Goal: Task Accomplishment & Management: Manage account settings

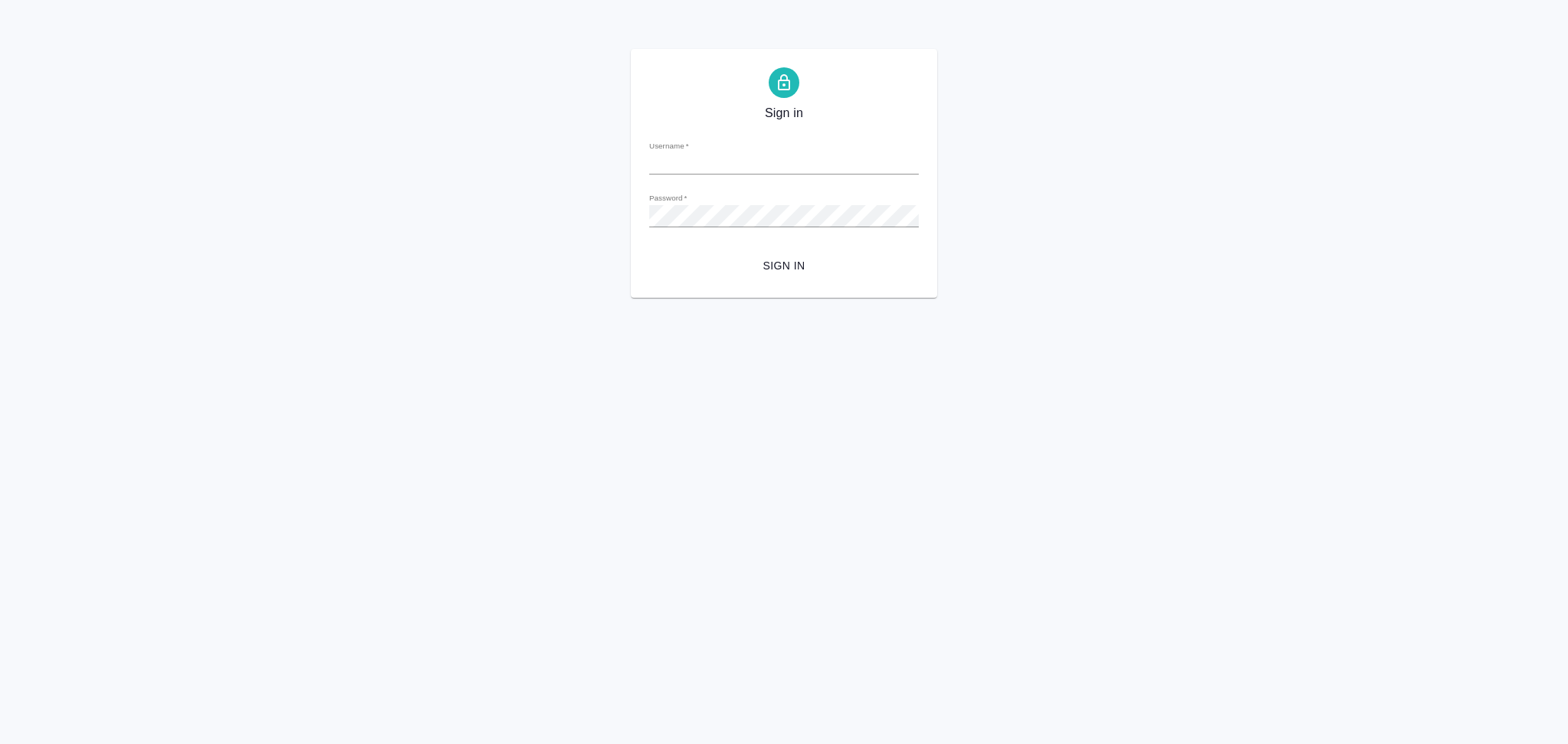
type input "s.aslanukova@awatera.com"
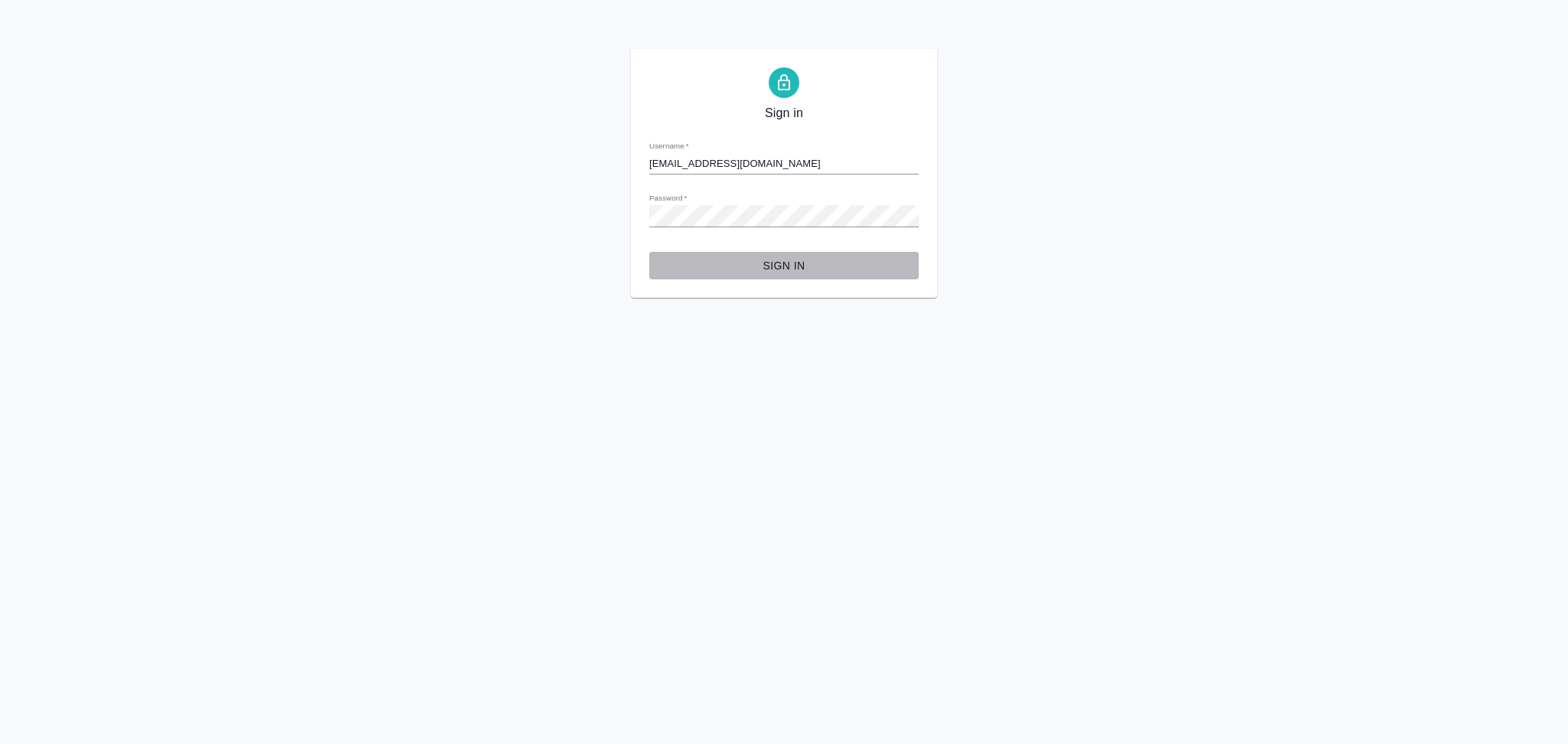
click at [792, 265] on span "Sign in" at bounding box center [783, 265] width 245 height 19
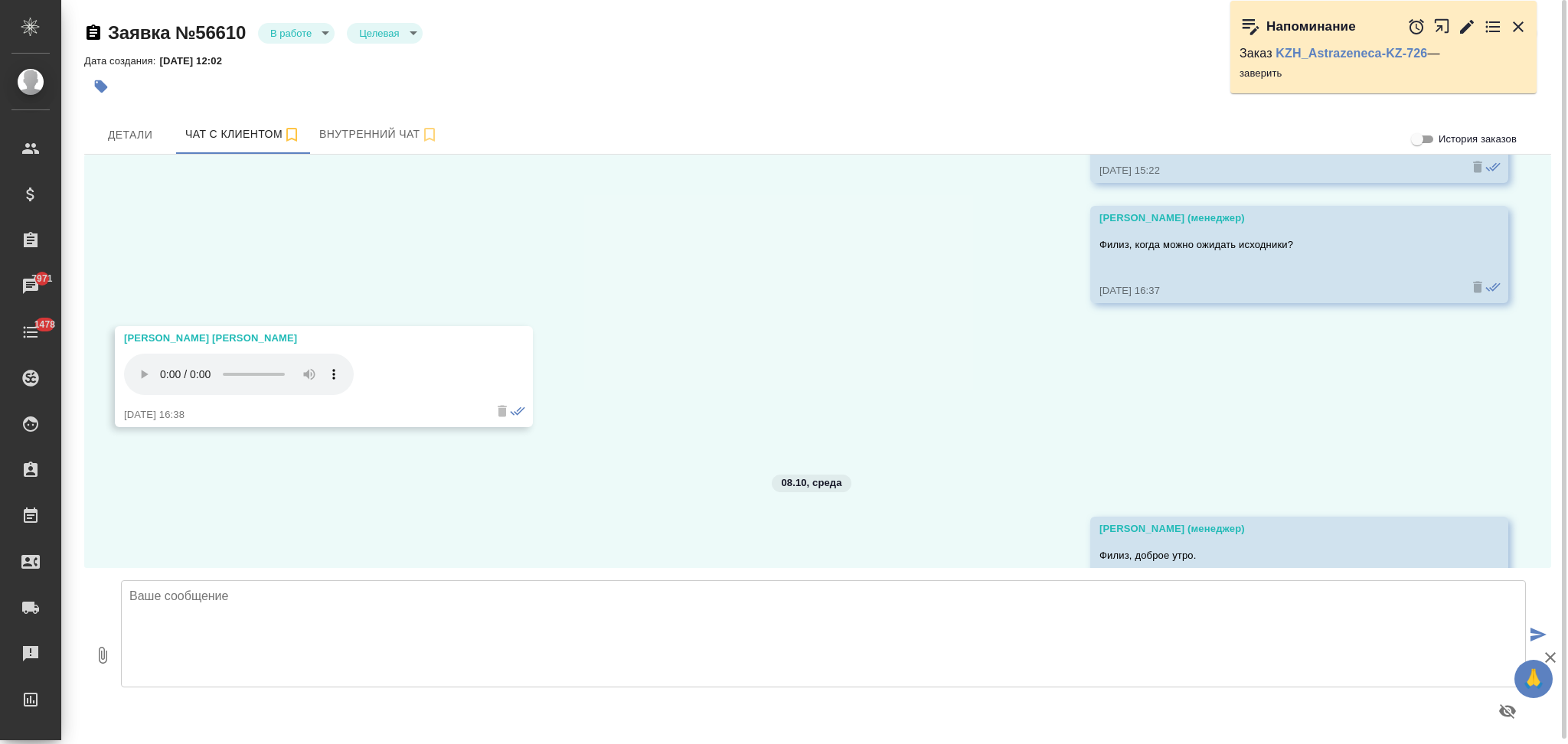
scroll to position [4405, 0]
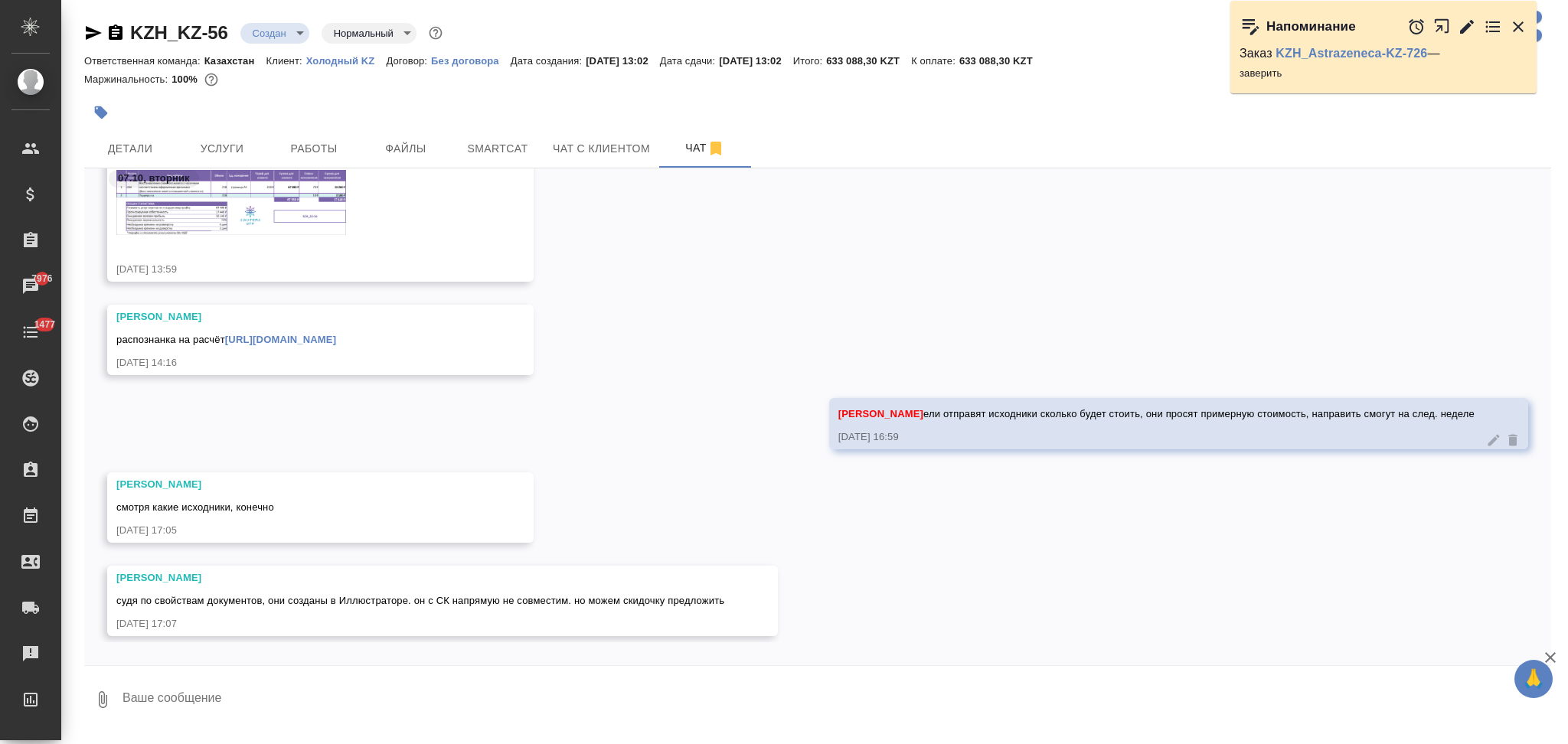
scroll to position [617, 0]
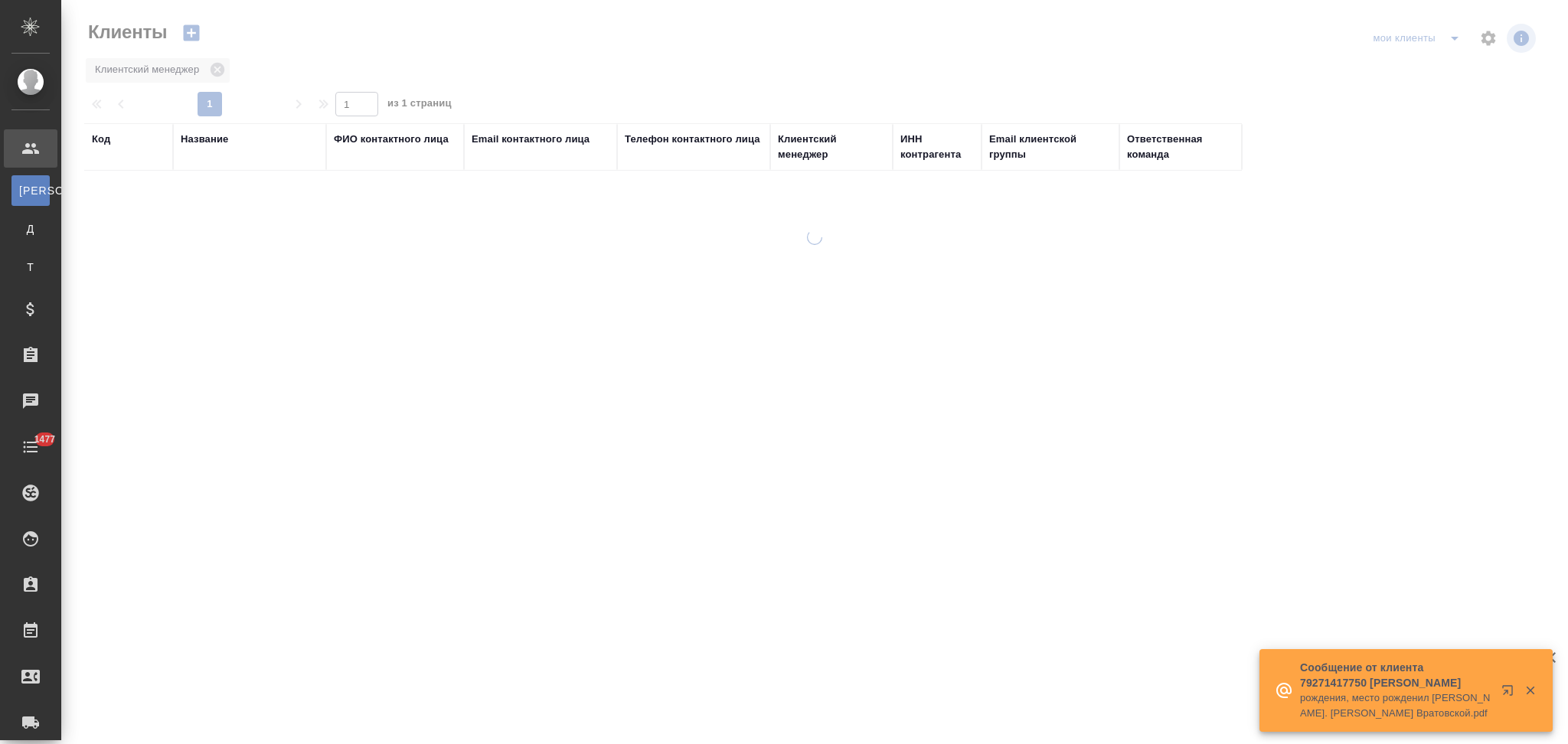
select select "RU"
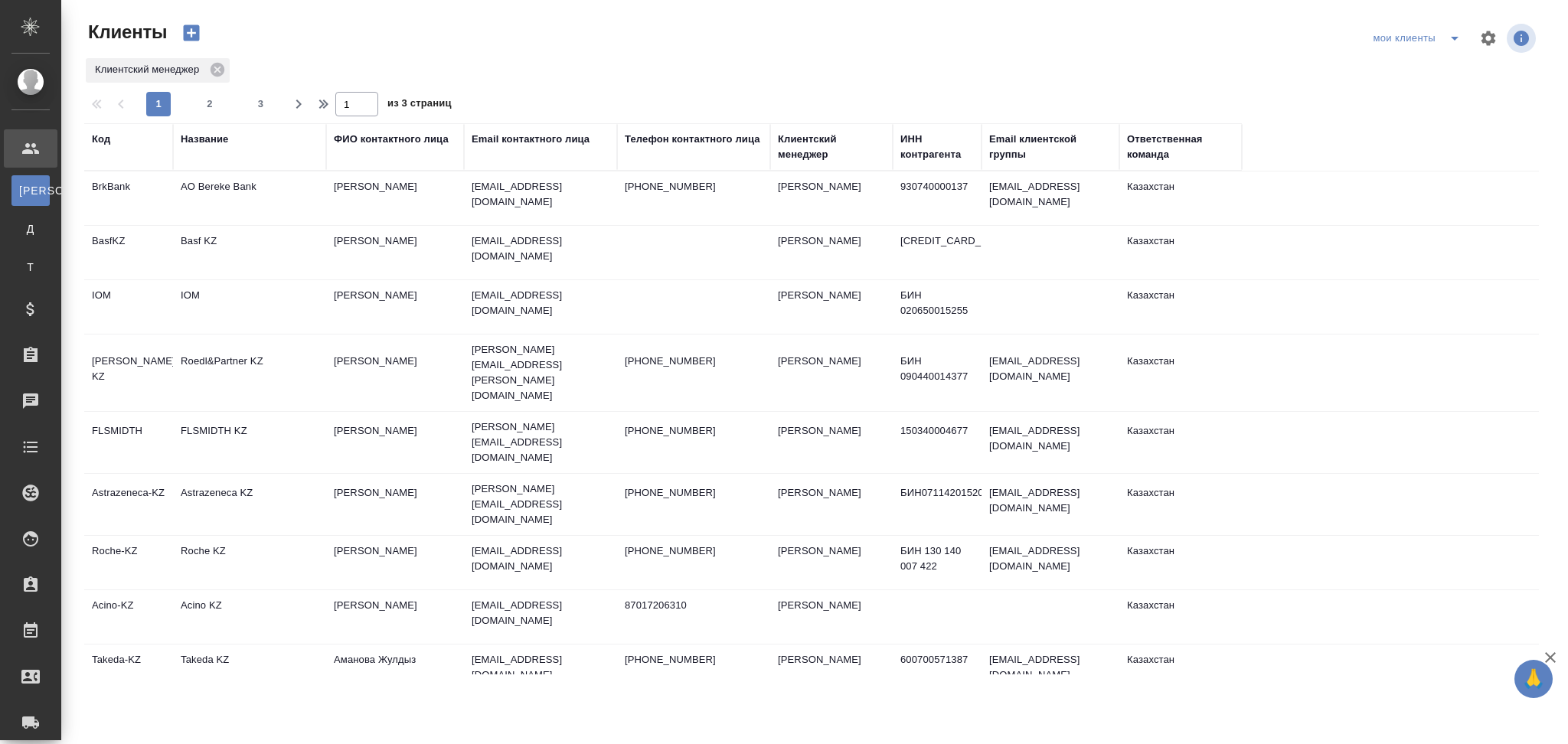
select select "RU"
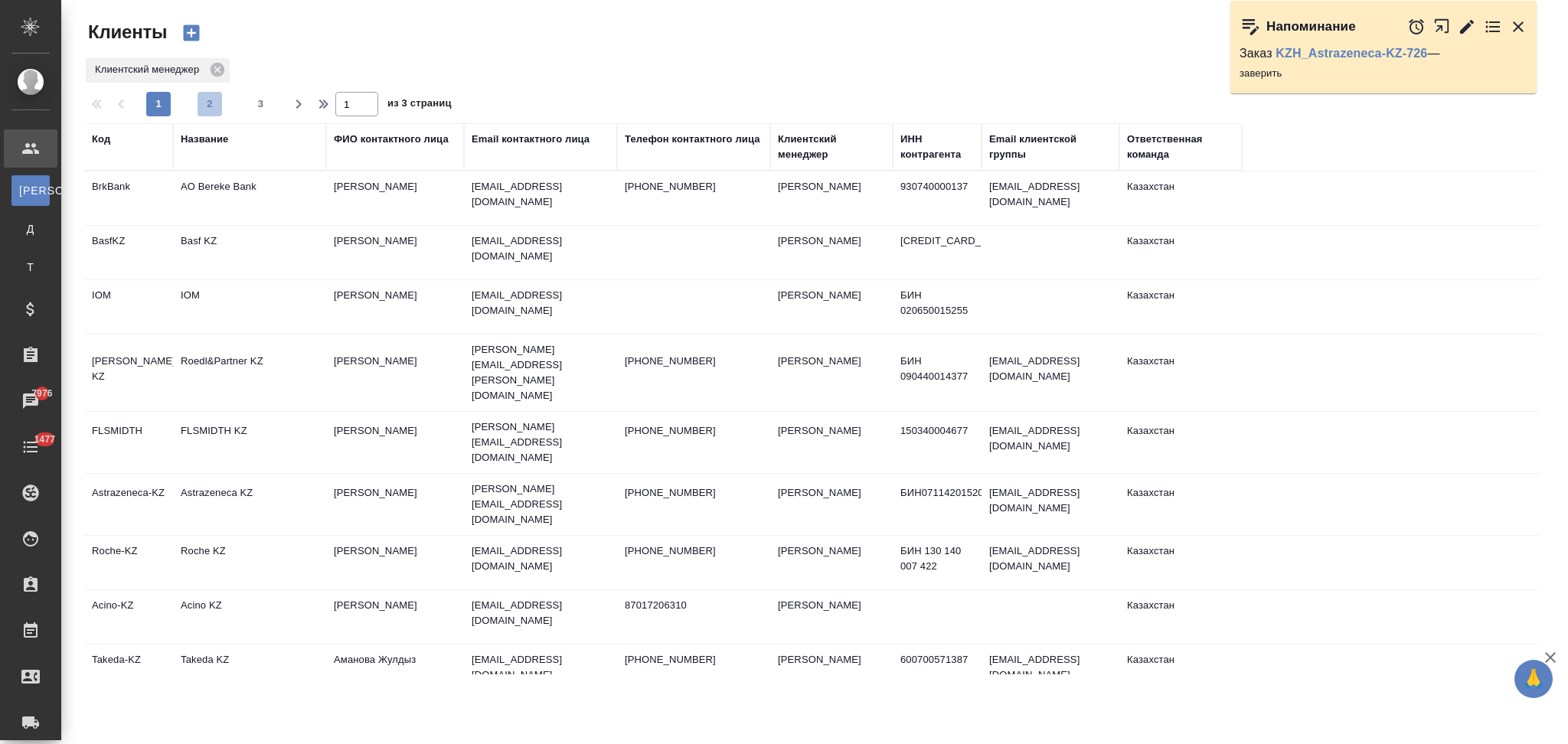
click at [212, 103] on span "2" at bounding box center [210, 104] width 24 height 15
type input "2"
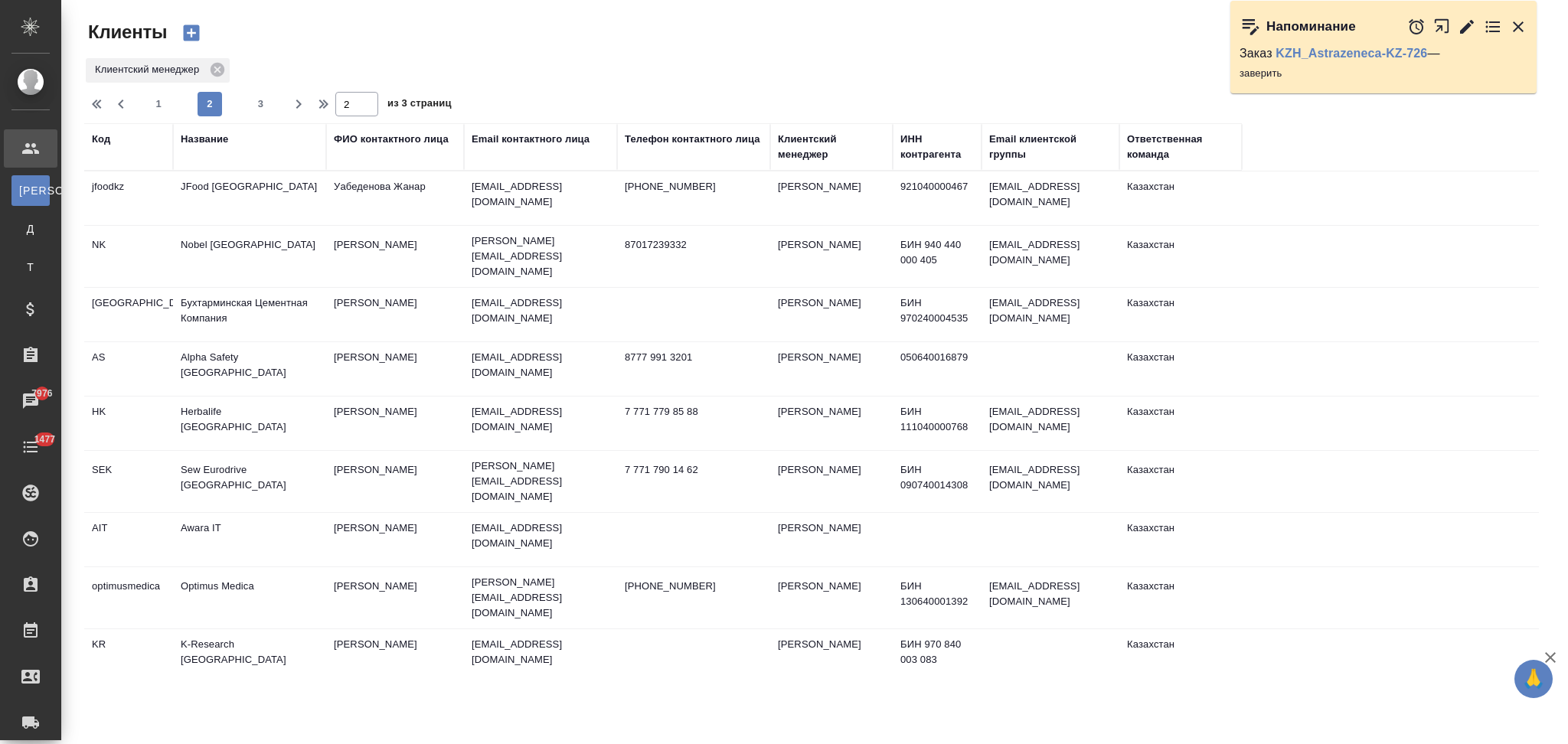
click at [246, 422] on td "Herbalife [GEOGRAPHIC_DATA]" at bounding box center [249, 423] width 153 height 53
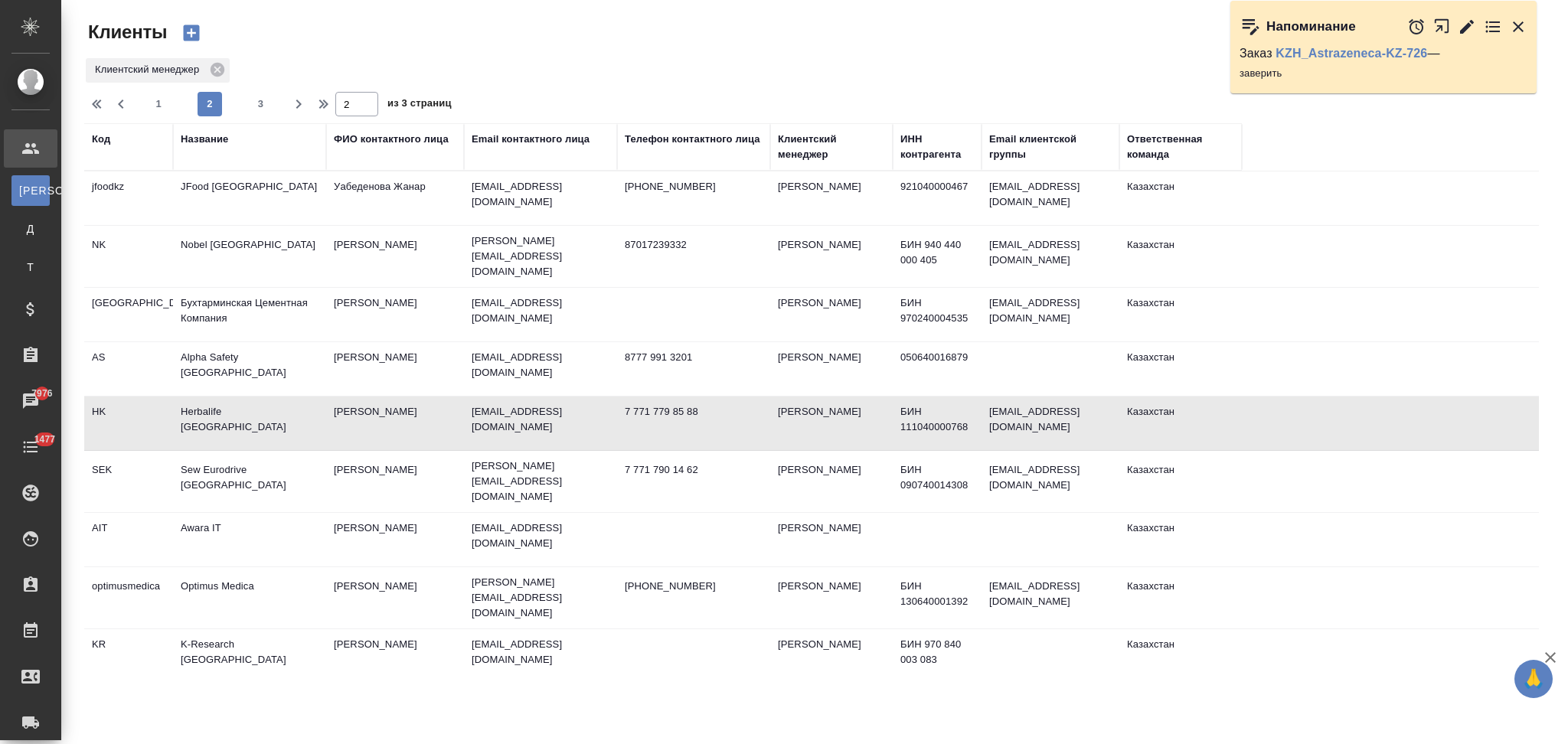
click at [246, 422] on td "Herbalife [GEOGRAPHIC_DATA]" at bounding box center [249, 423] width 153 height 53
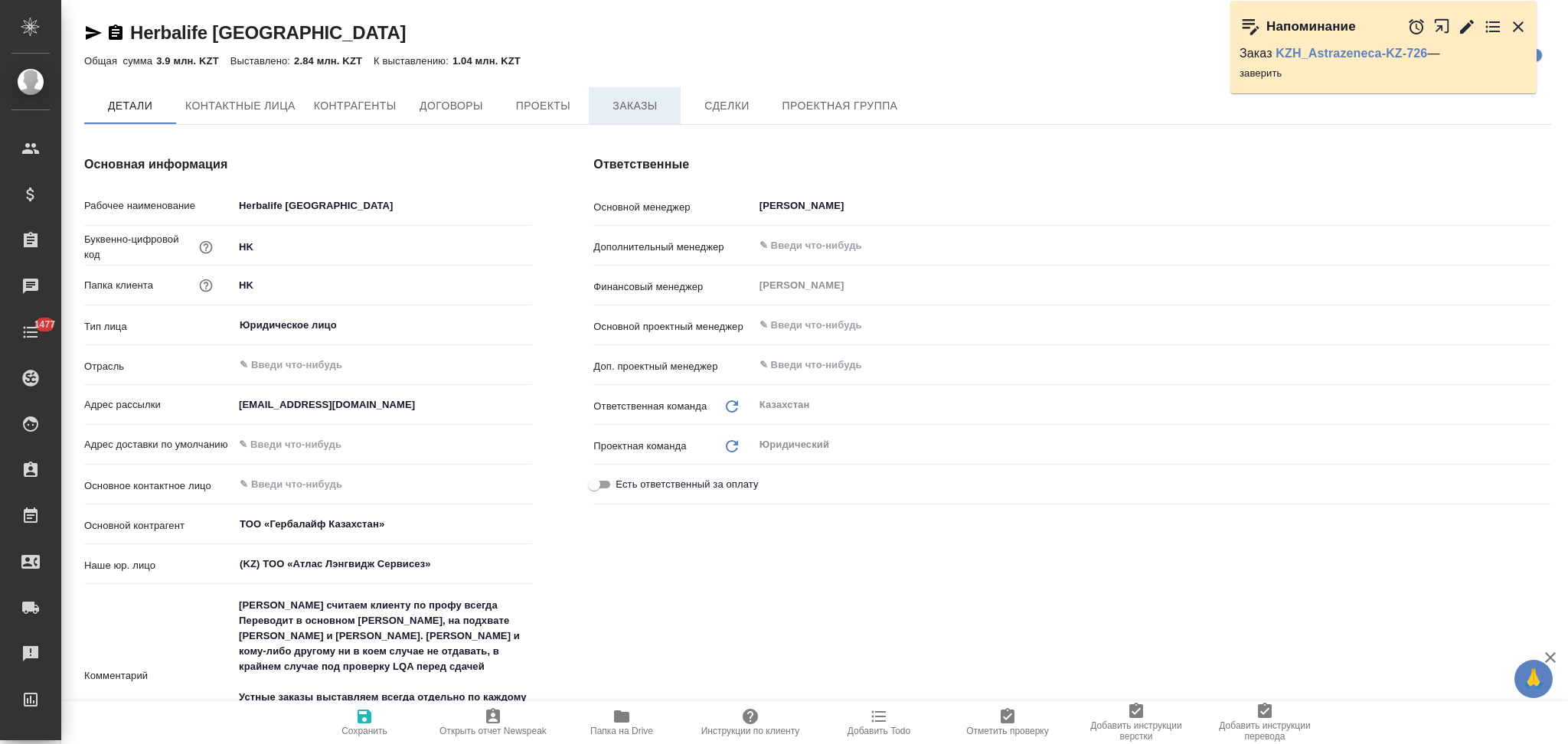
type textarea "x"
click at [626, 111] on span "Заказы" at bounding box center [634, 107] width 73 height 19
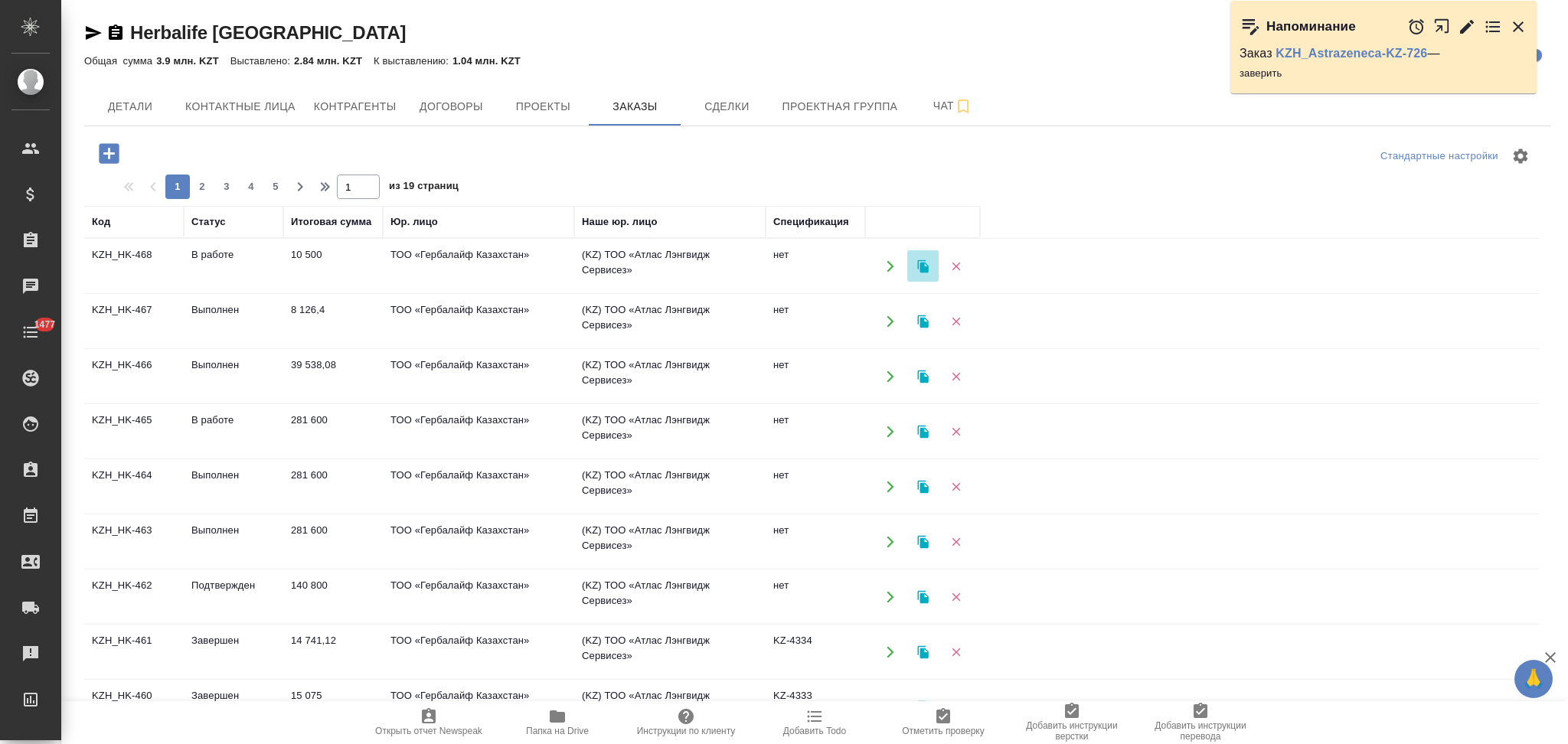
click at [922, 265] on icon "button" at bounding box center [922, 265] width 10 height 13
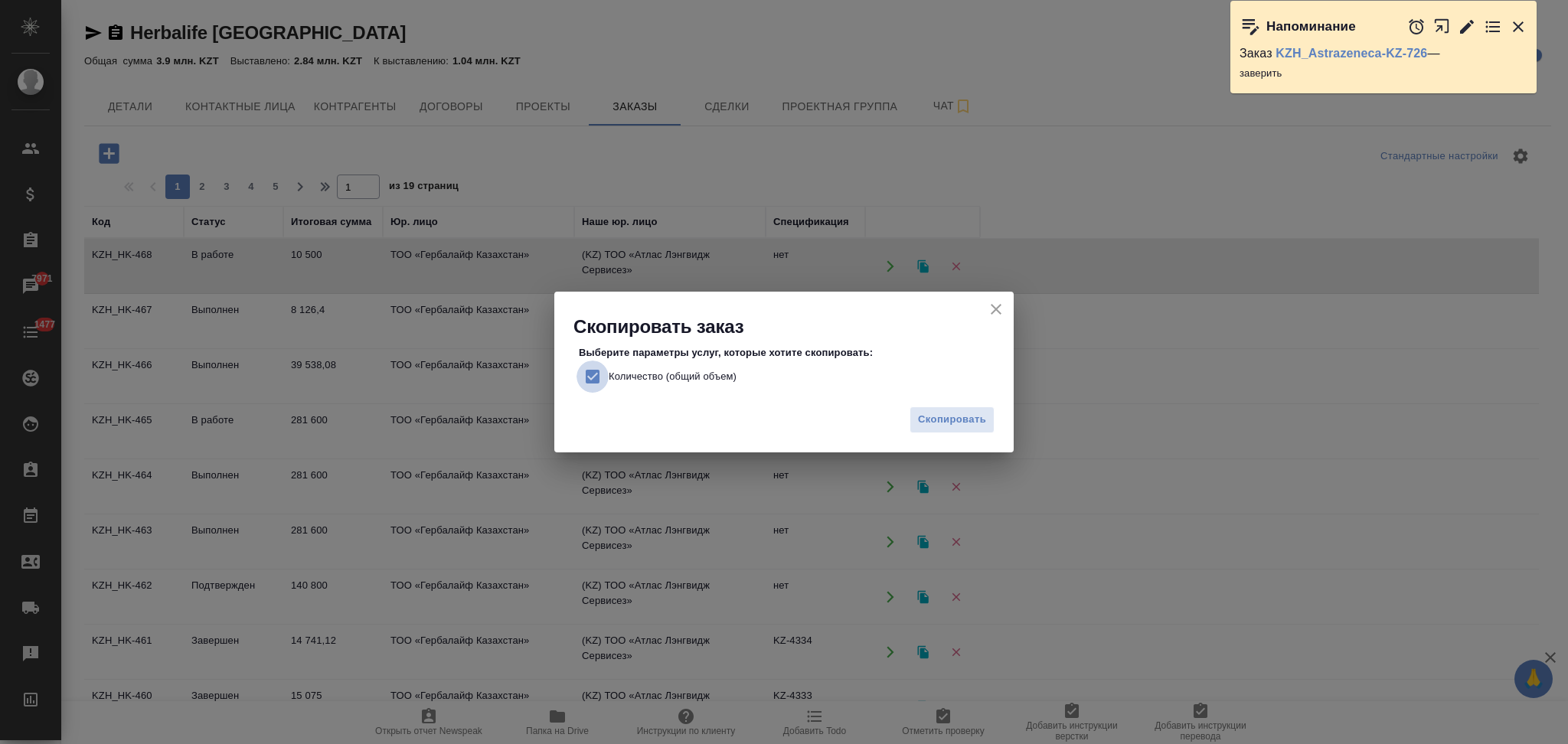
click at [592, 377] on input "Количество (общий объем)" at bounding box center [592, 375] width 32 height 32
checkbox input "false"
click at [938, 425] on span "Скопировать" at bounding box center [952, 419] width 68 height 17
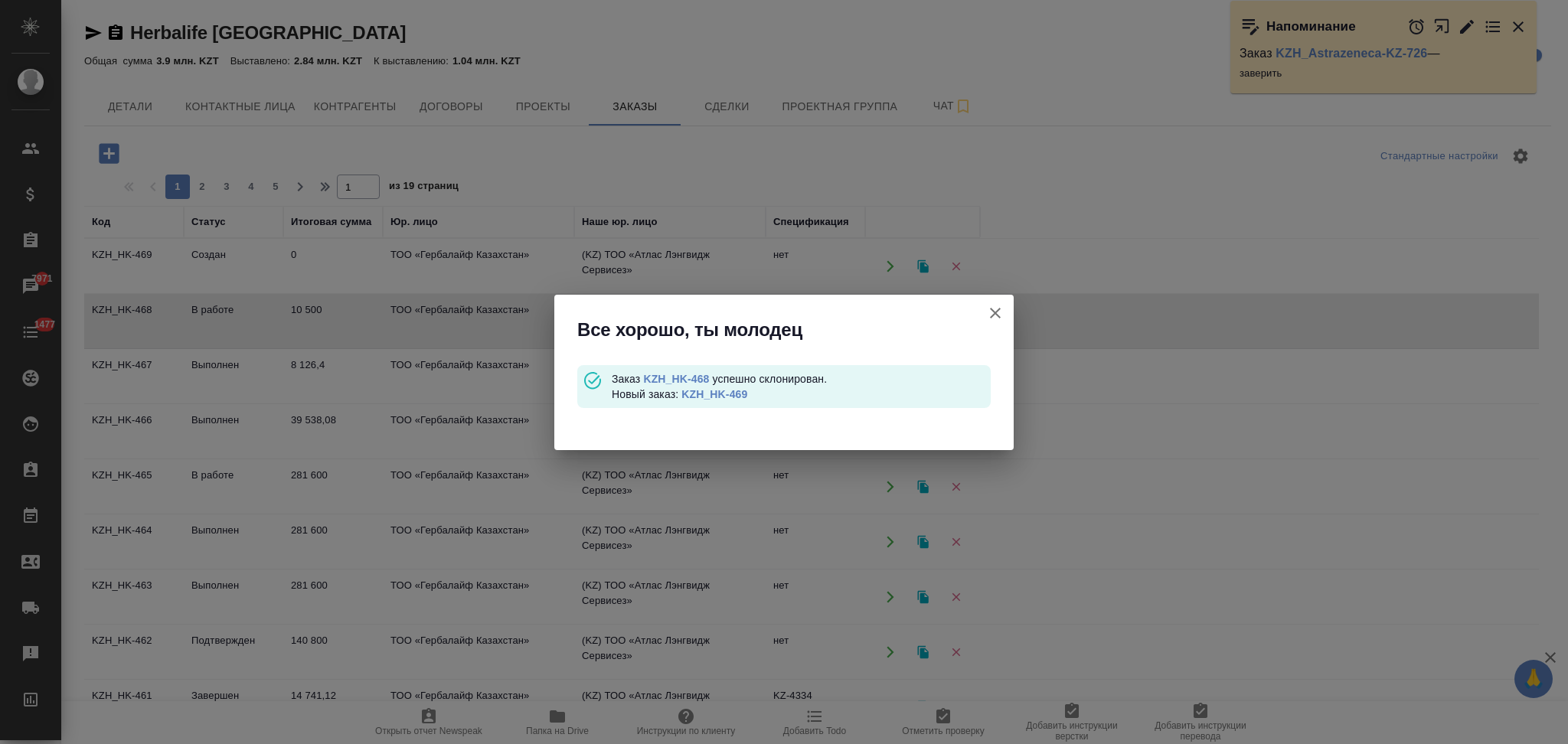
click at [701, 388] on link "KZH_HK-469" at bounding box center [714, 393] width 66 height 12
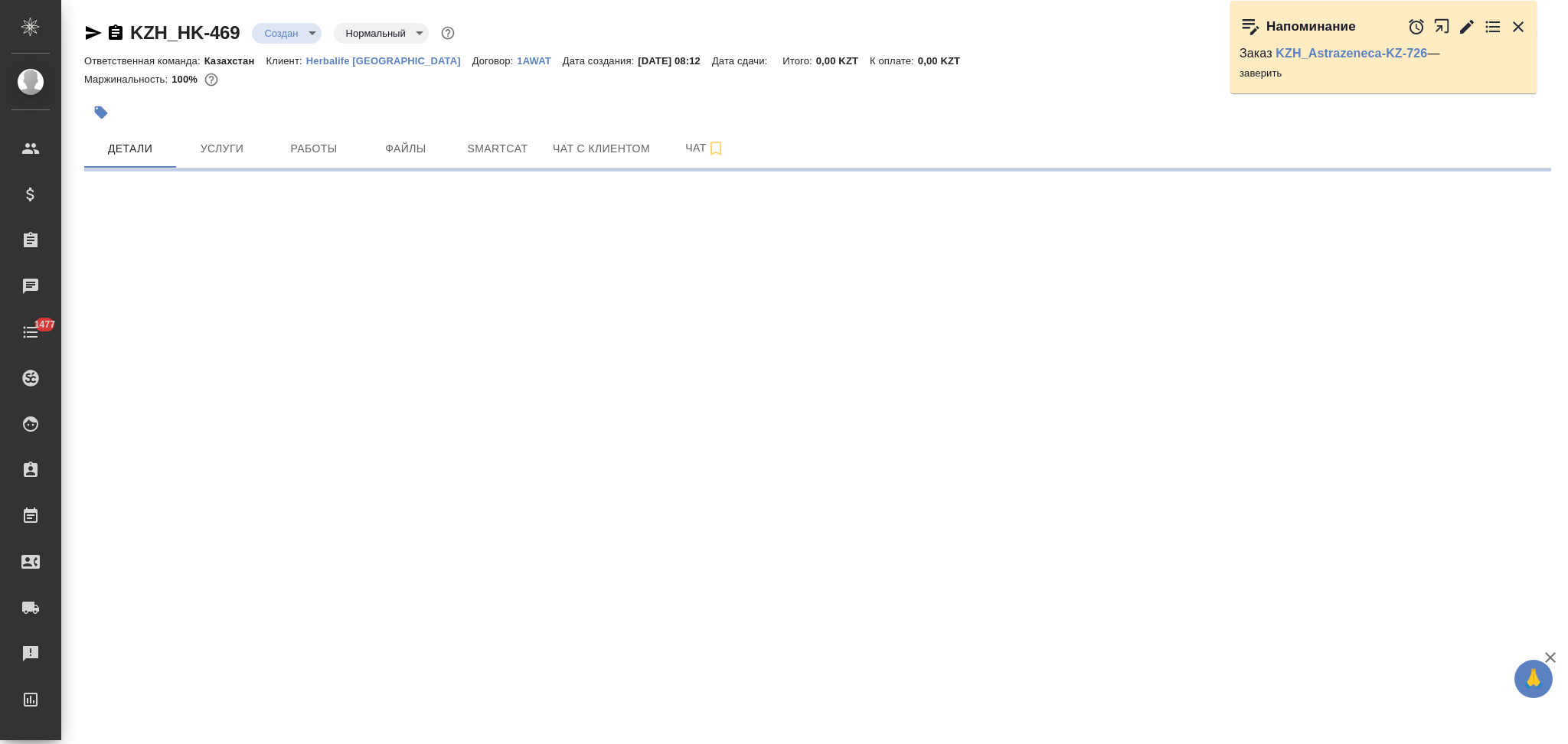
select select "RU"
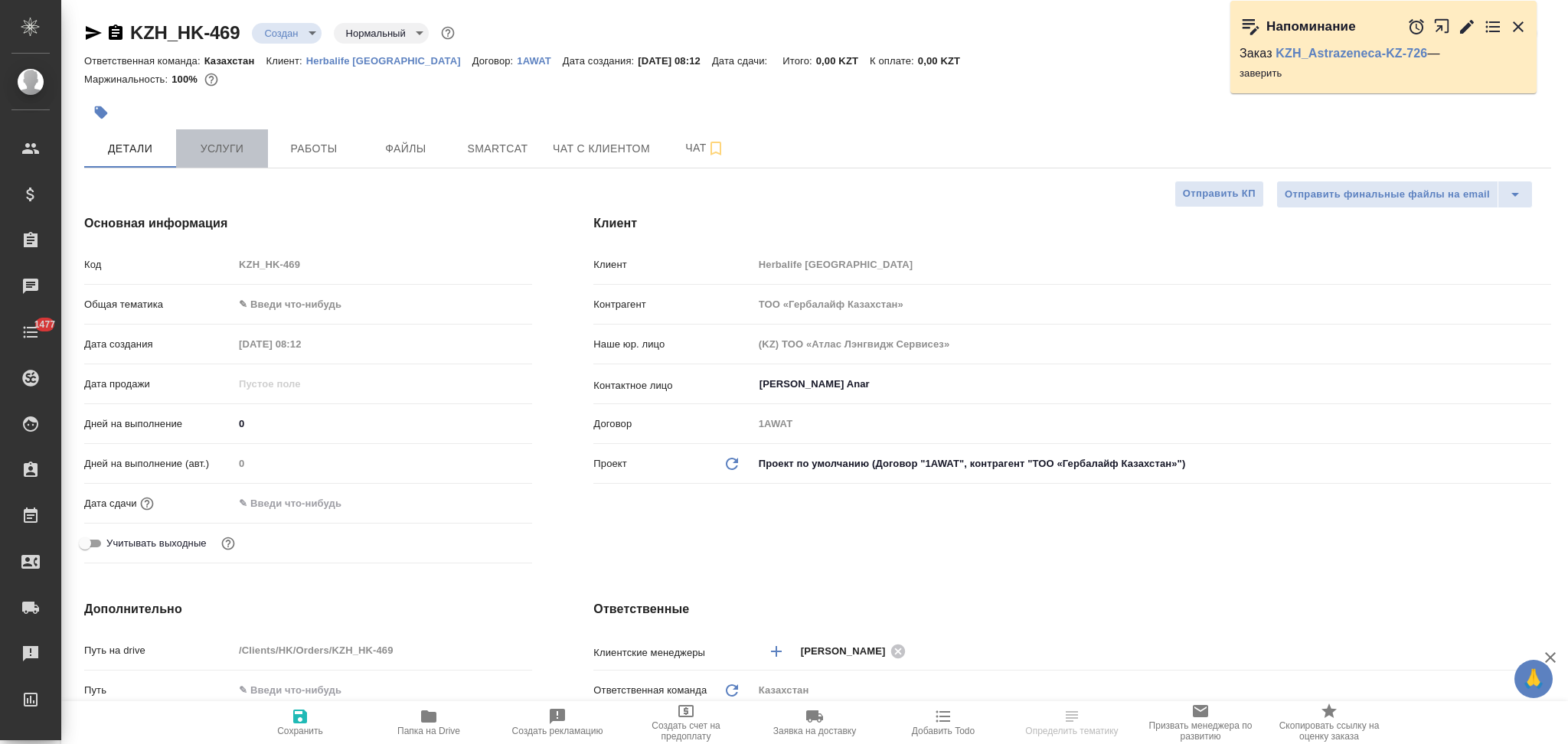
type textarea "x"
click at [225, 146] on span "Услуги" at bounding box center [222, 149] width 73 height 19
type textarea "x"
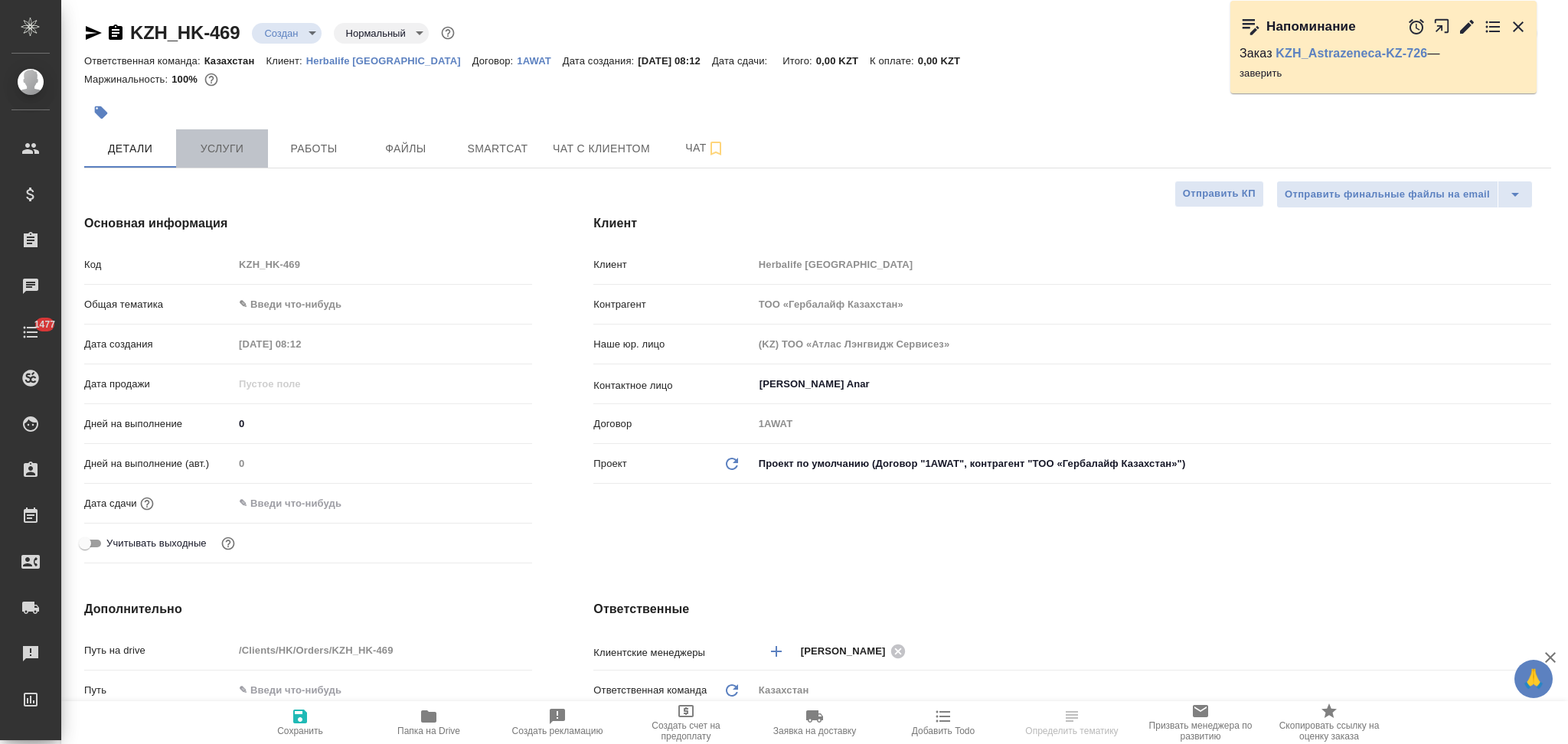
type textarea "x"
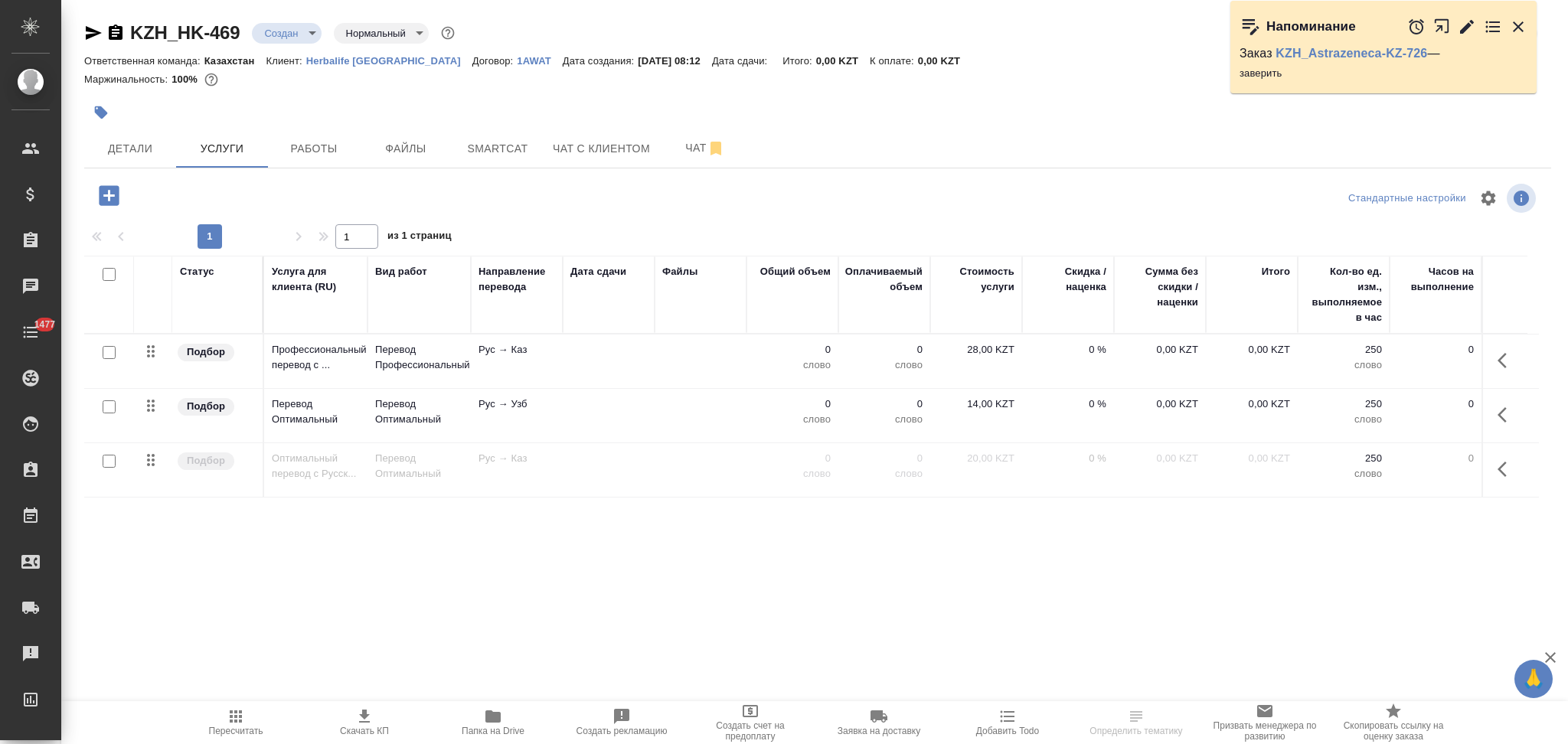
click at [111, 272] on input "checkbox" at bounding box center [108, 274] width 13 height 13
checkbox input "true"
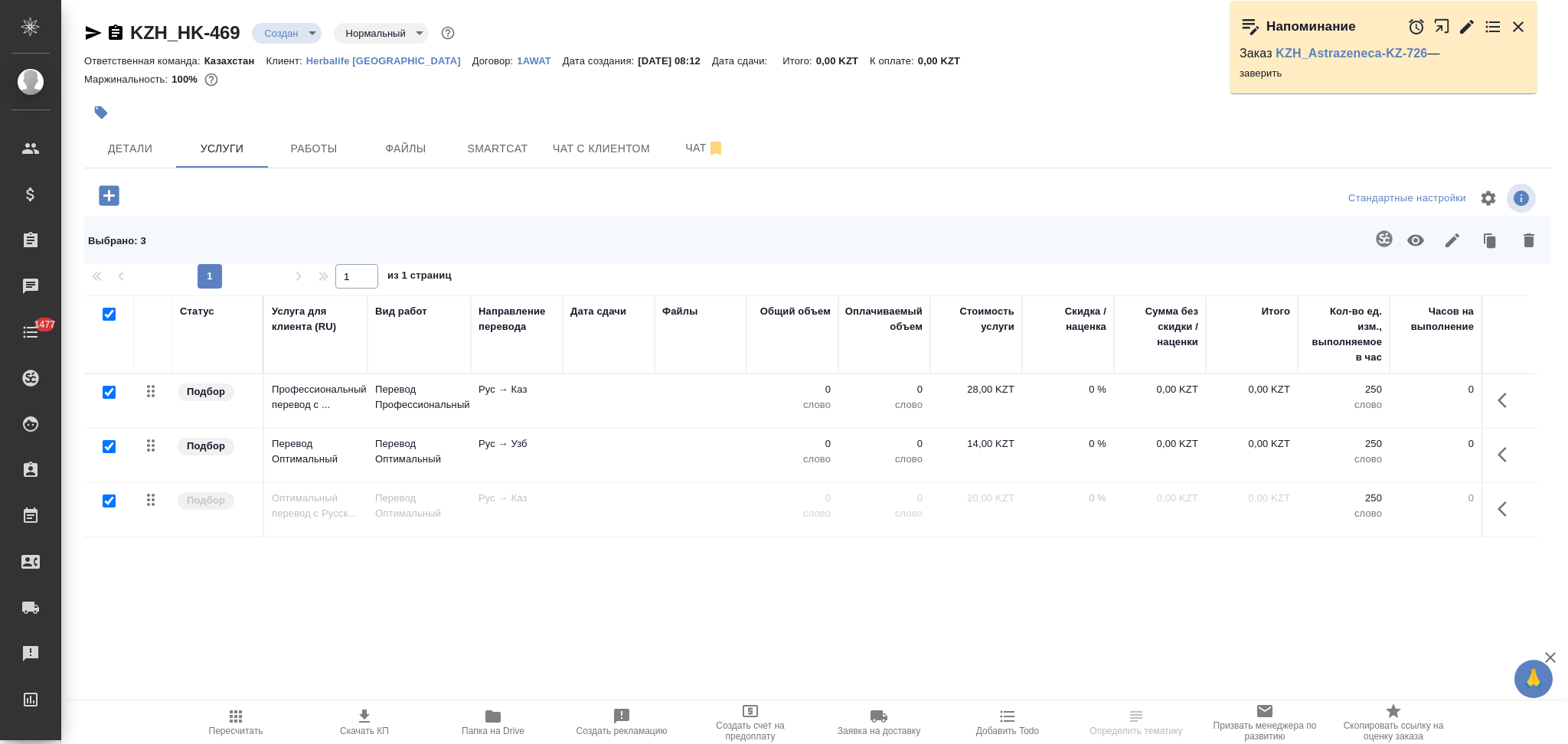
click at [108, 442] on input "checkbox" at bounding box center [108, 446] width 13 height 13
checkbox input "false"
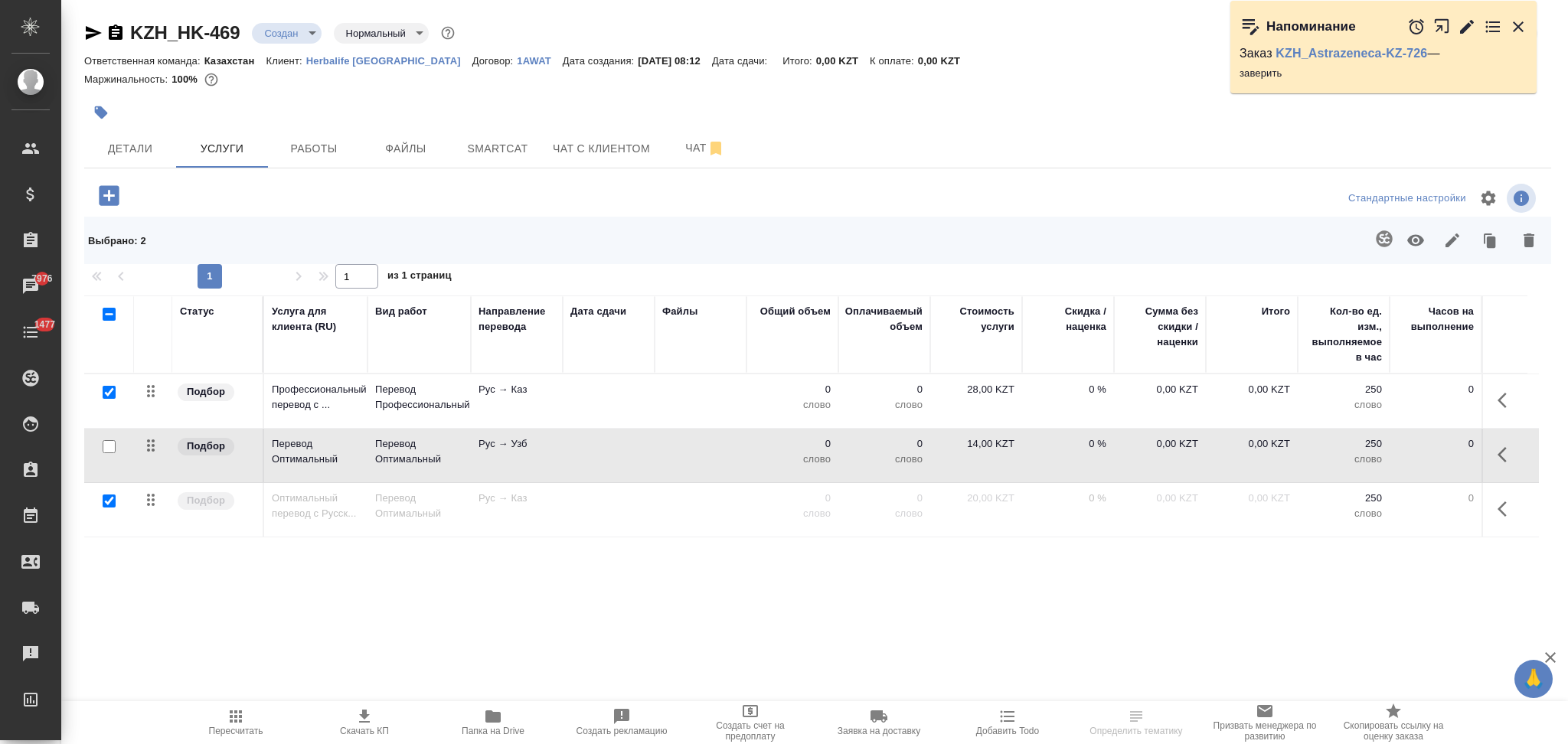
checkbox input "false"
click at [1528, 242] on icon "button" at bounding box center [1528, 241] width 10 height 14
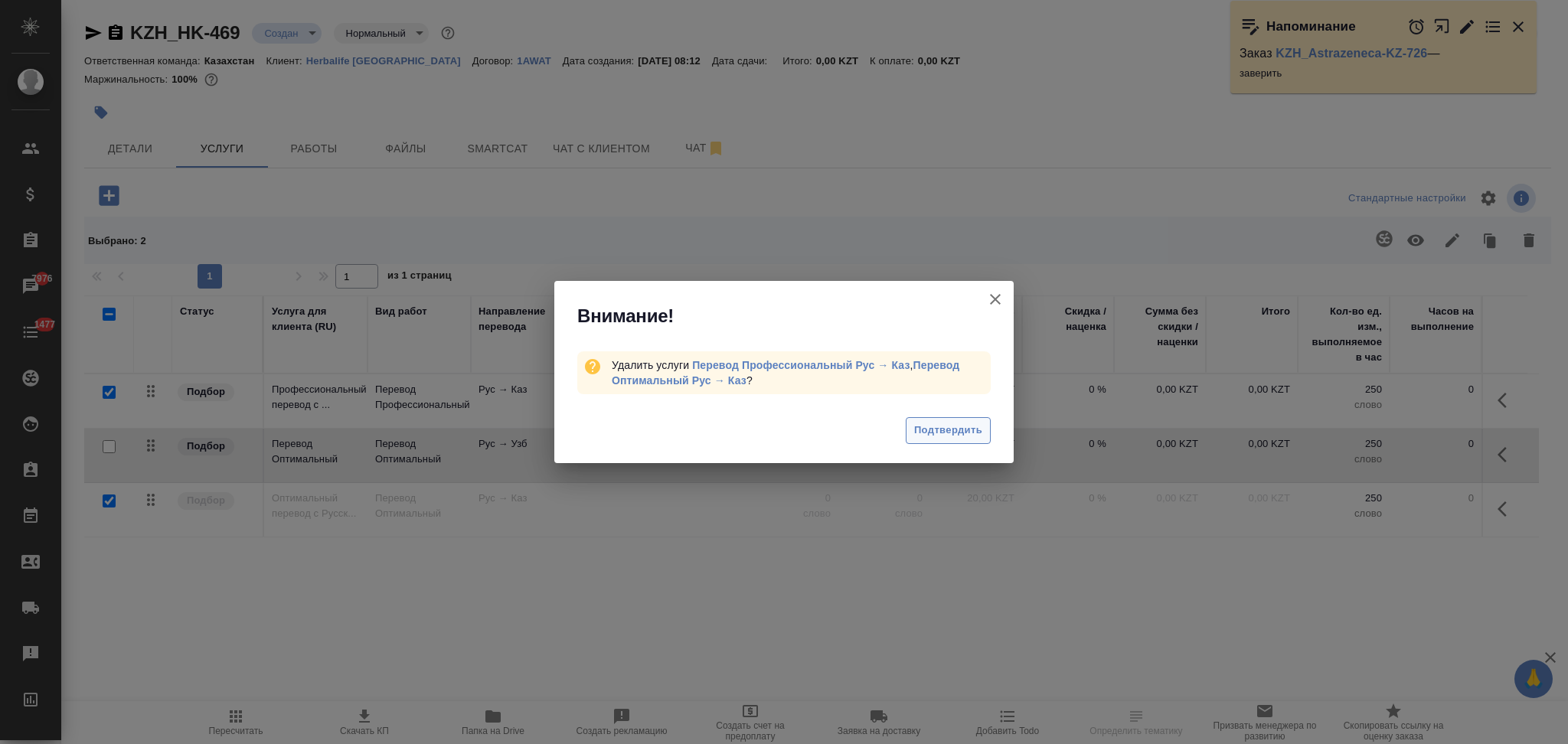
click at [950, 430] on span "Подтвердить" at bounding box center [947, 430] width 68 height 17
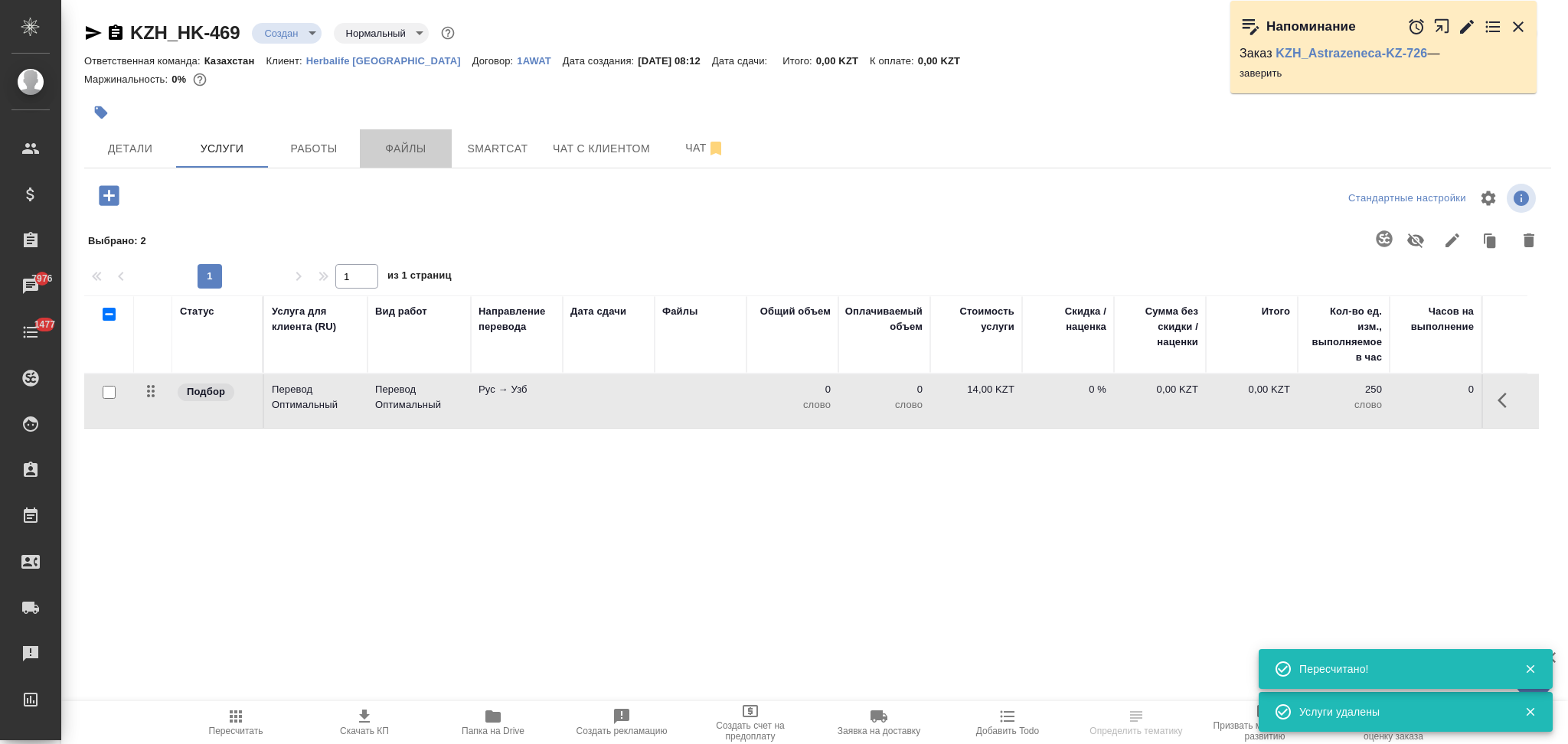
click at [412, 150] on span "Файлы" at bounding box center [405, 149] width 73 height 19
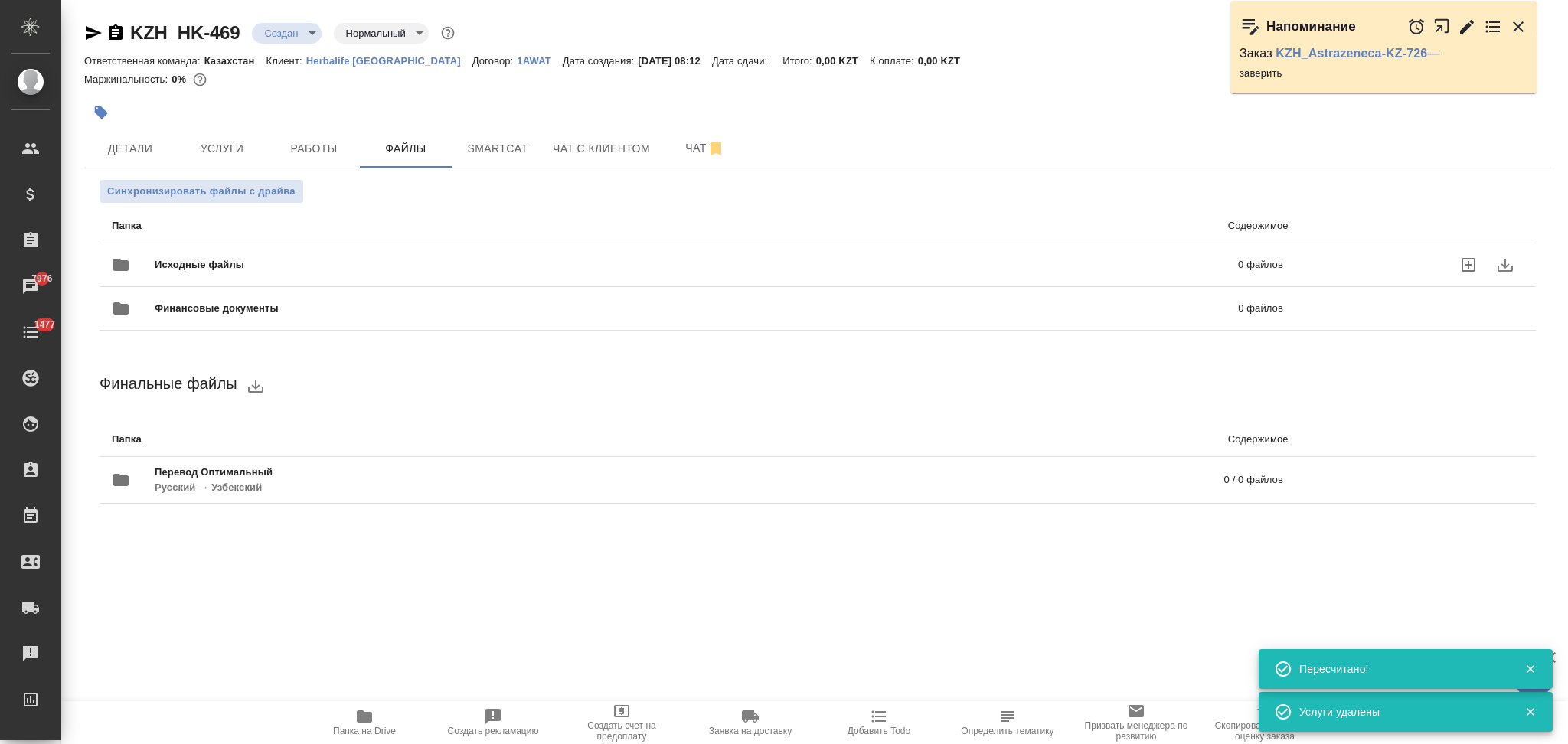
click at [257, 266] on span "Исходные файлы" at bounding box center [448, 265] width 586 height 15
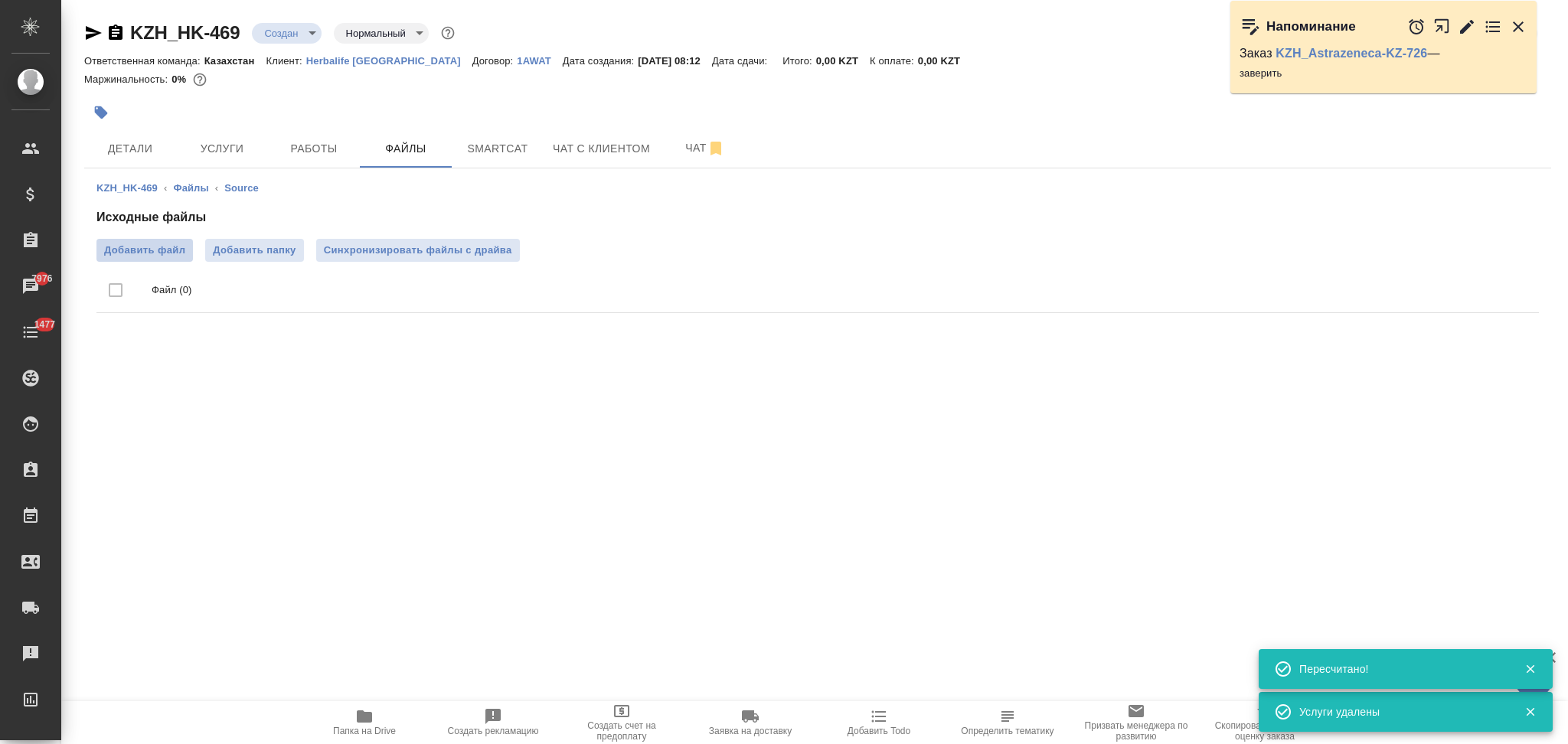
click at [126, 247] on span "Добавить файл" at bounding box center [144, 250] width 81 height 15
click at [0, 0] on input "Добавить файл" at bounding box center [0, 0] width 0 height 0
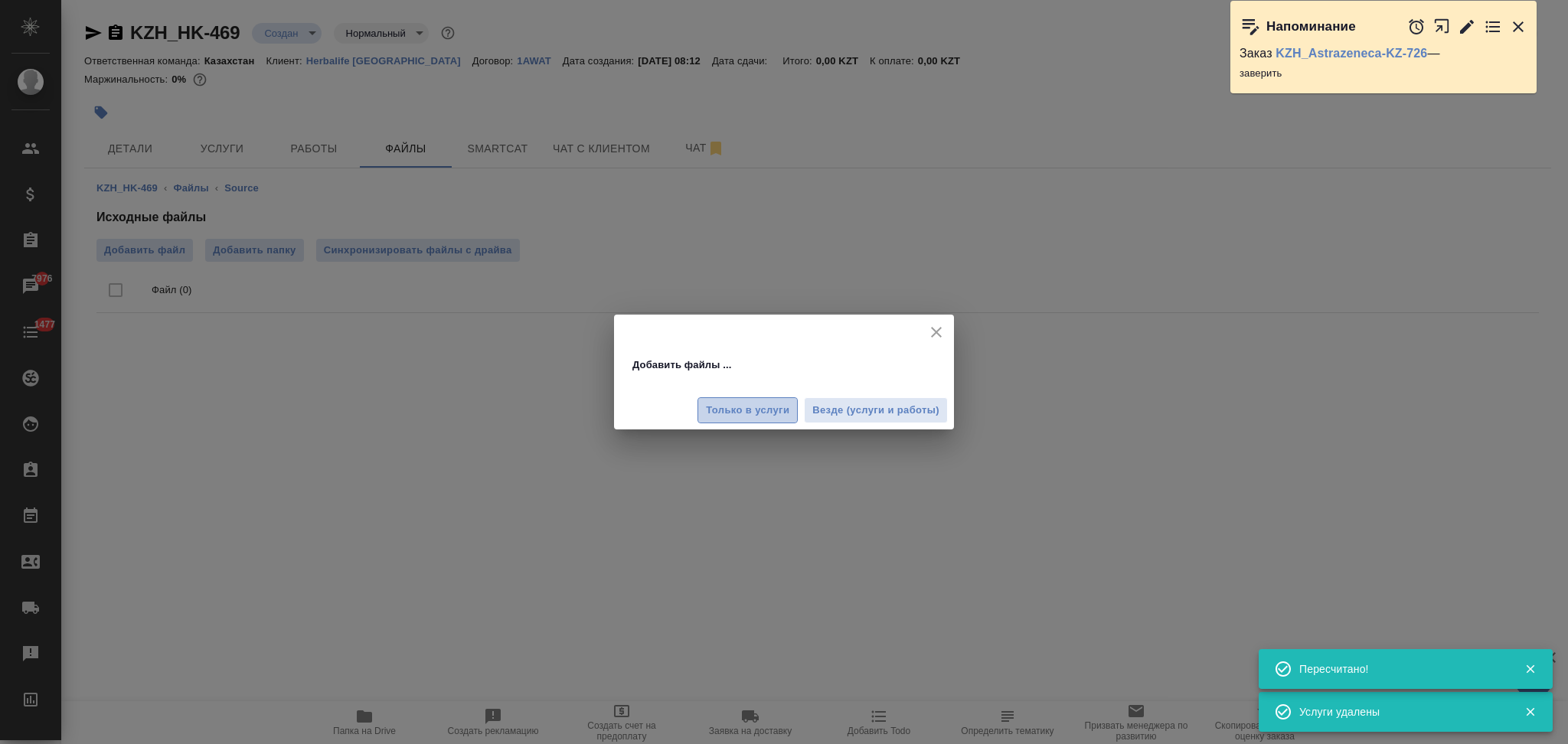
click at [764, 414] on span "Только в услуги" at bounding box center [747, 411] width 83 height 17
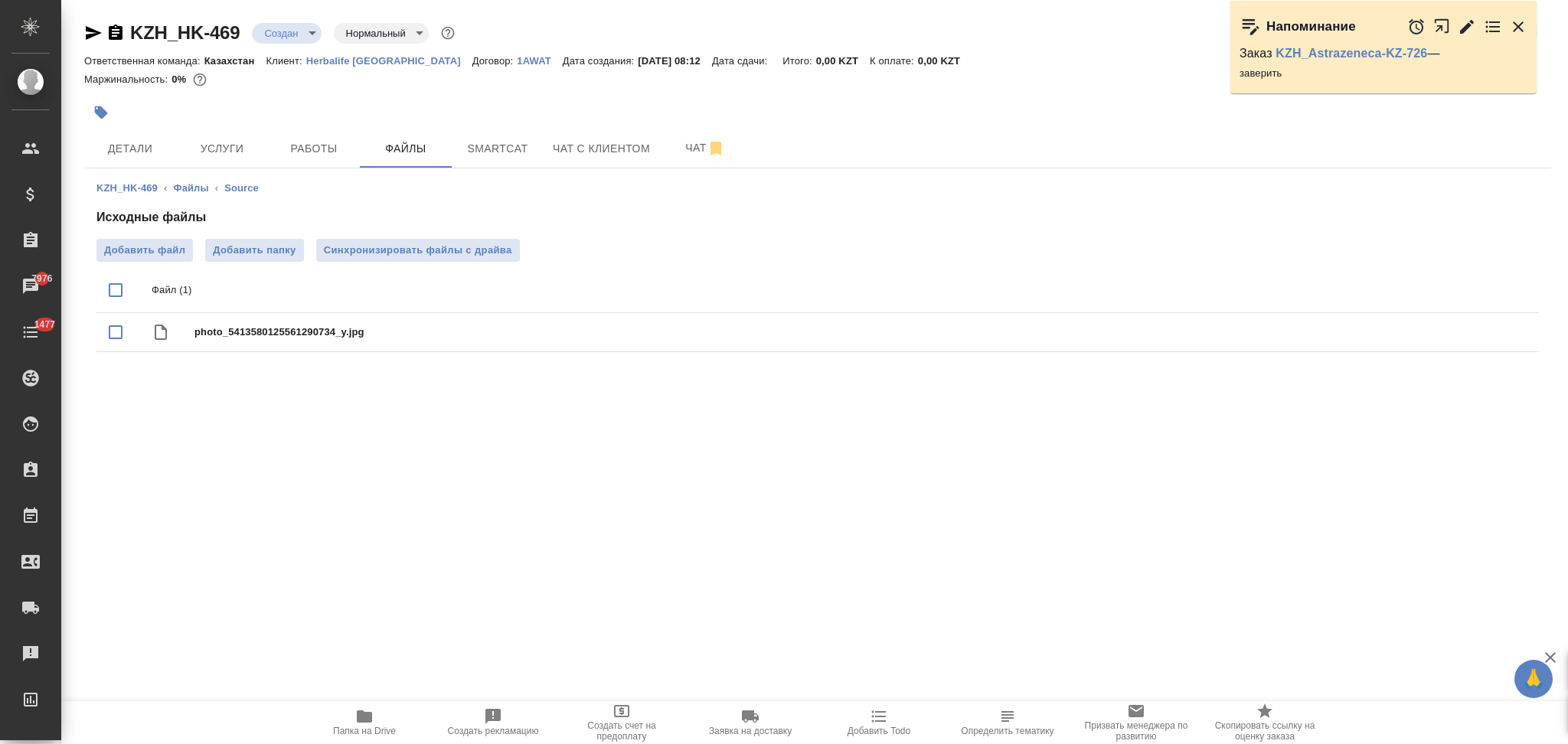
click at [218, 153] on span "Услуги" at bounding box center [222, 149] width 73 height 19
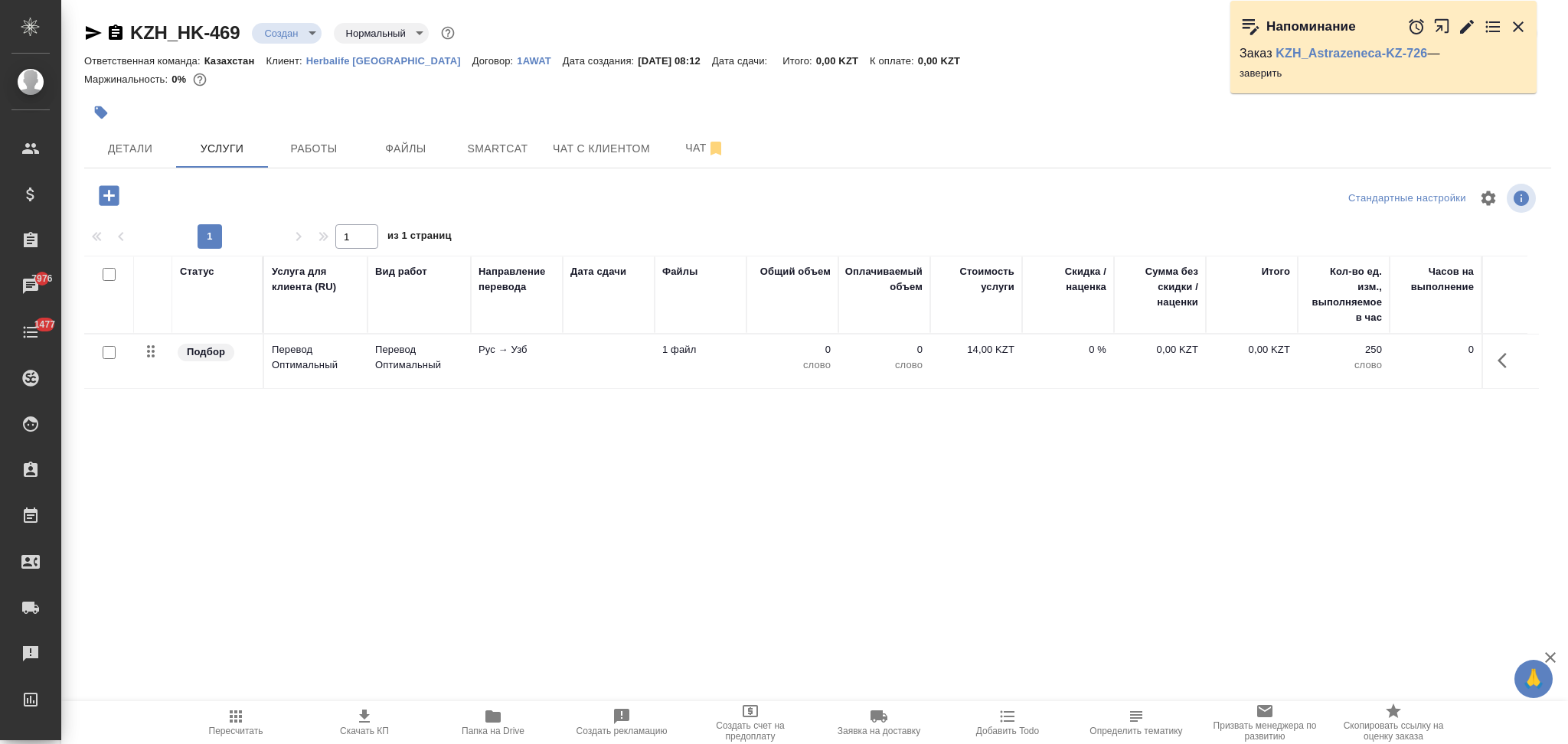
click at [110, 195] on icon "button" at bounding box center [108, 195] width 27 height 27
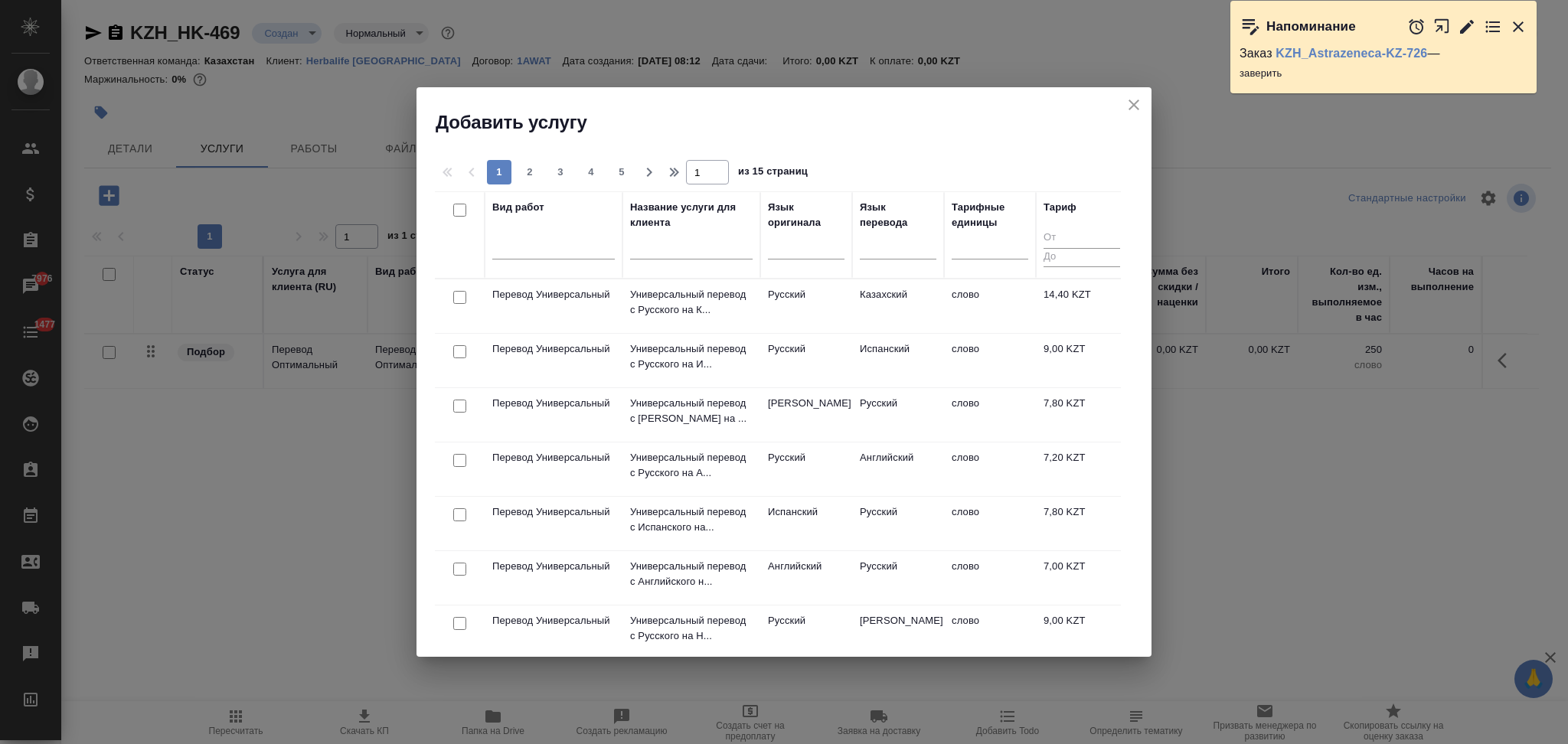
click at [543, 259] on div at bounding box center [554, 250] width 122 height 40
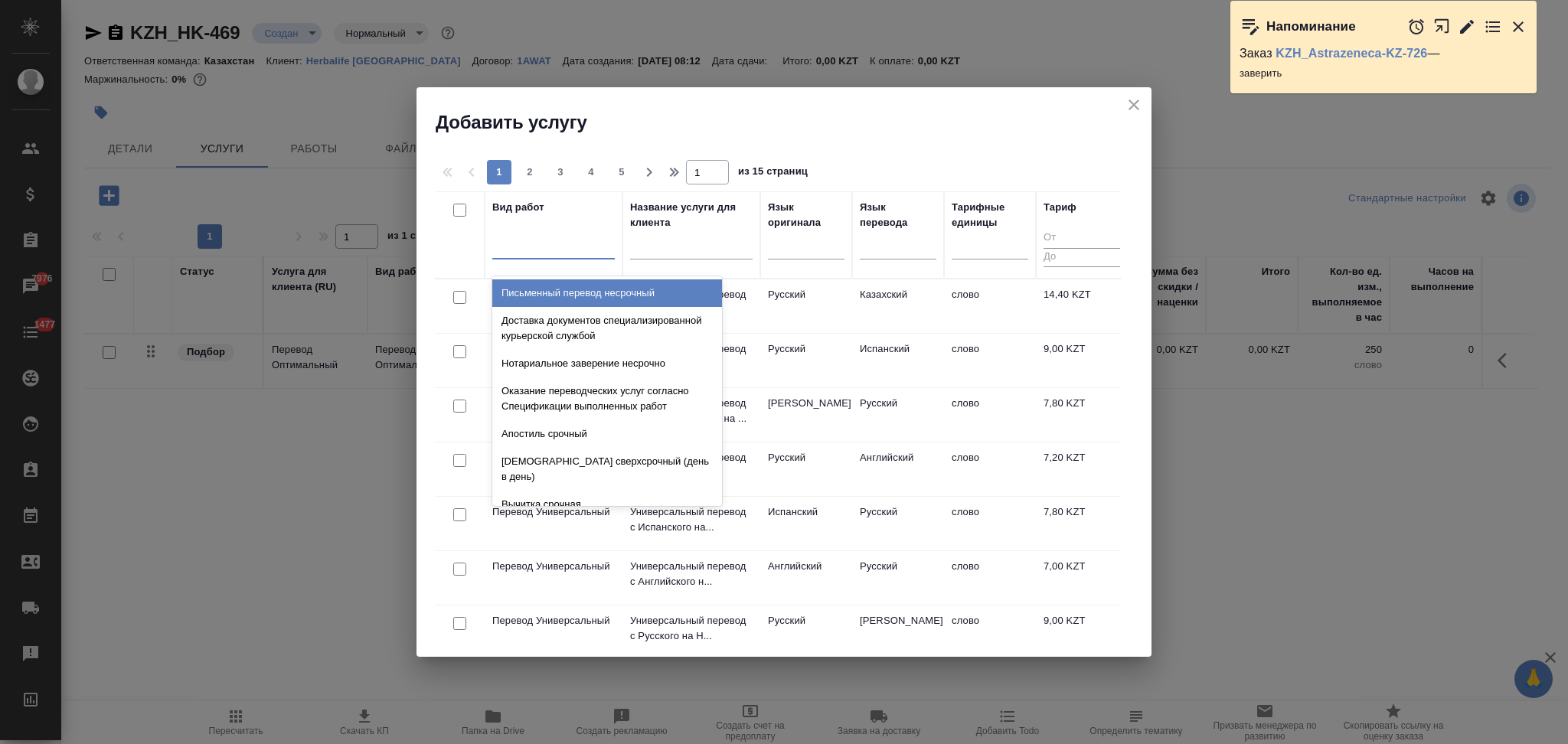
click at [544, 255] on div at bounding box center [554, 244] width 122 height 22
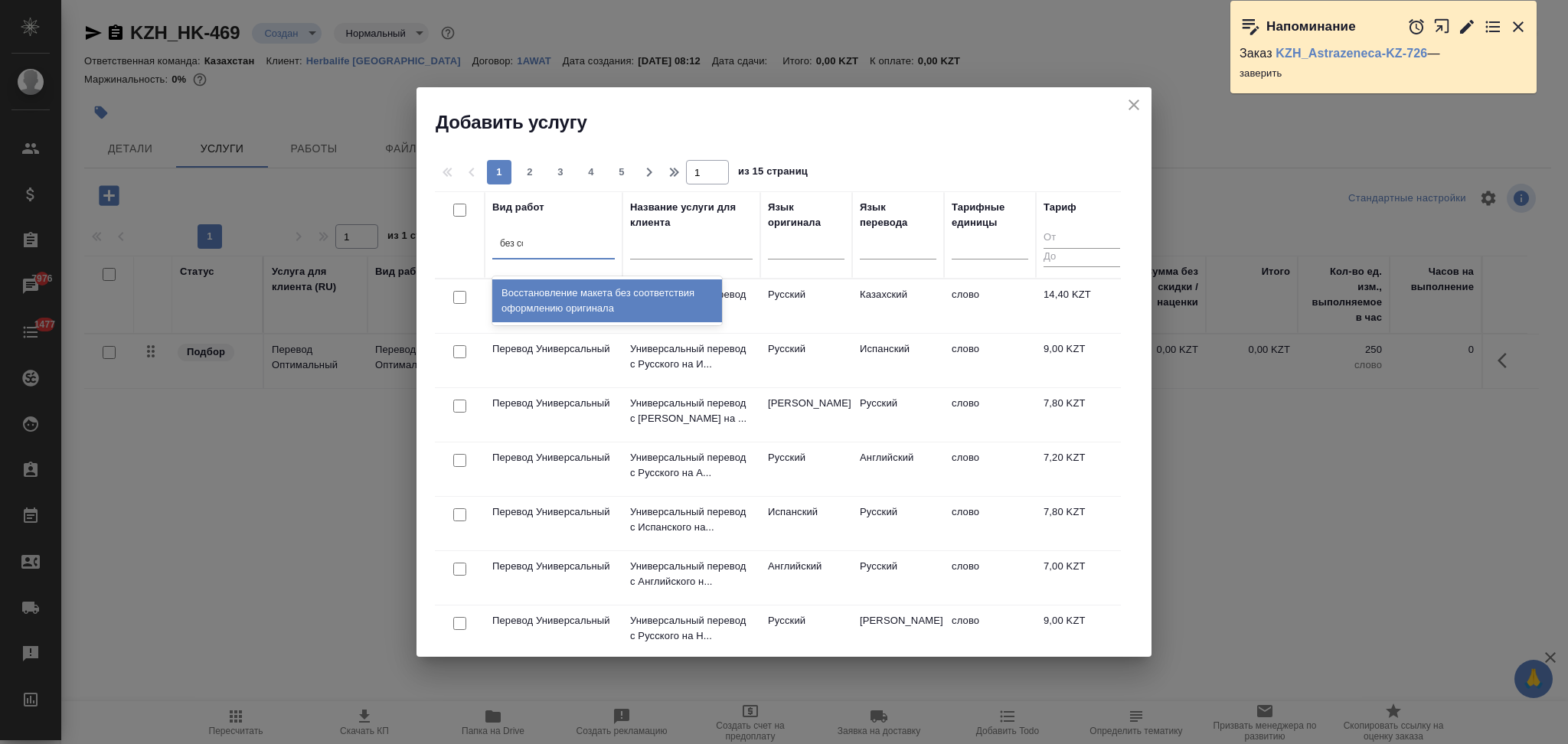
type input "без соо"
click at [557, 290] on div "Восстановление макета без соответствия оформлению оригинала" at bounding box center [607, 301] width 230 height 43
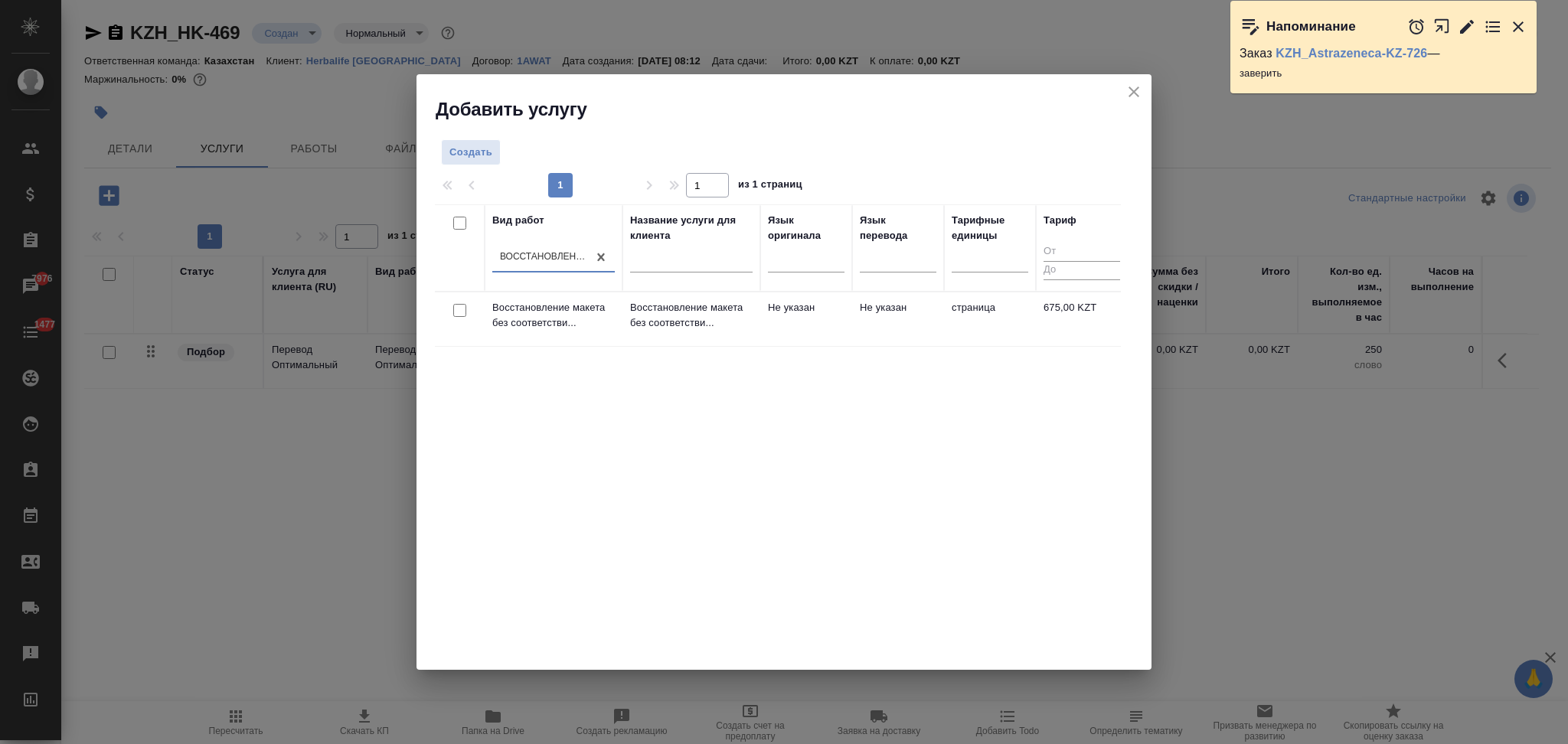
click at [760, 318] on td "Не указан" at bounding box center [805, 319] width 92 height 53
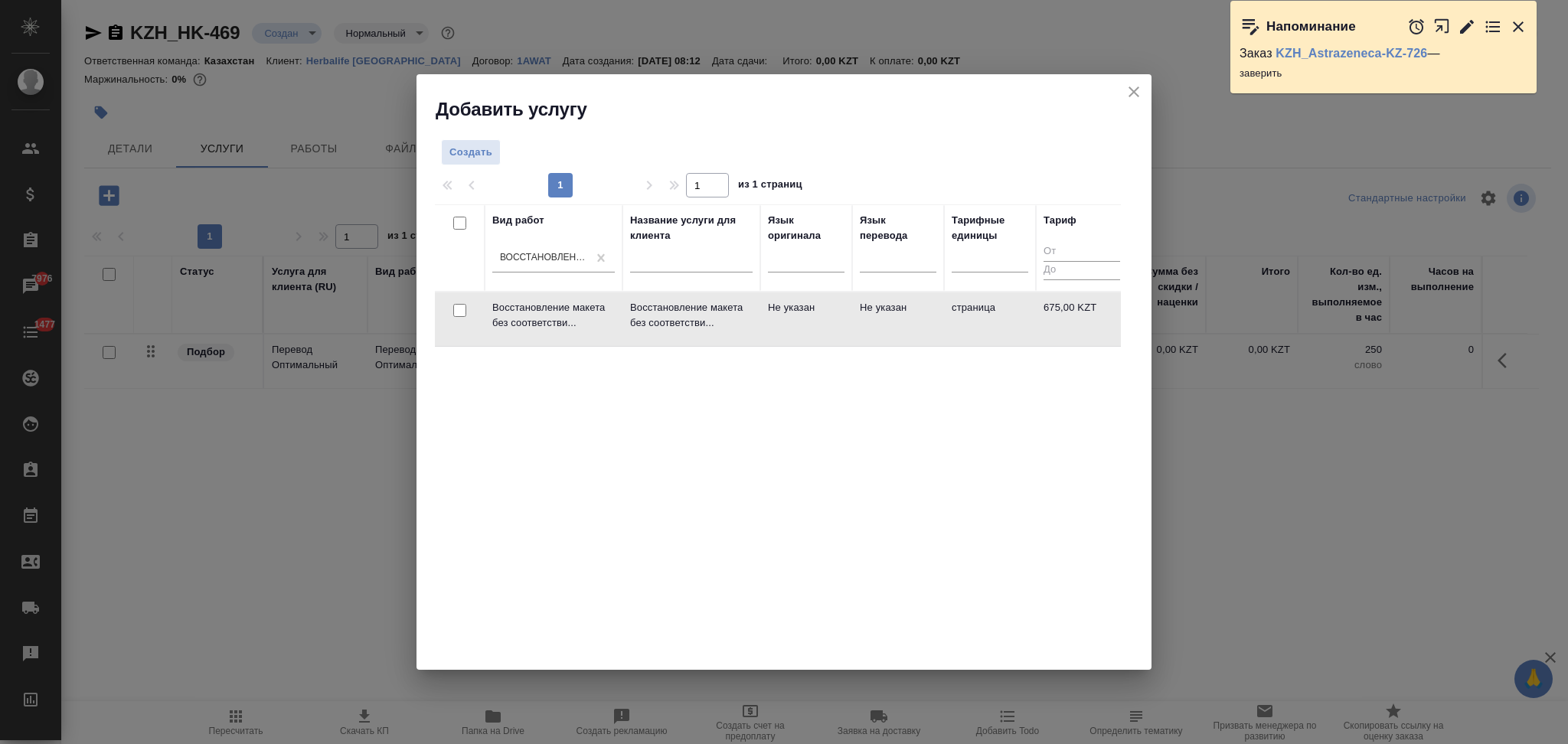
click at [760, 318] on td "Не указан" at bounding box center [805, 319] width 92 height 53
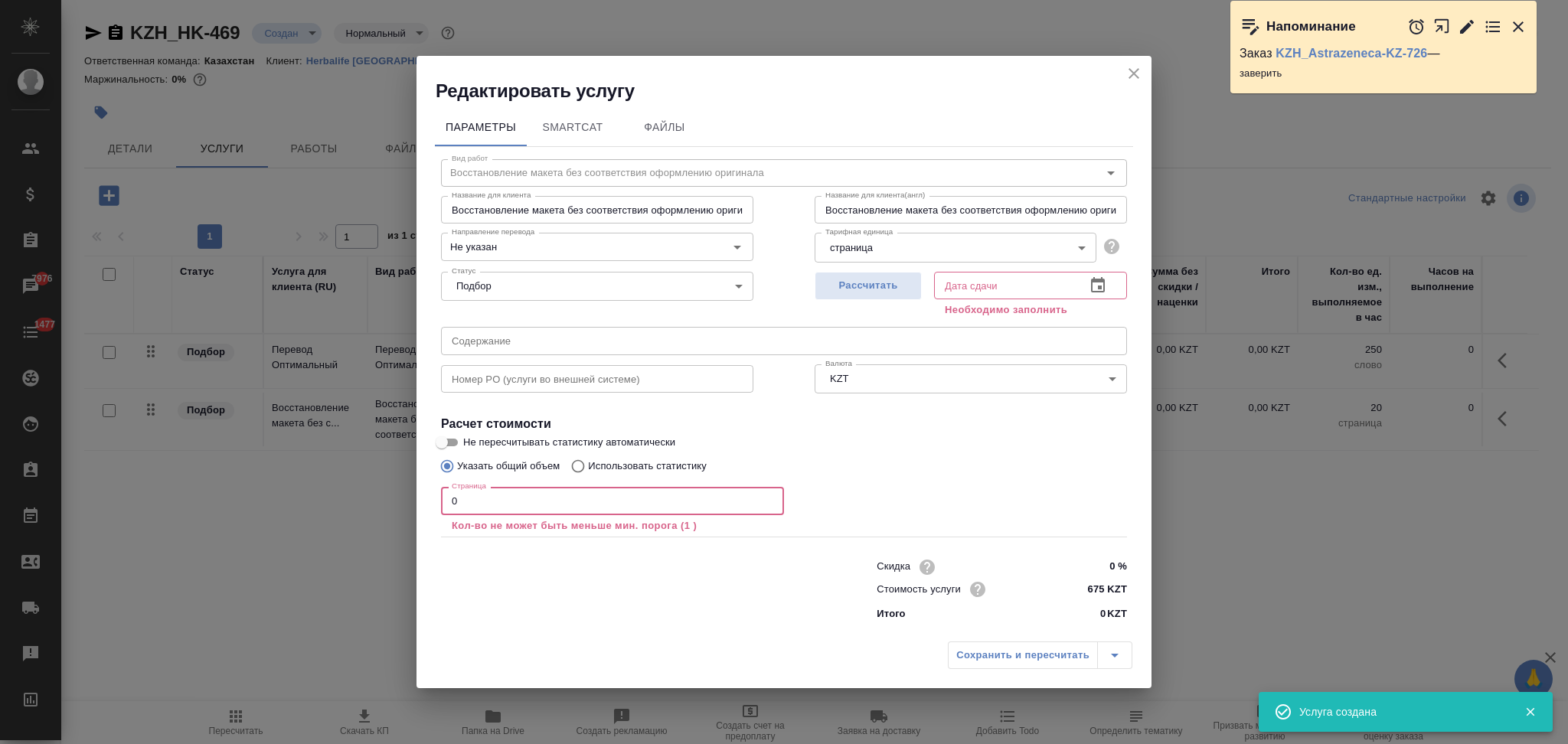
drag, startPoint x: 447, startPoint y: 503, endPoint x: 439, endPoint y: 504, distance: 8.1
click at [439, 504] on div "Вид работ Восстановление макета без соответствия оформлению оригинала Вид работ…" at bounding box center [784, 387] width 698 height 481
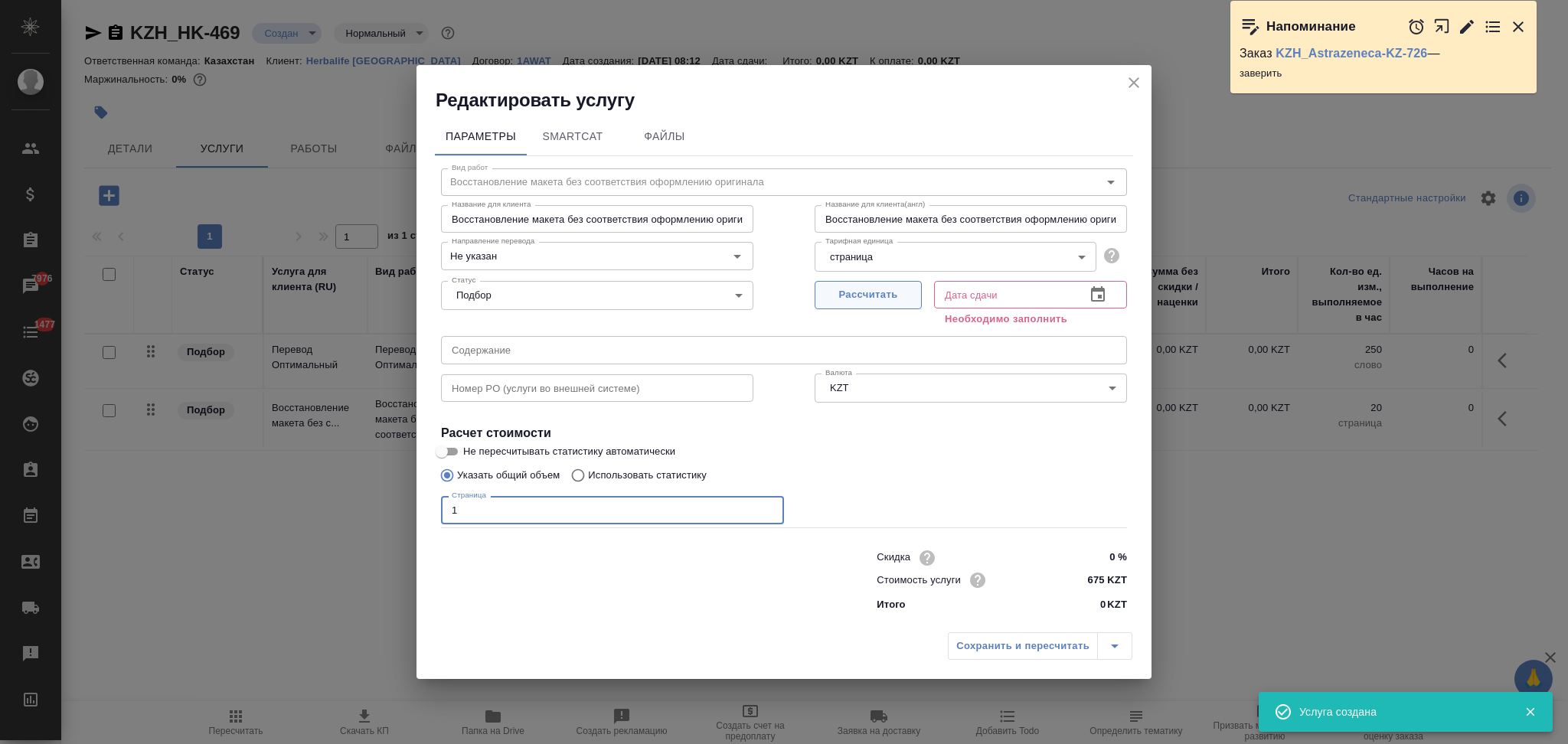
type input "1"
click at [867, 297] on span "Рассчитать" at bounding box center [867, 295] width 90 height 17
type input "08.10.2025 10:03"
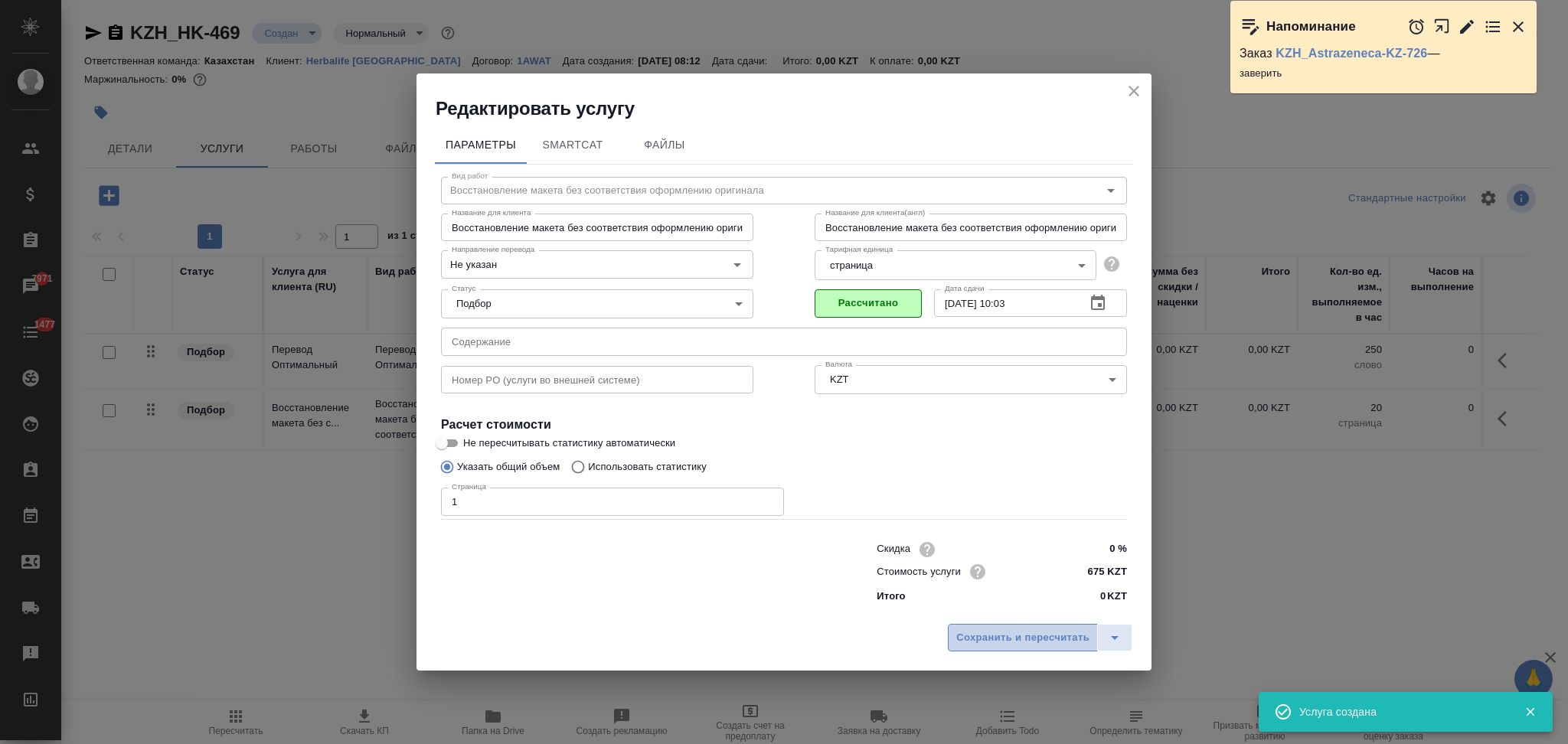
click at [961, 632] on span "Сохранить и пересчитать" at bounding box center [1022, 637] width 133 height 17
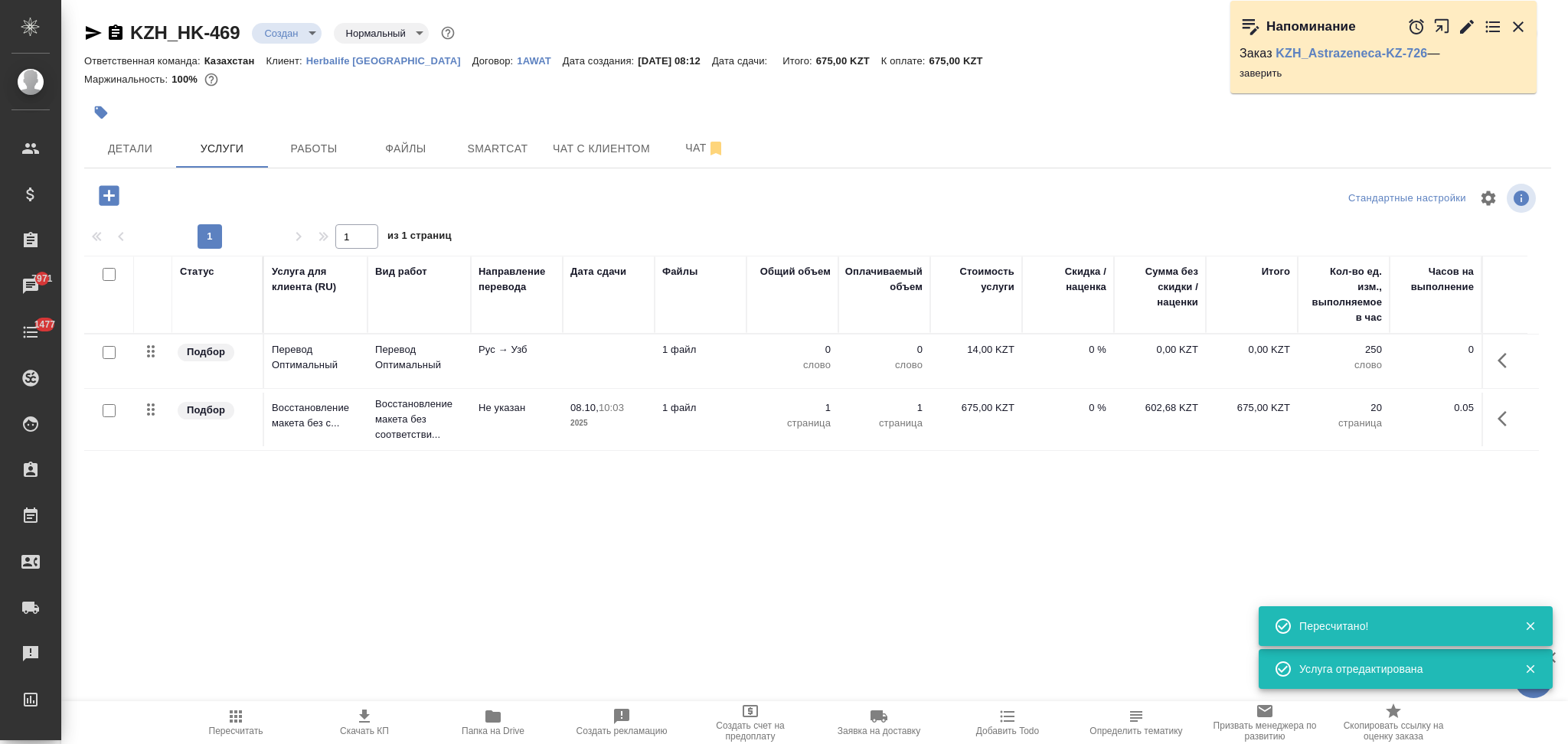
click at [584, 363] on td at bounding box center [609, 361] width 92 height 53
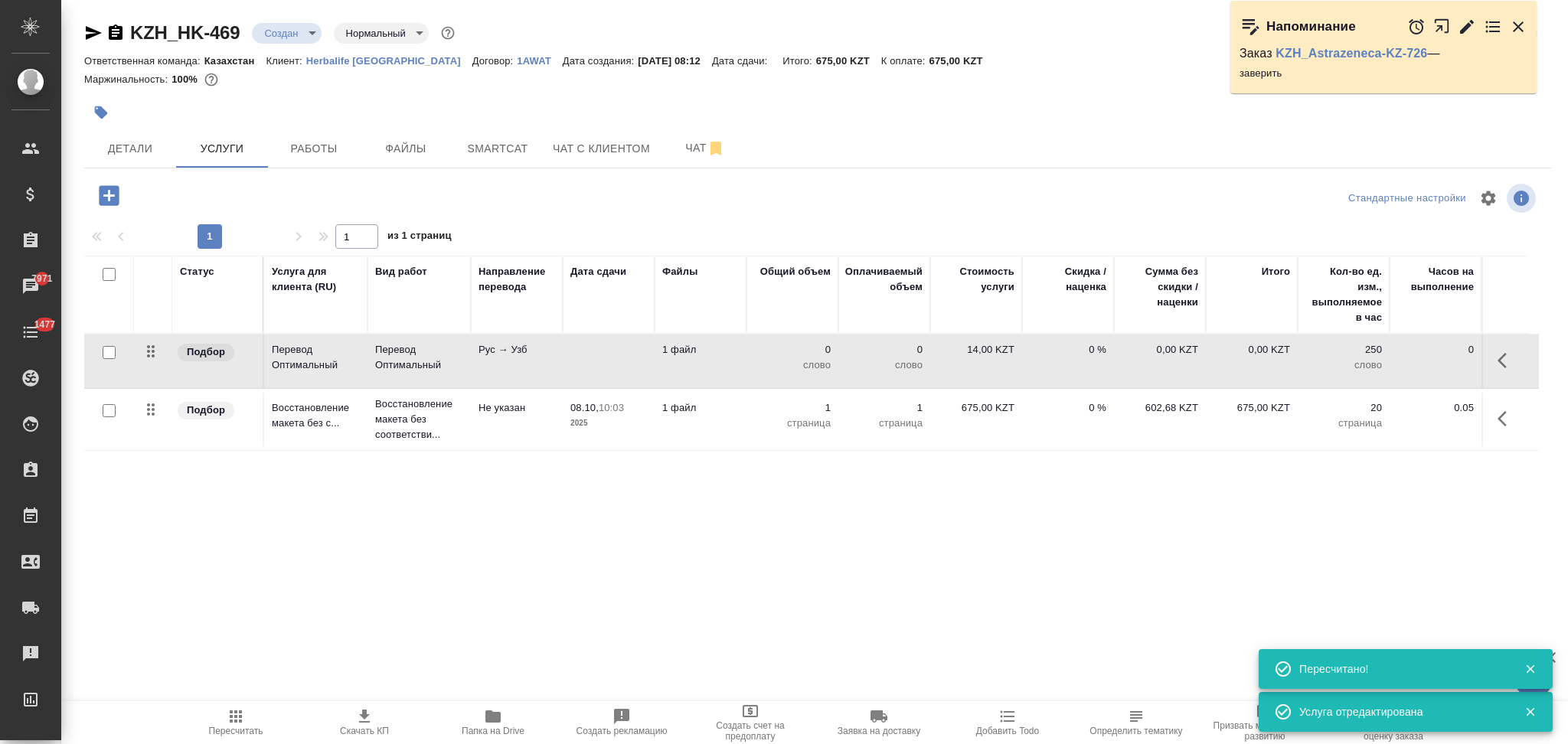
click at [584, 363] on td at bounding box center [609, 361] width 92 height 53
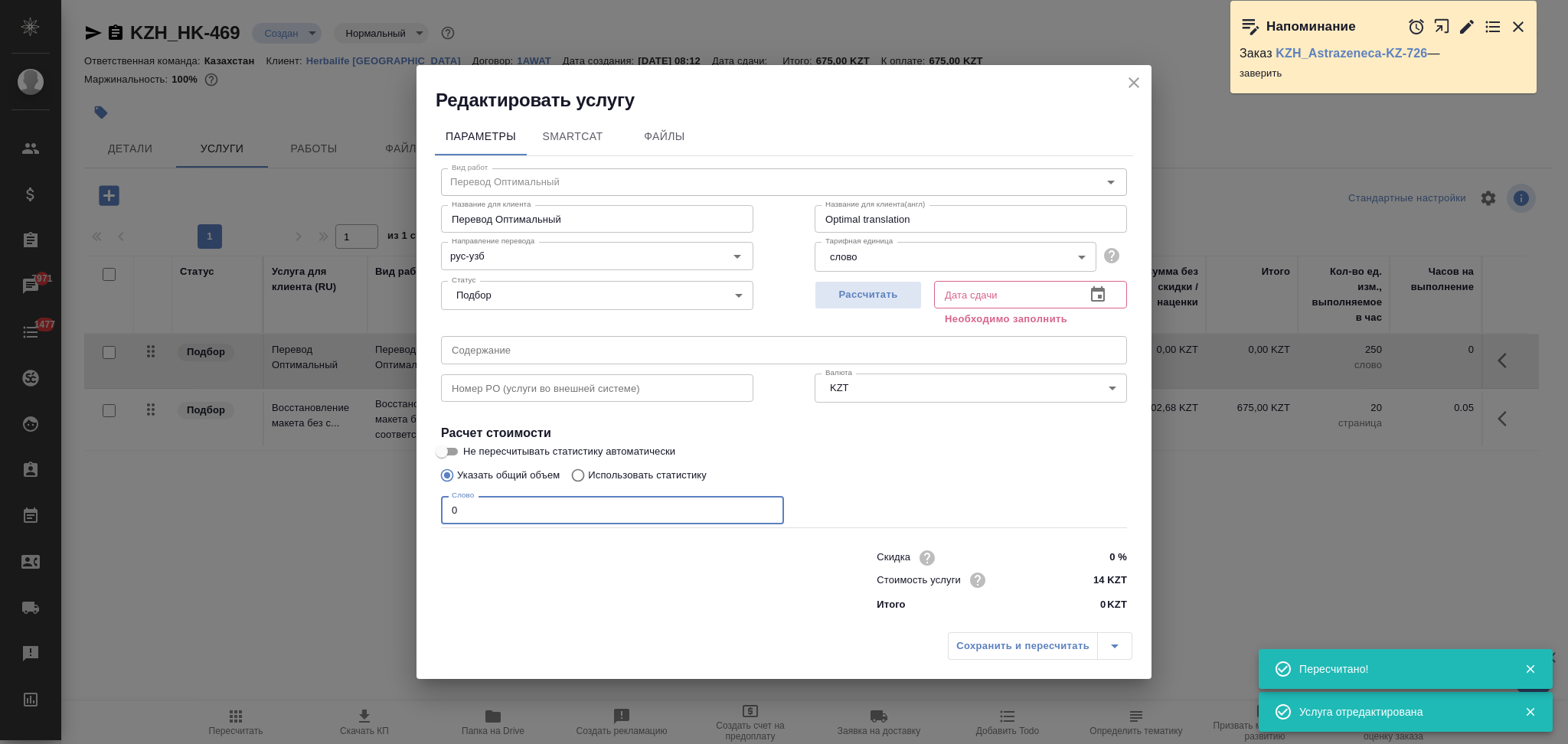
drag, startPoint x: 499, startPoint y: 517, endPoint x: 423, endPoint y: 513, distance: 76.1
click at [423, 513] on div "Параметры SmartCat Файлы Вид работ Перевод Оптимальный Вид работ Название для к…" at bounding box center [783, 369] width 735 height 513
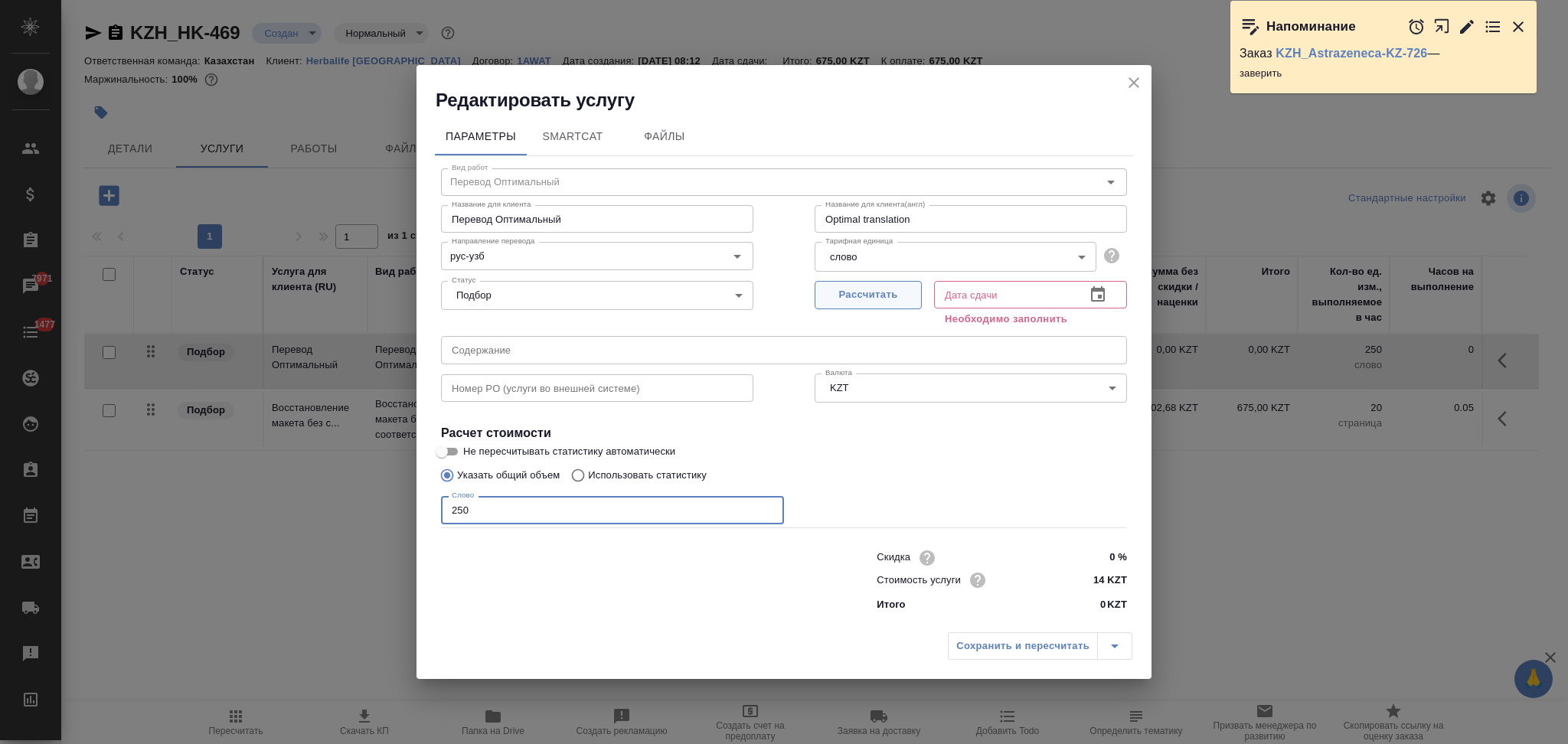
type input "250"
click at [864, 294] on span "Рассчитать" at bounding box center [867, 295] width 90 height 17
type input "08.10.2025 11:00"
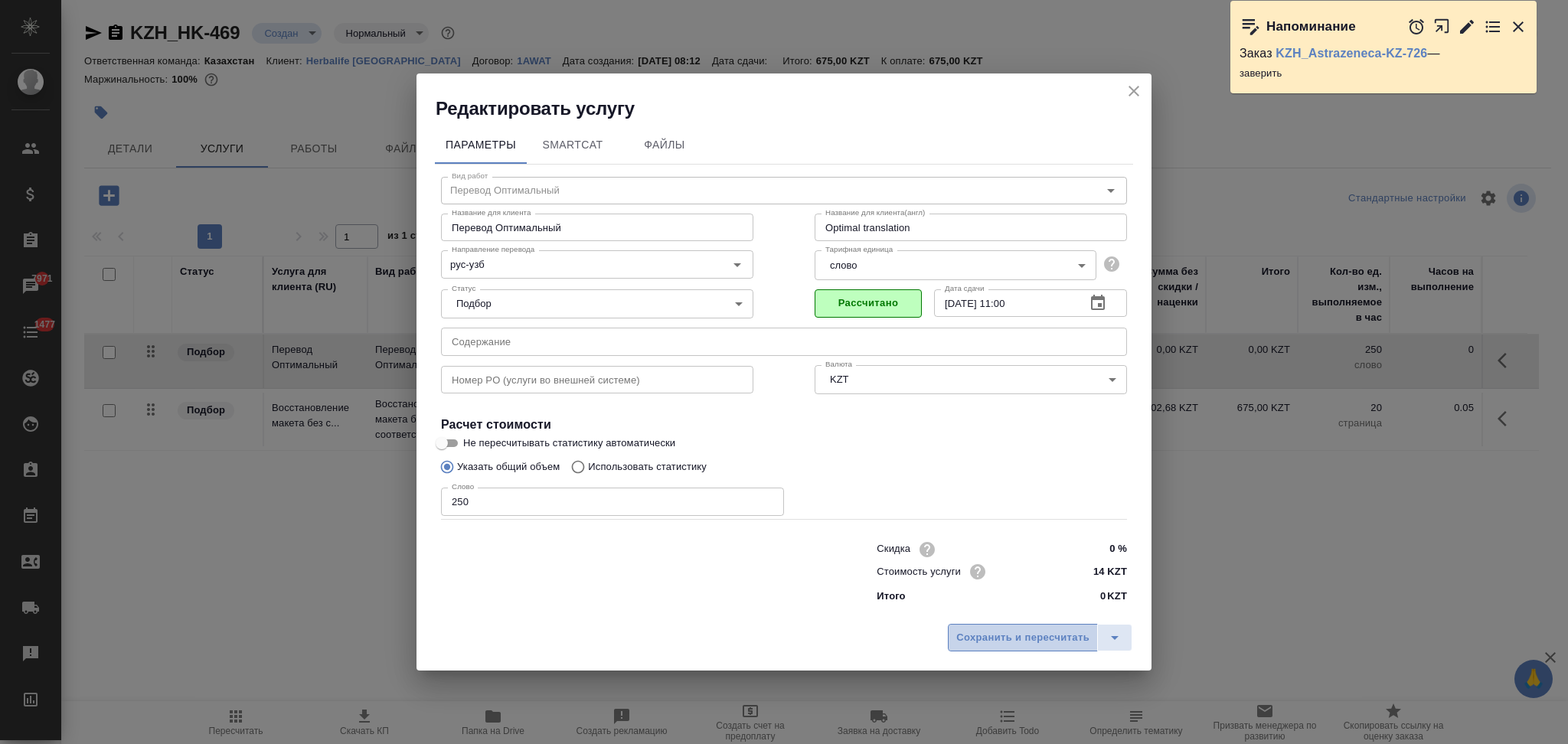
click at [986, 634] on span "Сохранить и пересчитать" at bounding box center [1022, 637] width 133 height 17
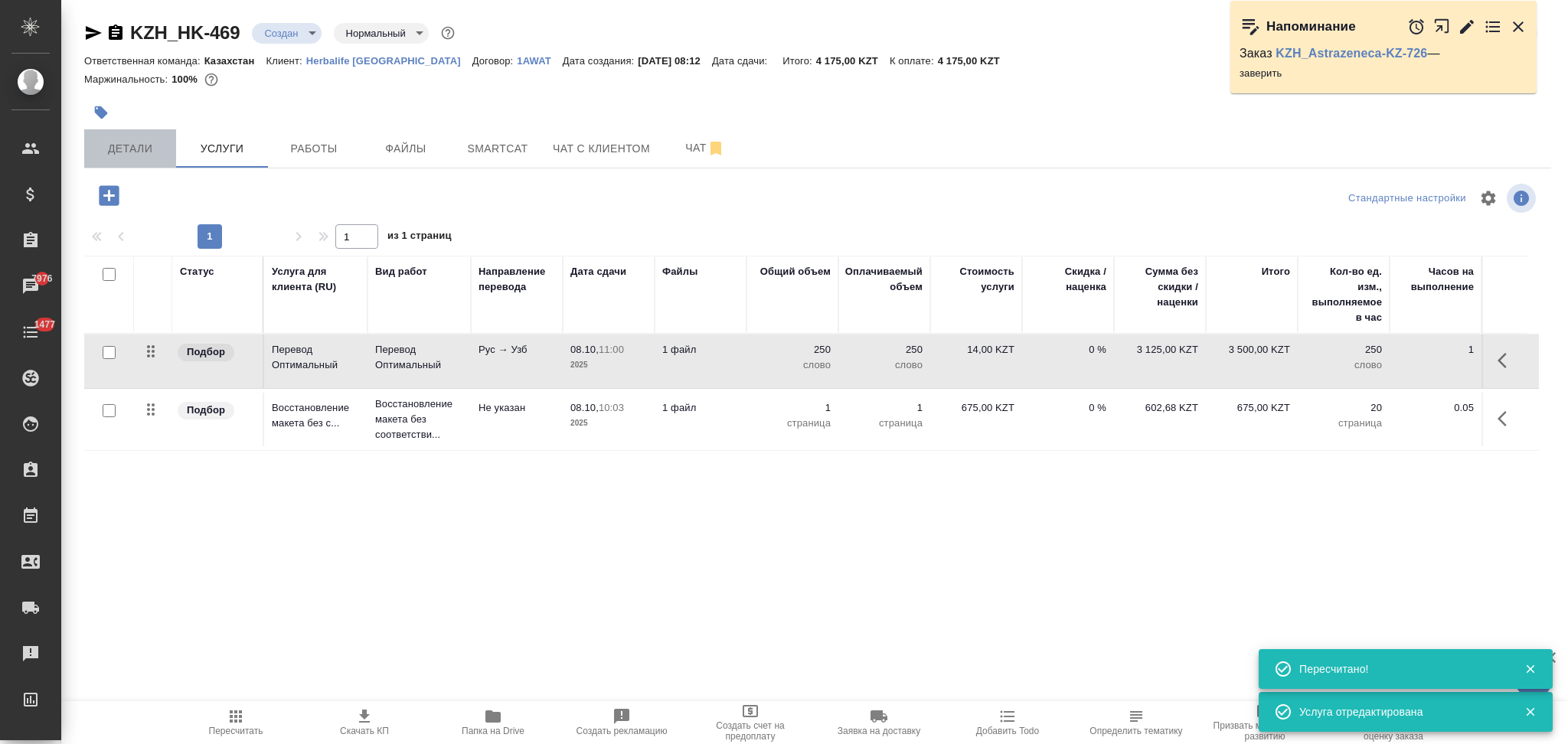
click at [143, 150] on span "Детали" at bounding box center [130, 149] width 73 height 19
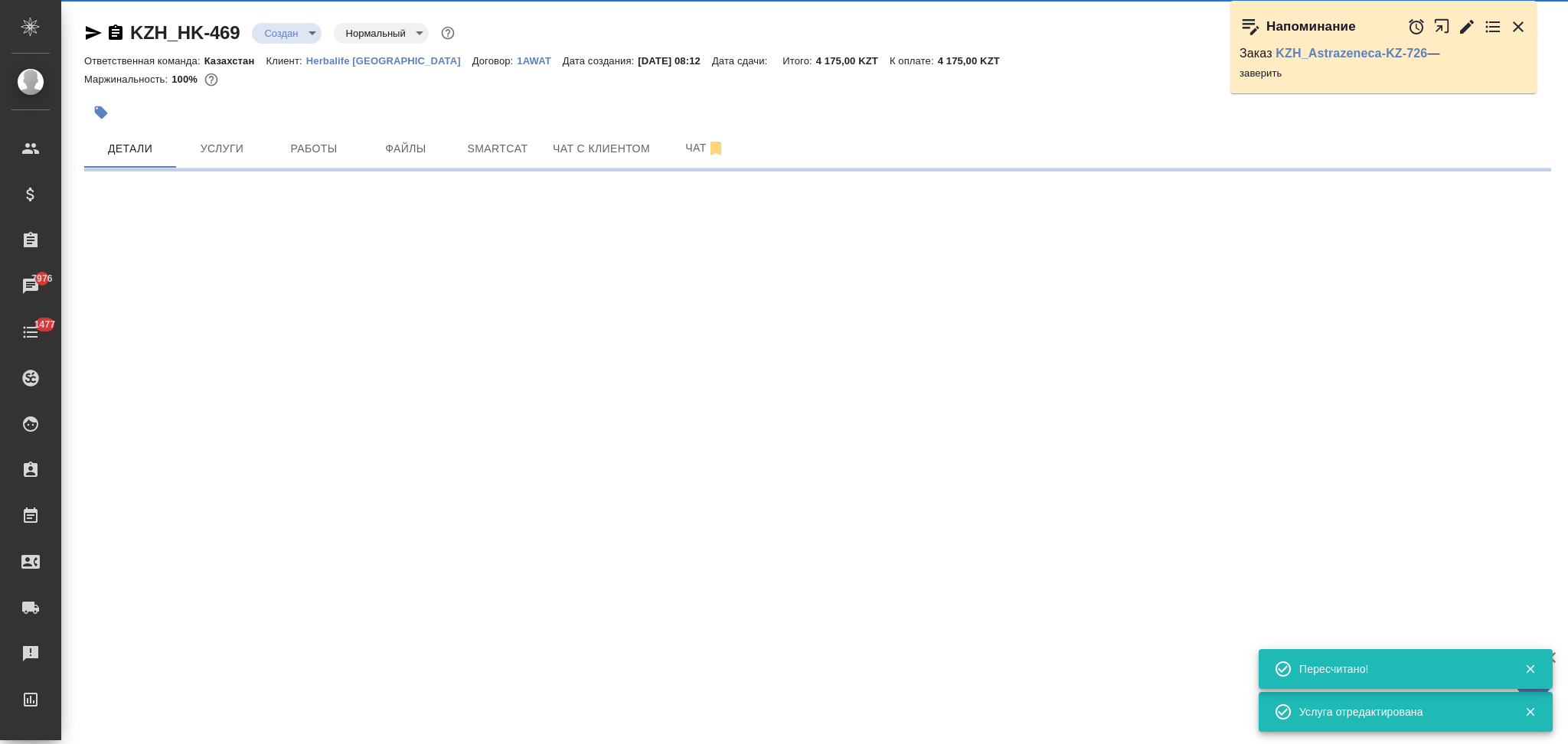
select select "RU"
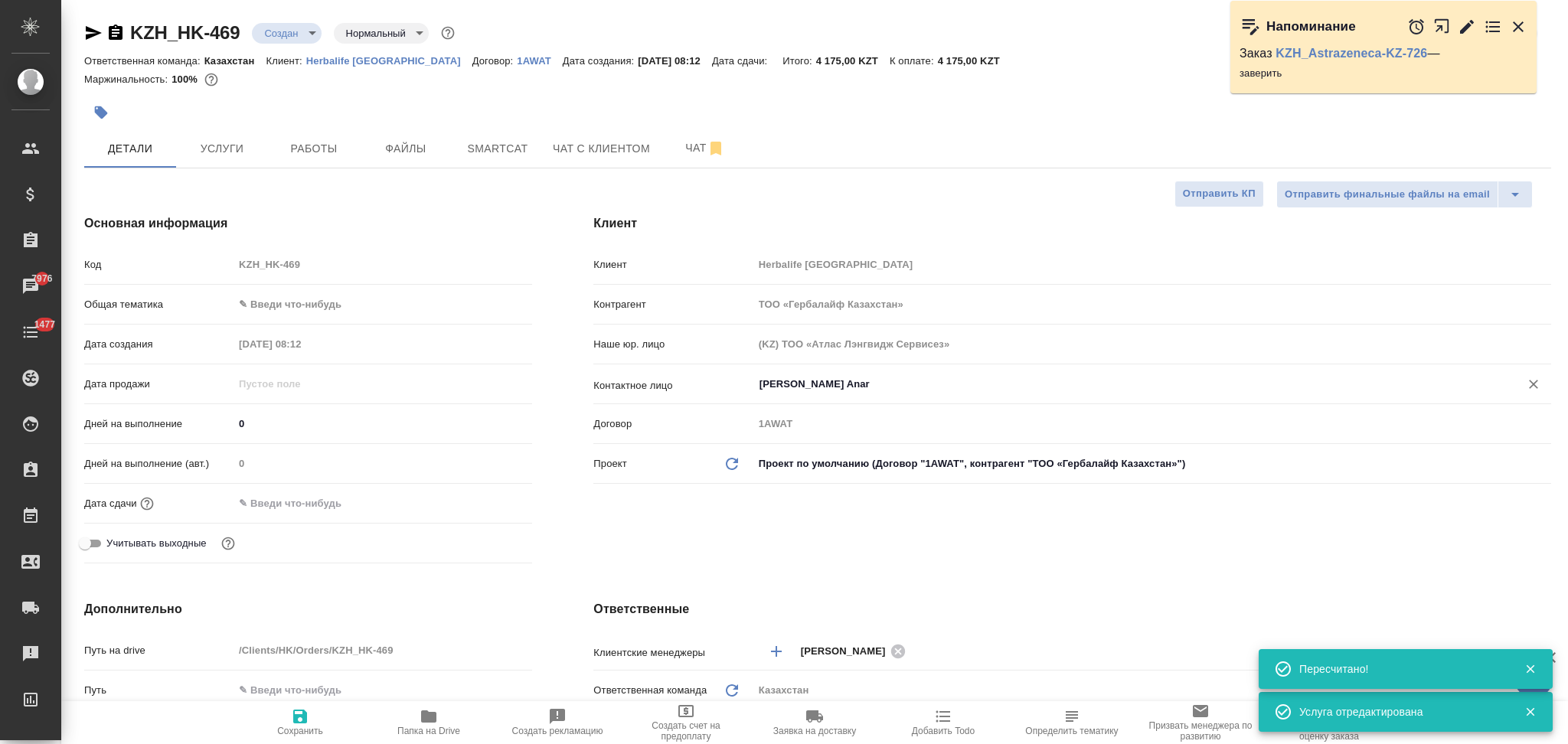
type textarea "x"
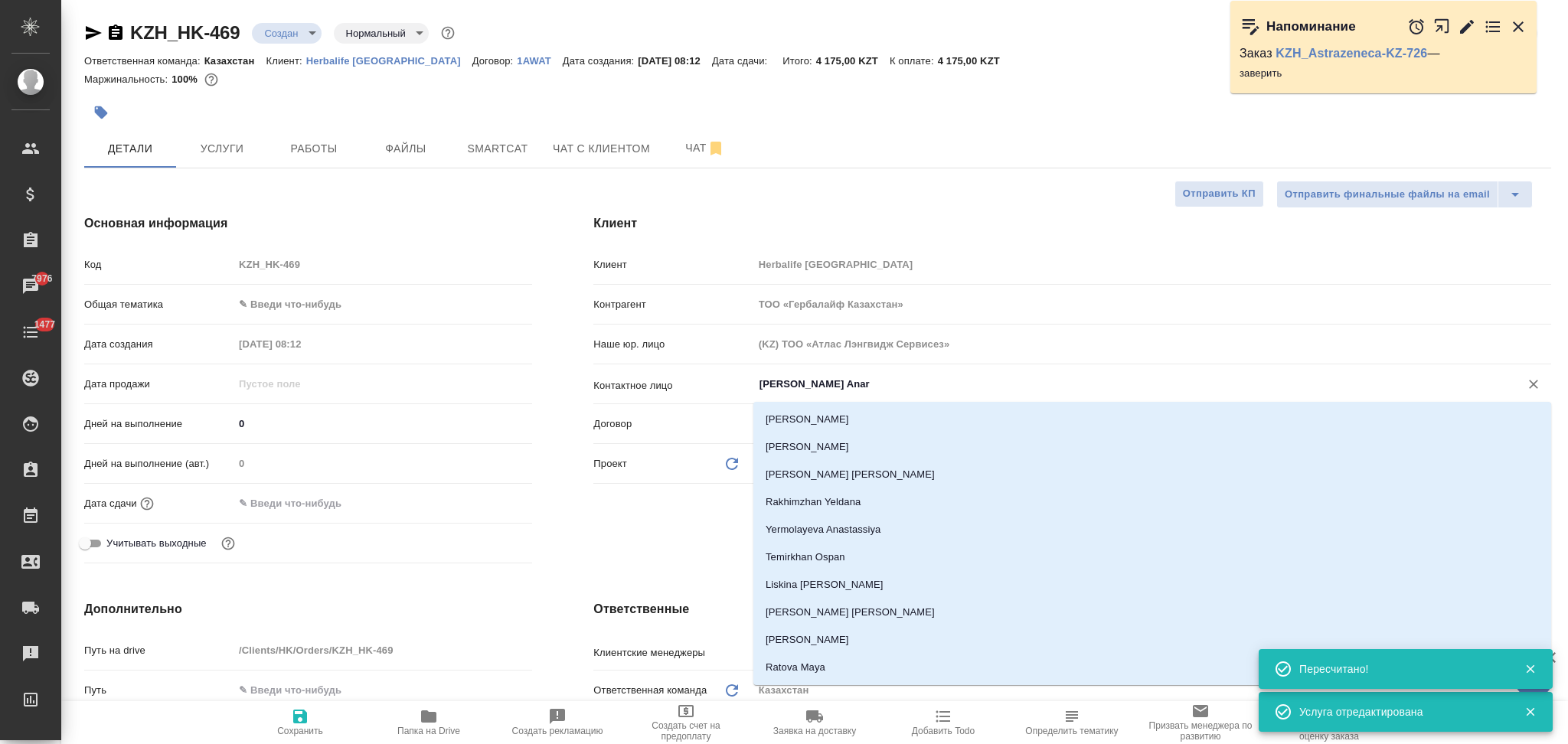
click at [891, 381] on input "Kassenova Anar" at bounding box center [1127, 383] width 738 height 18
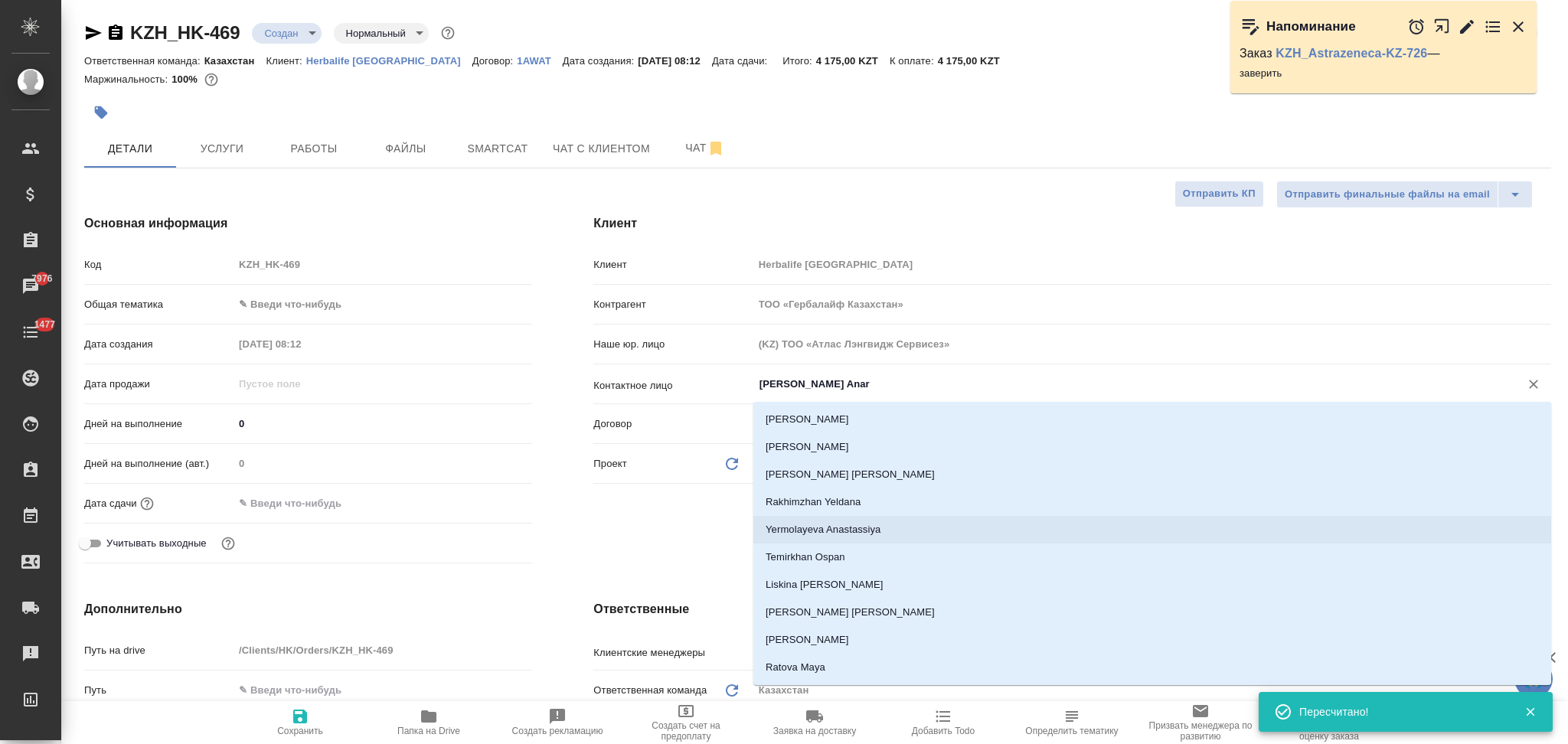
click at [857, 517] on li "Yermolayeva Anastassiya" at bounding box center [1152, 529] width 798 height 27
type input "Yermolayeva Anastassiya"
type textarea "x"
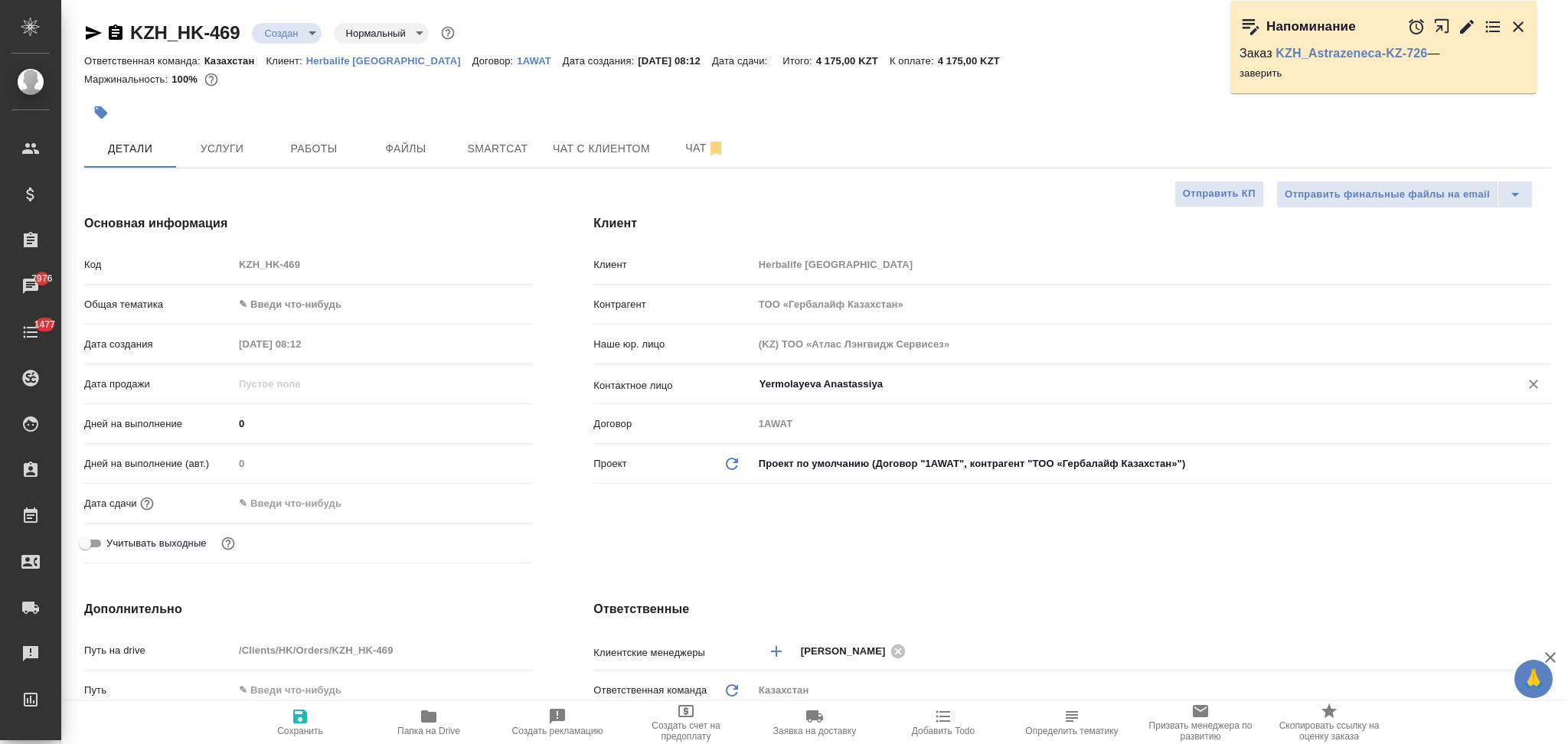
click at [312, 505] on input "text" at bounding box center [301, 503] width 134 height 22
click at [485, 500] on icon "button" at bounding box center [487, 501] width 18 height 18
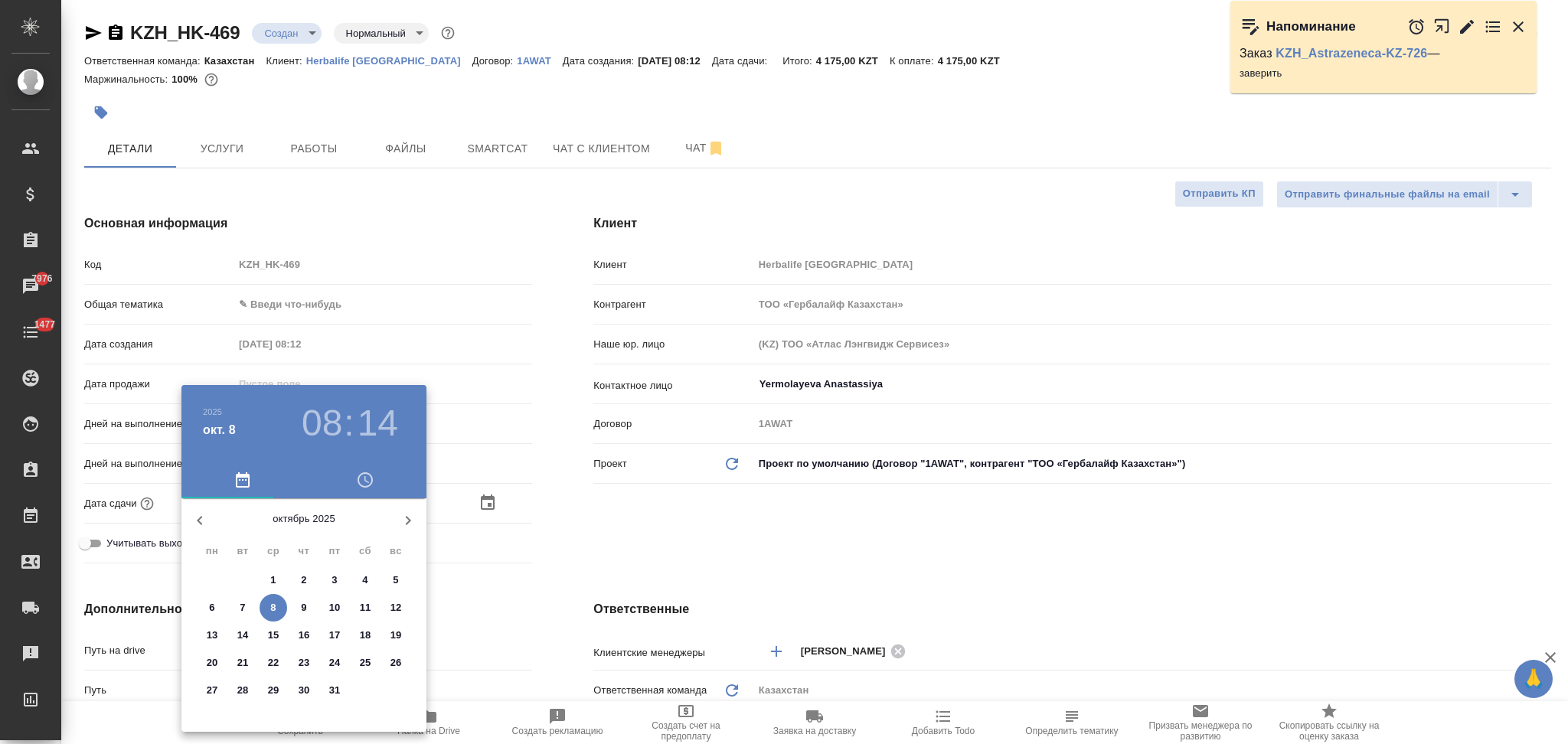
click at [307, 601] on span "9" at bounding box center [304, 607] width 28 height 15
type input "09.10.2025 08:14"
type textarea "x"
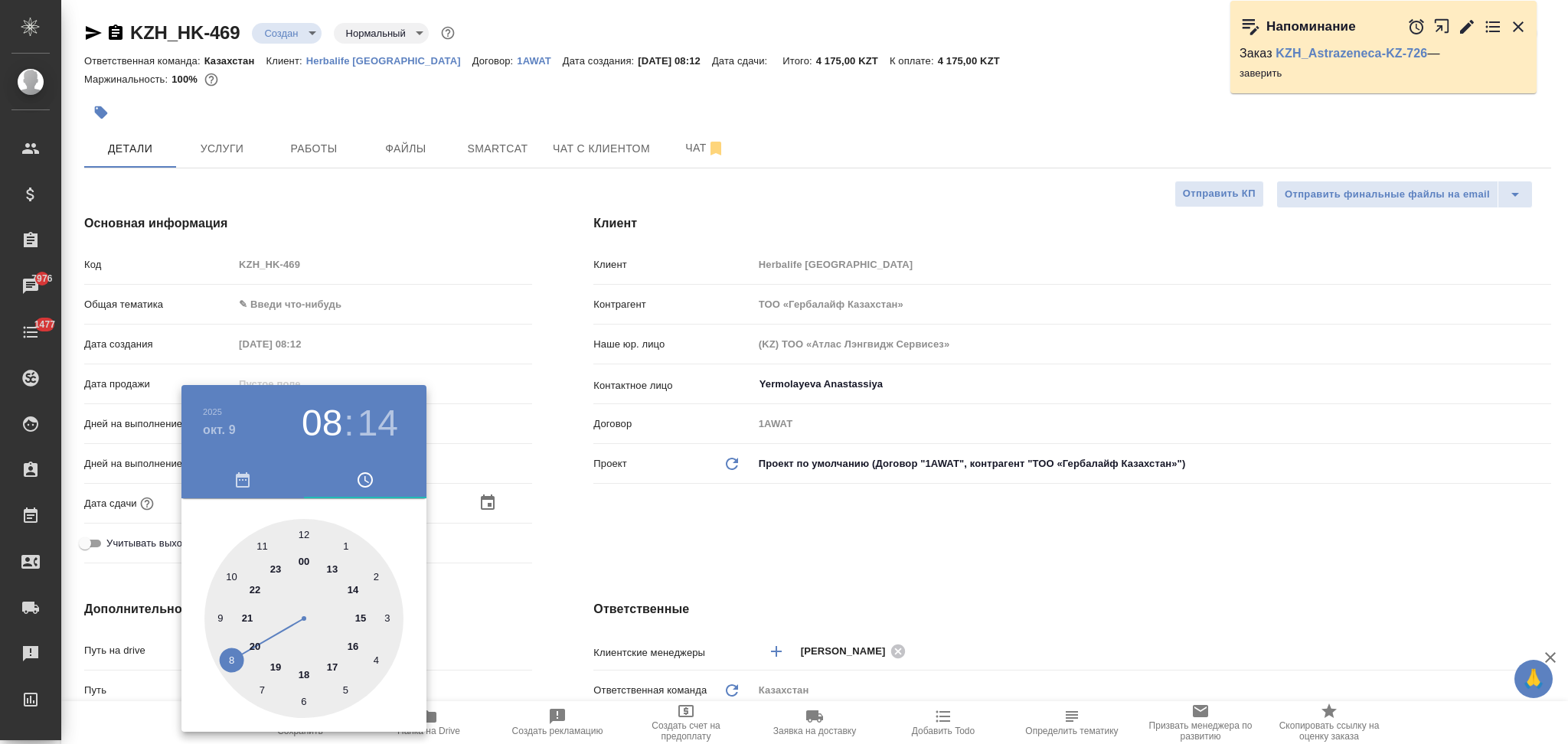
click at [491, 599] on div at bounding box center [784, 372] width 1568 height 744
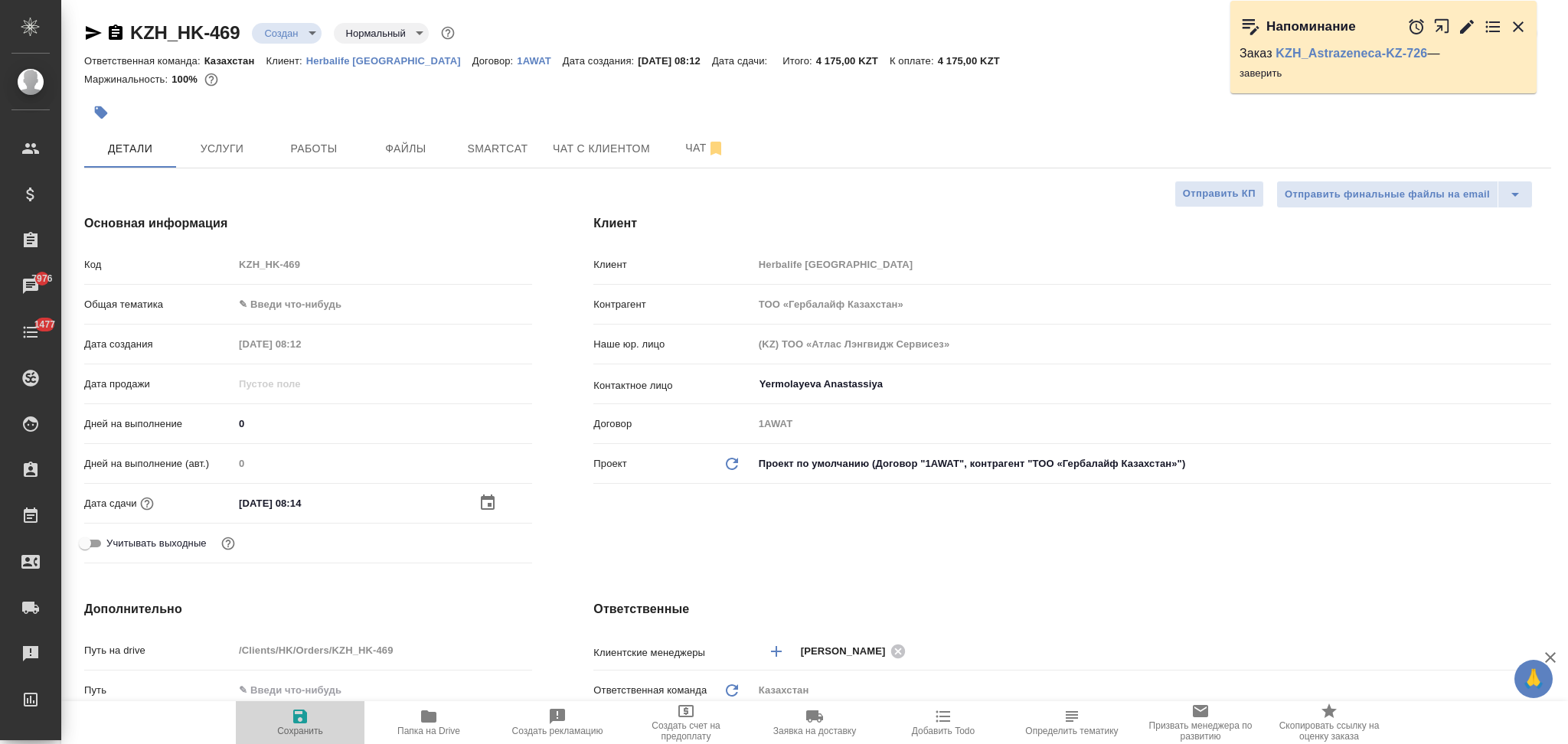
click at [290, 712] on span "Сохранить" at bounding box center [300, 722] width 110 height 29
type textarea "x"
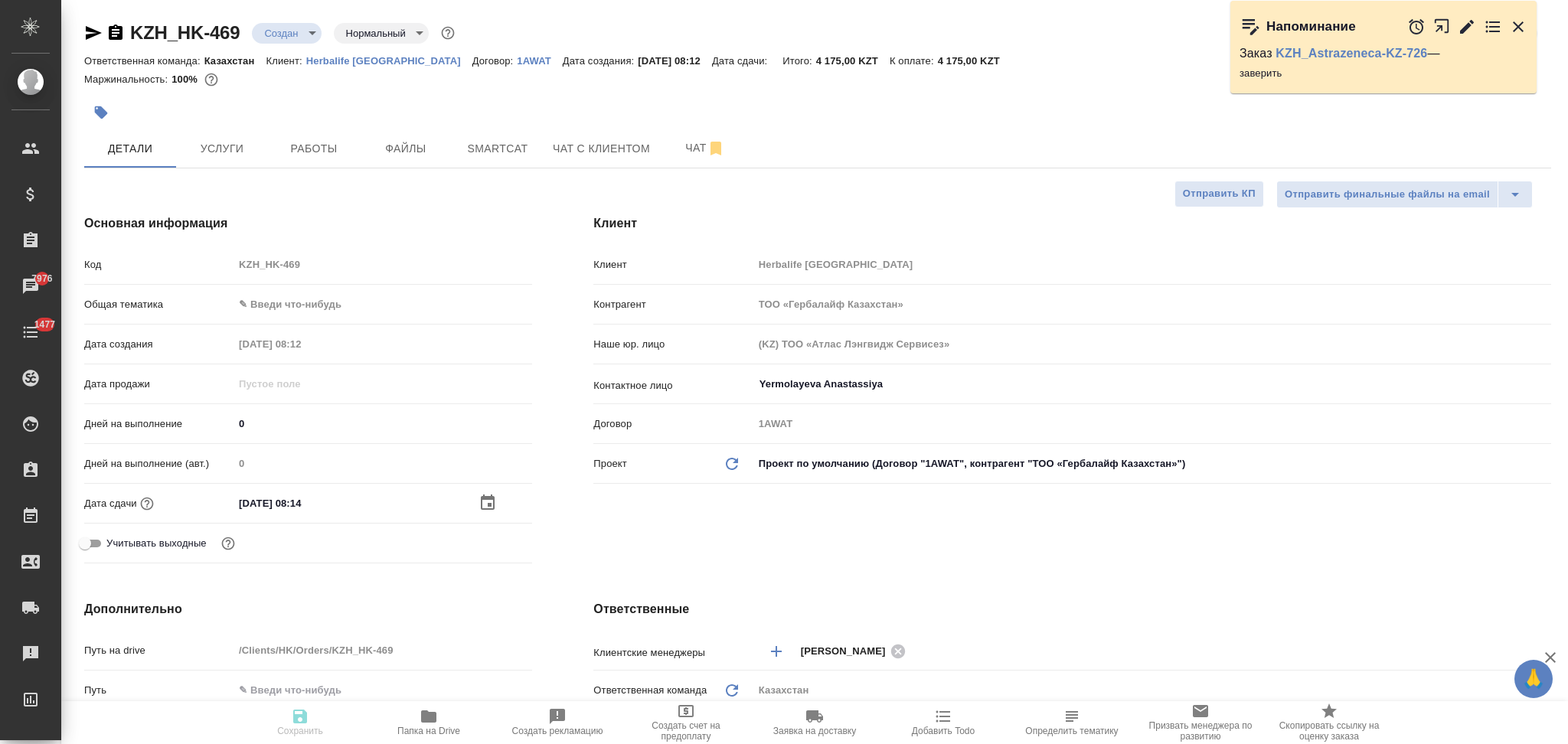
type textarea "x"
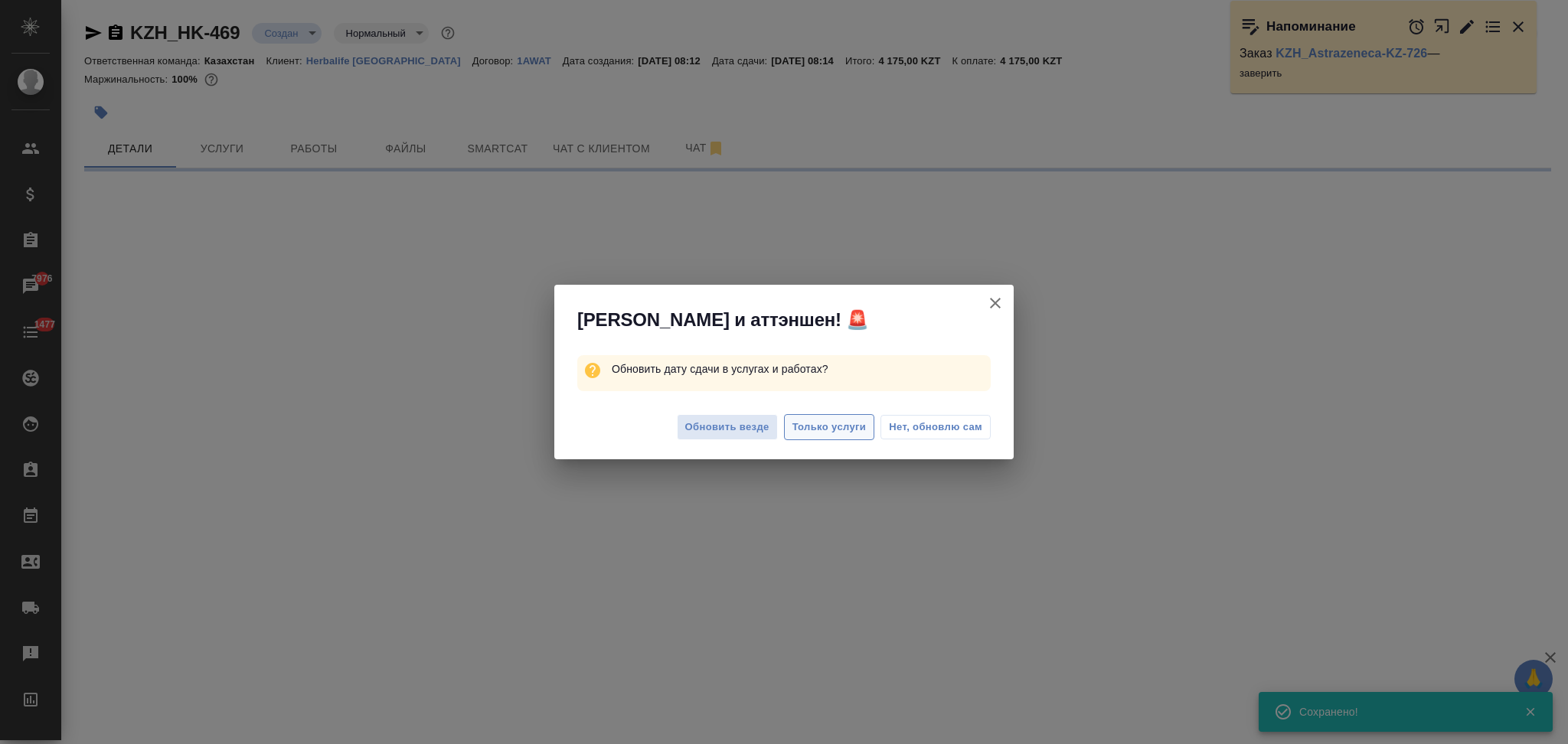
select select "RU"
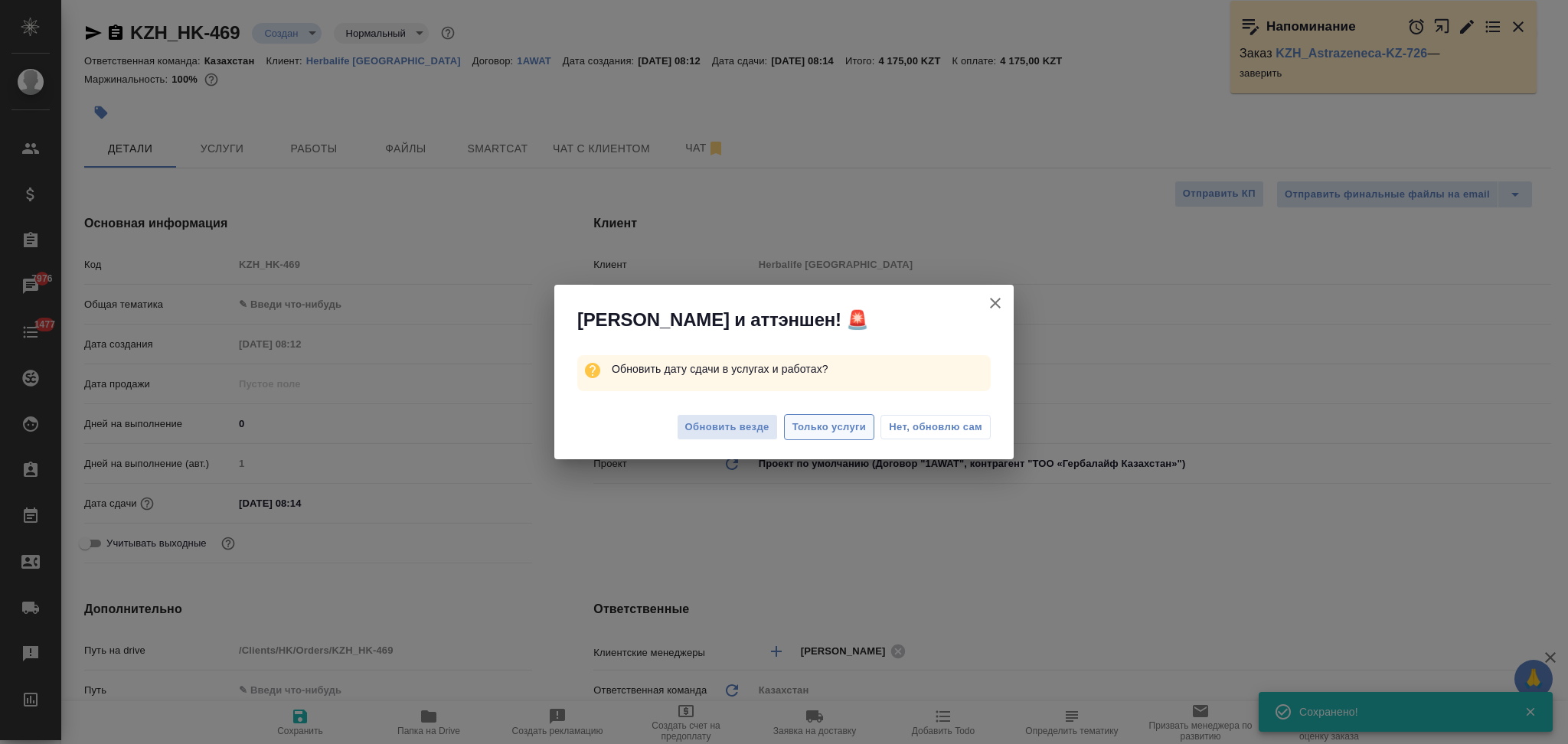
type textarea "x"
click at [845, 423] on span "Только услуги" at bounding box center [830, 427] width 74 height 17
type textarea "x"
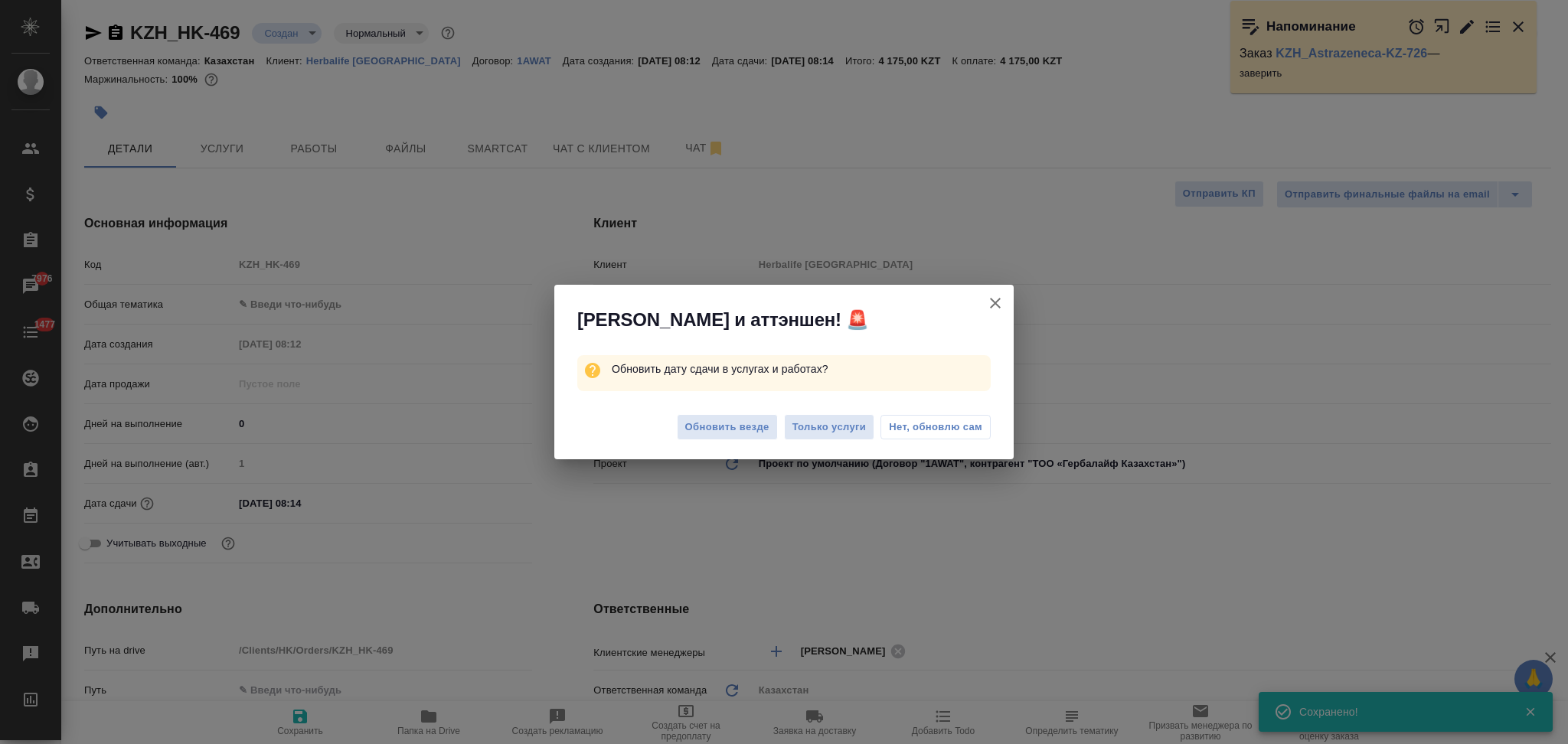
type textarea "x"
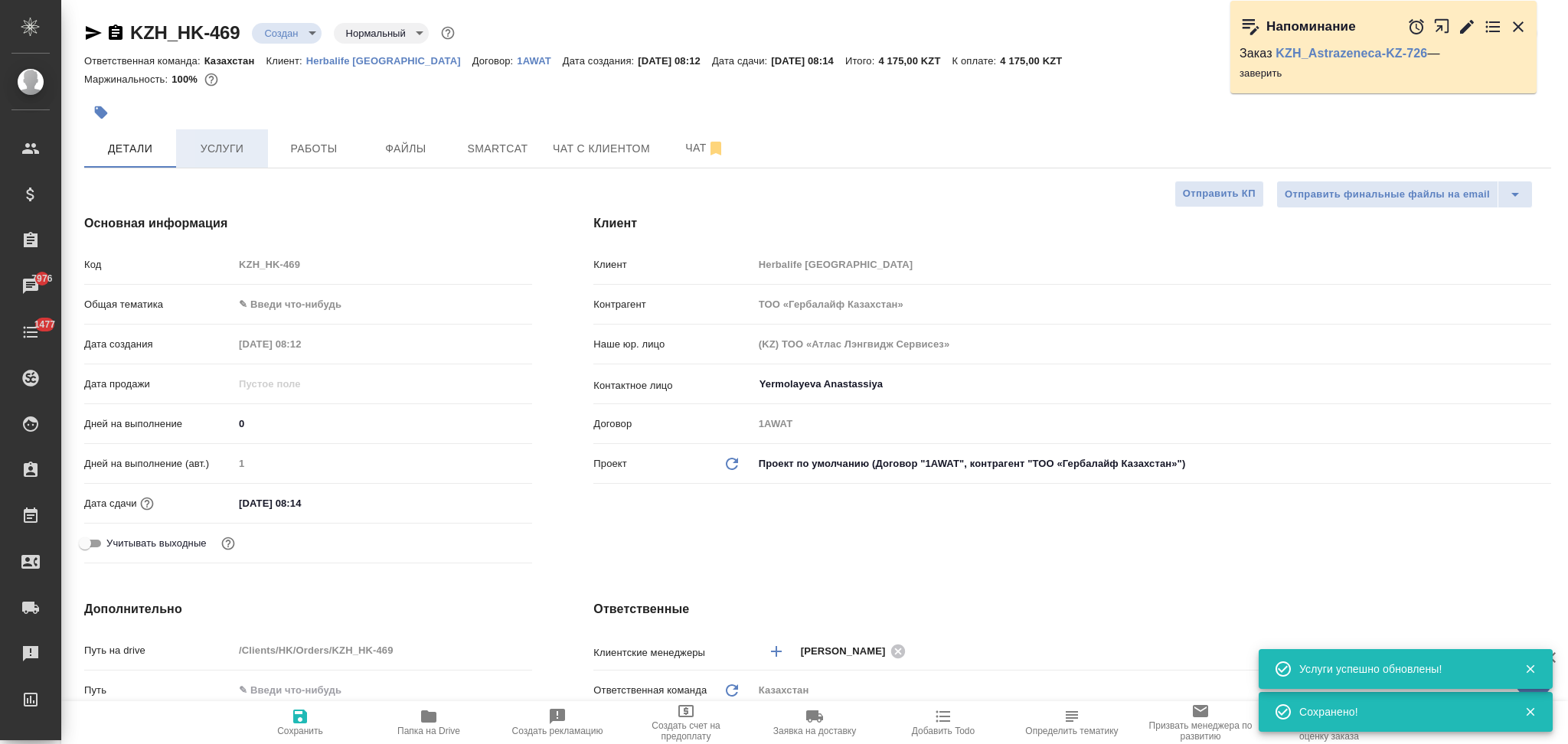
click at [224, 149] on span "Услуги" at bounding box center [222, 149] width 73 height 19
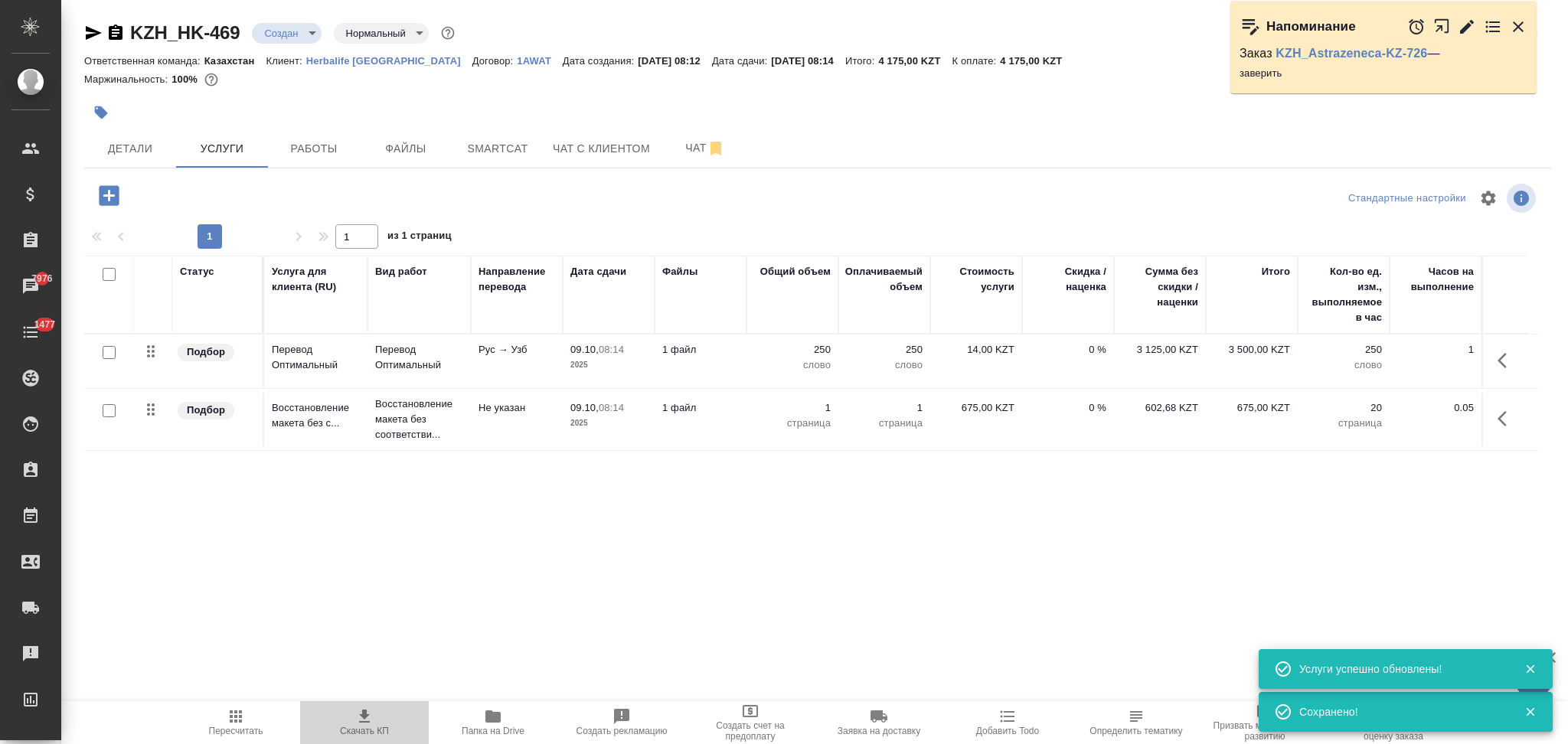
click at [353, 731] on span "Скачать КП" at bounding box center [364, 730] width 49 height 10
click at [484, 721] on icon "button" at bounding box center [493, 716] width 18 height 18
click at [148, 148] on span "Детали" at bounding box center [130, 149] width 73 height 19
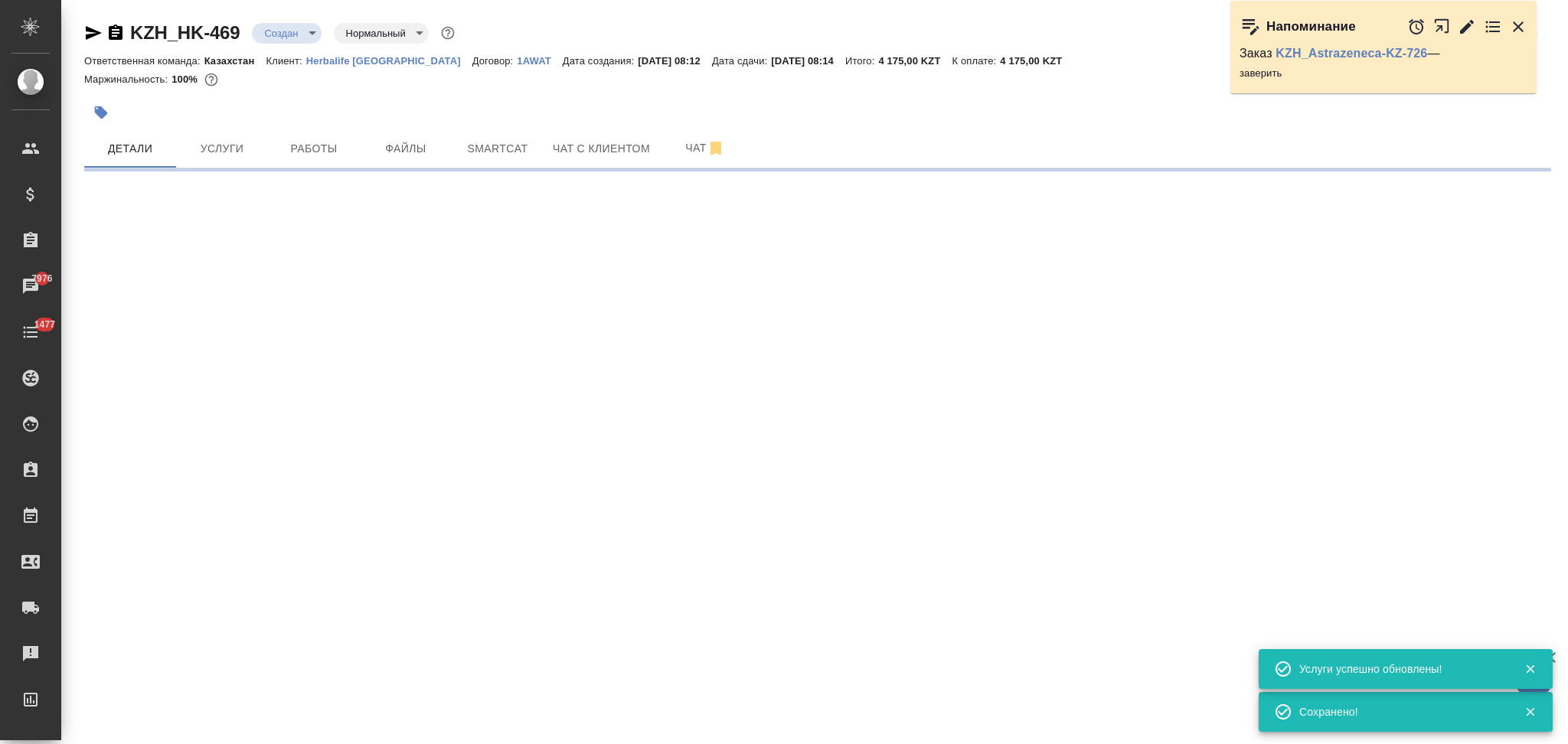
select select "RU"
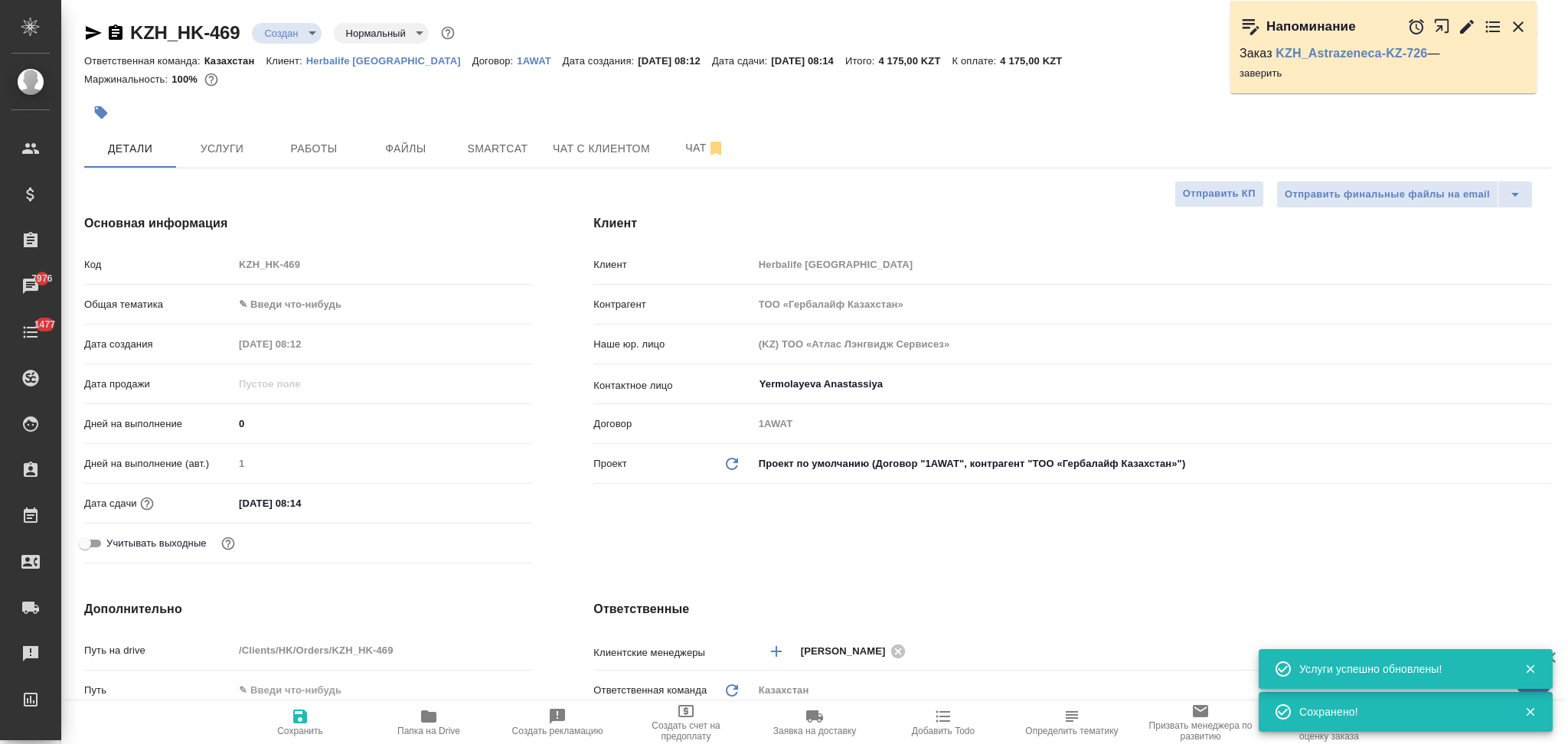
type textarea "x"
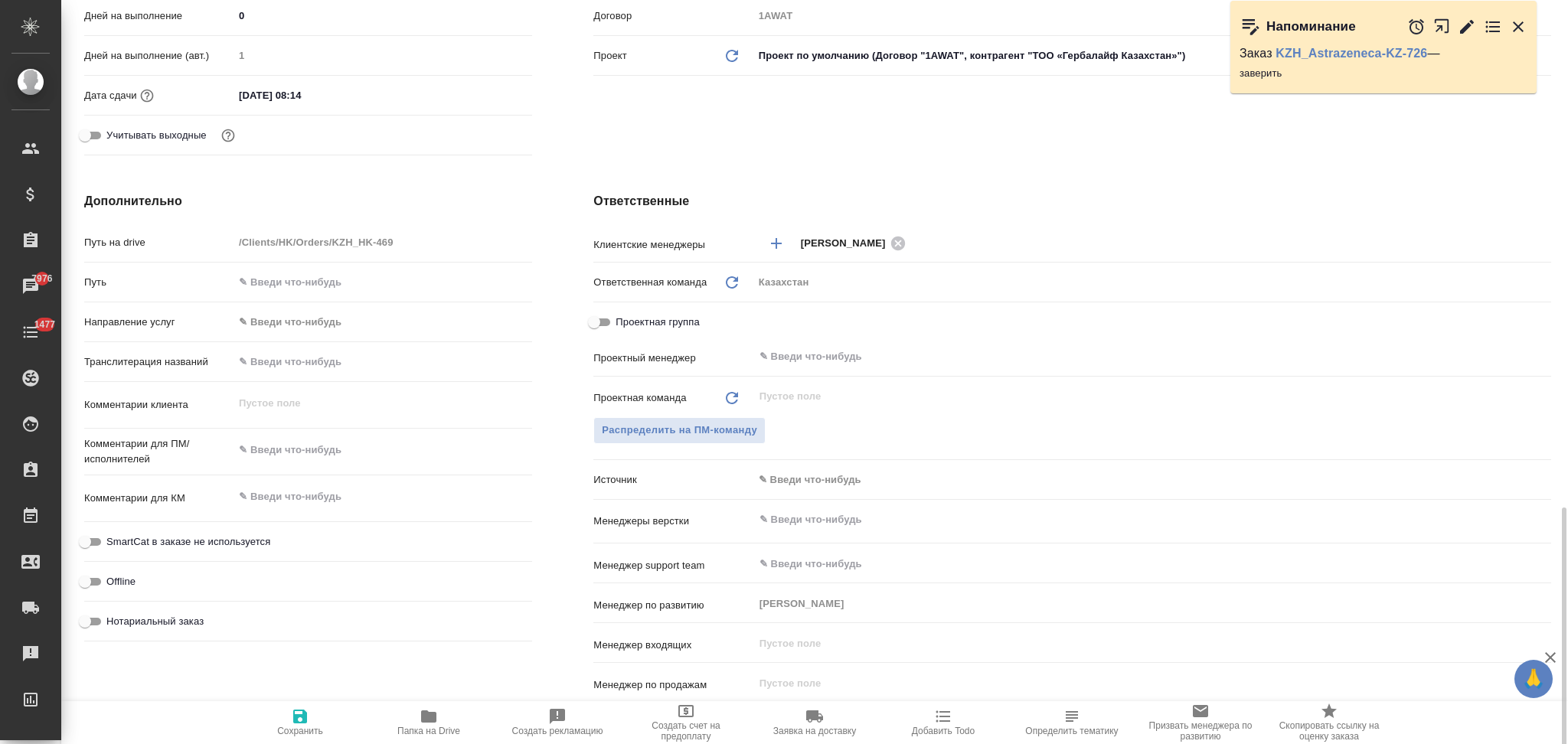
scroll to position [612, 0]
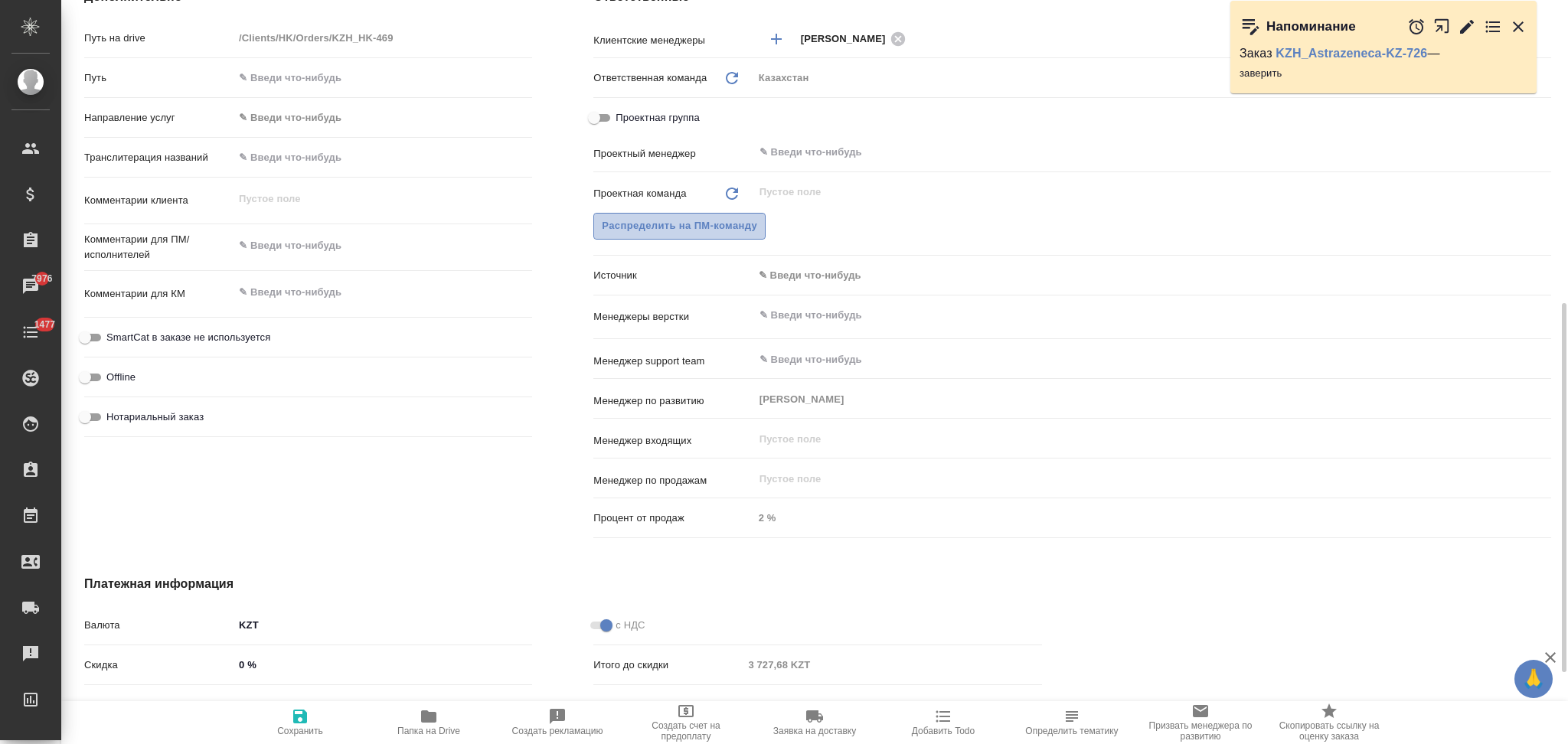
click at [664, 228] on span "Распределить на ПМ-команду" at bounding box center [679, 226] width 156 height 17
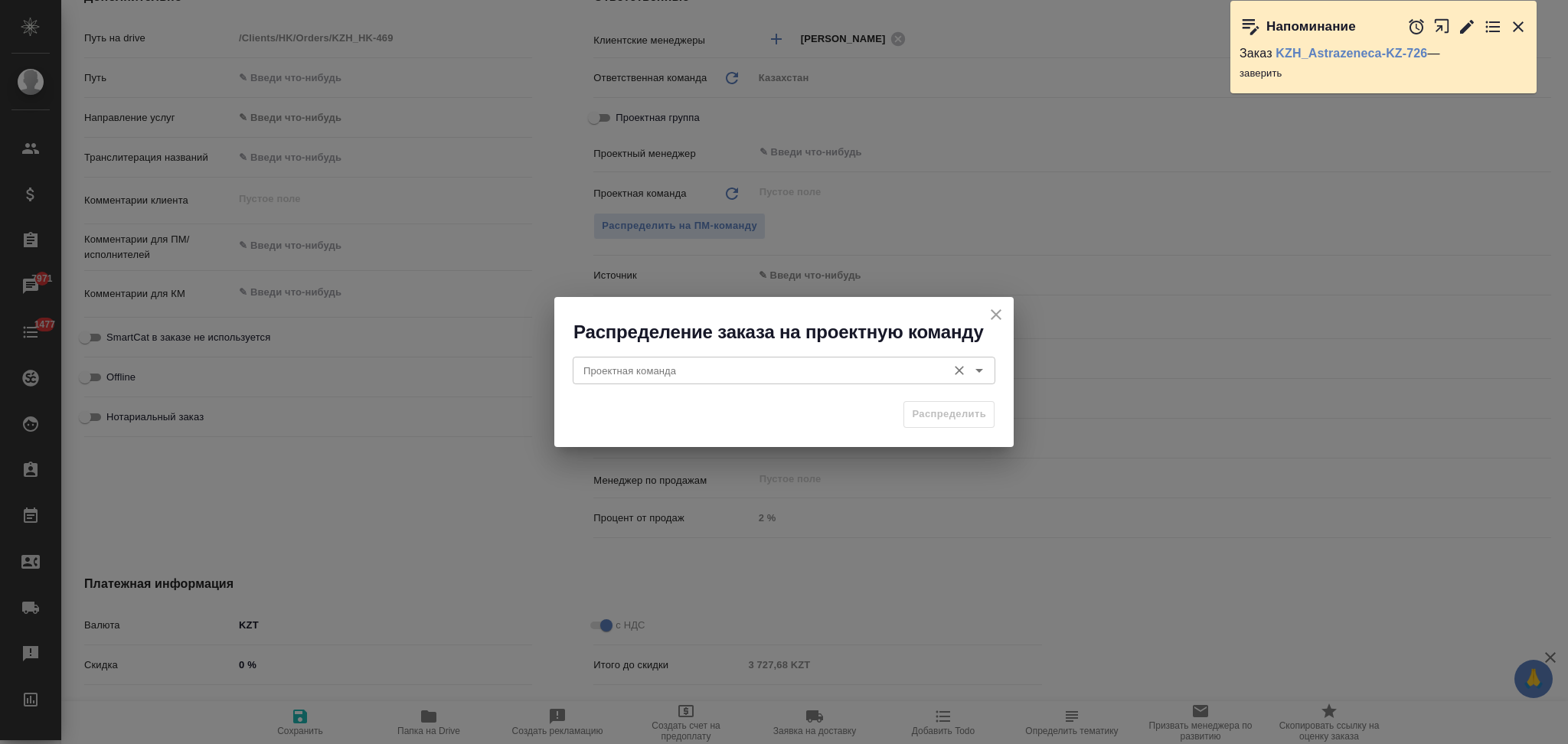
click at [751, 362] on input "Проектная команда" at bounding box center [757, 369] width 362 height 18
click at [998, 317] on icon "close" at bounding box center [995, 314] width 10 height 10
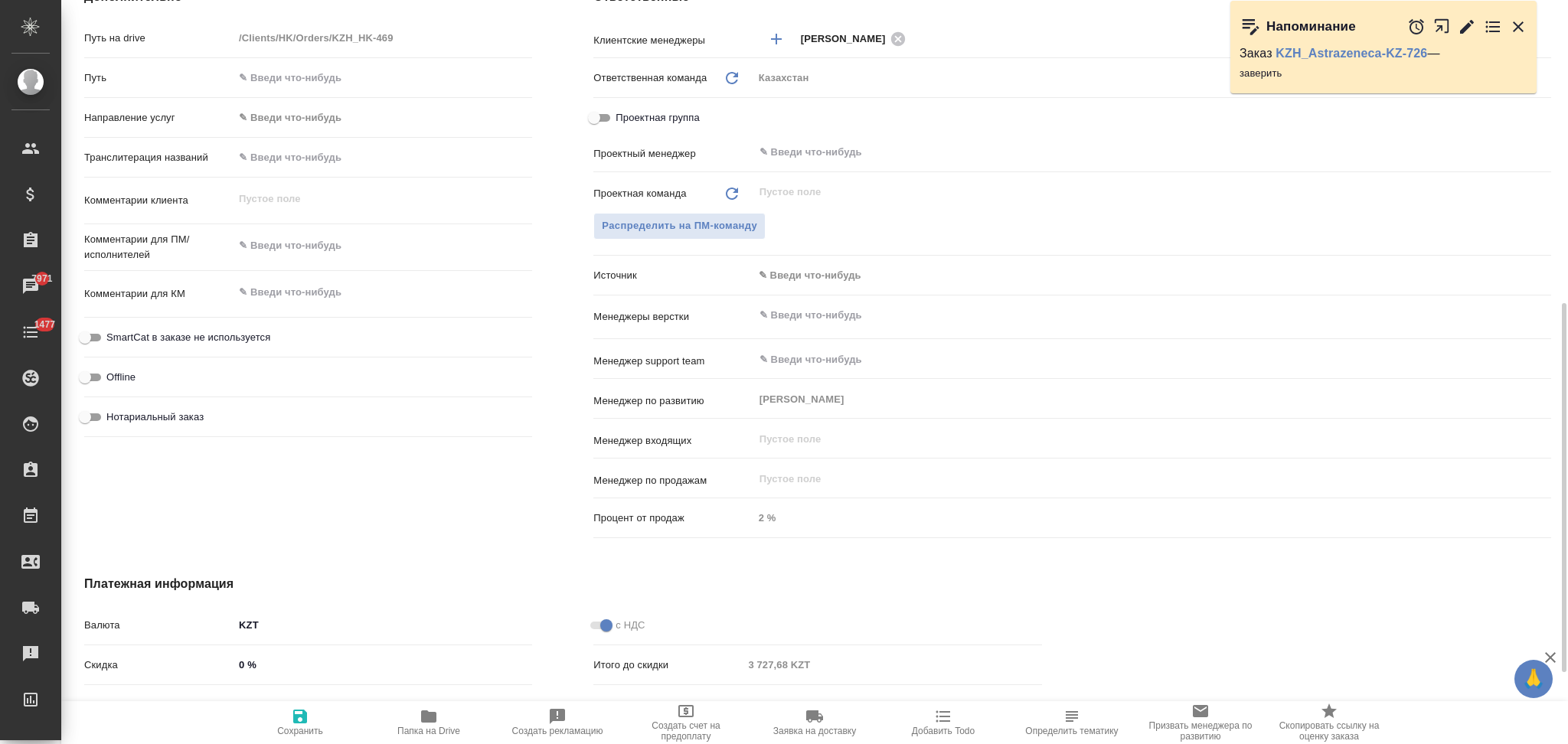
scroll to position [509, 0]
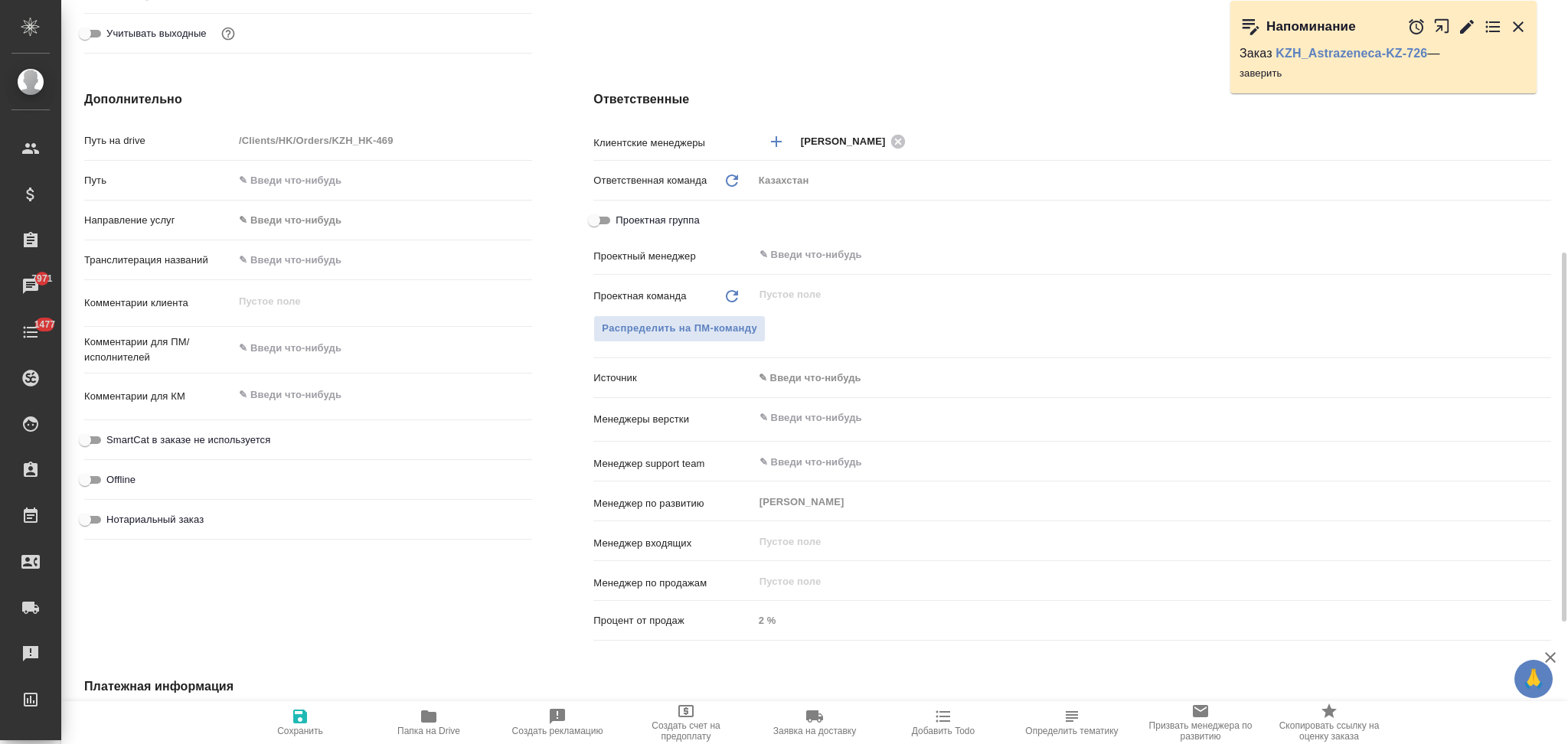
click at [312, 393] on textarea at bounding box center [383, 394] width 298 height 26
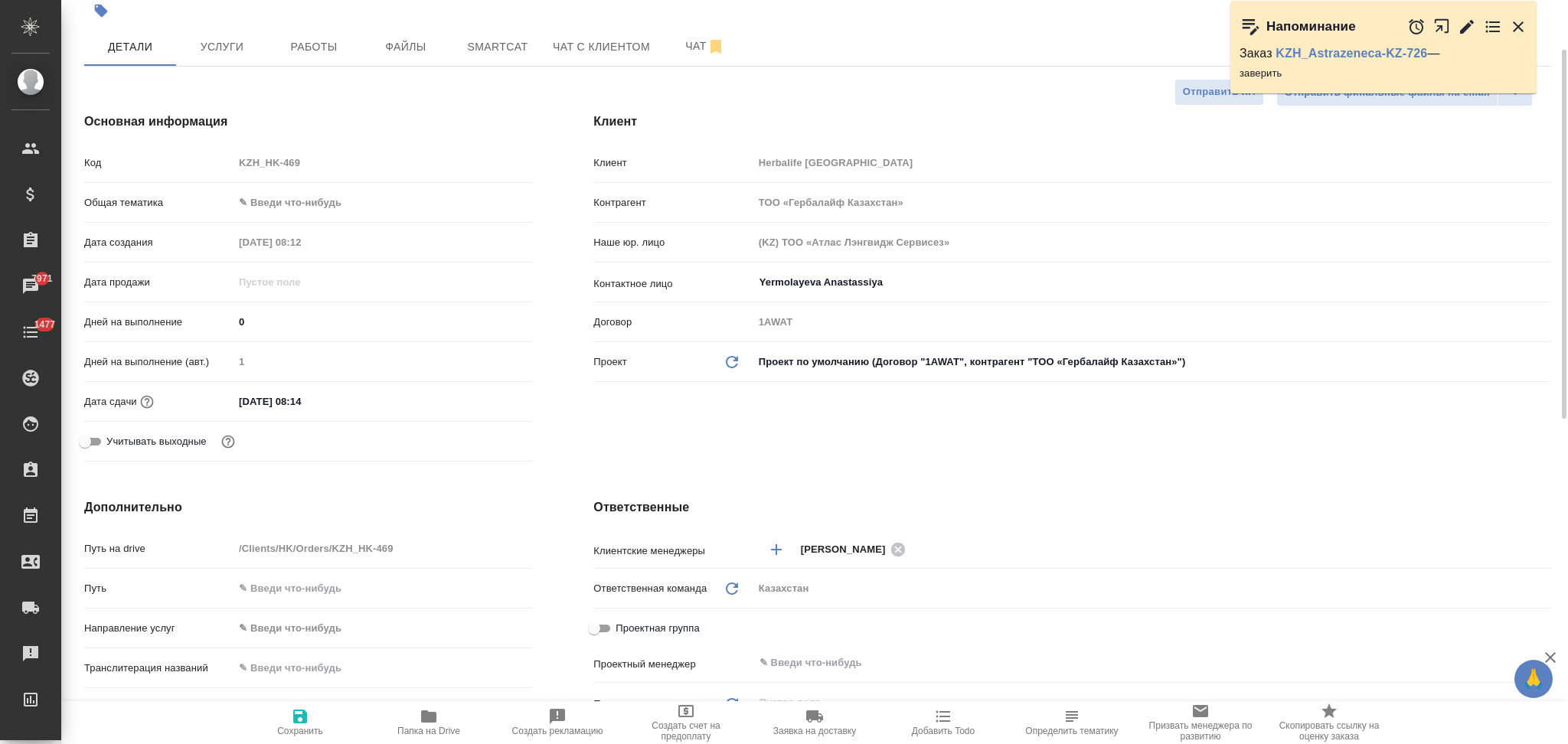
scroll to position [0, 0]
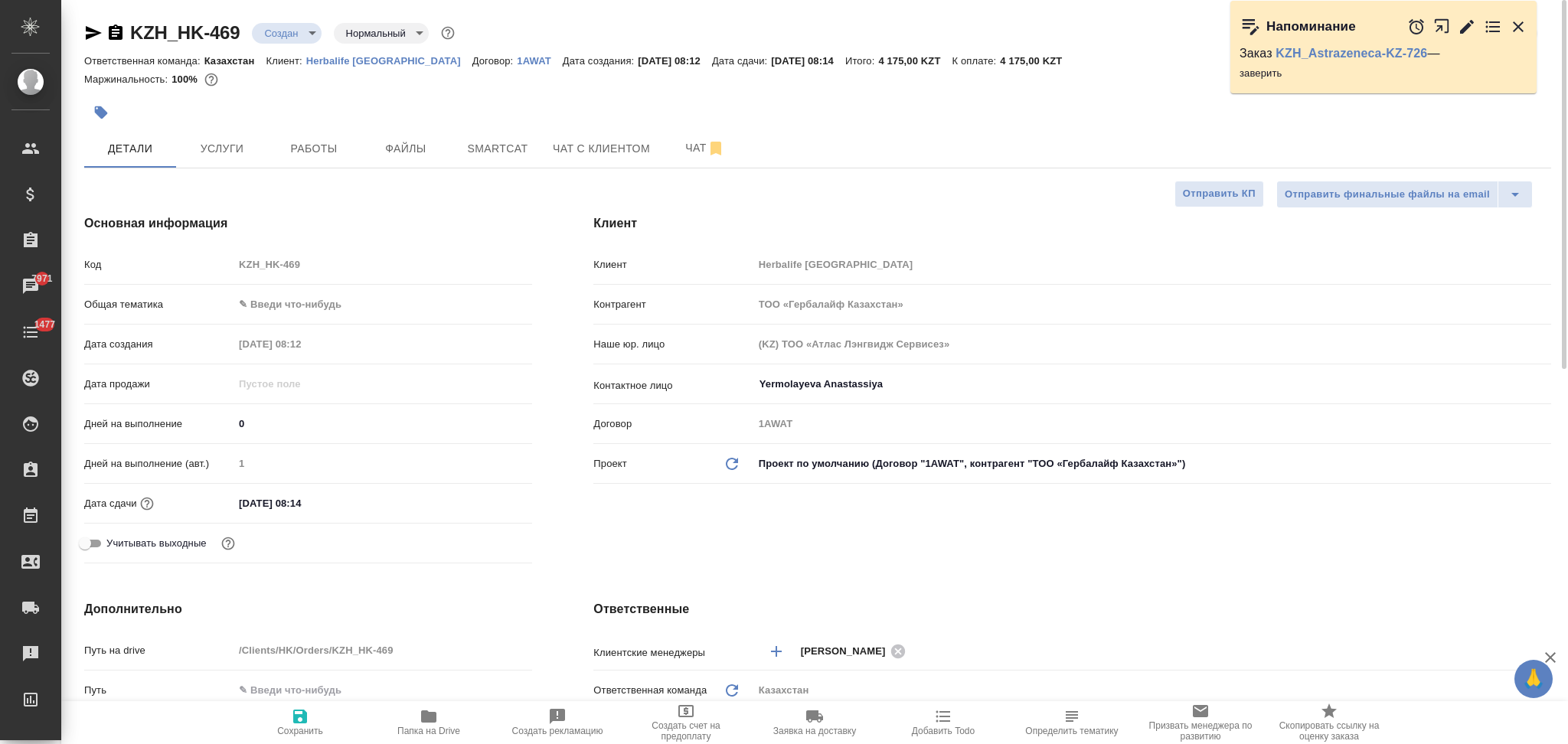
type textarea "x"
click at [360, 500] on input "09.10.2025 08:14" at bounding box center [301, 503] width 134 height 22
click at [484, 505] on icon "button" at bounding box center [487, 501] width 18 height 18
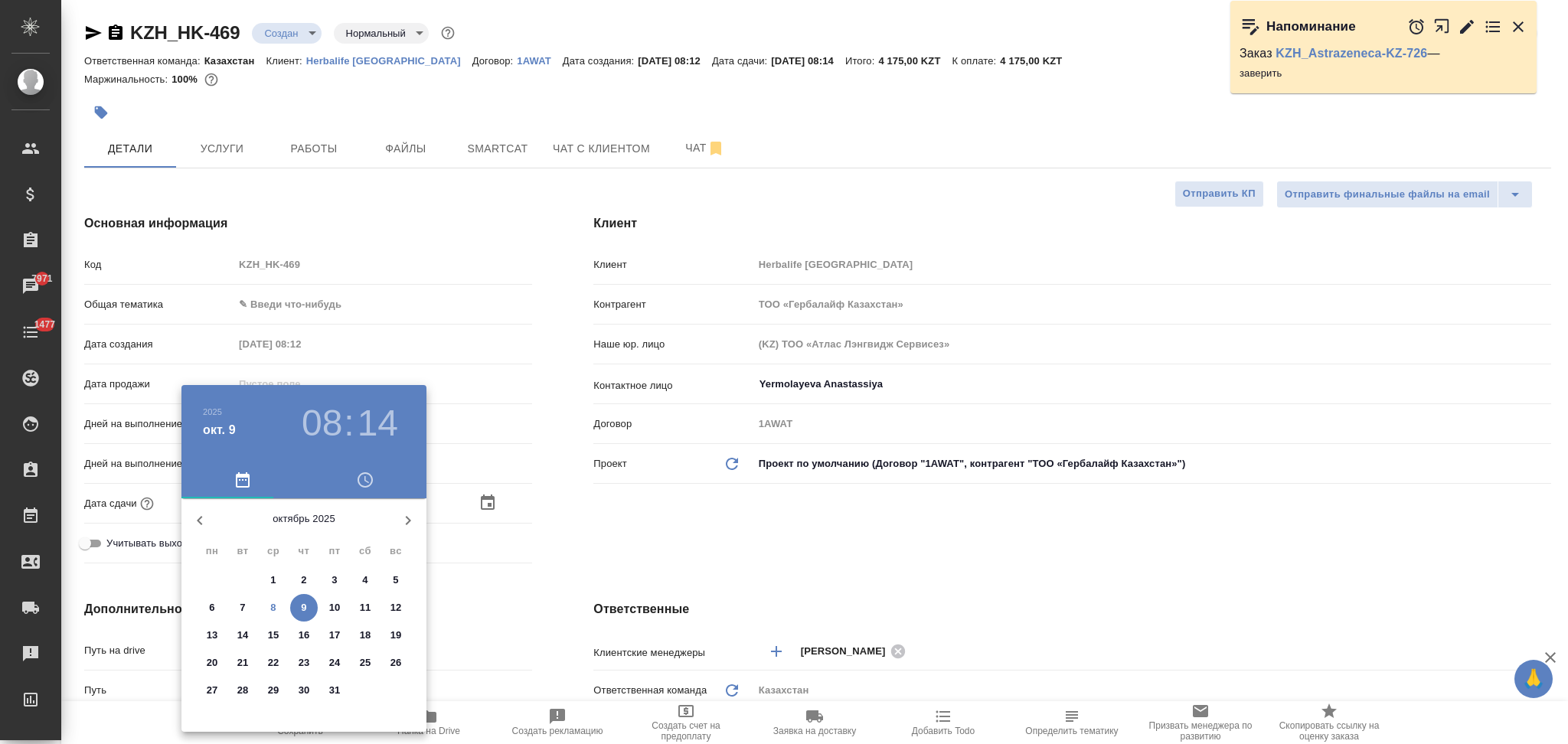
click at [276, 604] on p "8" at bounding box center [273, 607] width 5 height 15
type input "08.10.2025 08:14"
type textarea "x"
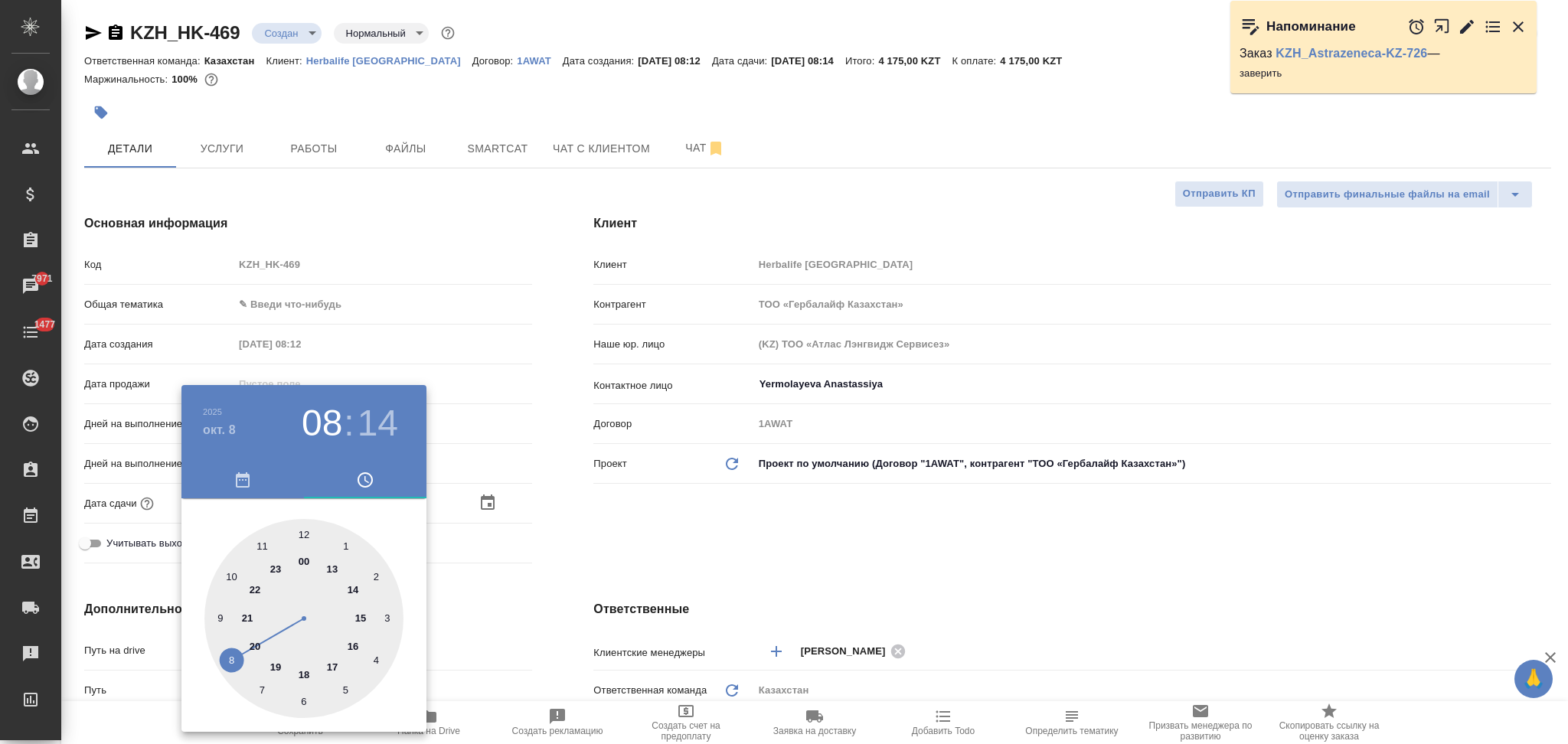
click at [362, 616] on div at bounding box center [304, 619] width 199 height 199
type input "08.10.2025 15:14"
type textarea "x"
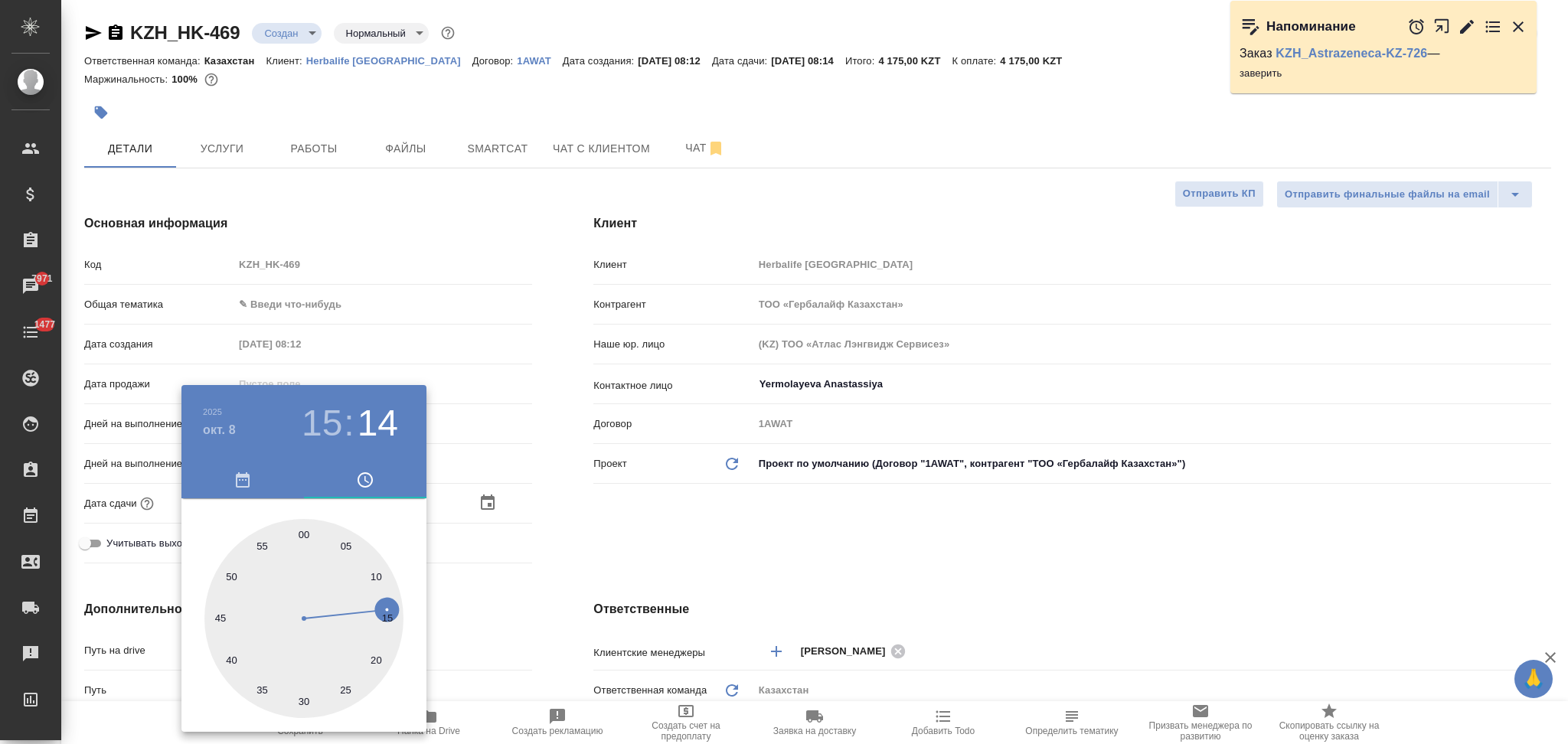
click at [304, 532] on div at bounding box center [304, 619] width 199 height 199
type input "08.10.2025 15:00"
type textarea "x"
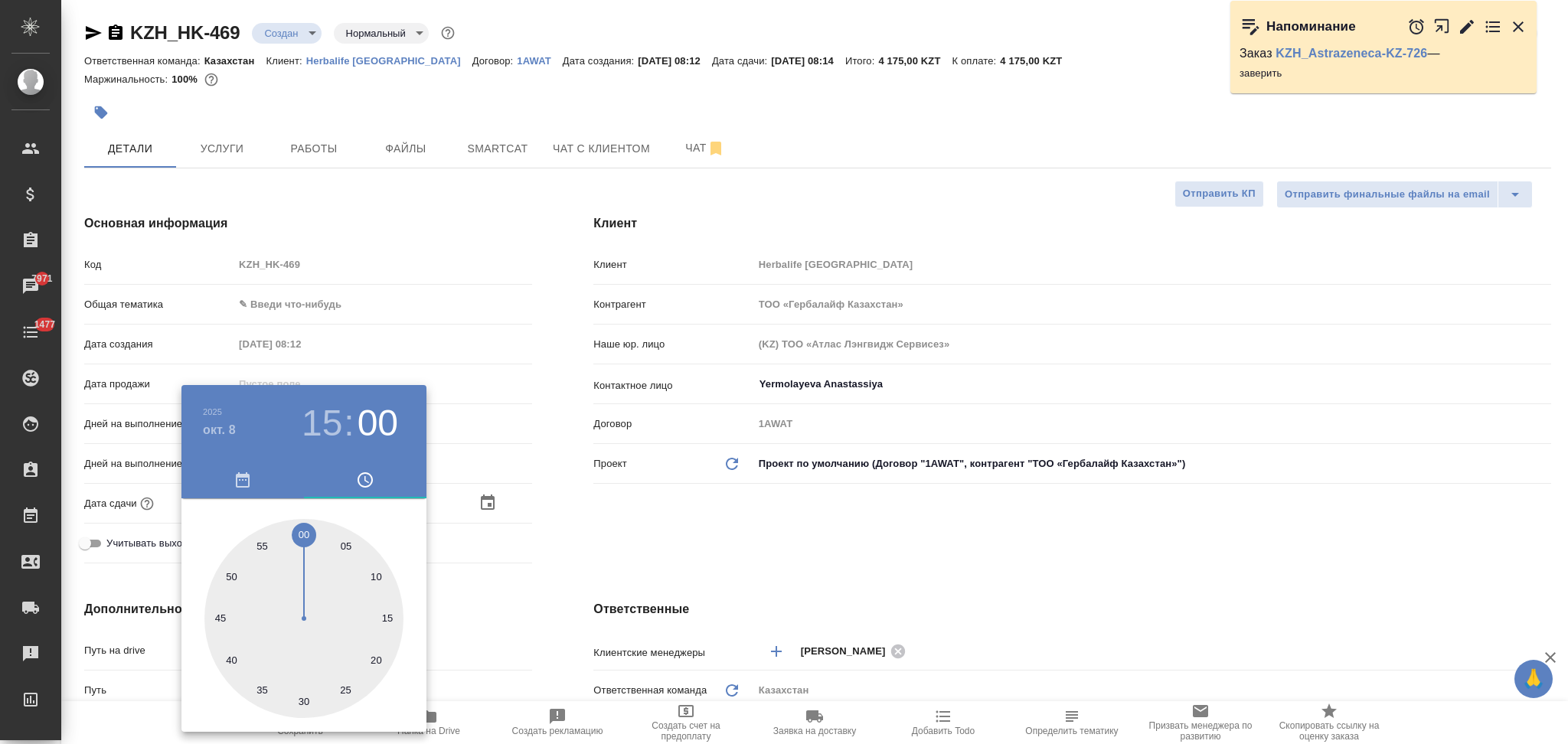
click at [556, 576] on div at bounding box center [784, 372] width 1568 height 744
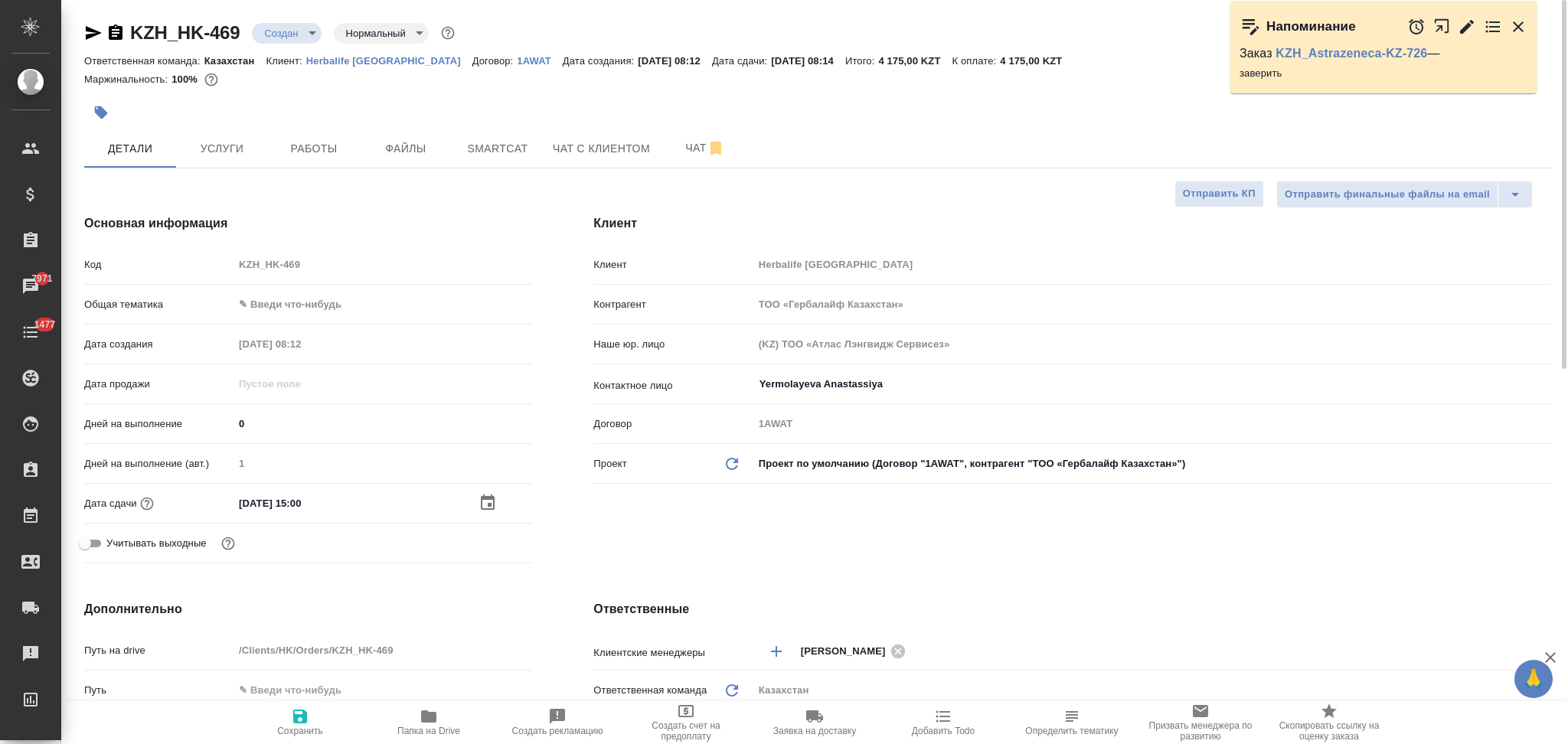
click at [297, 715] on icon "button" at bounding box center [300, 717] width 14 height 14
type textarea "x"
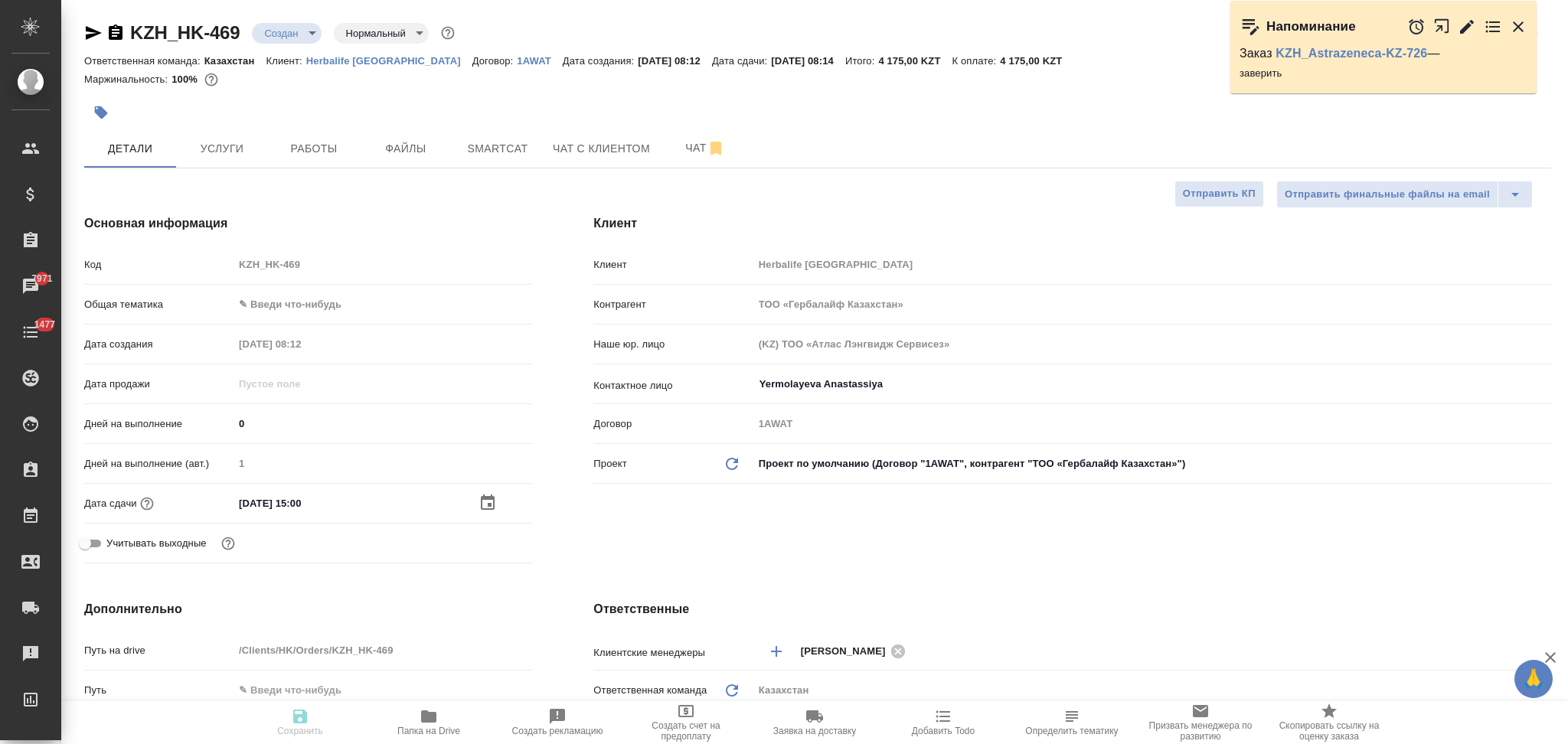
type textarea "x"
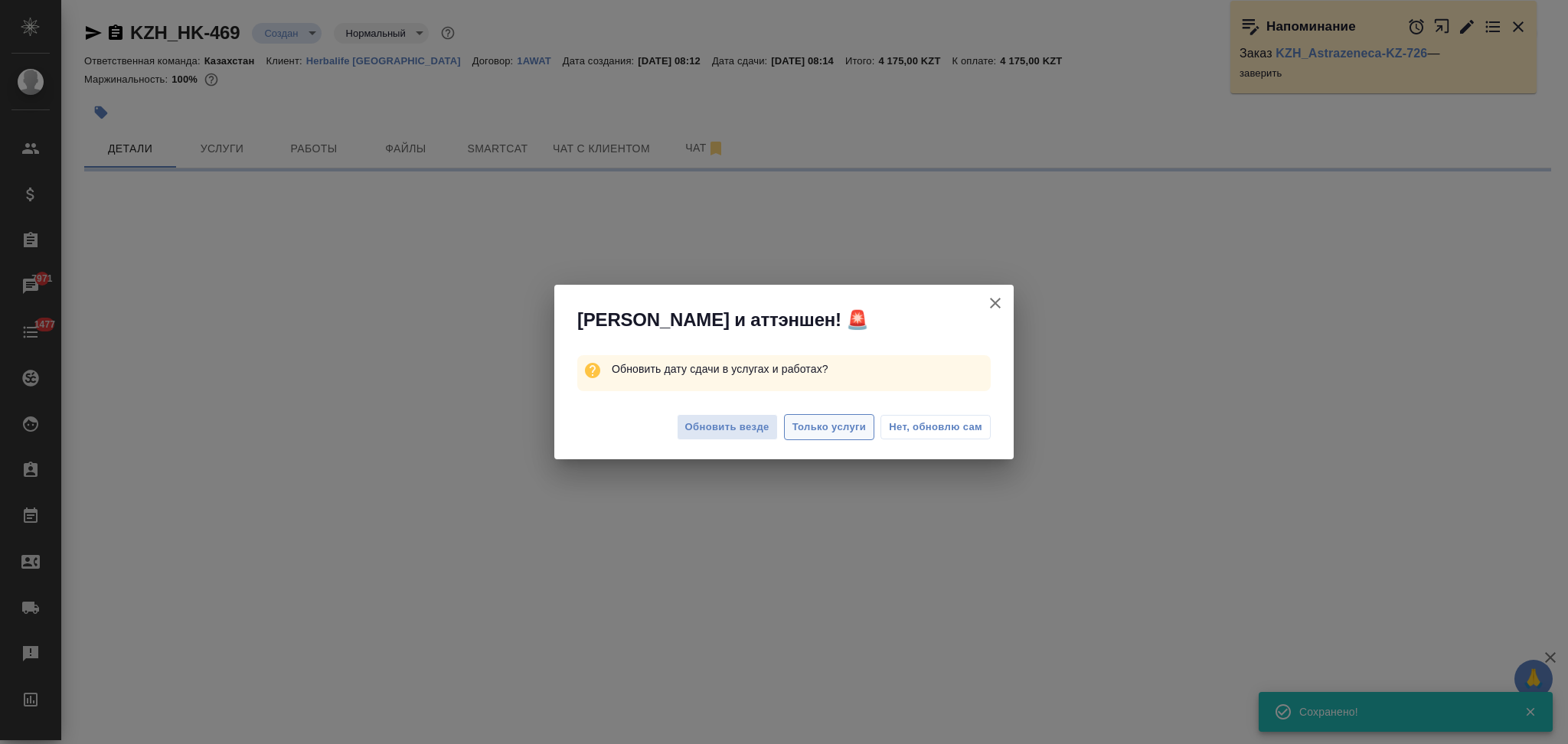
select select "RU"
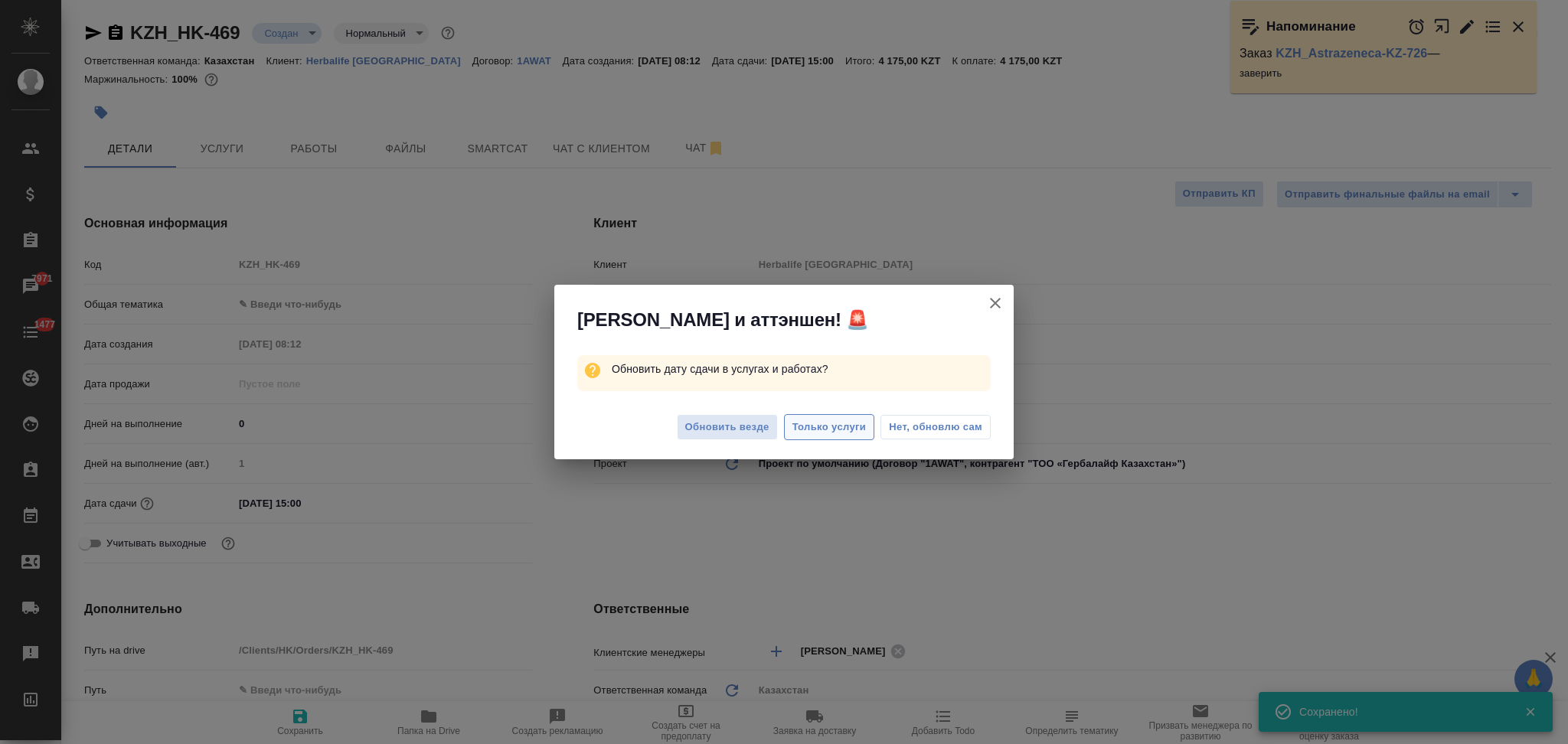
type textarea "x"
click at [809, 430] on span "Только услуги" at bounding box center [830, 427] width 74 height 17
type textarea "x"
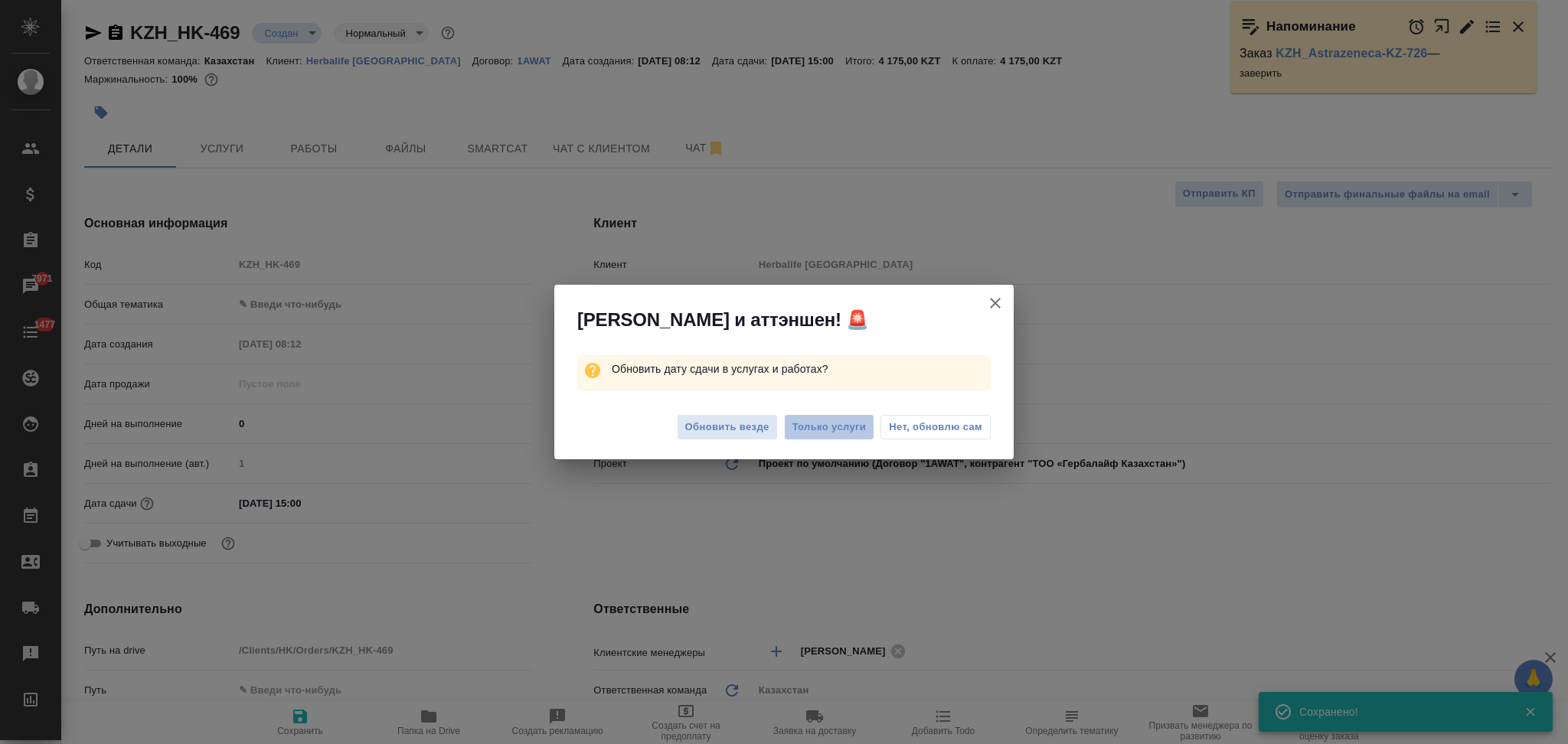
type textarea "x"
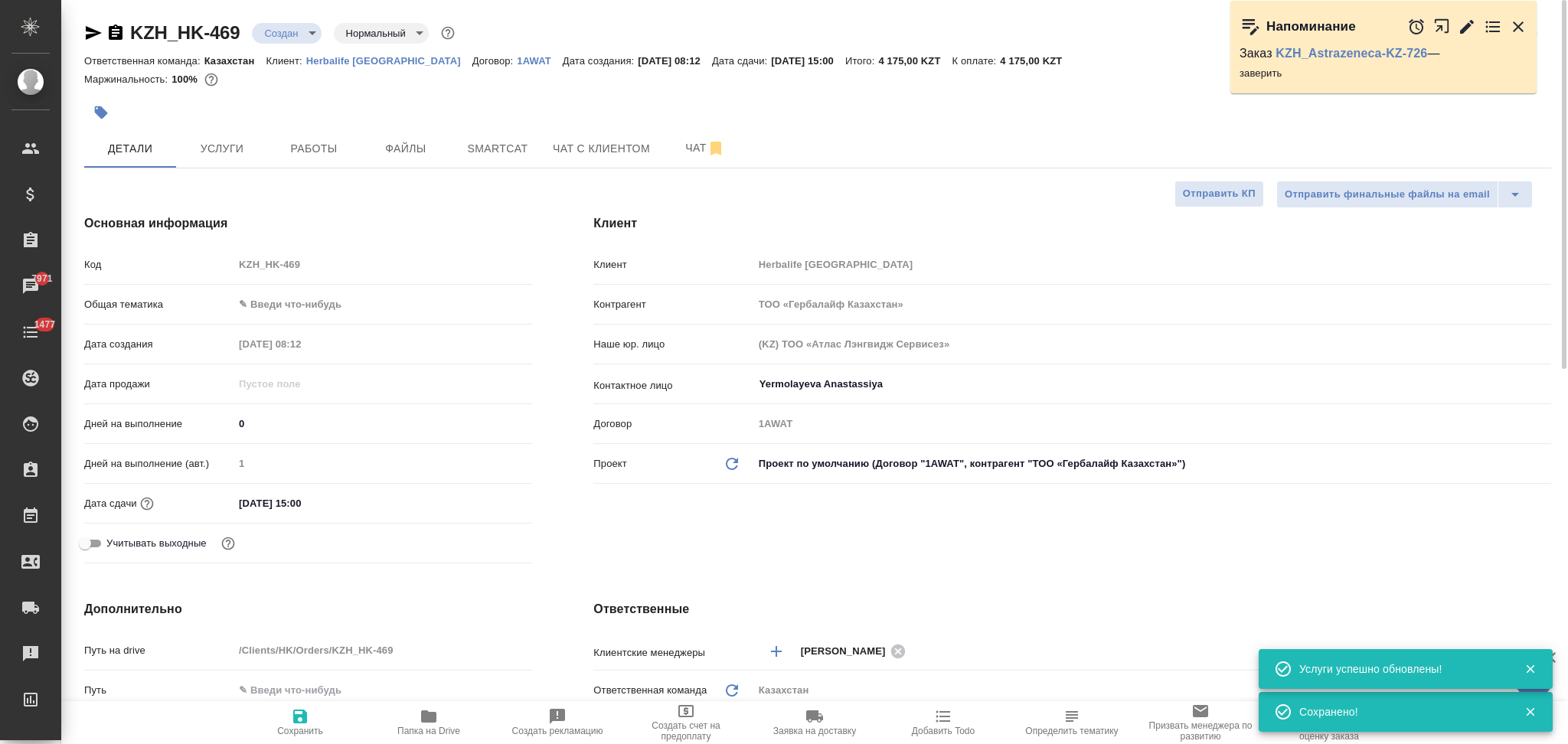
scroll to position [306, 0]
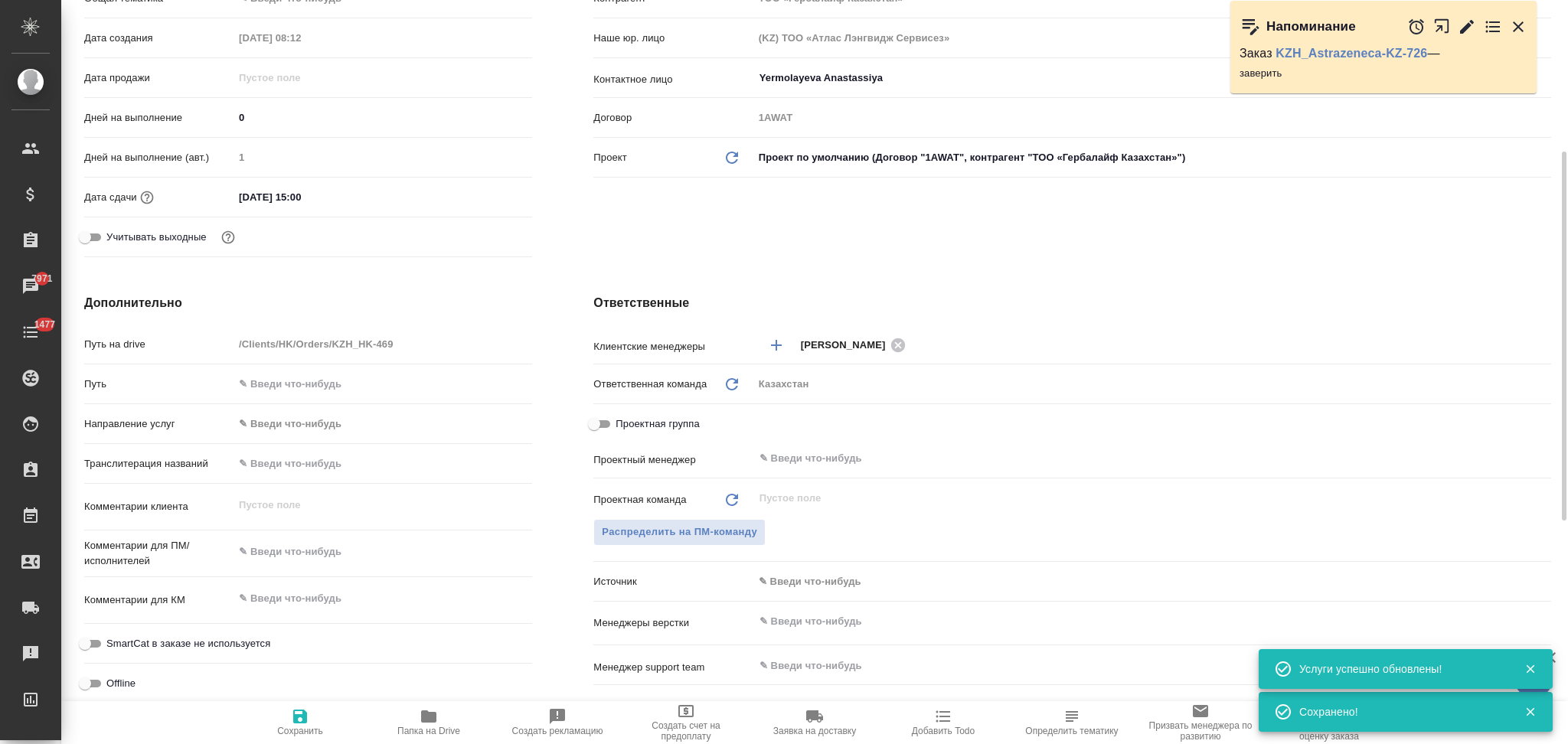
type textarea "x"
click at [304, 563] on textarea at bounding box center [383, 552] width 297 height 26
type textarea "x"
type textarea "н"
type textarea "x"
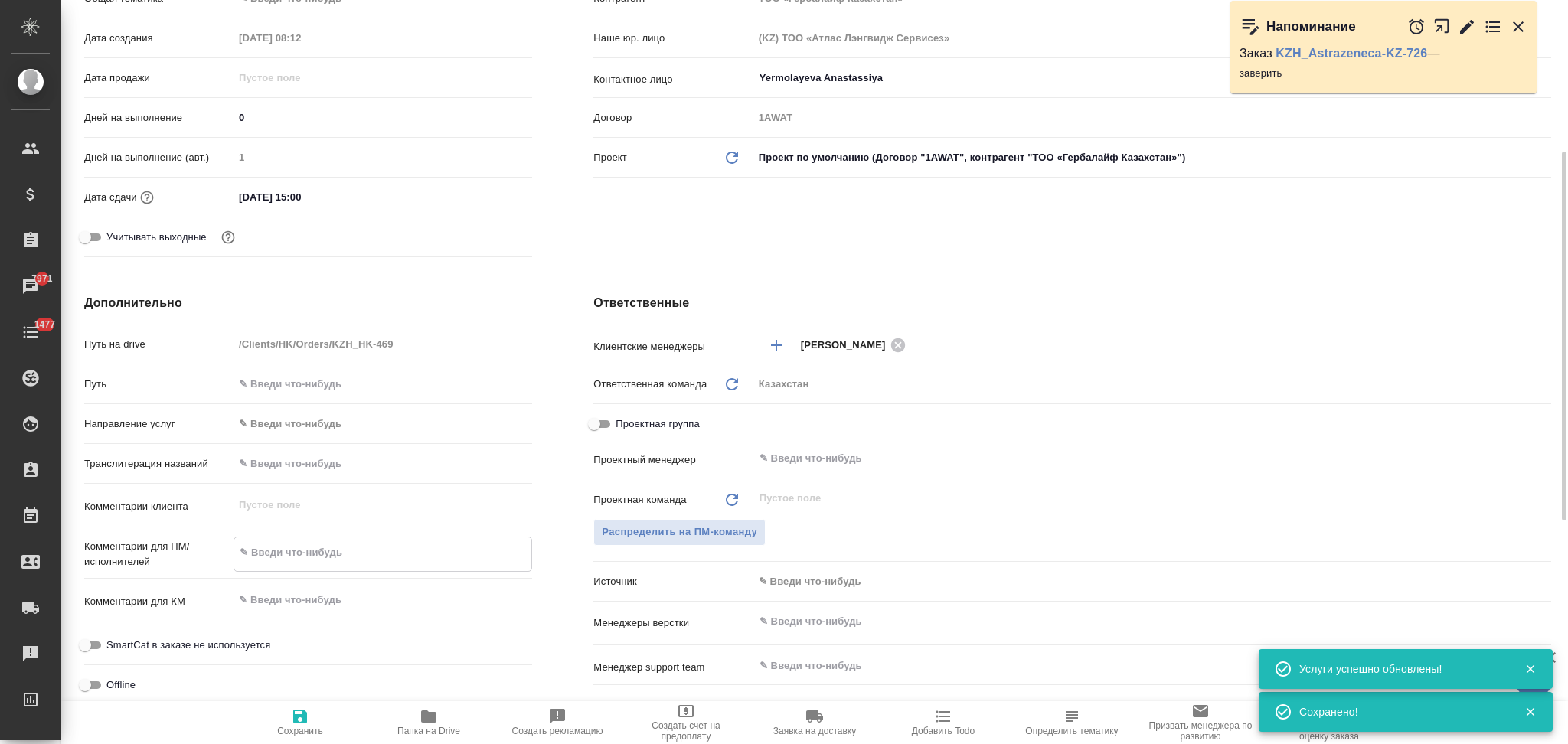
type textarea "x"
type textarea "на"
type textarea "x"
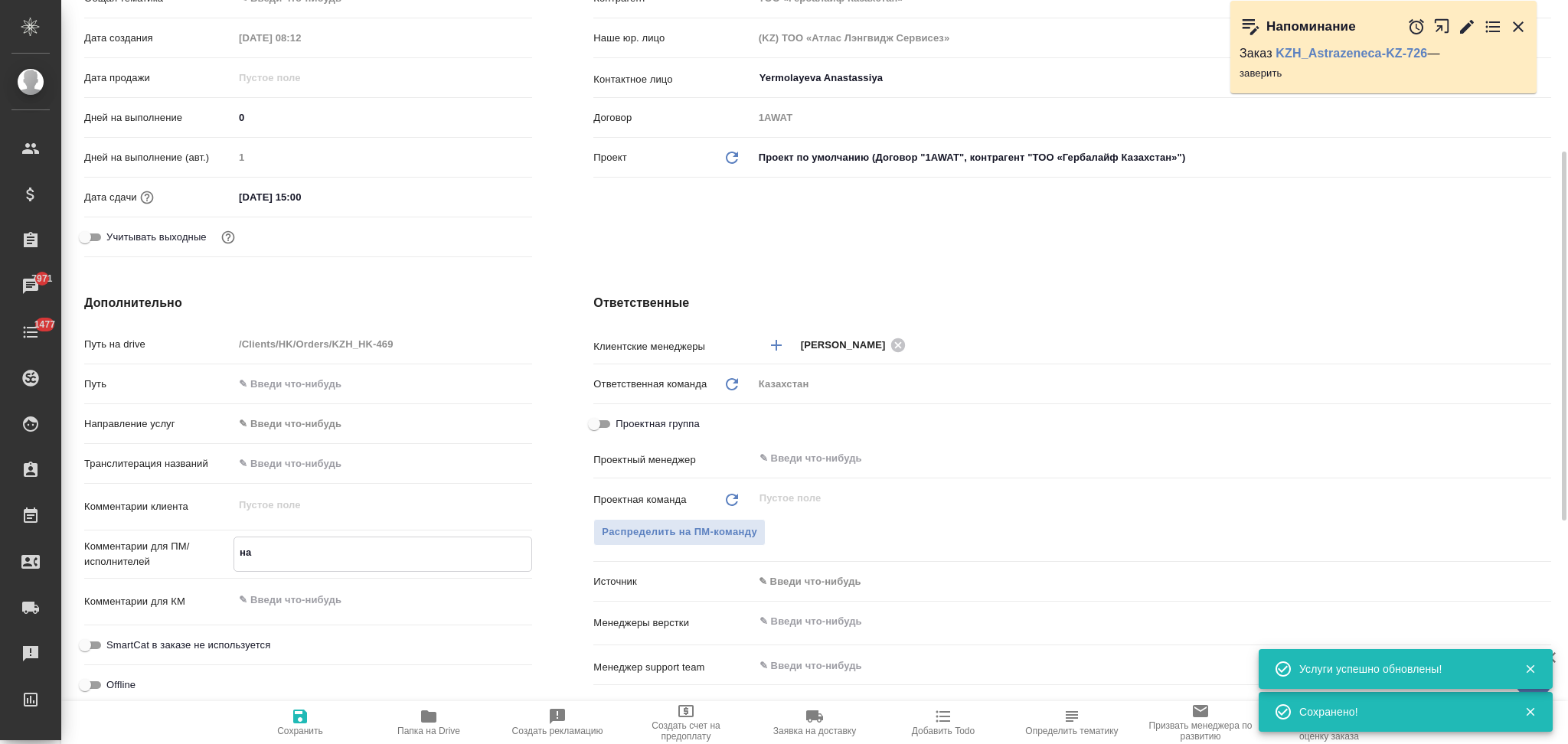
type textarea "x"
type textarea "на"
type textarea "x"
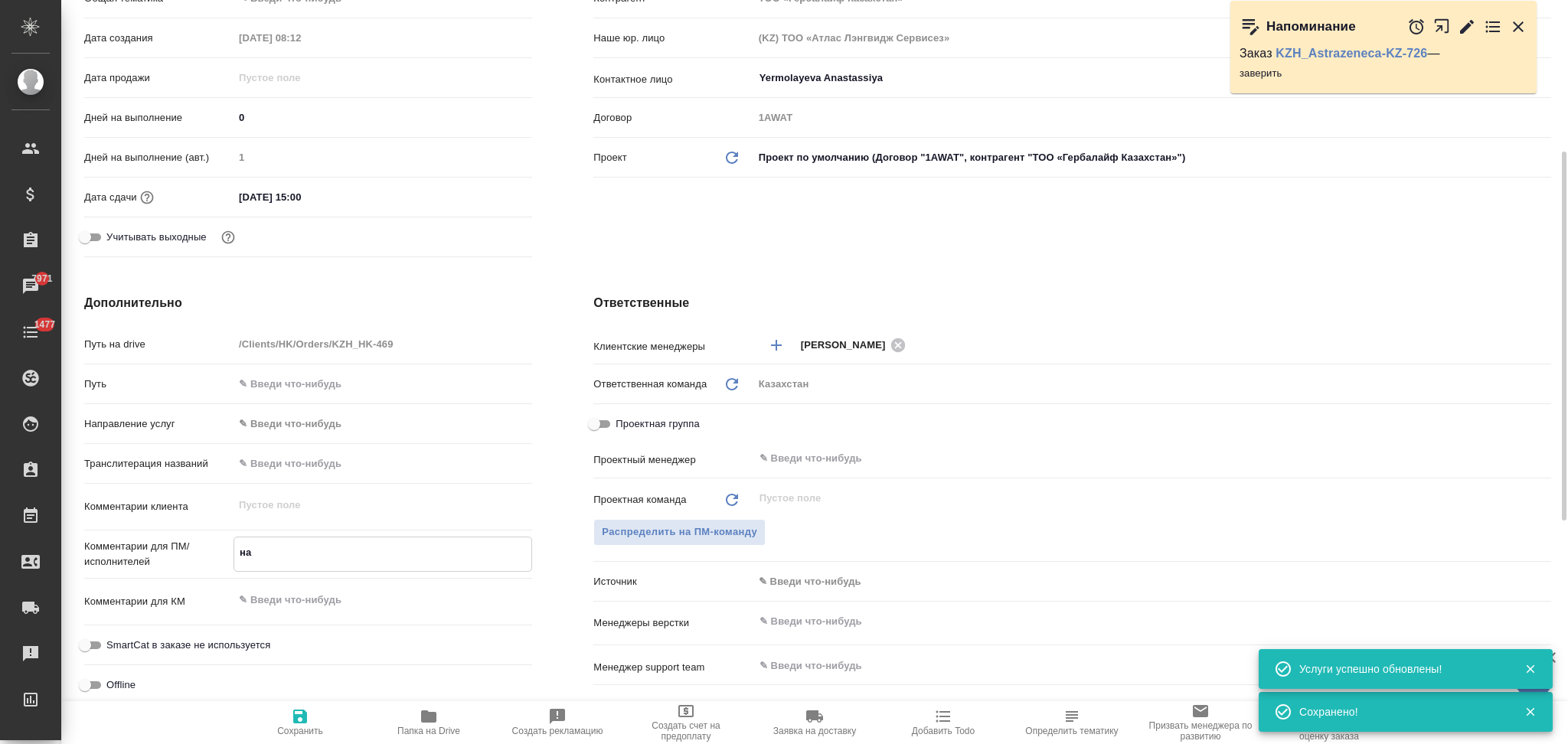
type textarea "на у"
type textarea "x"
type textarea "на уз"
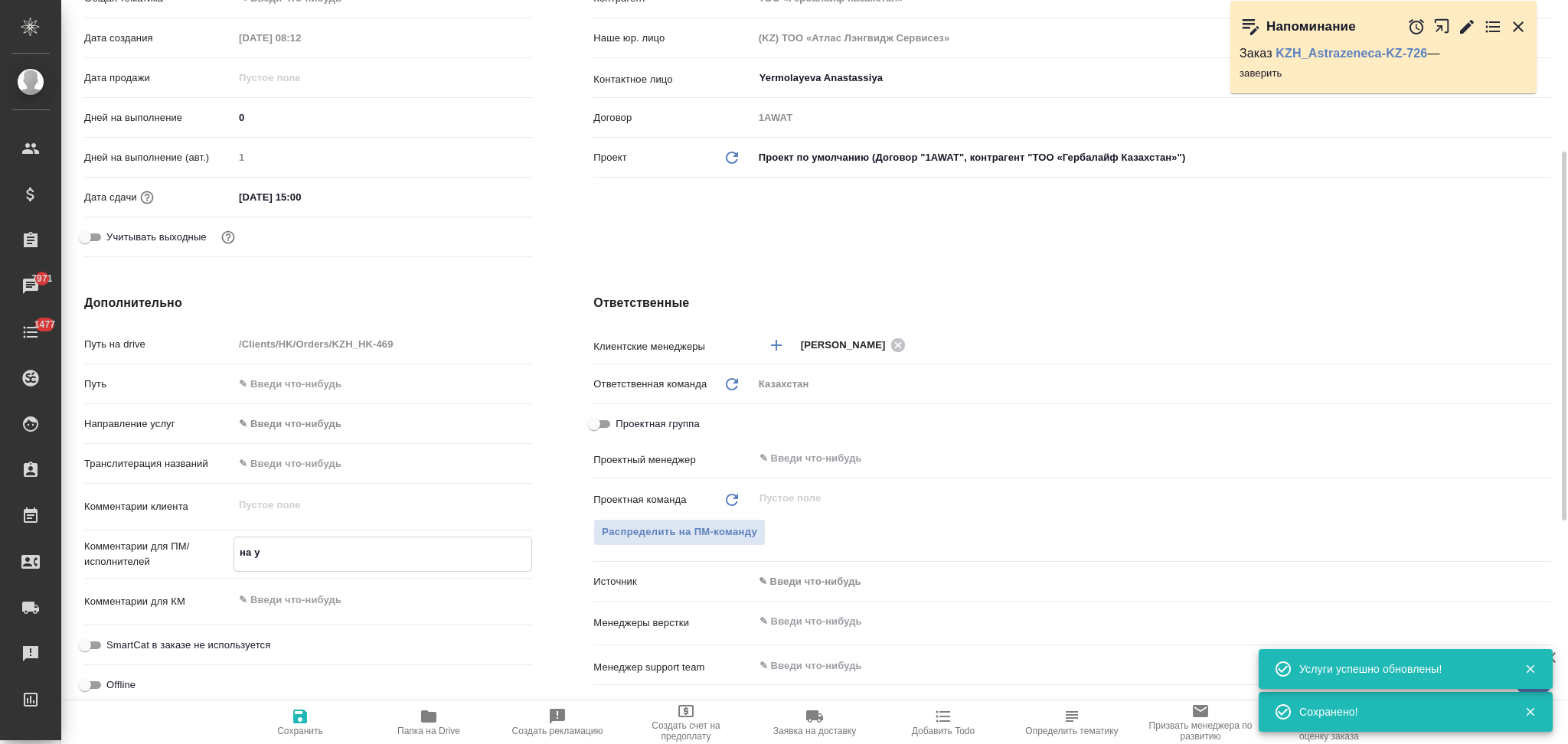
type textarea "x"
type textarea "на узб"
type textarea "x"
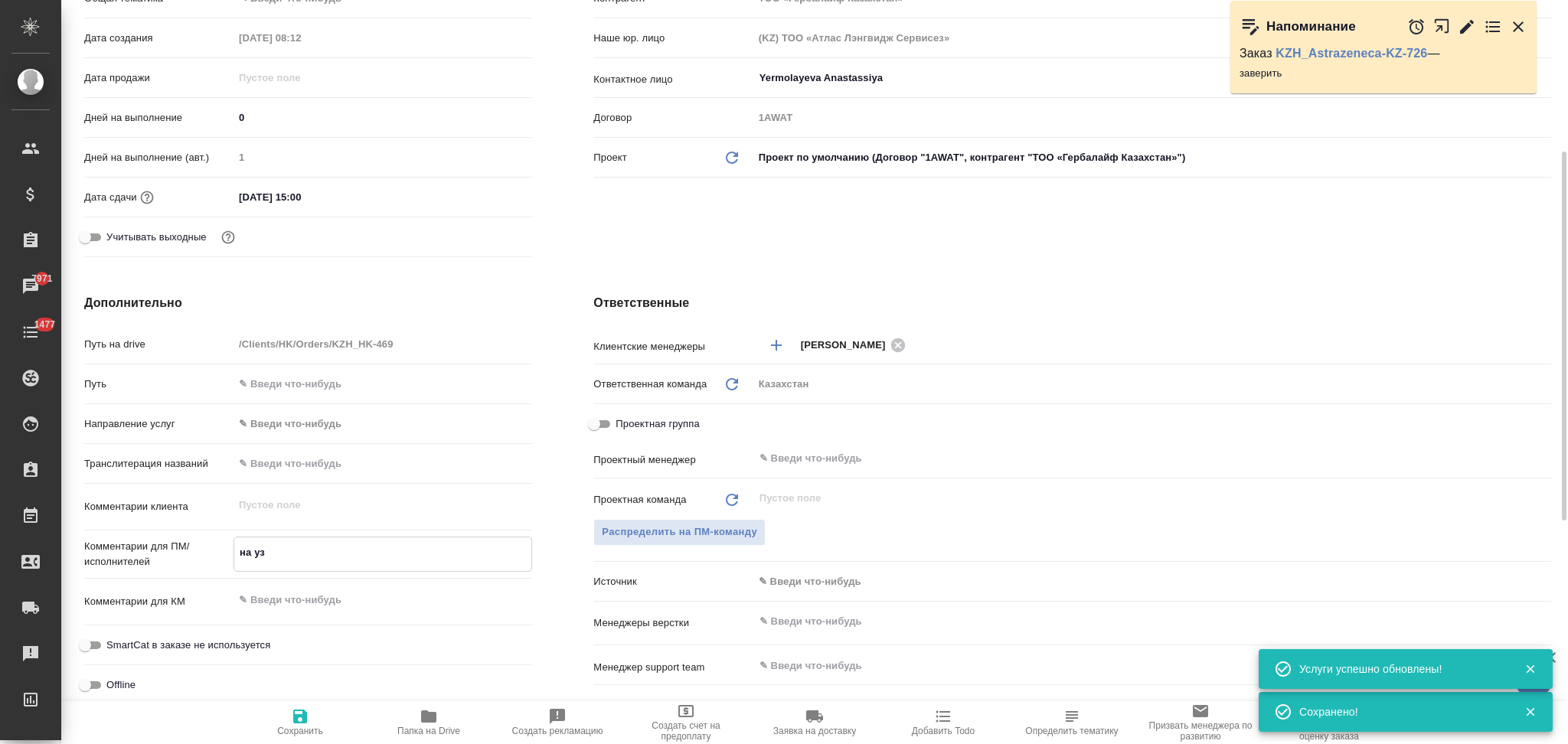
type textarea "x"
type textarea "на узб,"
type textarea "x"
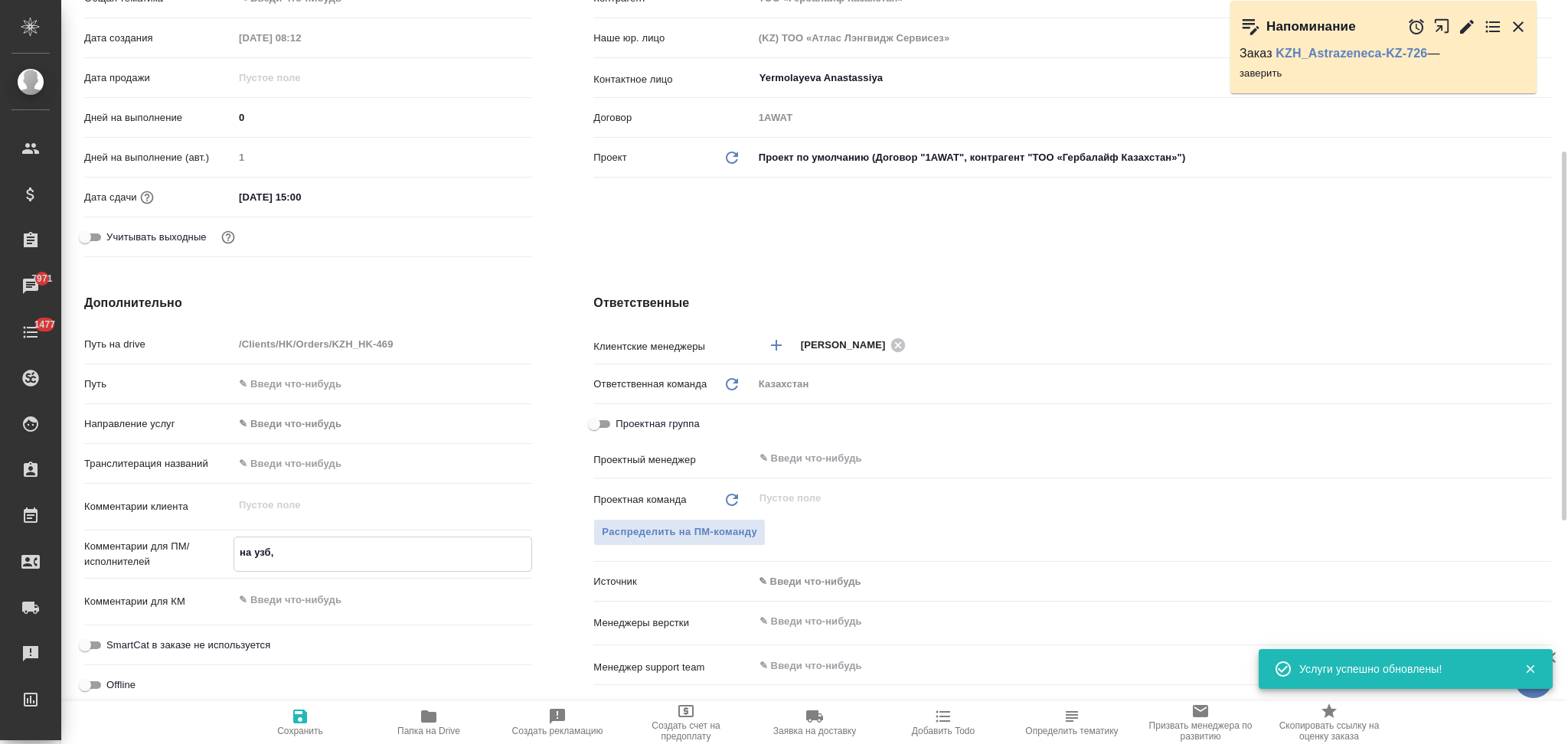
type textarea "x"
type textarea "на узб,"
type textarea "x"
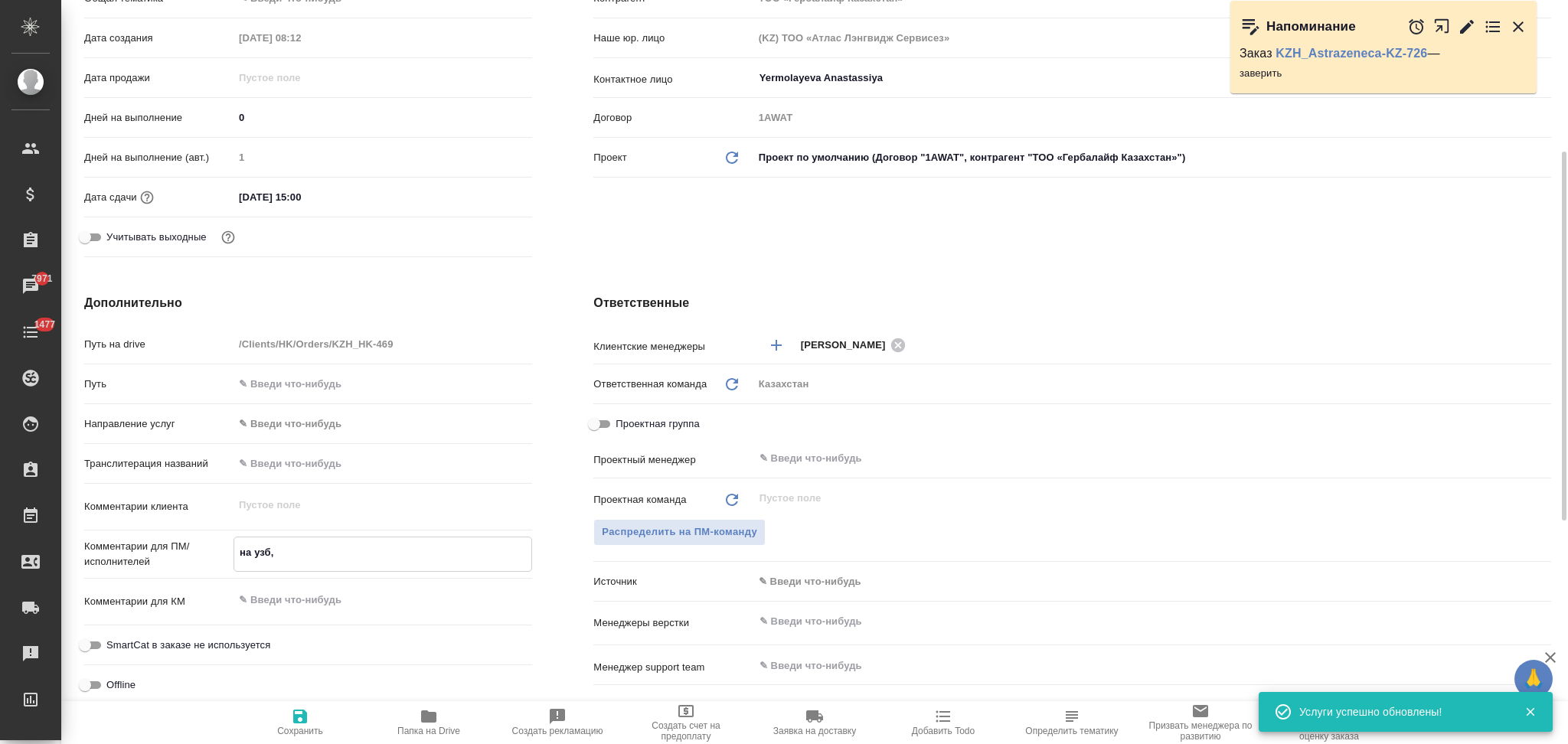
type textarea "x"
type textarea "на узб, н"
type textarea "x"
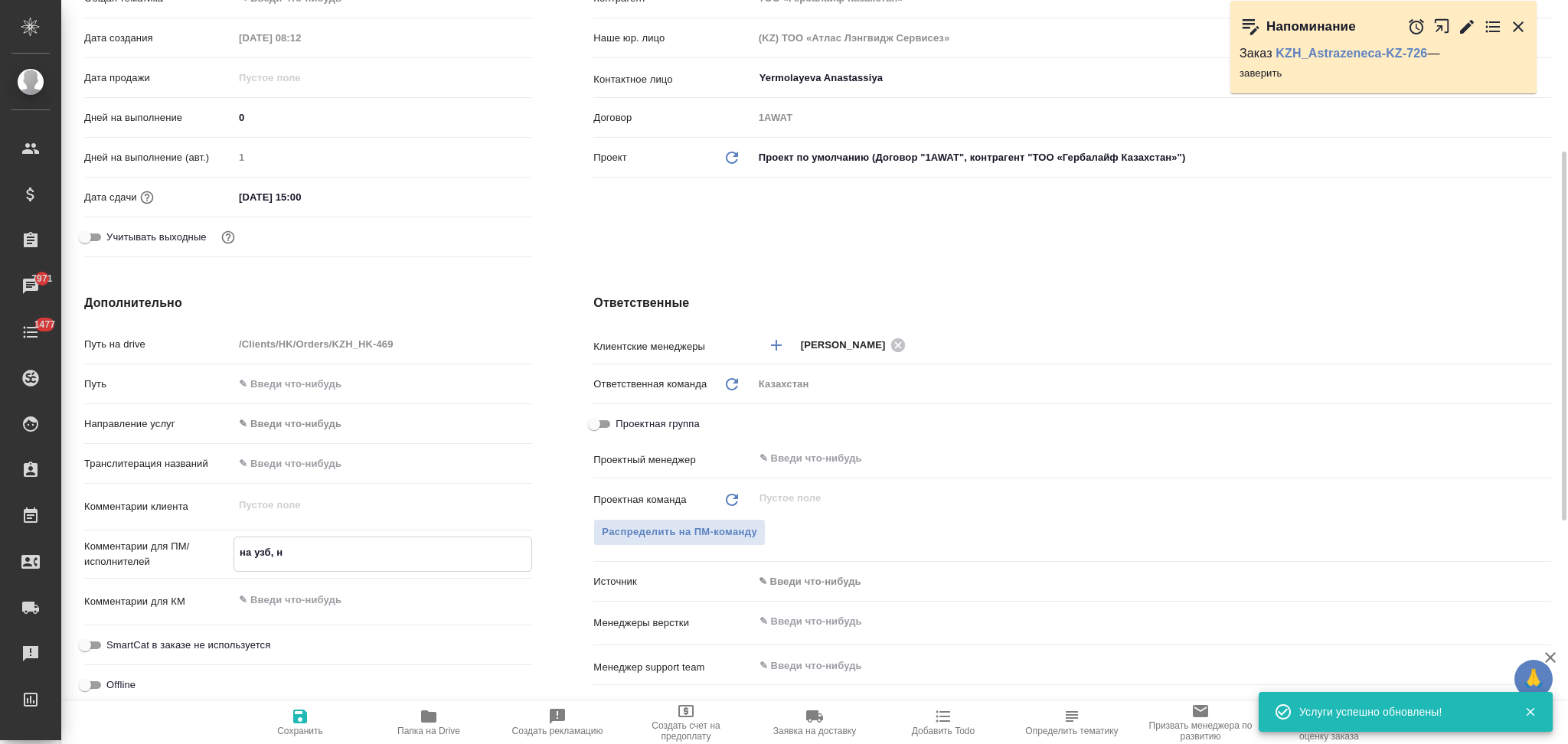
type textarea "на узб, на"
type textarea "x"
type textarea "на узб, на"
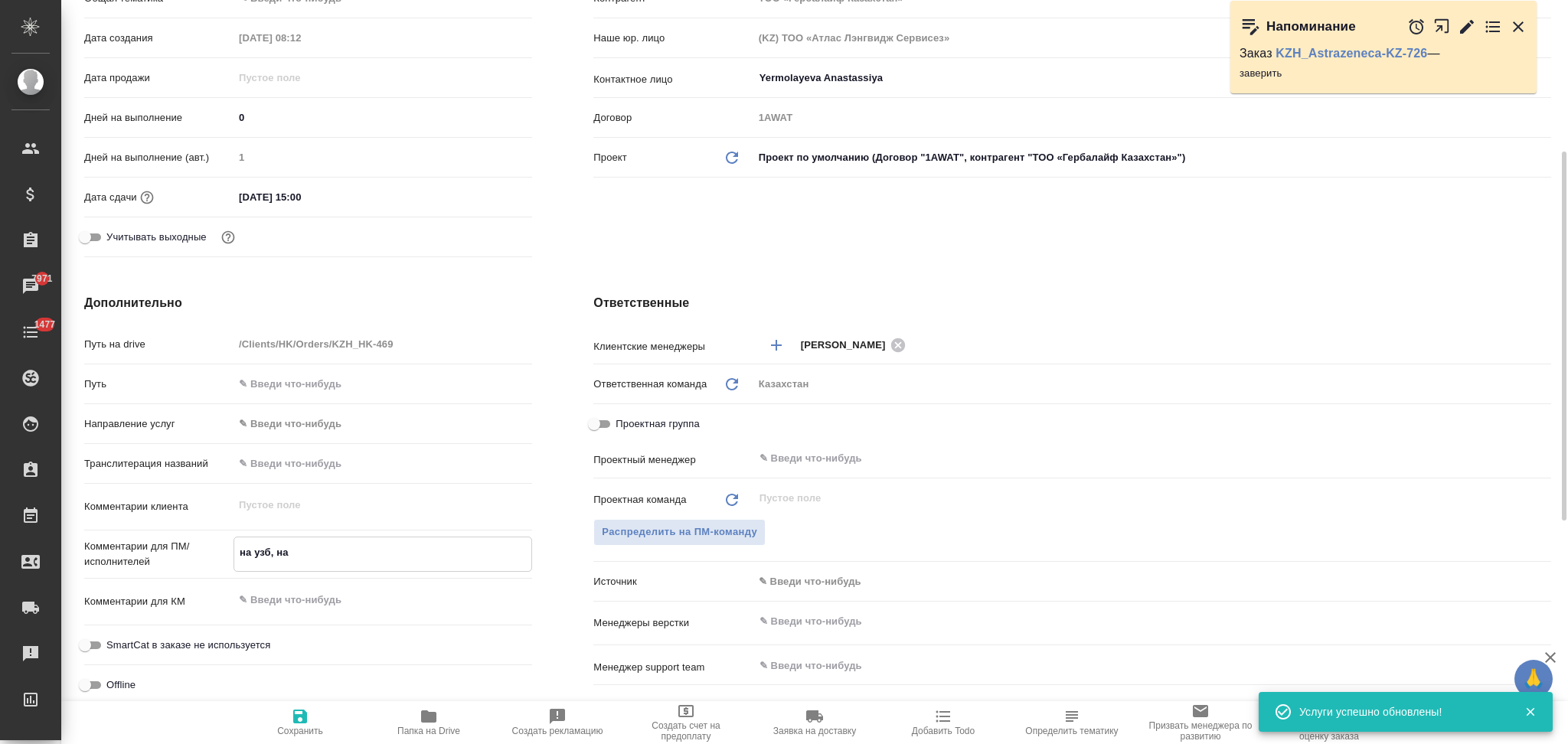
type textarea "x"
type textarea "на узб, на в"
type textarea "x"
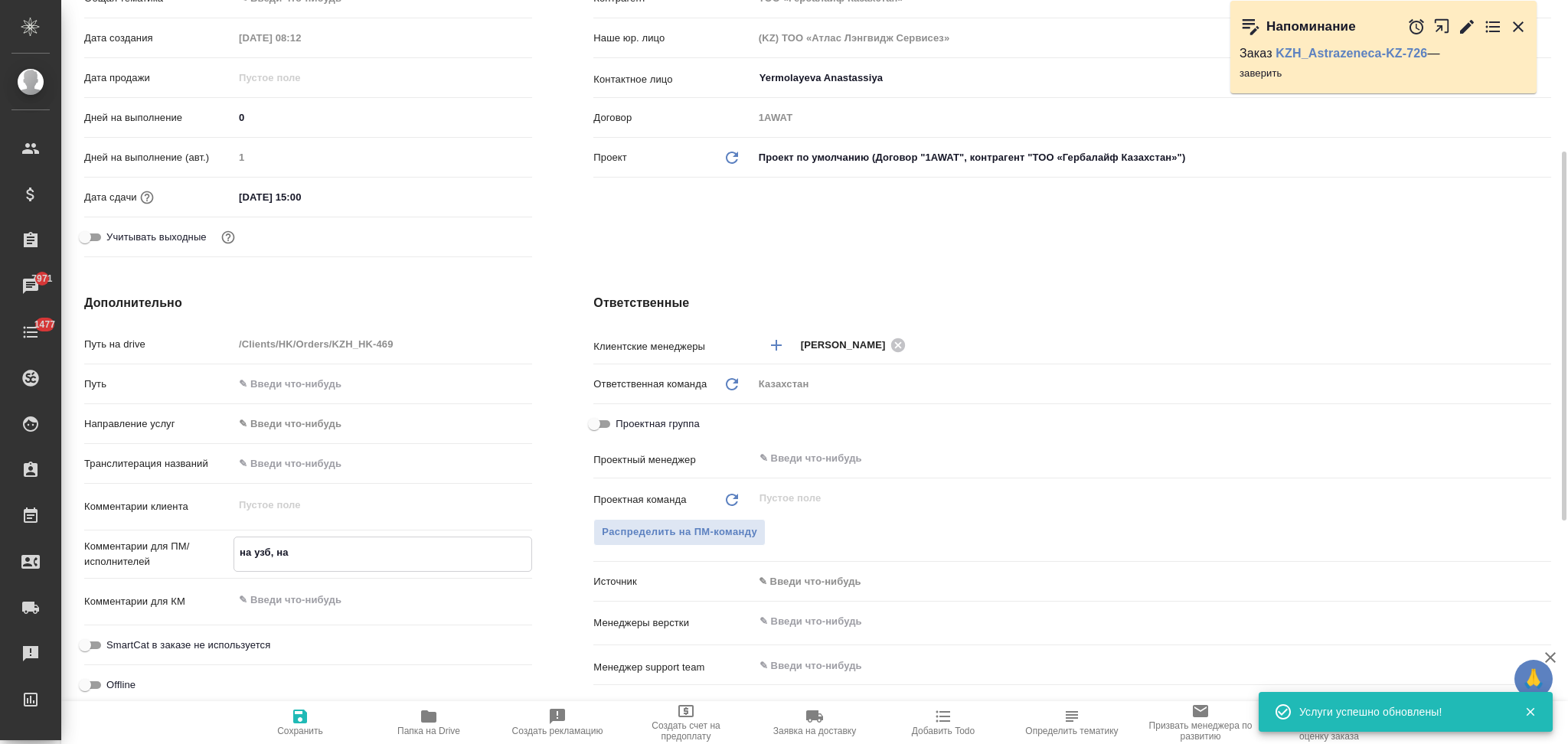
type textarea "x"
type textarea "на узб, на вы"
type textarea "x"
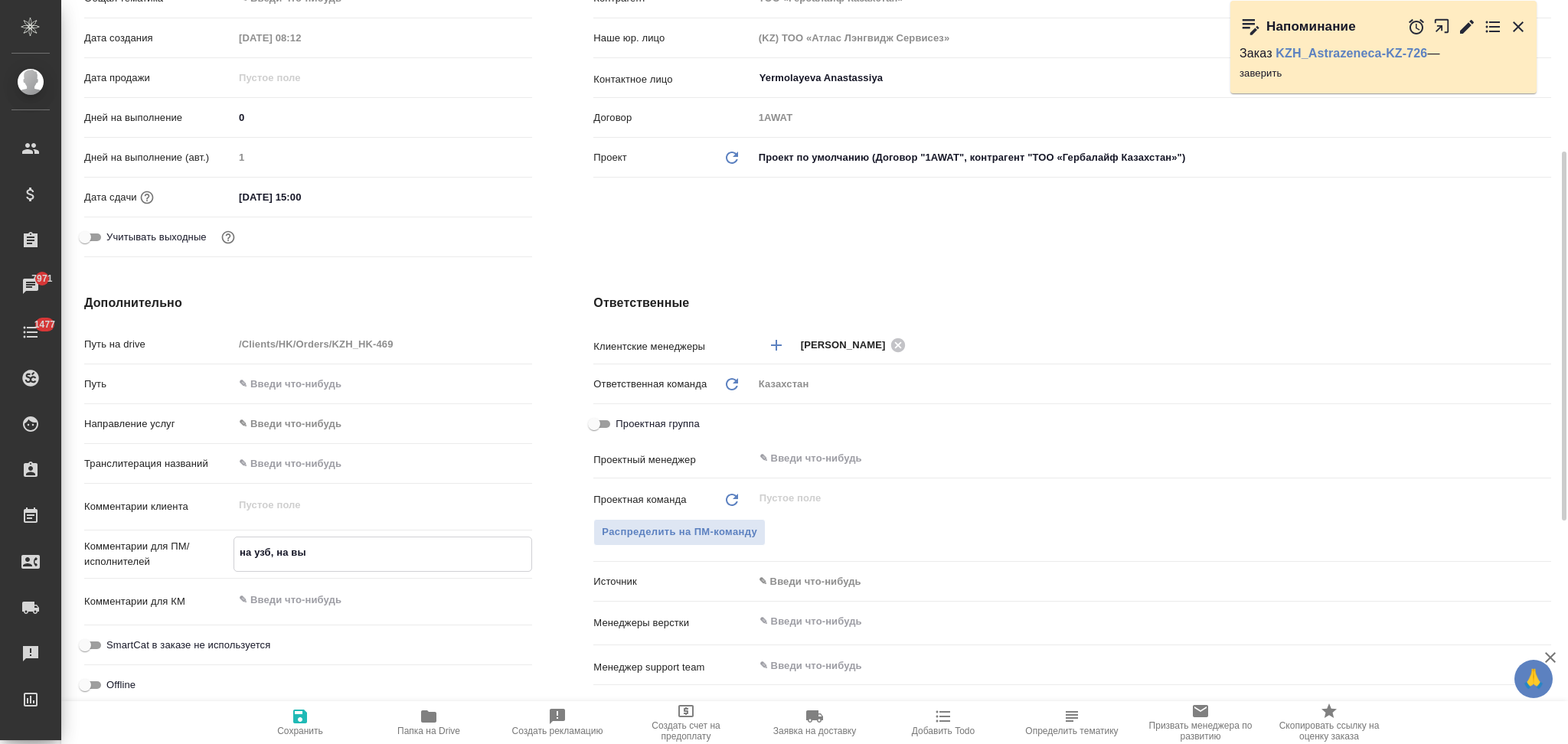
type textarea "x"
type textarea "на узб, на вых"
type textarea "x"
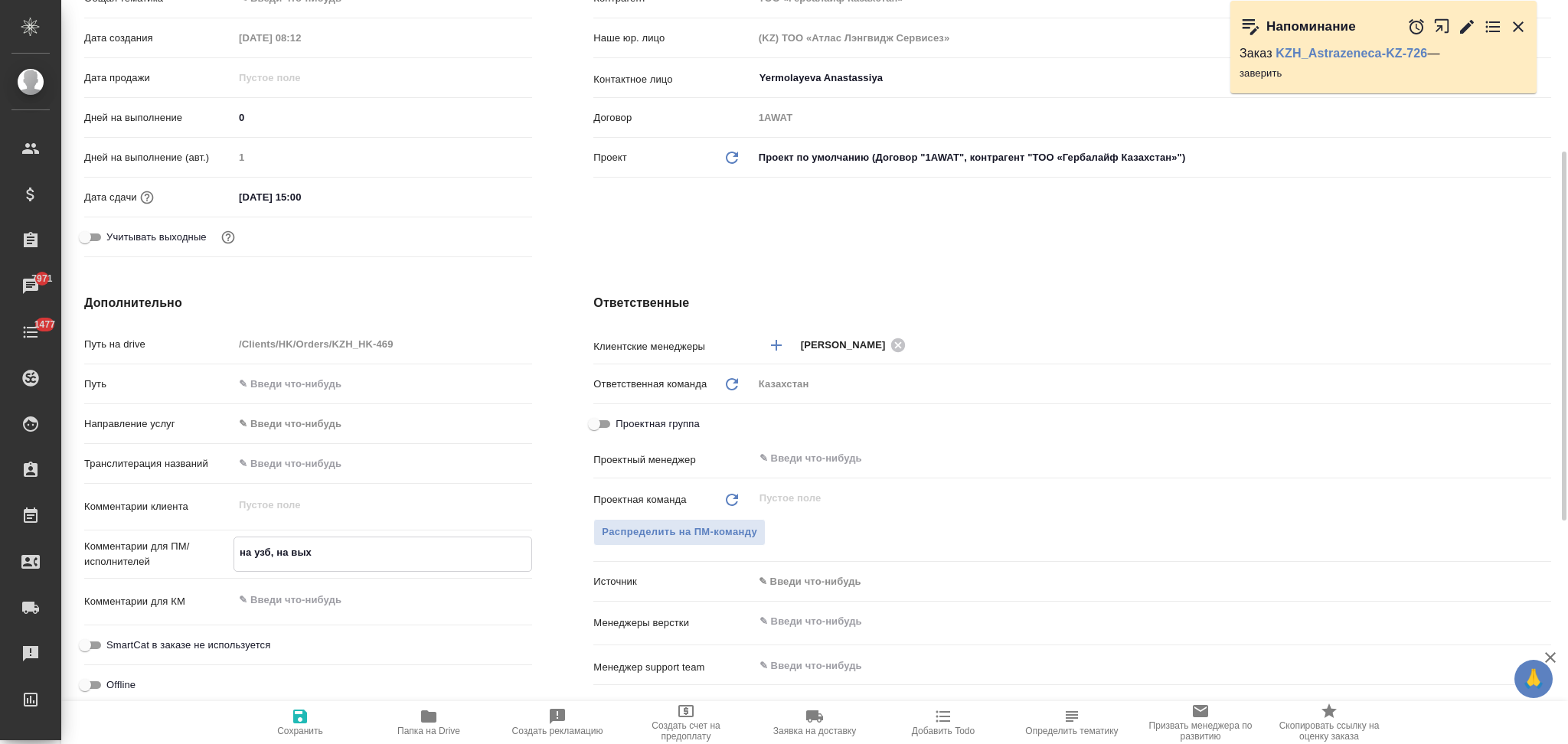
type textarea "на узб, на выхо"
type textarea "x"
type textarea "на узб, на выход"
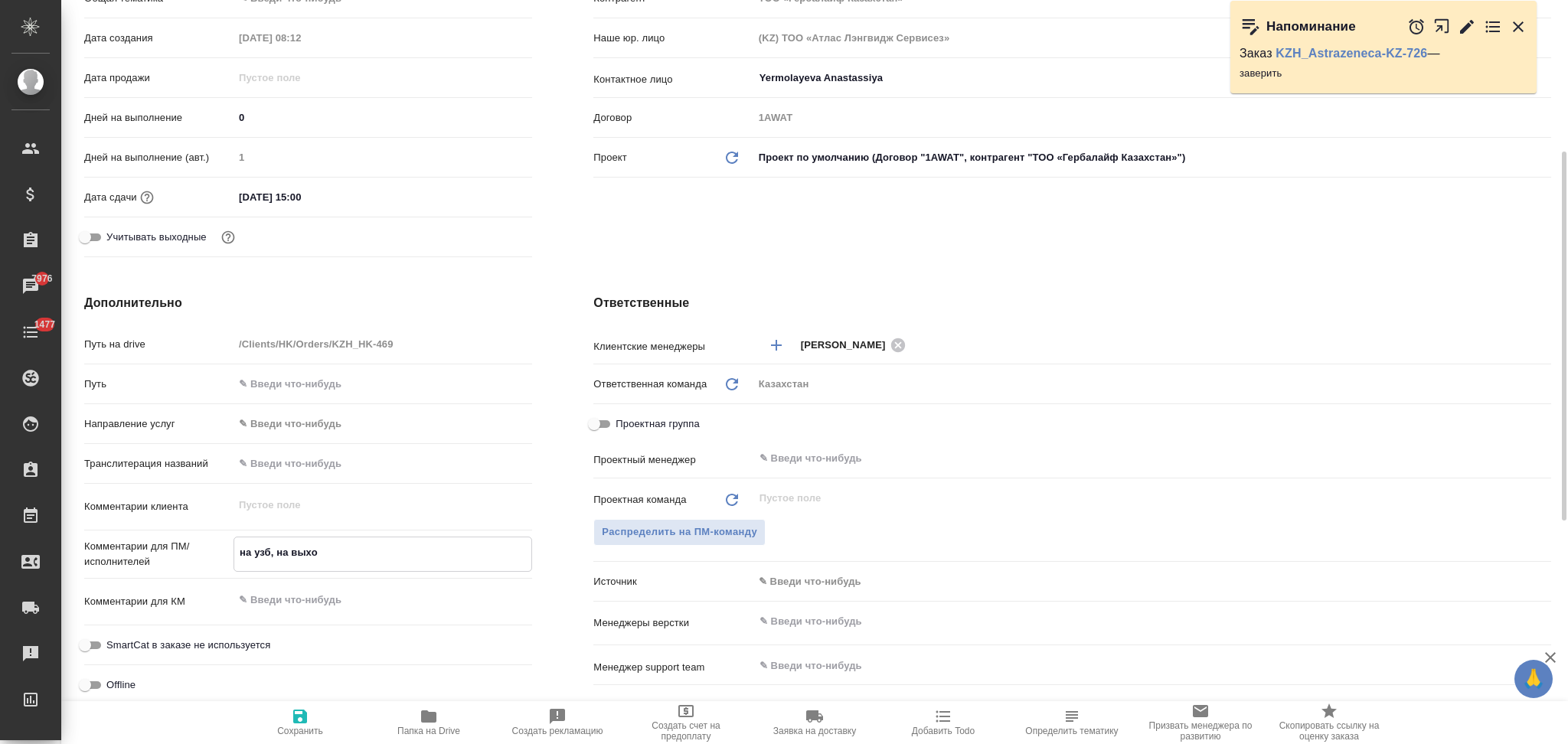
type textarea "x"
type textarea "на узб, на выходе"
type textarea "x"
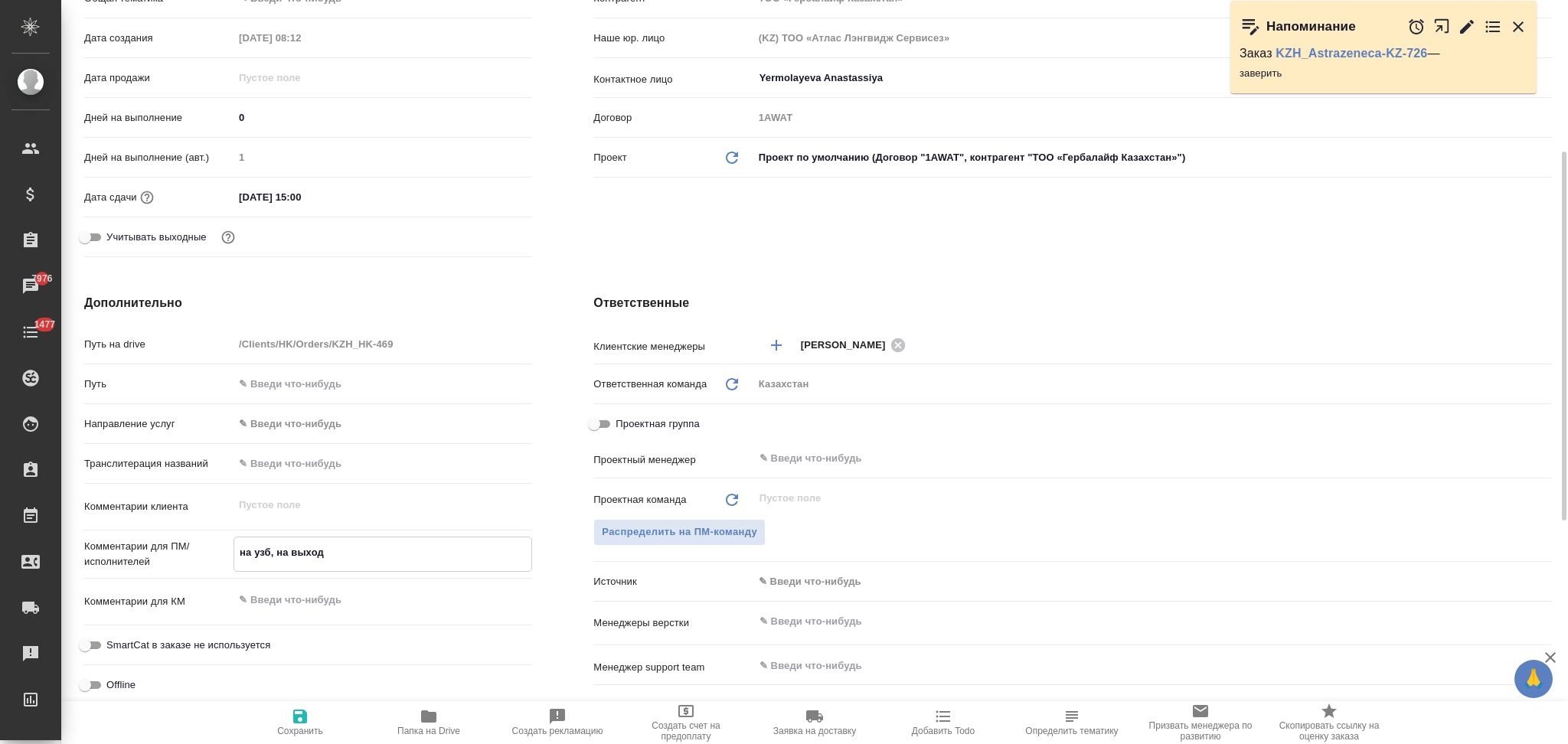
type textarea "x"
type textarea "на узб, на выходе"
type textarea "x"
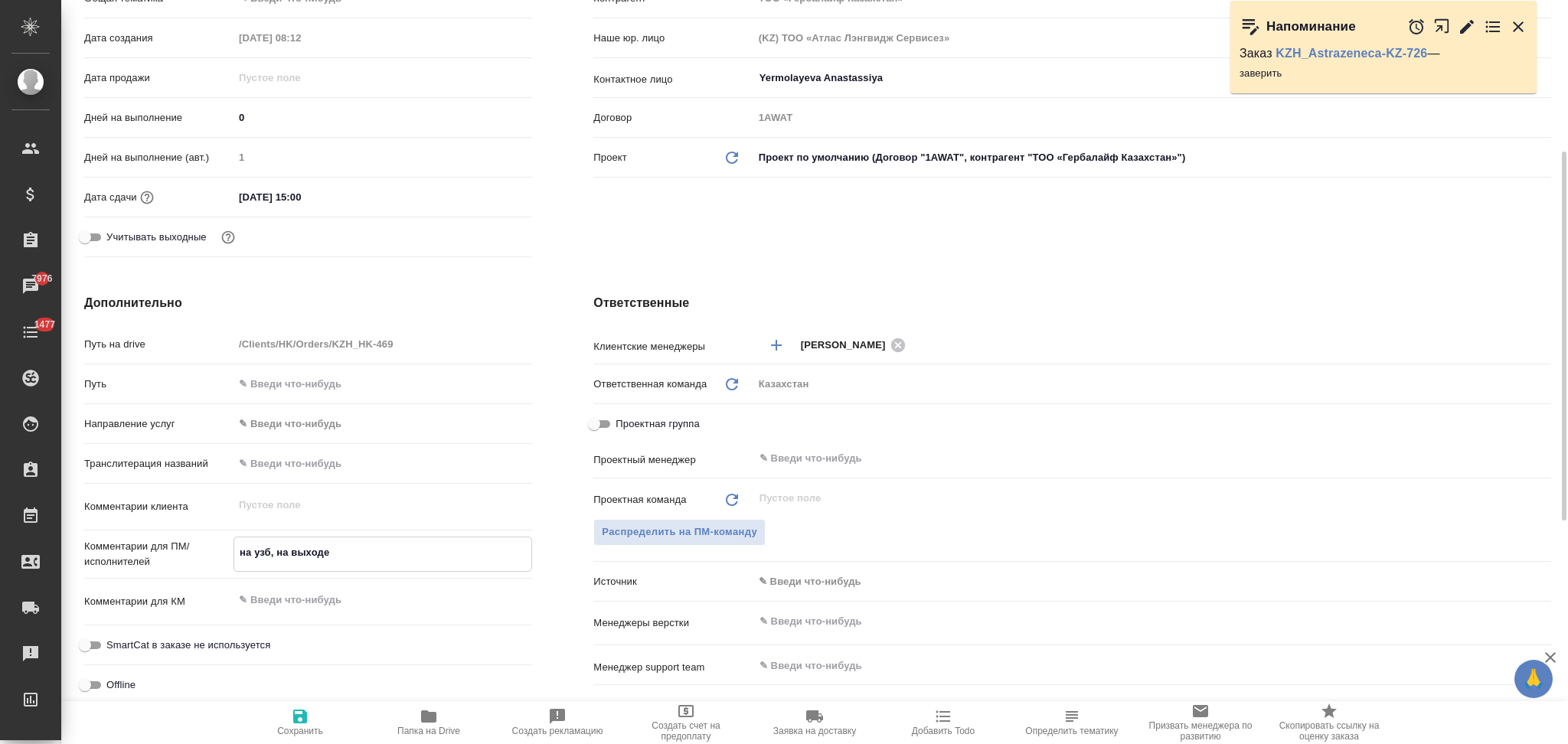
type textarea "x"
type textarea "на узб, на выходе в"
type textarea "x"
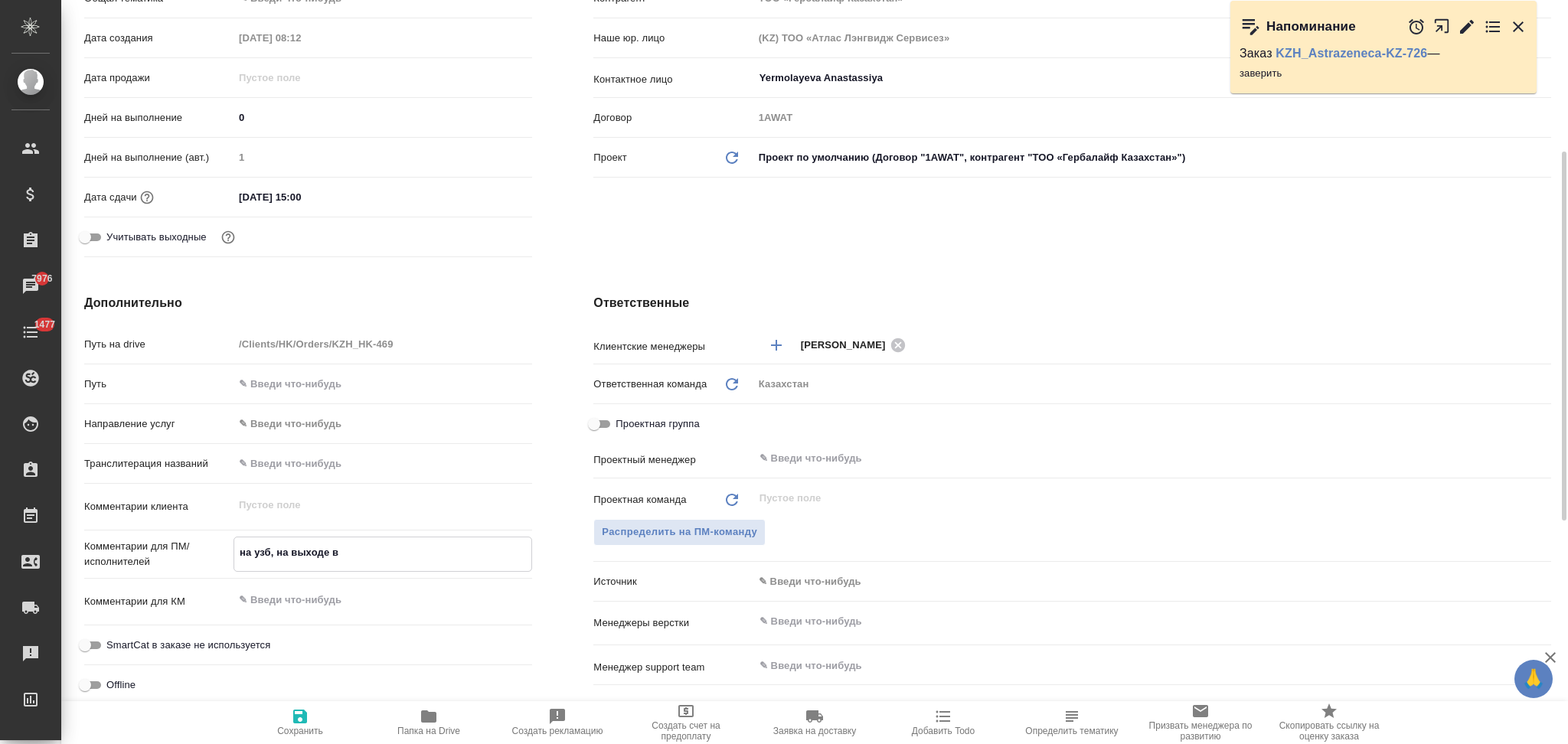
type textarea "на узб, на выходе в"
type textarea "x"
type textarea "на узб, на выходе в в"
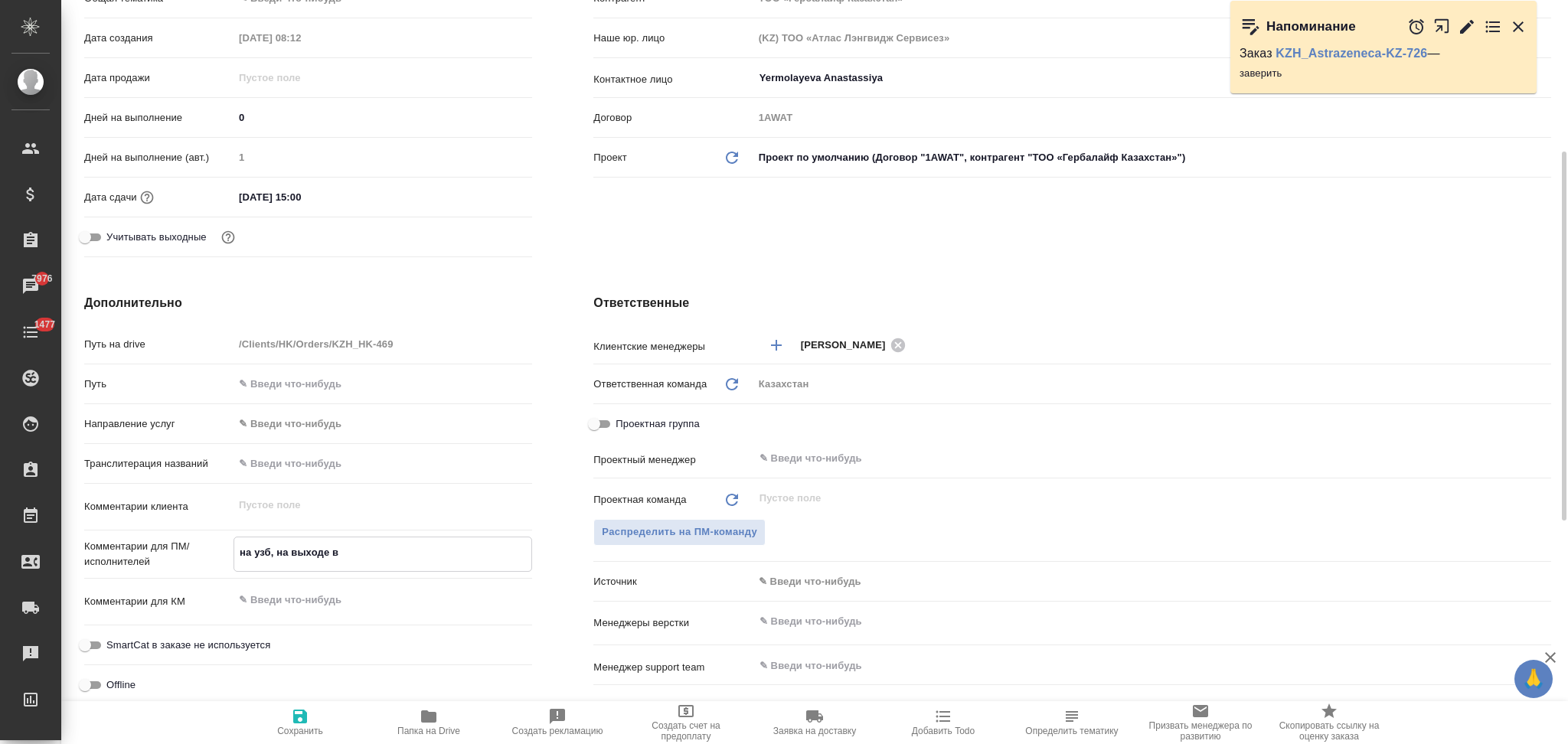
type textarea "x"
type textarea "на узб, на выходе в"
type textarea "x"
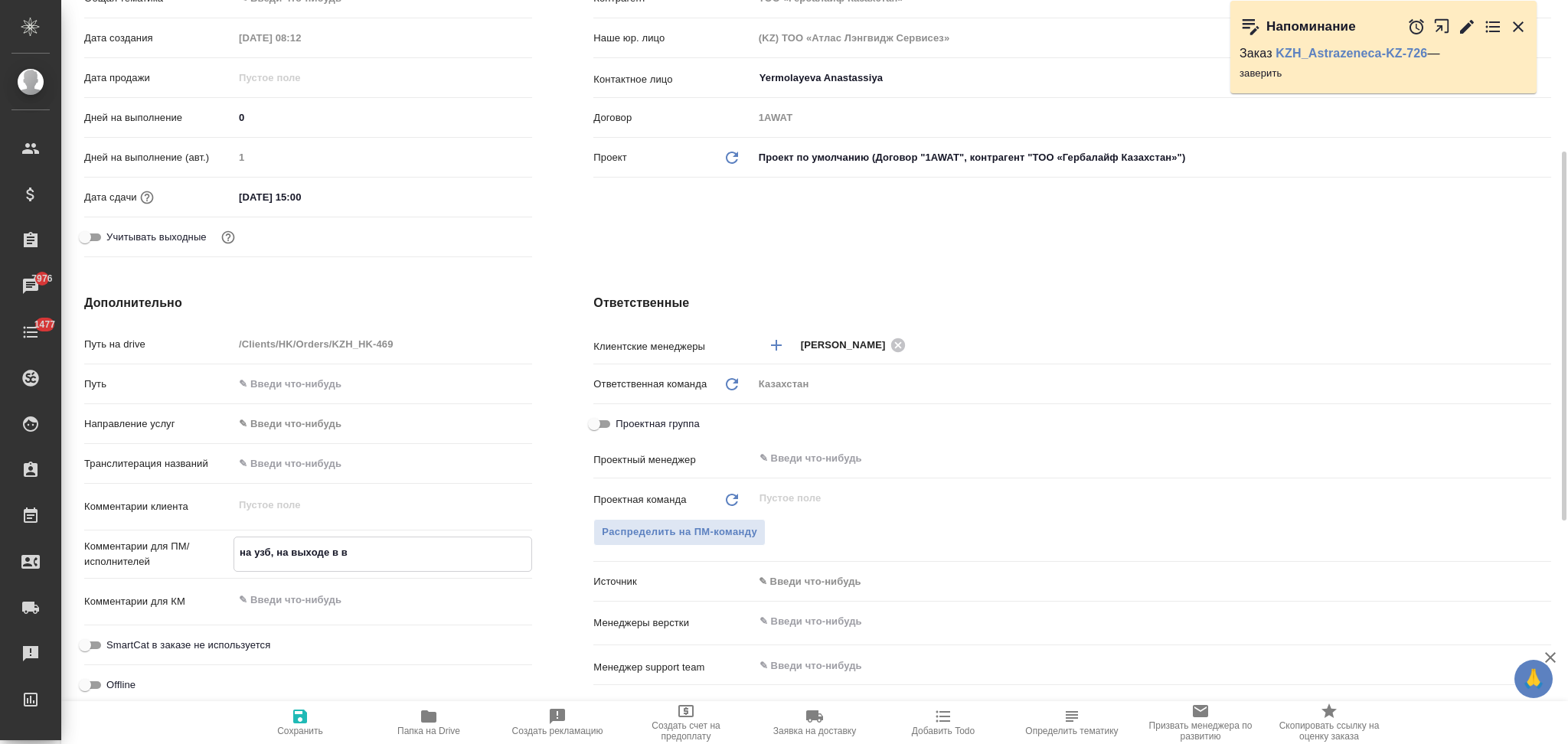
type textarea "x"
type textarea "на узб, на выходе в"
type textarea "x"
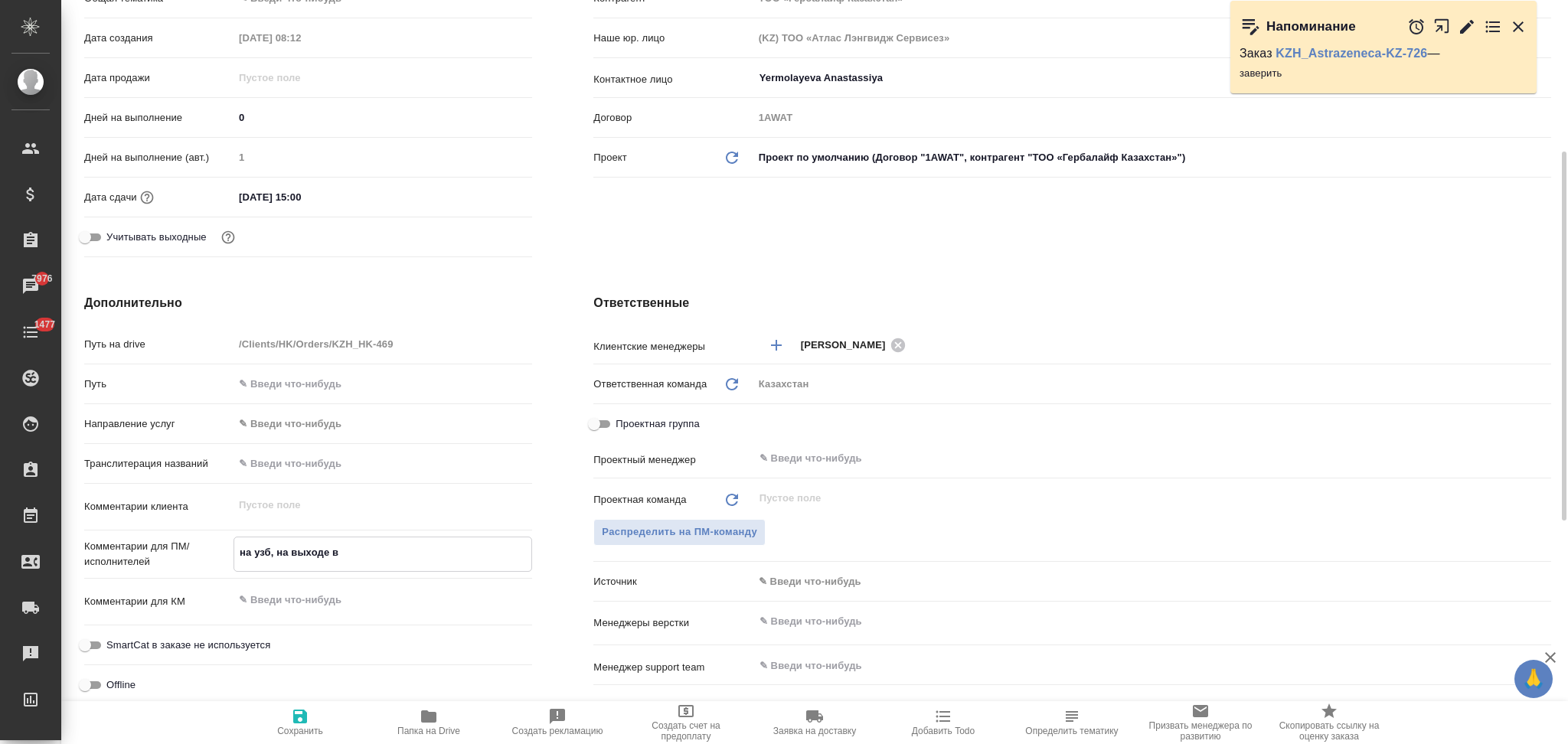
type textarea "x"
type textarea "на узб, на выходе"
type textarea "x"
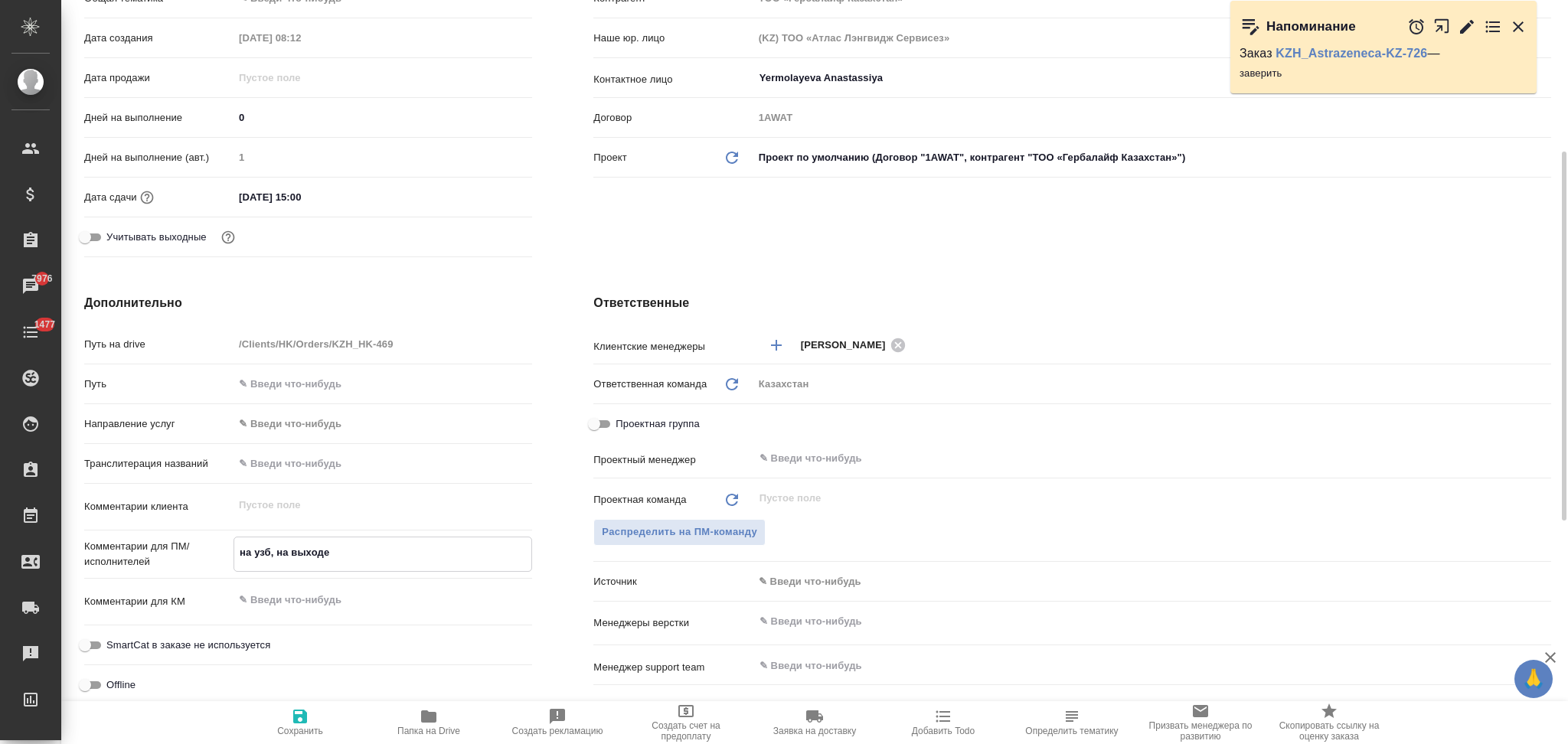
type textarea "на узб, на выходе в"
type textarea "x"
type textarea "на узб, на выходе во"
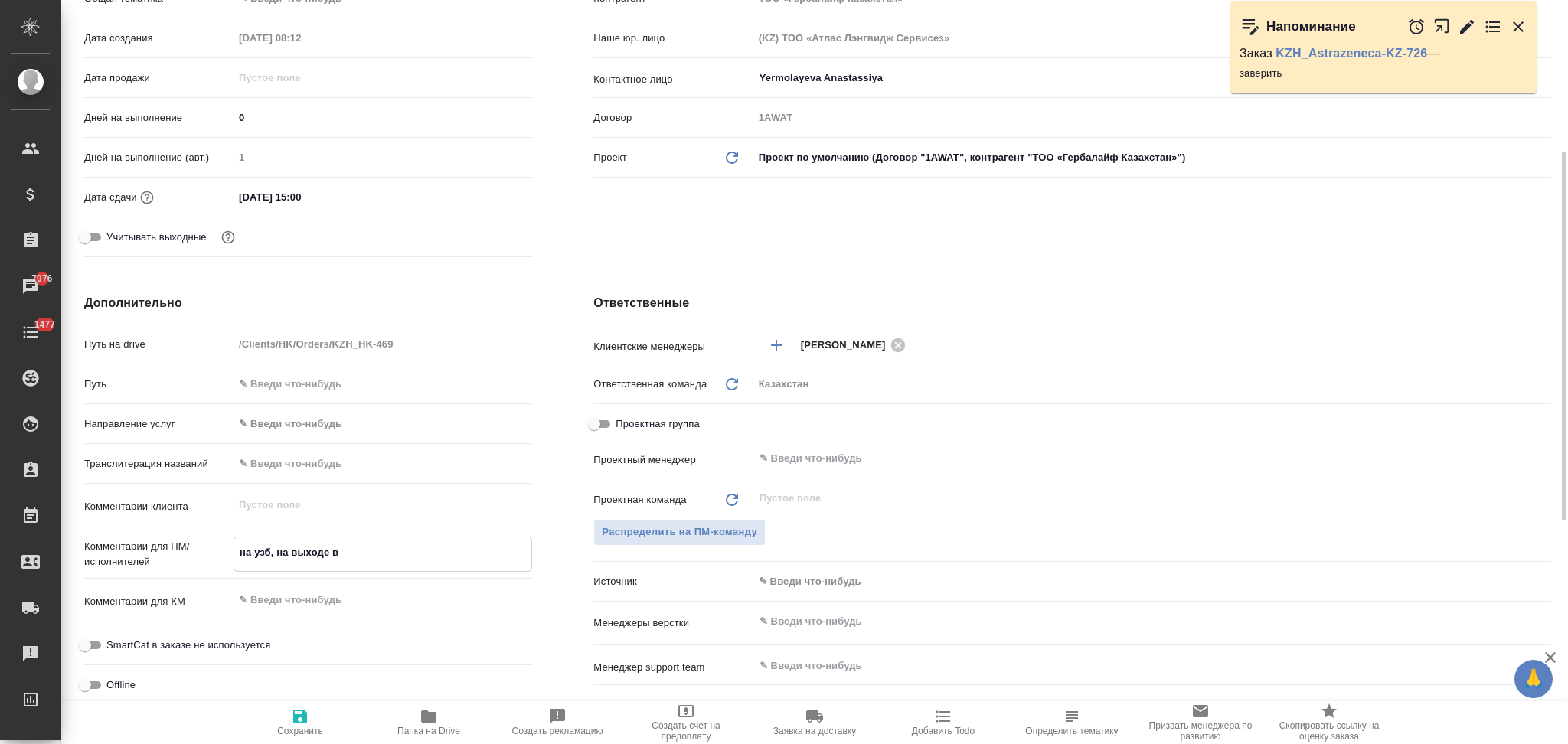
type textarea "x"
type textarea "на узб, на выходе вор"
type textarea "x"
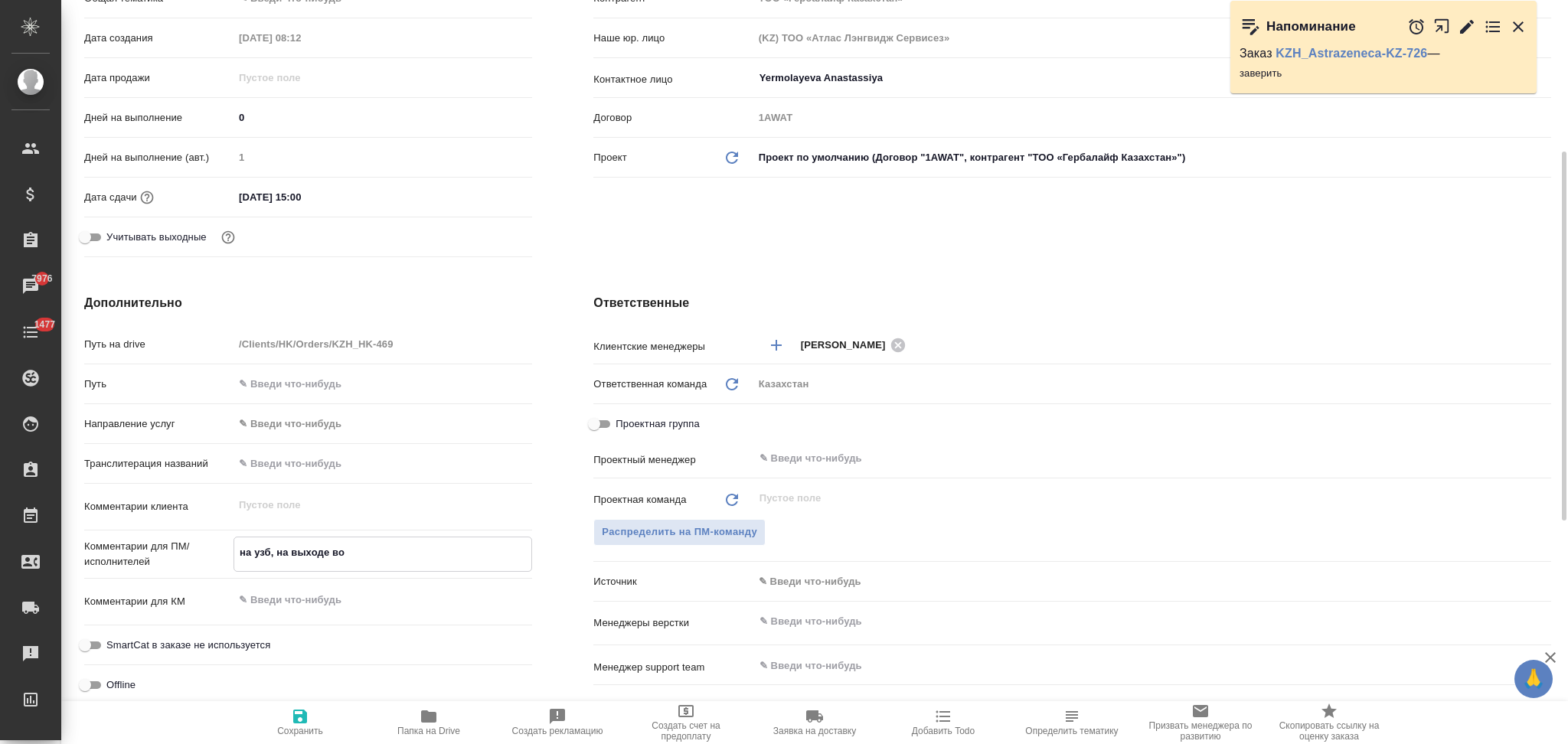
type textarea "x"
type textarea "на узб, на выходе ворд"
type textarea "x"
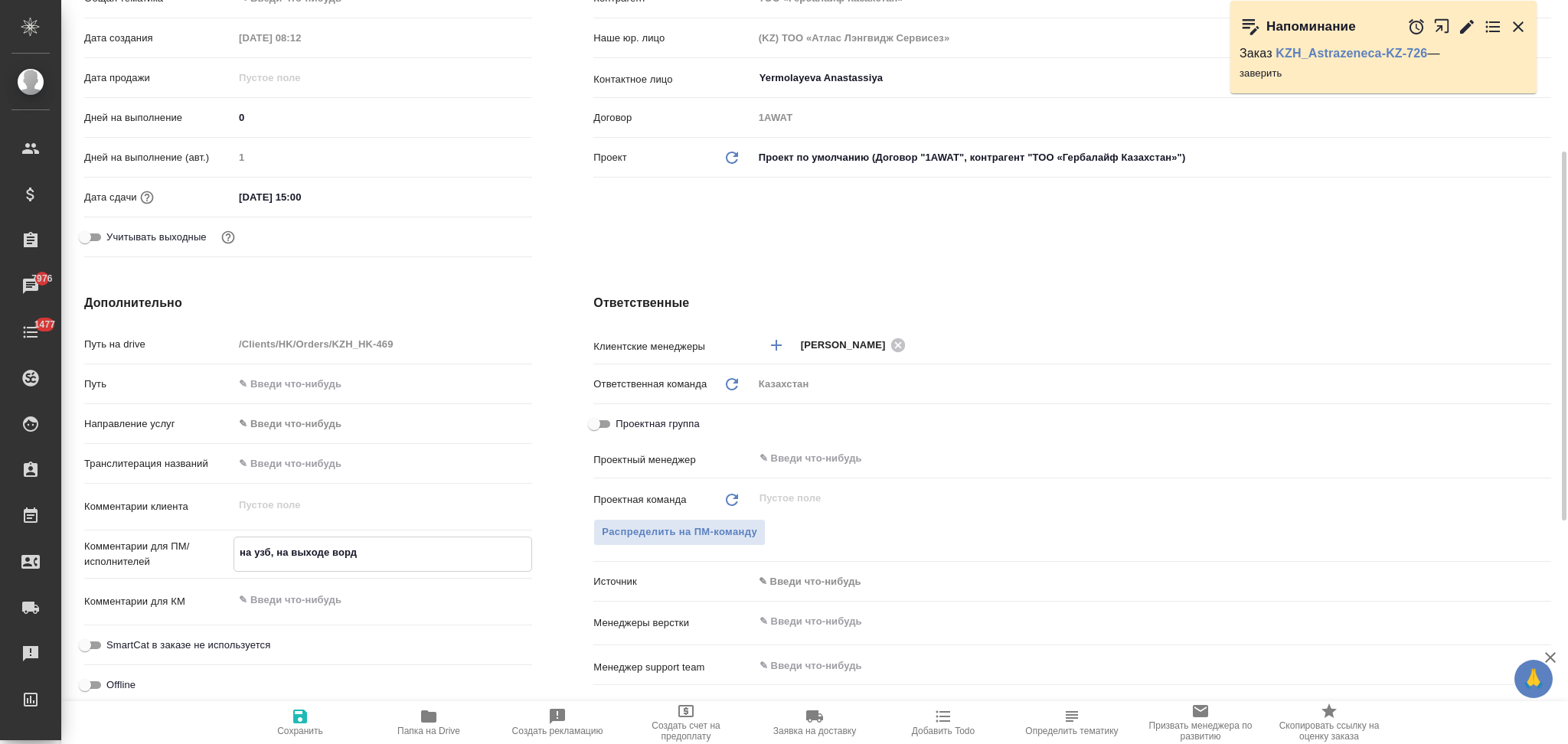
type textarea "x"
type textarea "на узб, на выходе ворд"
type textarea "x"
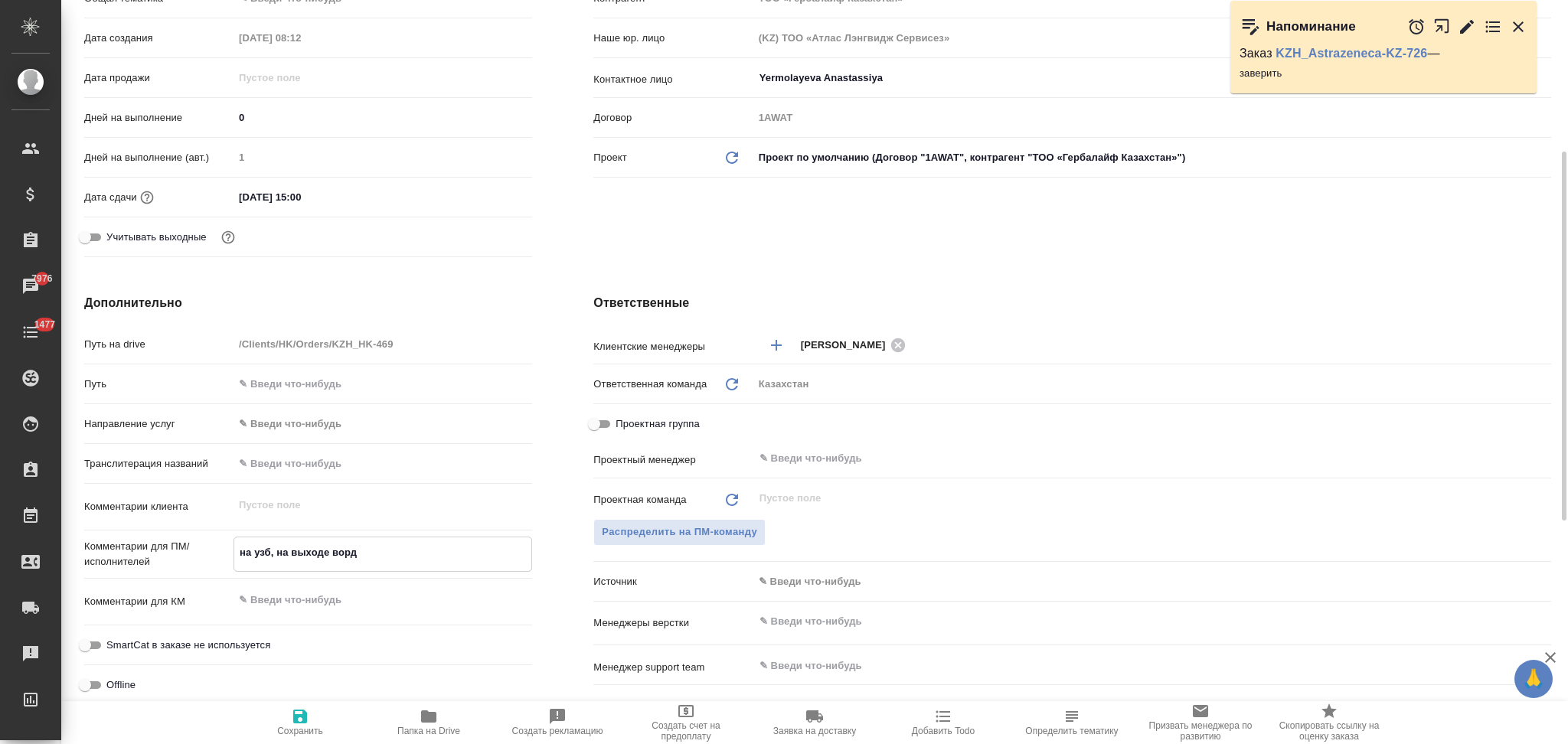
type textarea "на узб, на выходе ворд б"
type textarea "x"
type textarea "на узб, на выходе ворд бе"
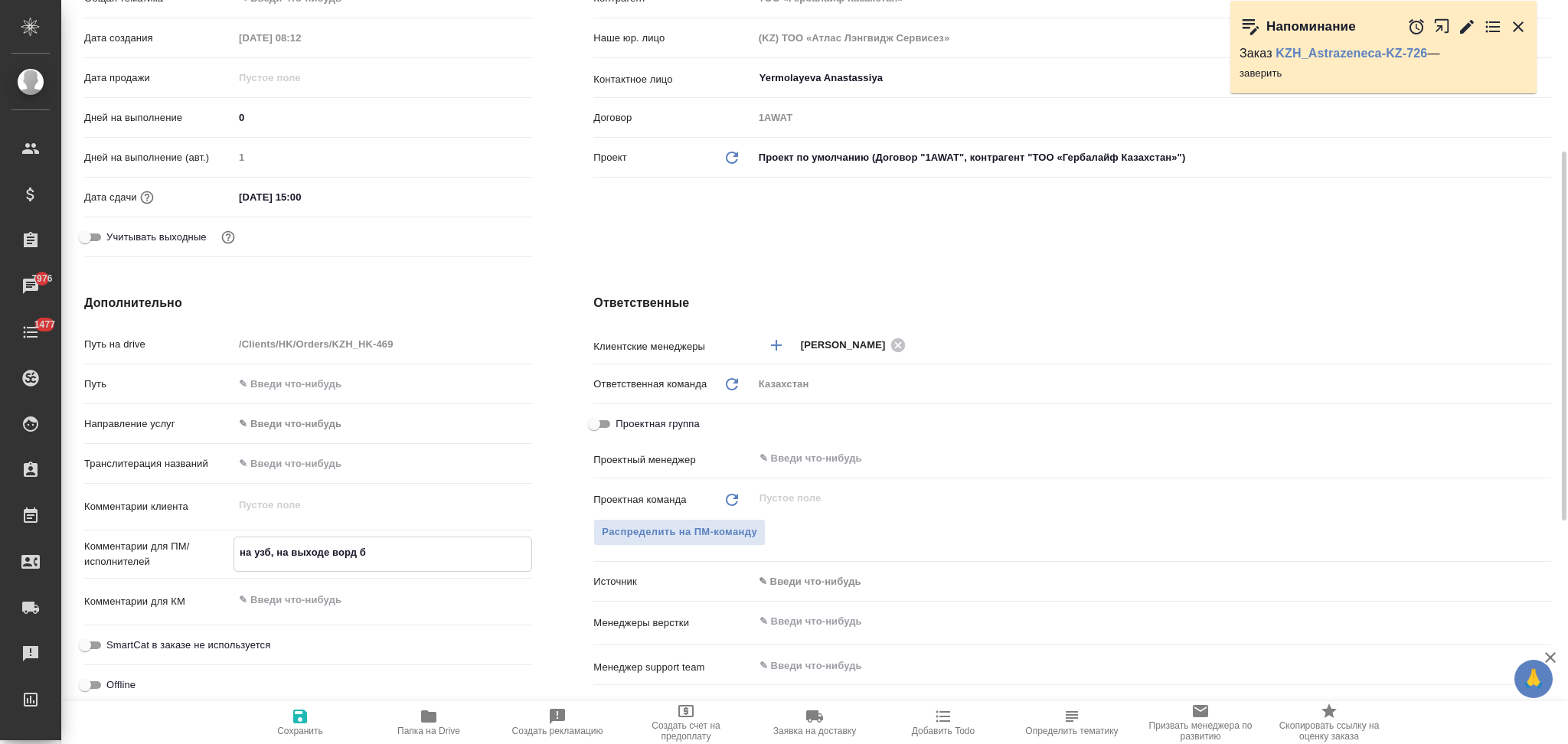
type textarea "x"
type textarea "на узб, на выходе ворд бех"
type textarea "x"
click at [298, 717] on icon "button" at bounding box center [300, 717] width 14 height 14
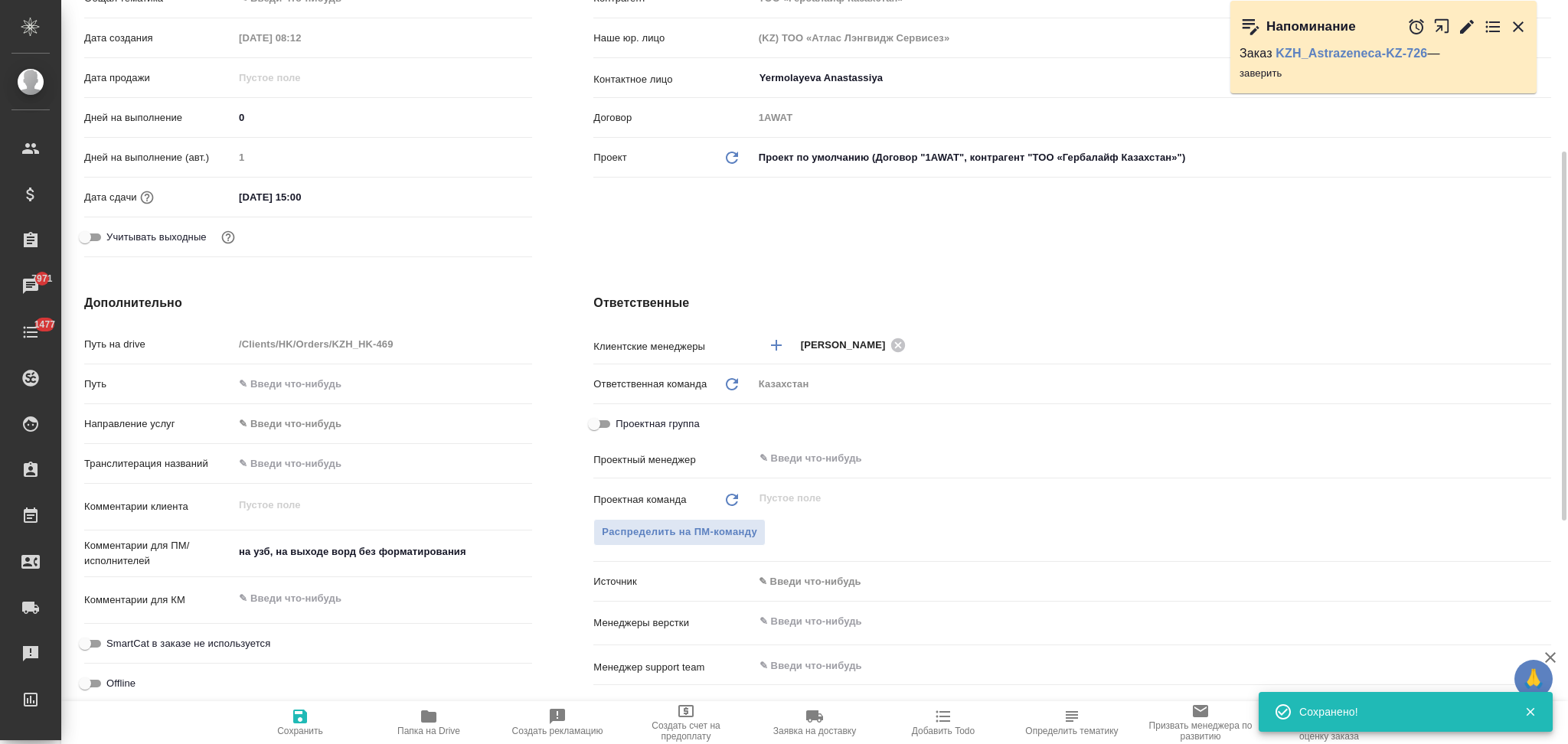
scroll to position [0, 0]
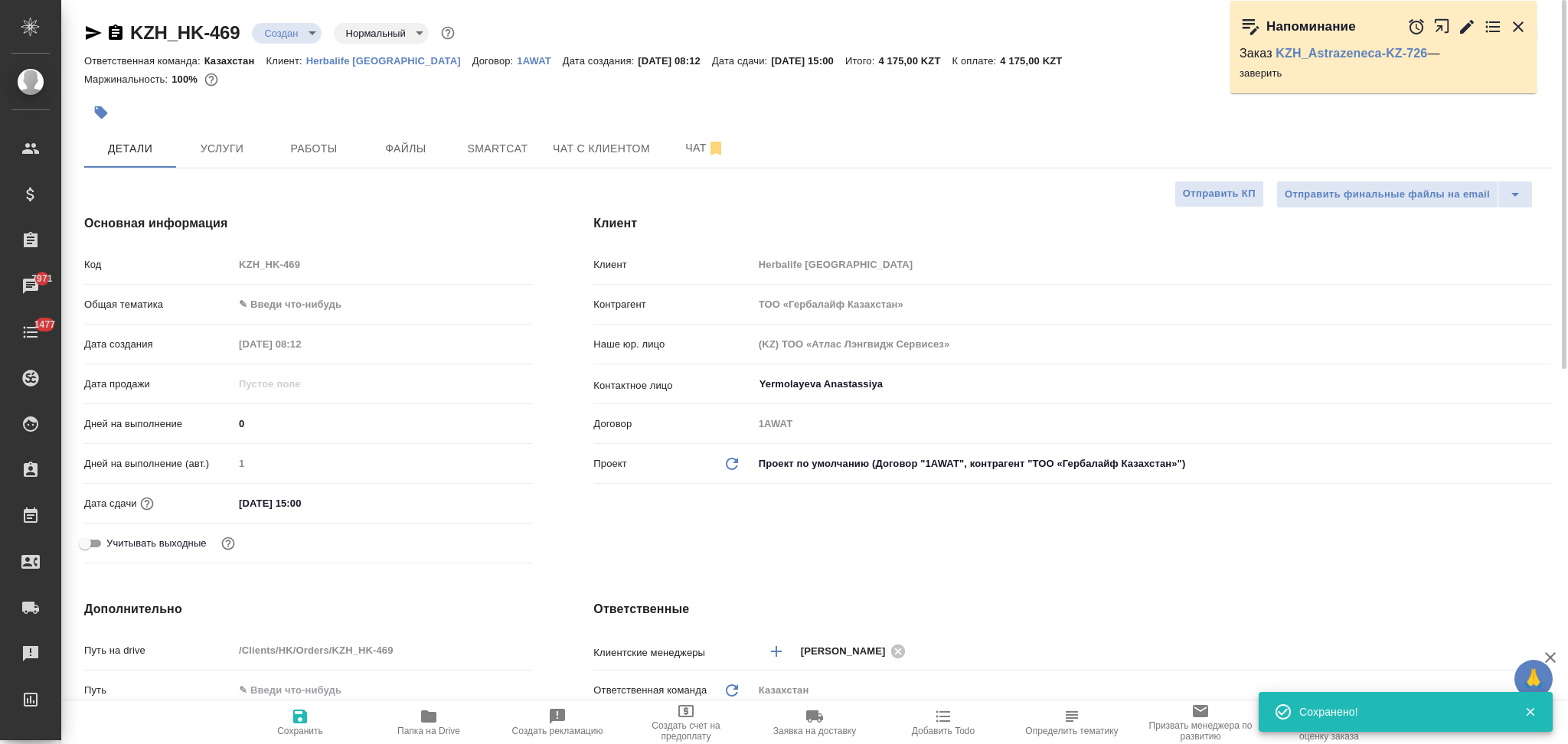
click at [277, 34] on body "🙏 .cls-1 fill:#fff; AWATERA Aslanukova Sati Клиенты Спецификации Заказы 7971 Ча…" at bounding box center [784, 372] width 1568 height 744
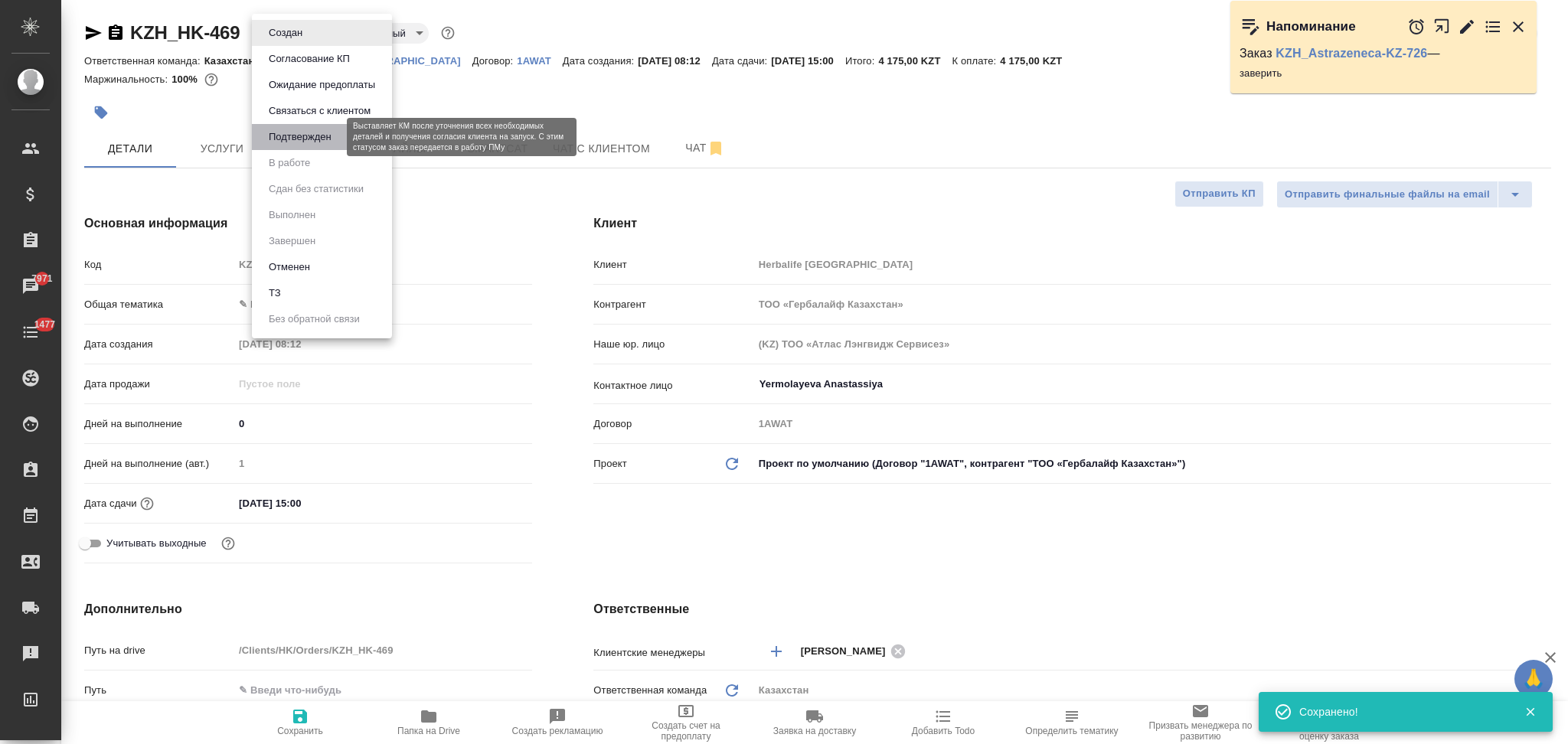
click at [292, 132] on button "Подтвержден" at bounding box center [300, 137] width 72 height 17
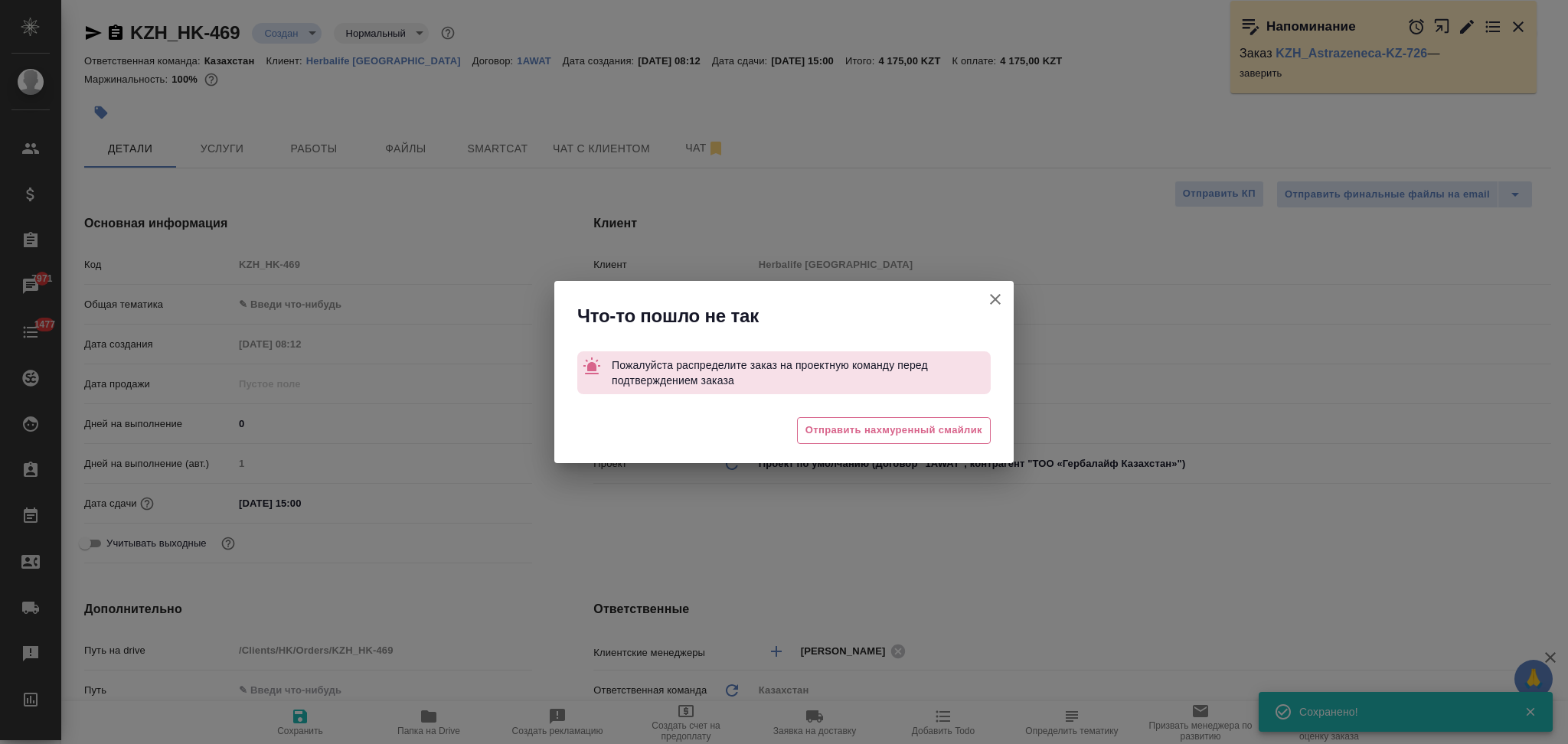
click at [992, 297] on icon "button" at bounding box center [995, 299] width 18 height 18
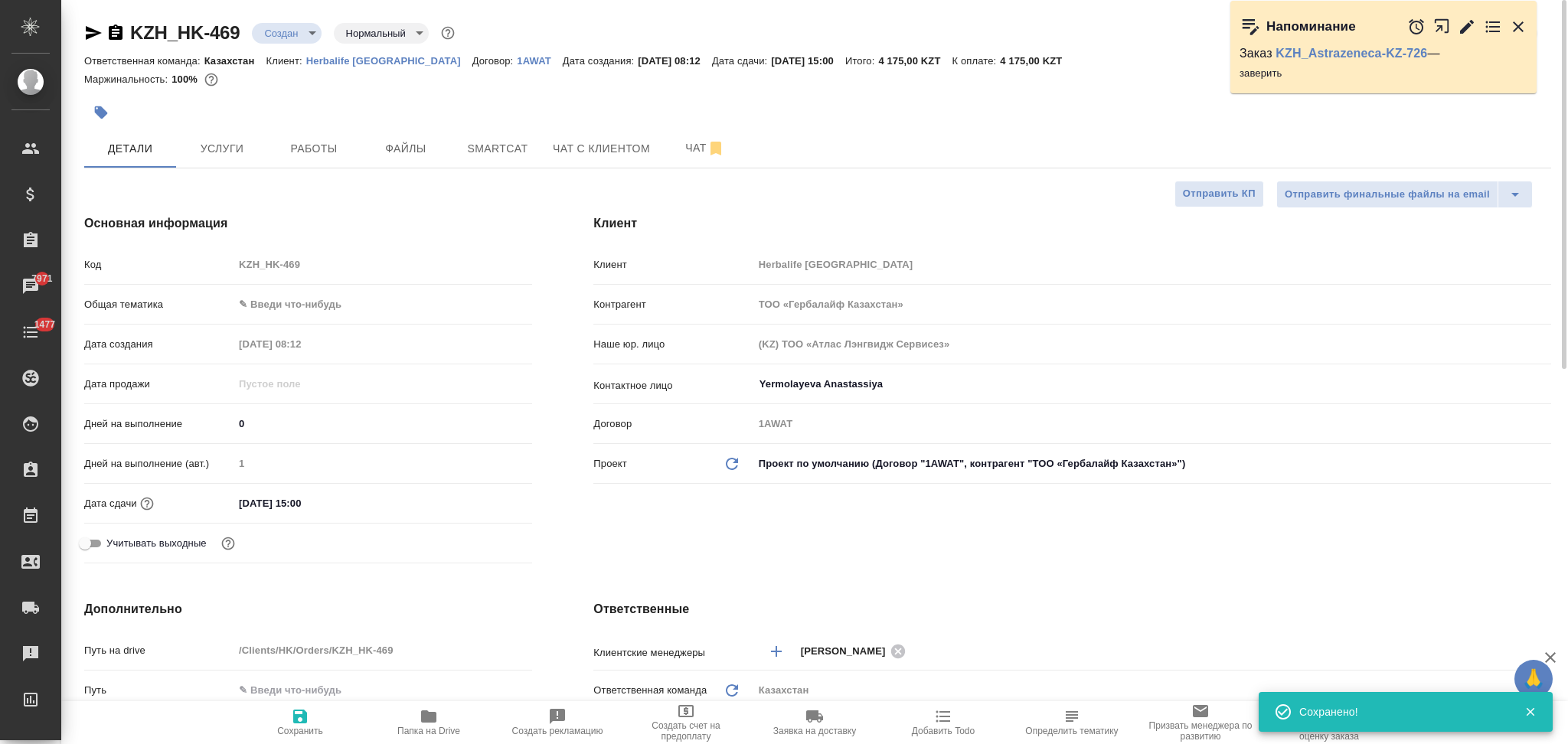
scroll to position [408, 0]
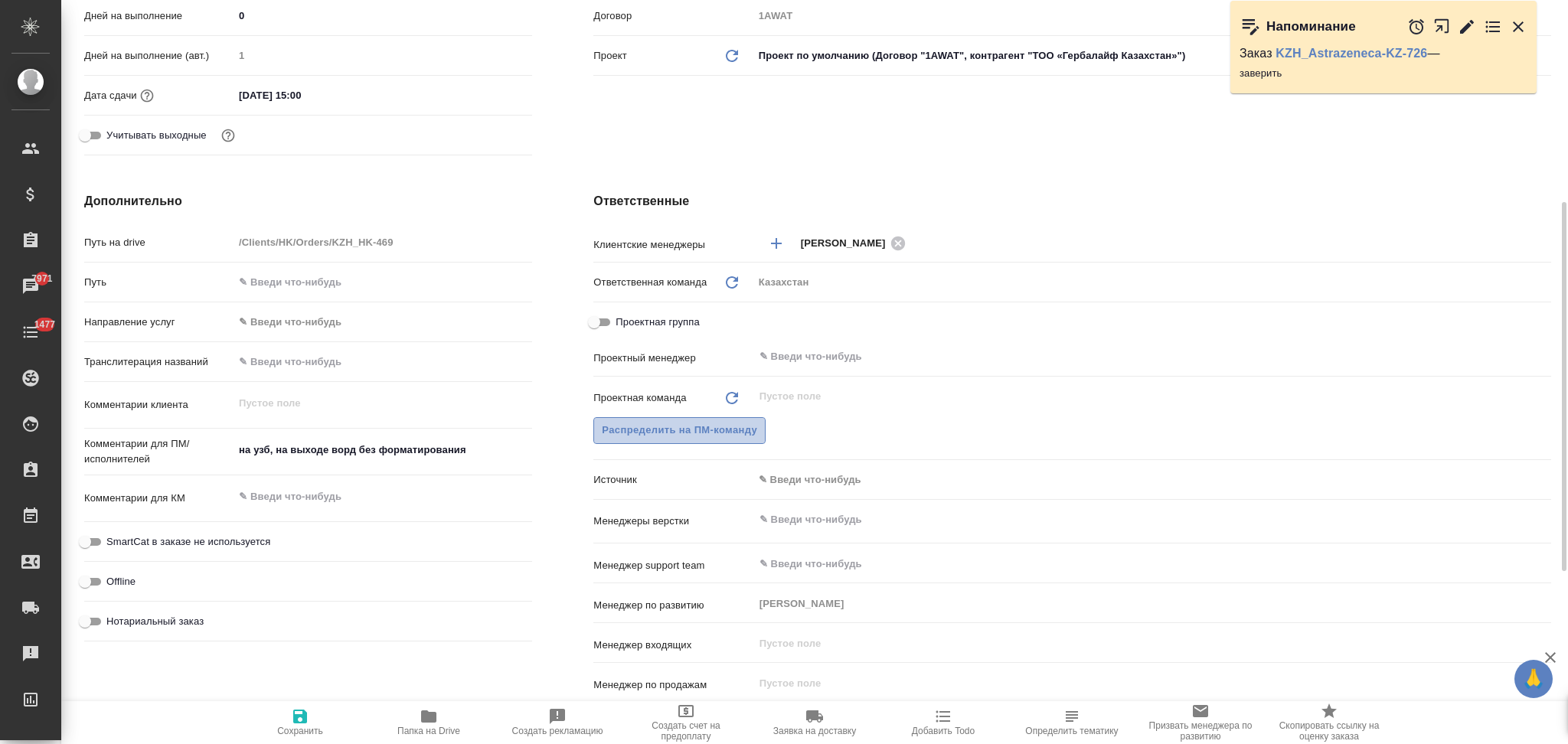
click at [686, 431] on span "Распределить на ПМ-команду" at bounding box center [679, 430] width 156 height 17
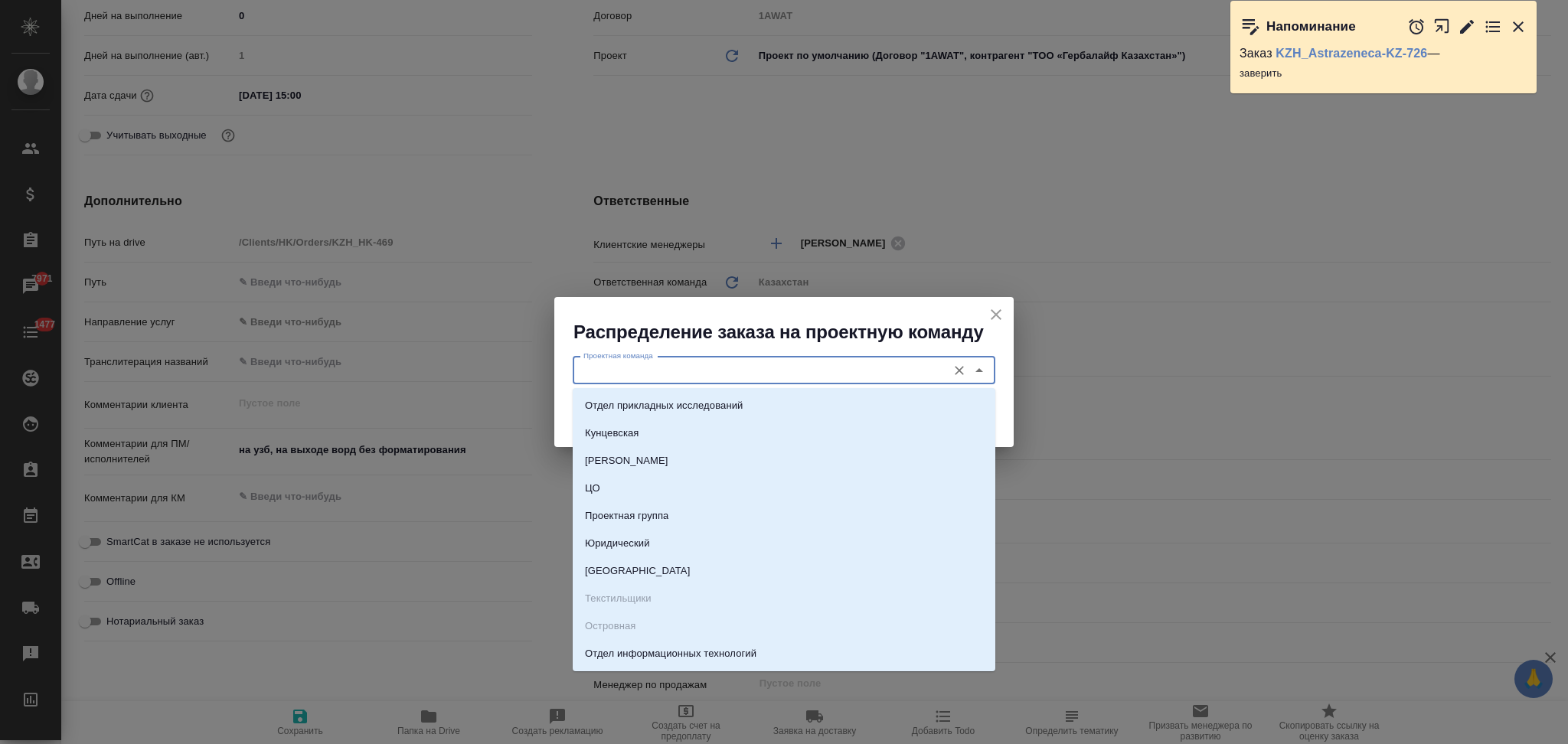
click at [664, 366] on input "Проектная команда" at bounding box center [757, 369] width 362 height 18
click at [627, 532] on li "Юридический" at bounding box center [784, 543] width 423 height 27
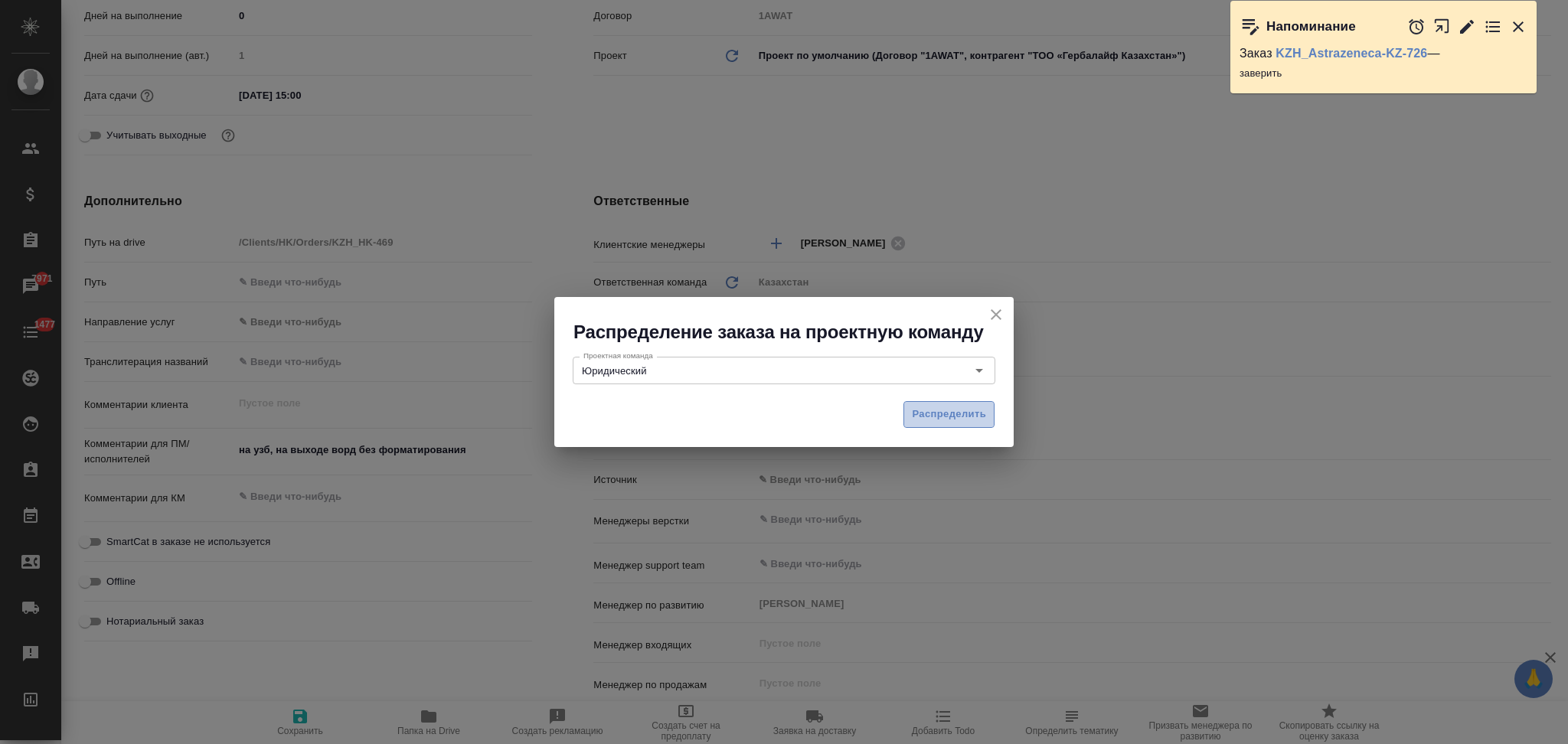
click at [937, 416] on span "Распределить" at bounding box center [949, 414] width 74 height 17
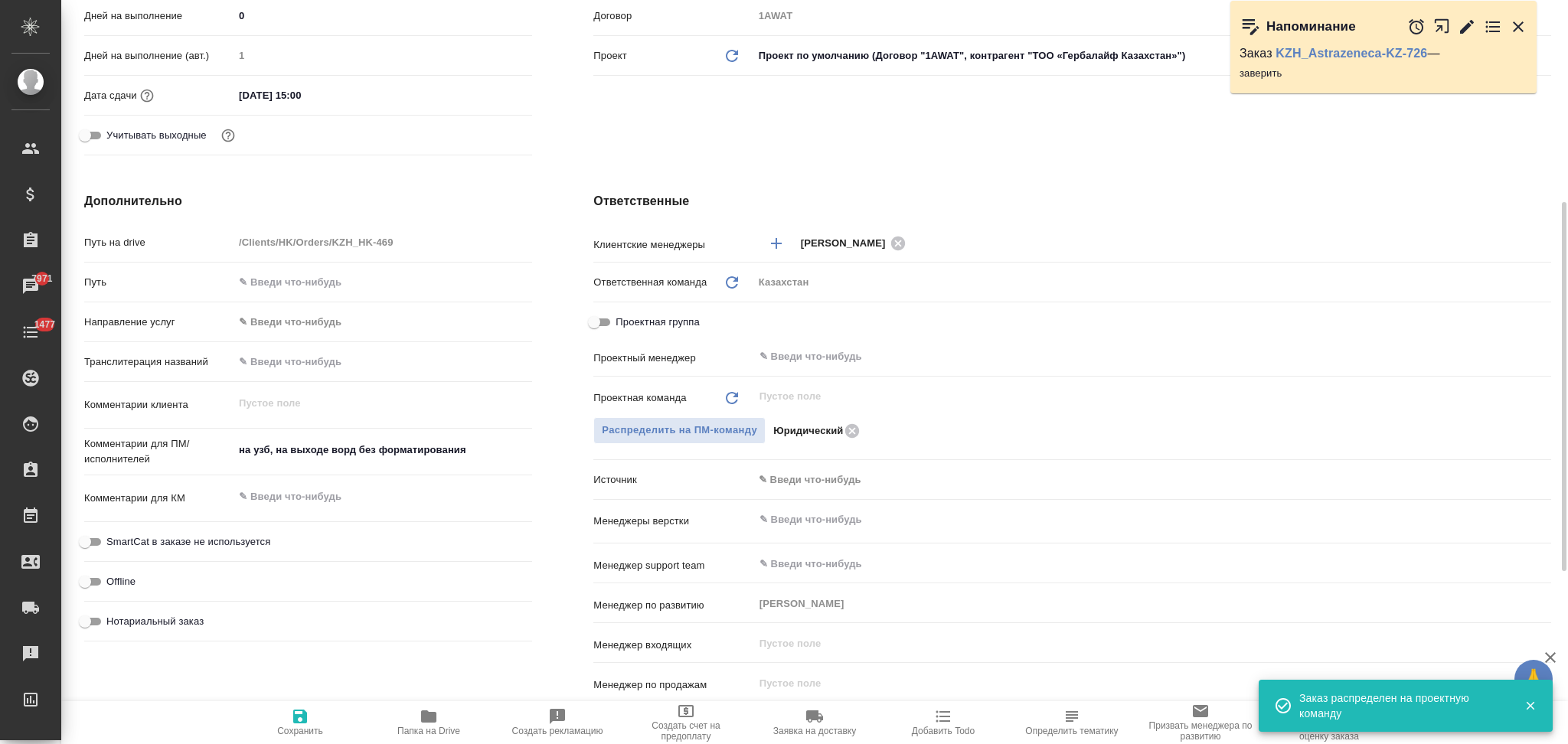
scroll to position [0, 0]
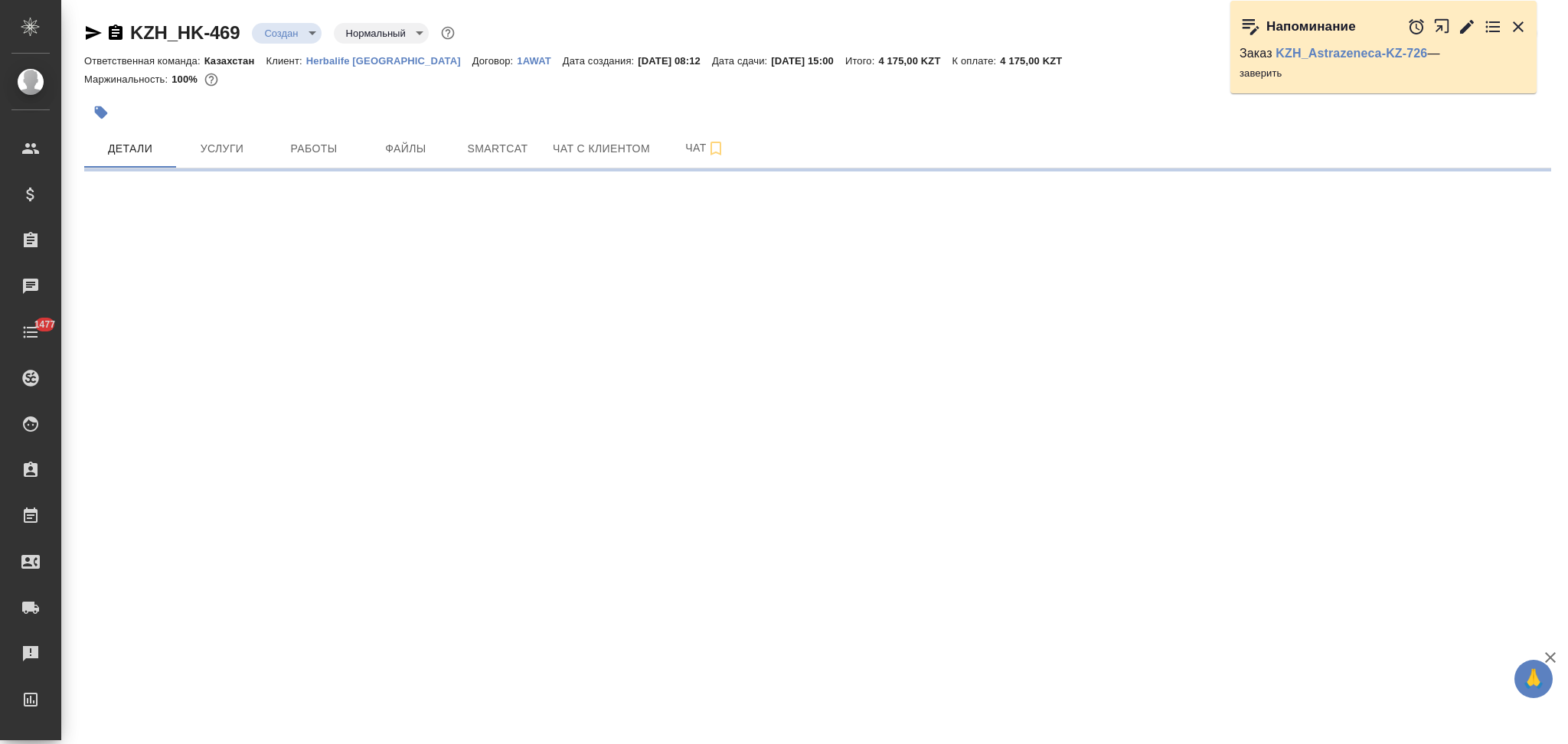
select select "RU"
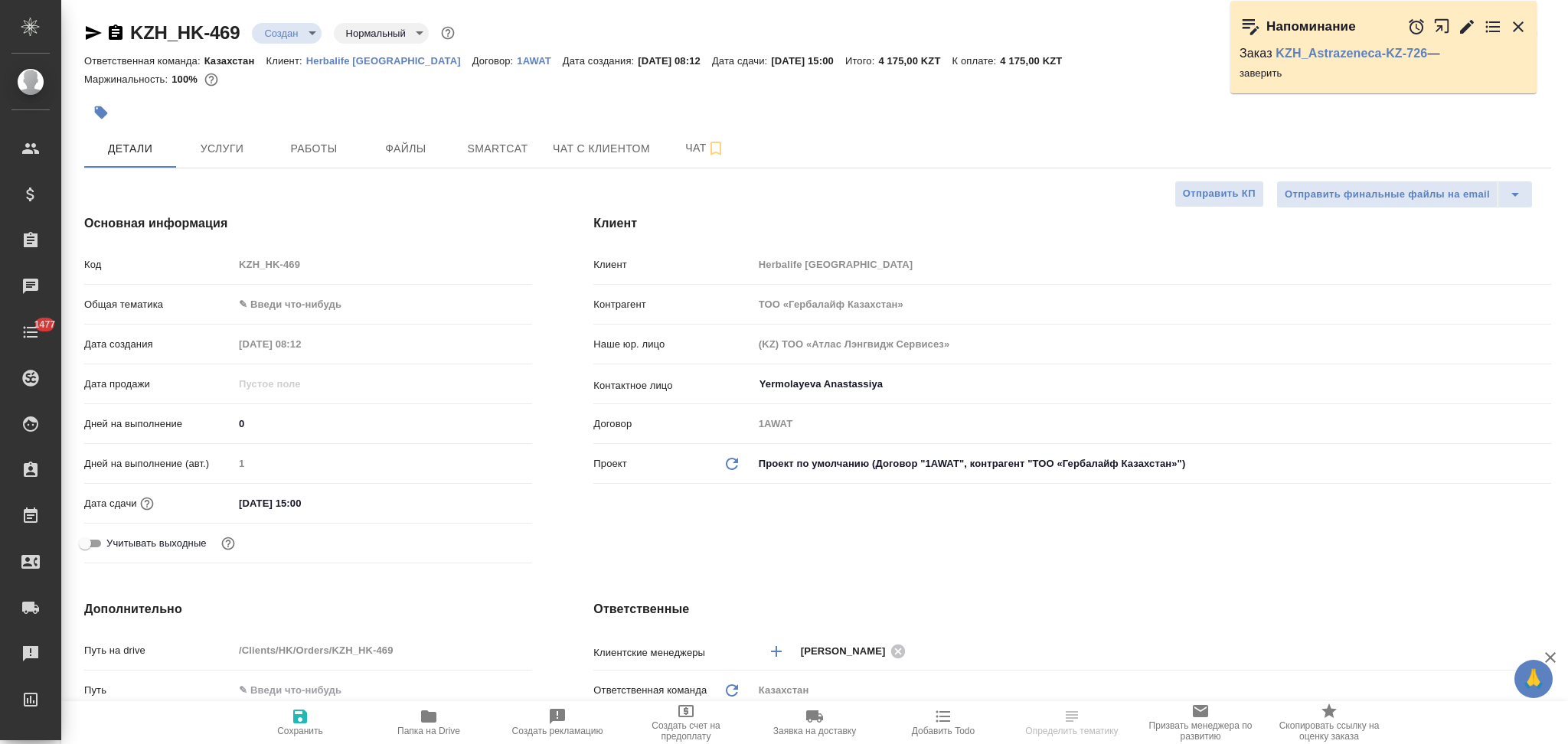
type textarea "x"
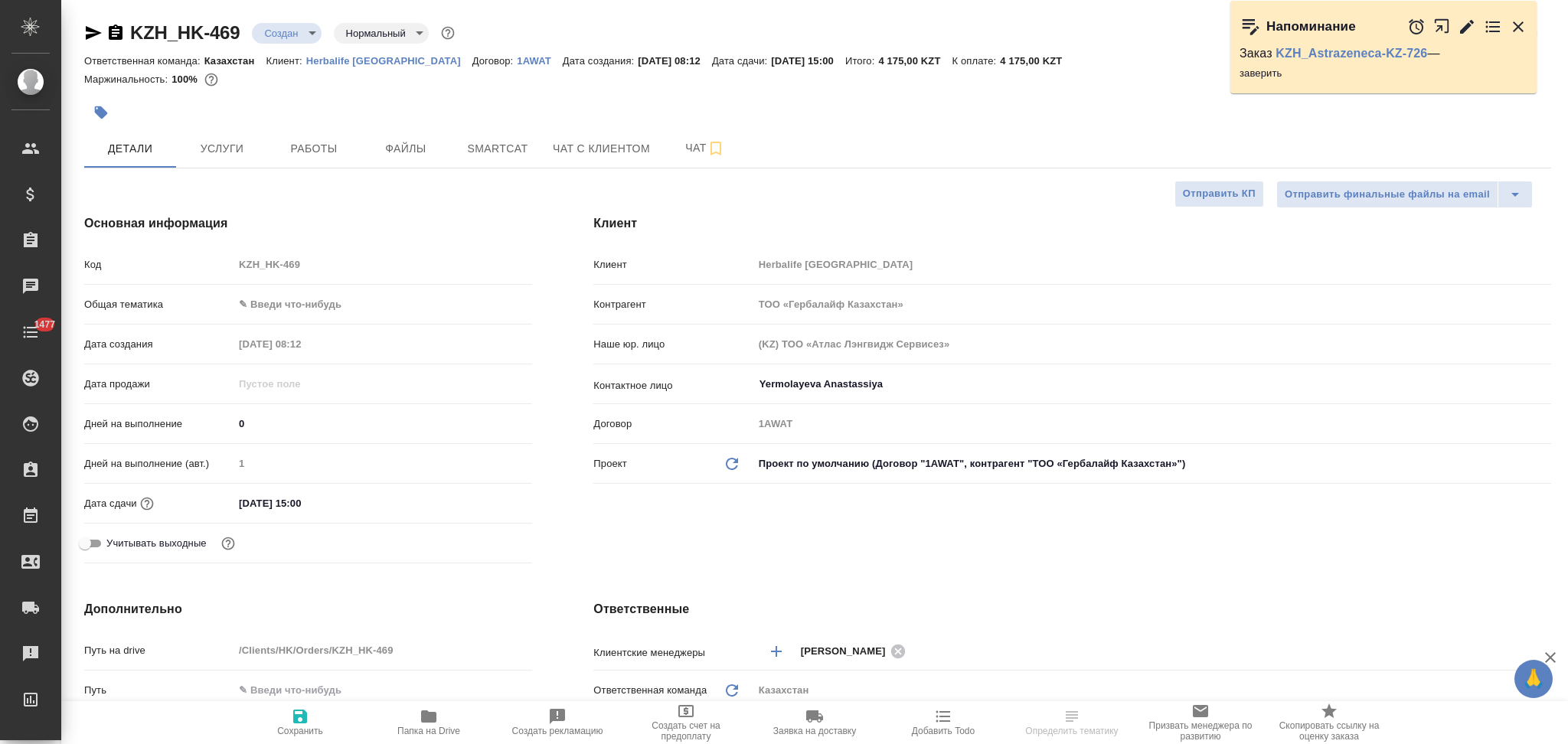
type textarea "x"
click at [273, 32] on body "🙏 .cls-1 fill:#fff; AWATERA Aslanukova Sati Клиенты Спецификации Заказы Чаты 14…" at bounding box center [784, 372] width 1568 height 744
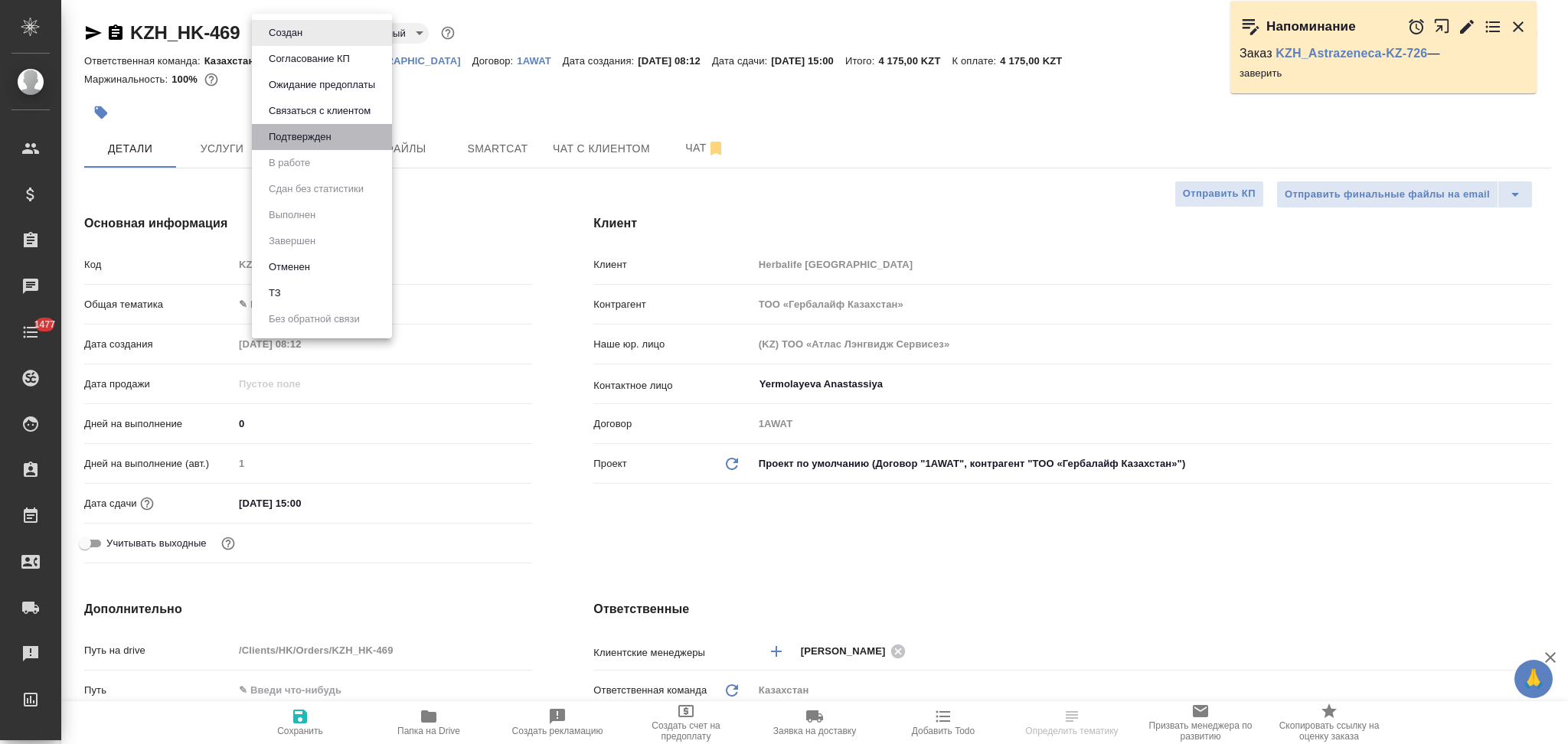
click at [297, 146] on li "Подтвержден" at bounding box center [322, 137] width 140 height 26
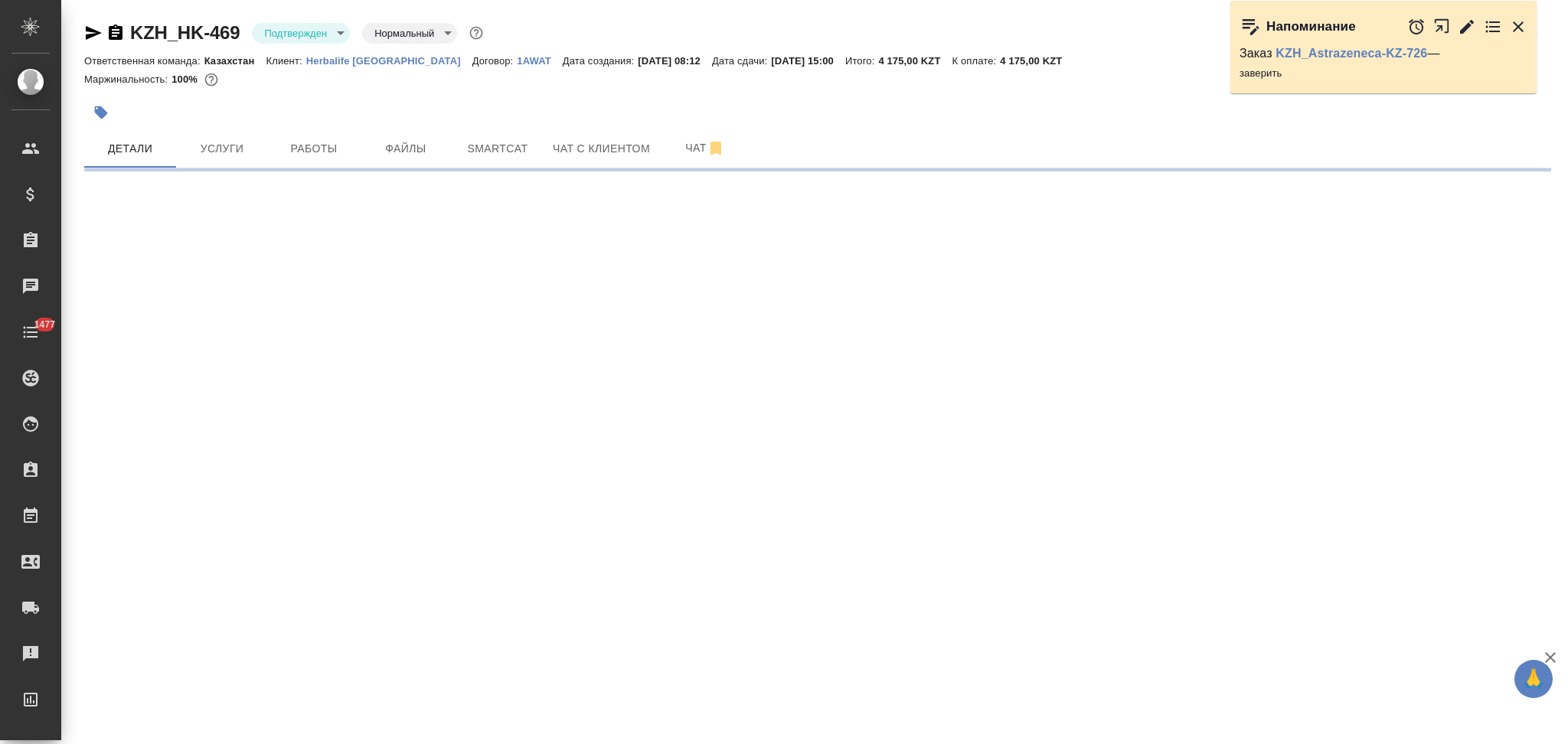
select select "RU"
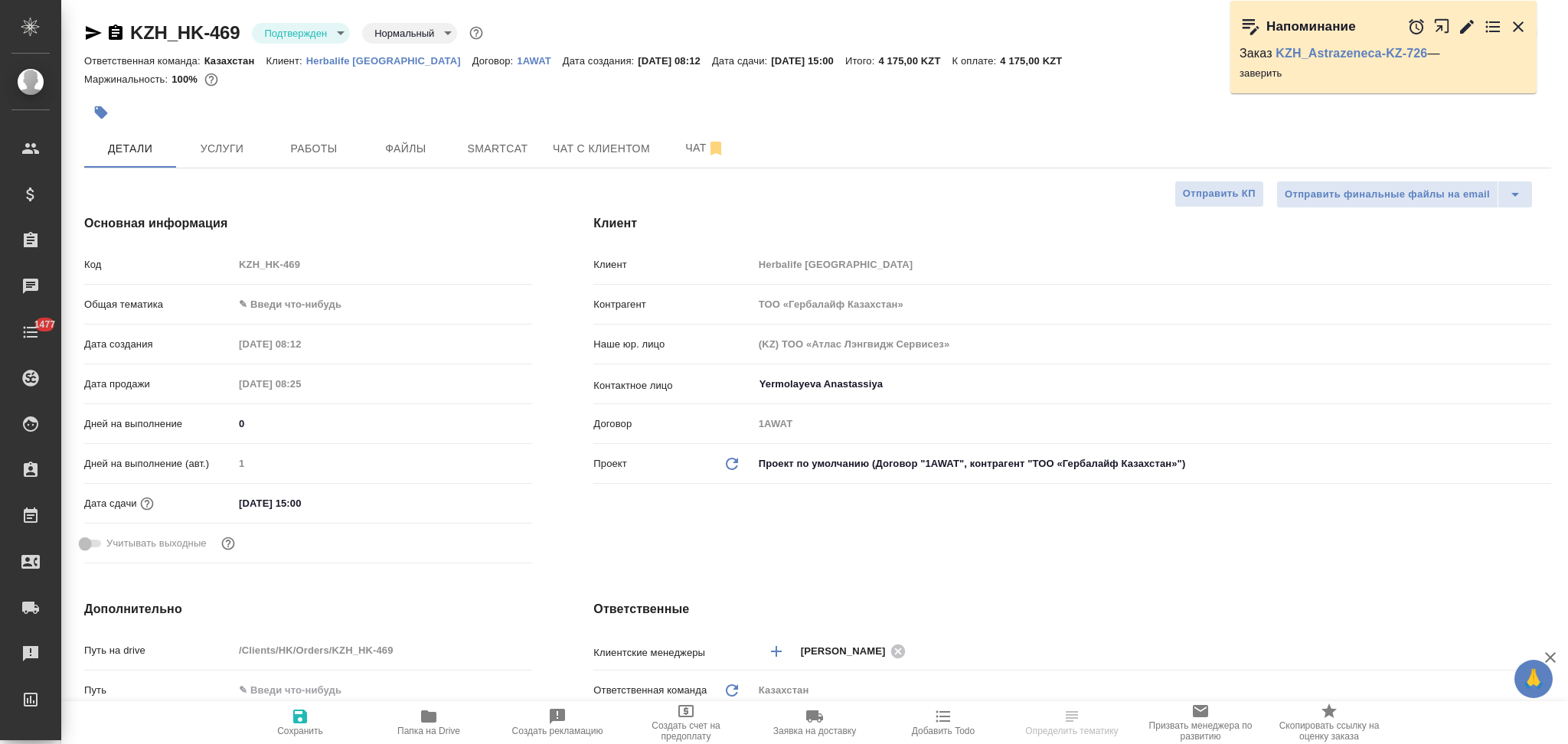
type textarea "x"
click at [245, 162] on button "Услуги" at bounding box center [222, 148] width 92 height 39
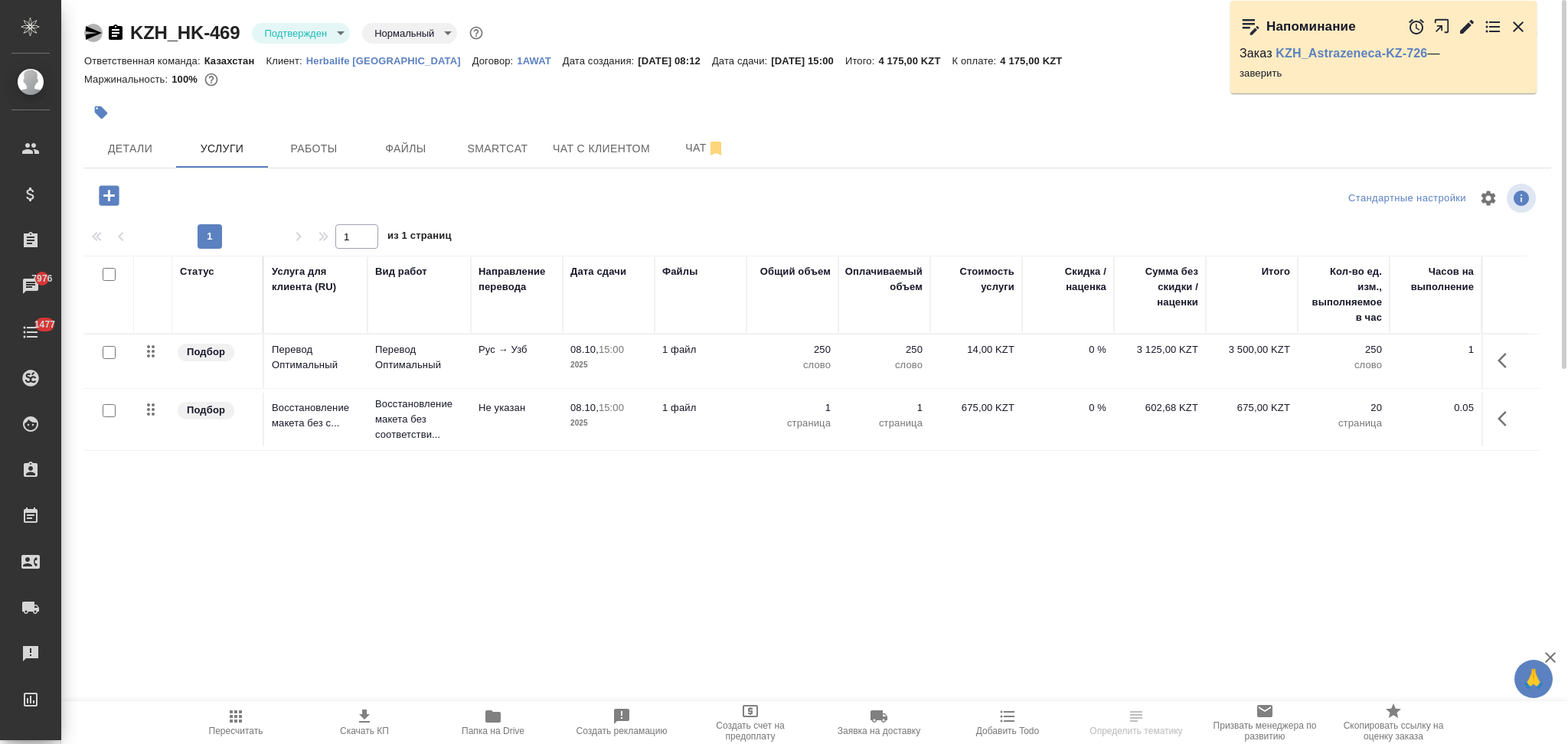
click at [89, 32] on icon "button" at bounding box center [93, 33] width 18 height 18
click at [1010, 722] on icon "button" at bounding box center [1008, 716] width 15 height 11
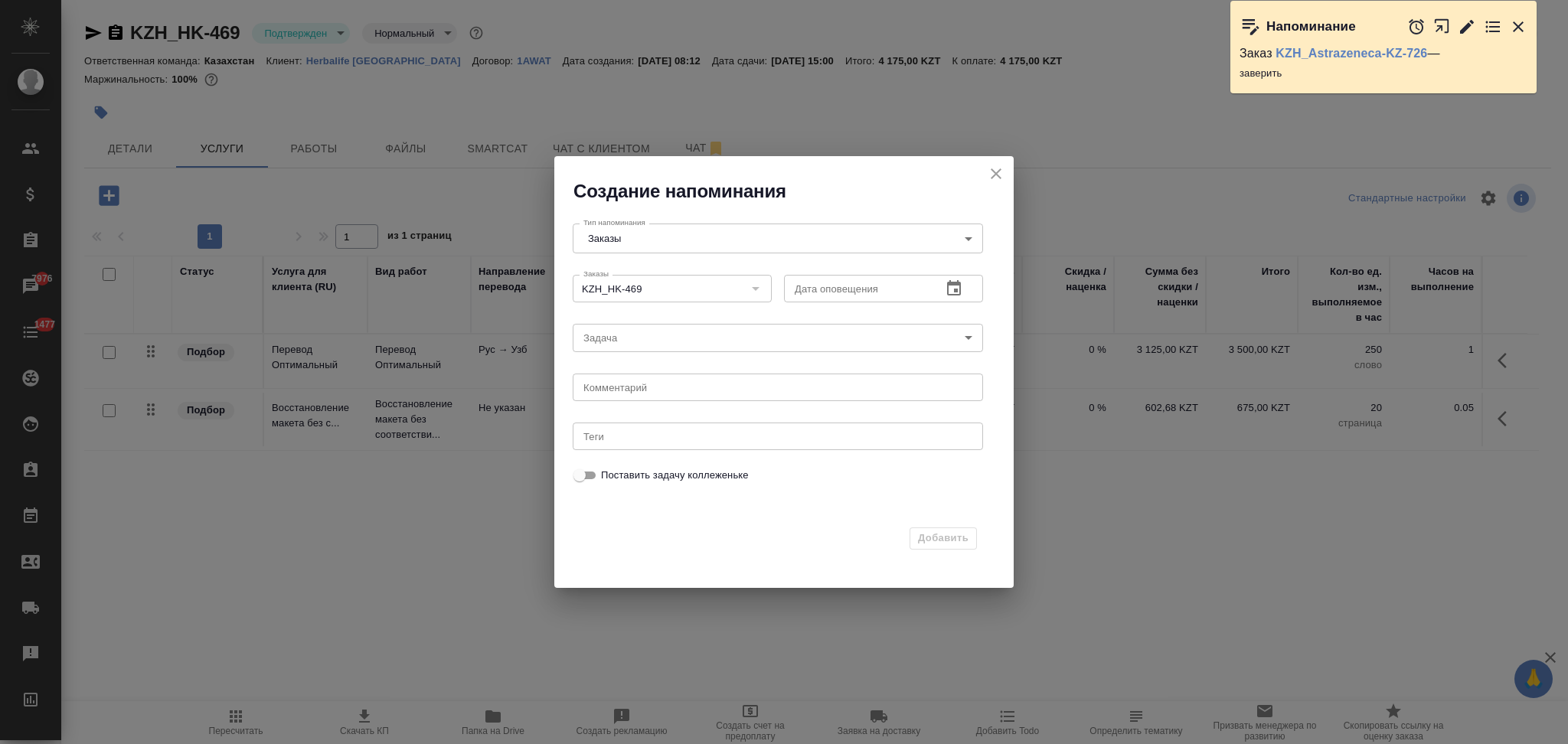
click at [955, 289] on icon "button" at bounding box center [954, 288] width 14 height 15
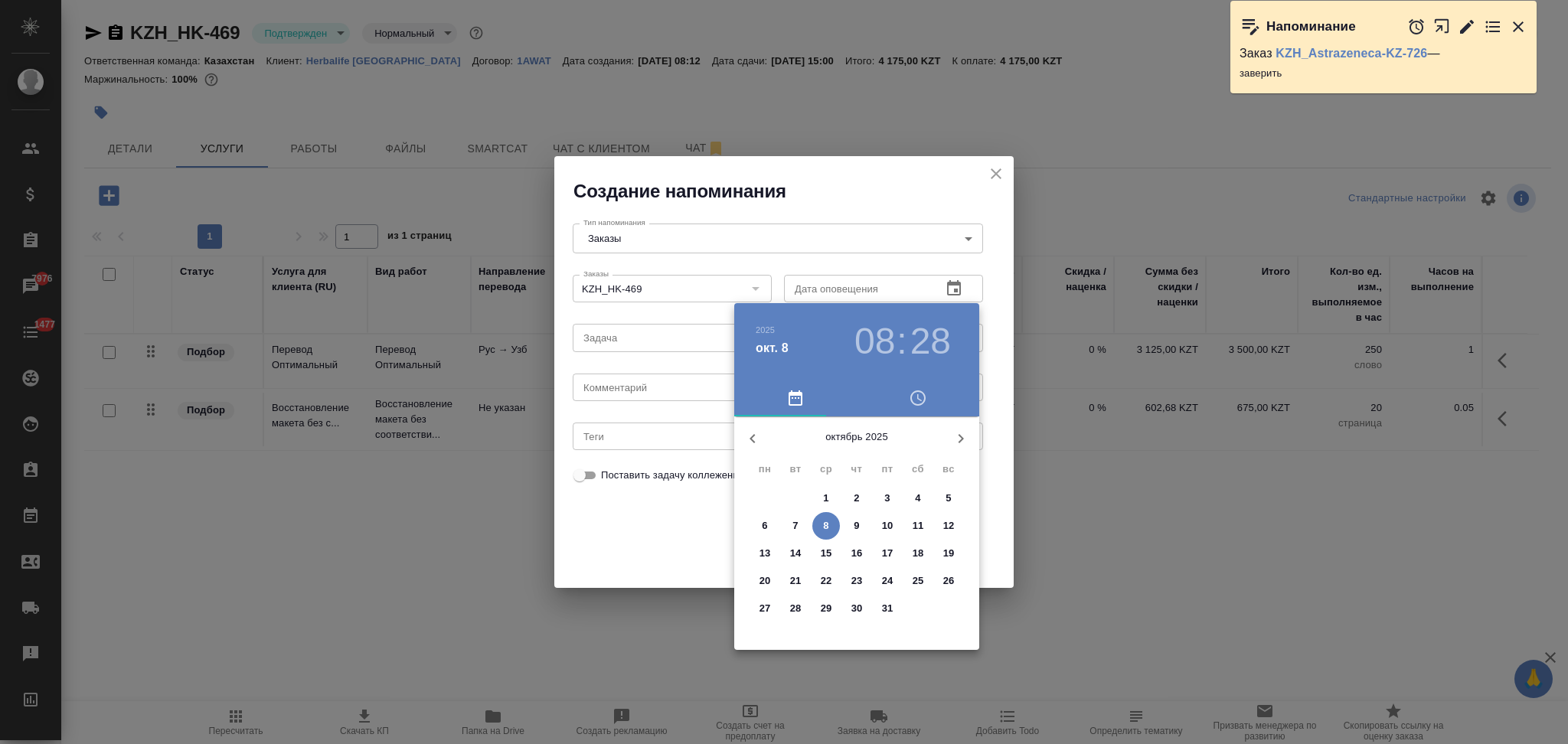
click at [1000, 175] on div at bounding box center [784, 372] width 1568 height 744
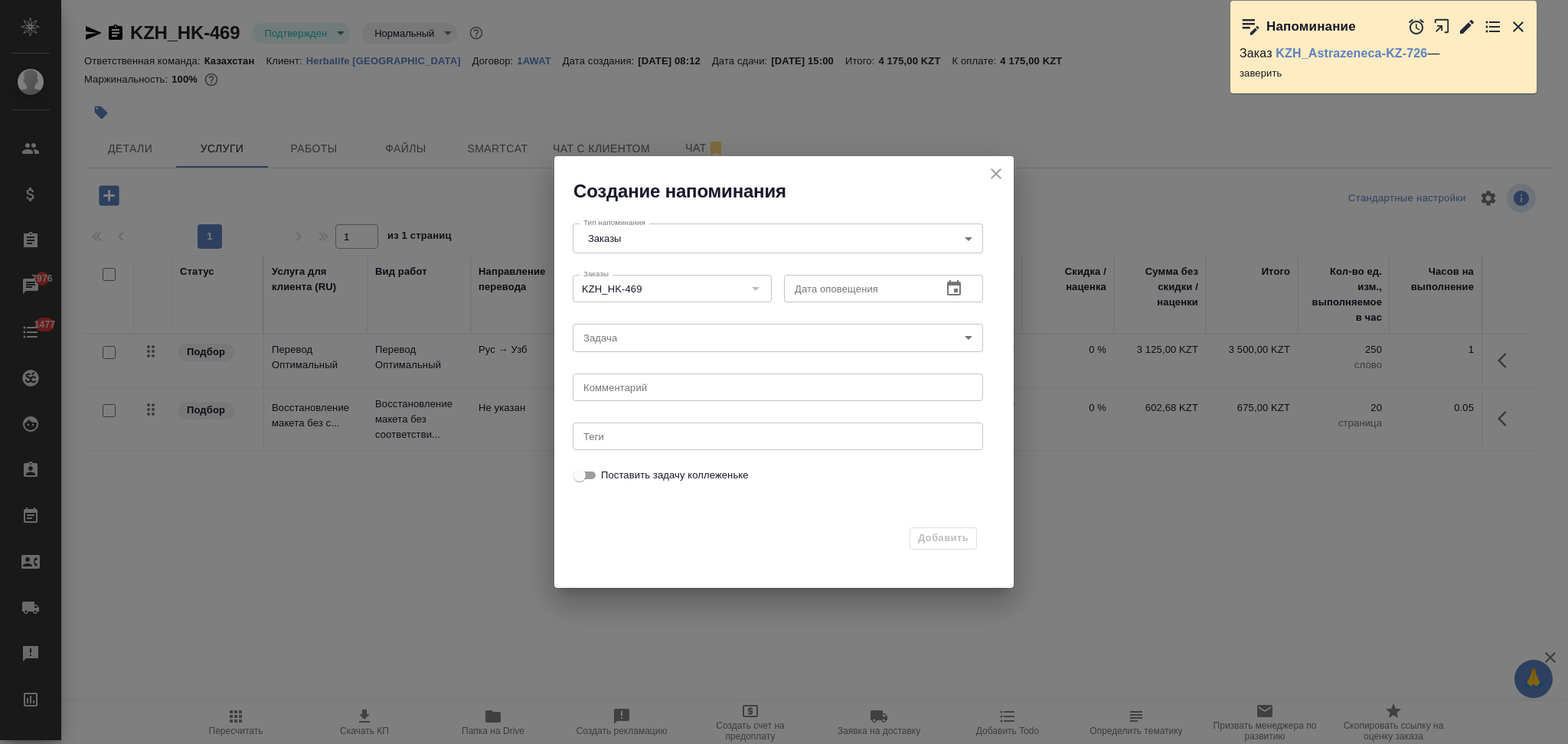
click at [381, 482] on div "Создание напоминания Тип напоминания Заказы Orders Тип напоминания Заказы KZH_H…" at bounding box center [784, 372] width 1568 height 744
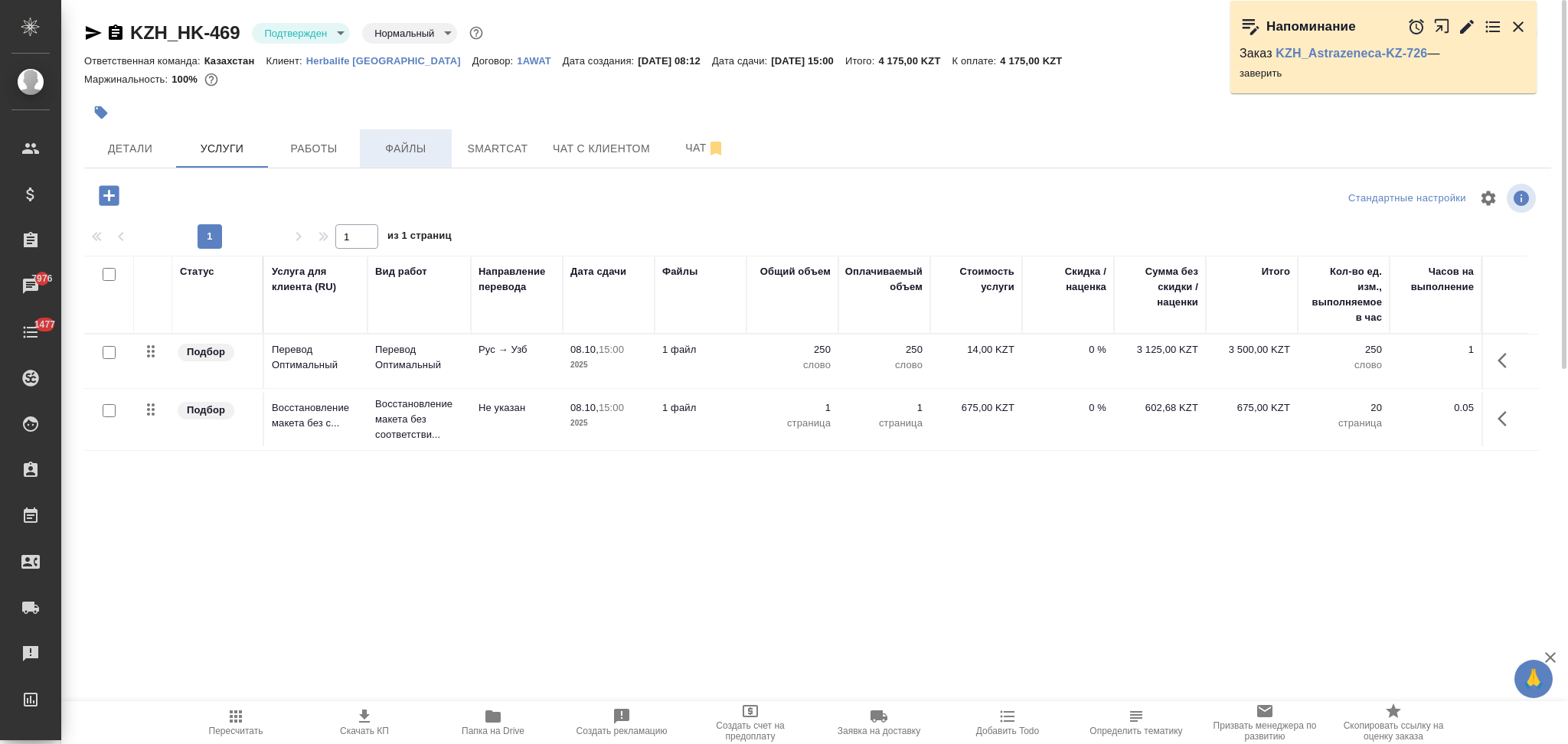
click at [423, 141] on span "Файлы" at bounding box center [405, 149] width 73 height 19
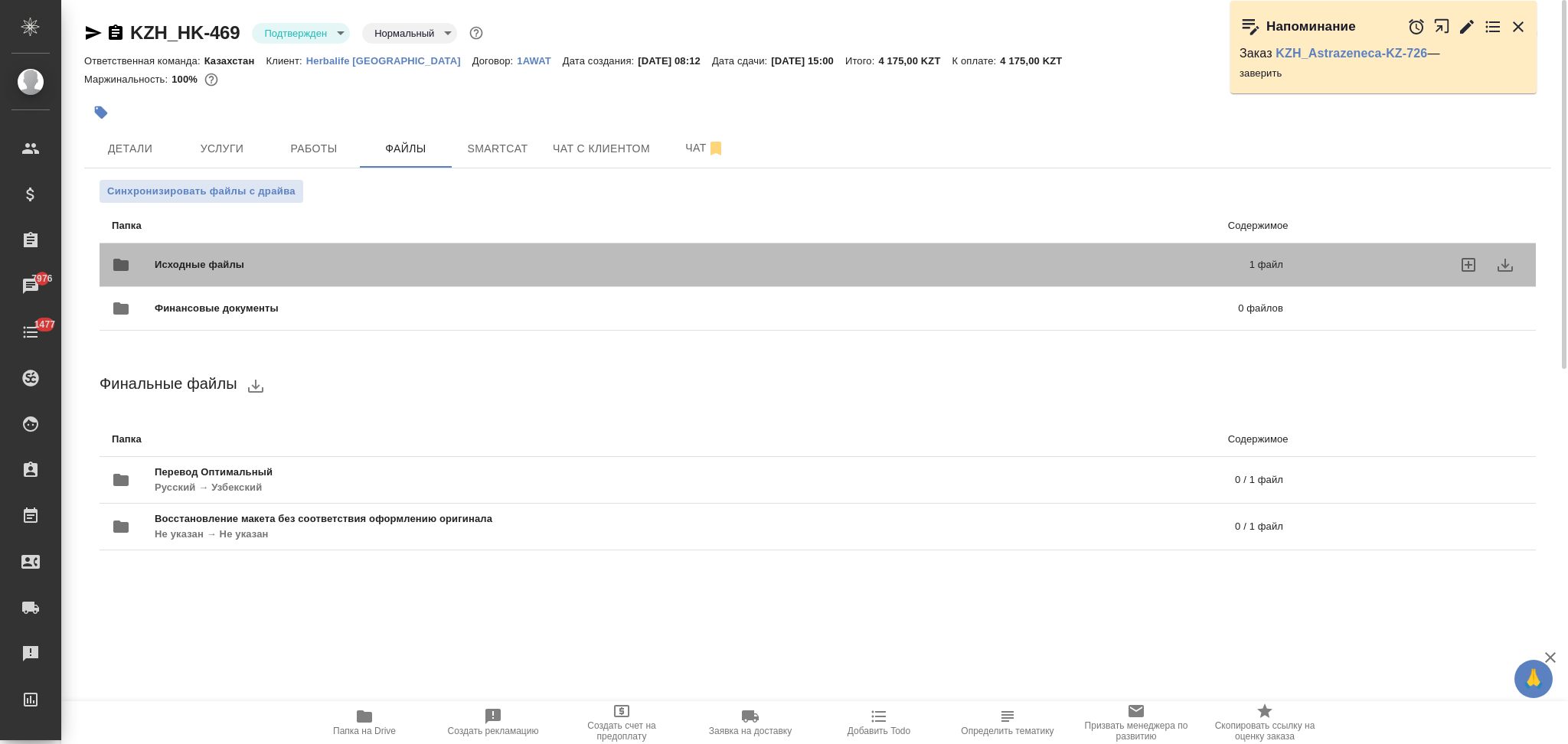
click at [322, 260] on span "Исходные файлы" at bounding box center [450, 265] width 591 height 15
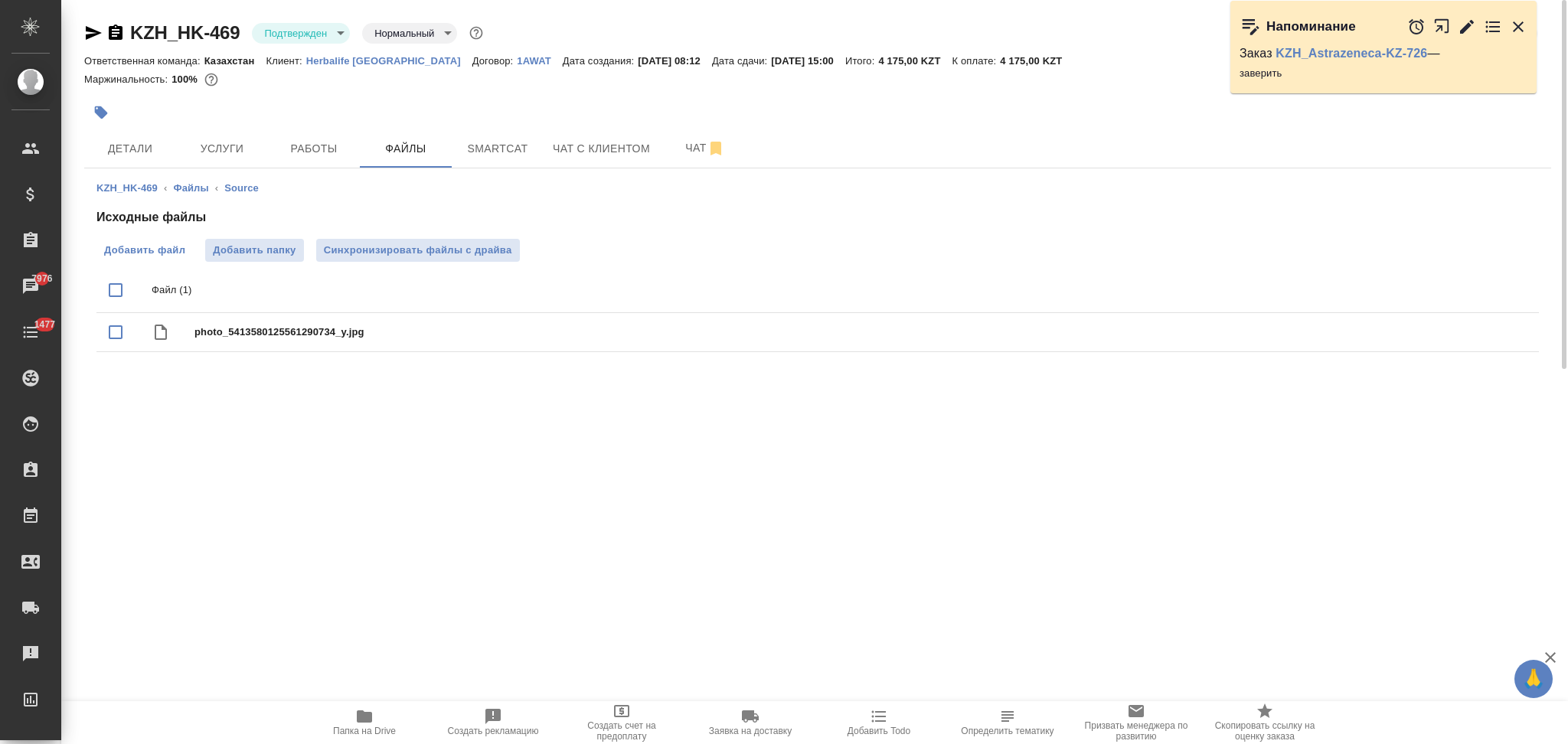
click at [176, 247] on span "Добавить файл" at bounding box center [144, 250] width 81 height 15
click at [0, 0] on input "Добавить файл" at bounding box center [0, 0] width 0 height 0
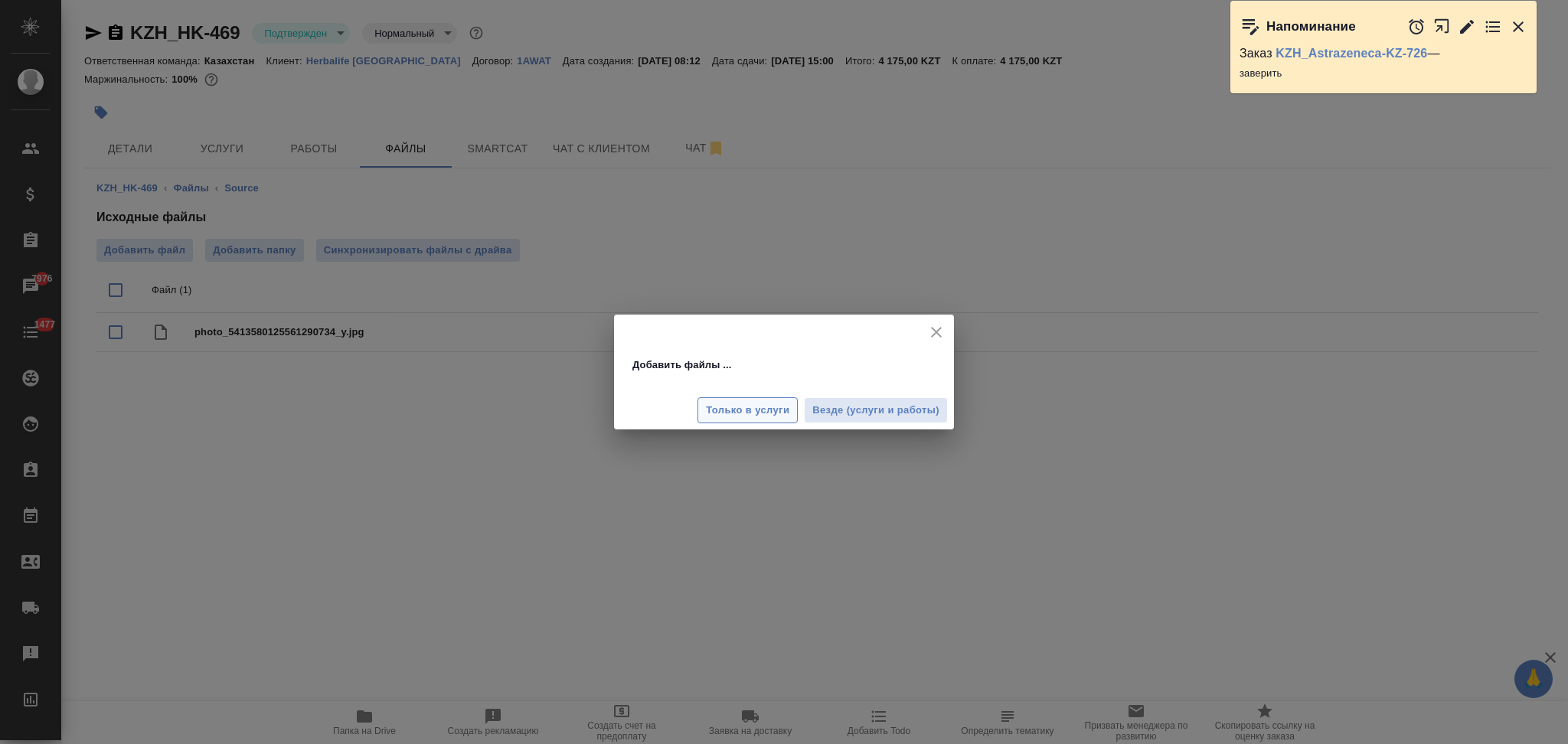
click at [744, 406] on span "Только в услуги" at bounding box center [747, 411] width 83 height 17
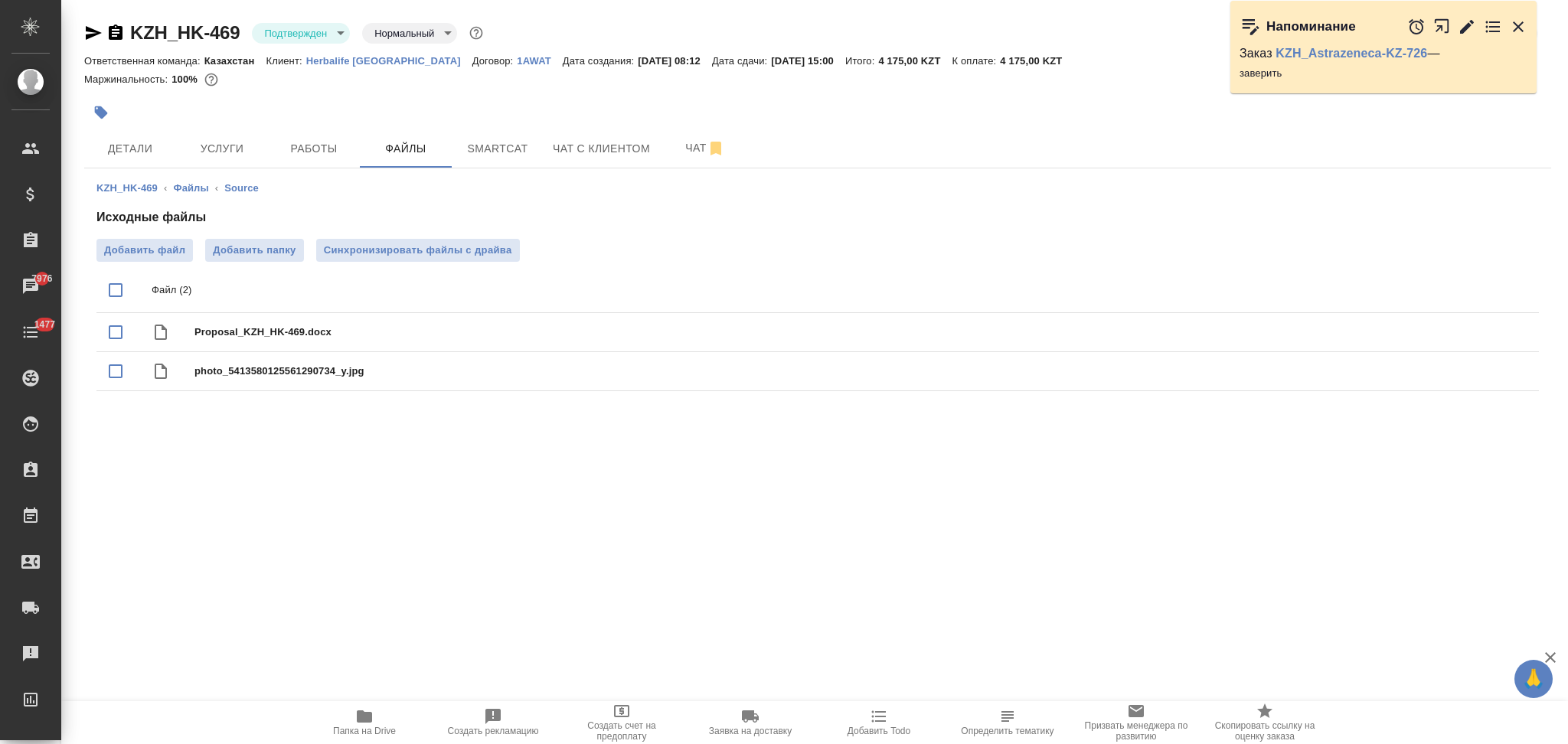
click at [220, 149] on span "Услуги" at bounding box center [222, 149] width 73 height 19
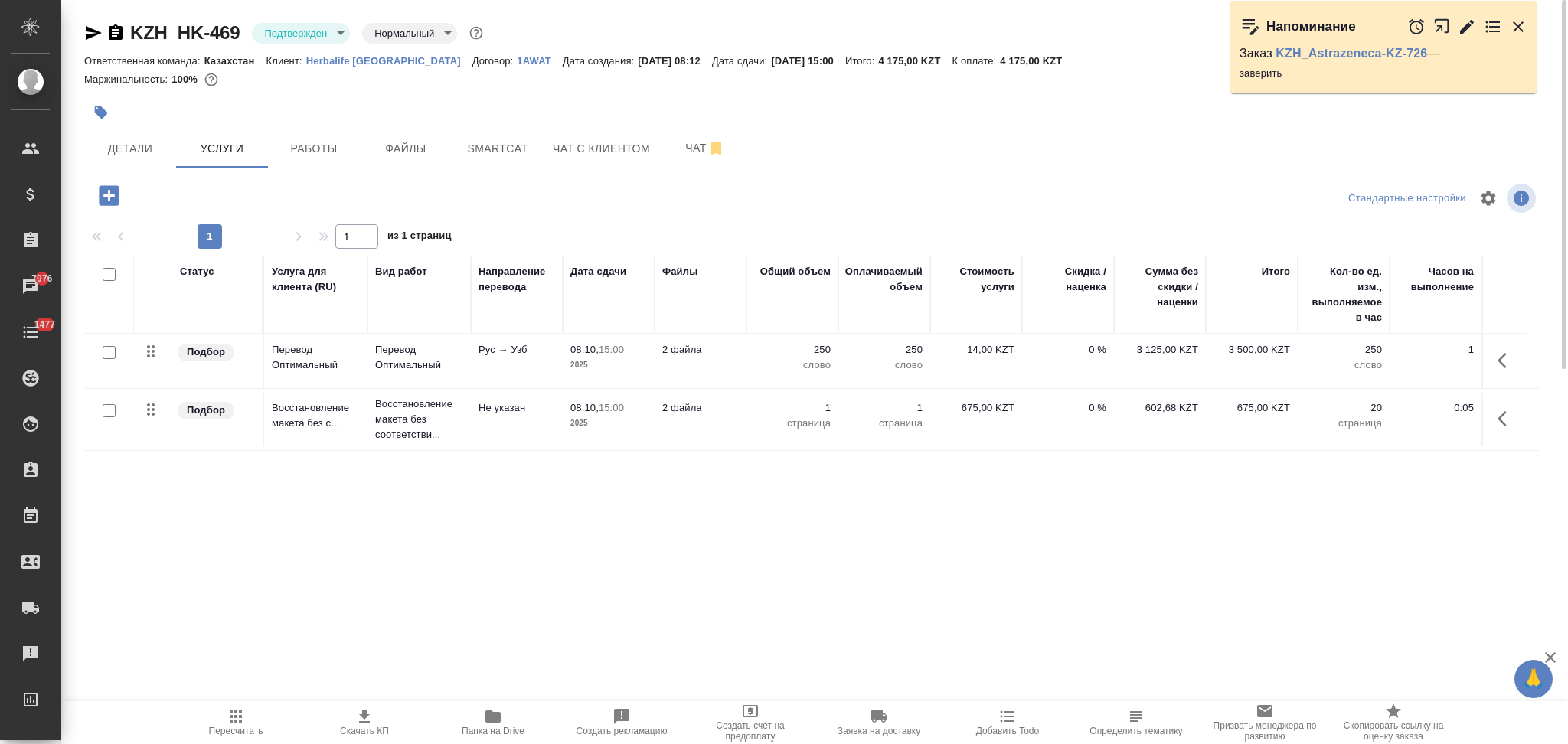
click at [106, 352] on input "checkbox" at bounding box center [108, 352] width 13 height 13
checkbox input "true"
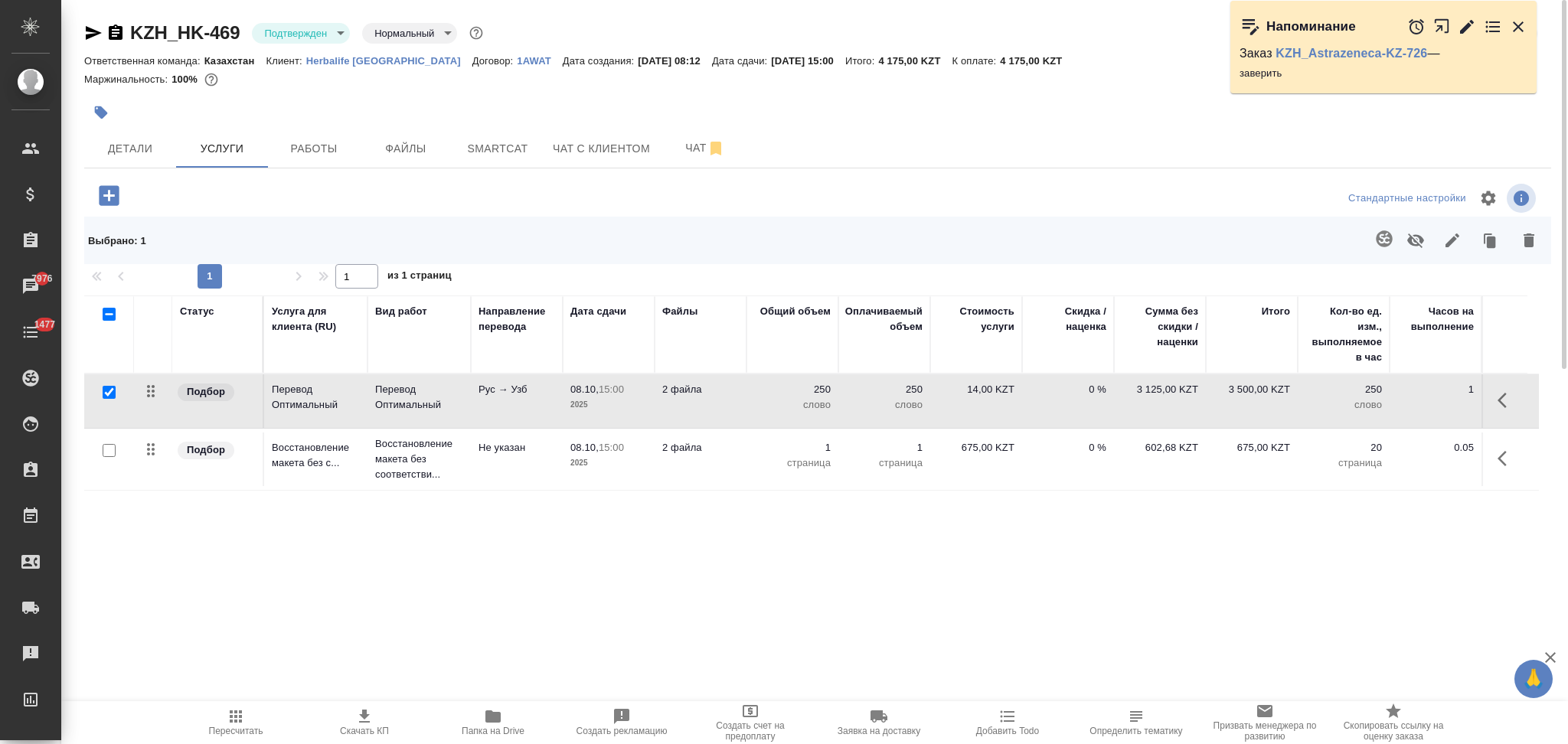
click at [1375, 243] on icon "button" at bounding box center [1383, 238] width 18 height 18
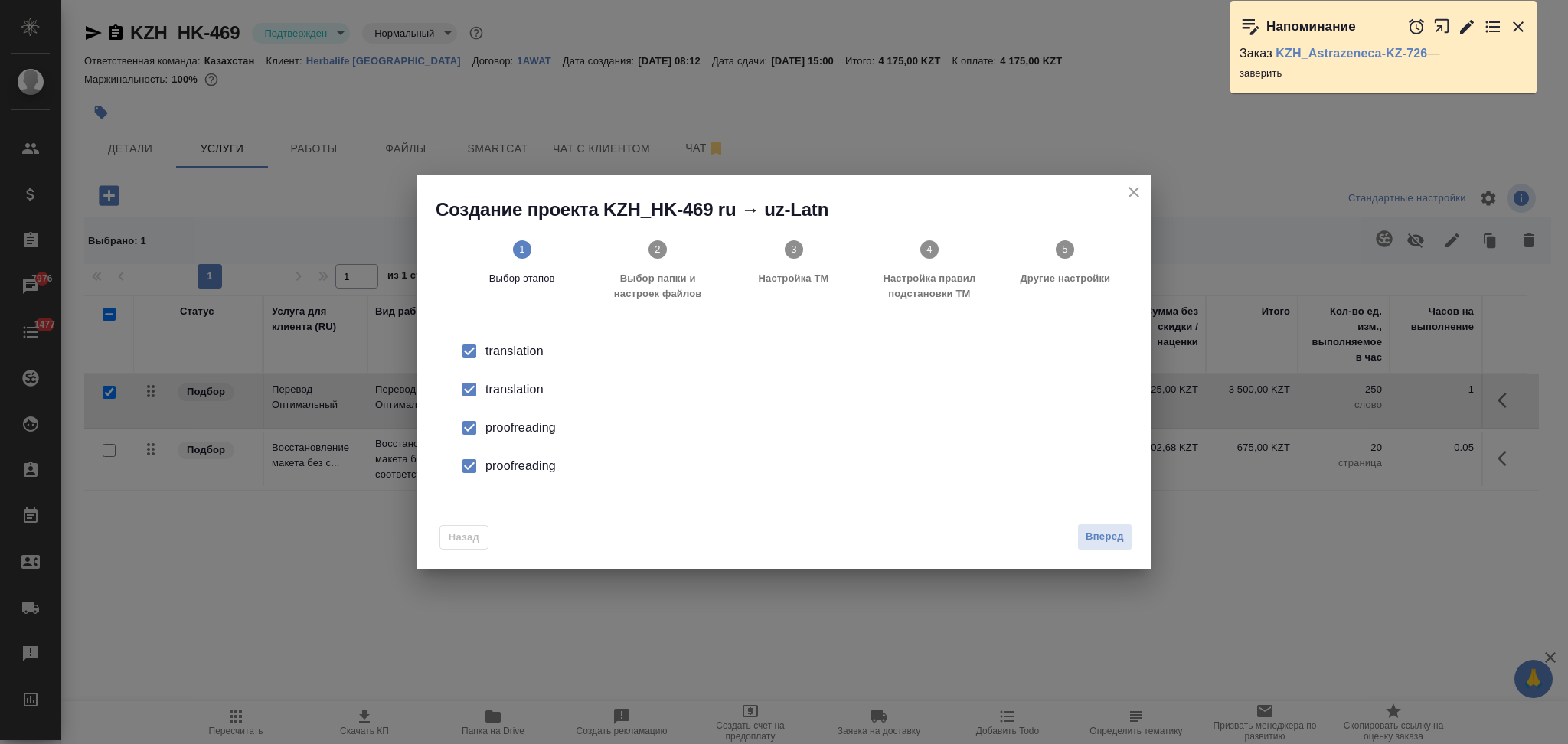
click at [514, 403] on li "translation" at bounding box center [784, 389] width 686 height 39
click at [517, 430] on div "proofreading" at bounding box center [800, 427] width 629 height 18
click at [521, 460] on div "proofreading" at bounding box center [800, 466] width 629 height 18
click at [1097, 542] on span "Вперед" at bounding box center [1105, 536] width 39 height 17
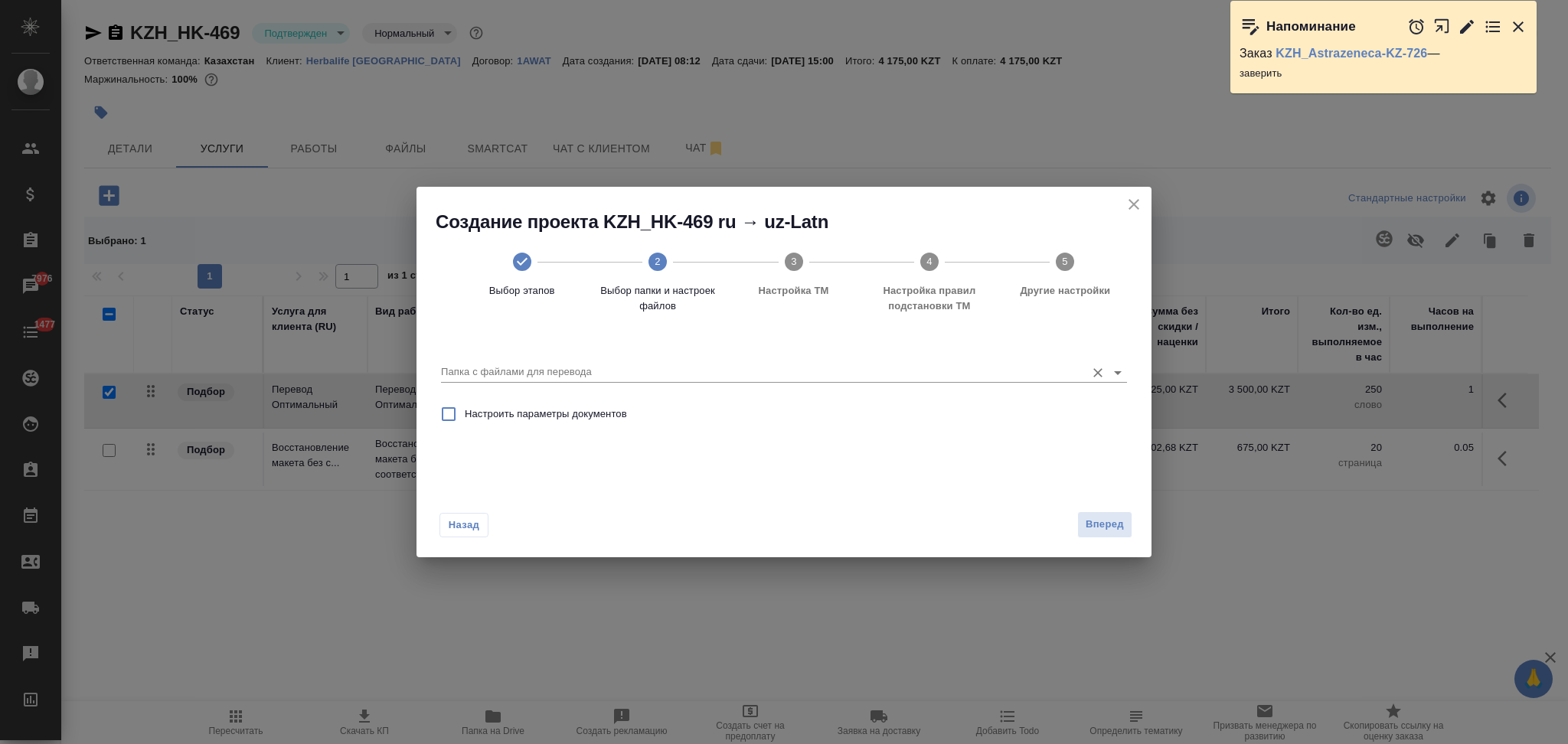
click at [581, 370] on input "Папка с файлами для перевода" at bounding box center [759, 371] width 637 height 18
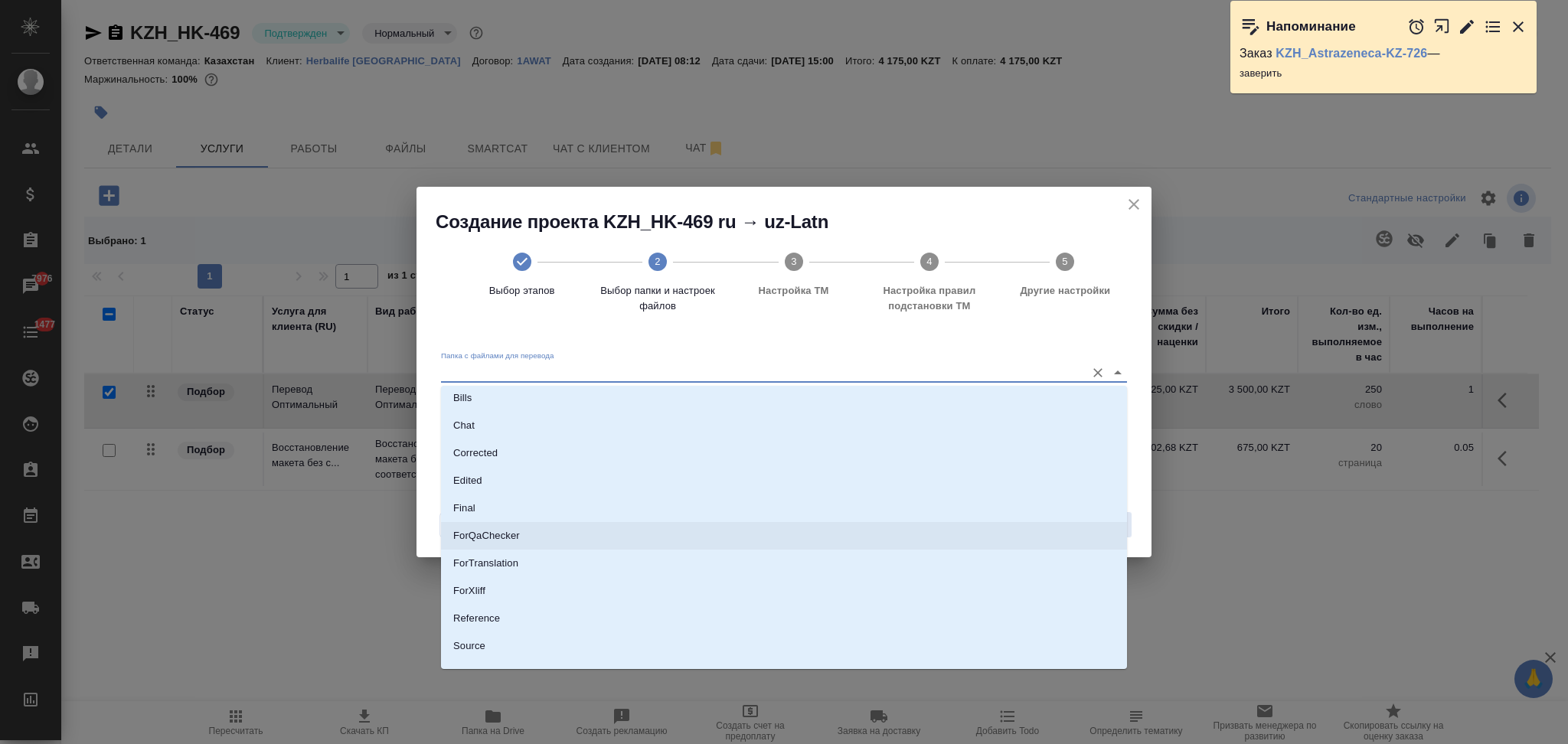
scroll to position [79, 0]
click at [499, 590] on li "Source" at bounding box center [784, 600] width 686 height 27
type input "Source"
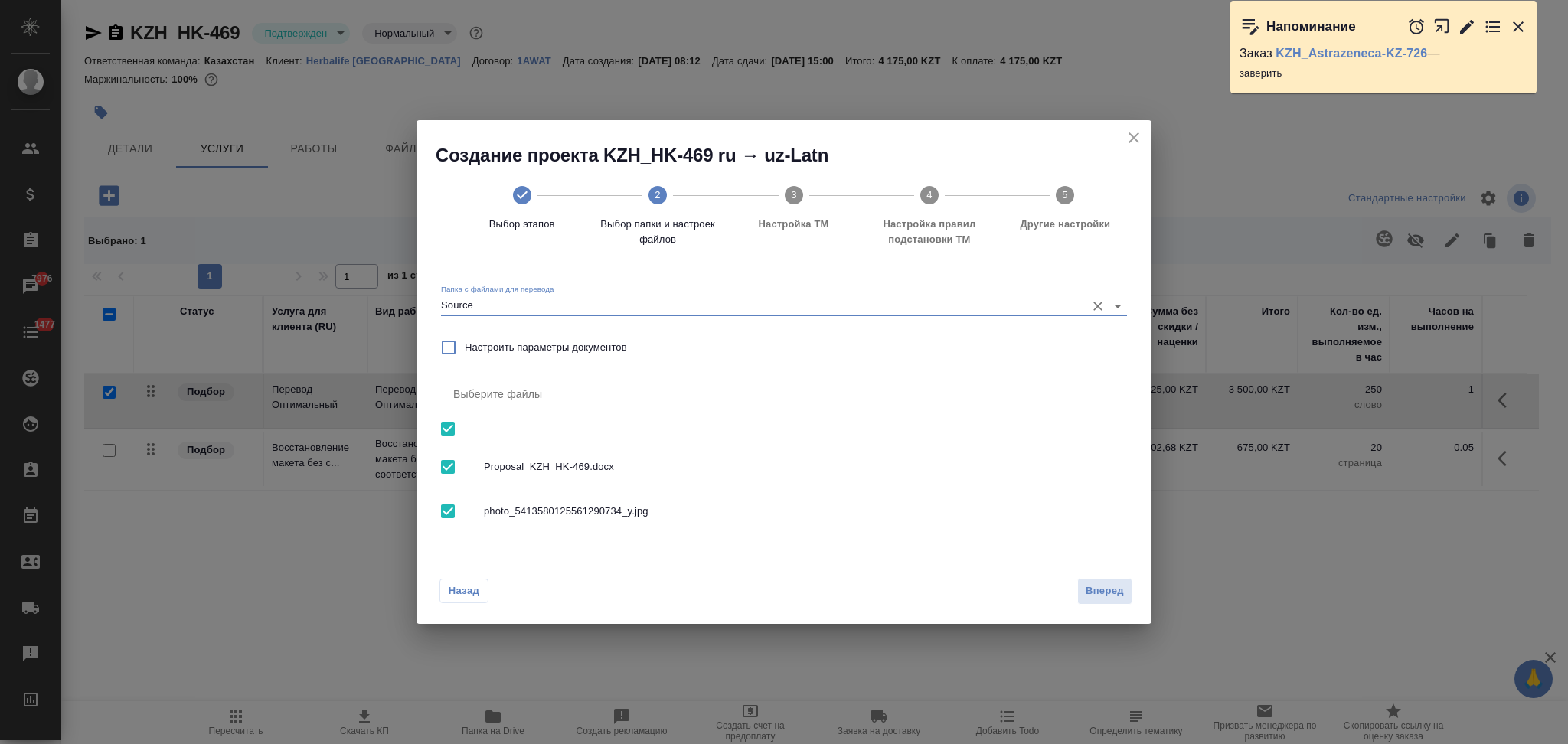
click at [451, 512] on input "checkbox" at bounding box center [447, 510] width 32 height 32
checkbox input "false"
click at [1091, 579] on button "Вперед" at bounding box center [1105, 590] width 55 height 27
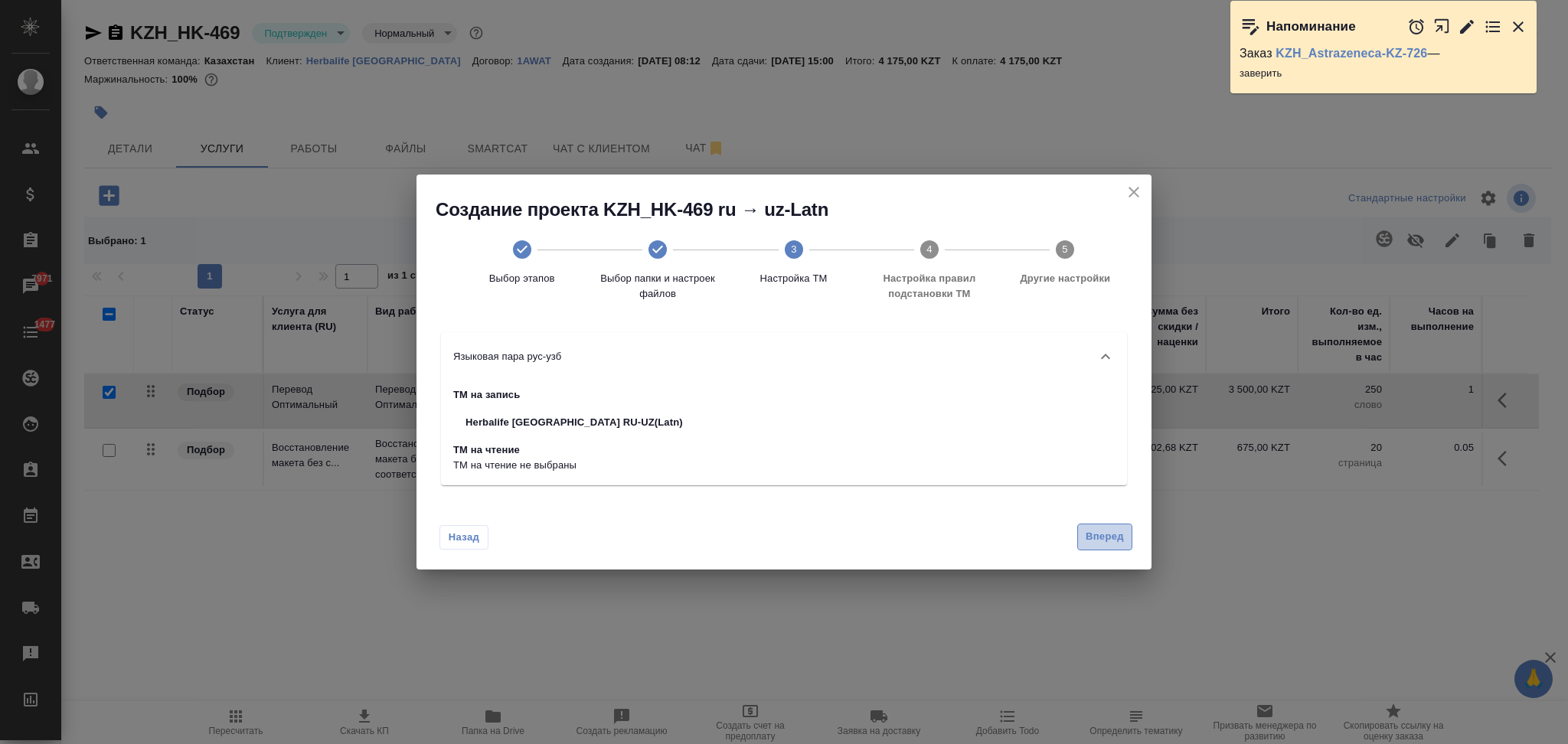
click at [1113, 530] on span "Вперед" at bounding box center [1105, 536] width 39 height 17
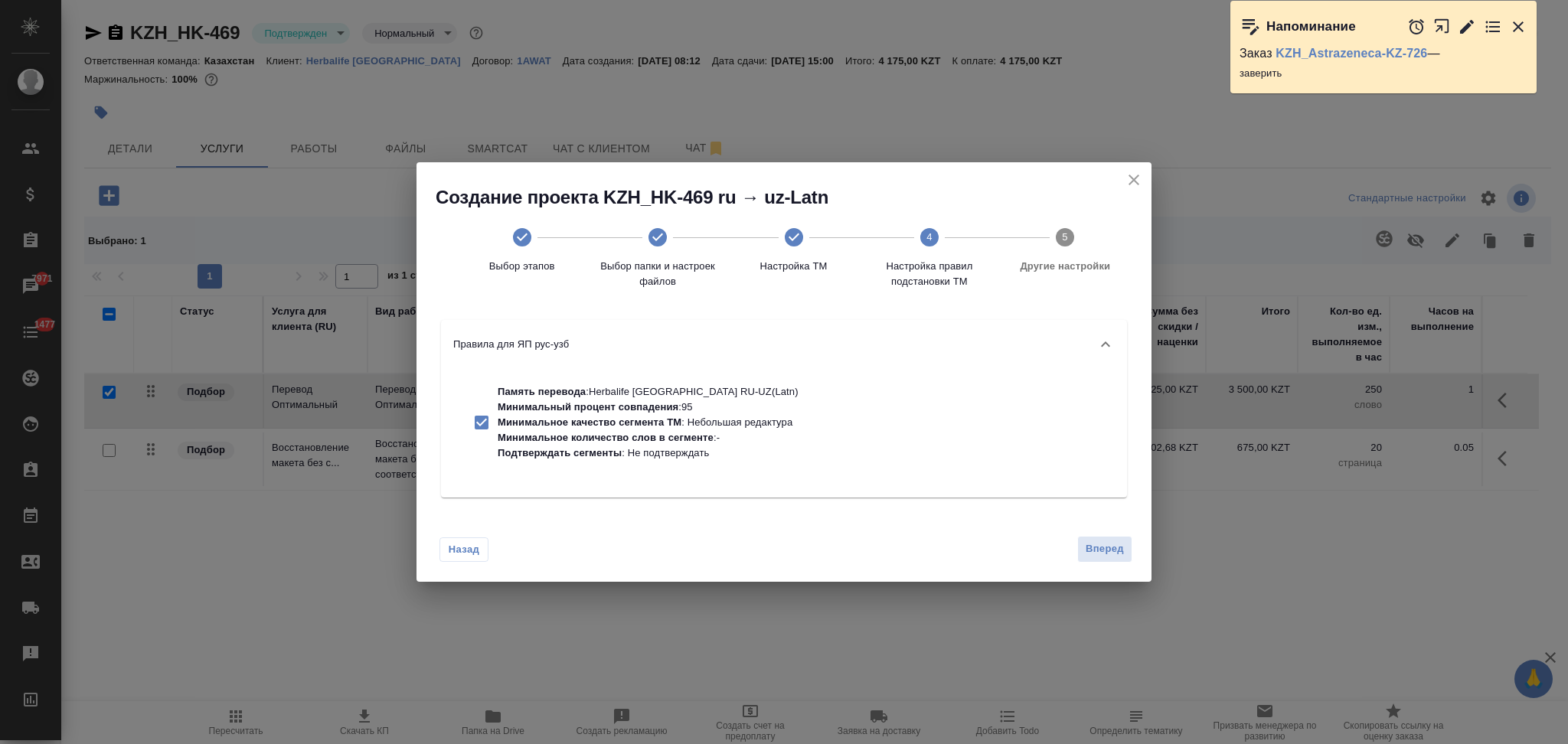
click at [711, 429] on p "Минимальное качество сегмента ТМ : Небольшая редактура" at bounding box center [648, 423] width 301 height 15
checkbox input "false"
click at [1104, 553] on span "Вперед" at bounding box center [1105, 549] width 39 height 17
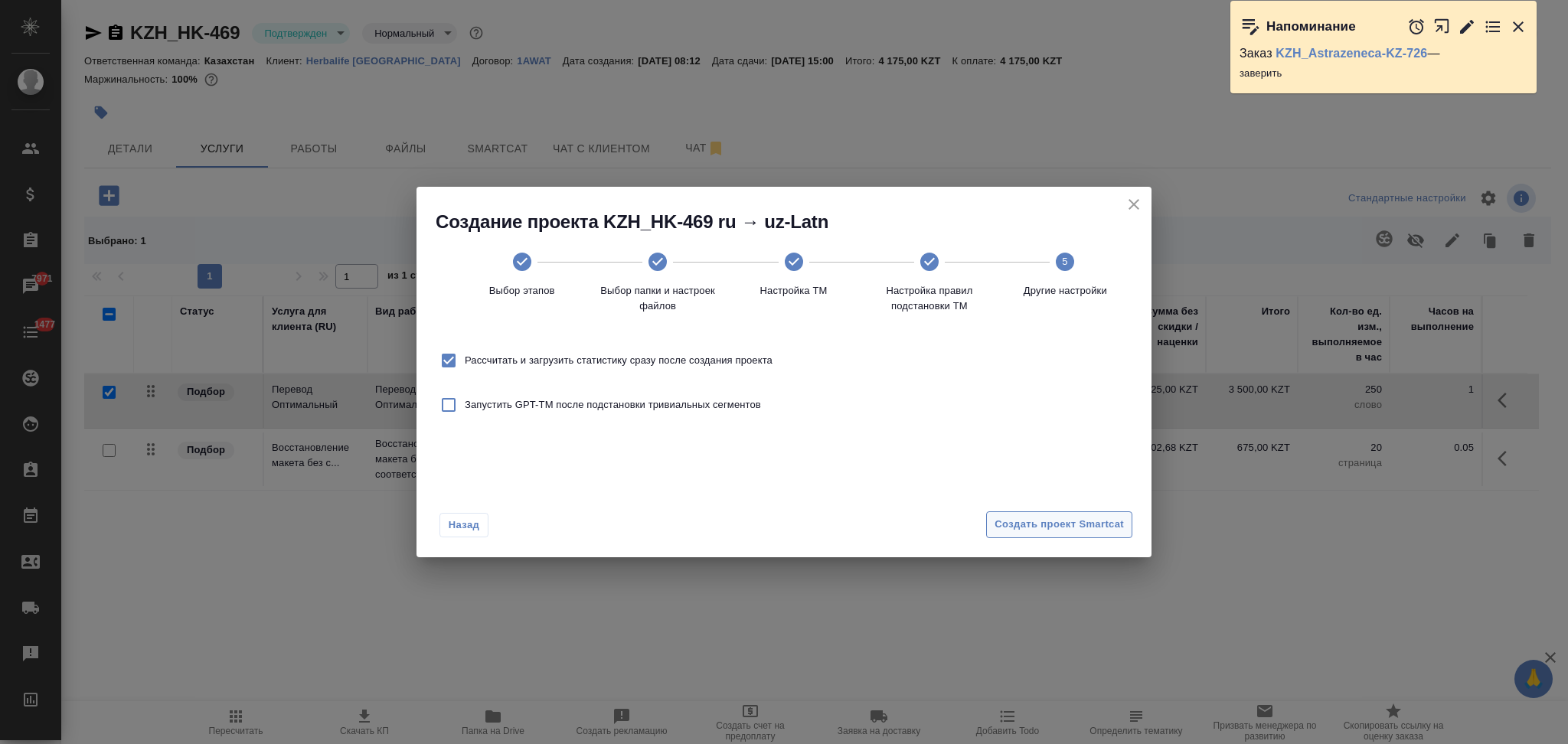
click at [1038, 515] on button "Создать проект Smartcat" at bounding box center [1059, 524] width 146 height 27
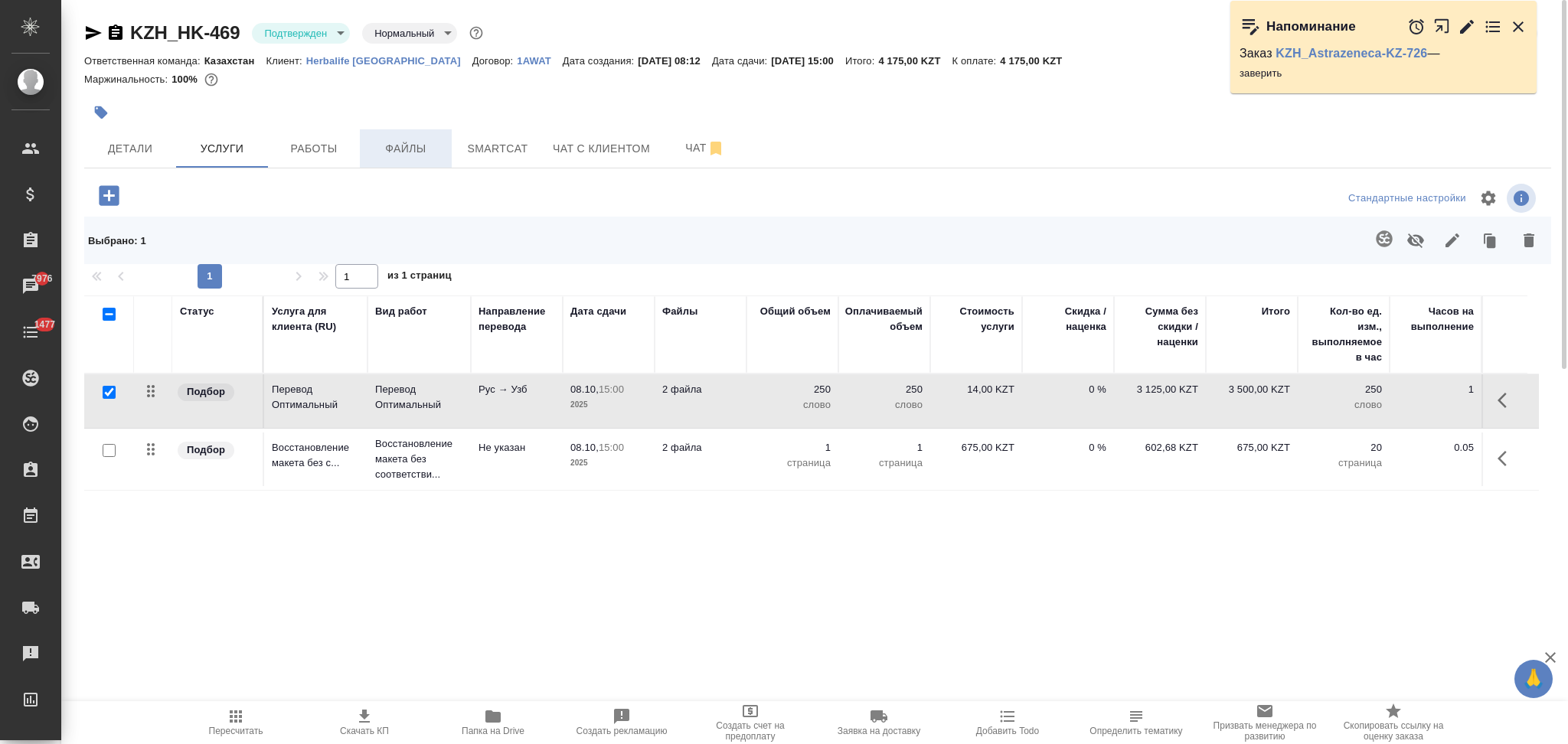
click at [398, 155] on span "Файлы" at bounding box center [405, 149] width 73 height 19
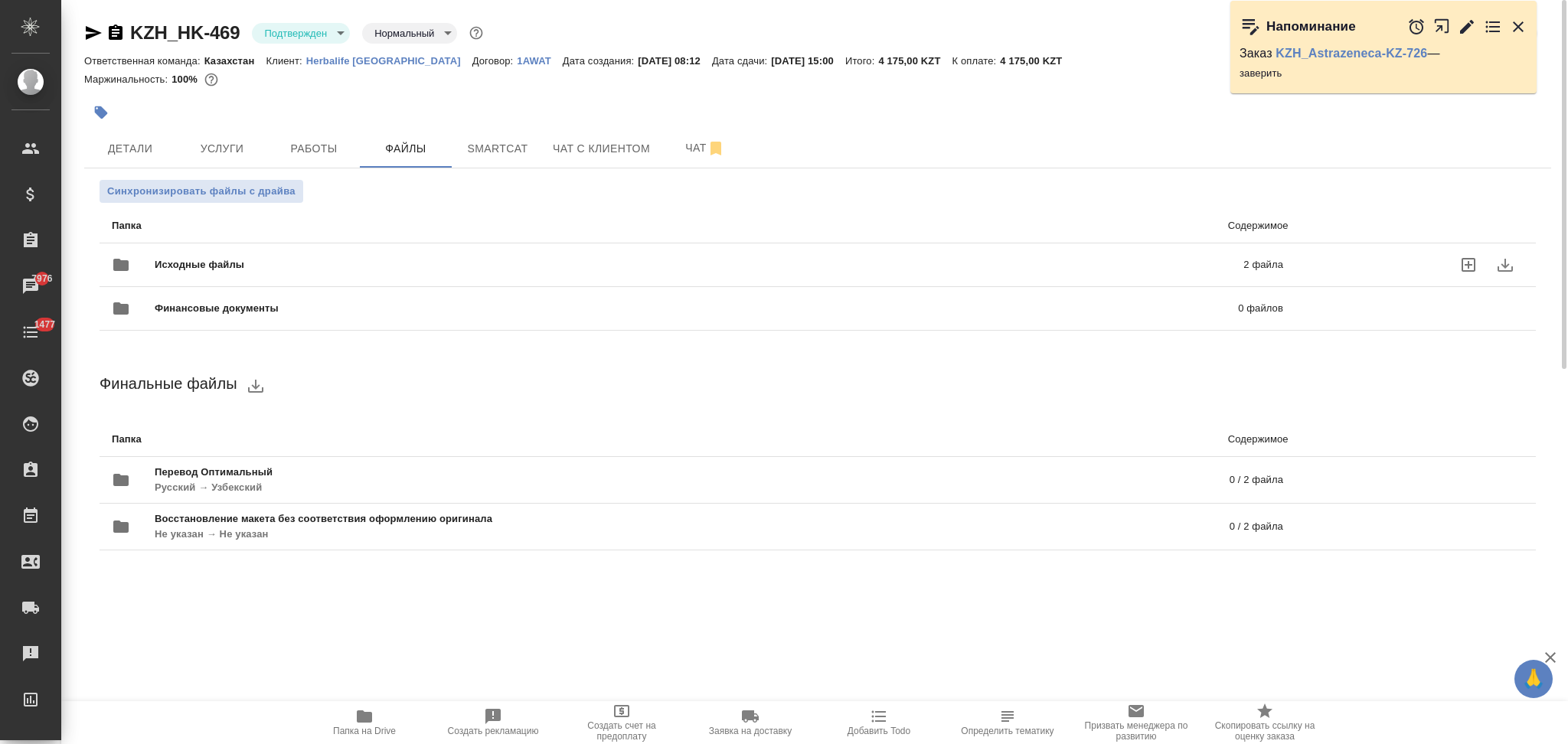
click at [635, 255] on div "Исходные файлы 2 файла" at bounding box center [697, 265] width 1171 height 37
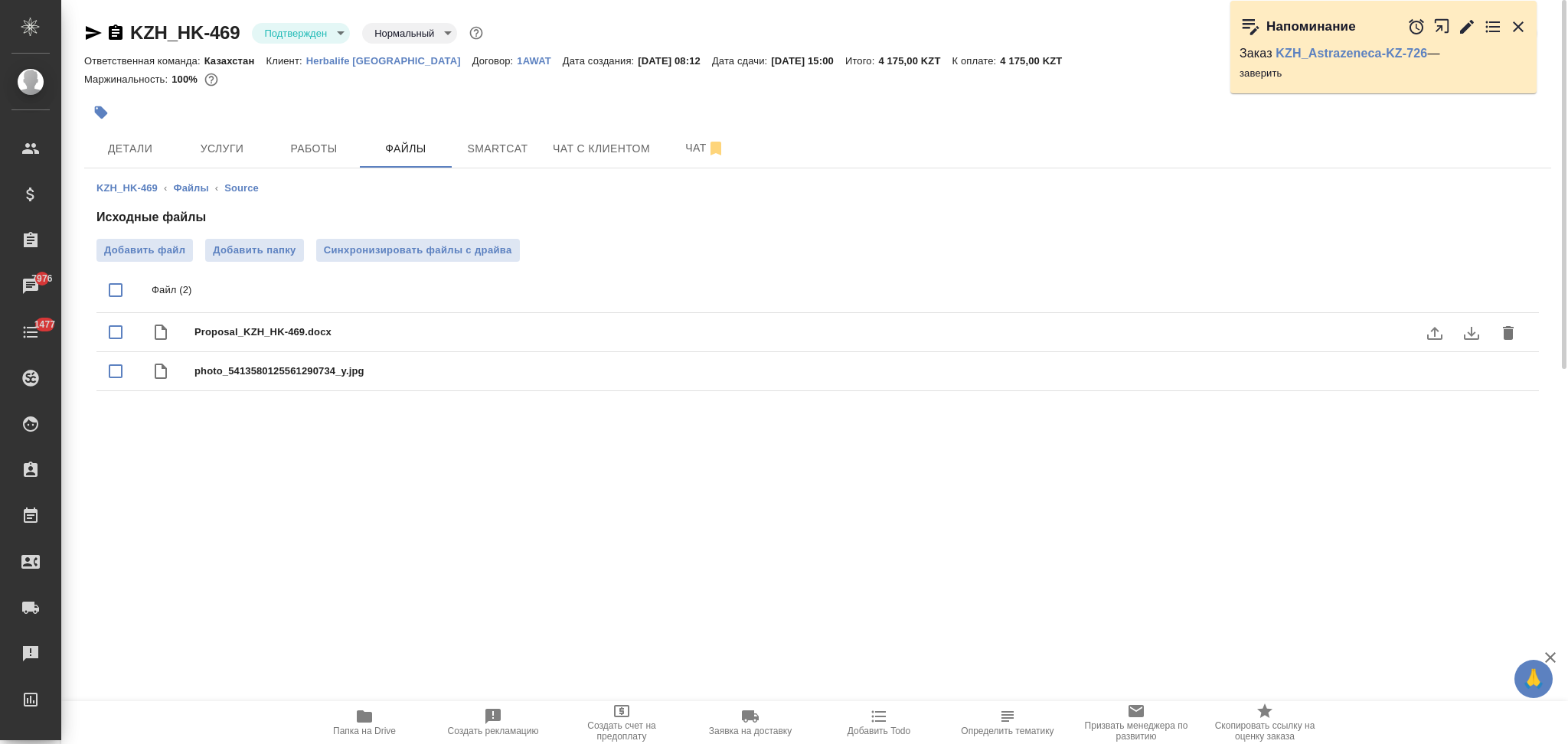
click at [1503, 334] on icon "delete" at bounding box center [1508, 332] width 18 height 18
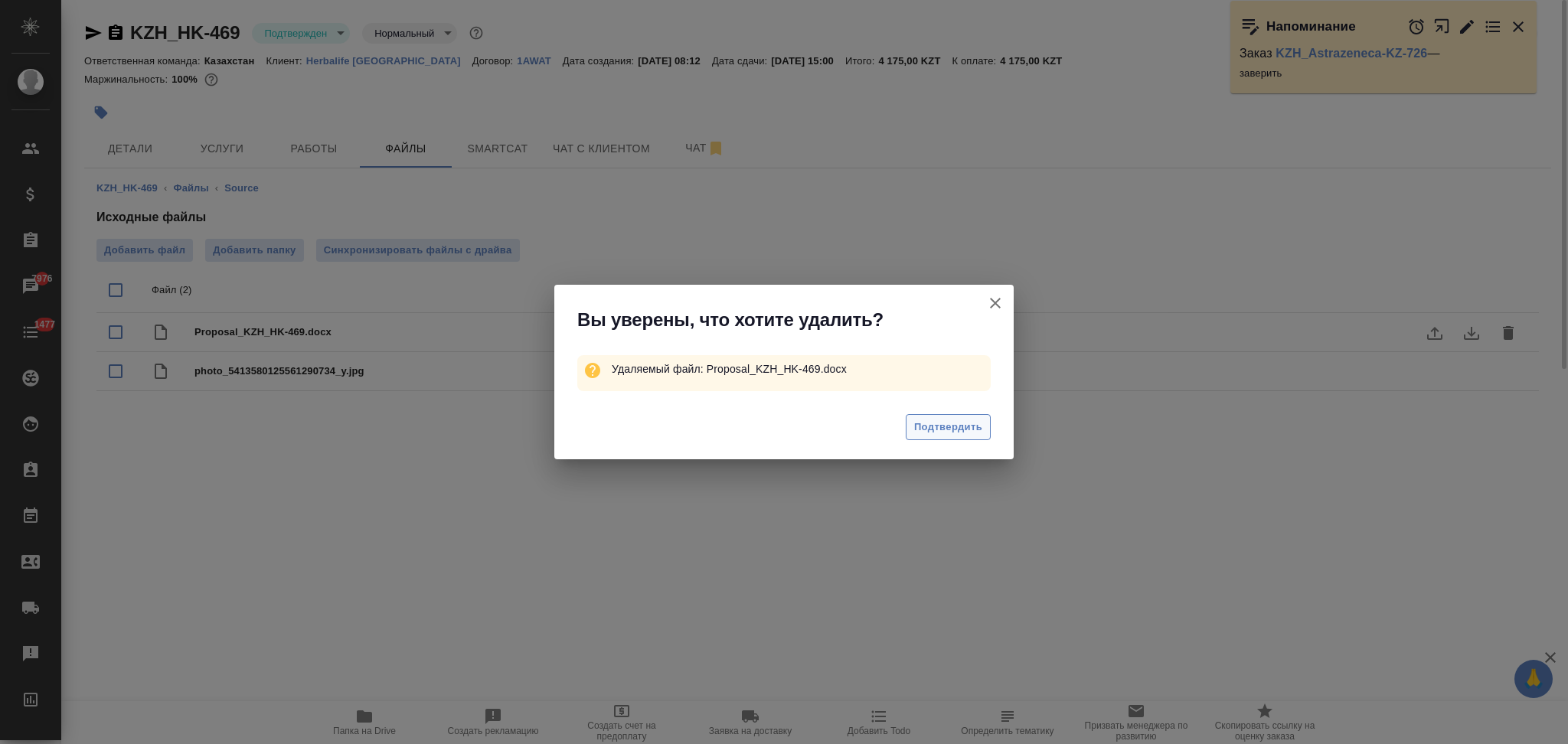
click at [934, 423] on span "Подтвердить" at bounding box center [947, 427] width 68 height 17
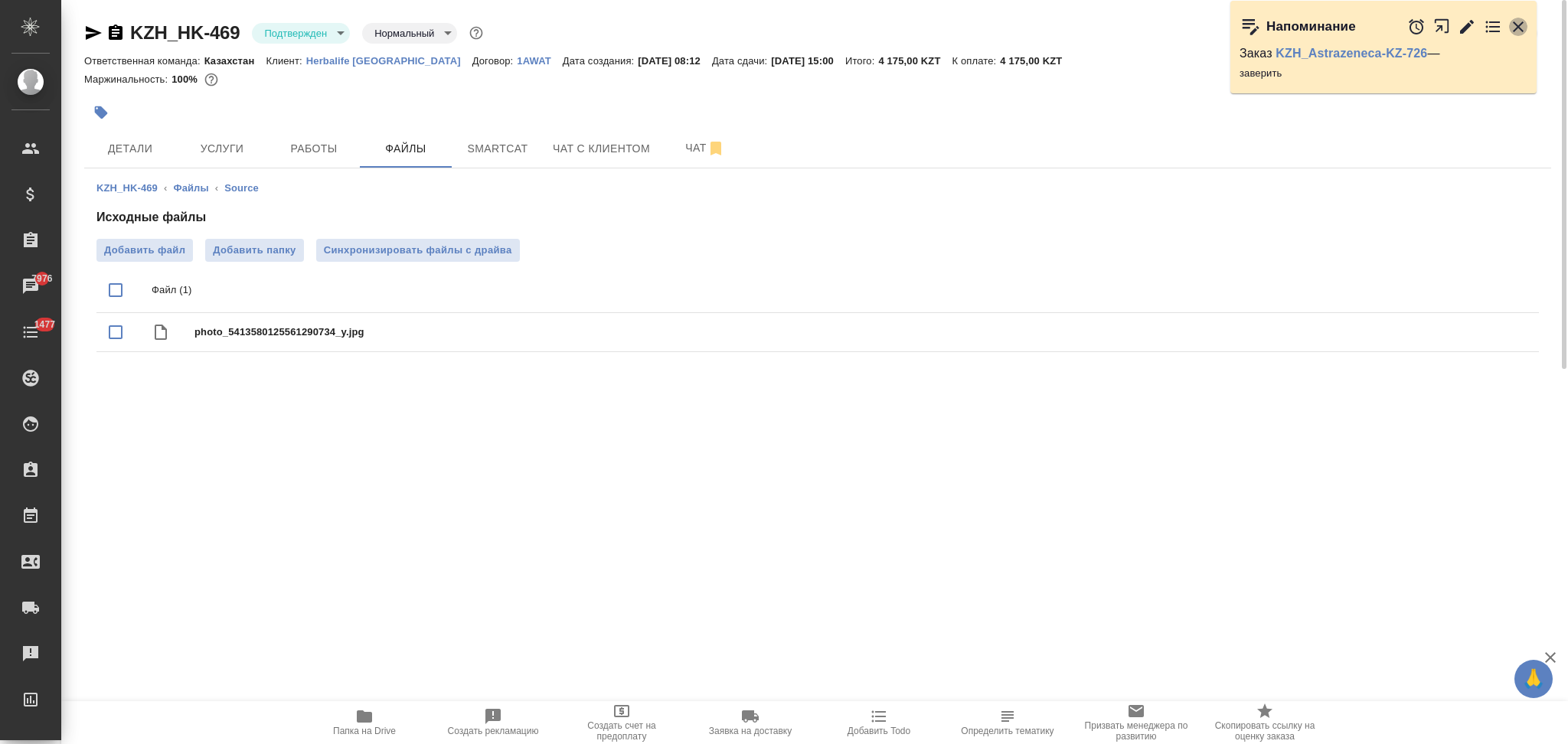
click at [1520, 23] on icon "button" at bounding box center [1517, 26] width 18 height 18
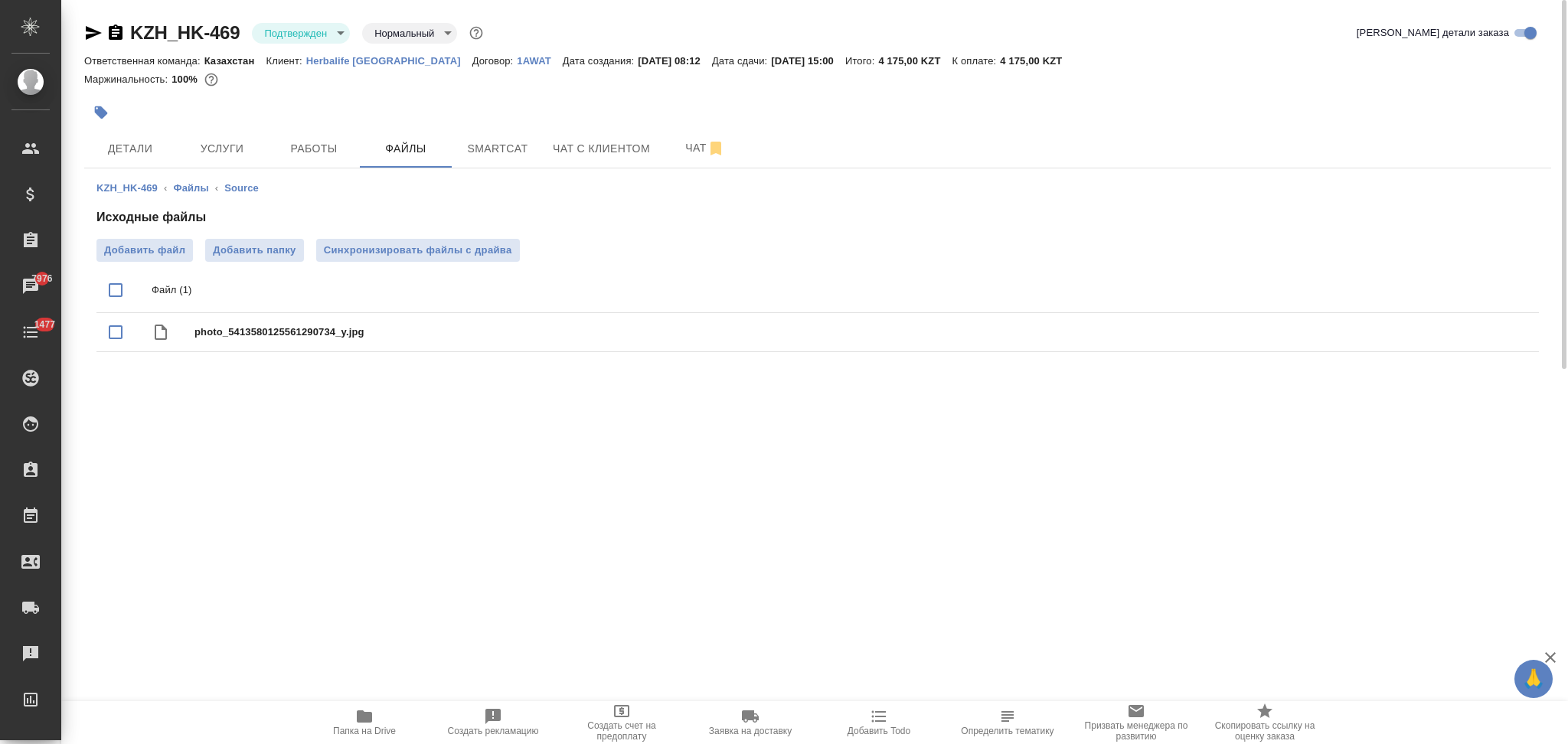
click at [885, 712] on icon "button" at bounding box center [879, 716] width 18 height 18
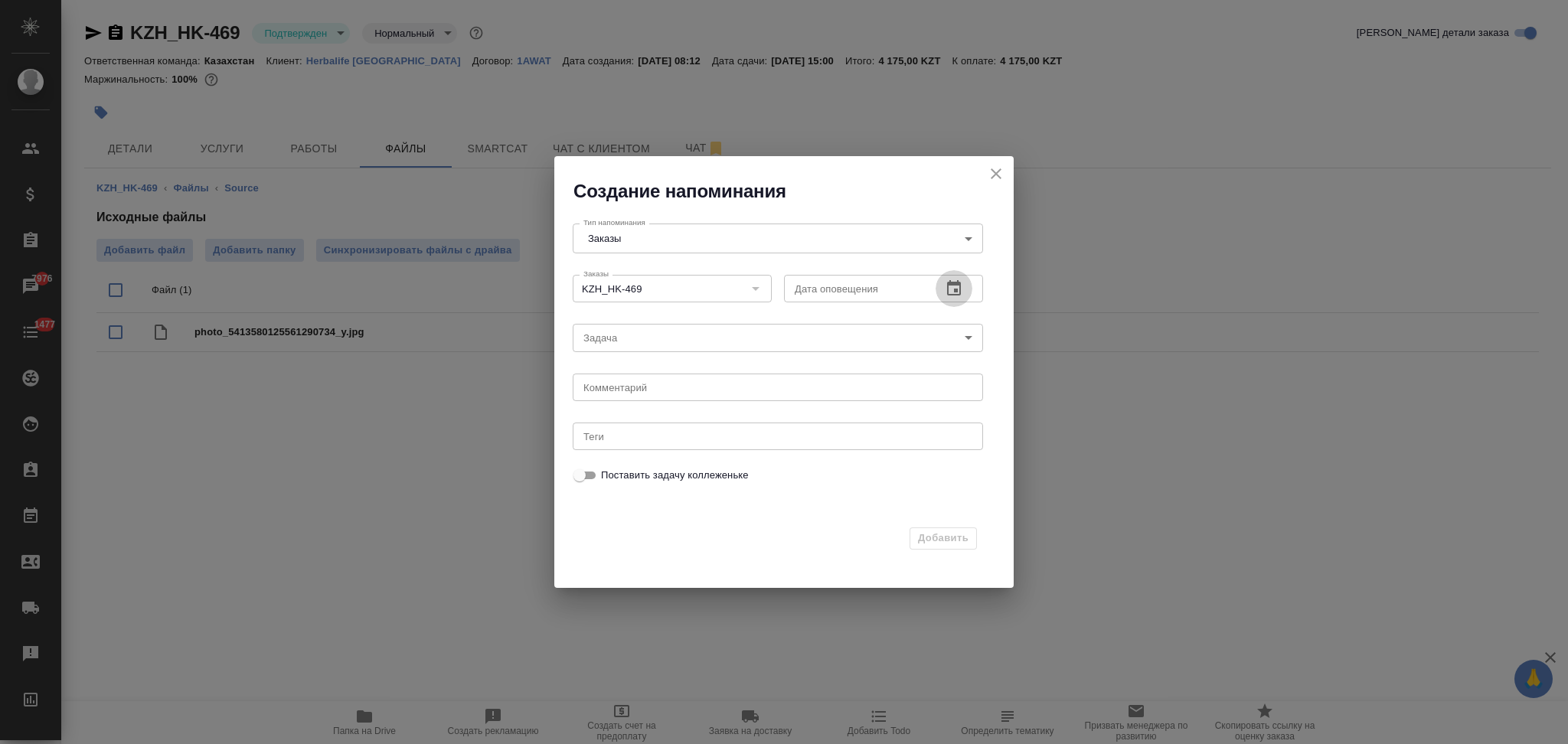
click at [960, 271] on button "button" at bounding box center [953, 288] width 37 height 37
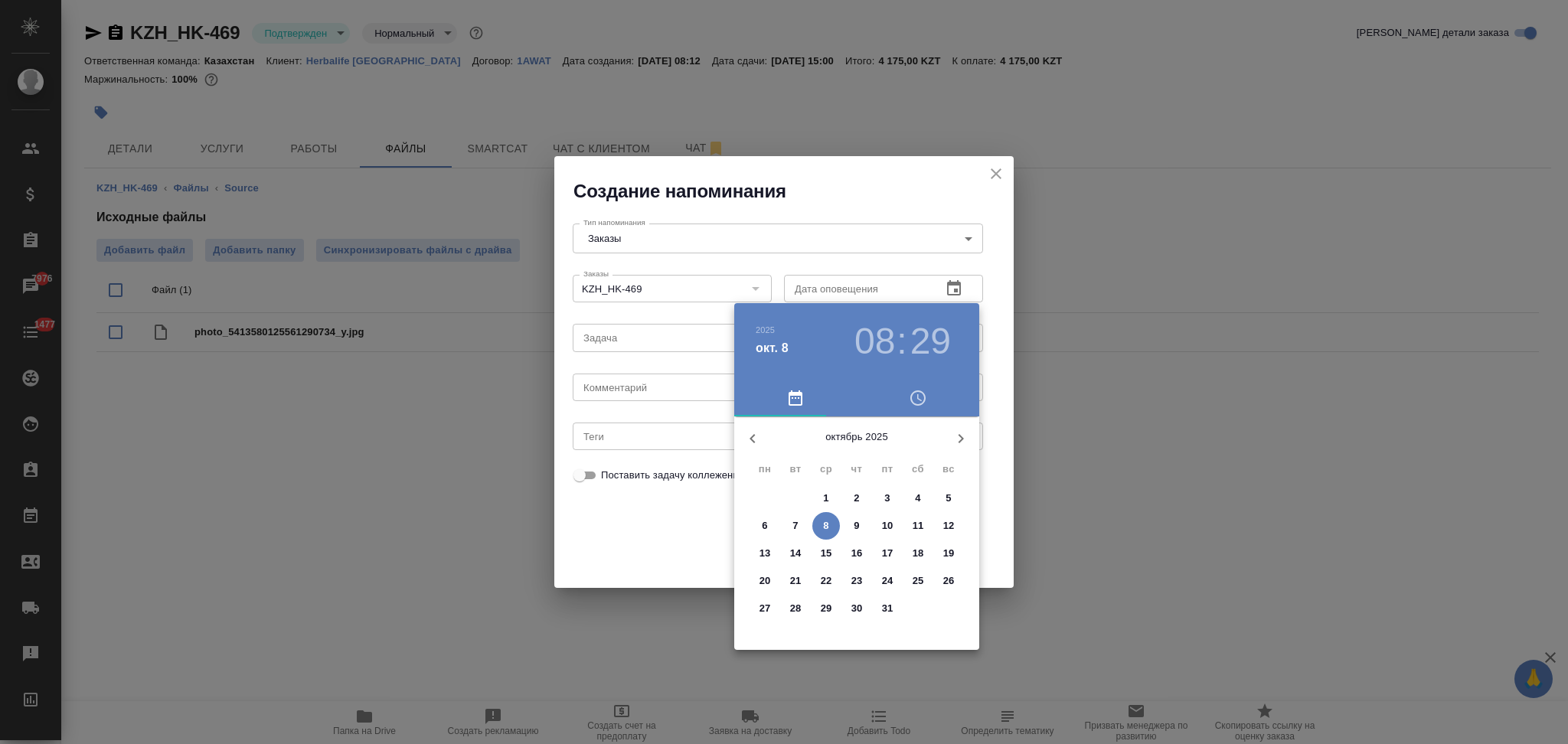
click at [825, 520] on p "8" at bounding box center [825, 526] width 5 height 15
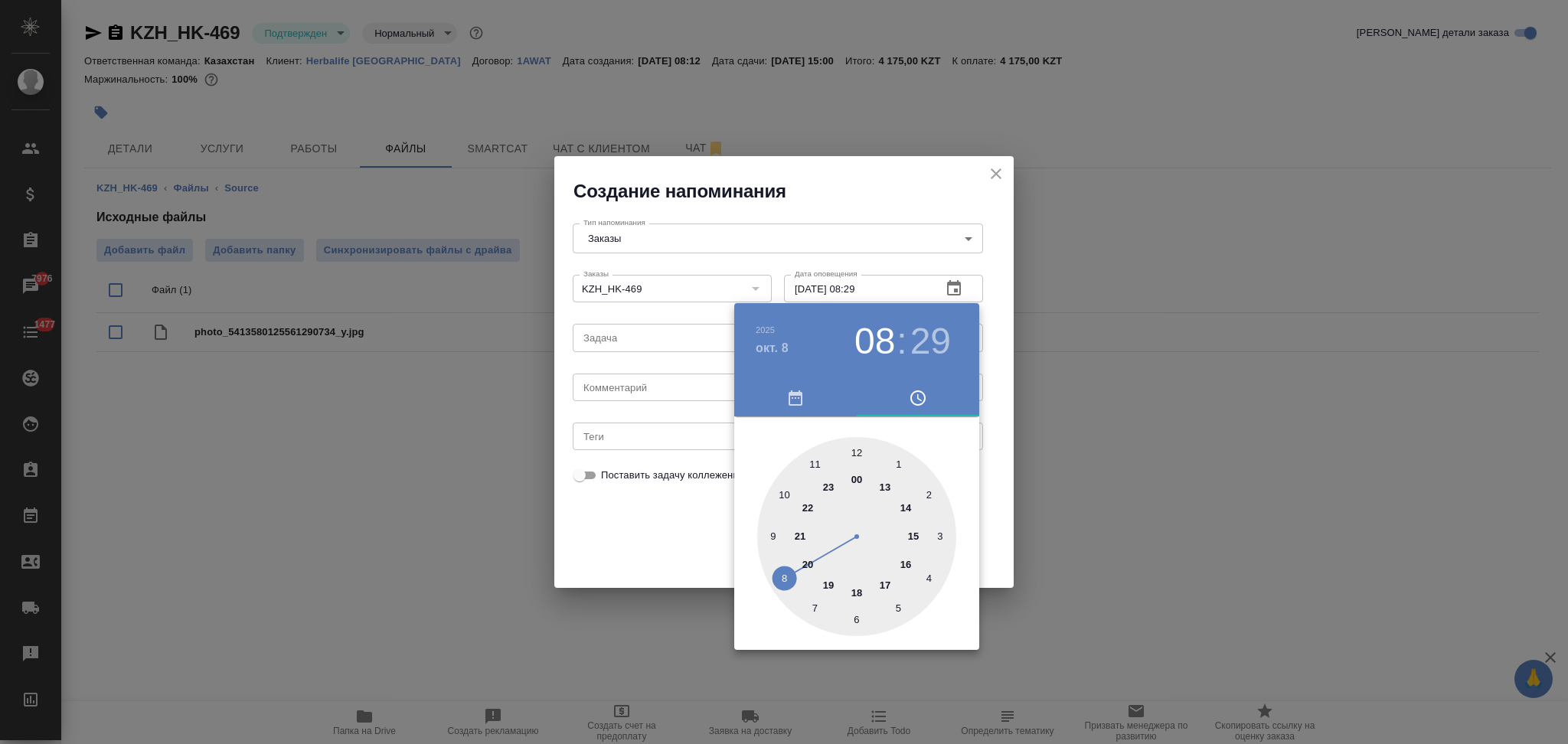
click at [915, 535] on div at bounding box center [857, 536] width 199 height 199
click at [851, 451] on div at bounding box center [857, 536] width 199 height 199
click at [857, 451] on div at bounding box center [857, 536] width 199 height 199
type input "08.10.2025 15:00"
click at [690, 521] on div at bounding box center [784, 372] width 1568 height 744
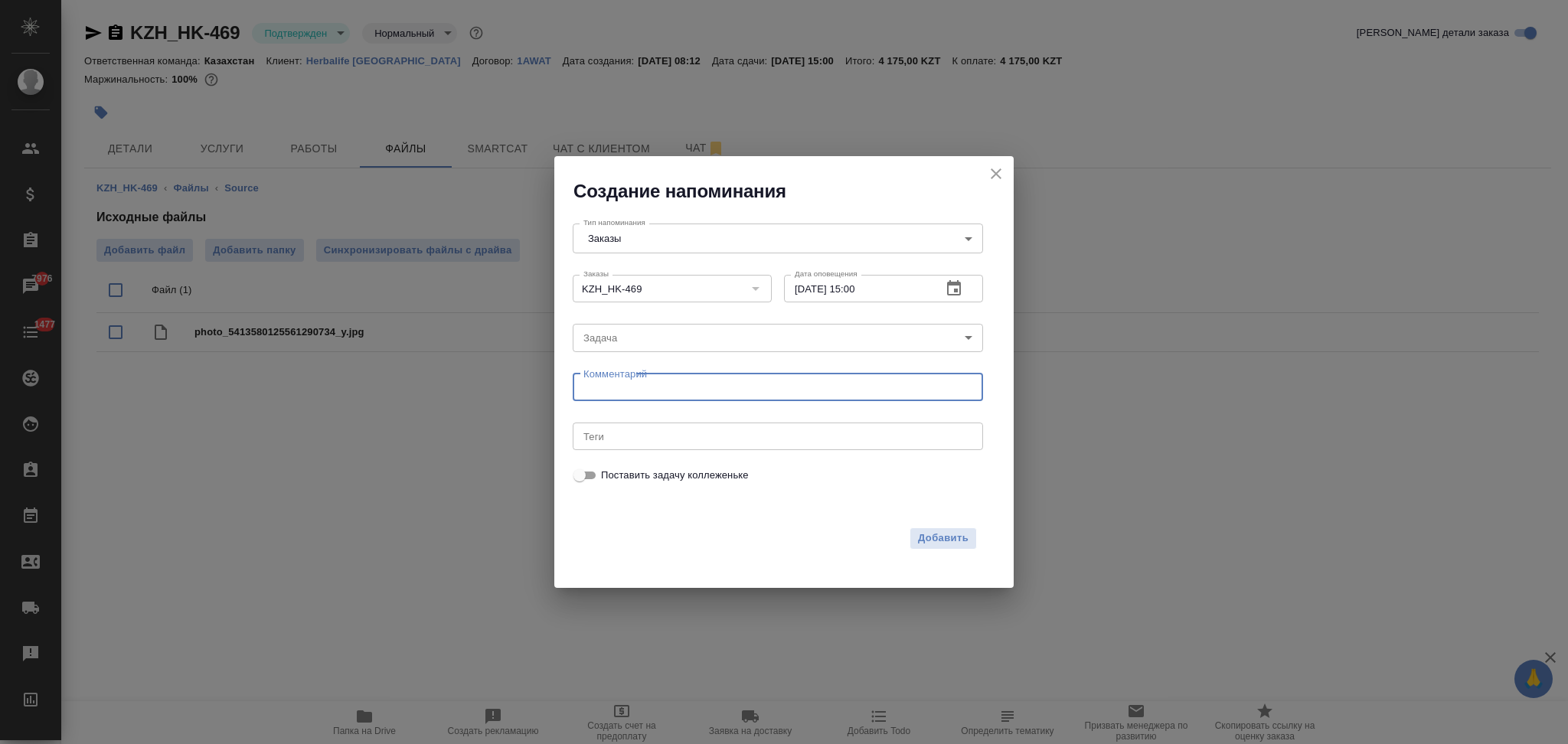
click at [628, 387] on textarea at bounding box center [778, 386] width 389 height 11
click at [638, 336] on body "🙏 .cls-1 fill:#fff; AWATERA Aslanukova Sati Клиенты Спецификации Заказы 7976 Ча…" at bounding box center [784, 372] width 1568 height 744
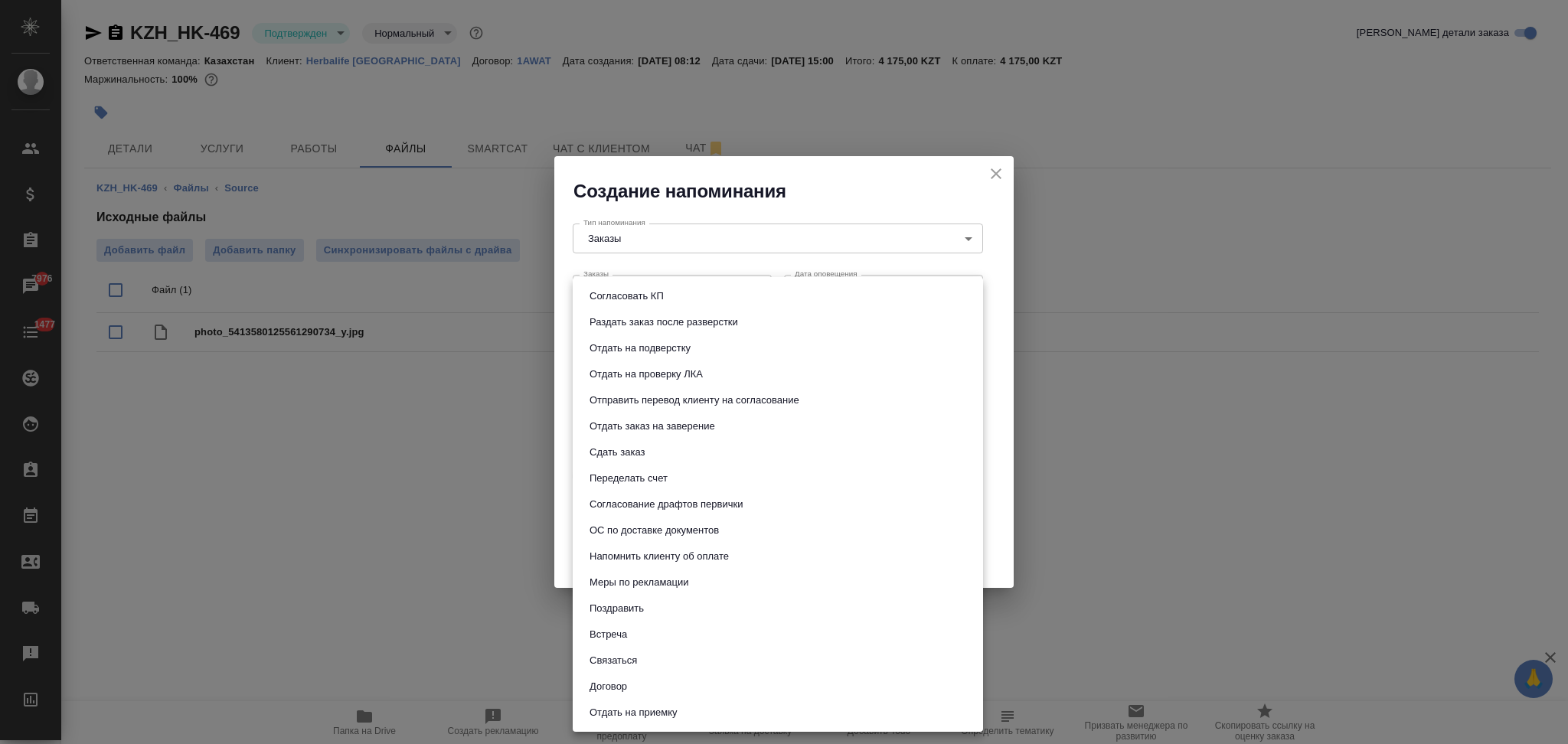
drag, startPoint x: 619, startPoint y: 454, endPoint x: 660, endPoint y: 454, distance: 41.0
click at [619, 454] on button "Сдать заказ" at bounding box center [616, 453] width 64 height 17
type input "Сдать заказ"
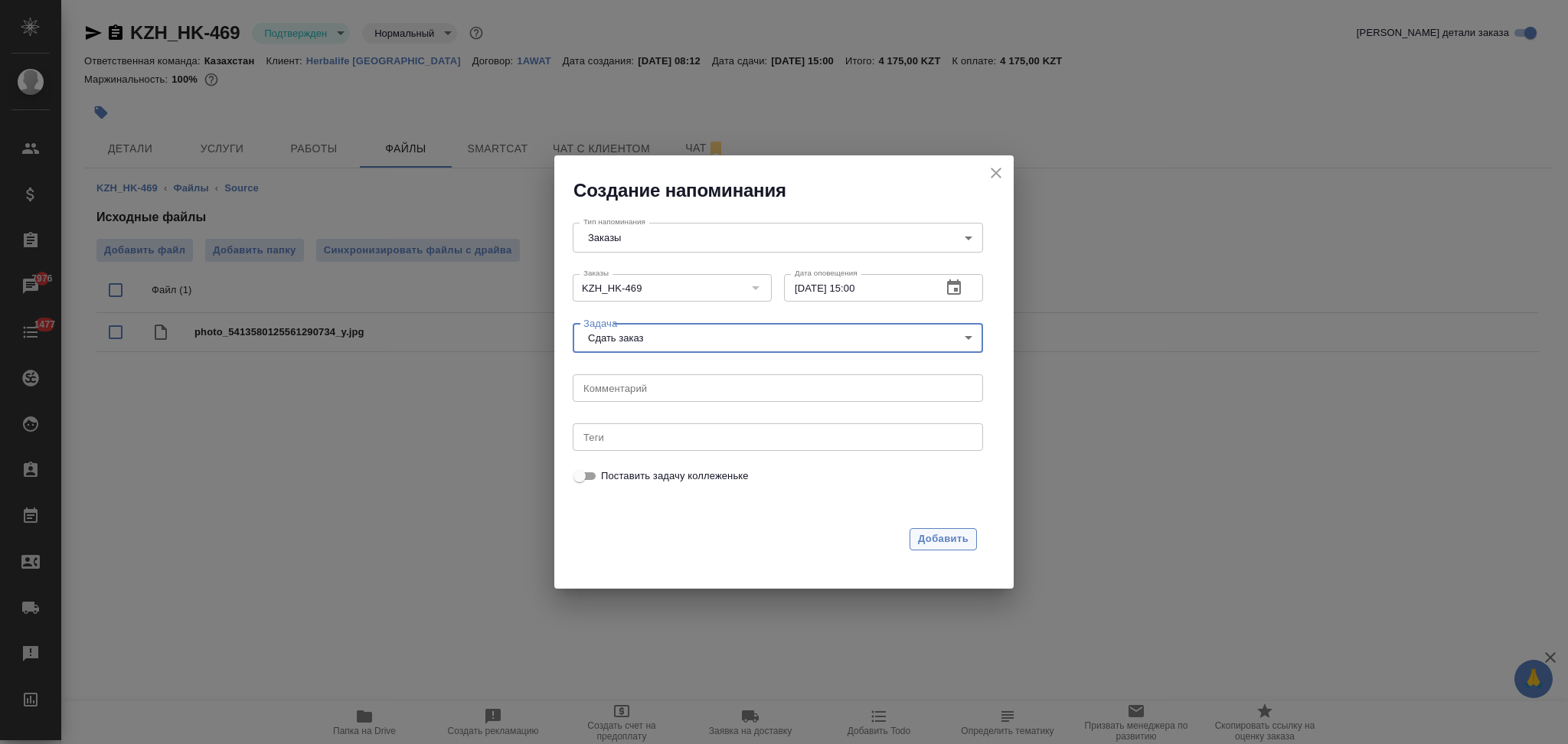
click at [932, 536] on span "Добавить" at bounding box center [943, 539] width 51 height 17
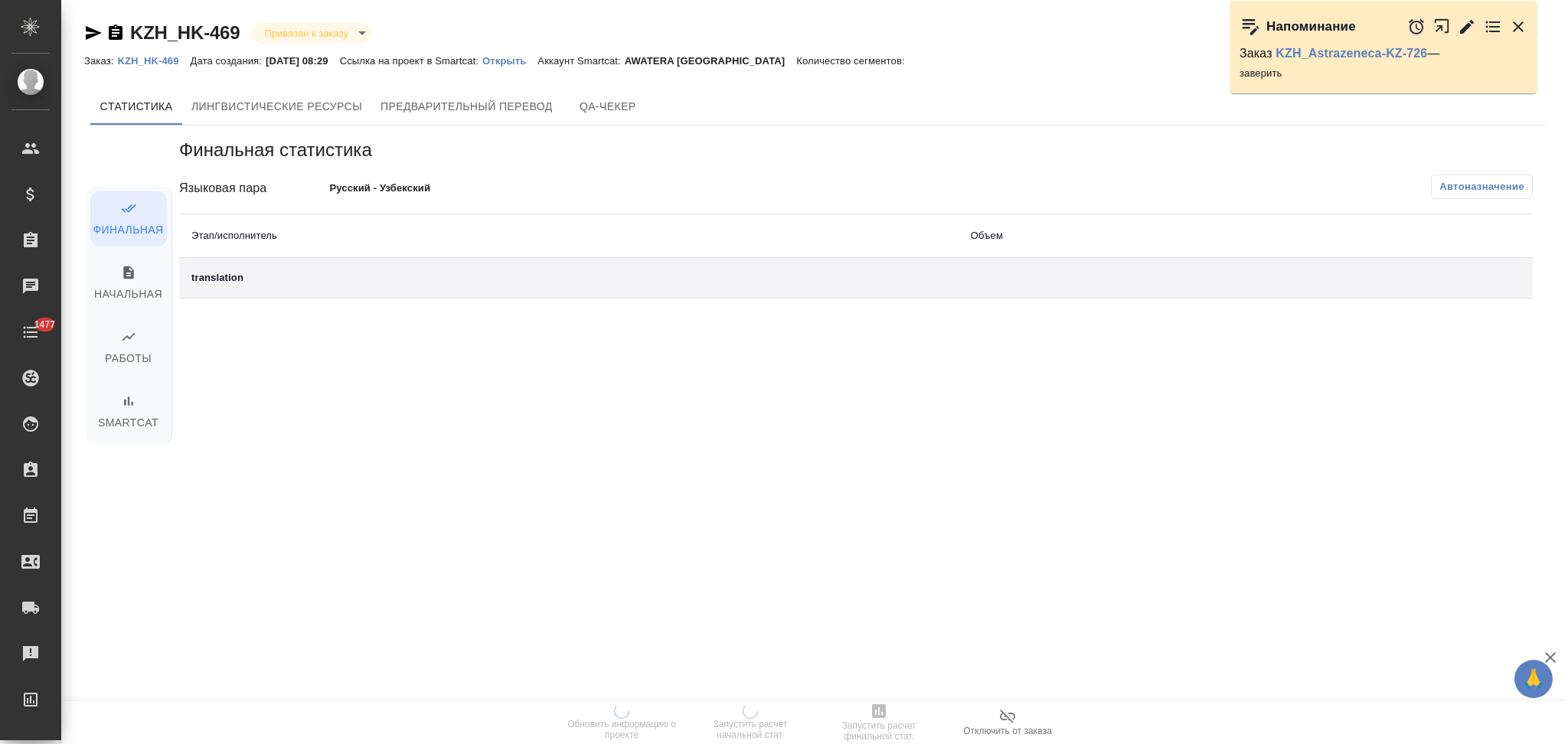
click at [522, 62] on p "Открыть" at bounding box center [510, 60] width 55 height 11
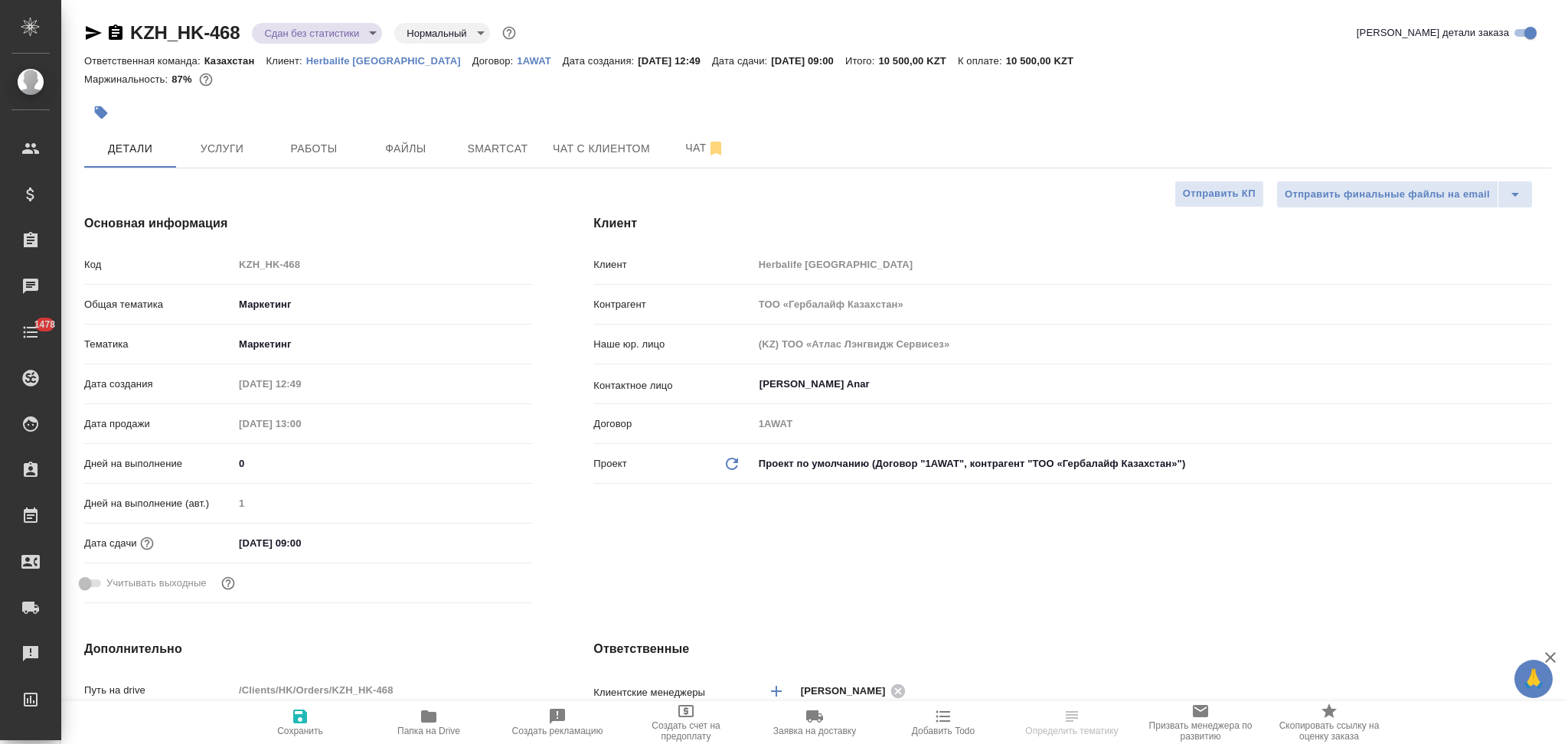
select select "RU"
click at [116, 30] on icon "button" at bounding box center [115, 33] width 18 height 18
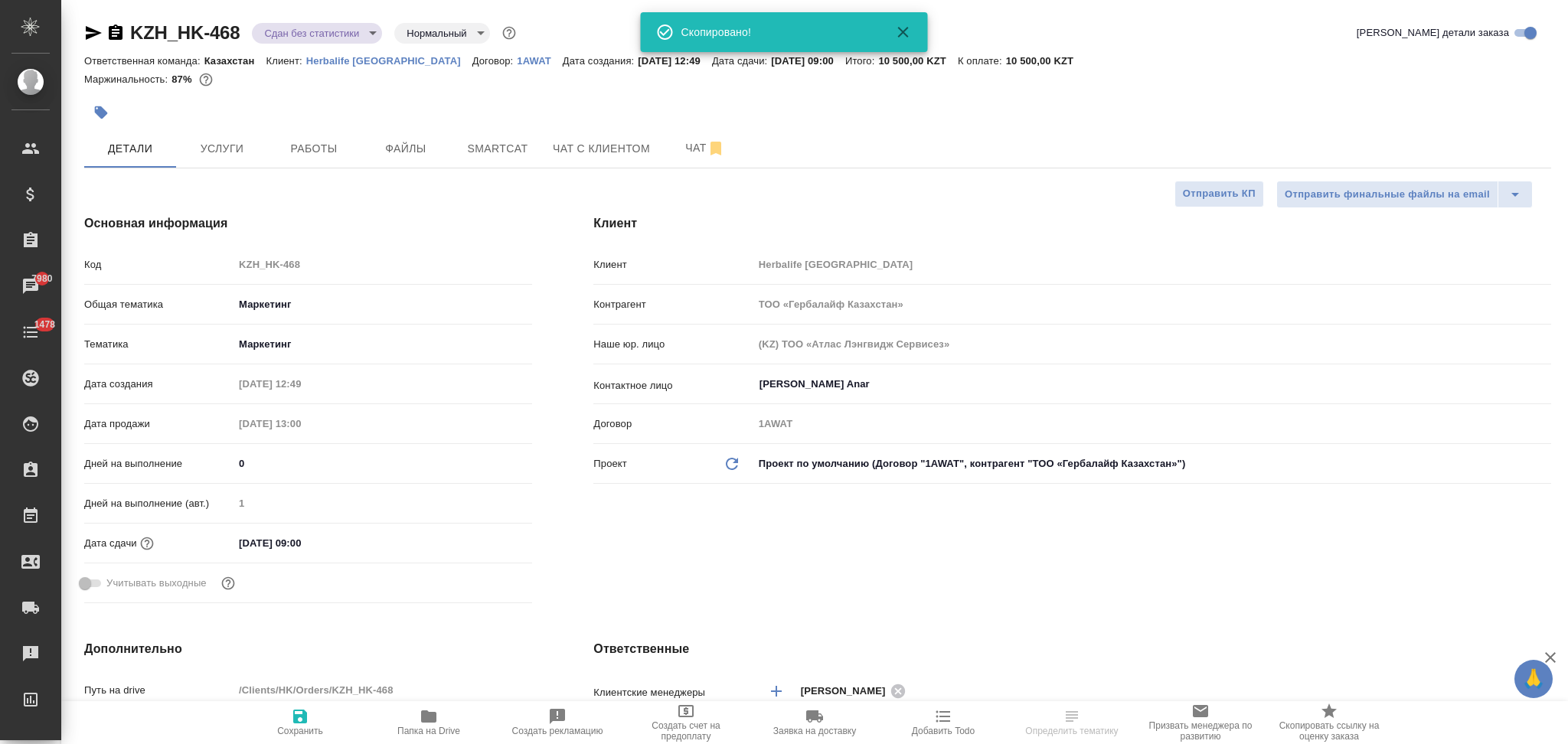
select select "RU"
type textarea "x"
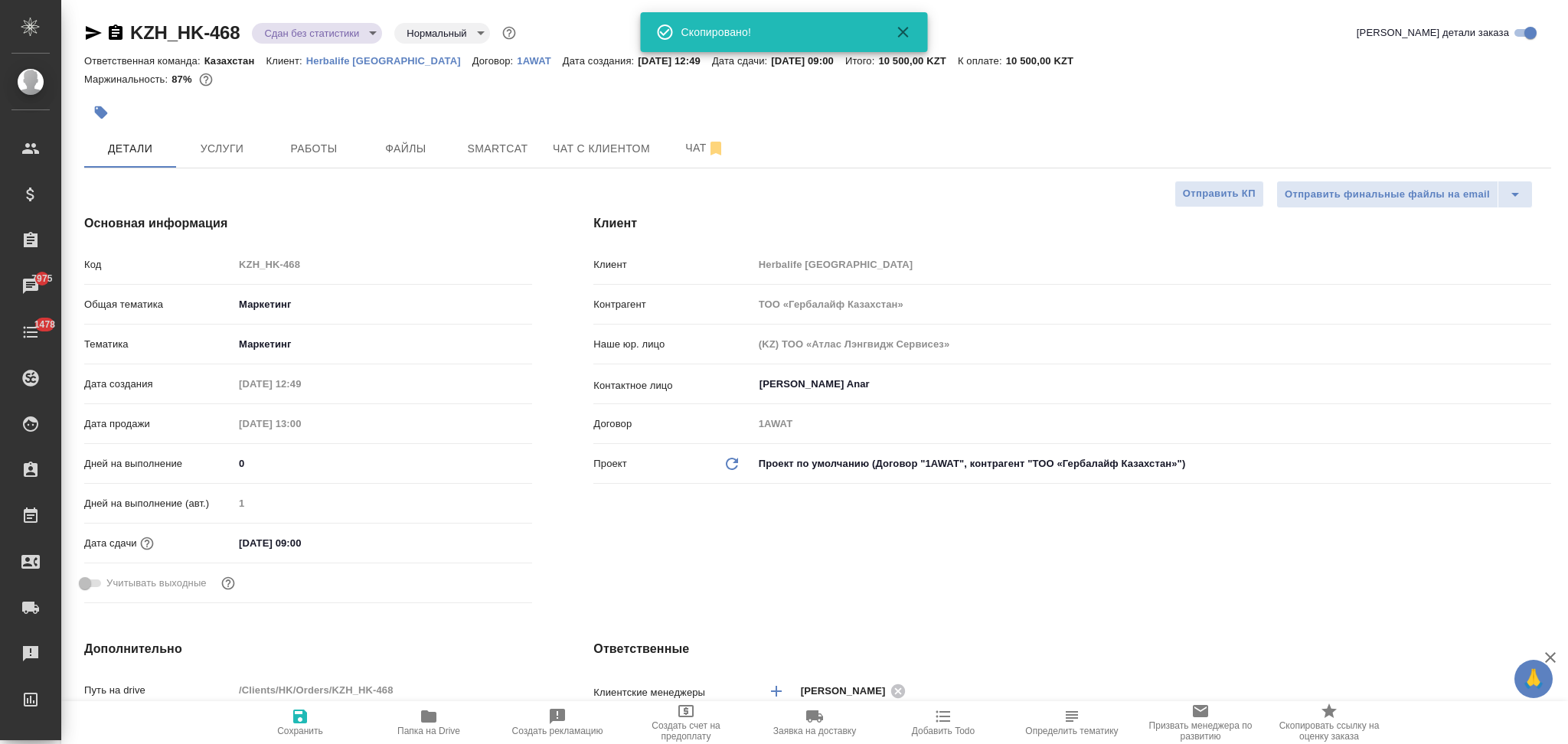
type textarea "x"
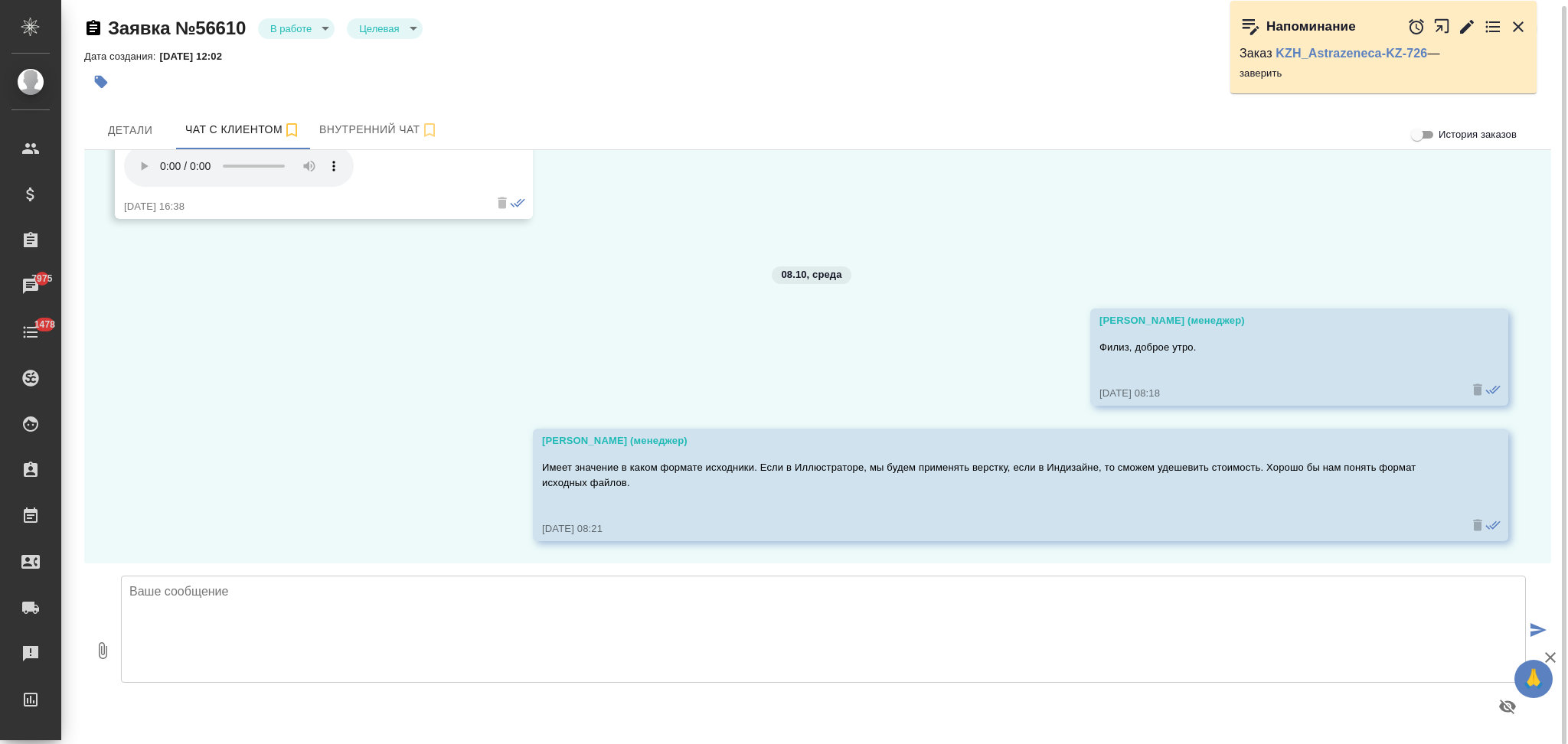
scroll to position [5, 0]
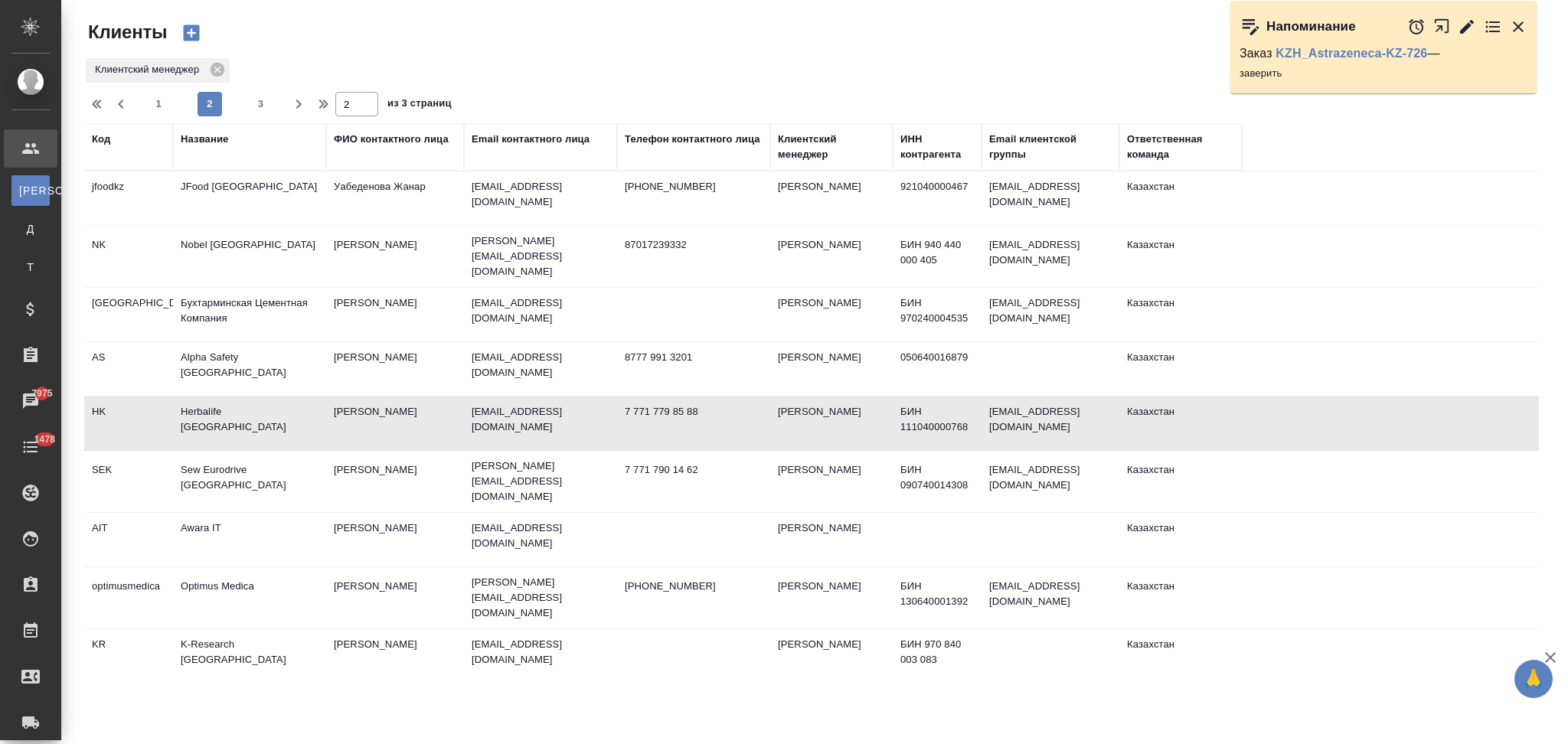
select select "RU"
click at [220, 138] on div "Название" at bounding box center [204, 139] width 47 height 15
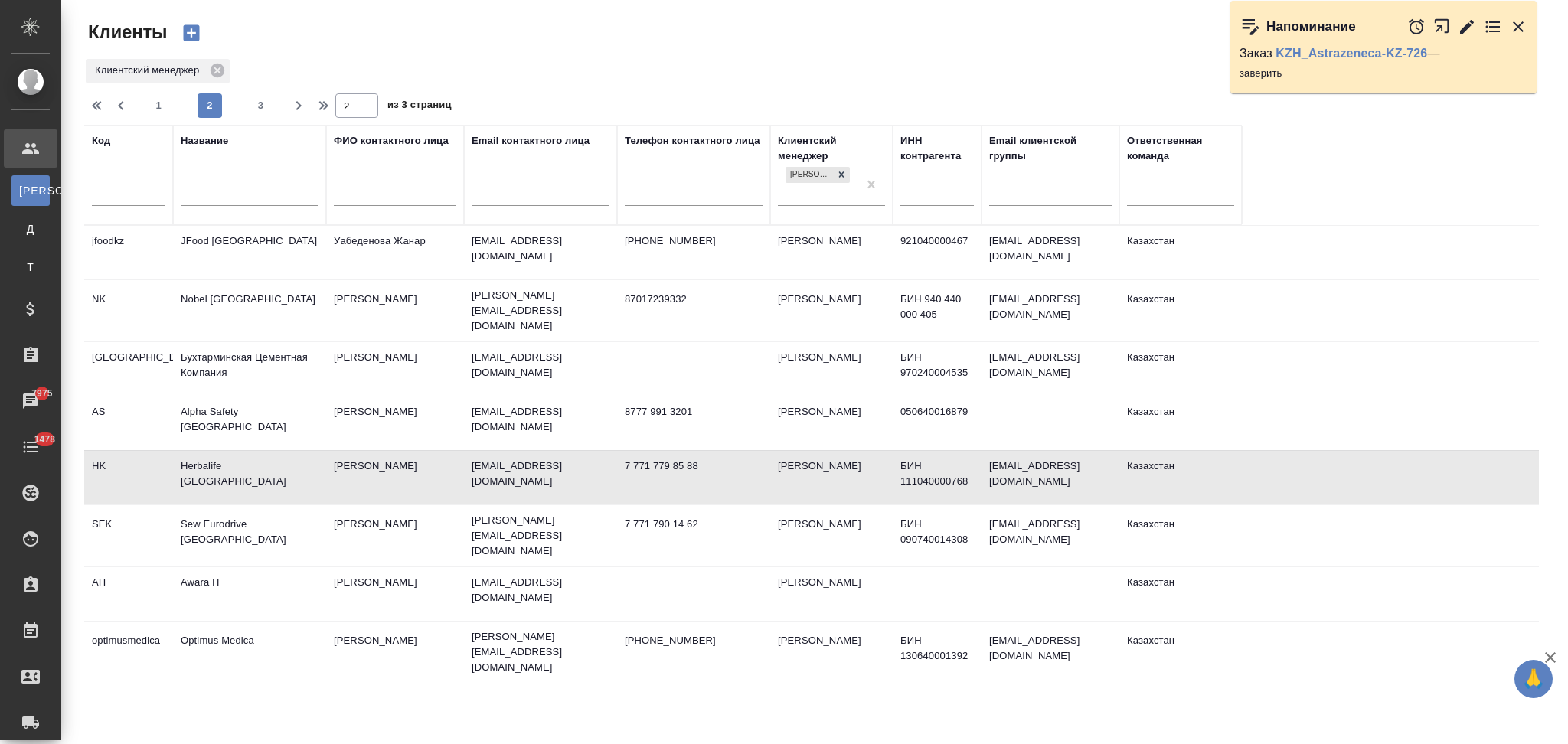
click at [233, 192] on input "text" at bounding box center [249, 195] width 138 height 19
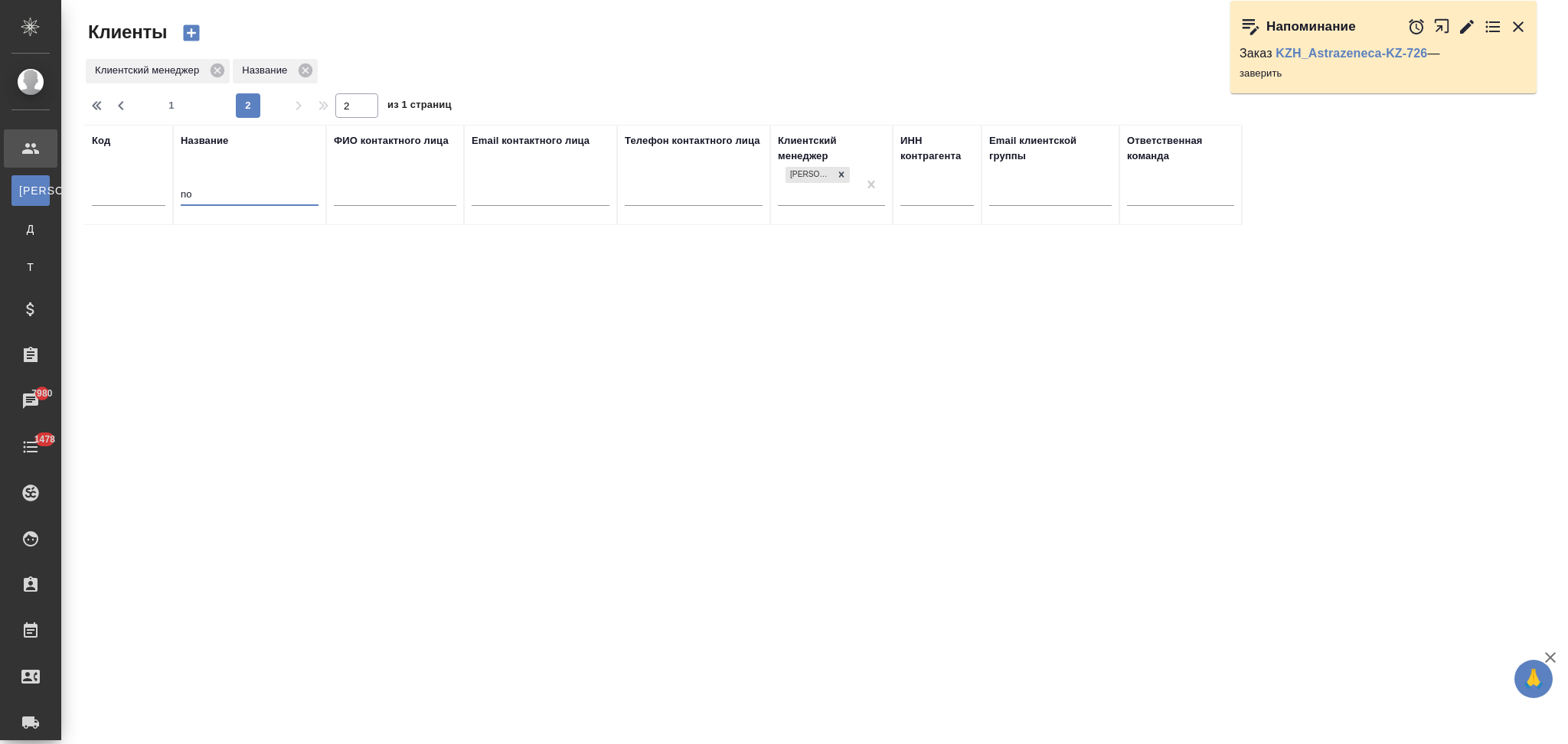
type input "nob"
type input "1"
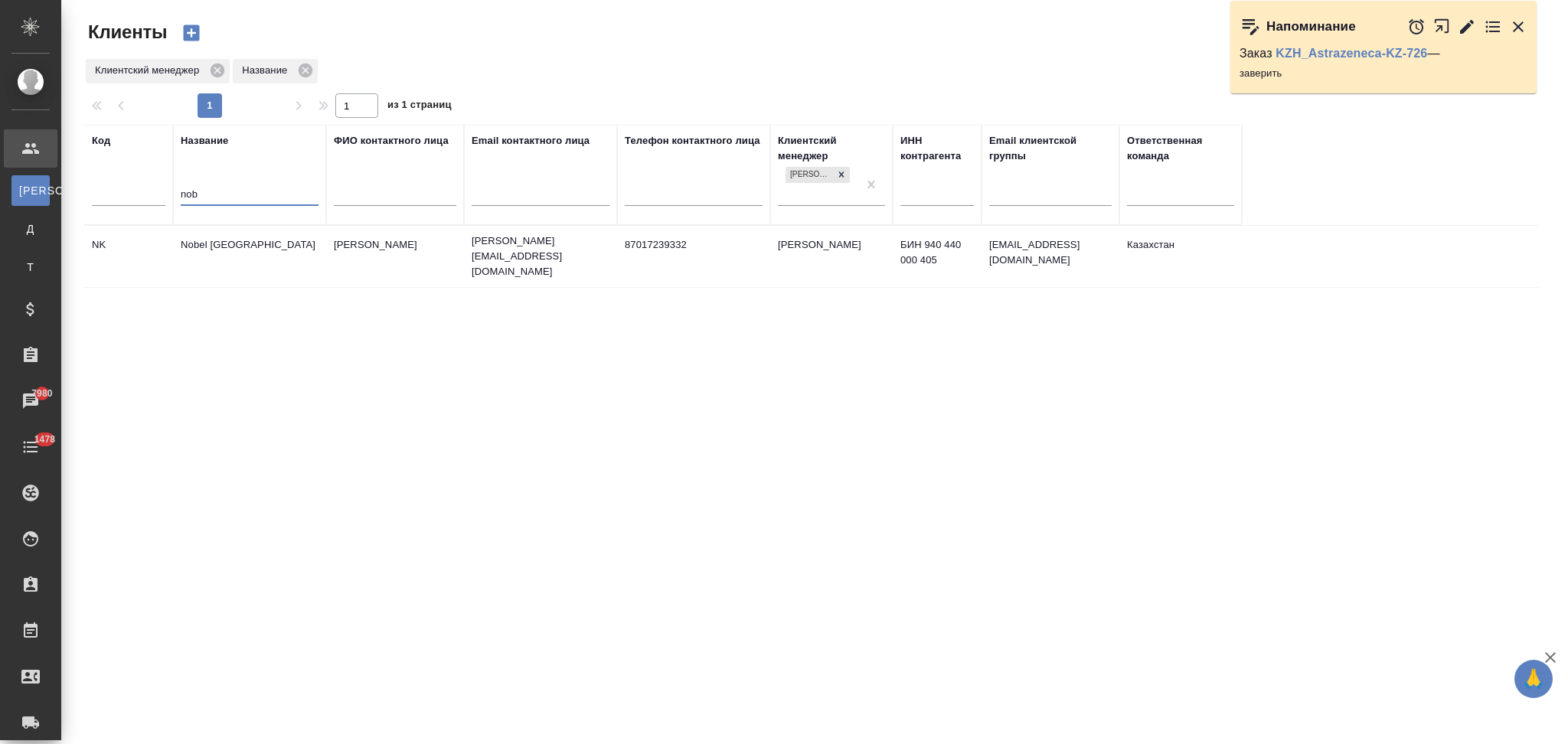
type input "nob"
click at [294, 249] on td "Nobel [GEOGRAPHIC_DATA]" at bounding box center [249, 256] width 153 height 53
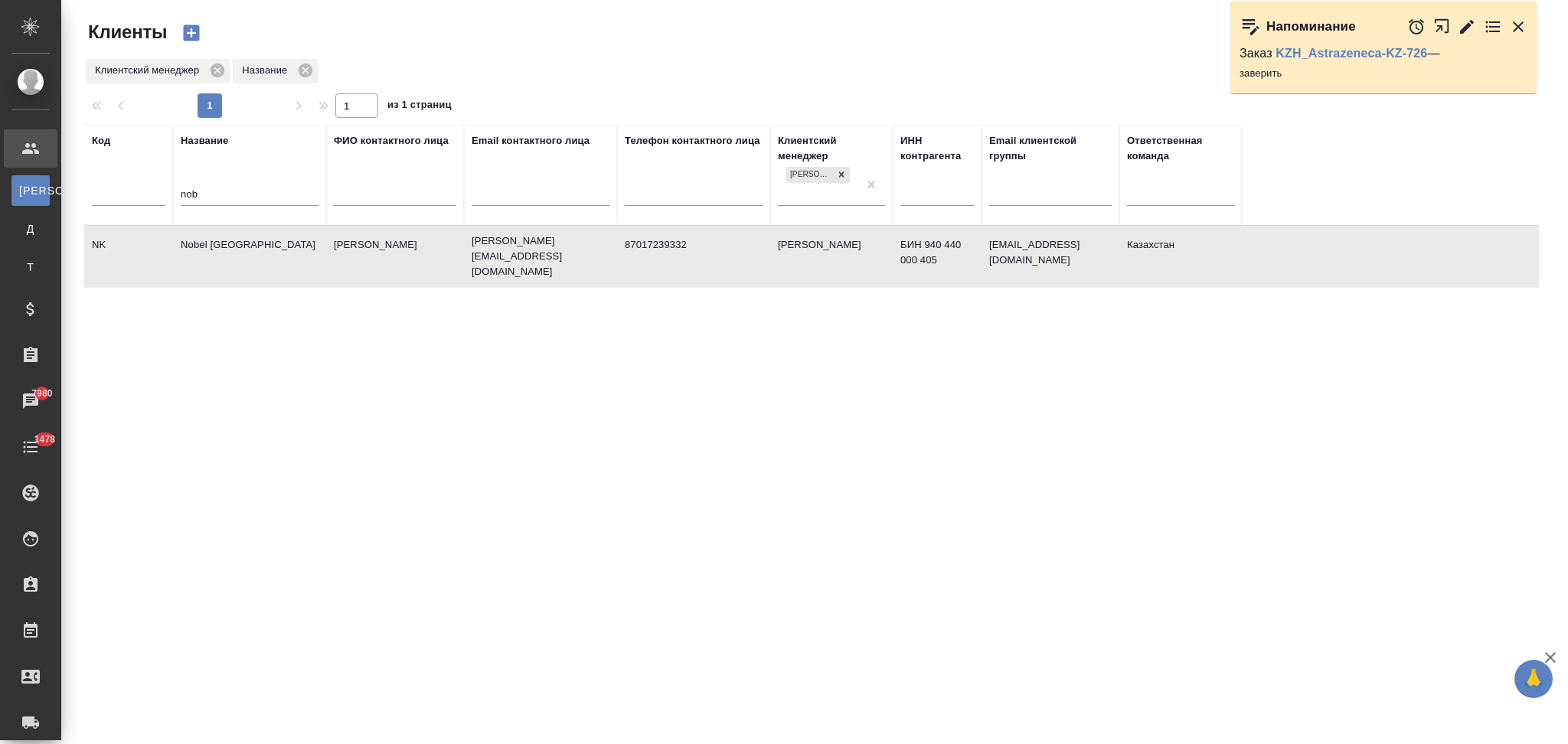
click at [294, 249] on td "Nobel [GEOGRAPHIC_DATA]" at bounding box center [249, 256] width 153 height 53
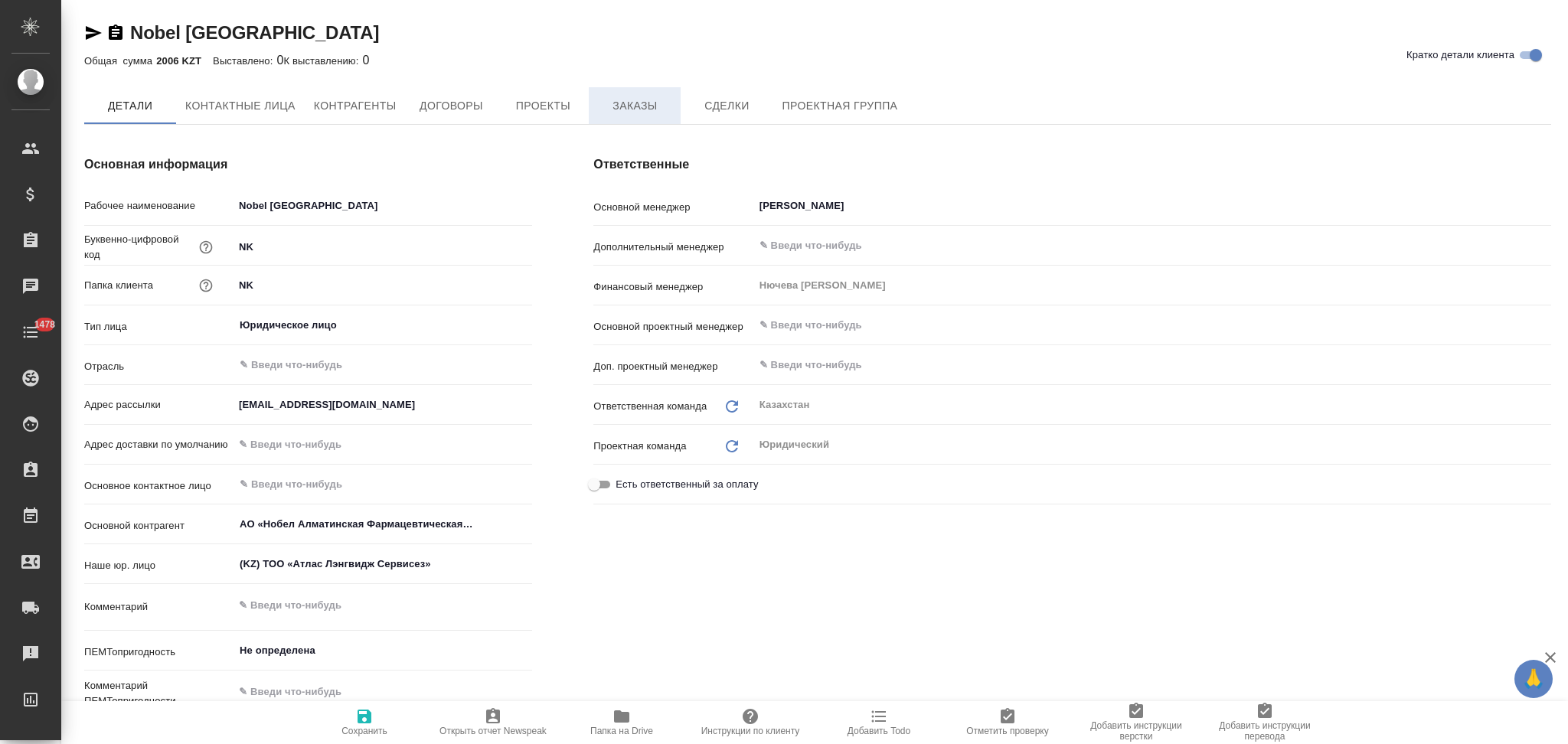
type textarea "x"
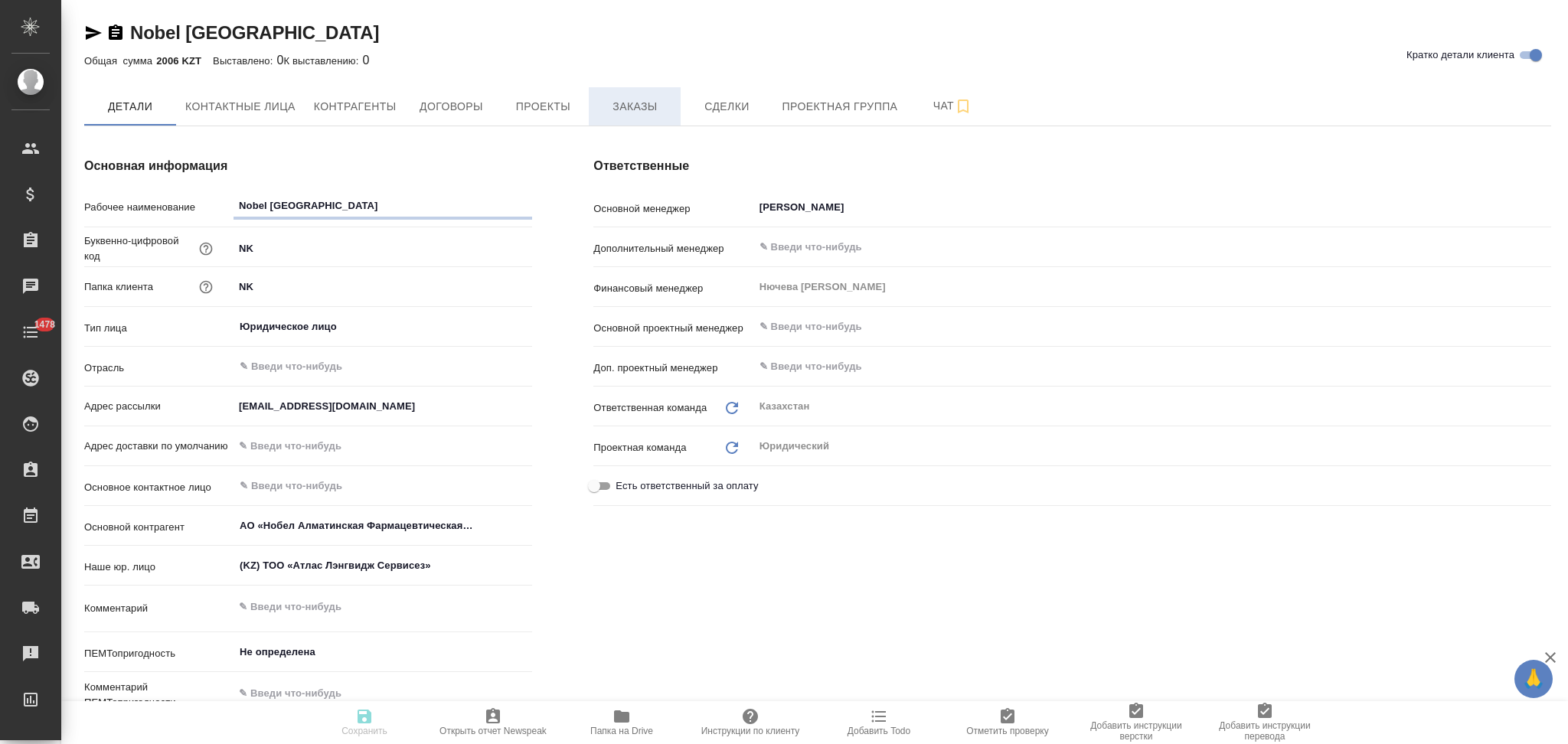
type textarea "x"
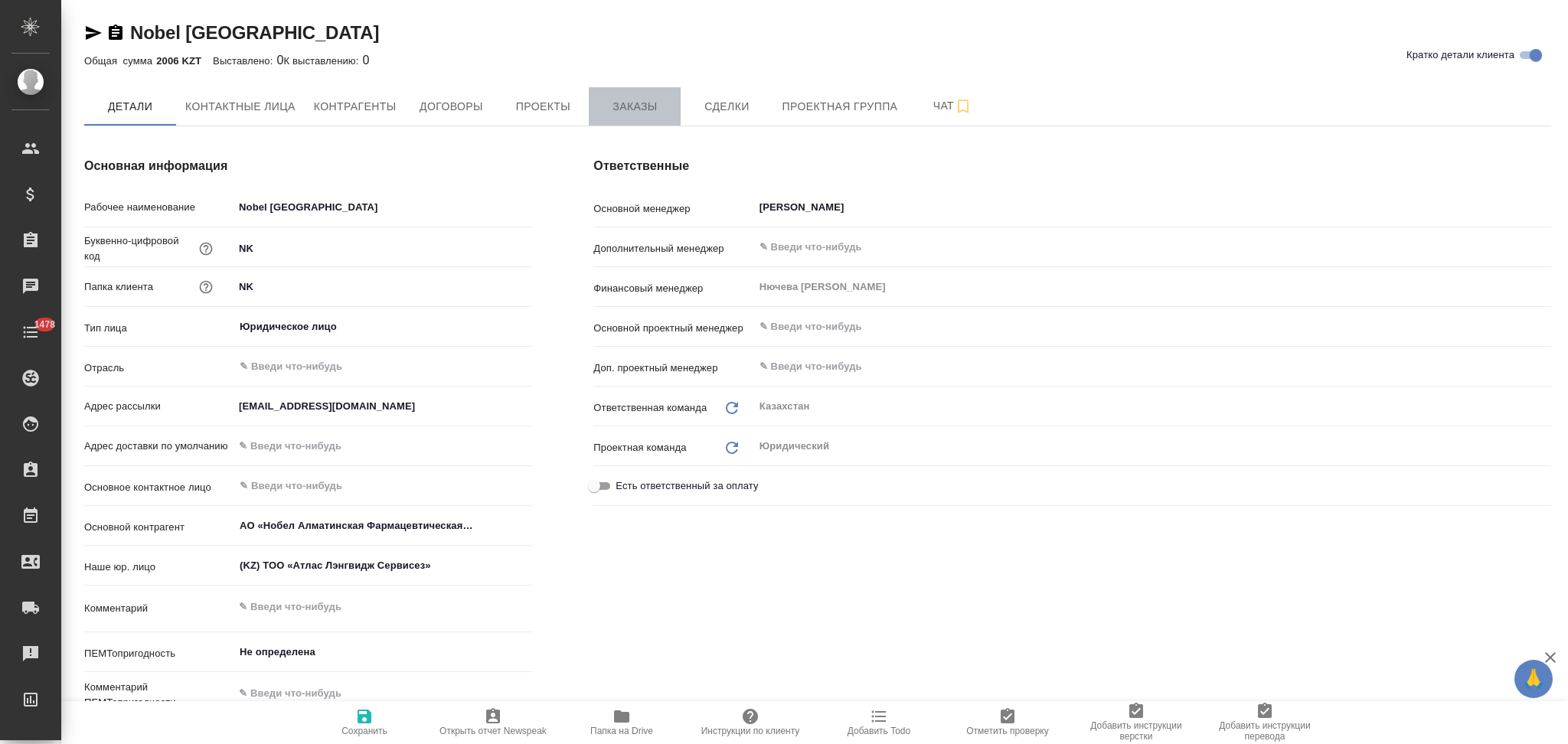
click at [629, 108] on span "Заказы" at bounding box center [634, 107] width 73 height 19
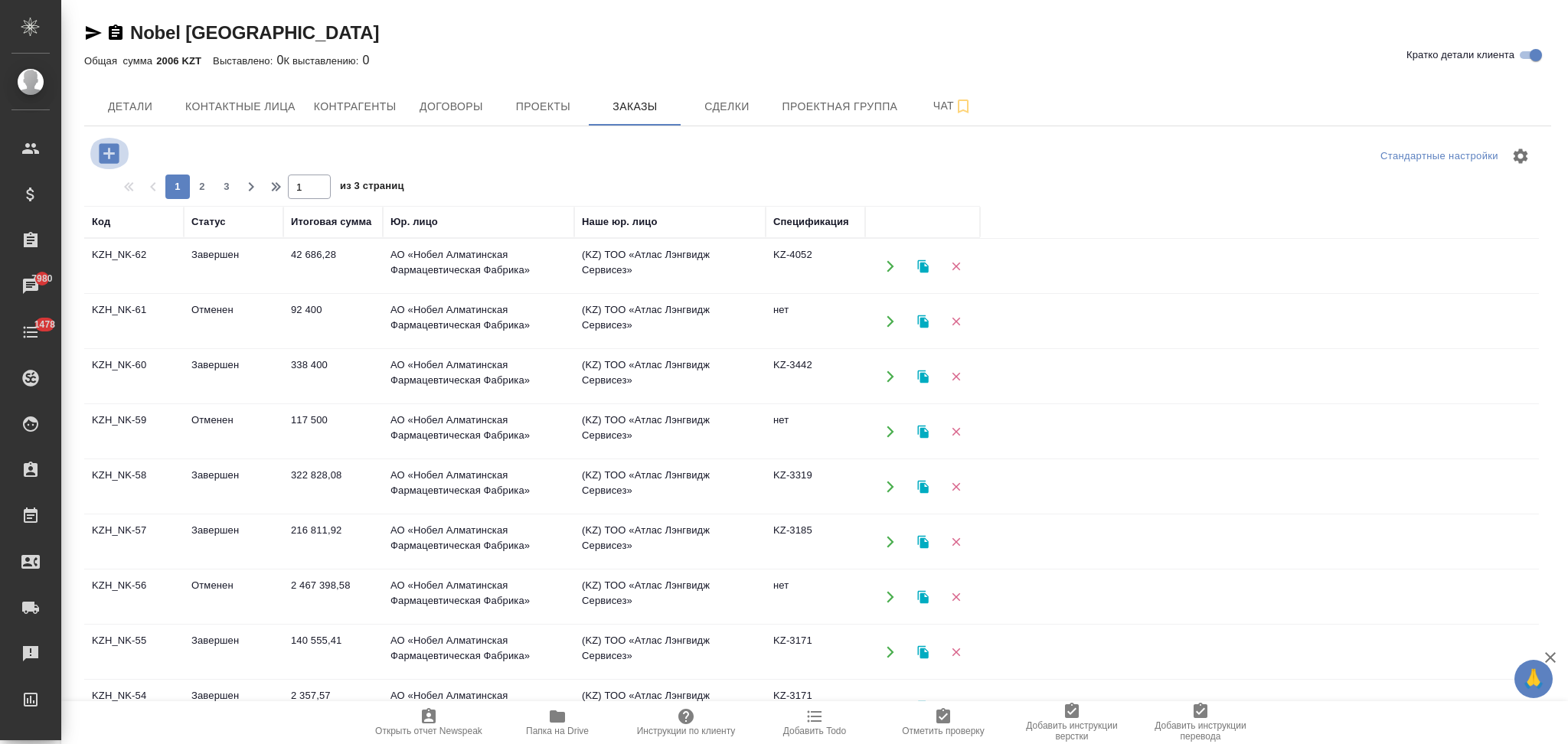
click at [103, 152] on icon "button" at bounding box center [108, 153] width 27 height 27
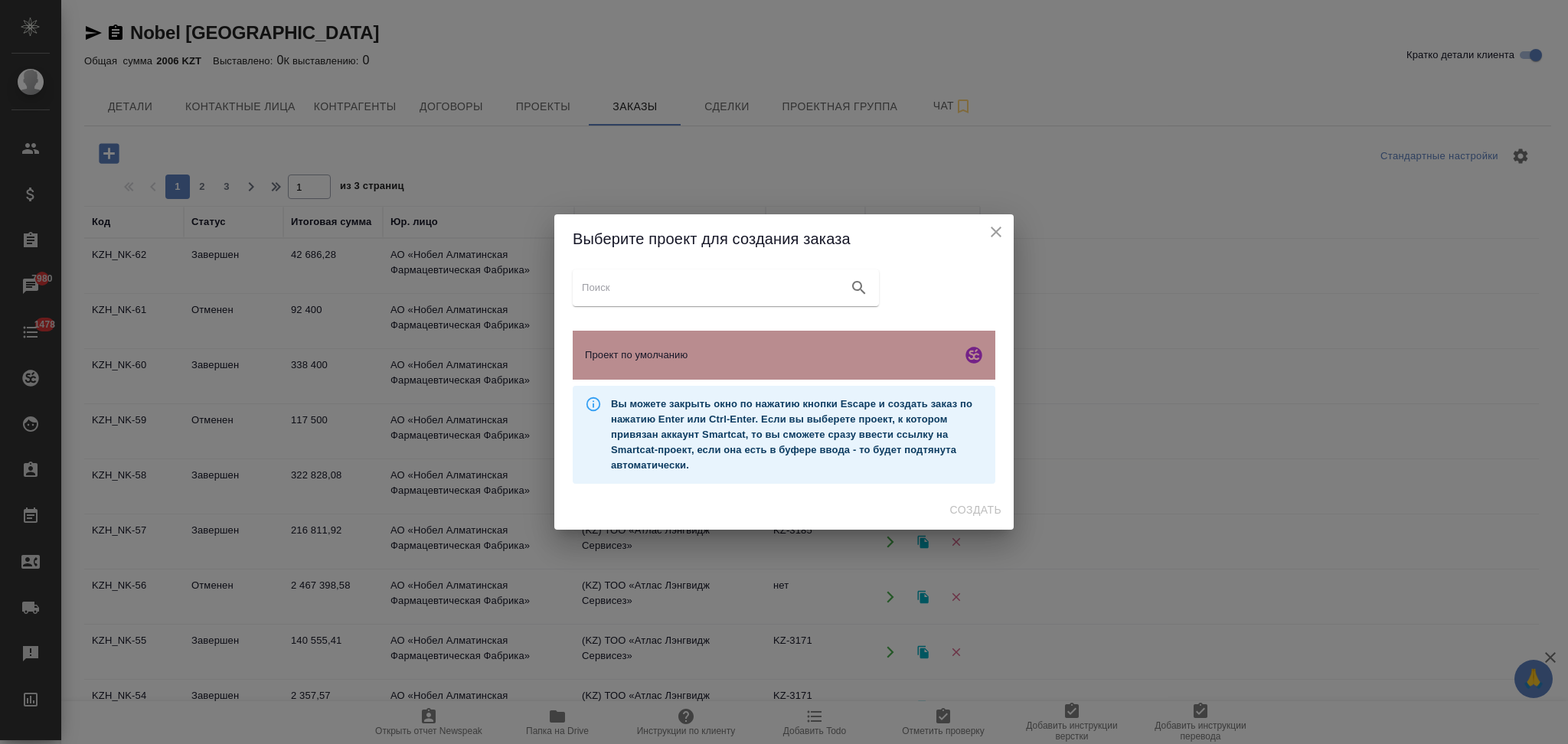
click at [702, 353] on span "Проект по умолчанию" at bounding box center [769, 355] width 371 height 15
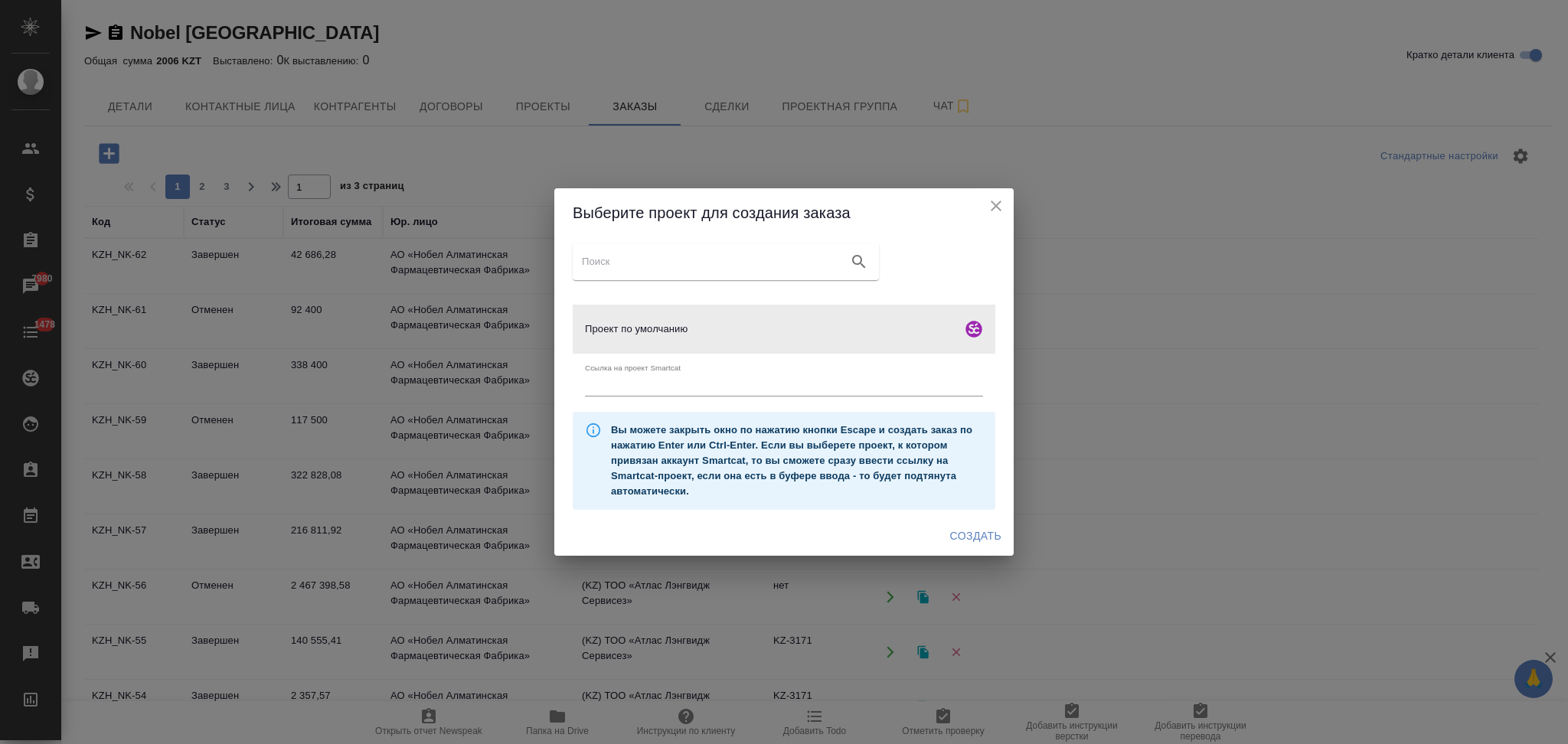
click at [973, 534] on span "Создать" at bounding box center [976, 536] width 52 height 19
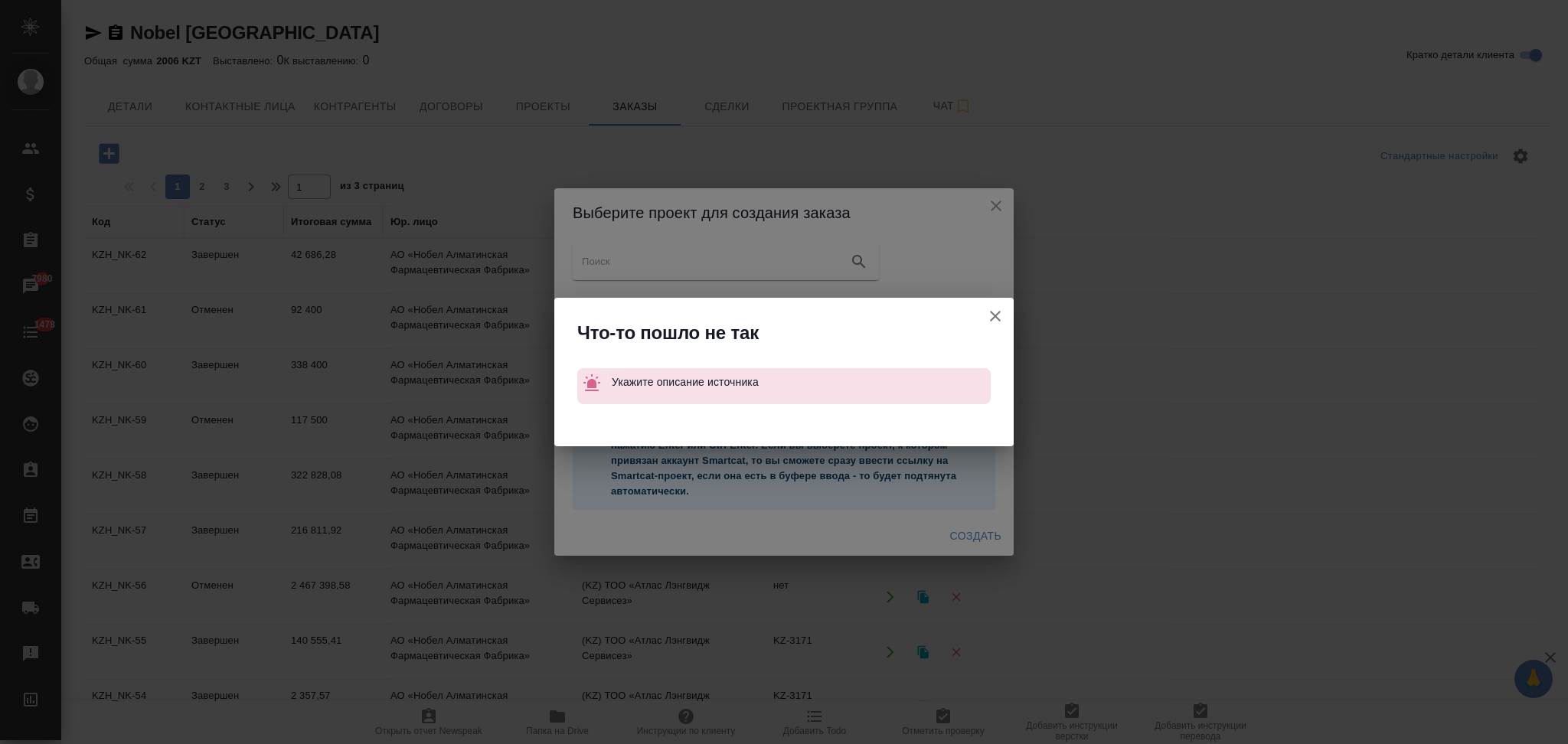
click at [996, 310] on icon "button" at bounding box center [995, 315] width 18 height 18
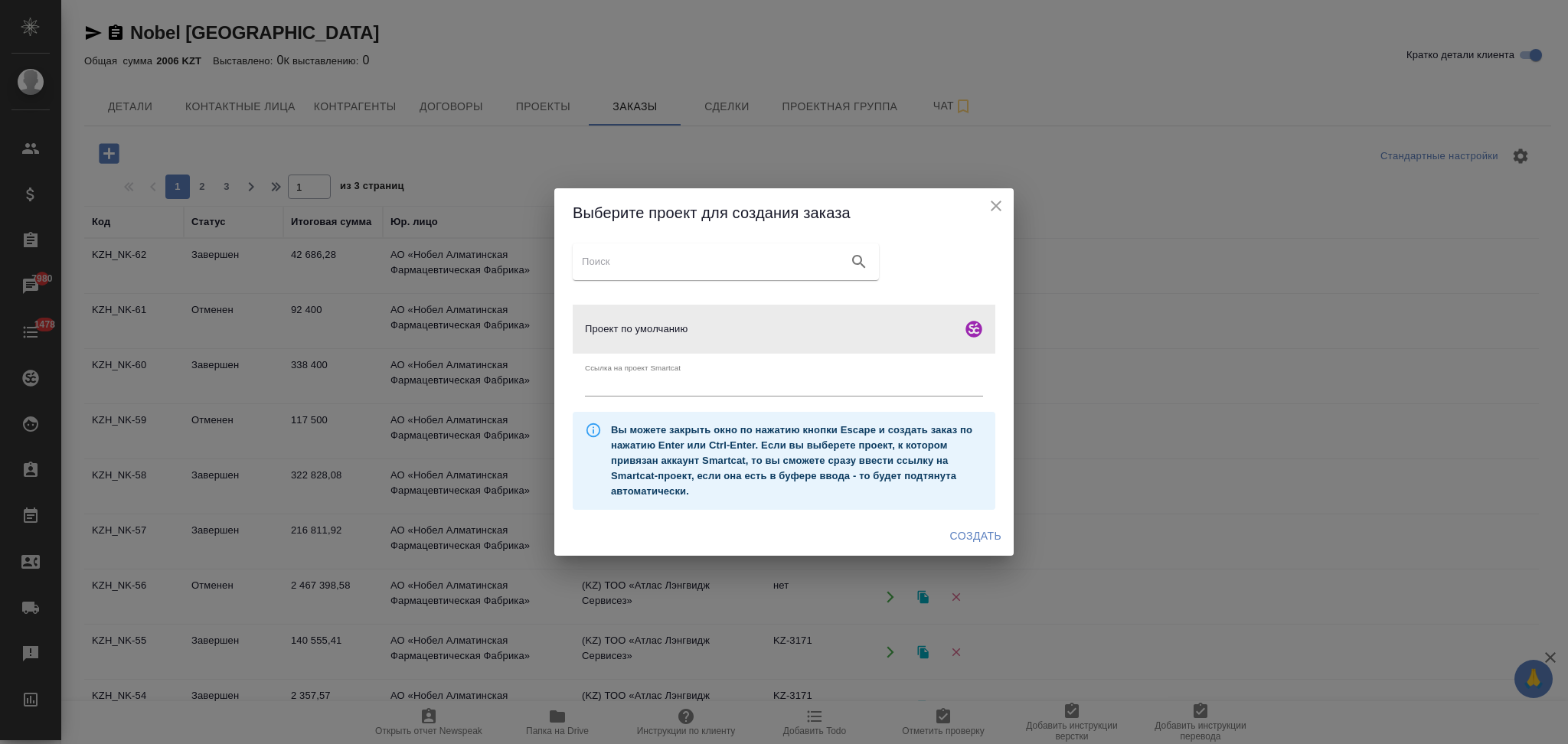
click at [999, 206] on icon "close" at bounding box center [995, 205] width 18 height 18
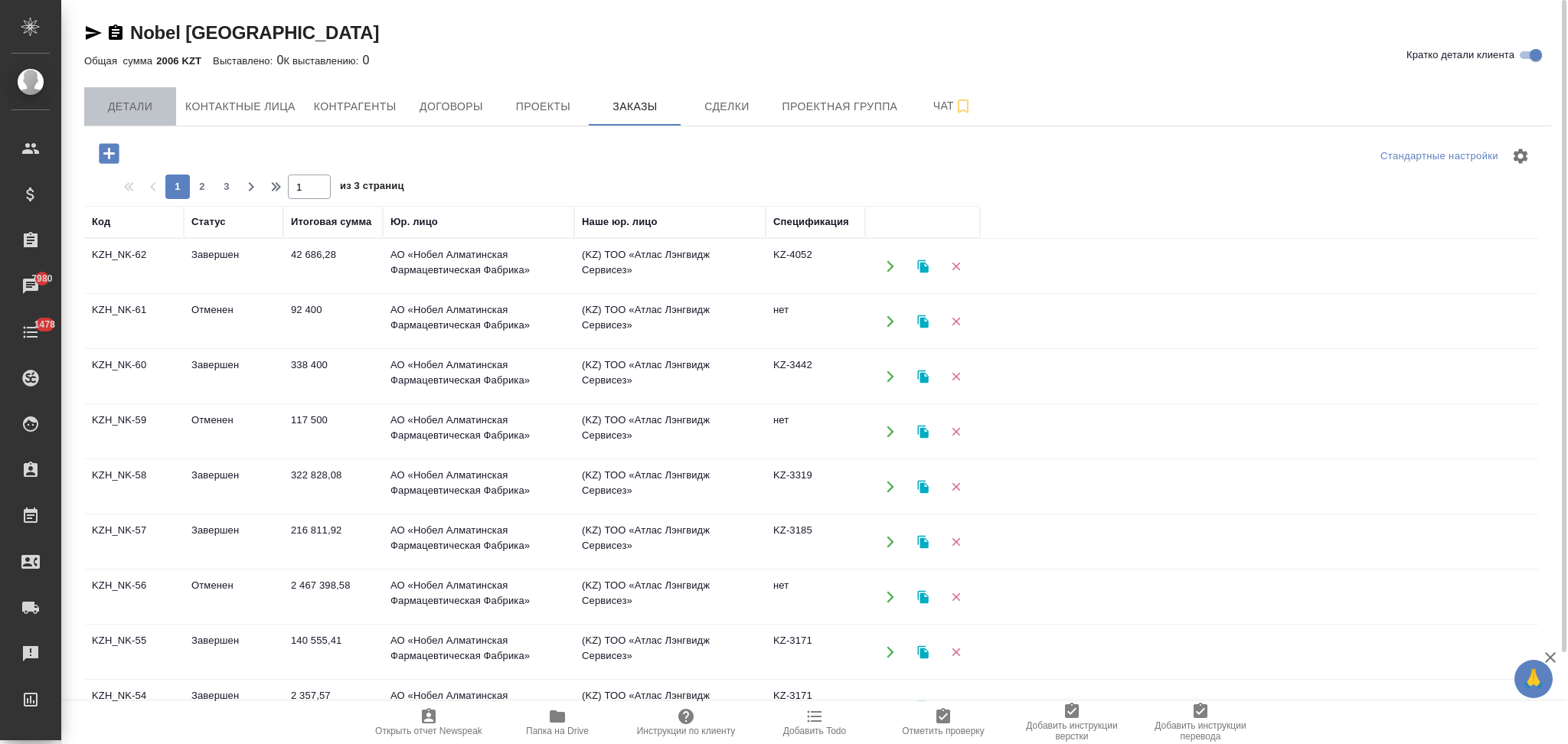
click at [136, 97] on span "Детали" at bounding box center [130, 107] width 73 height 19
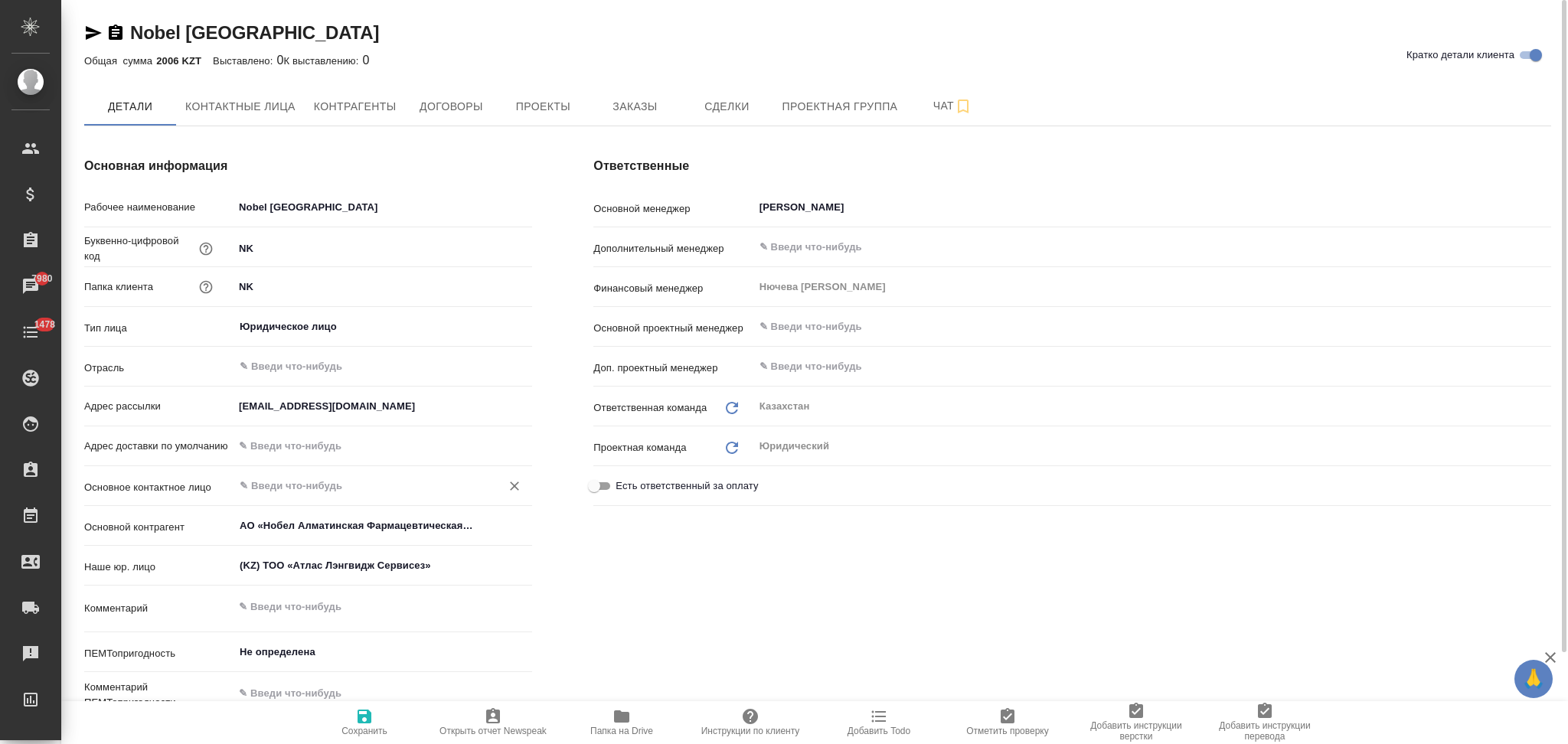
type textarea "x"
click at [475, 109] on span "Договоры" at bounding box center [450, 107] width 73 height 19
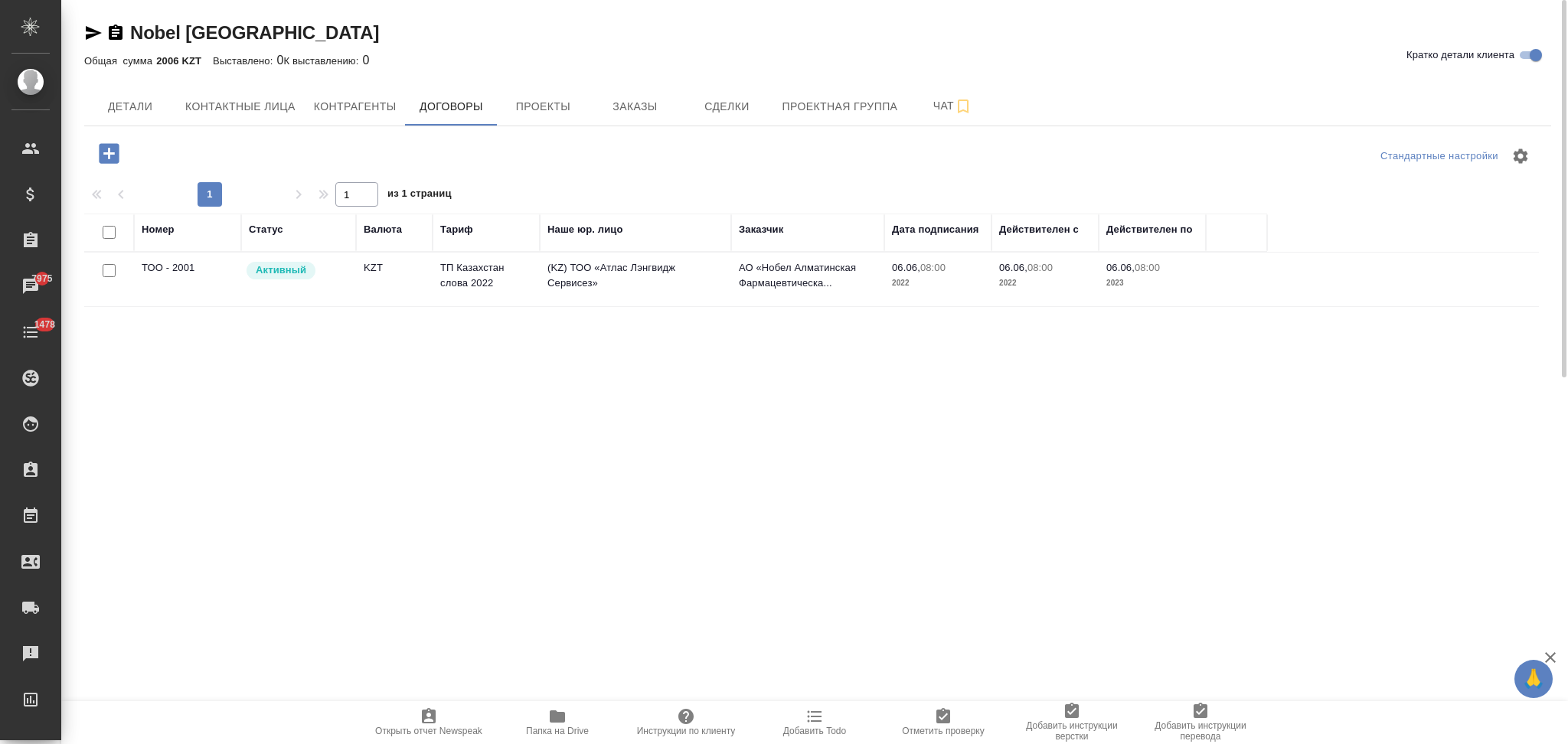
click at [397, 283] on td "KZT" at bounding box center [394, 279] width 77 height 53
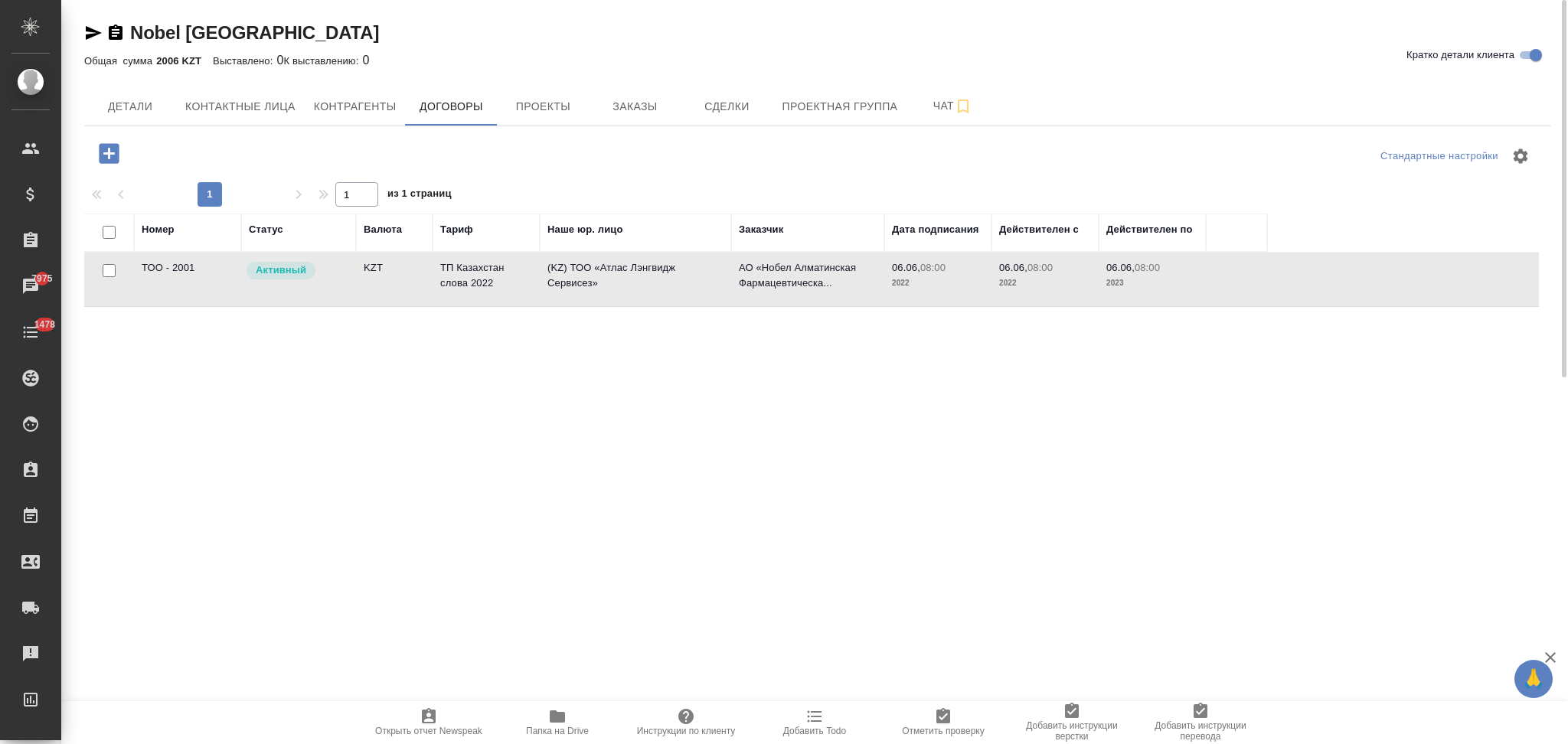
click at [397, 283] on td "KZT" at bounding box center [394, 279] width 77 height 53
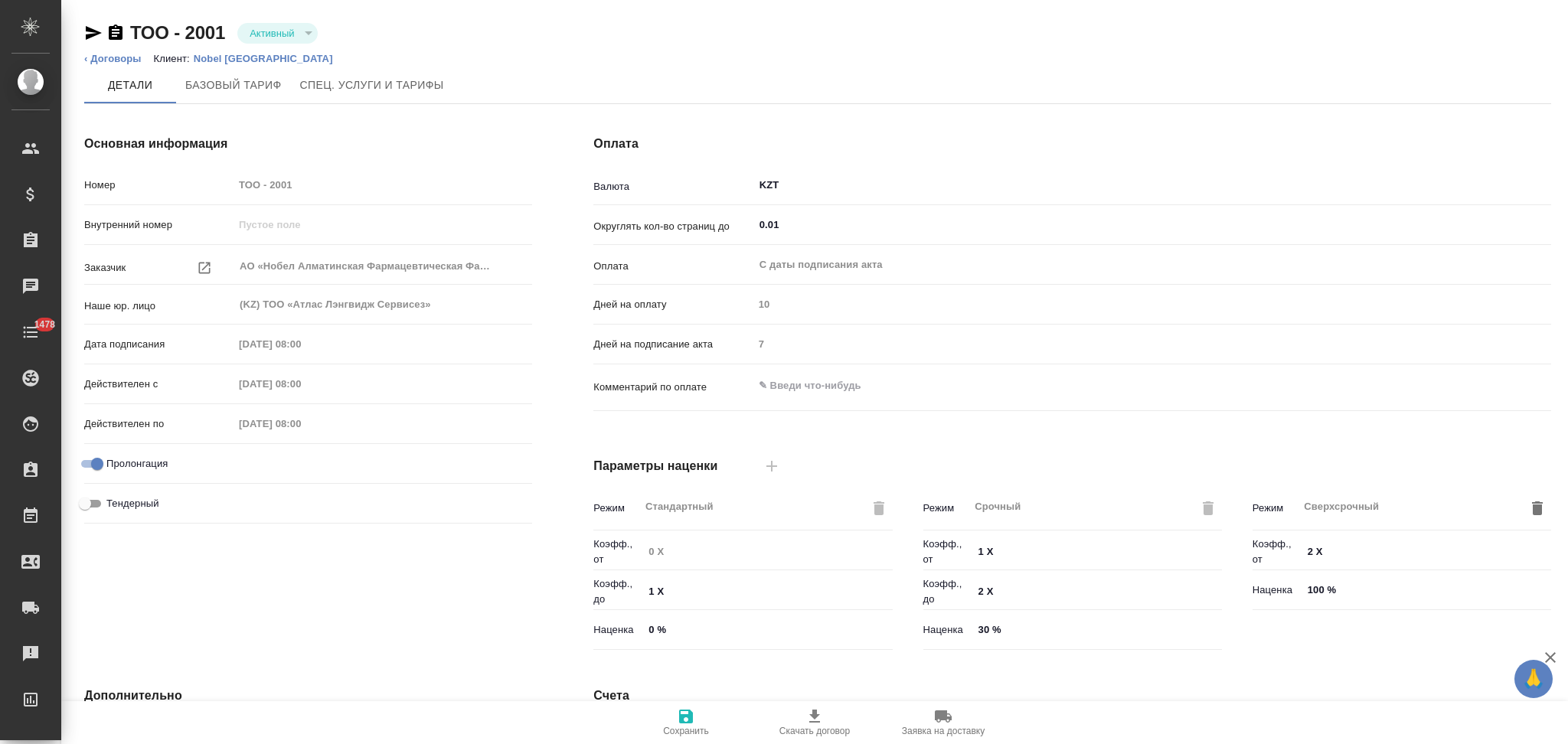
type input "ТП Казахстан слова 2022"
type input "Стандартный шаблон - 30-70-100 - ВЫБЕРИ МЕНЯ!"
click at [228, 54] on p "Nobel [GEOGRAPHIC_DATA]" at bounding box center [268, 58] width 150 height 11
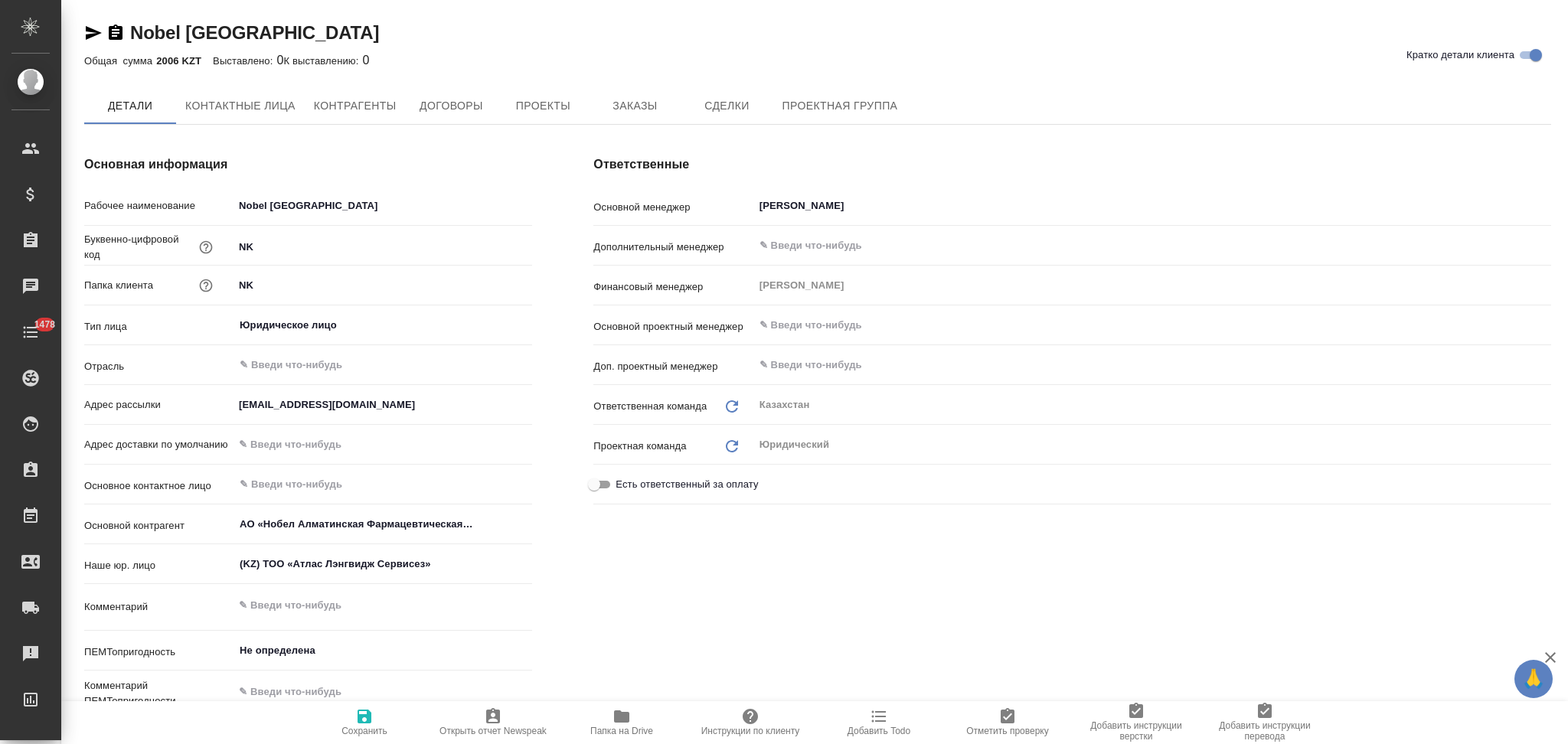
type textarea "x"
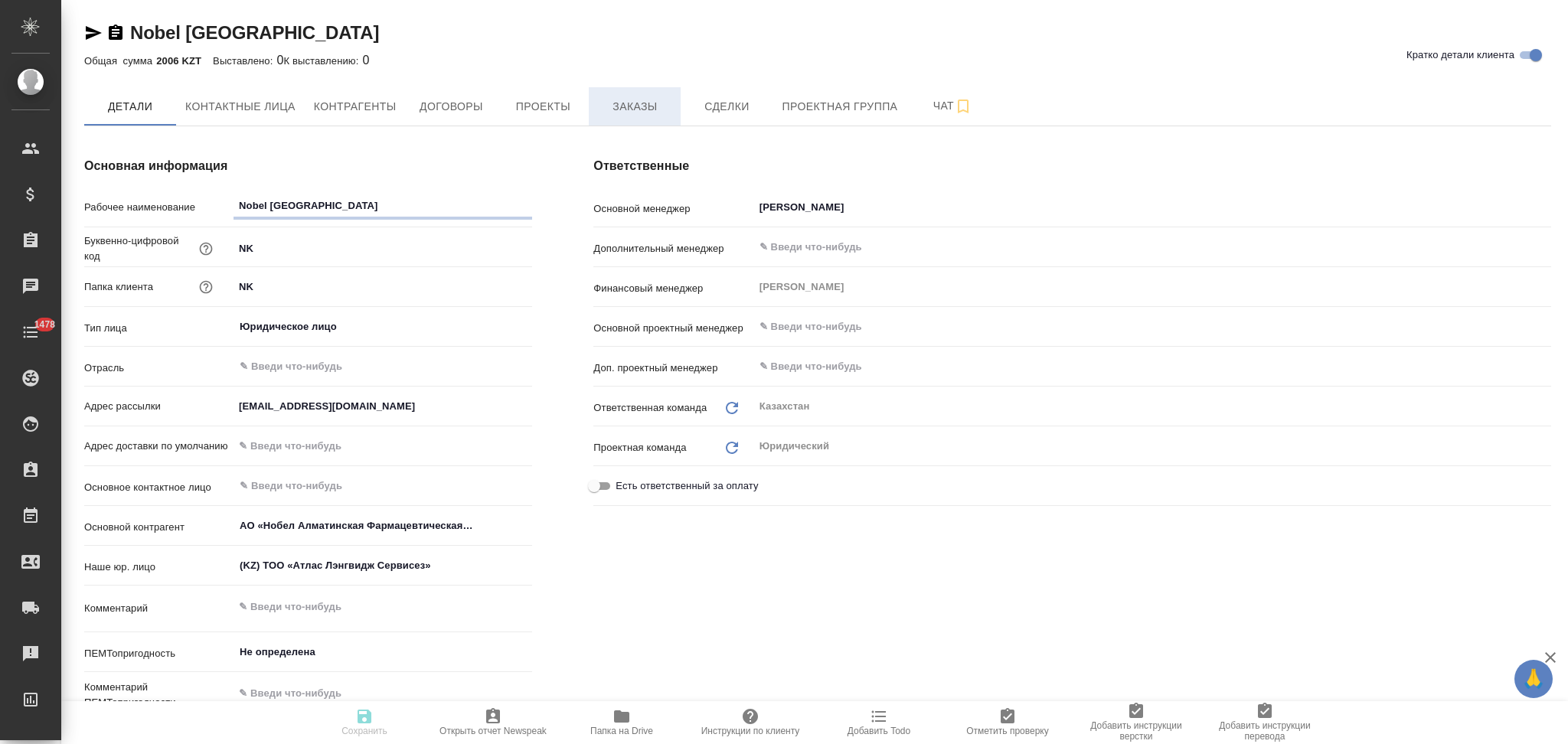
type textarea "x"
click at [554, 108] on span "Проекты" at bounding box center [542, 107] width 73 height 19
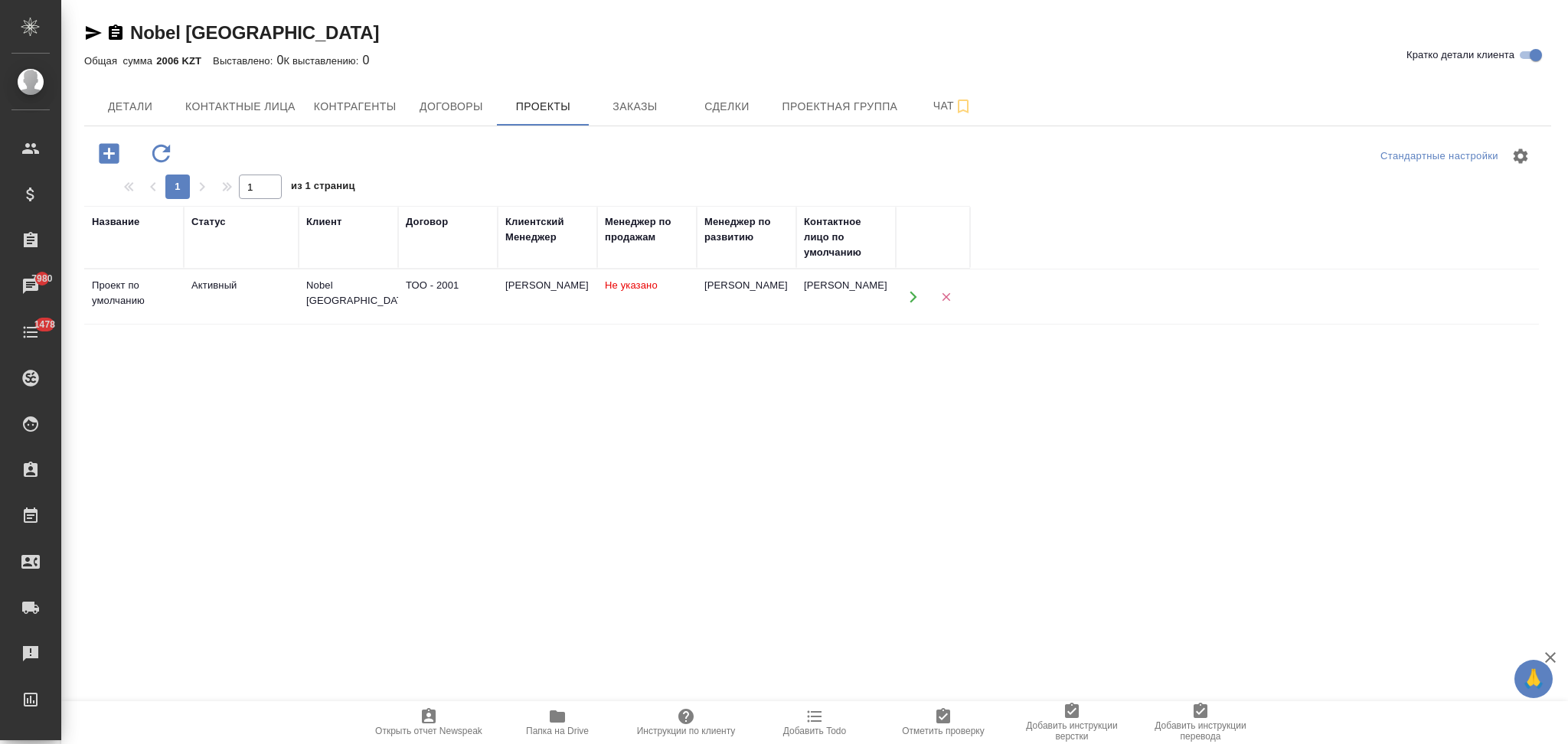
click at [908, 298] on icon "button" at bounding box center [913, 297] width 14 height 14
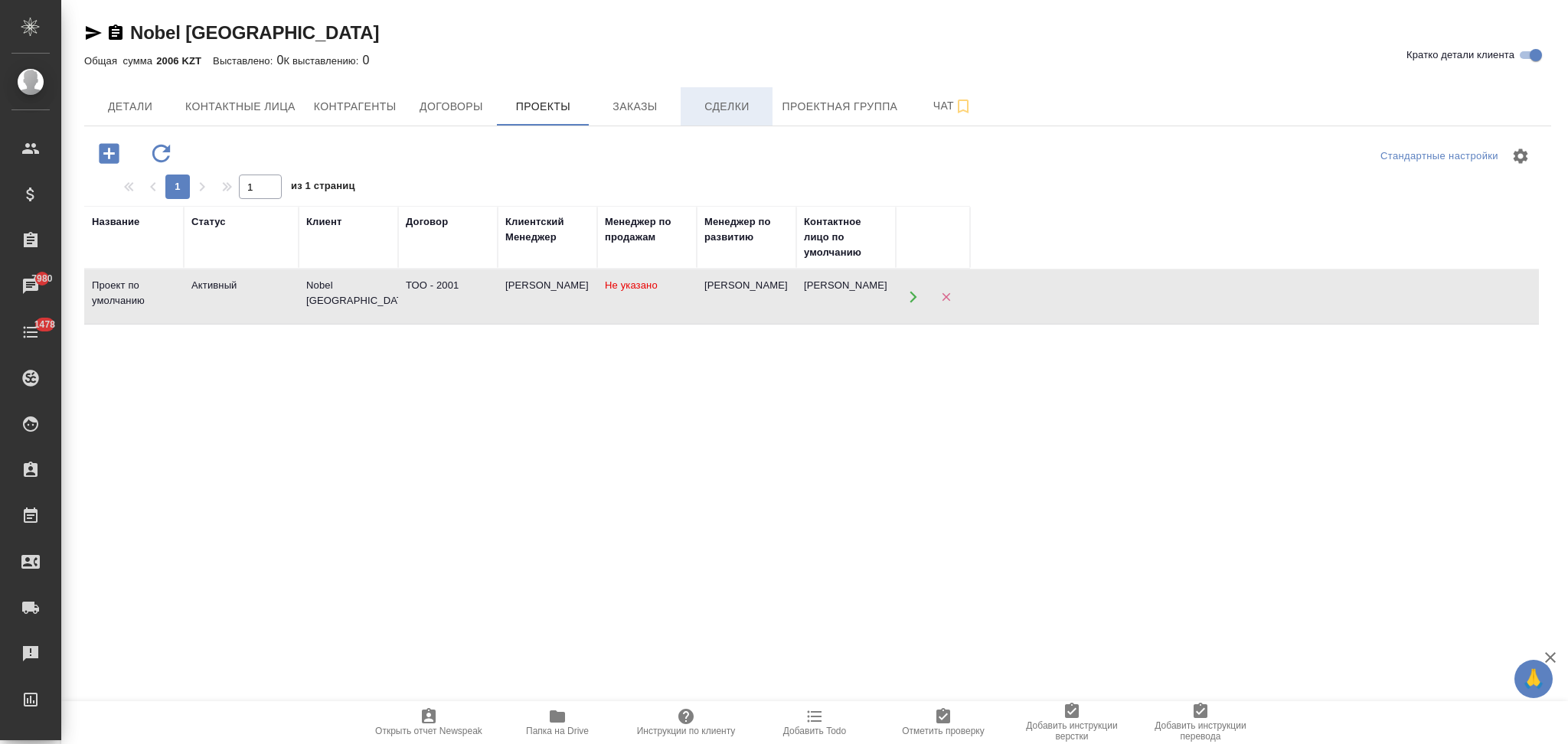
click at [724, 112] on span "Сделки" at bounding box center [726, 107] width 73 height 19
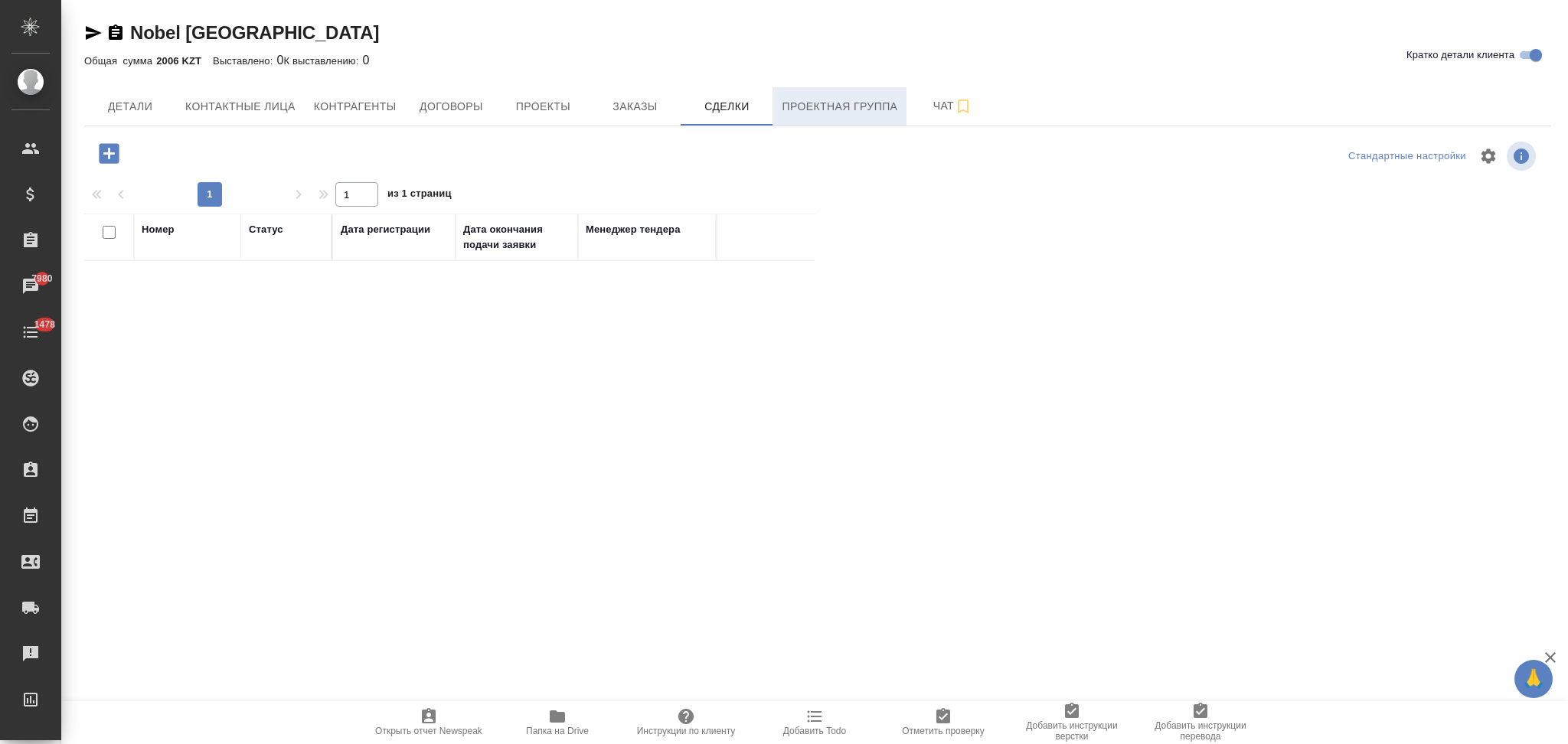
click at [819, 111] on span "Проектная группа" at bounding box center [839, 107] width 115 height 19
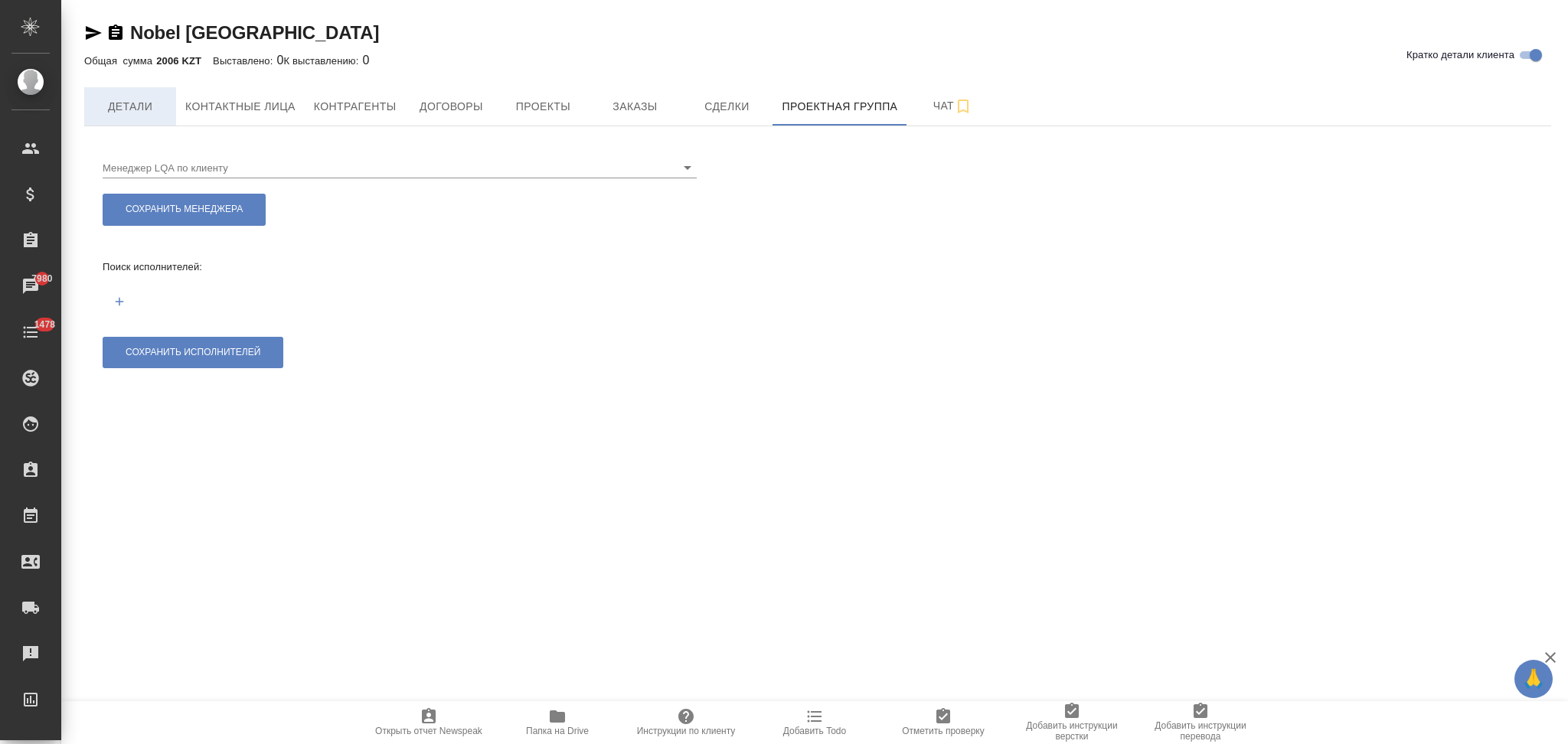
click at [145, 106] on span "Детали" at bounding box center [130, 107] width 73 height 19
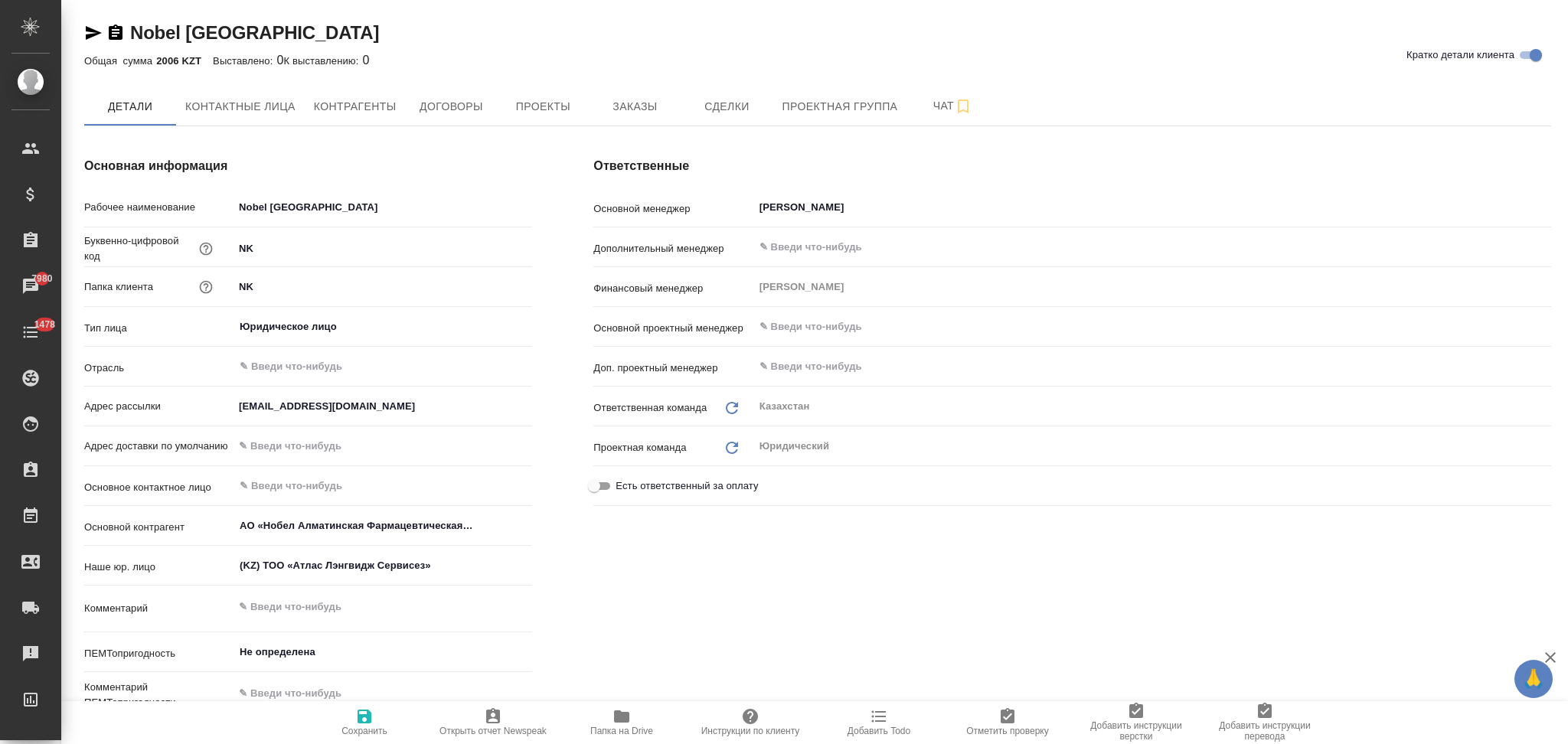
type textarea "x"
click at [297, 357] on input "text" at bounding box center [357, 366] width 238 height 18
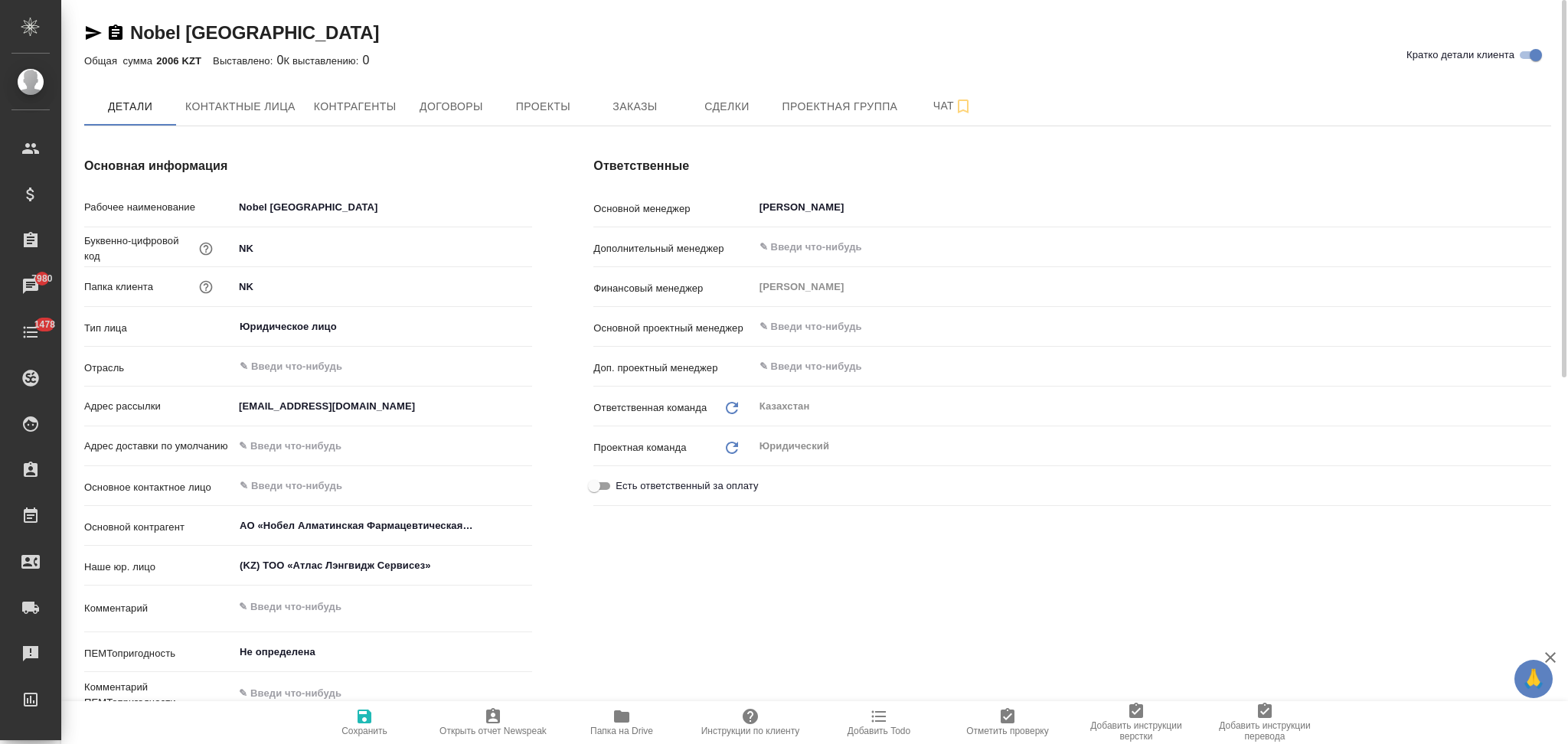
click at [547, 497] on div "Основная информация Рабочее наименование Nobel Kazakhstan Буквенно-цифровой код…" at bounding box center [308, 441] width 509 height 629
click at [630, 114] on span "Заказы" at bounding box center [634, 107] width 73 height 19
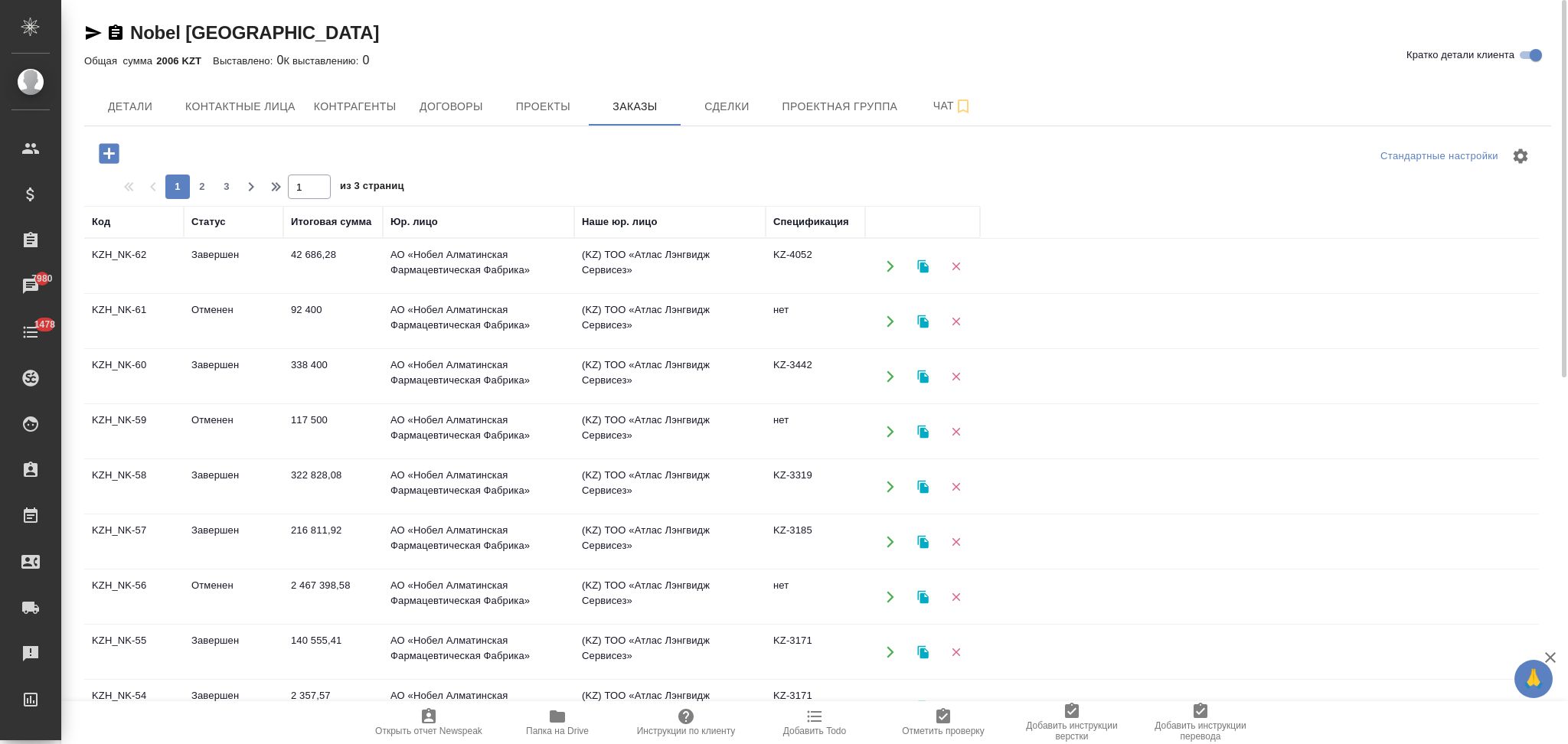
click at [920, 262] on icon "button" at bounding box center [922, 265] width 10 height 13
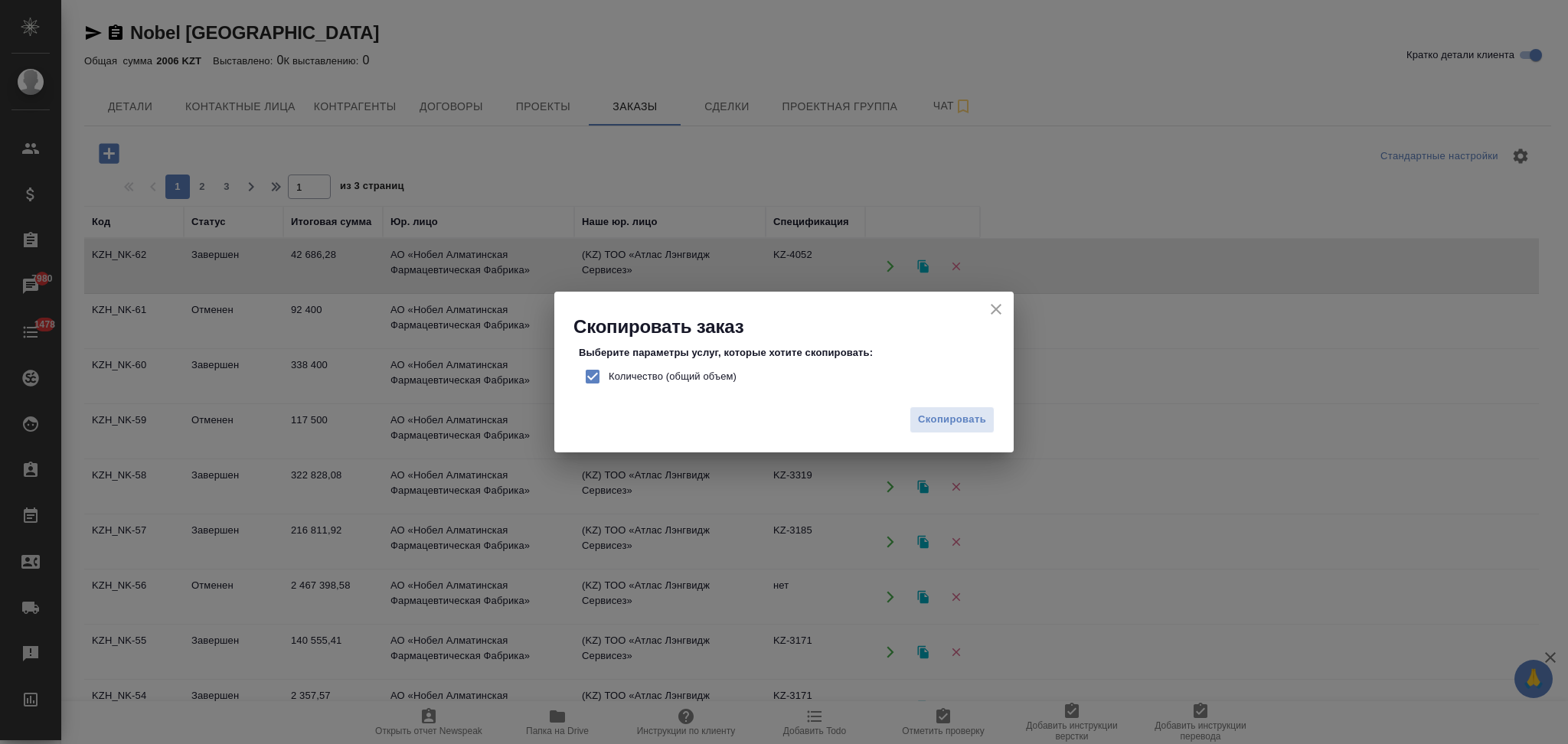
click at [591, 376] on input "Количество (общий объем)" at bounding box center [592, 375] width 32 height 32
checkbox input "false"
click at [926, 413] on span "Скопировать" at bounding box center [952, 419] width 68 height 17
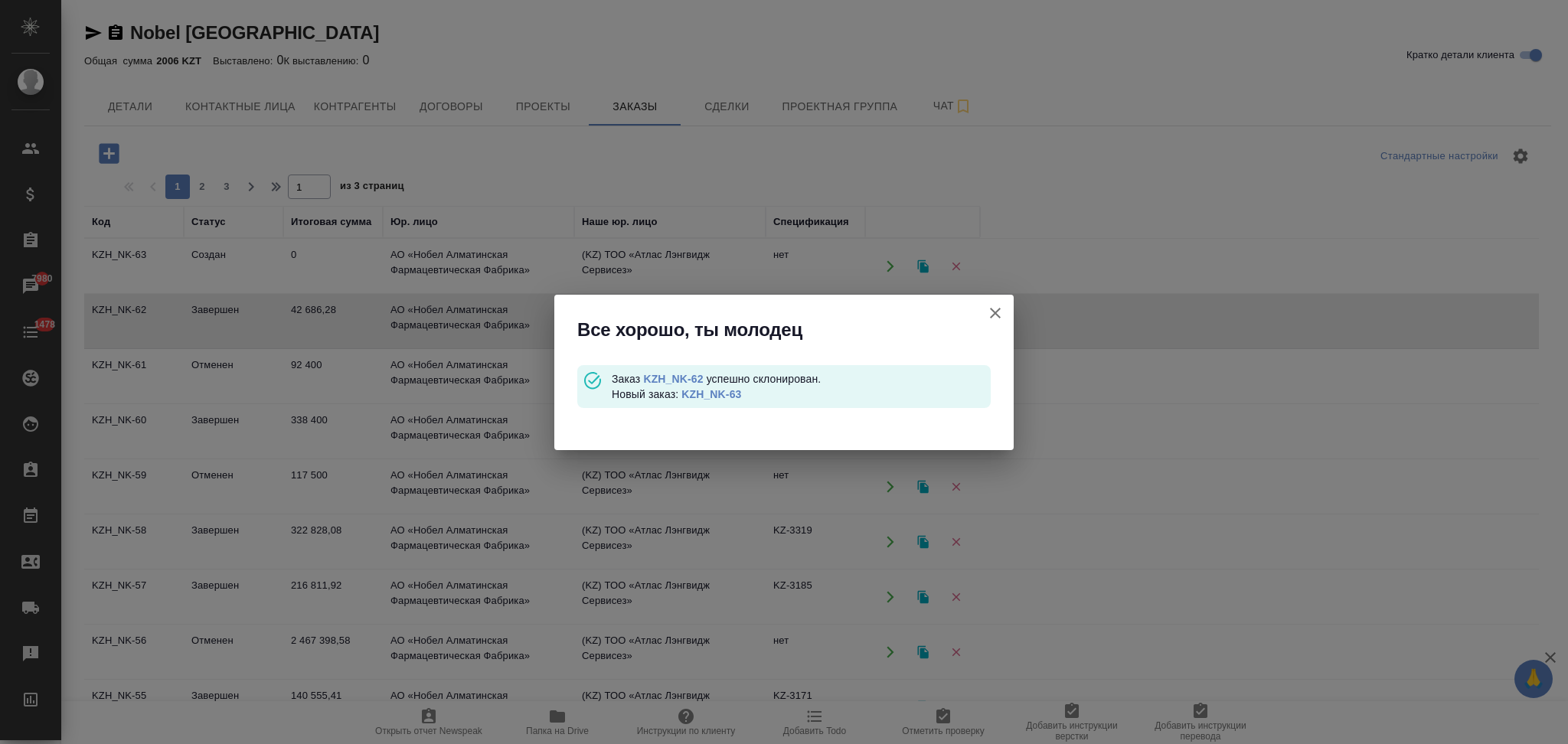
click at [688, 396] on link "KZH_NK-63" at bounding box center [711, 393] width 59 height 12
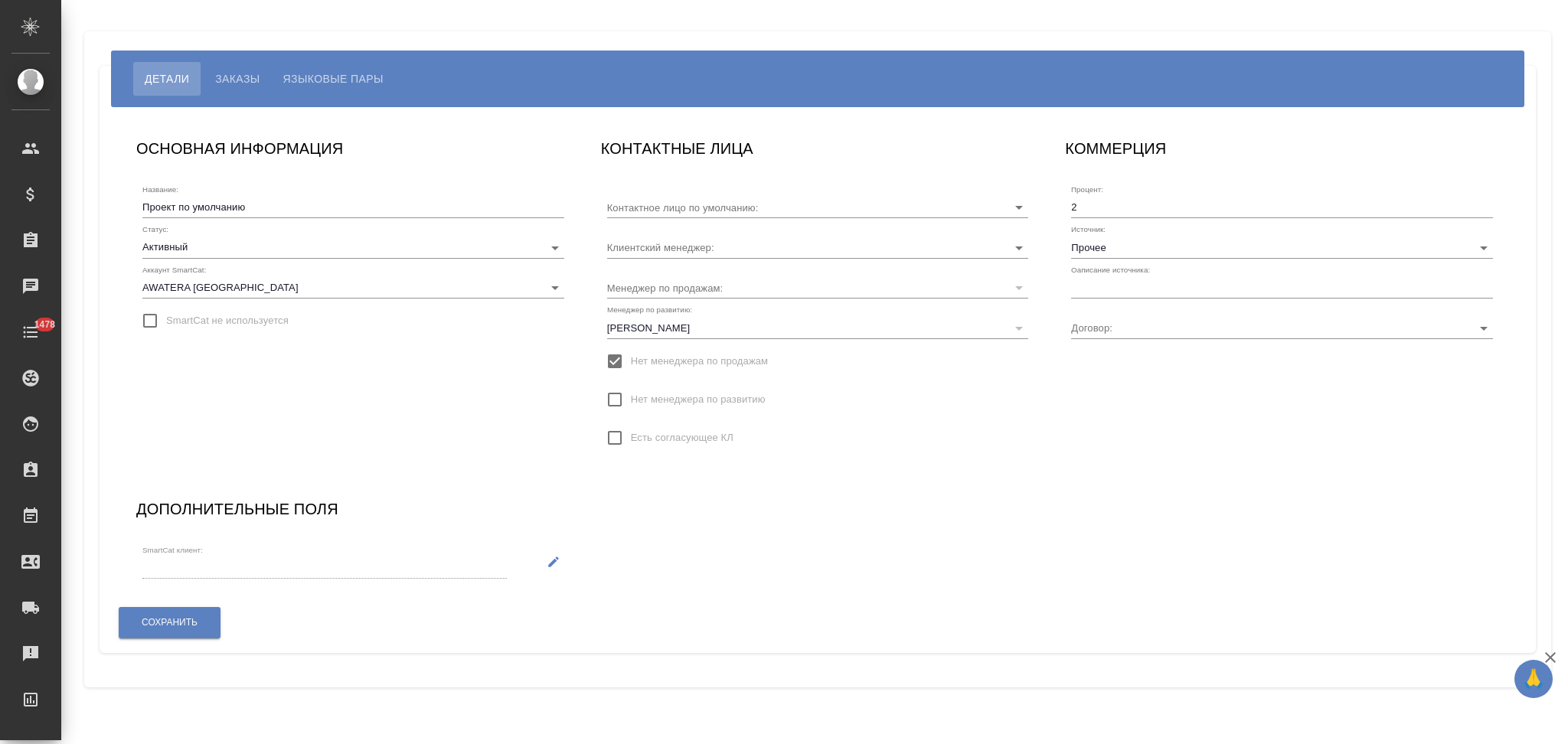
type input "[PERSON_NAME]"
type input "ТОО - 2001"
type input "[PERSON_NAME]"
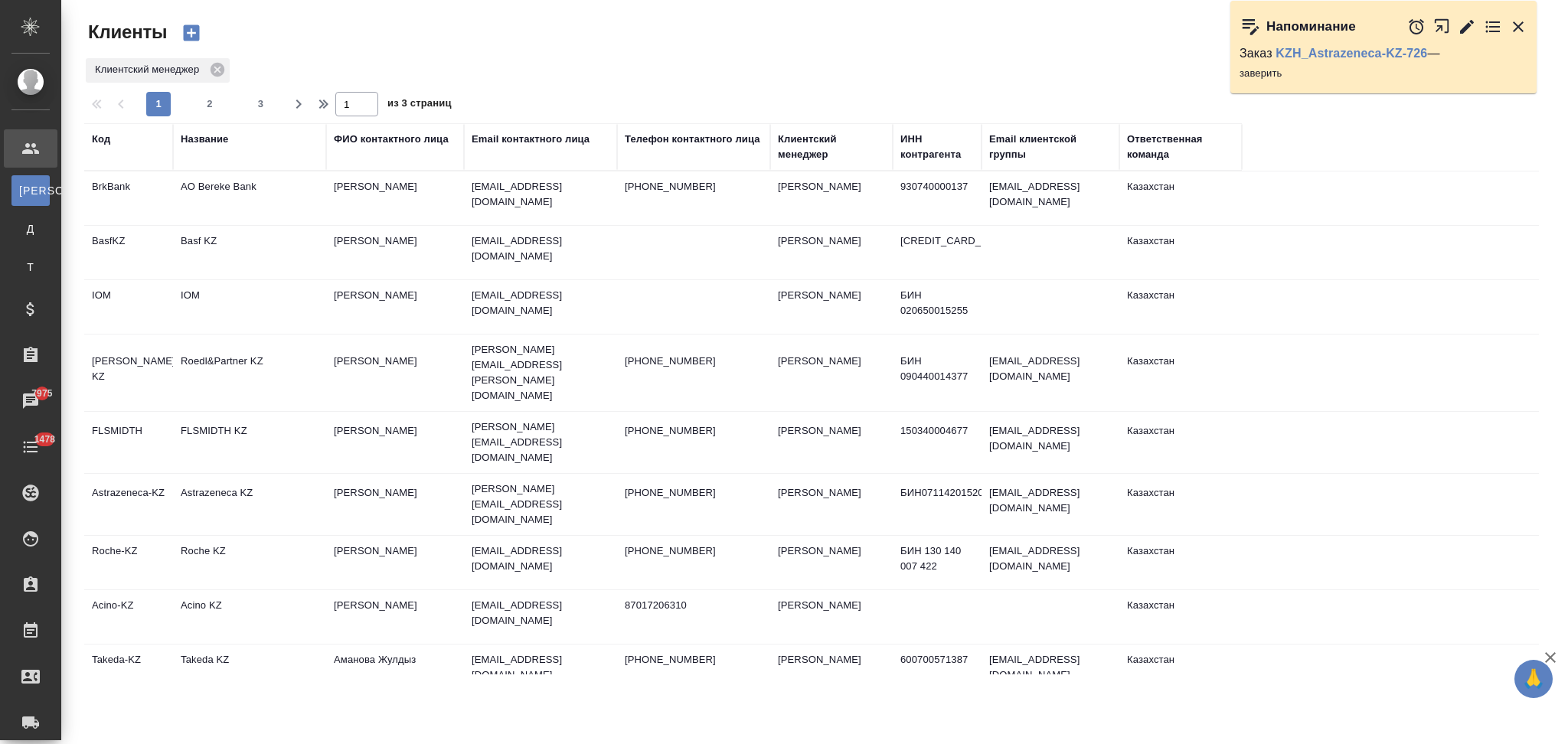
select select "RU"
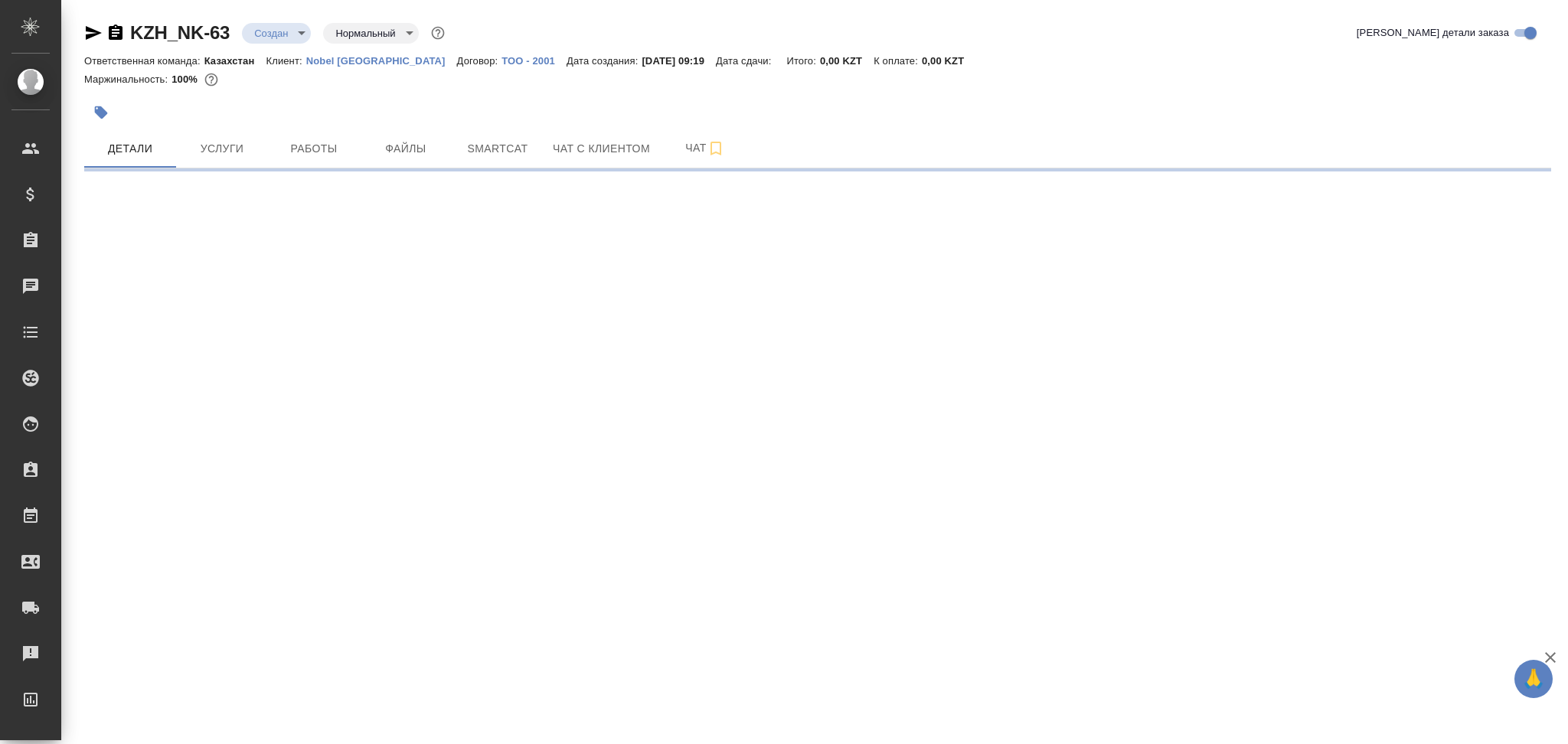
select select "RU"
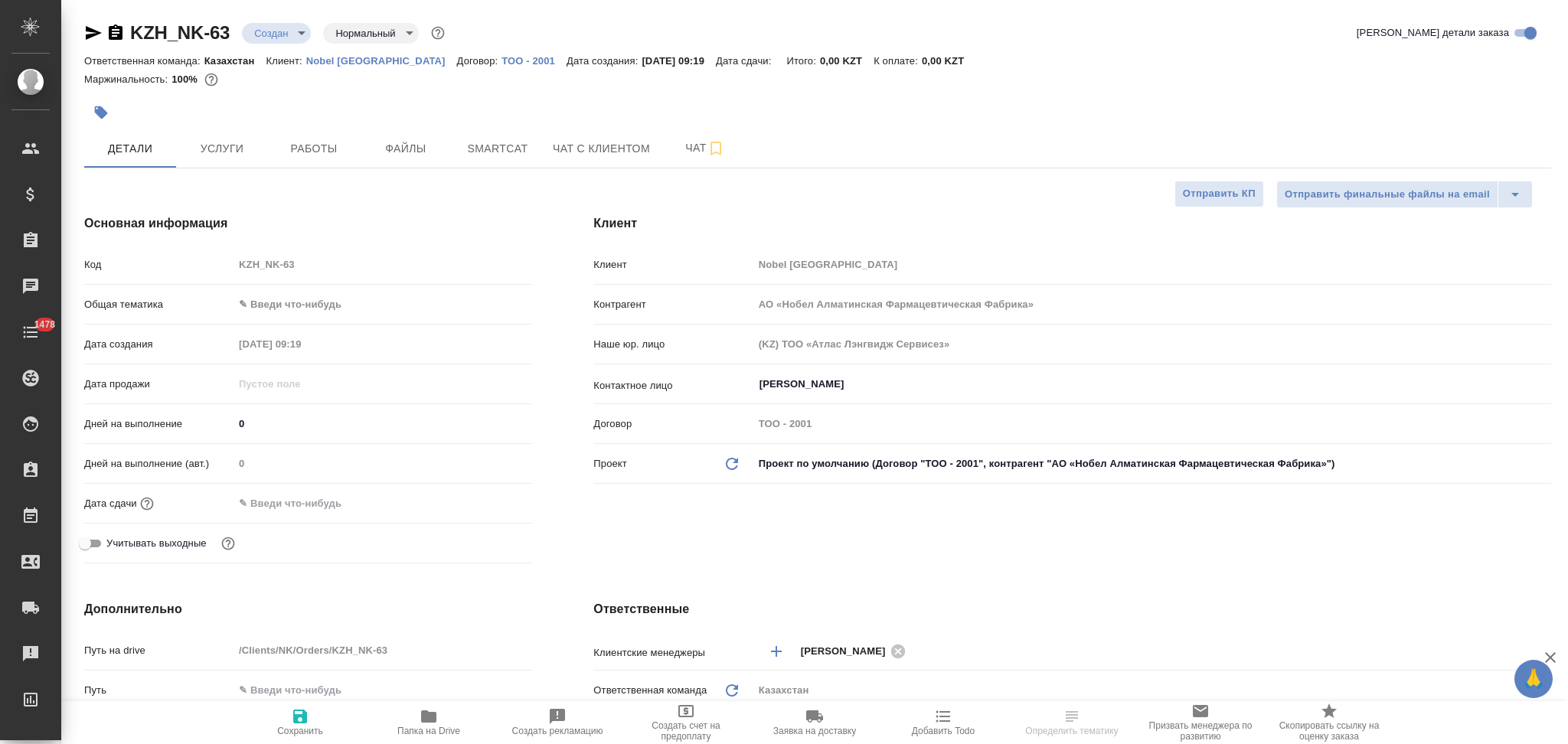
type textarea "x"
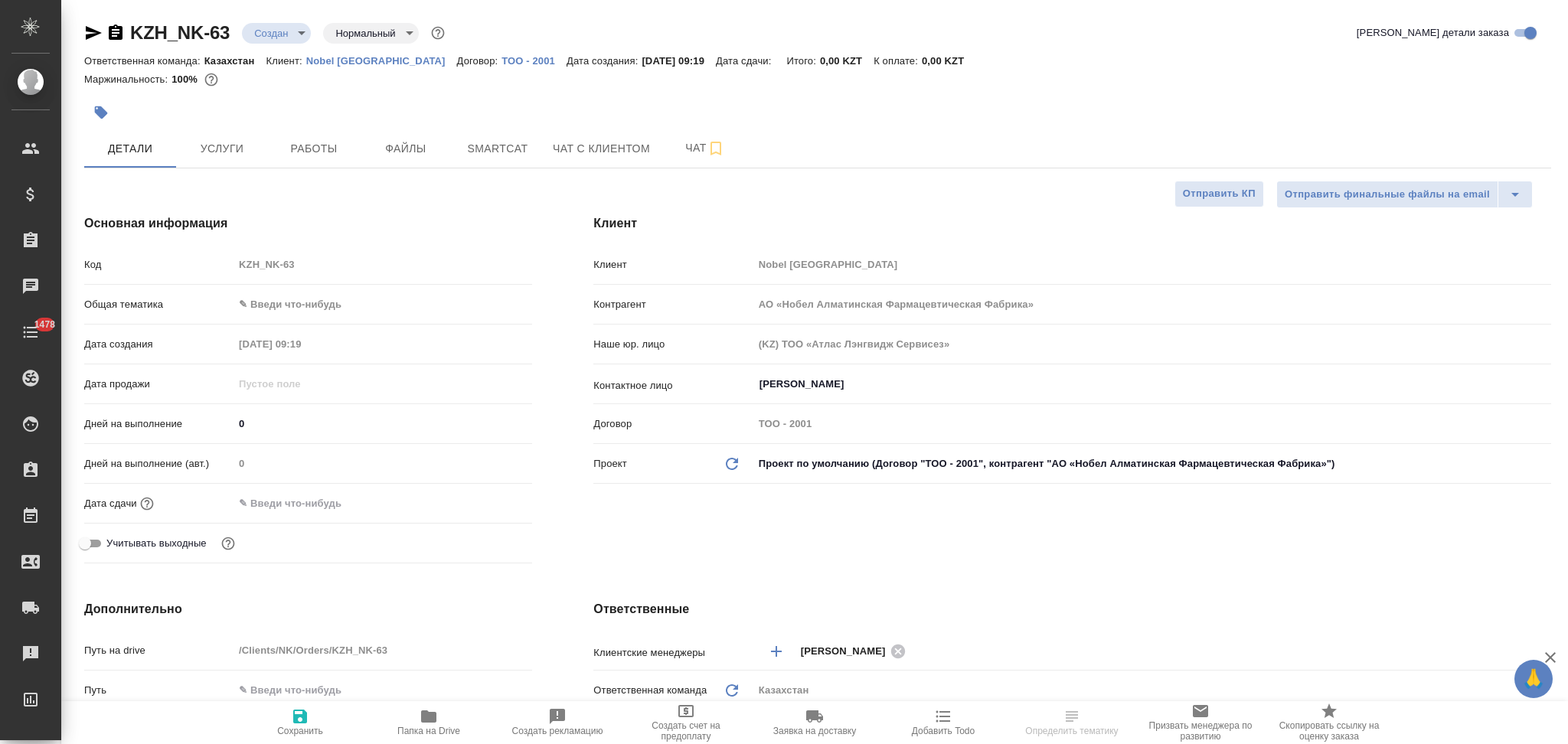
type textarea "x"
click at [404, 156] on span "Файлы" at bounding box center [405, 149] width 73 height 19
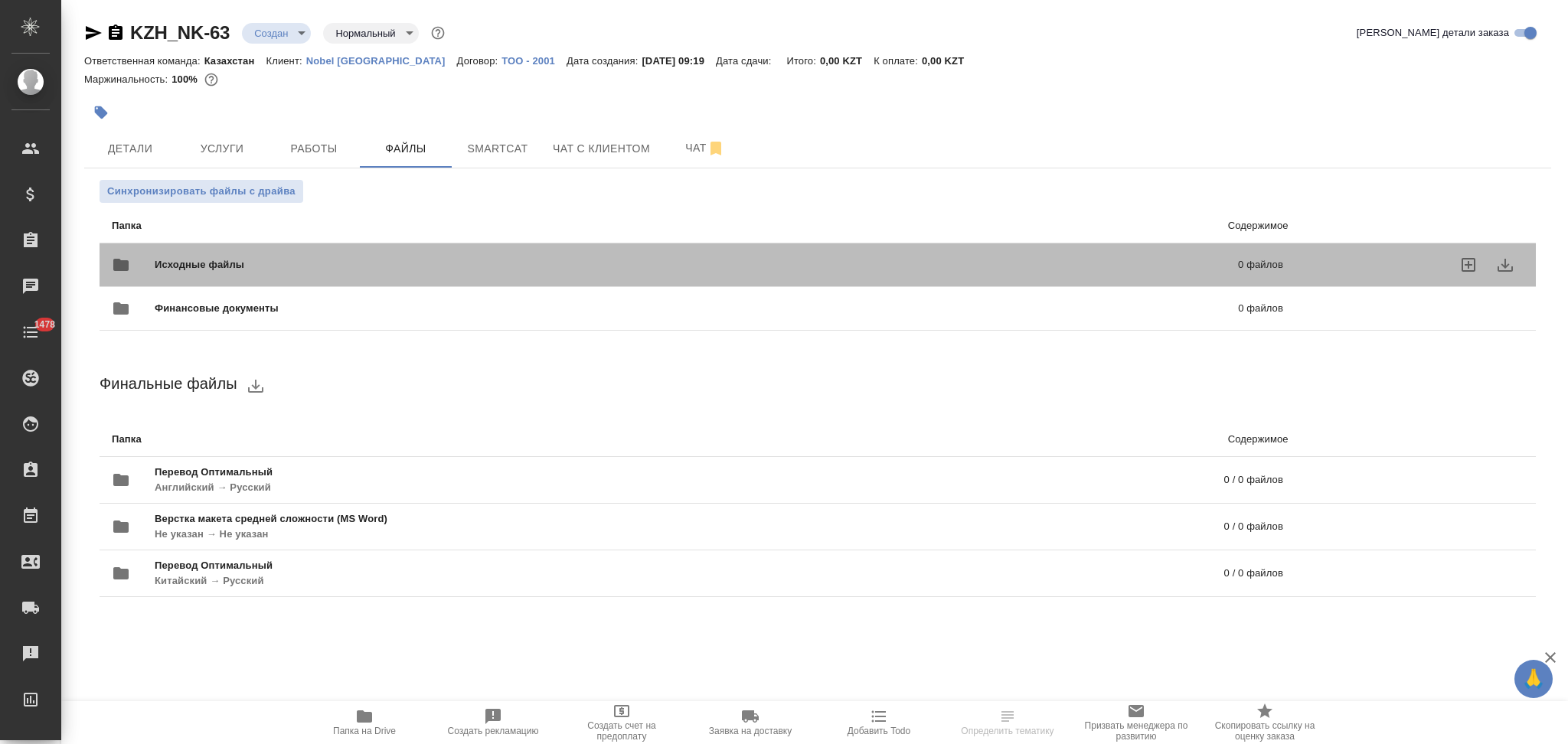
click at [262, 260] on span "Исходные файлы" at bounding box center [448, 265] width 586 height 15
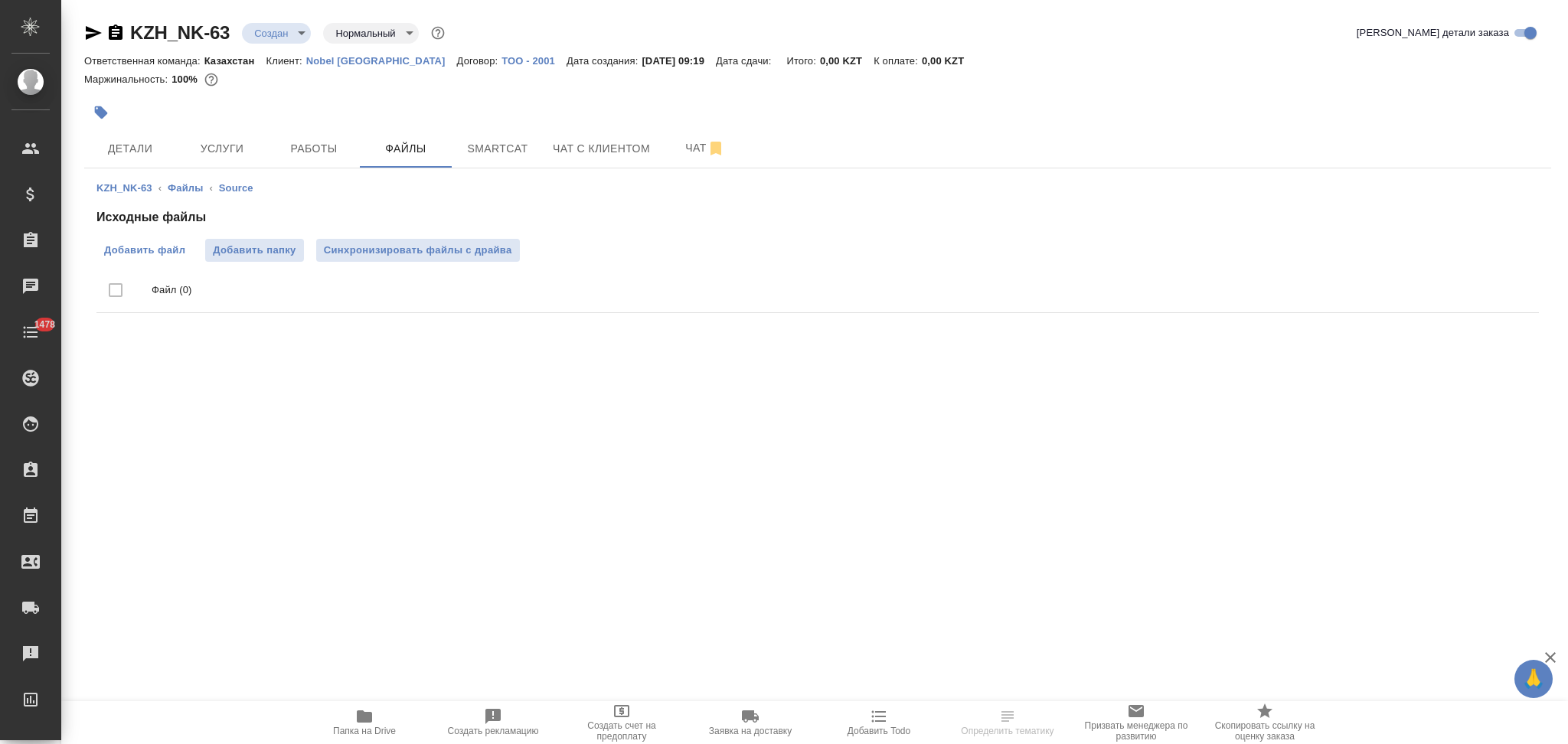
click at [147, 253] on span "Добавить файл" at bounding box center [144, 250] width 81 height 15
click at [0, 0] on input "Добавить файл" at bounding box center [0, 0] width 0 height 0
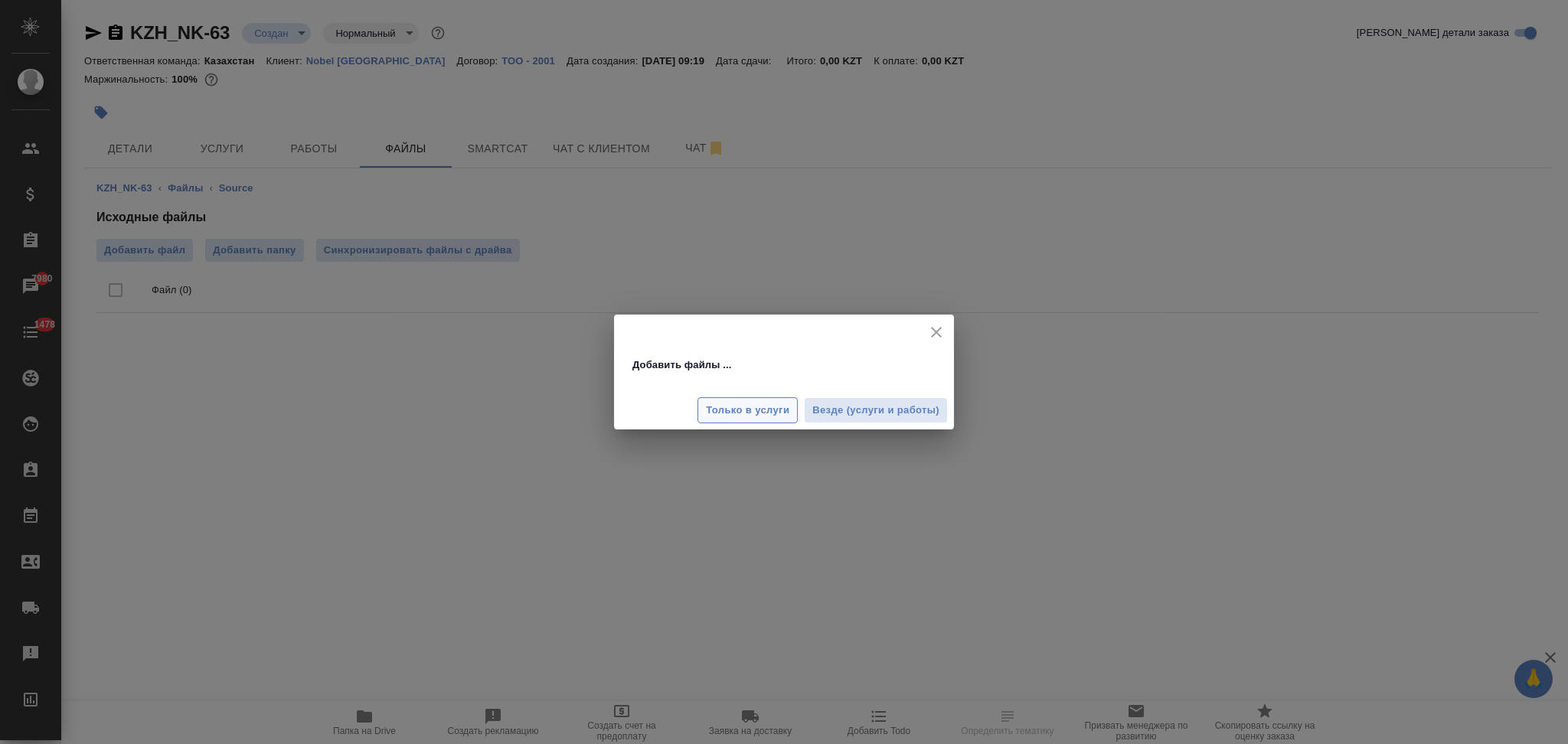
click at [726, 407] on span "Только в услуги" at bounding box center [747, 411] width 83 height 17
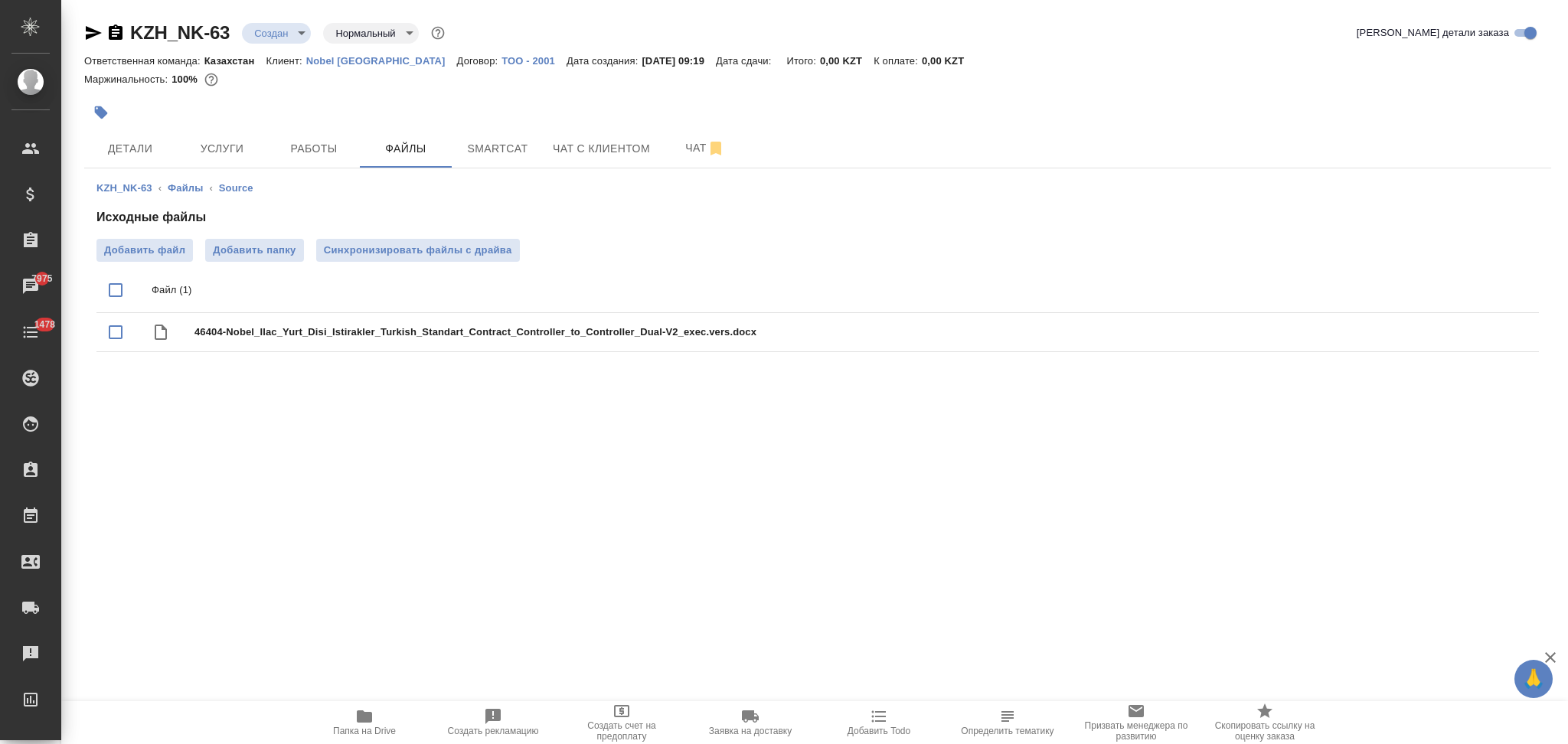
click at [216, 147] on span "Услуги" at bounding box center [222, 149] width 73 height 19
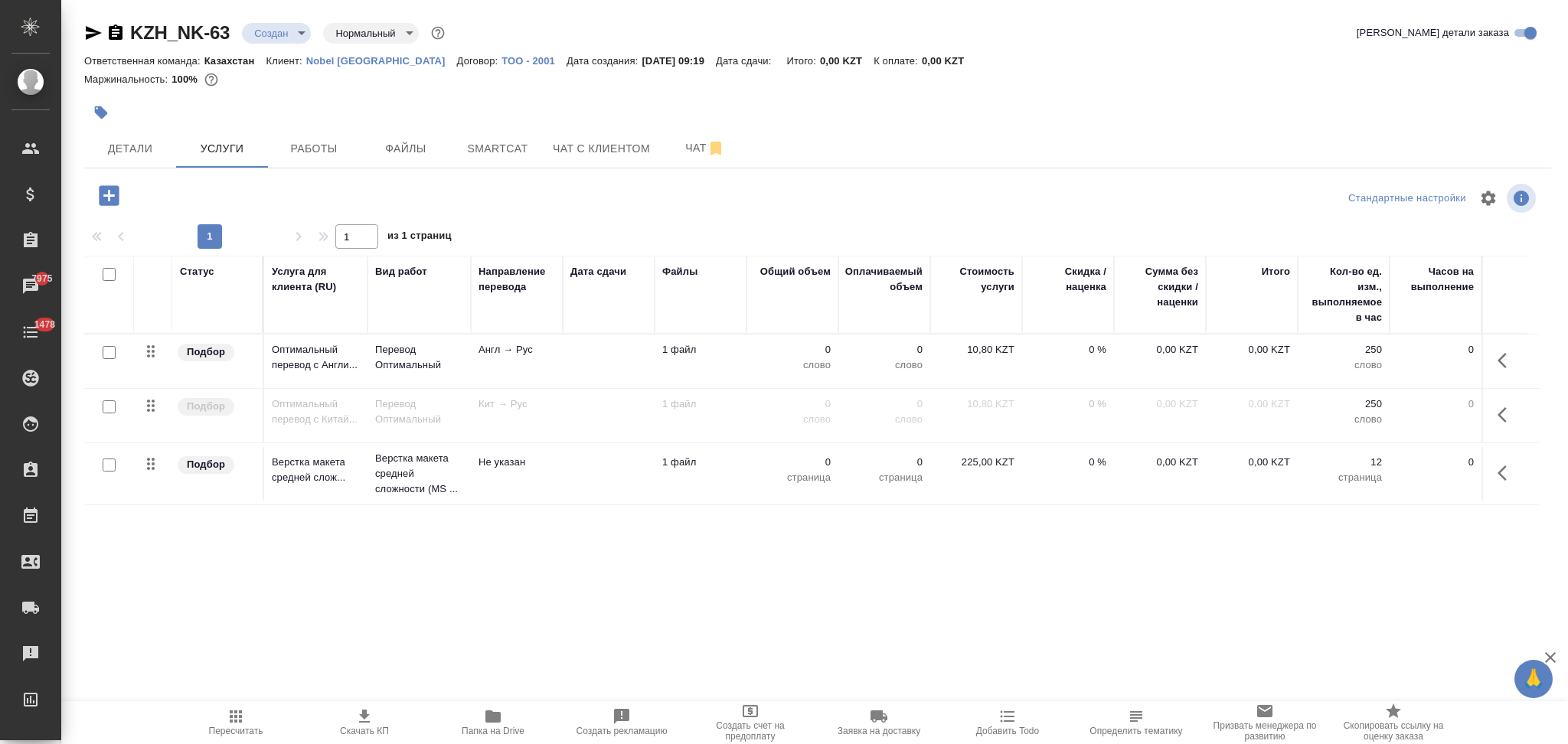
click at [111, 408] on input "checkbox" at bounding box center [108, 406] width 13 height 13
checkbox input "true"
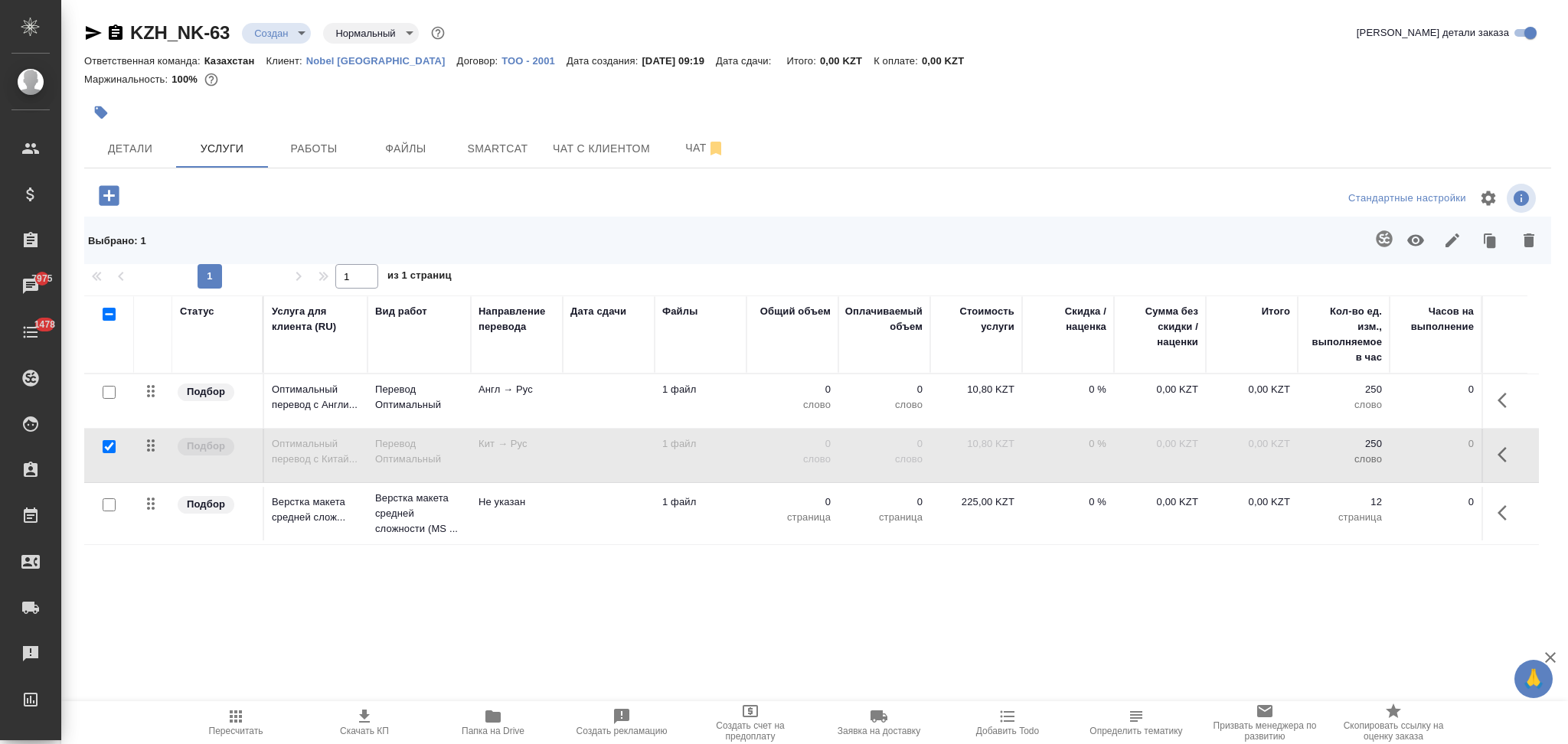
click at [110, 395] on input "checkbox" at bounding box center [108, 392] width 13 height 13
checkbox input "true"
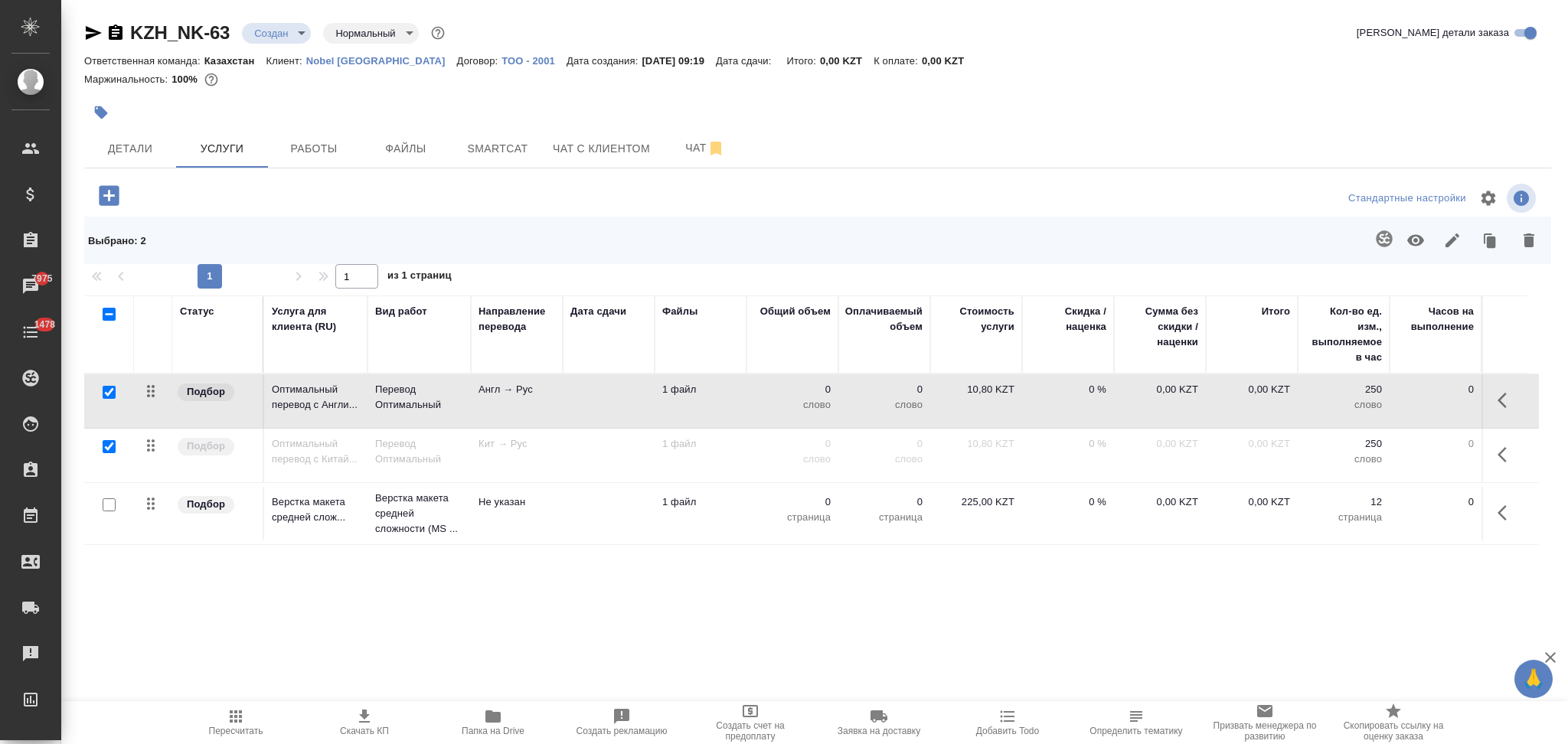
click at [1528, 240] on icon "button" at bounding box center [1528, 241] width 10 height 14
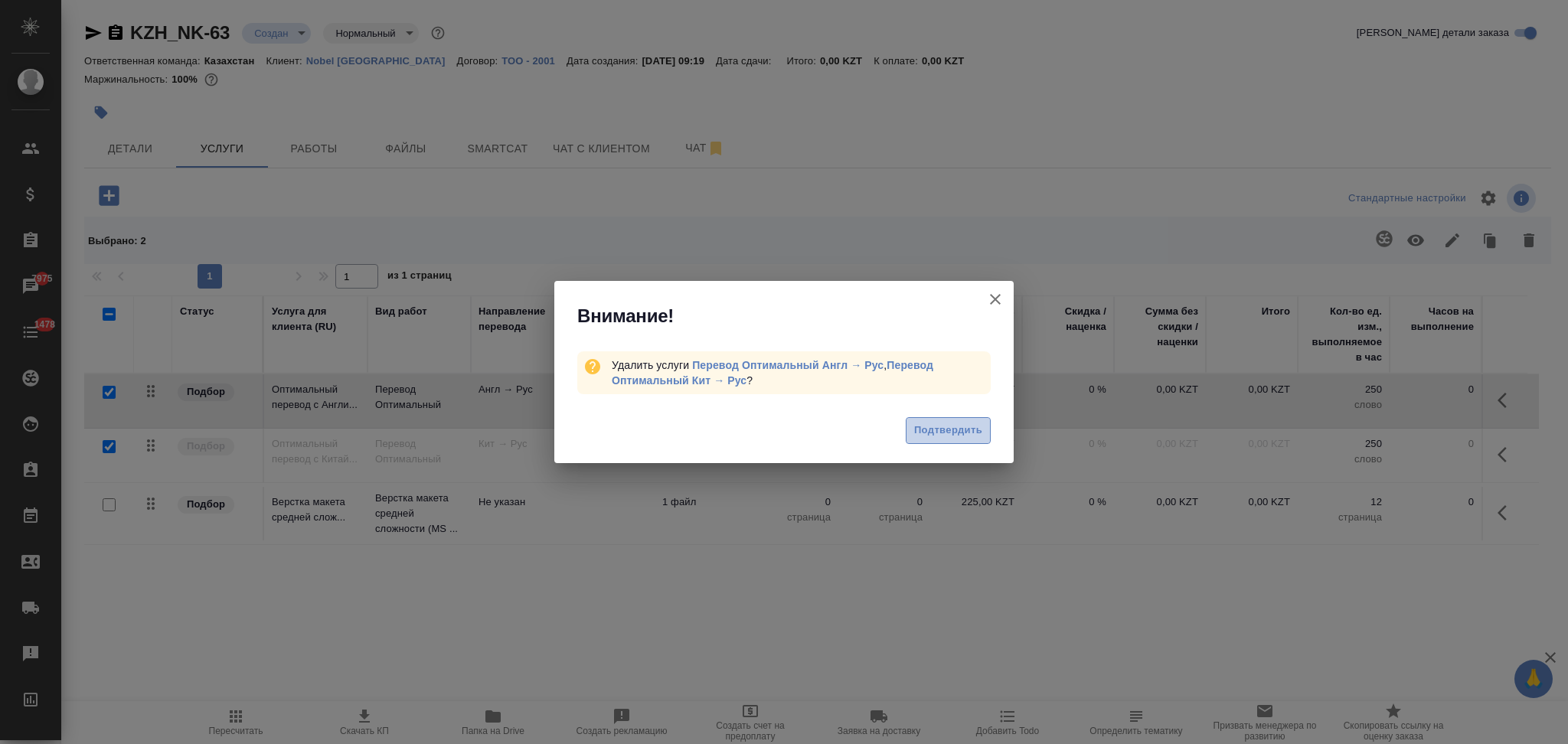
click at [947, 425] on span "Подтвердить" at bounding box center [947, 430] width 68 height 17
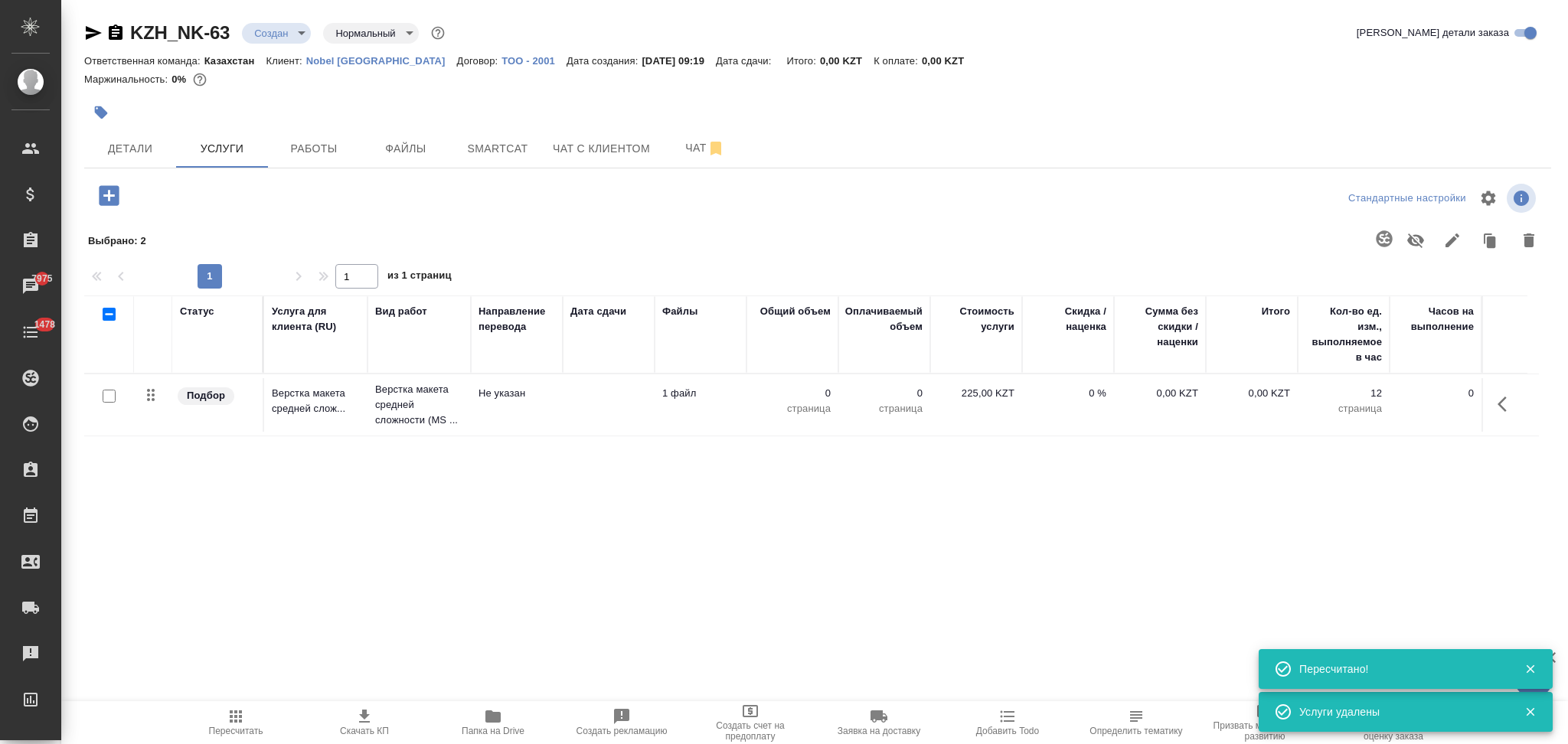
click at [490, 722] on icon "button" at bounding box center [493, 716] width 15 height 12
click at [105, 198] on icon "button" at bounding box center [108, 195] width 20 height 20
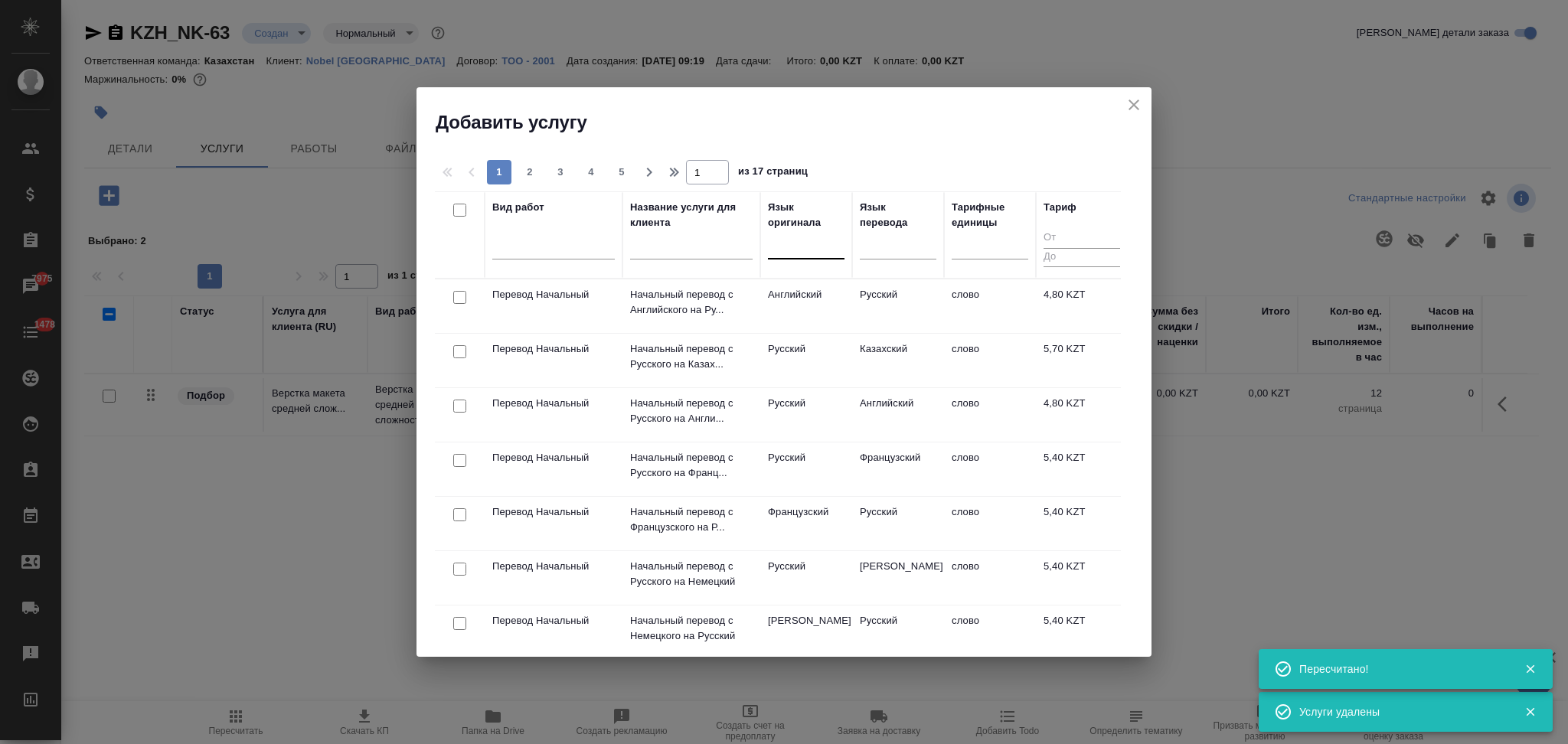
click at [812, 255] on div at bounding box center [805, 244] width 77 height 22
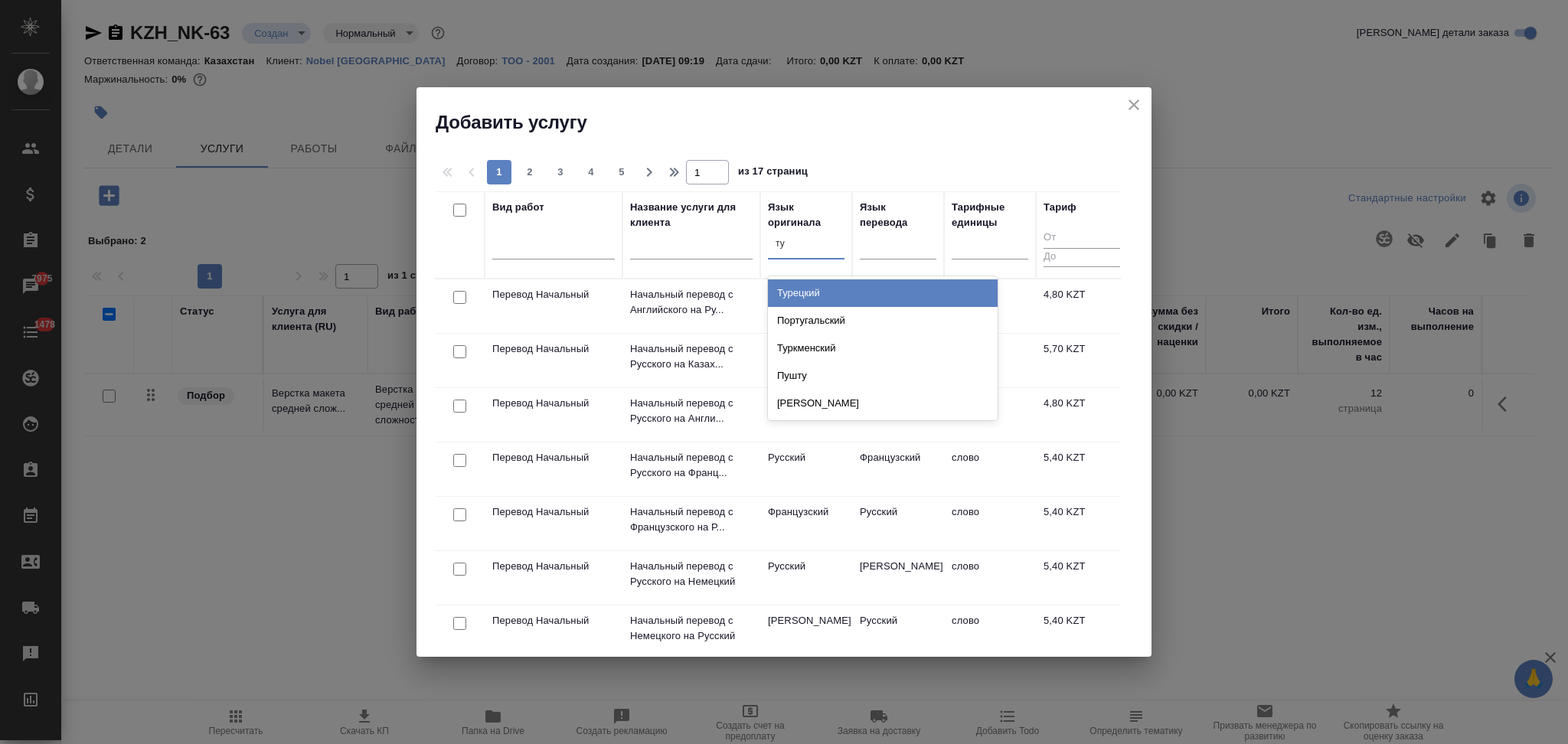
type input "тур"
click at [803, 297] on div "Турецкий" at bounding box center [882, 293] width 230 height 27
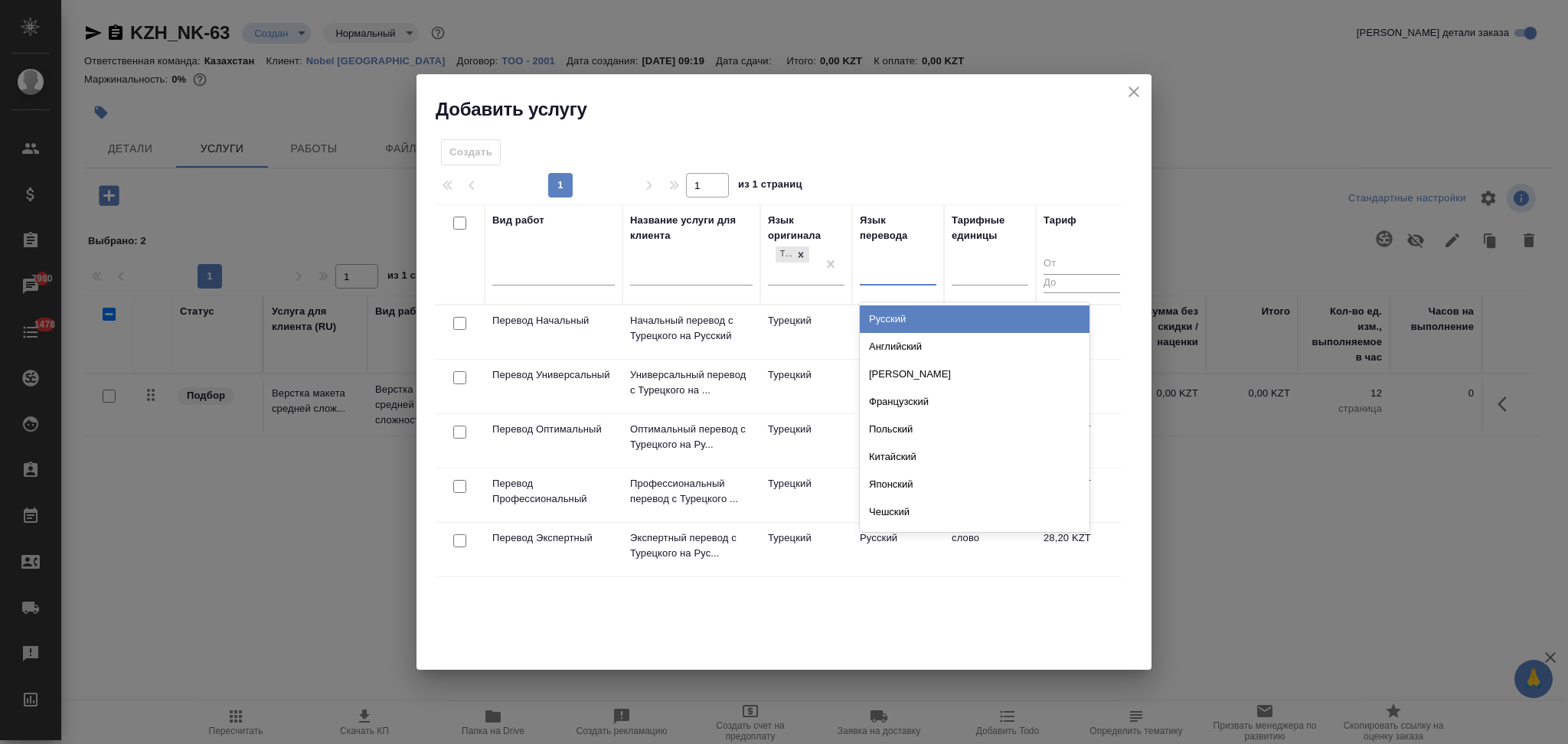
click at [879, 272] on div at bounding box center [897, 271] width 77 height 22
type input "рус"
click at [895, 306] on div "Русский" at bounding box center [974, 319] width 230 height 27
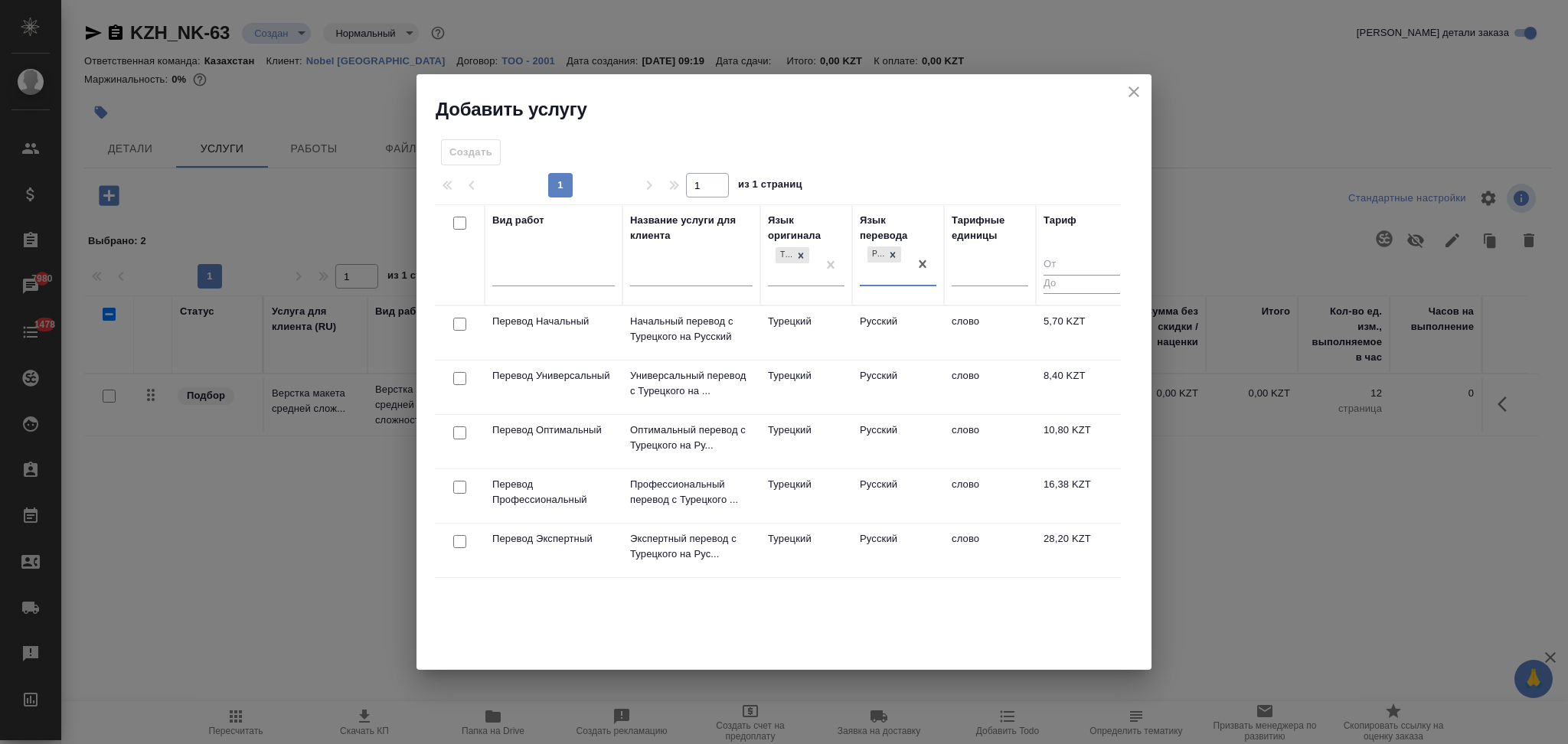
click at [833, 450] on td "Турецкий" at bounding box center [805, 442] width 92 height 53
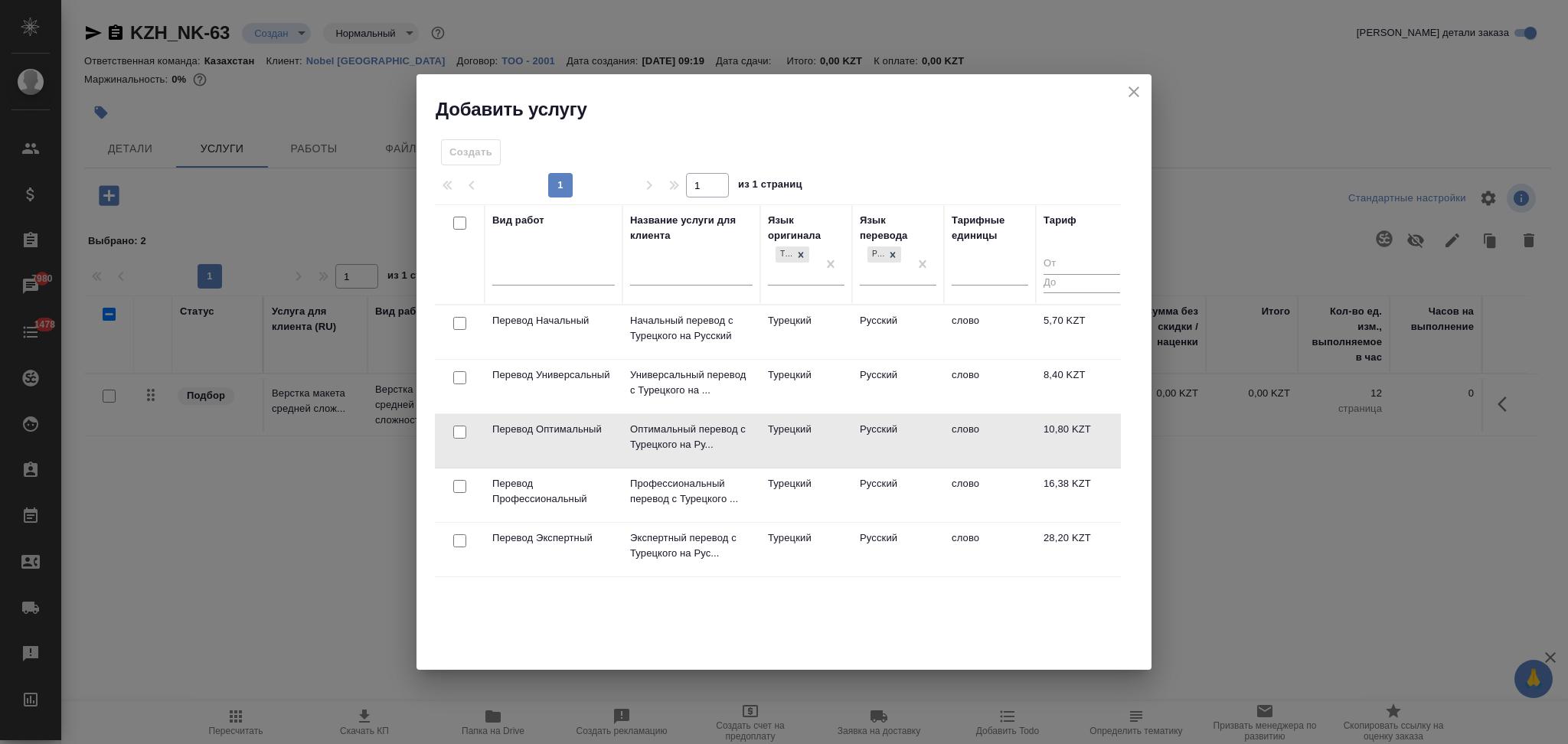
click at [833, 450] on td "Турецкий" at bounding box center [805, 441] width 92 height 53
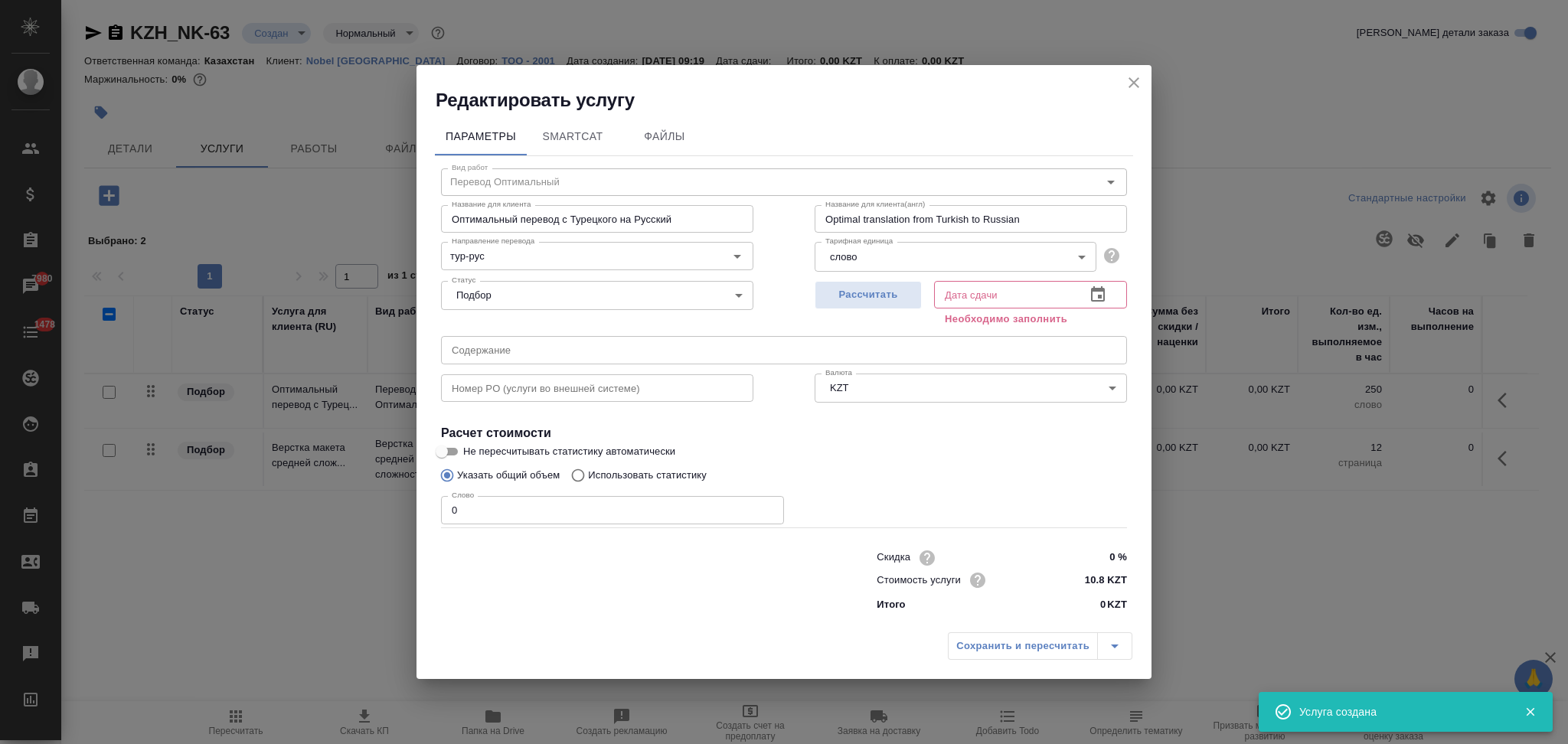
click at [1128, 85] on icon "close" at bounding box center [1133, 82] width 18 height 18
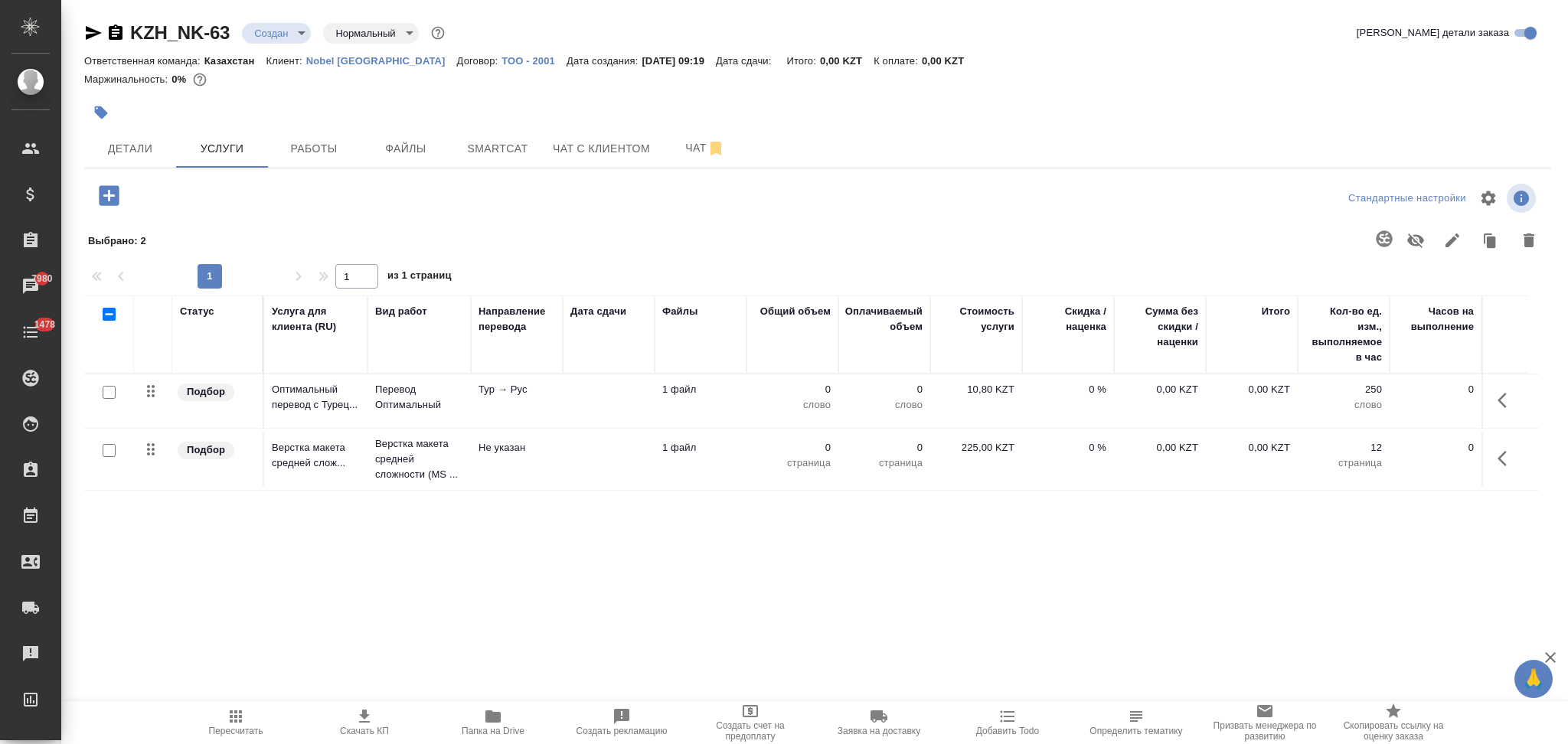
click at [108, 393] on input "checkbox" at bounding box center [108, 392] width 13 height 13
checkbox input "true"
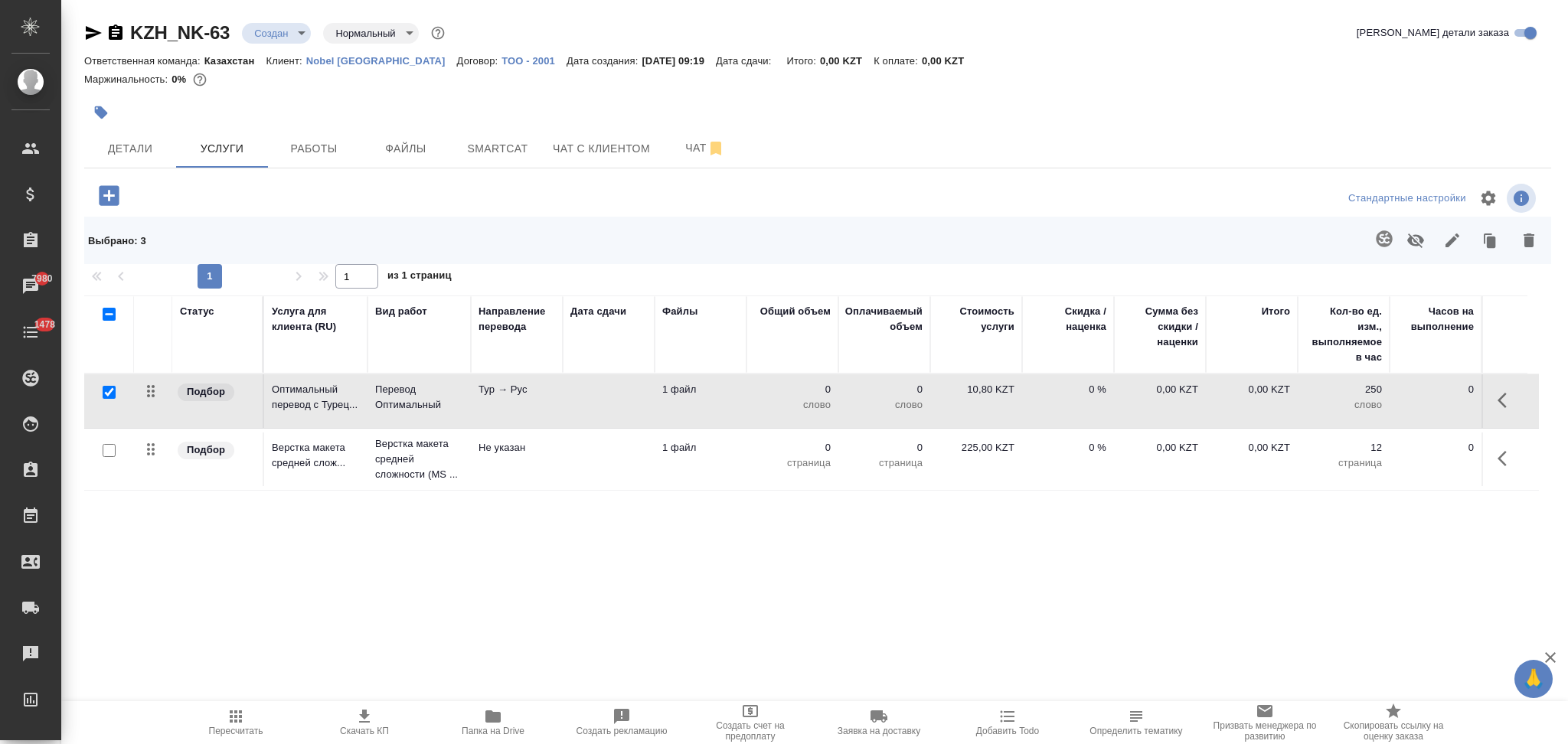
click at [1381, 237] on icon "button" at bounding box center [1383, 238] width 18 height 18
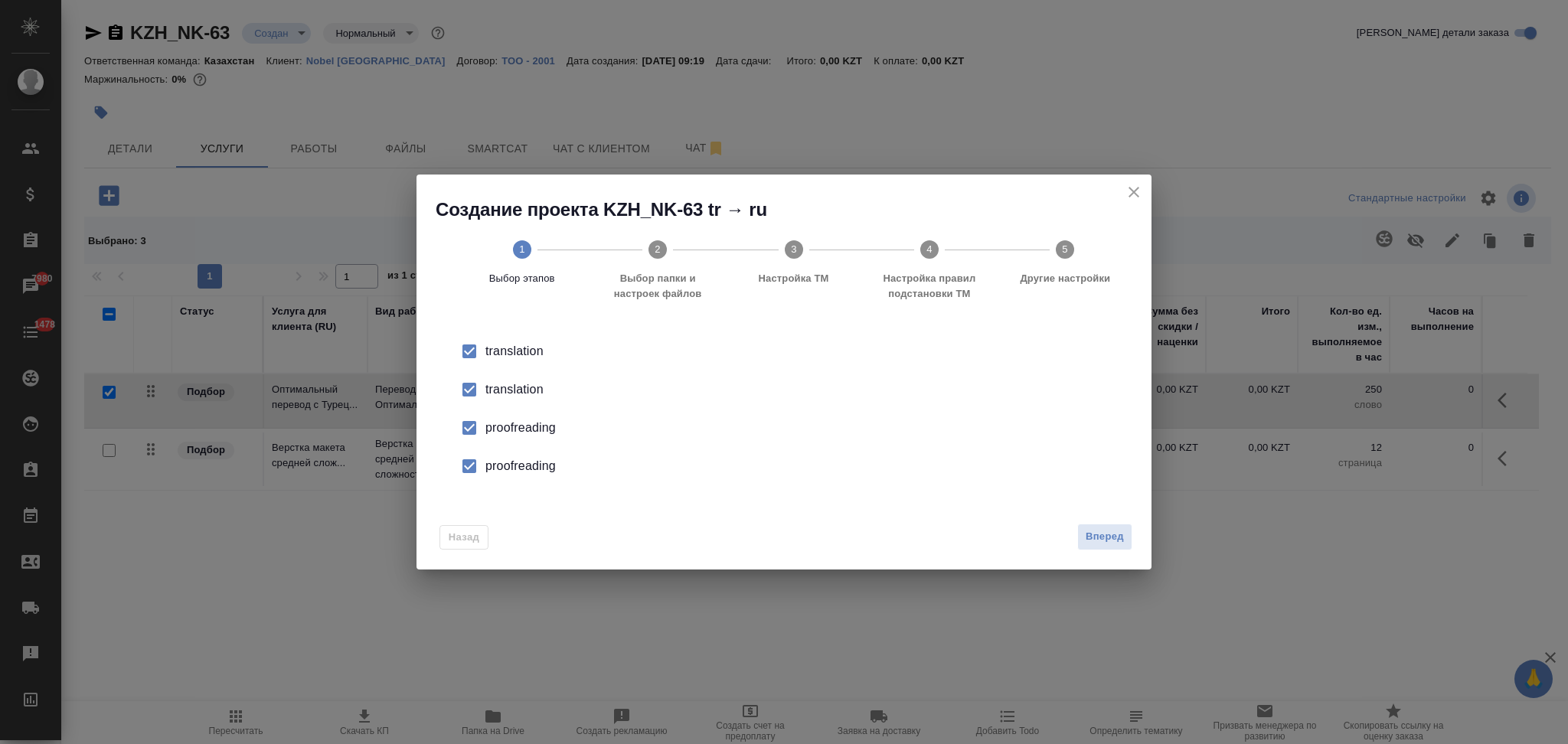
click at [532, 392] on div "translation" at bounding box center [800, 389] width 629 height 18
click at [530, 430] on div "proofreading" at bounding box center [800, 427] width 629 height 18
click at [532, 465] on div "proofreading" at bounding box center [800, 466] width 629 height 18
click at [1087, 539] on span "Вперед" at bounding box center [1105, 536] width 39 height 17
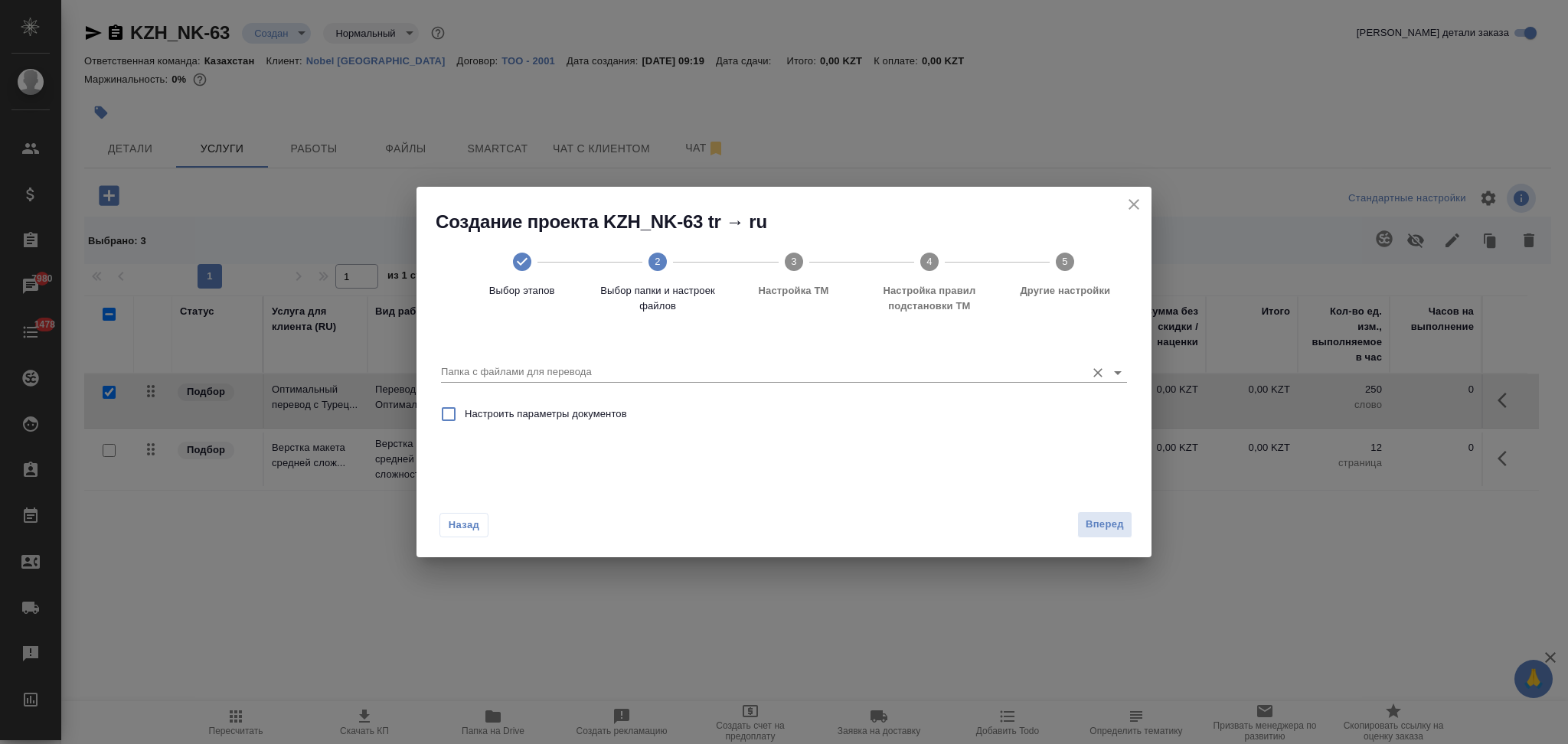
click at [620, 375] on input "Папка с файлами для перевода" at bounding box center [759, 371] width 637 height 18
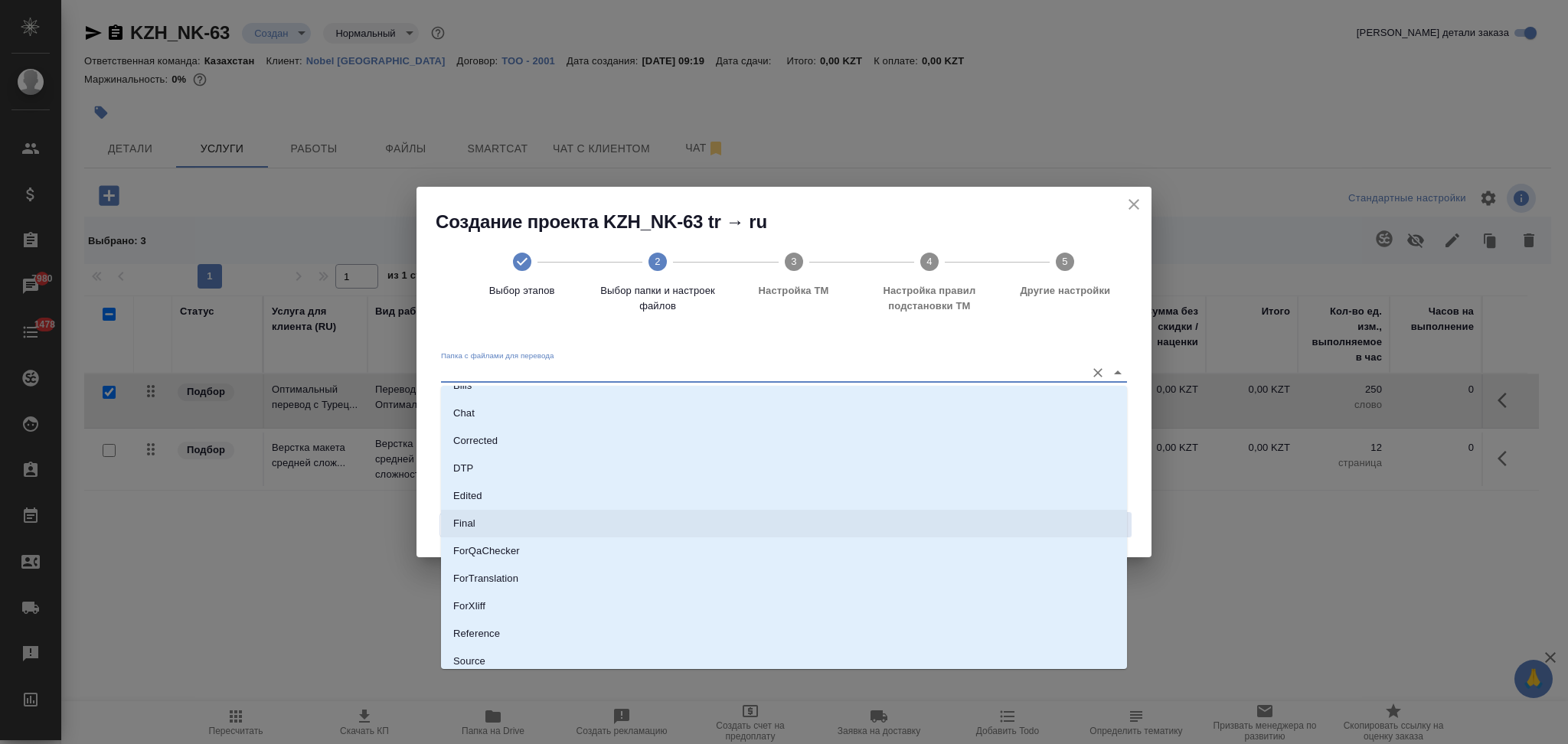
scroll to position [107, 0]
click at [509, 590] on li "Source" at bounding box center [784, 600] width 686 height 27
type input "Source"
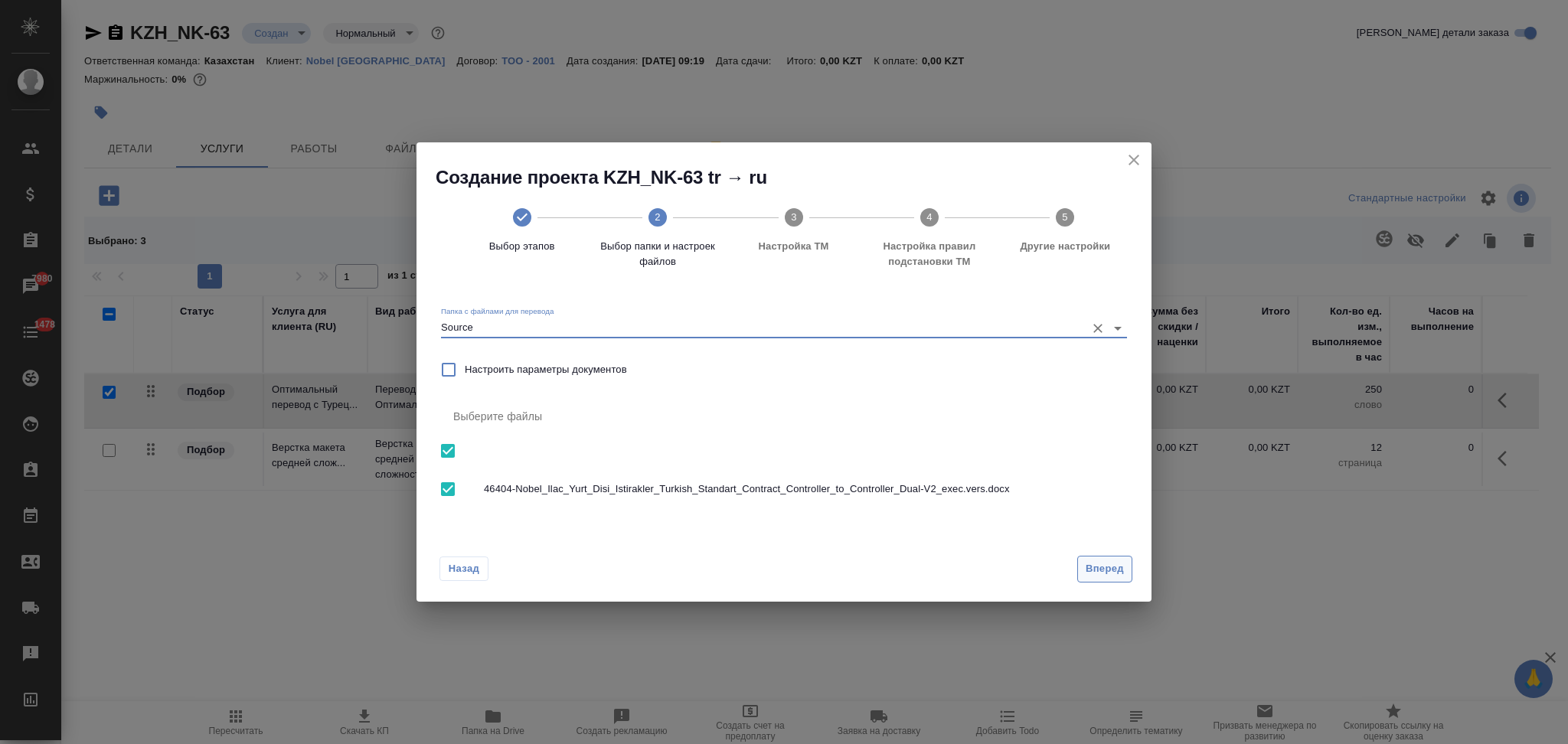
click at [1098, 567] on span "Вперед" at bounding box center [1105, 569] width 39 height 17
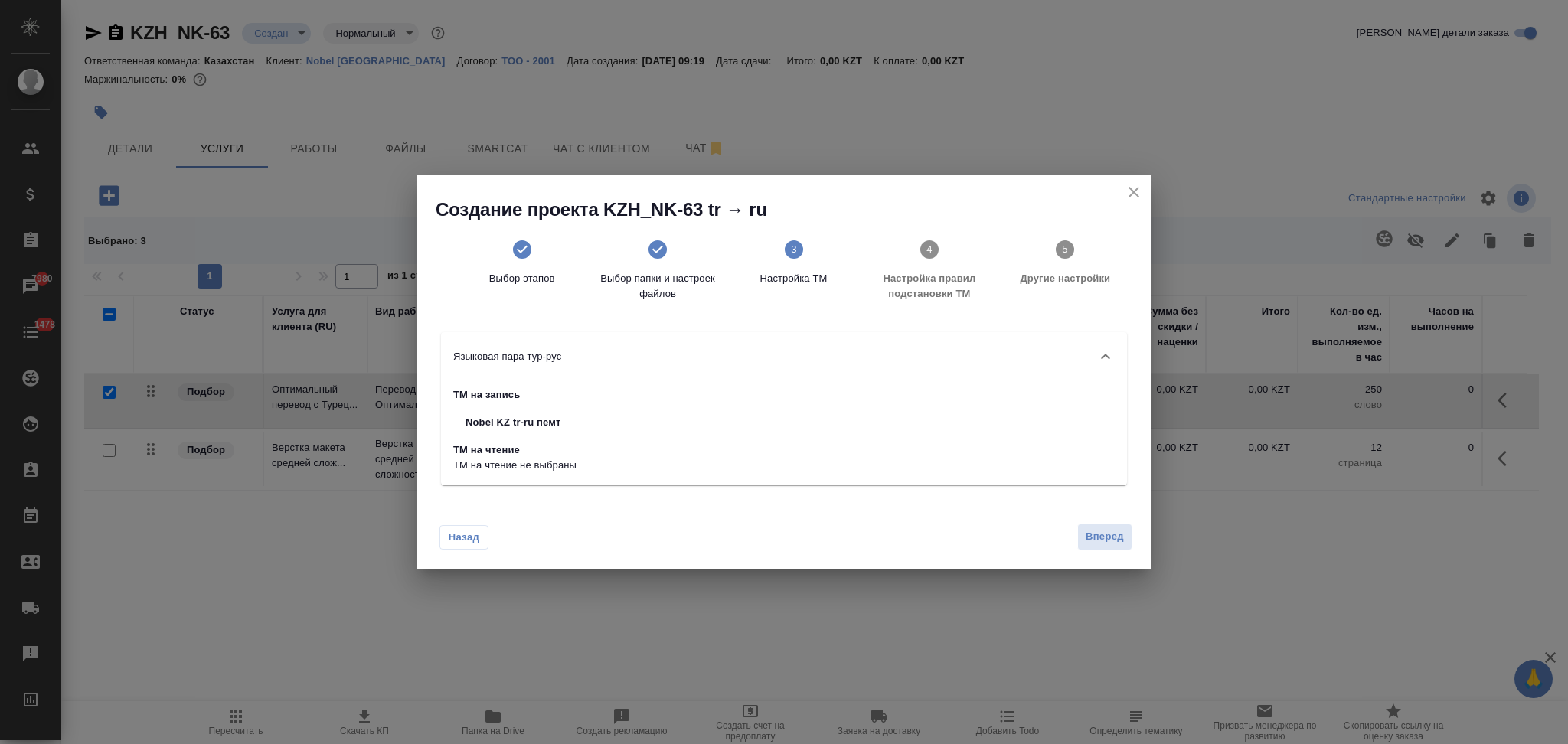
click at [1100, 538] on span "Вперед" at bounding box center [1105, 536] width 39 height 17
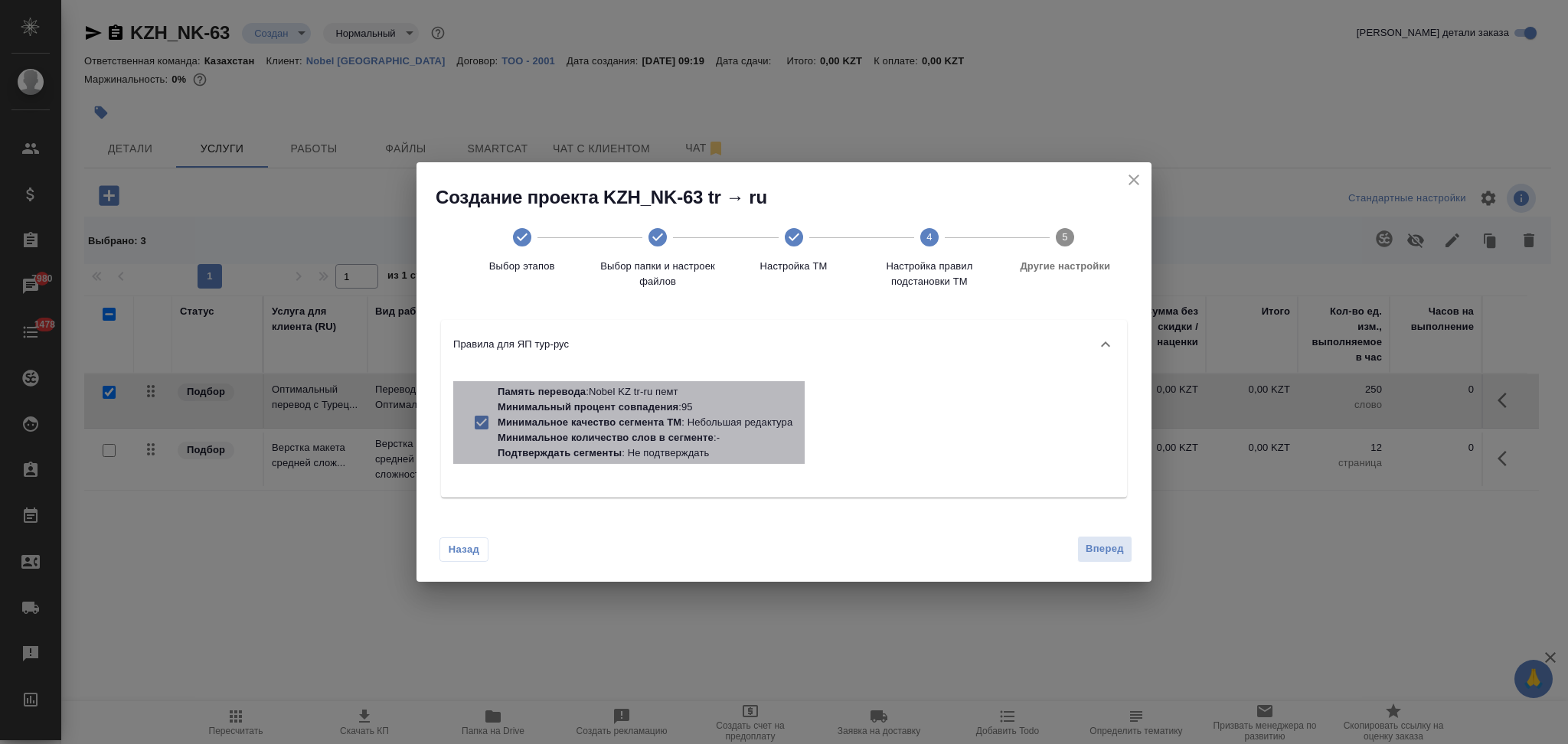
drag, startPoint x: 640, startPoint y: 412, endPoint x: 1037, endPoint y: 521, distance: 411.7
click at [640, 412] on p "Минимальный процент совпадения : 95" at bounding box center [645, 407] width 295 height 15
checkbox input "false"
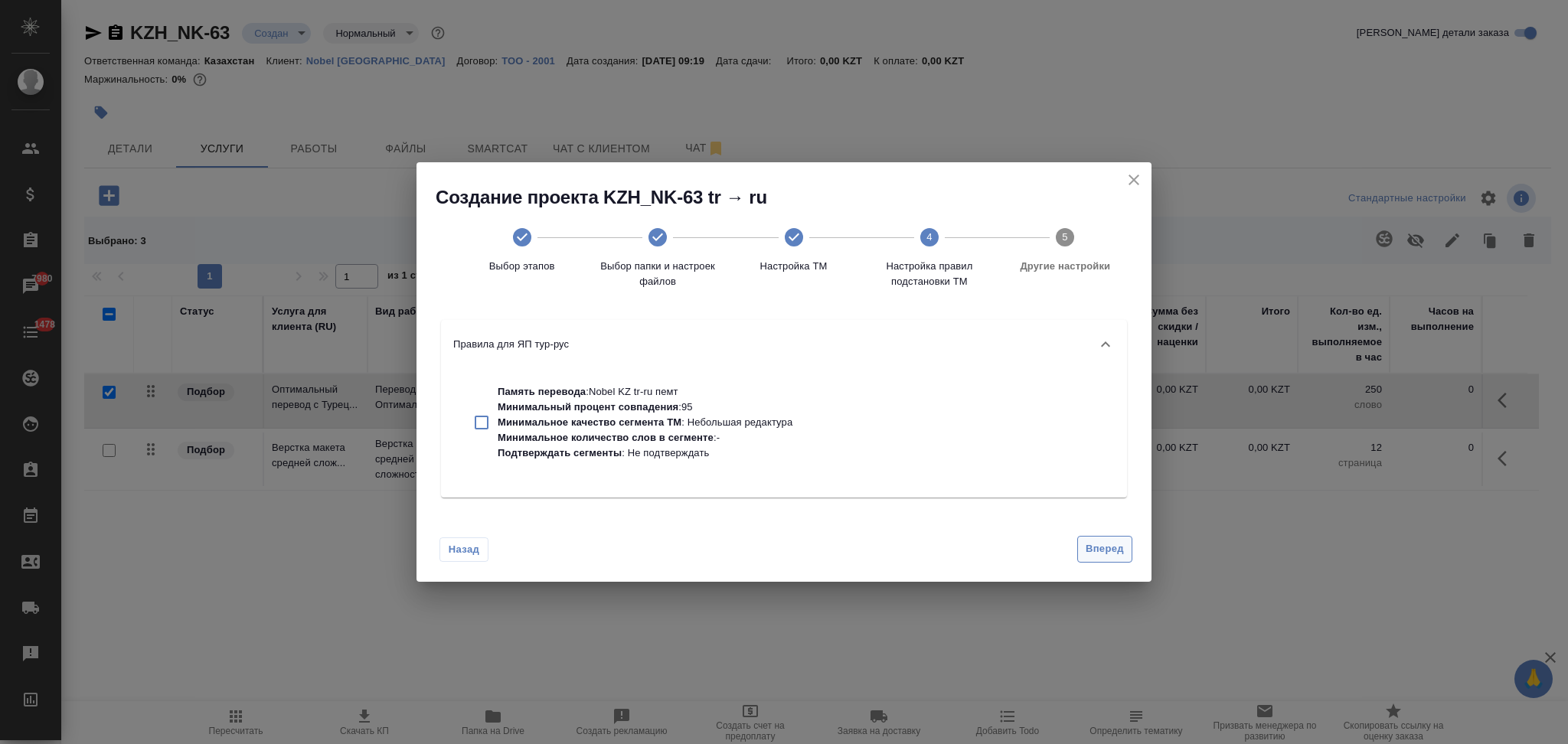
click at [1090, 545] on span "Вперед" at bounding box center [1105, 549] width 39 height 17
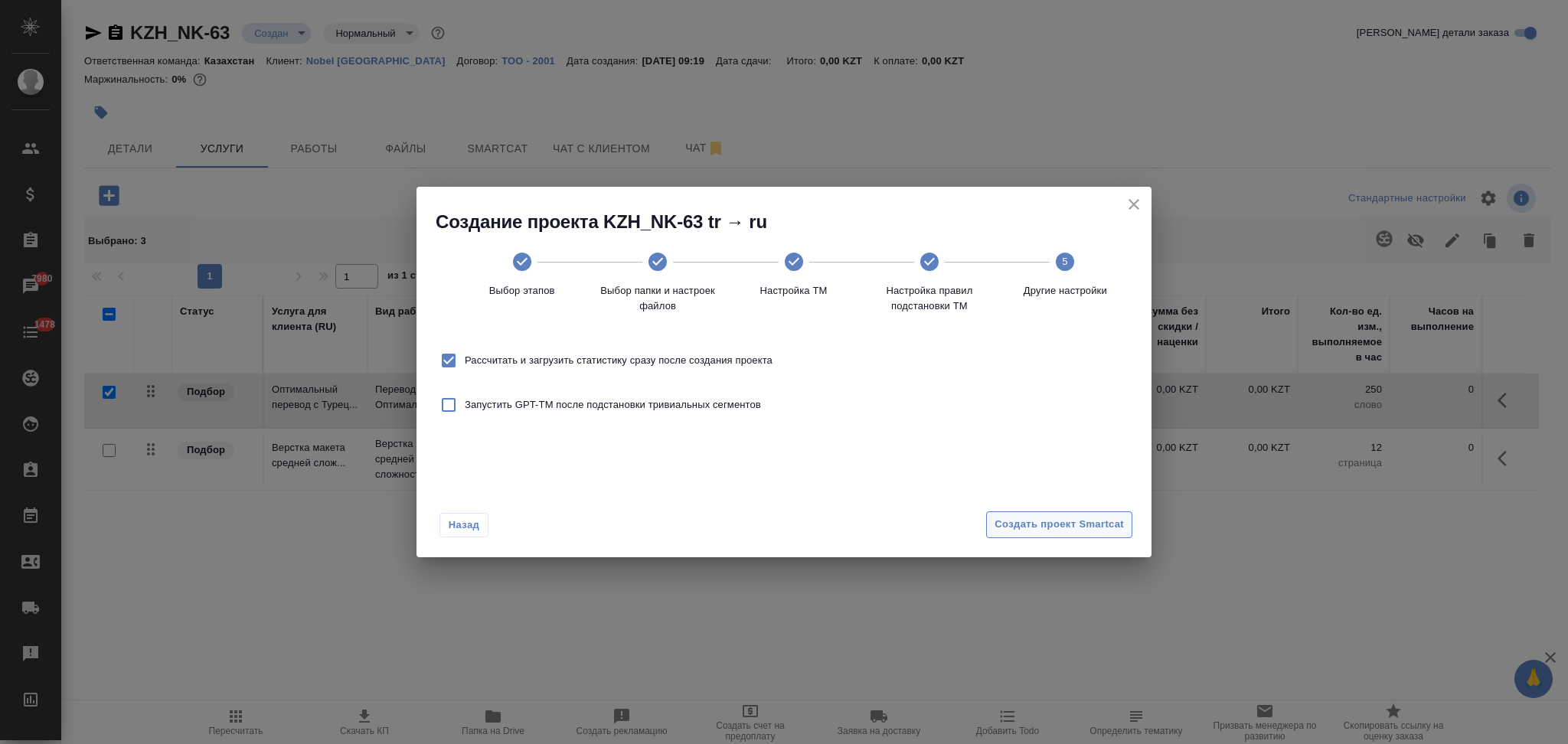
click at [1004, 521] on span "Создать проект Smartcat" at bounding box center [1059, 524] width 129 height 17
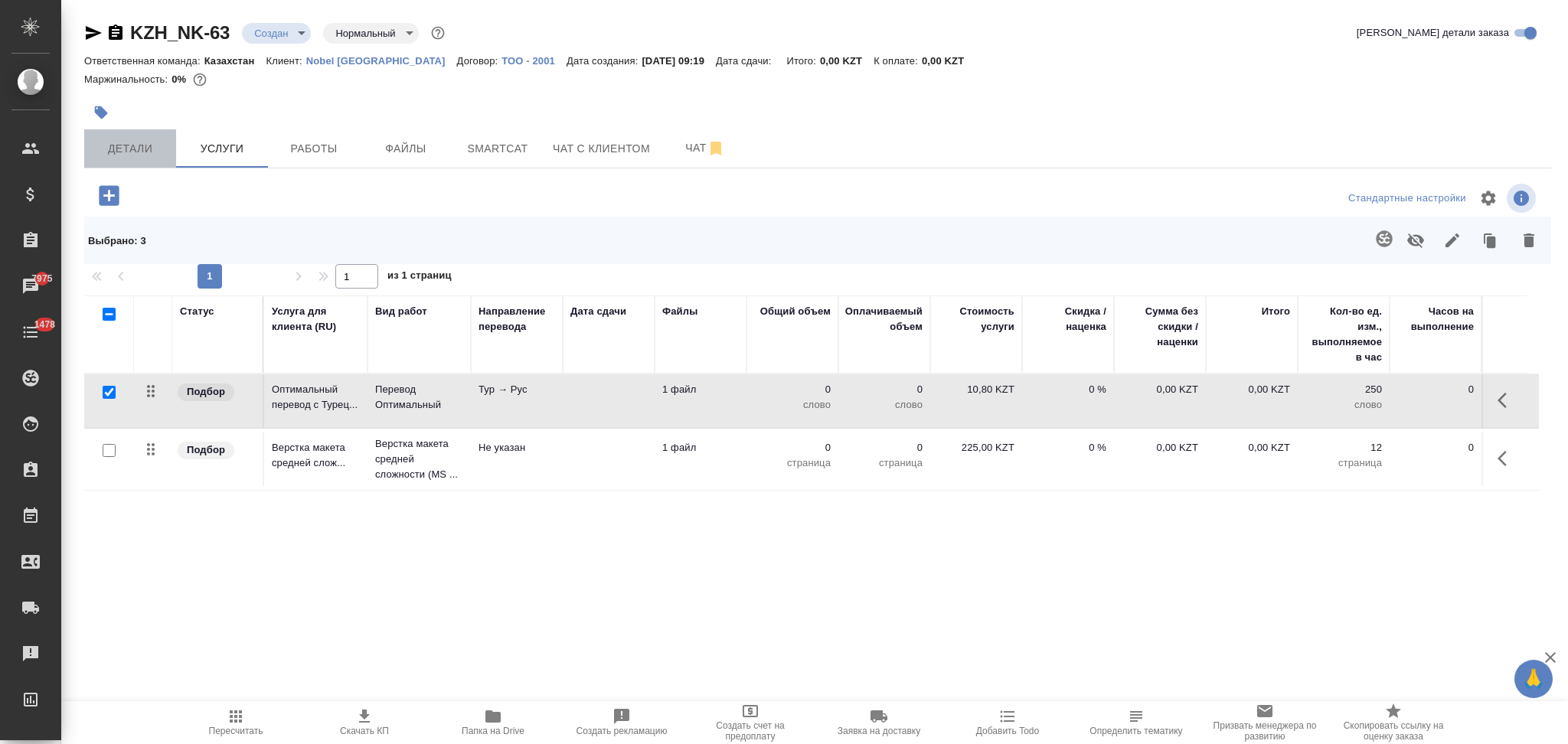
click at [132, 142] on span "Детали" at bounding box center [130, 149] width 73 height 19
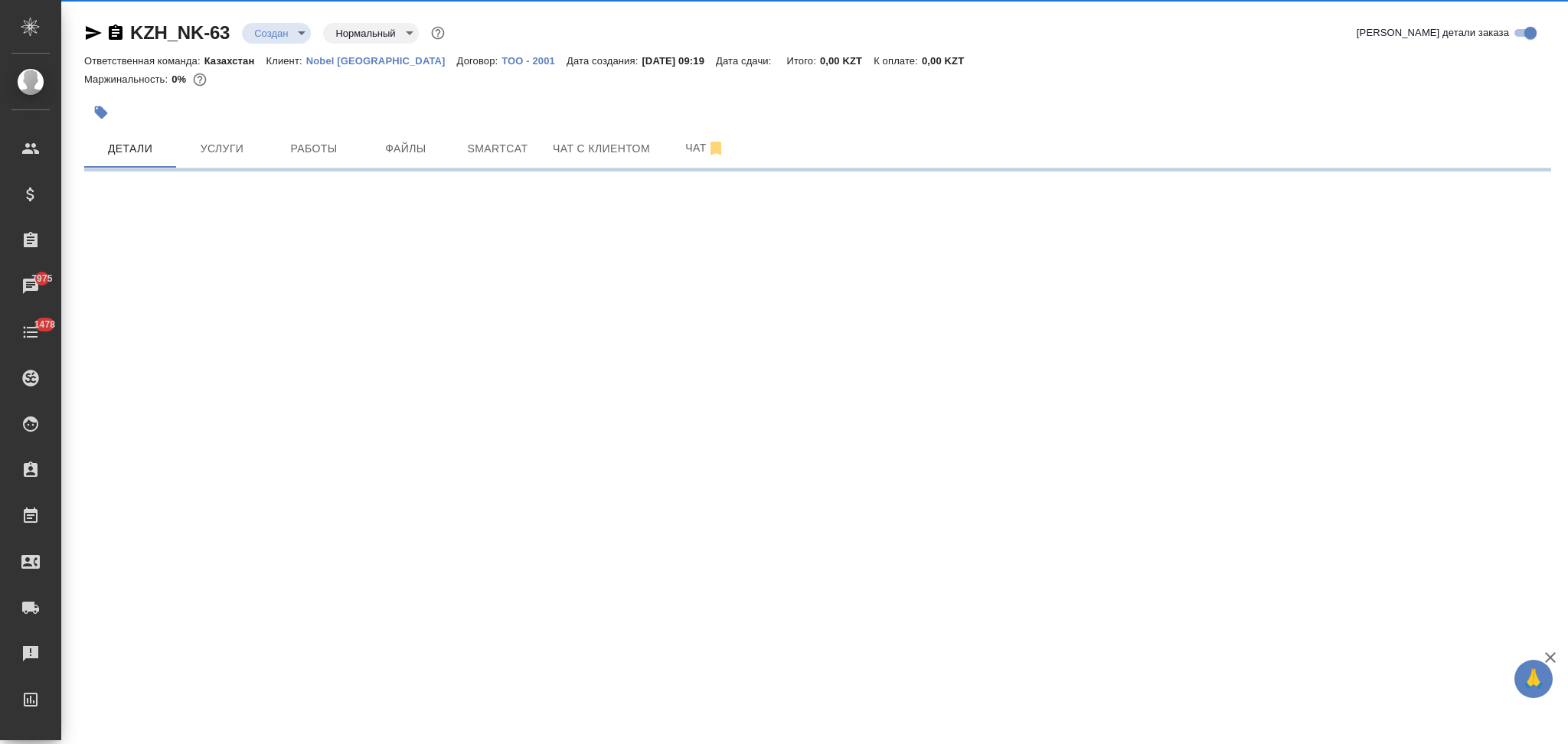
select select "RU"
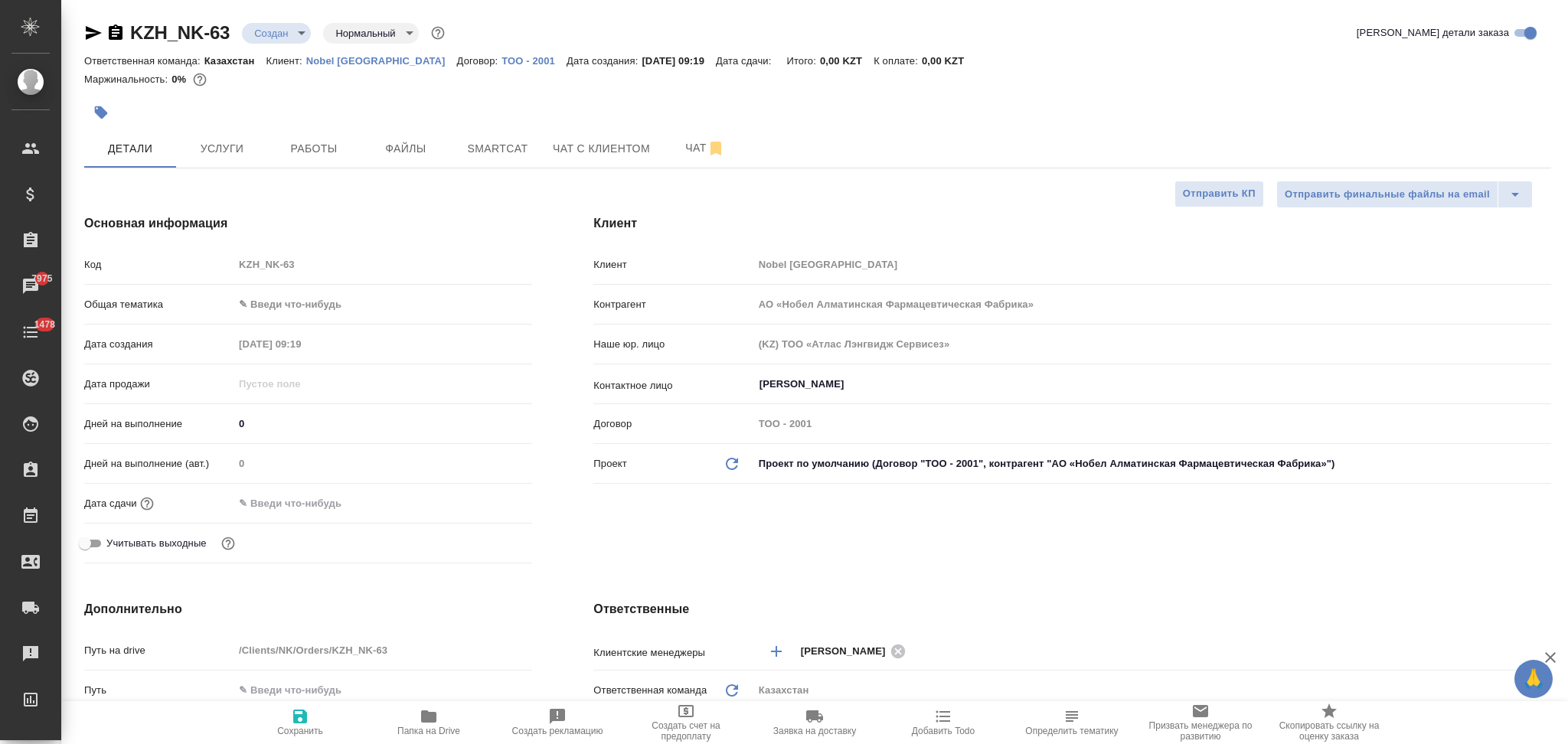
type textarea "x"
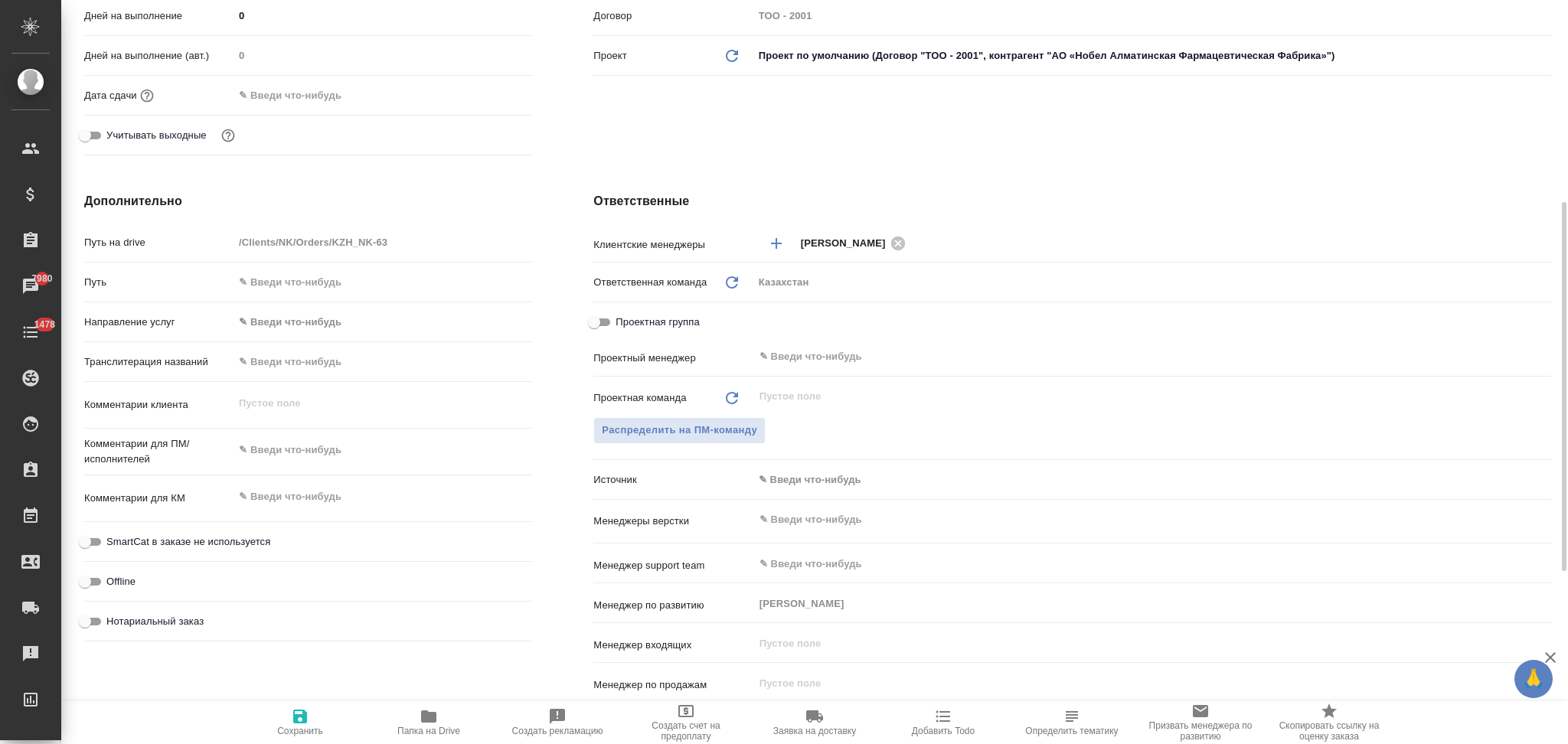
type textarea "x"
click at [286, 457] on textarea at bounding box center [383, 449] width 298 height 26
paste textarea "с турецкого на русский язык. Перевод русского языка прошу добавить третьим стол…"
type textarea "x"
type textarea "с турецкого на русский язык. Перевод русского языка прошу добавить третьим стол…"
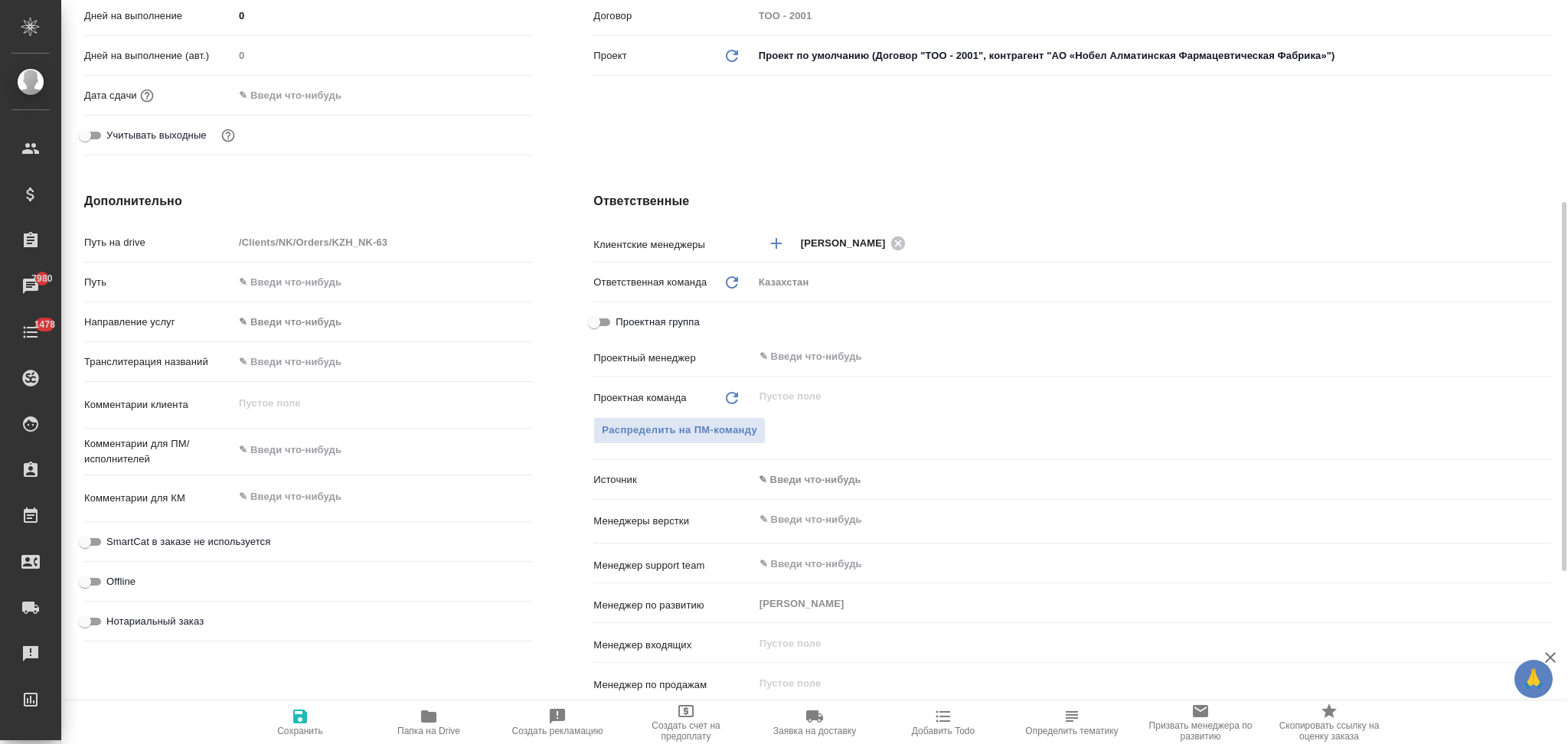
type textarea "x"
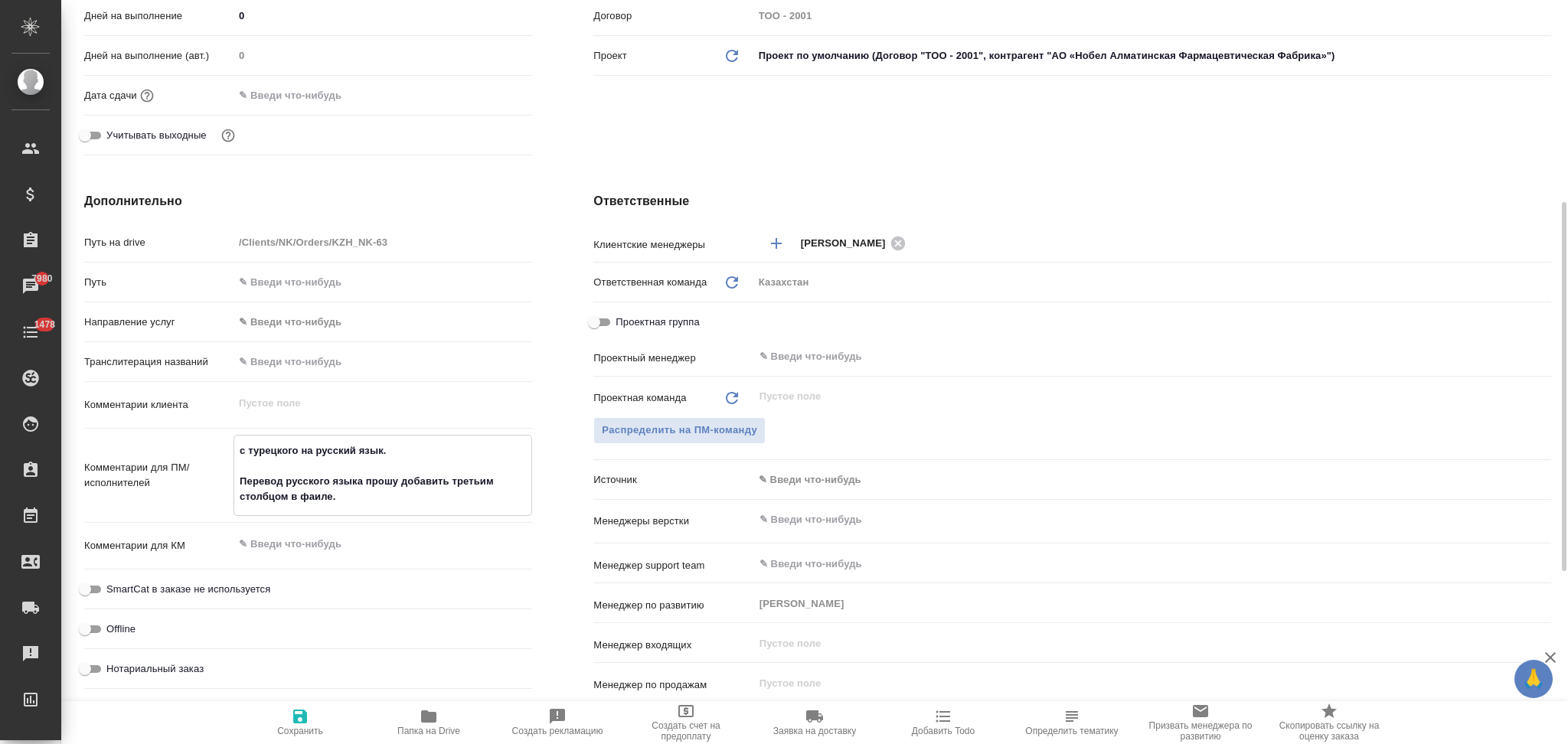
type textarea "с турецкого на русский язык. Перевод русского языка прошу добавить третьим стол…"
type textarea "x"
click at [302, 722] on icon "button" at bounding box center [300, 717] width 14 height 14
type textarea "x"
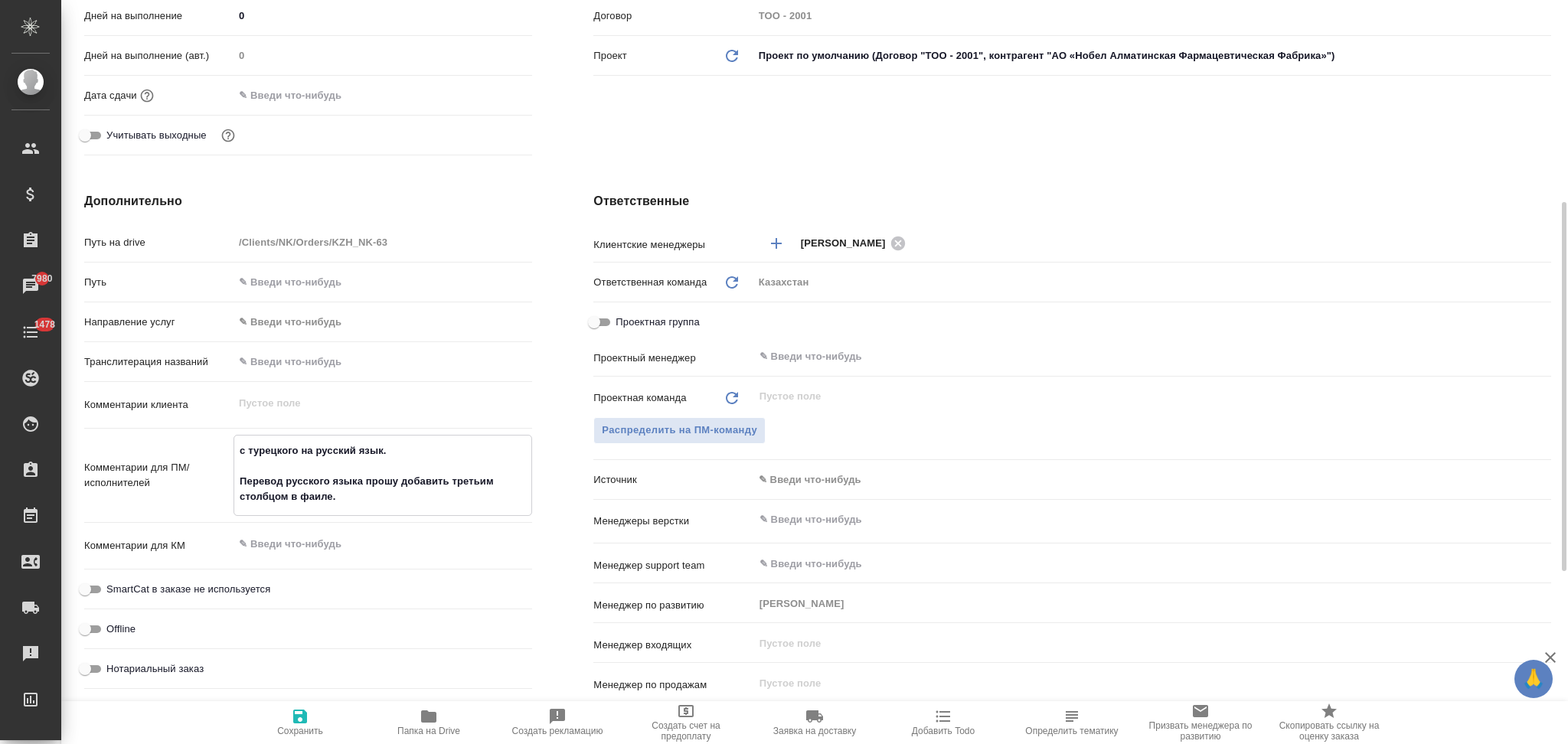
type textarea "x"
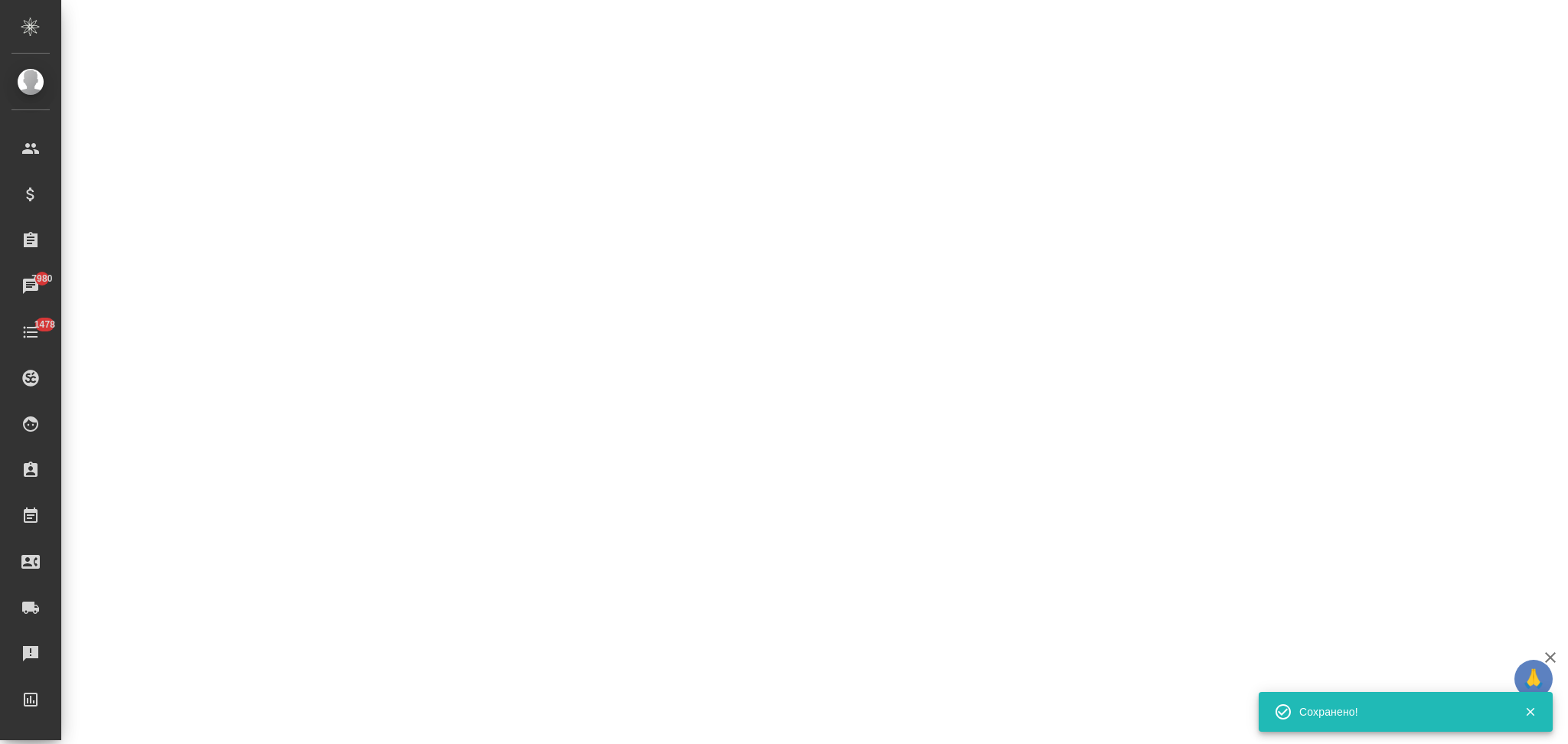
select select "RU"
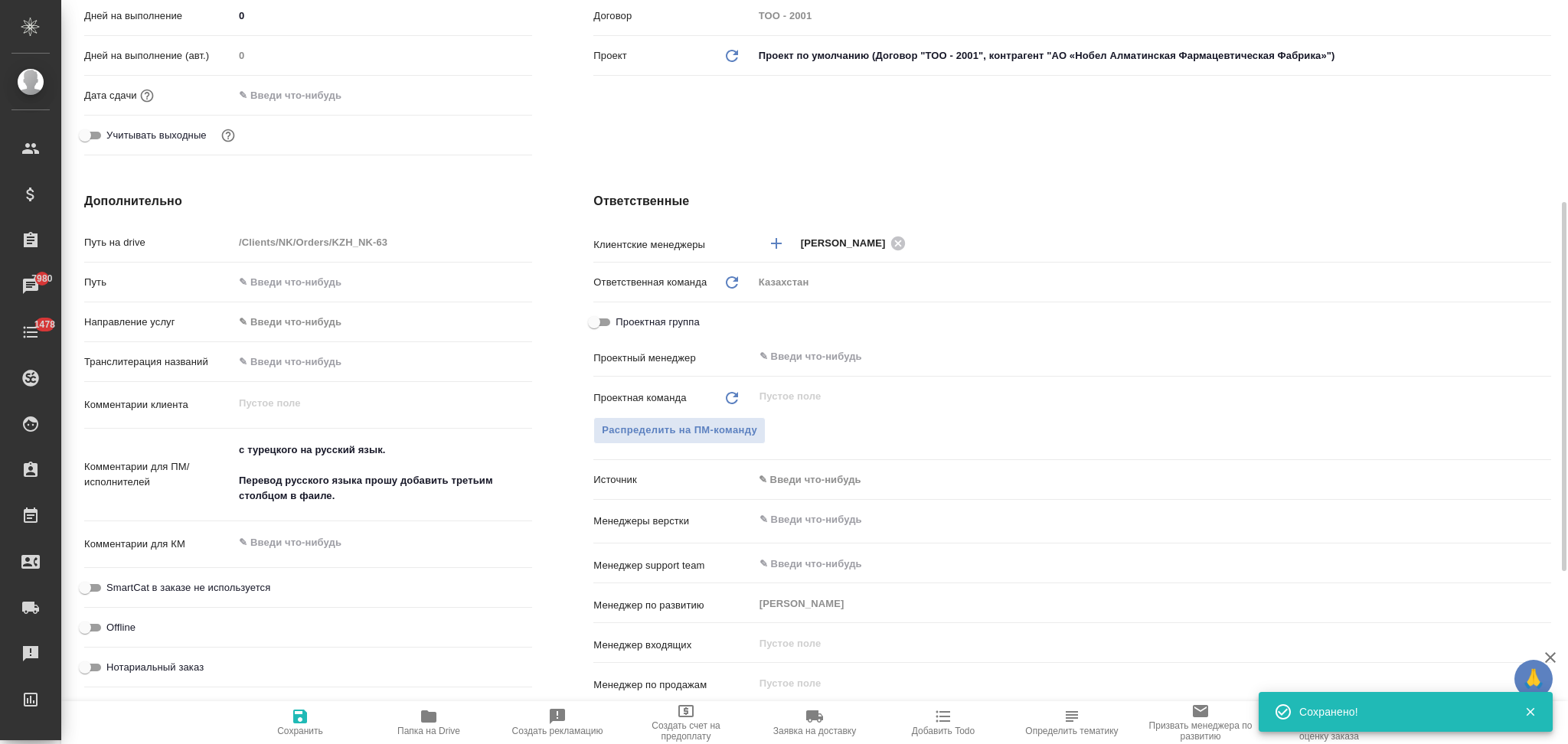
type textarea "x"
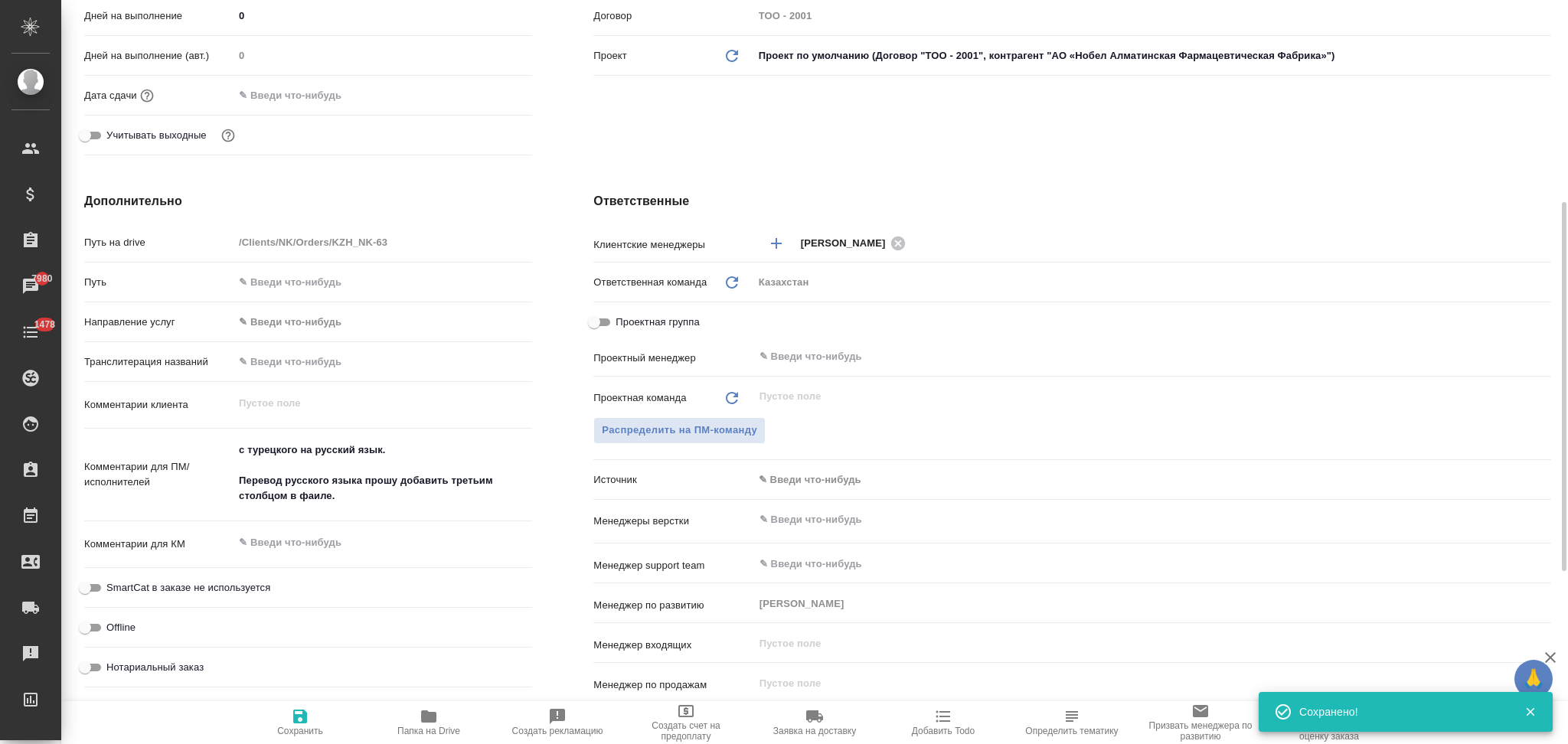
type textarea "x"
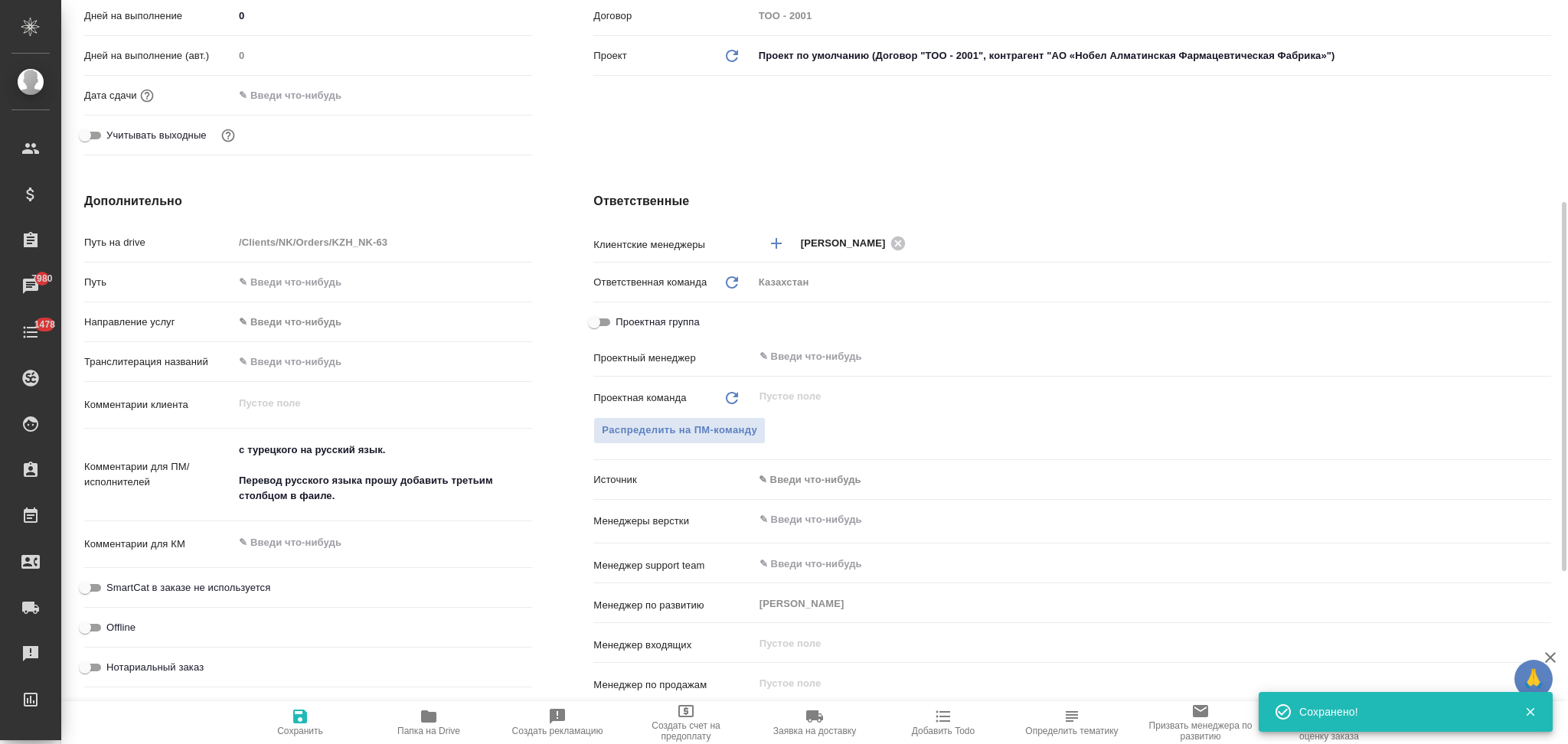
type textarea "x"
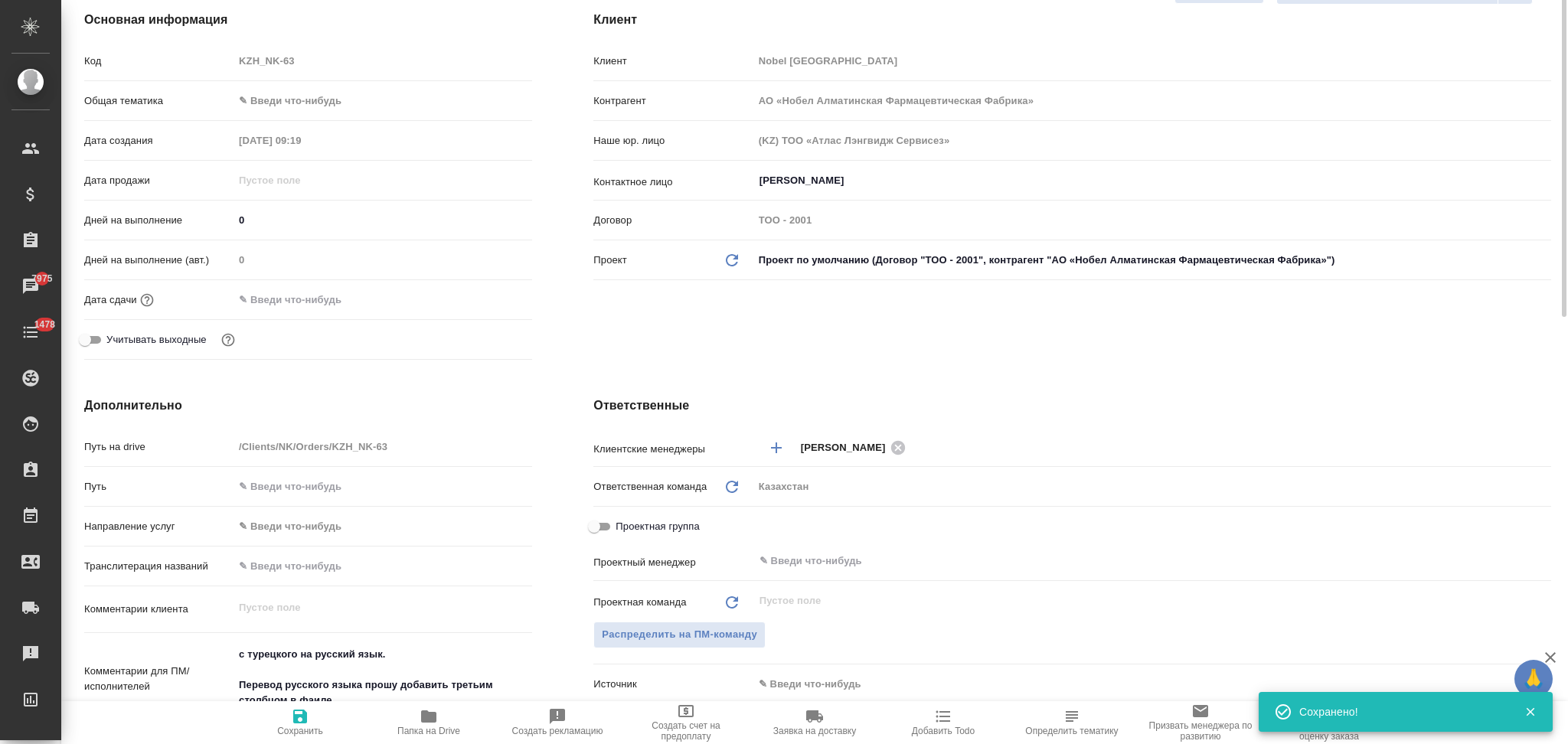
scroll to position [0, 0]
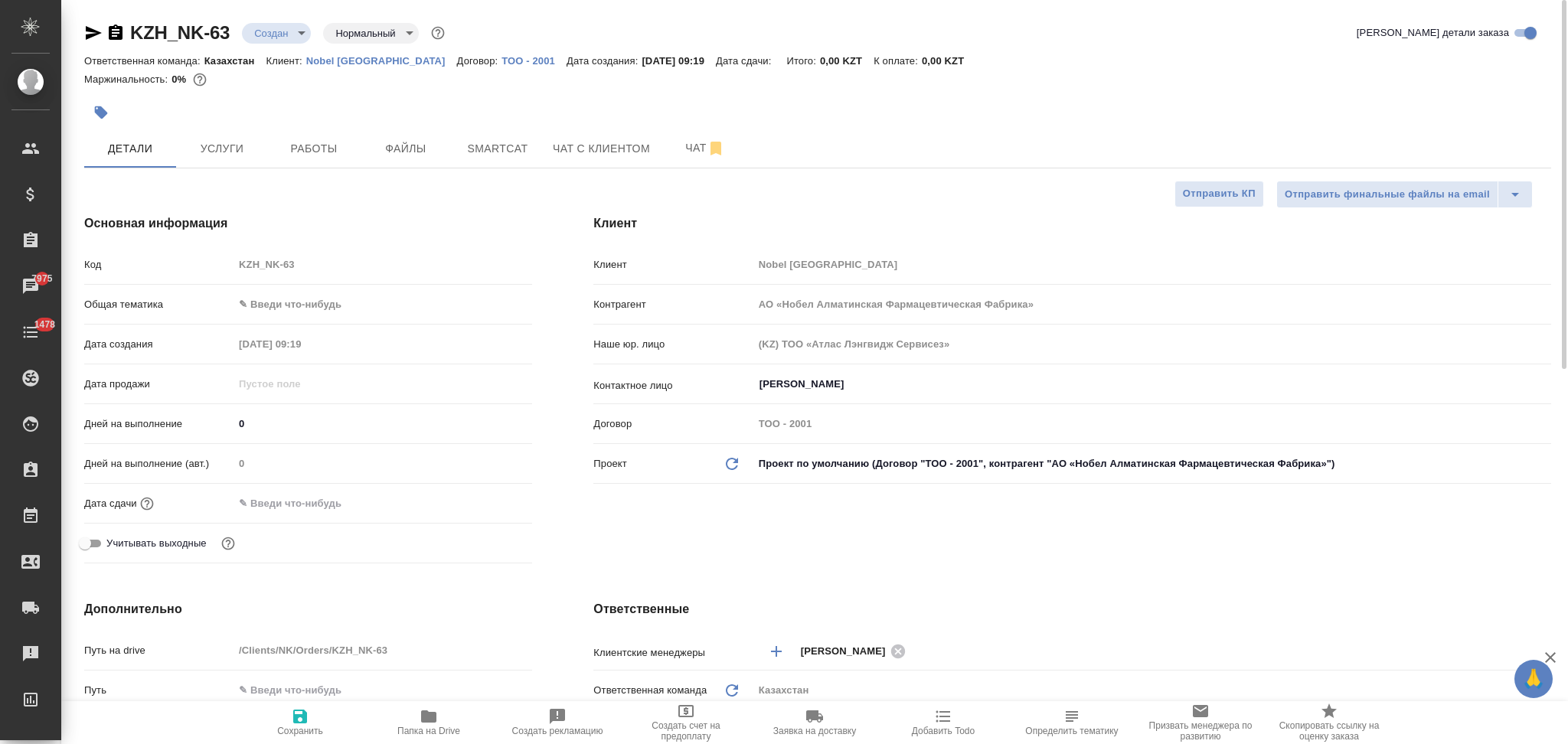
click at [258, 39] on body "🙏 .cls-1 fill:#fff; AWATERA Aslanukova Sati Клиенты Спецификации Заказы 7975 Ча…" at bounding box center [784, 372] width 1568 height 744
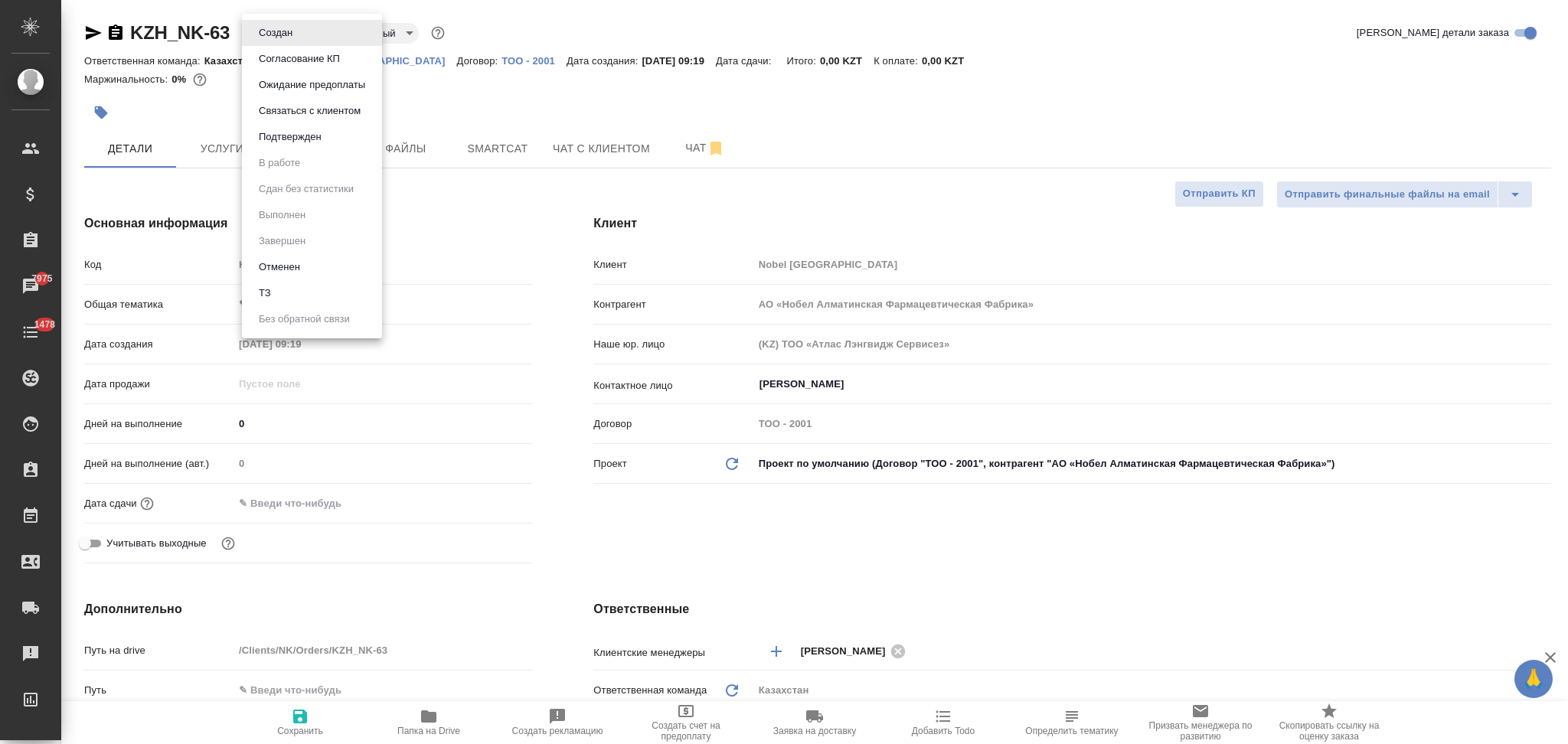
click at [288, 296] on li "ТЗ" at bounding box center [311, 293] width 140 height 26
type textarea "x"
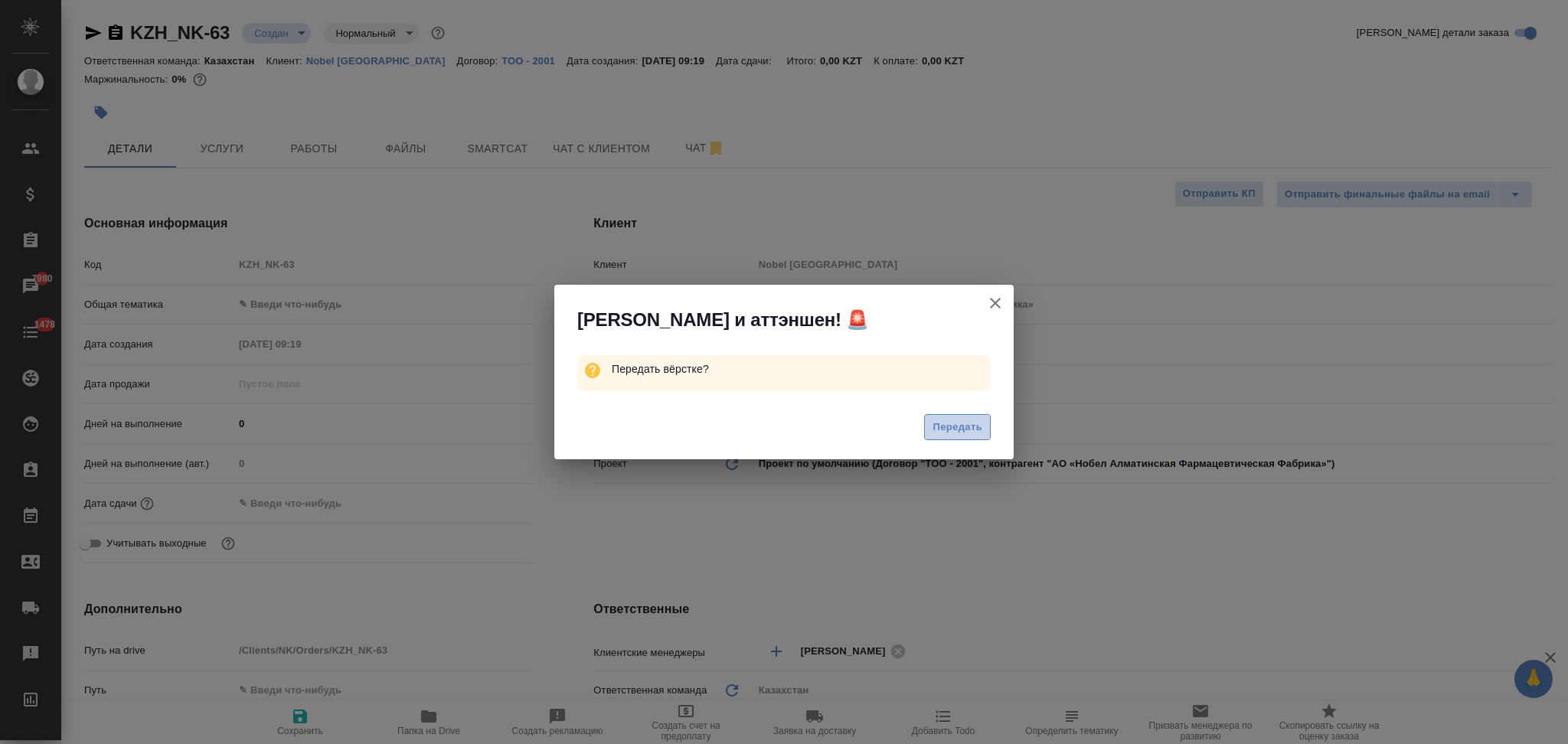
click at [929, 419] on button "Передать" at bounding box center [957, 427] width 66 height 27
type textarea "x"
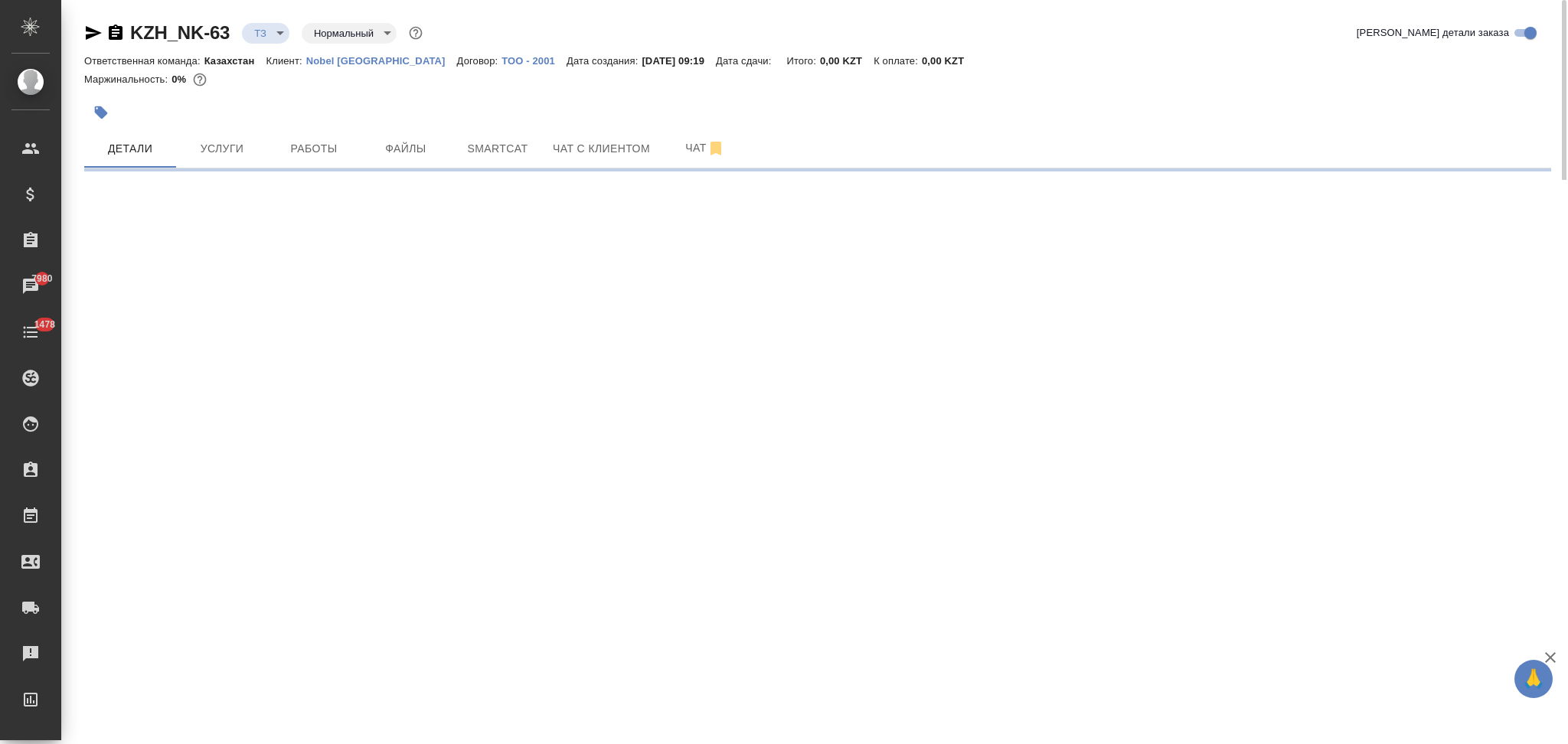
select select "RU"
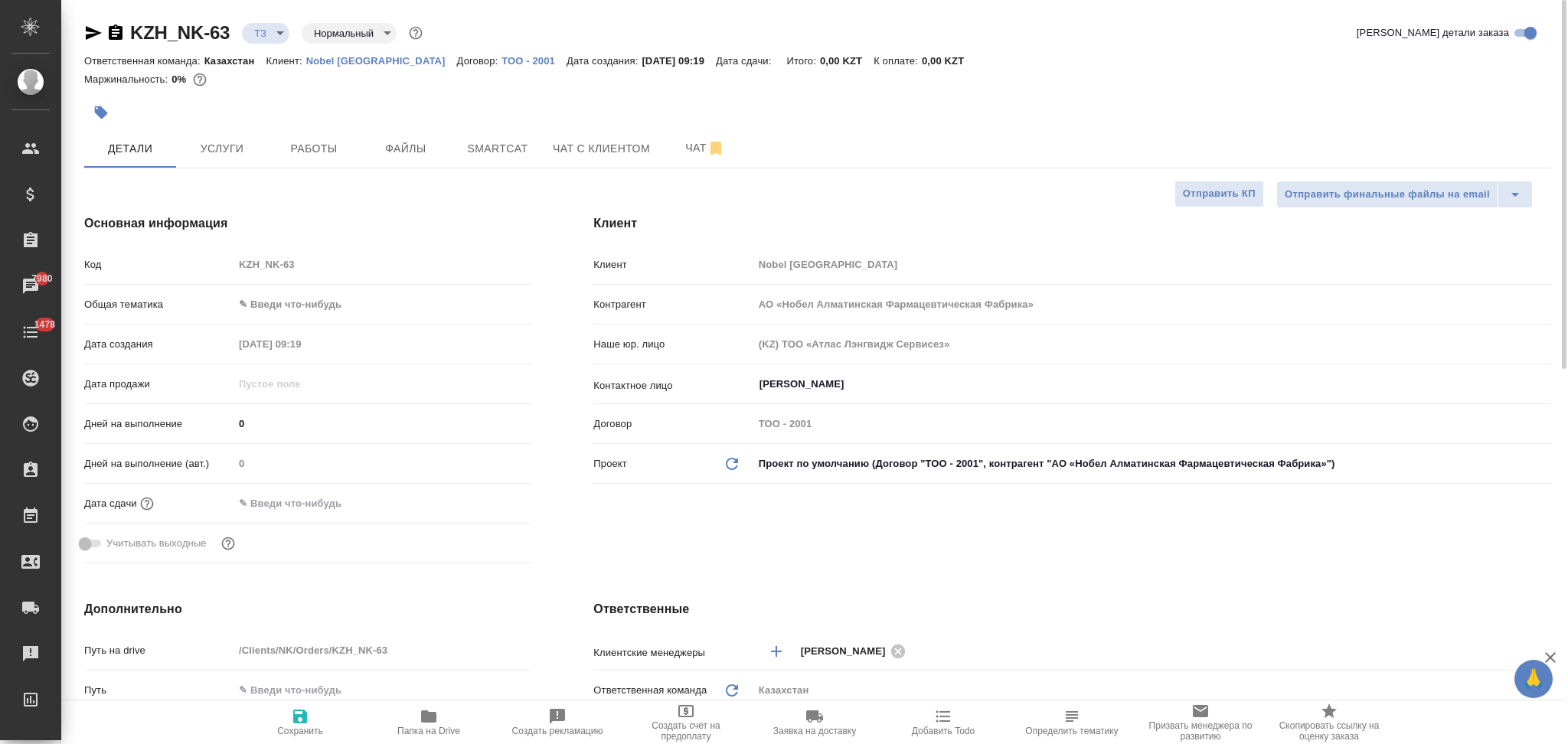
type textarea "x"
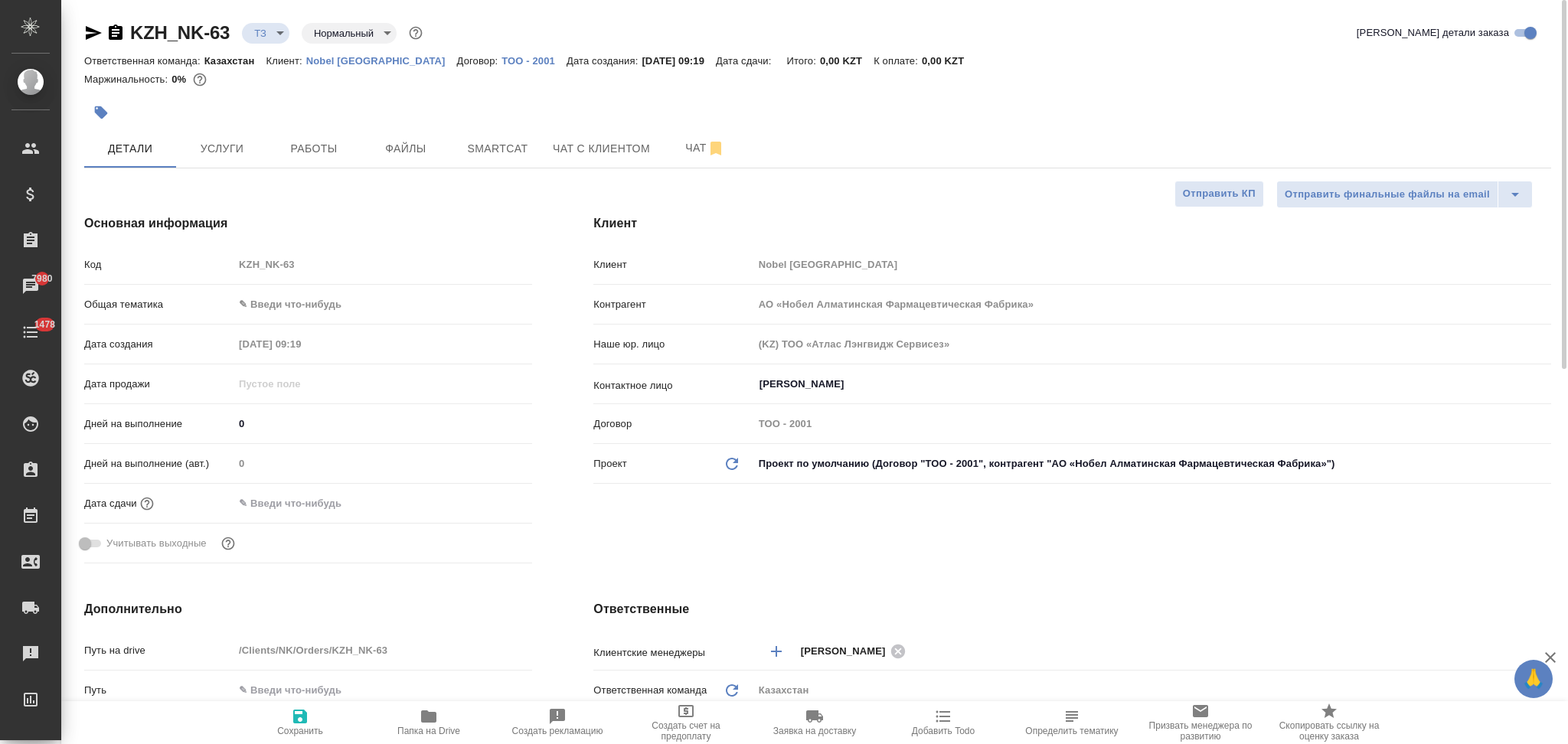
type textarea "x"
click at [227, 148] on span "Услуги" at bounding box center [222, 149] width 73 height 19
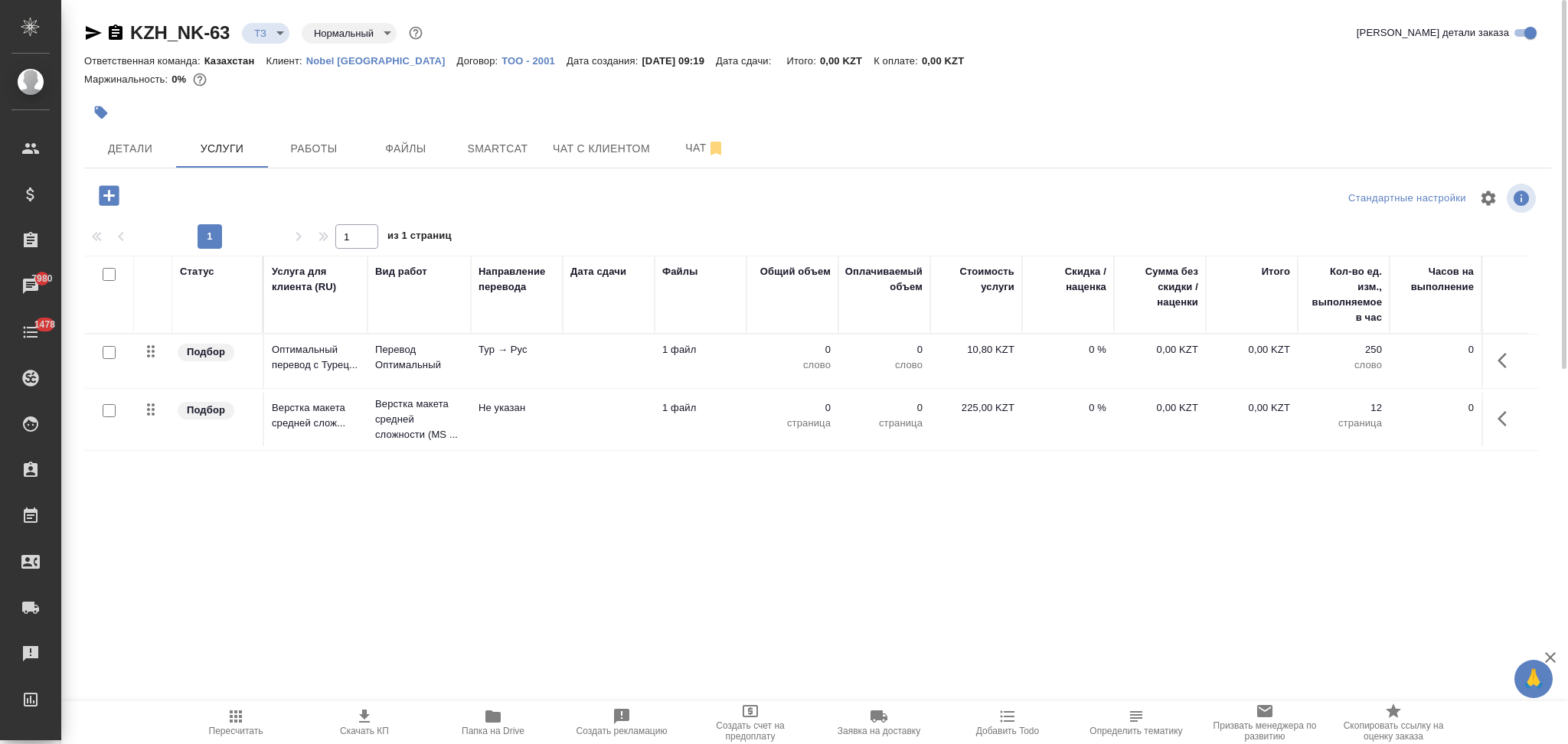
click at [592, 374] on td at bounding box center [609, 361] width 92 height 53
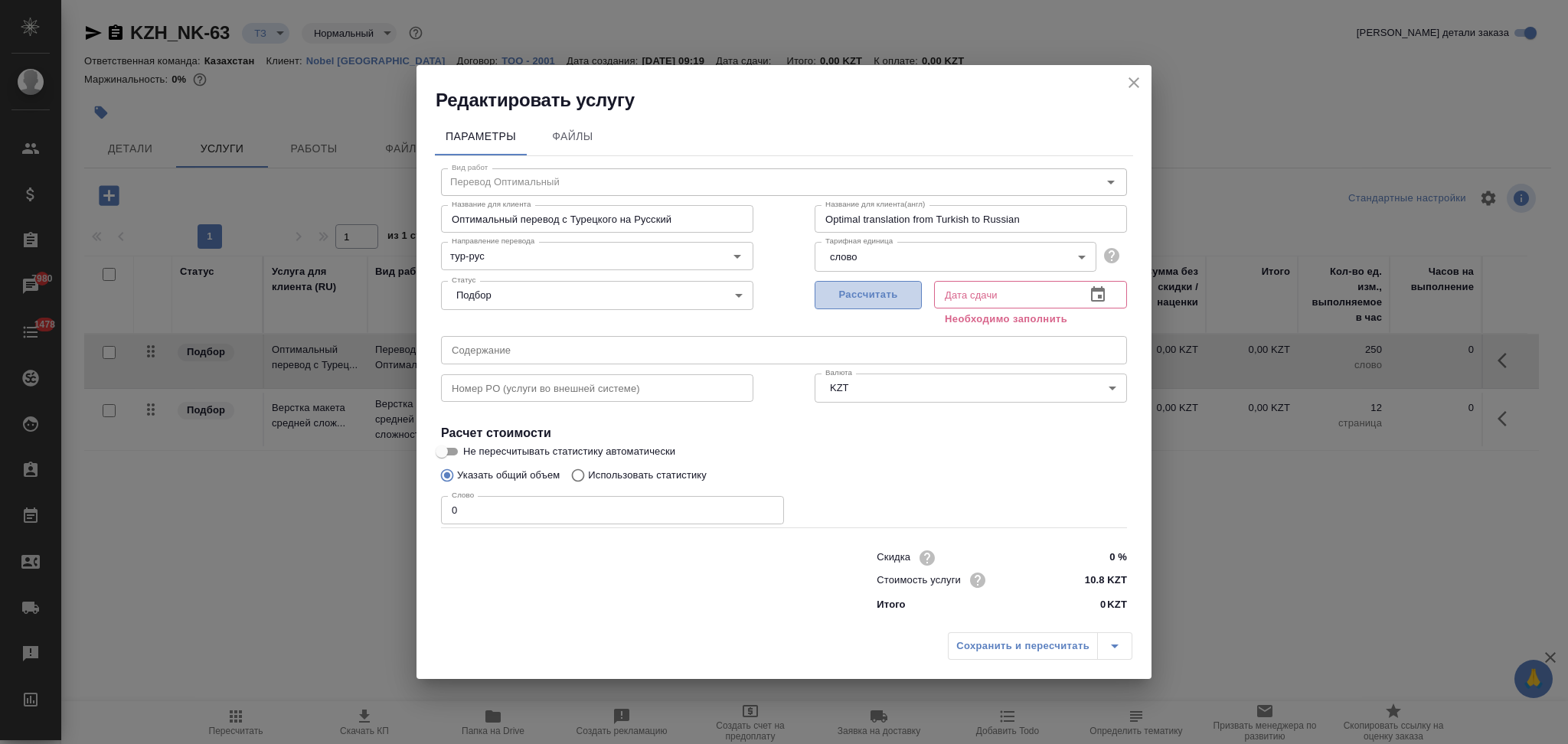
click at [852, 290] on span "Рассчитать" at bounding box center [867, 295] width 90 height 17
type input "08.10.2025 09:23"
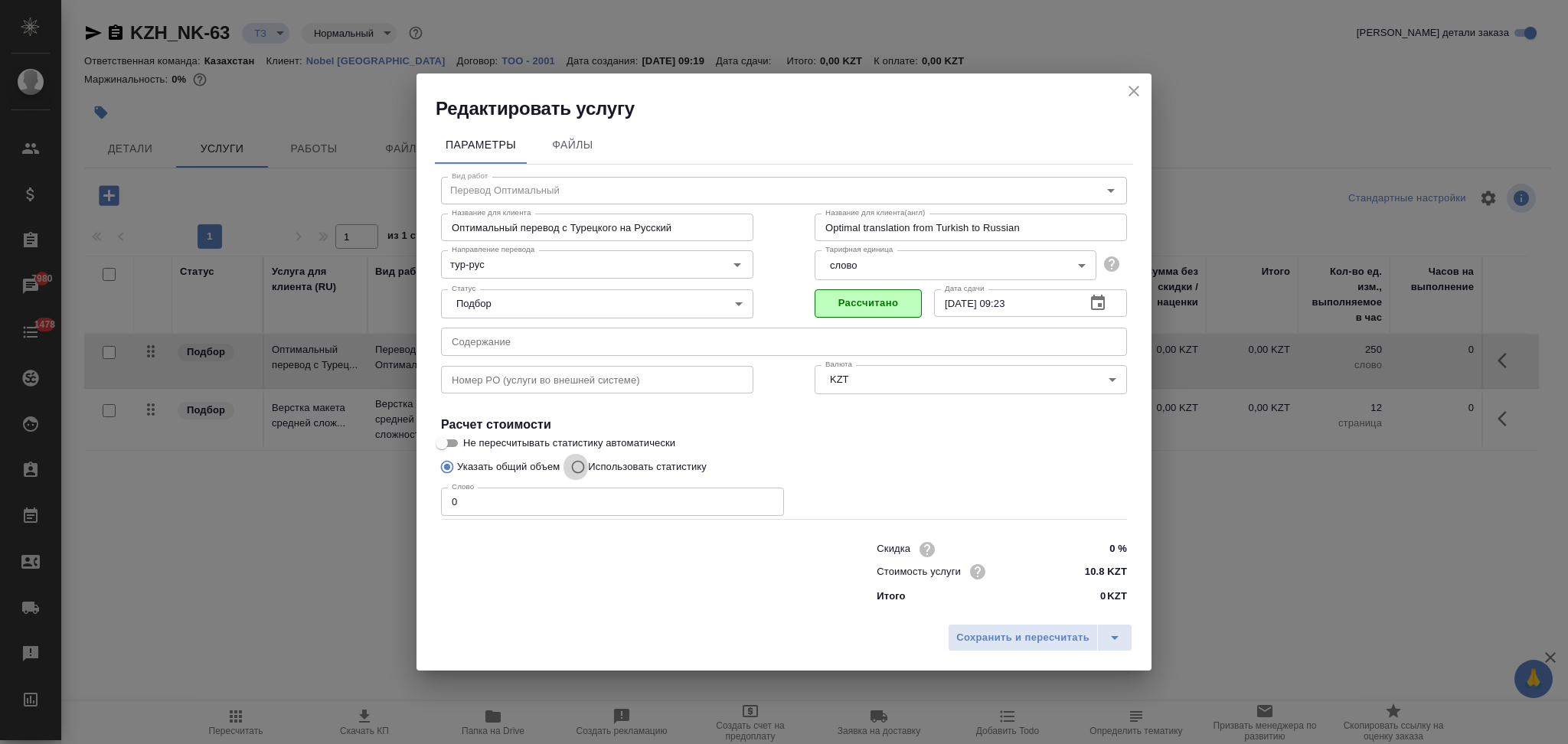
click at [577, 465] on input "Использовать статистику" at bounding box center [575, 467] width 24 height 29
radio input "true"
radio input "false"
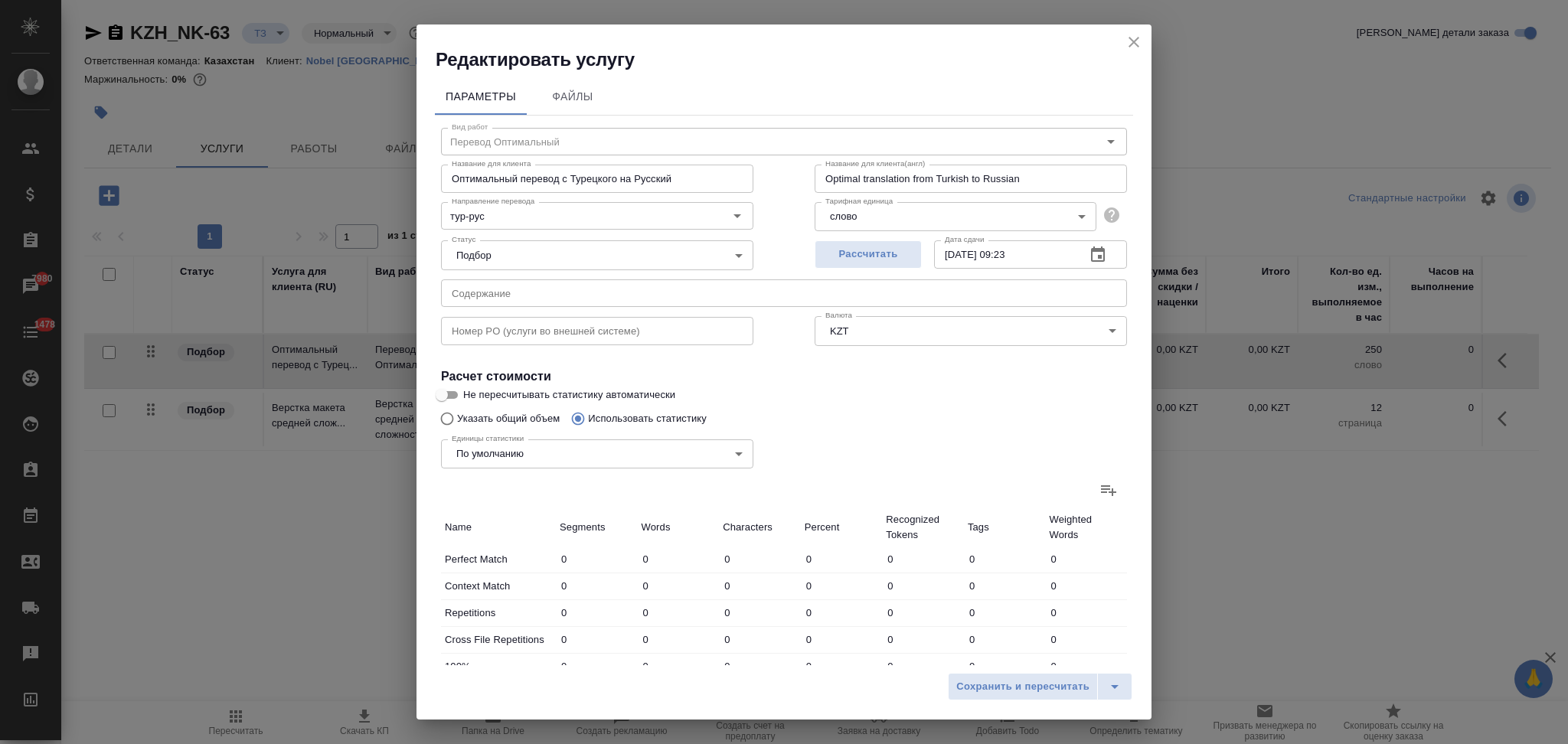
click at [1099, 493] on icon at bounding box center [1108, 489] width 18 height 18
click at [0, 0] on input "file" at bounding box center [0, 0] width 0 height 0
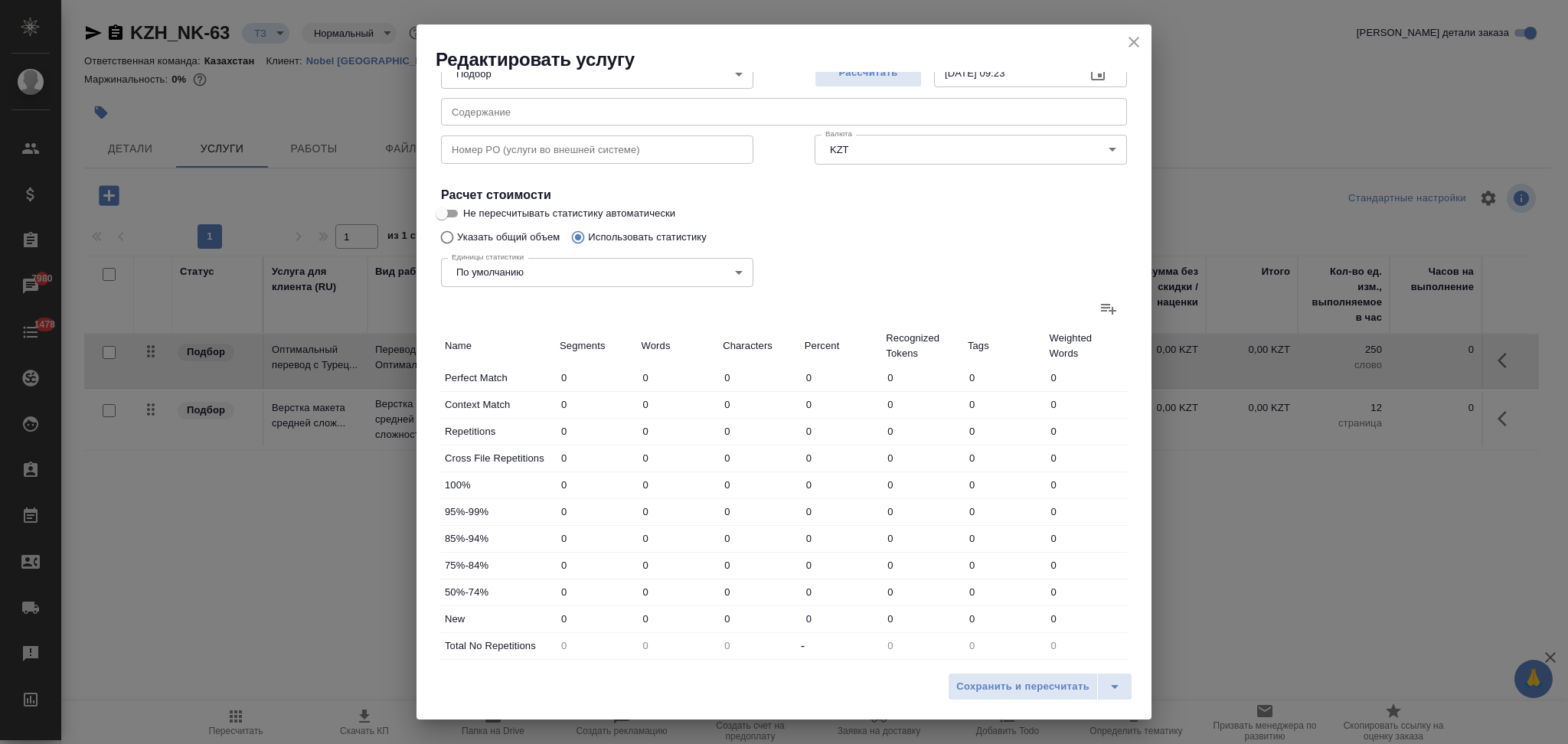
scroll to position [300, 0]
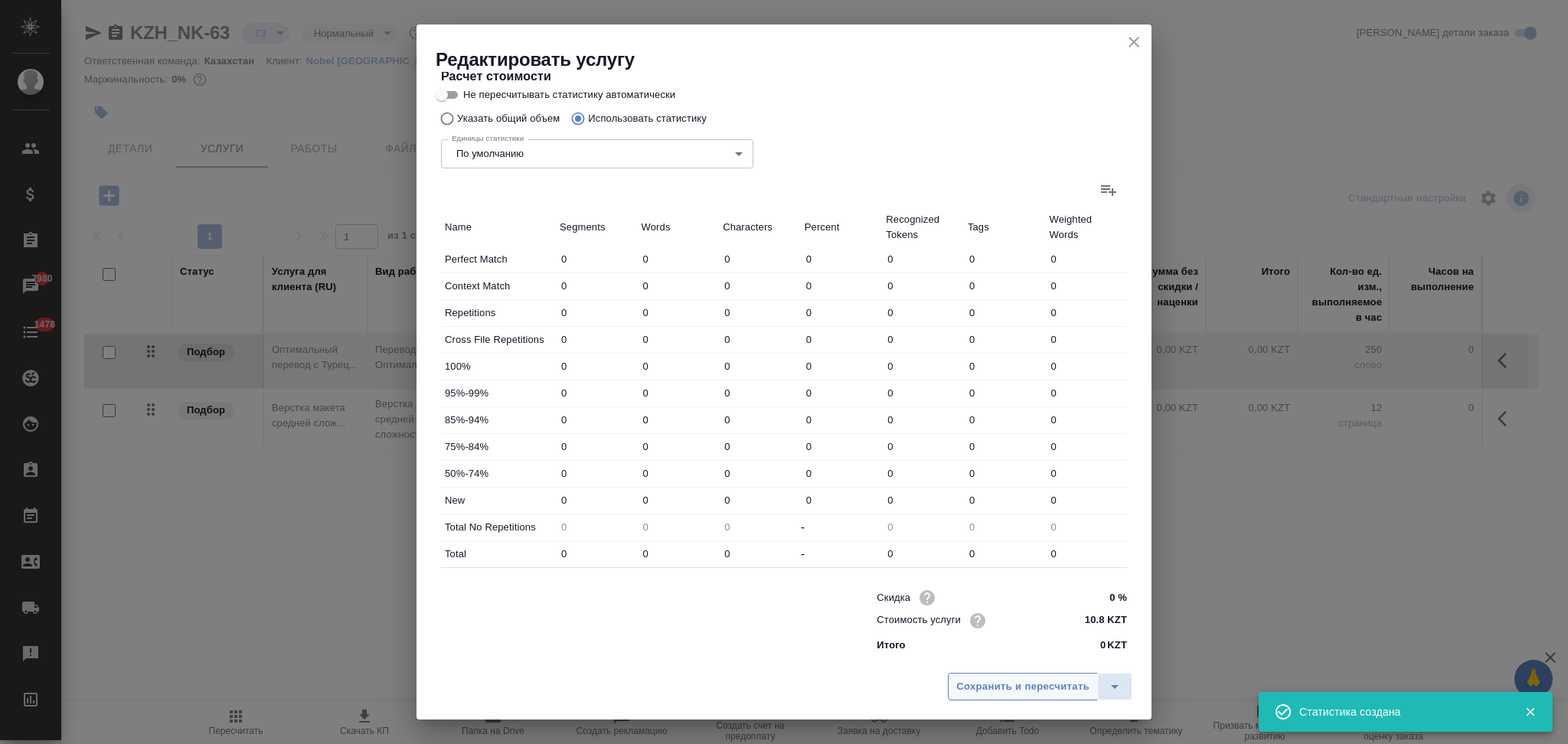
type input "49"
type input "187"
type input "1331"
type input "1"
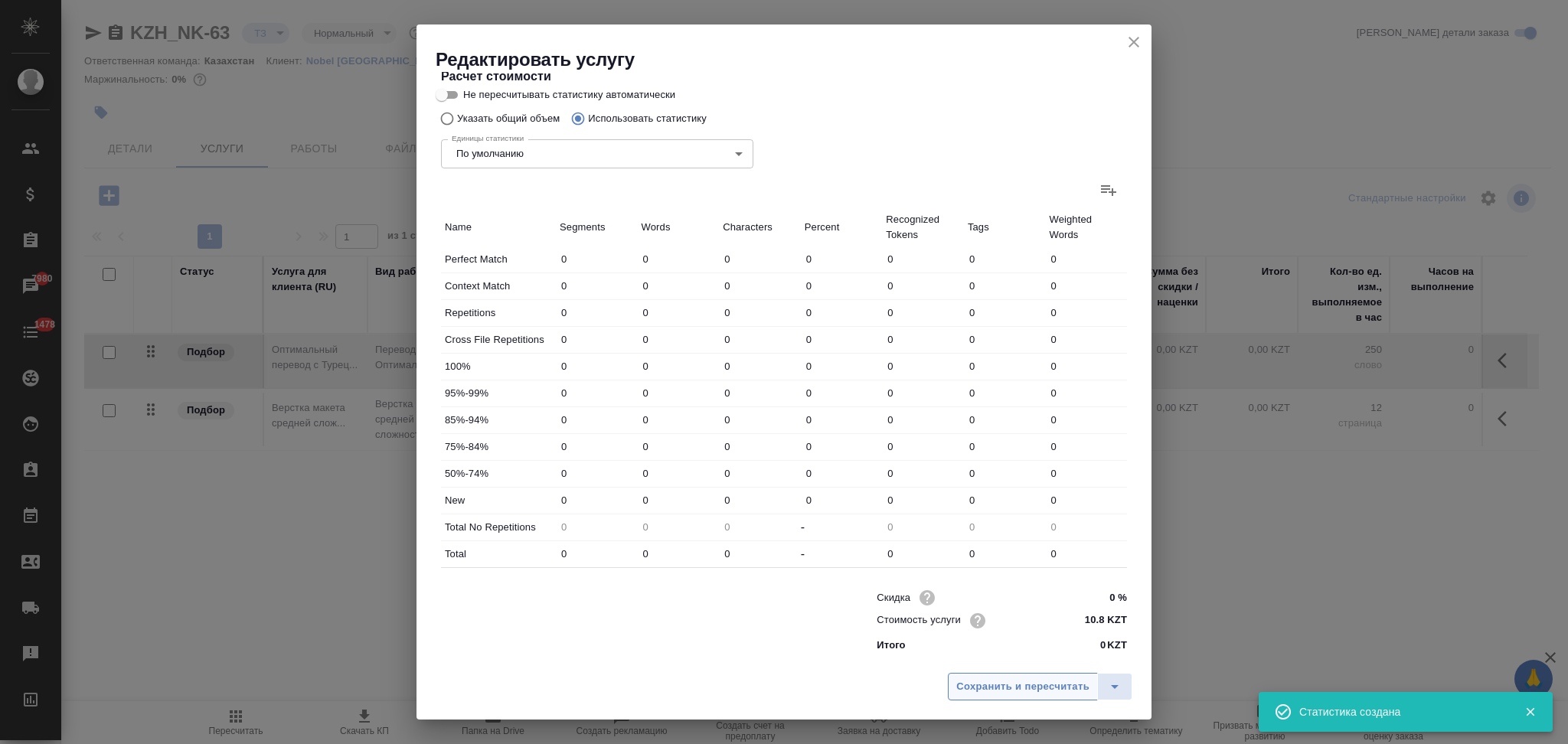
type input "5"
type input "2"
type input "14"
type input "82"
type input "5"
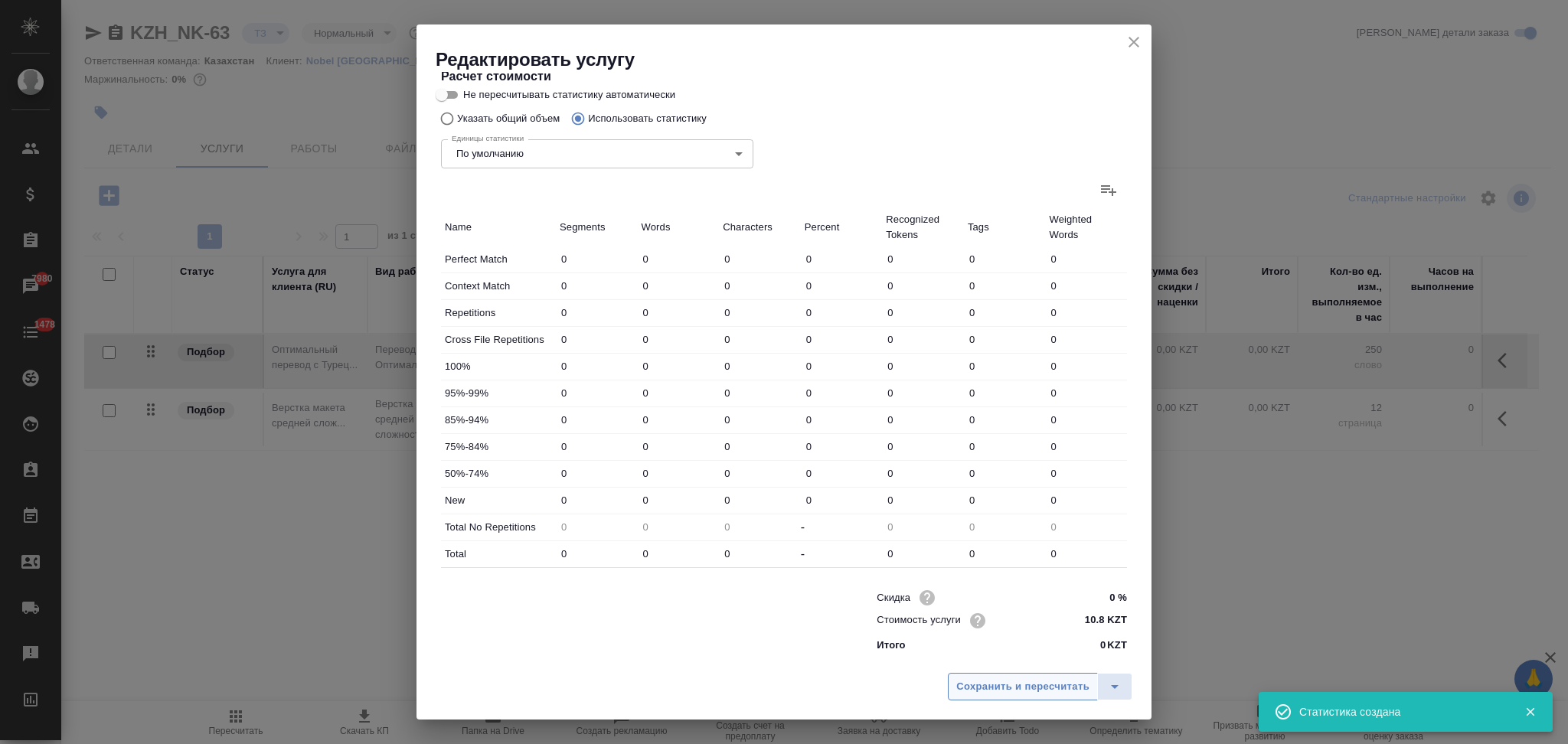
type input "21"
type input "104"
type input "279"
type input "3434"
type input "26829"
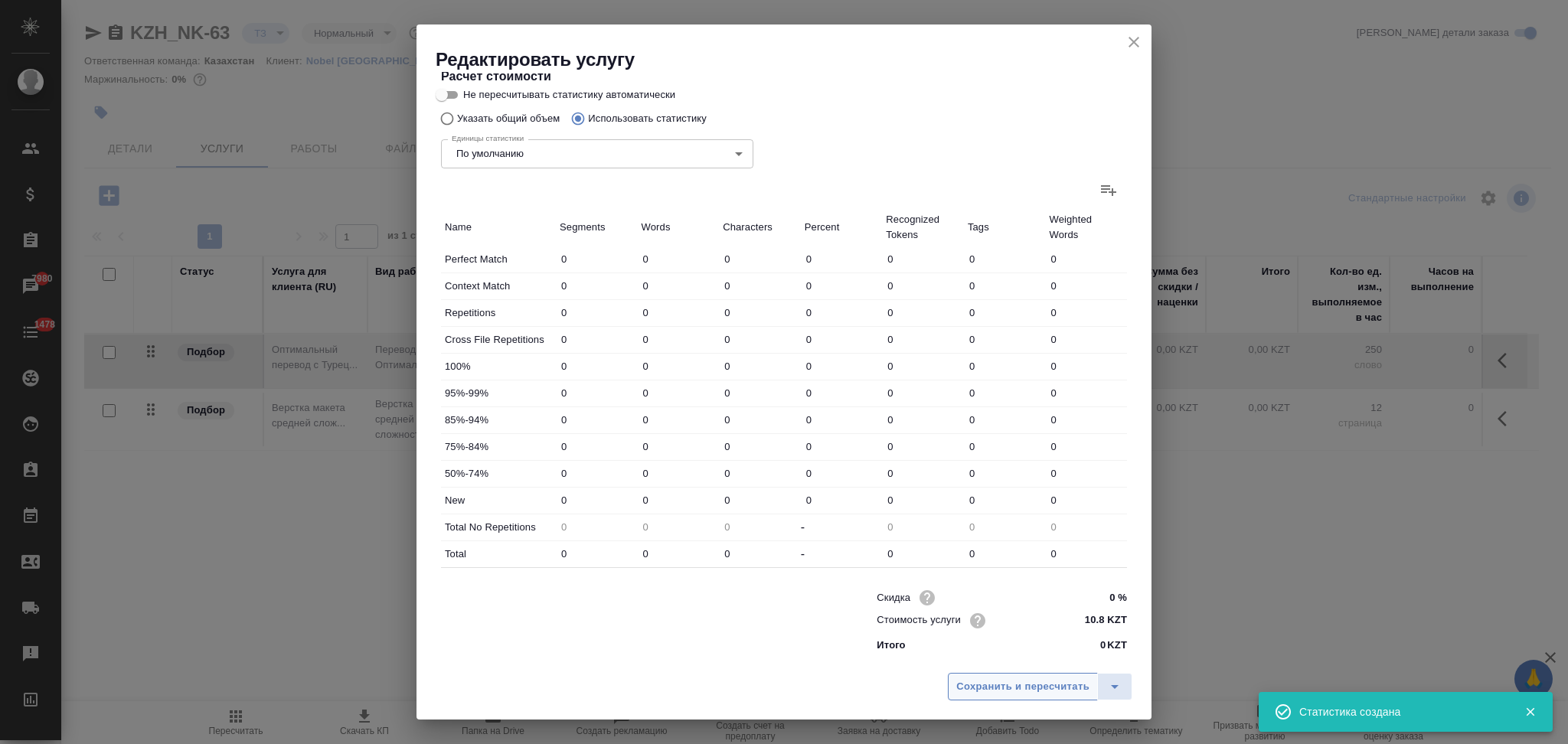
type input "287"
type input "3470"
type input "27020"
type input "336"
type input "3657"
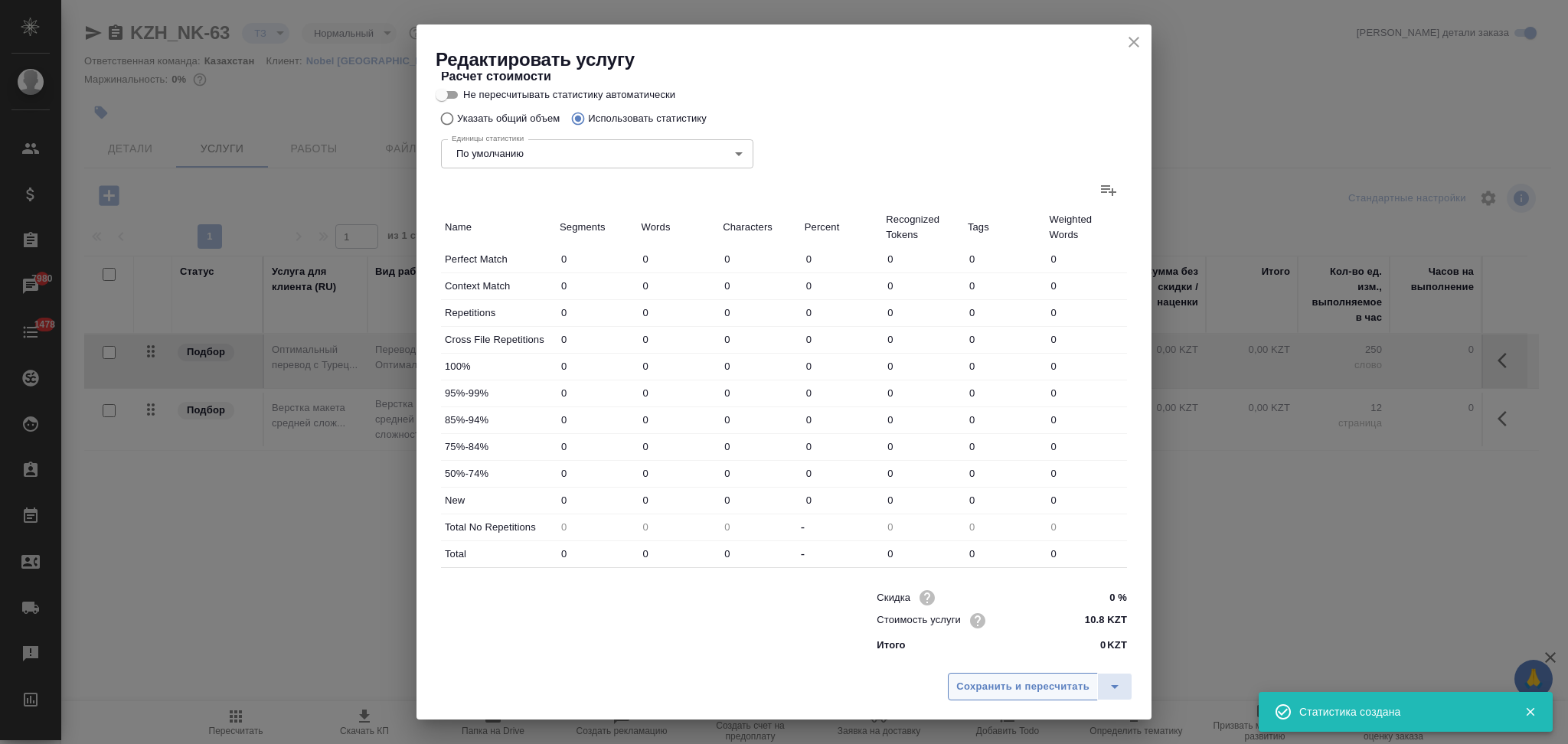
type input "28351"
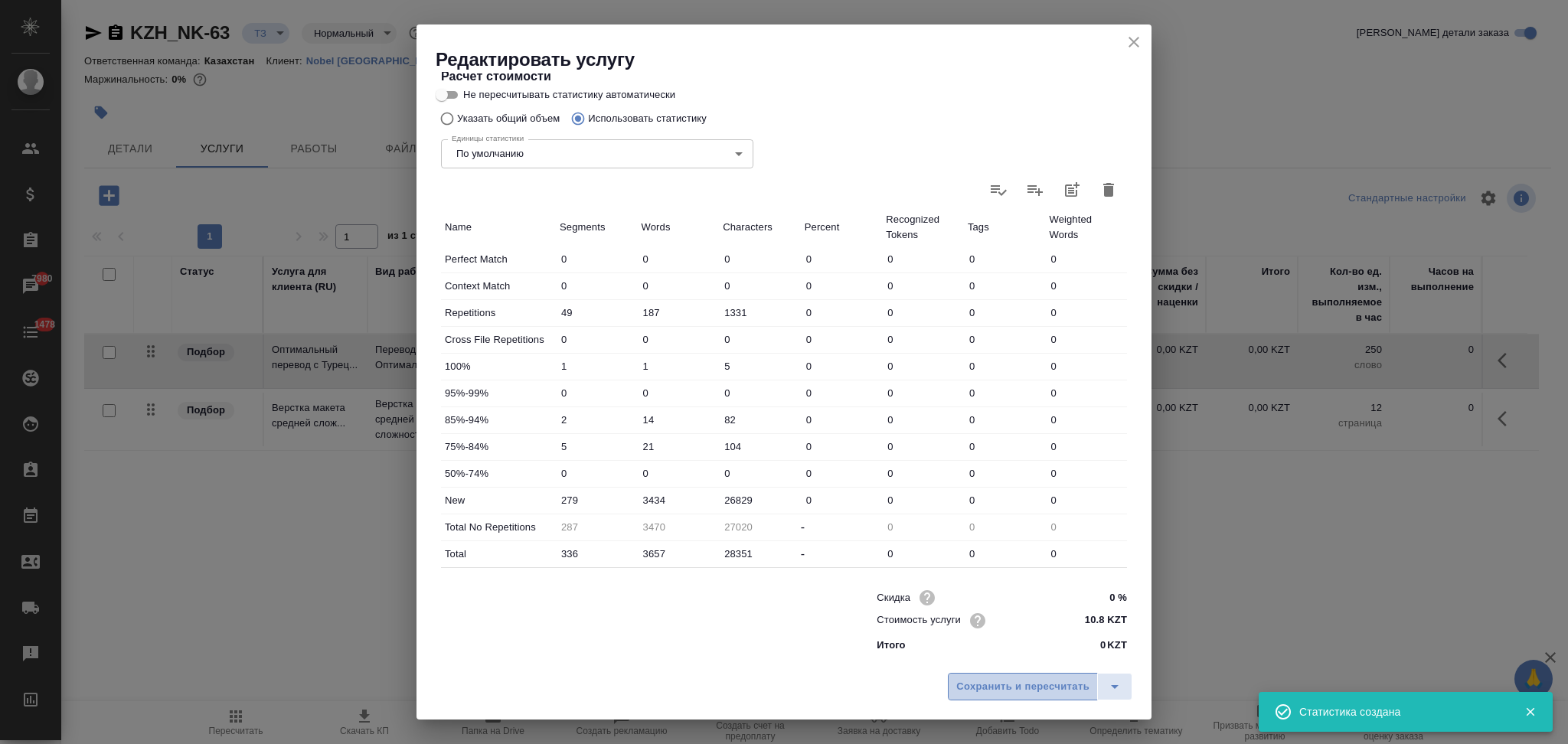
click at [996, 687] on span "Сохранить и пересчитать" at bounding box center [1022, 686] width 133 height 17
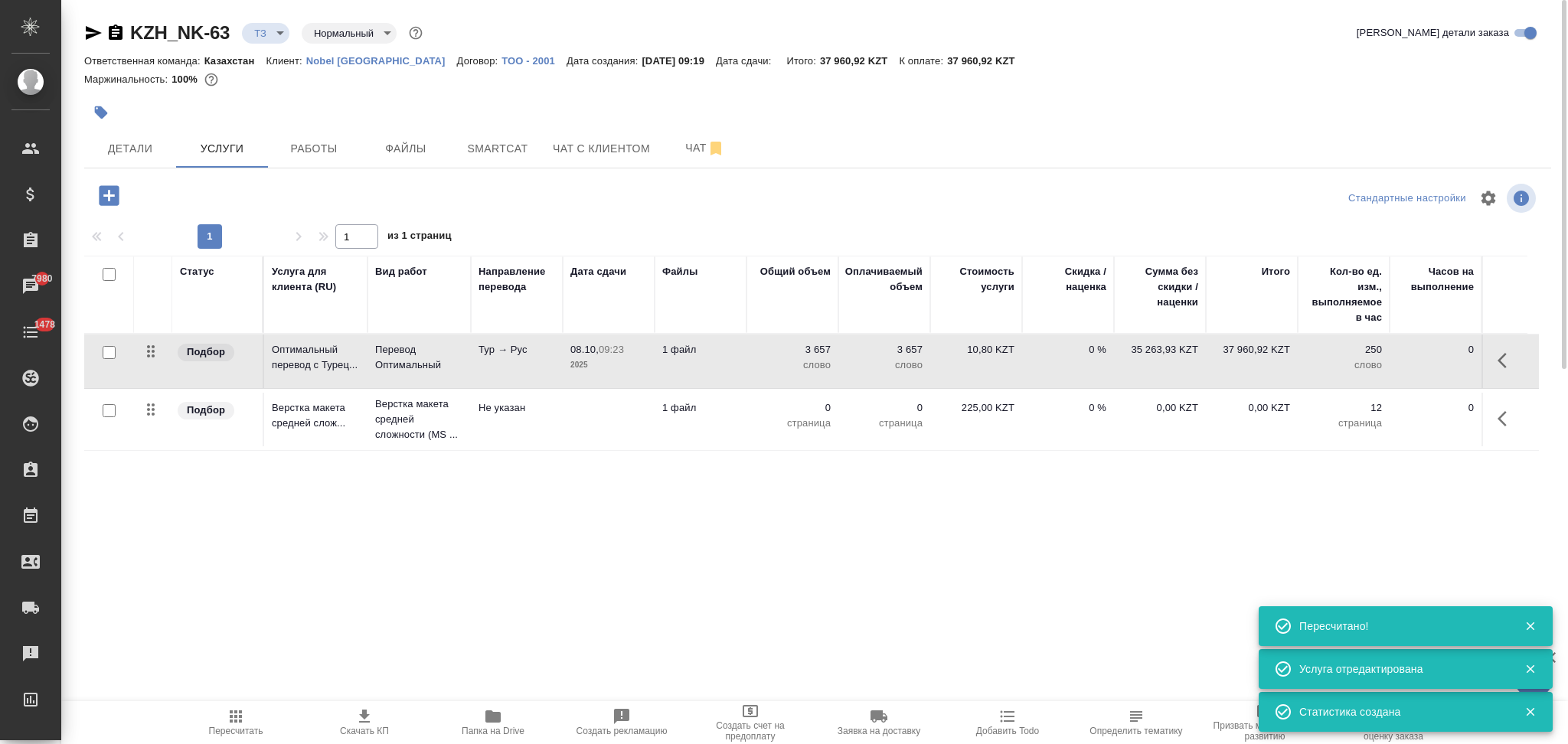
click at [598, 413] on td at bounding box center [609, 419] width 92 height 53
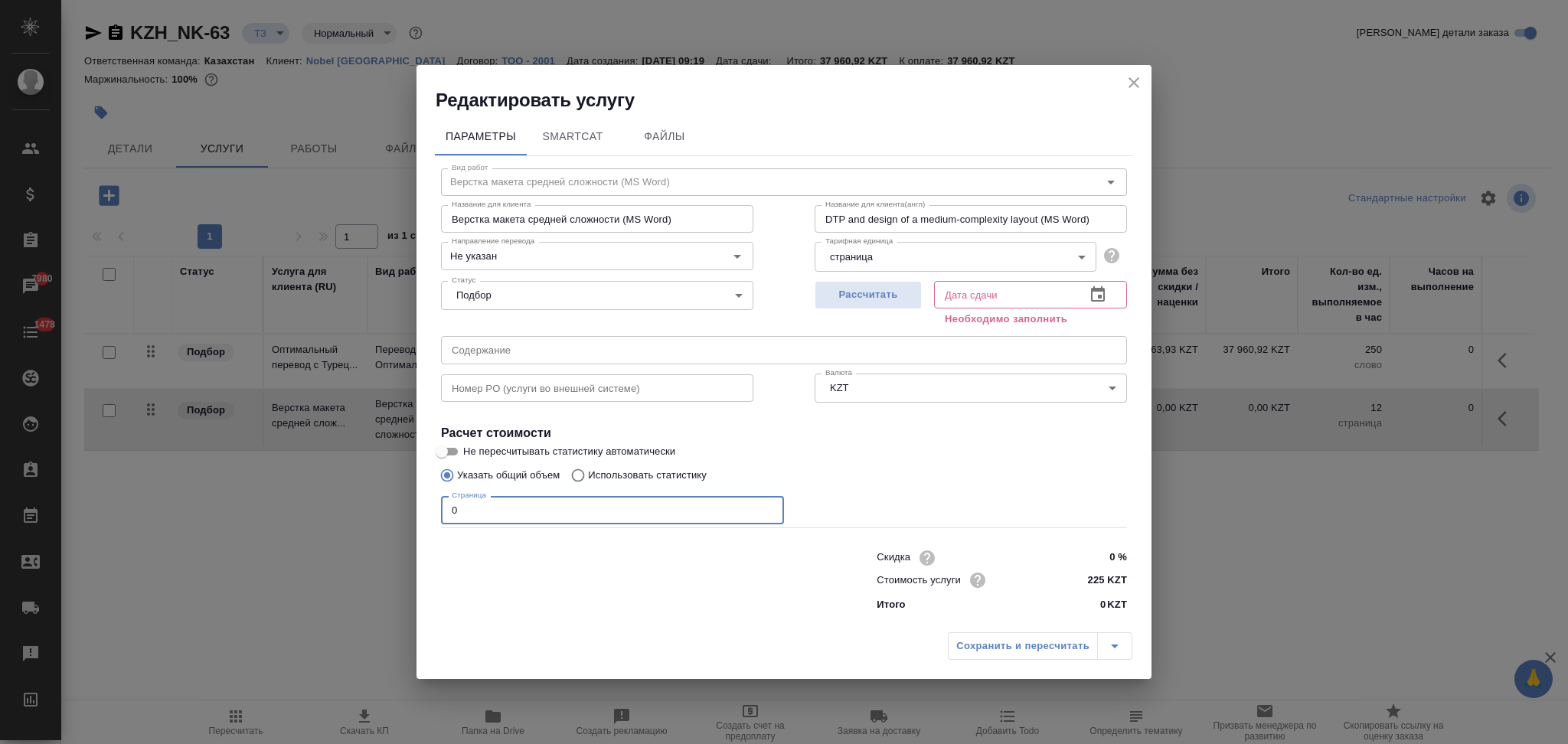
drag, startPoint x: 479, startPoint y: 521, endPoint x: 390, endPoint y: 511, distance: 89.6
click at [390, 511] on div "Редактировать услугу Параметры SmartCat Файлы Вид работ Верстка макета средней …" at bounding box center [784, 372] width 1568 height 744
type input "25"
click at [848, 304] on button "Рассчитать" at bounding box center [868, 295] width 107 height 28
type input "08.10.2025 12:05"
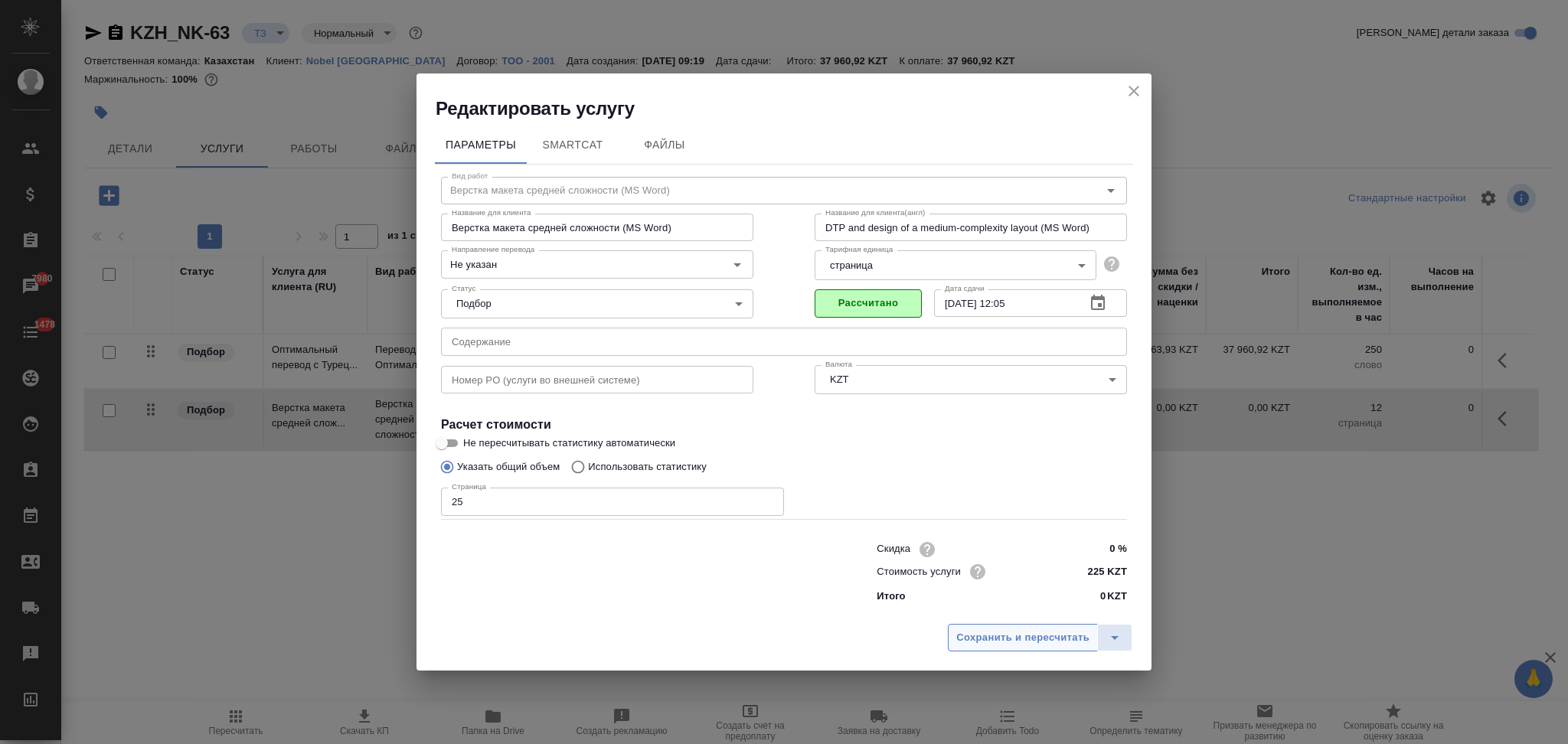
click at [1013, 637] on span "Сохранить и пересчитать" at bounding box center [1022, 637] width 133 height 17
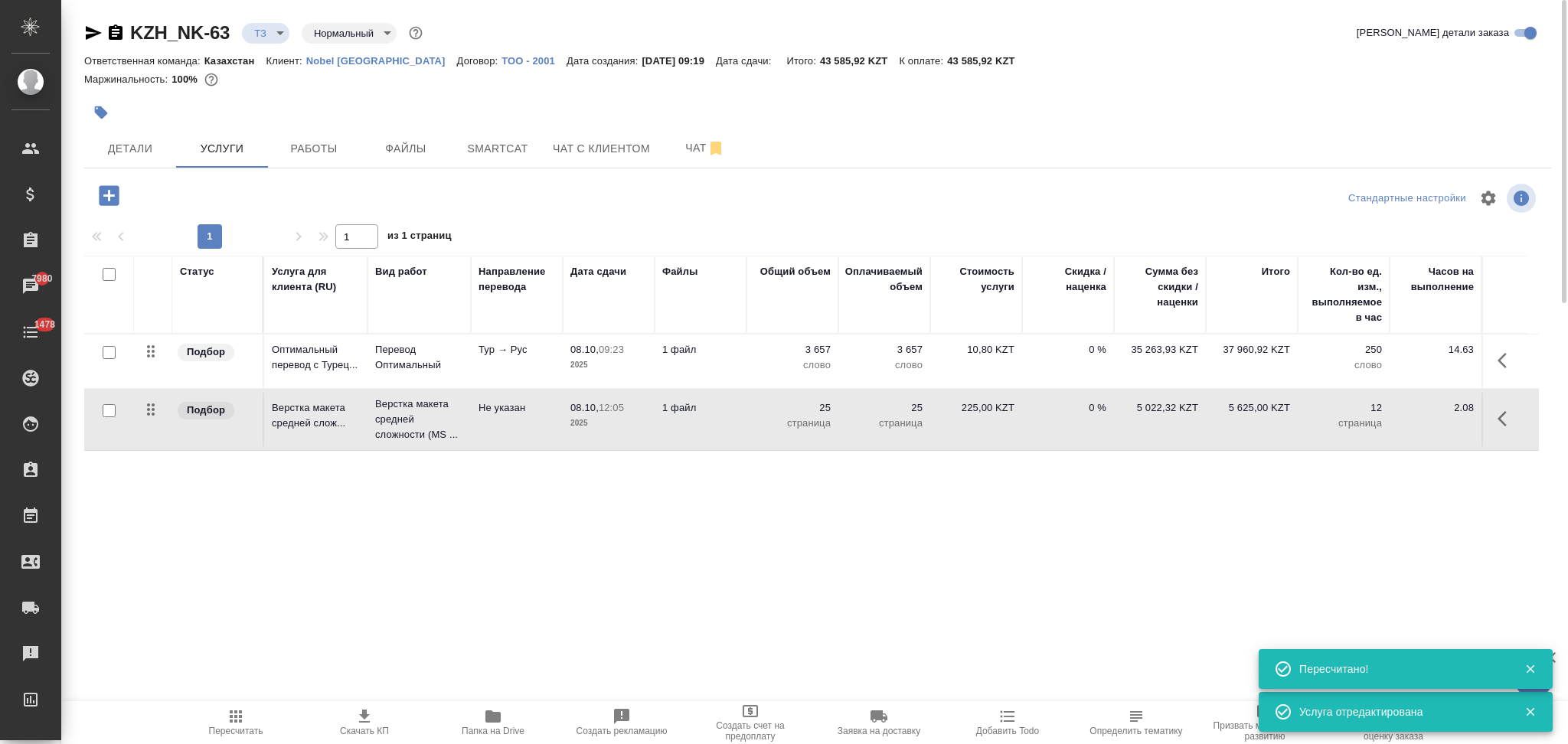
click at [93, 29] on icon "button" at bounding box center [94, 33] width 16 height 14
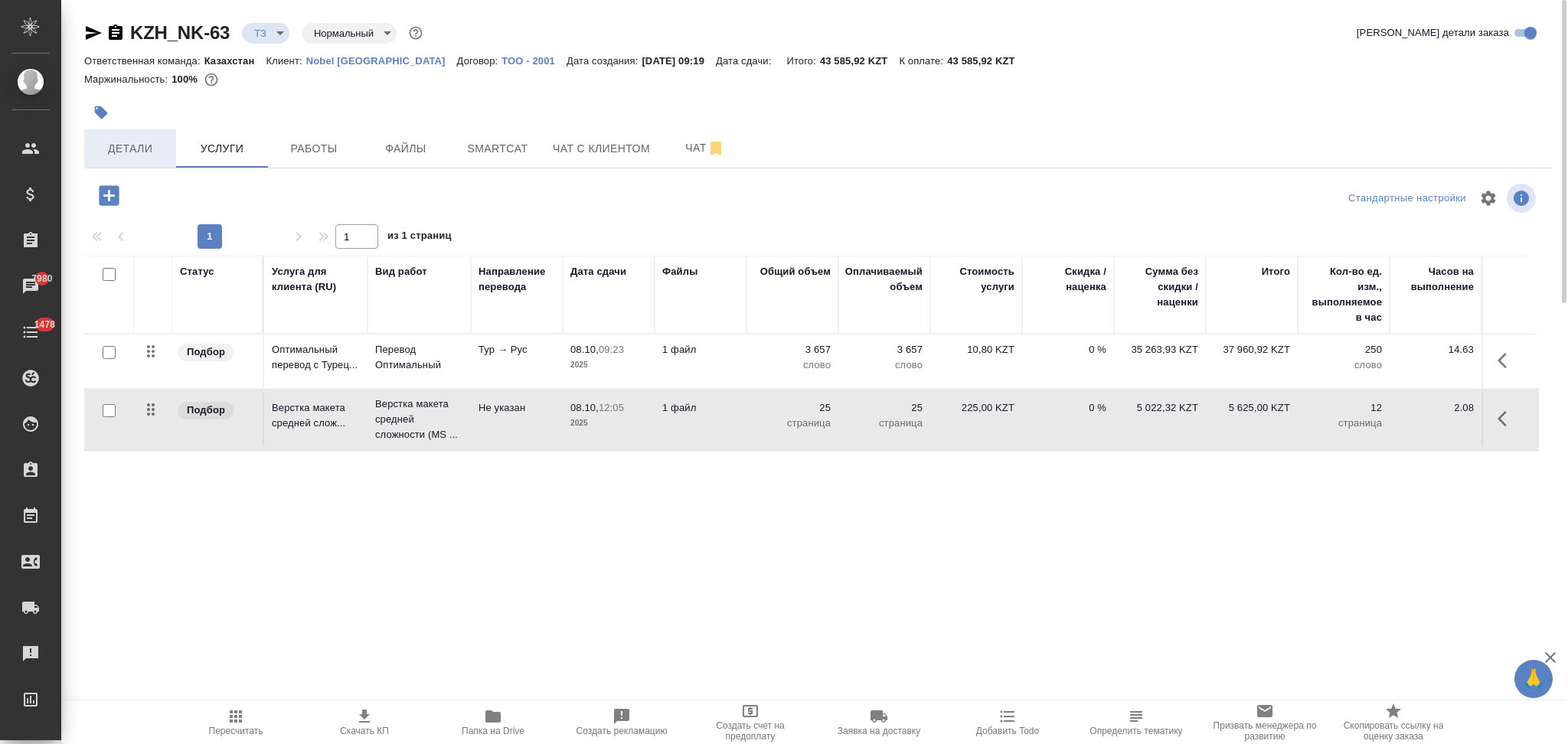
click at [131, 149] on span "Детали" at bounding box center [130, 149] width 73 height 19
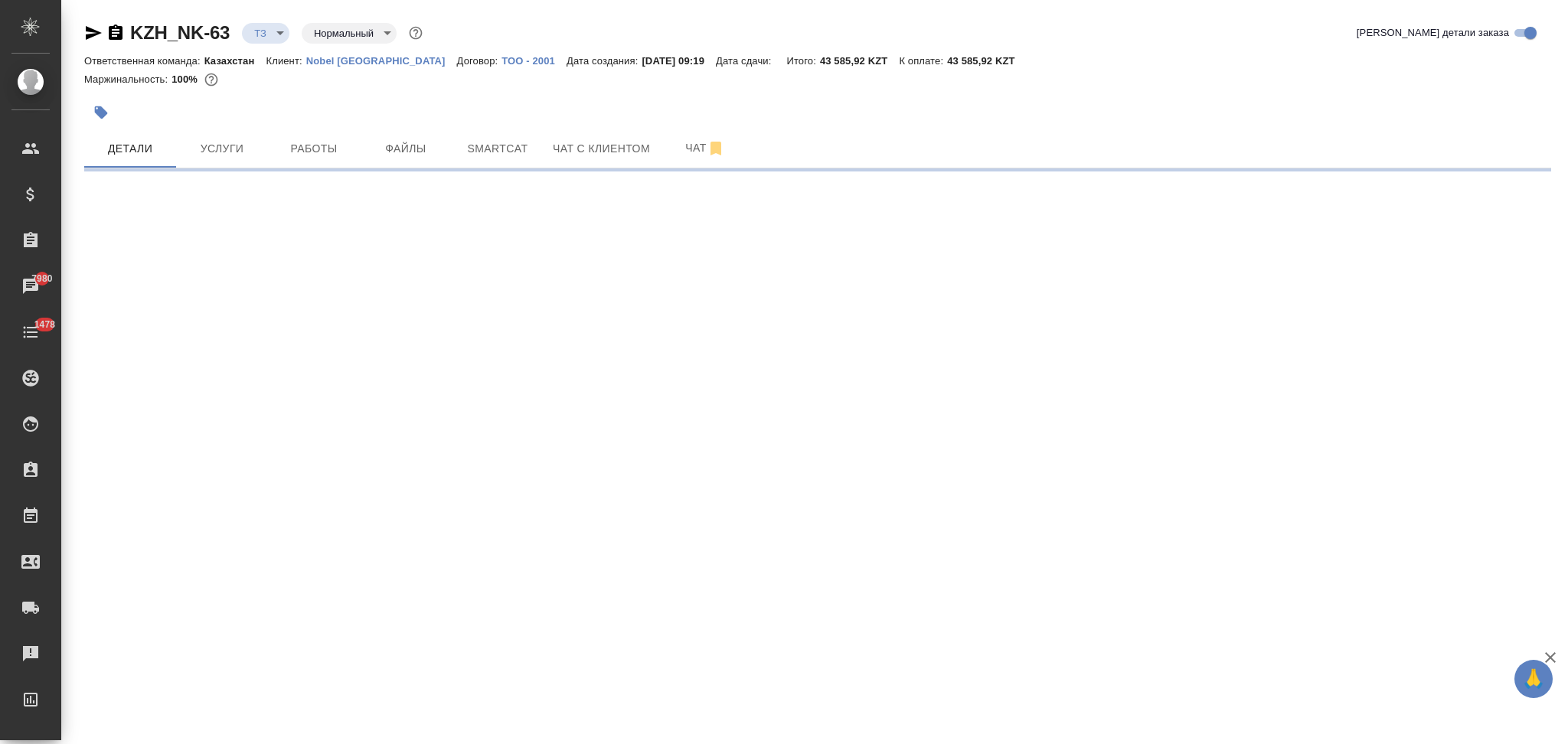
select select "RU"
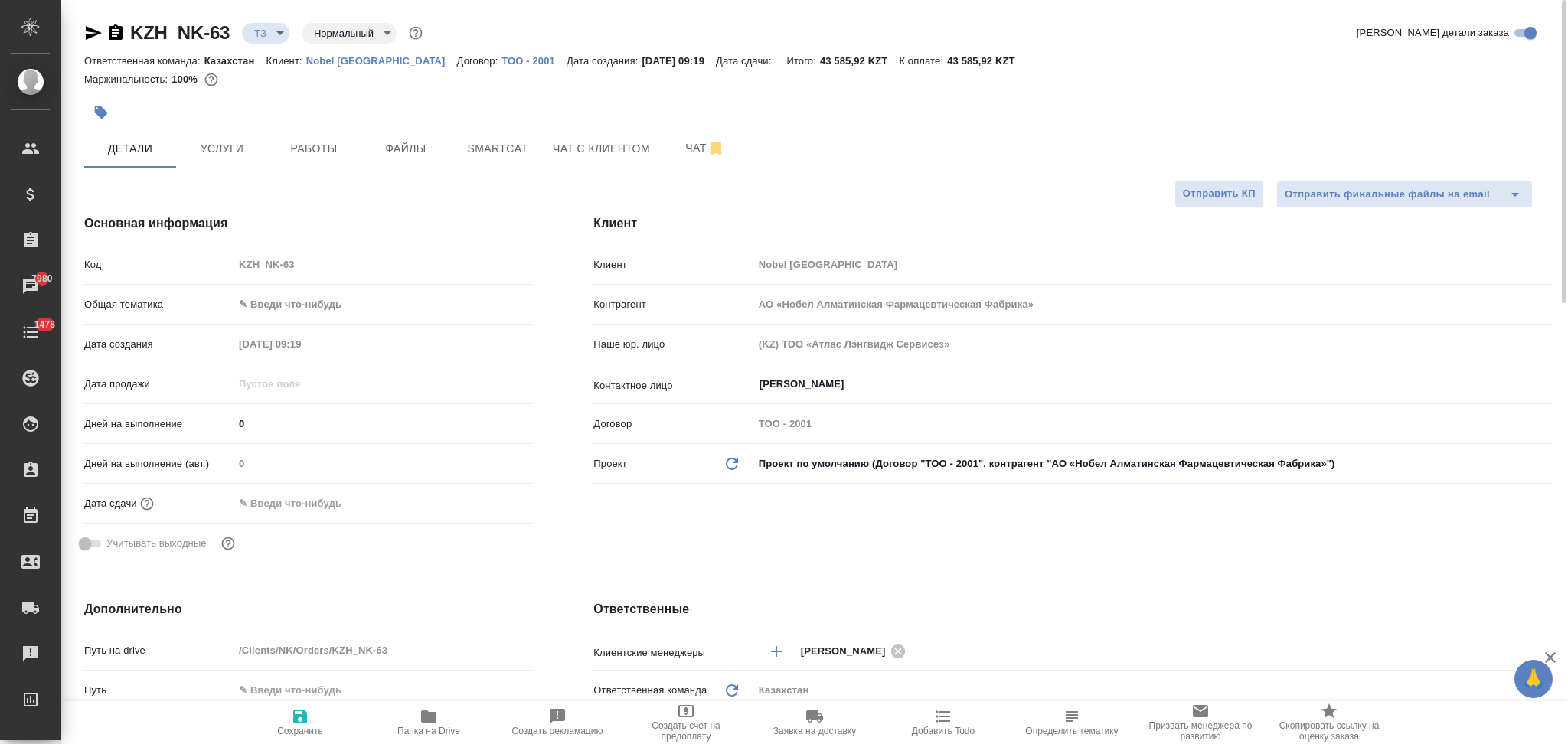
type textarea "x"
click at [227, 157] on span "Услуги" at bounding box center [222, 149] width 73 height 19
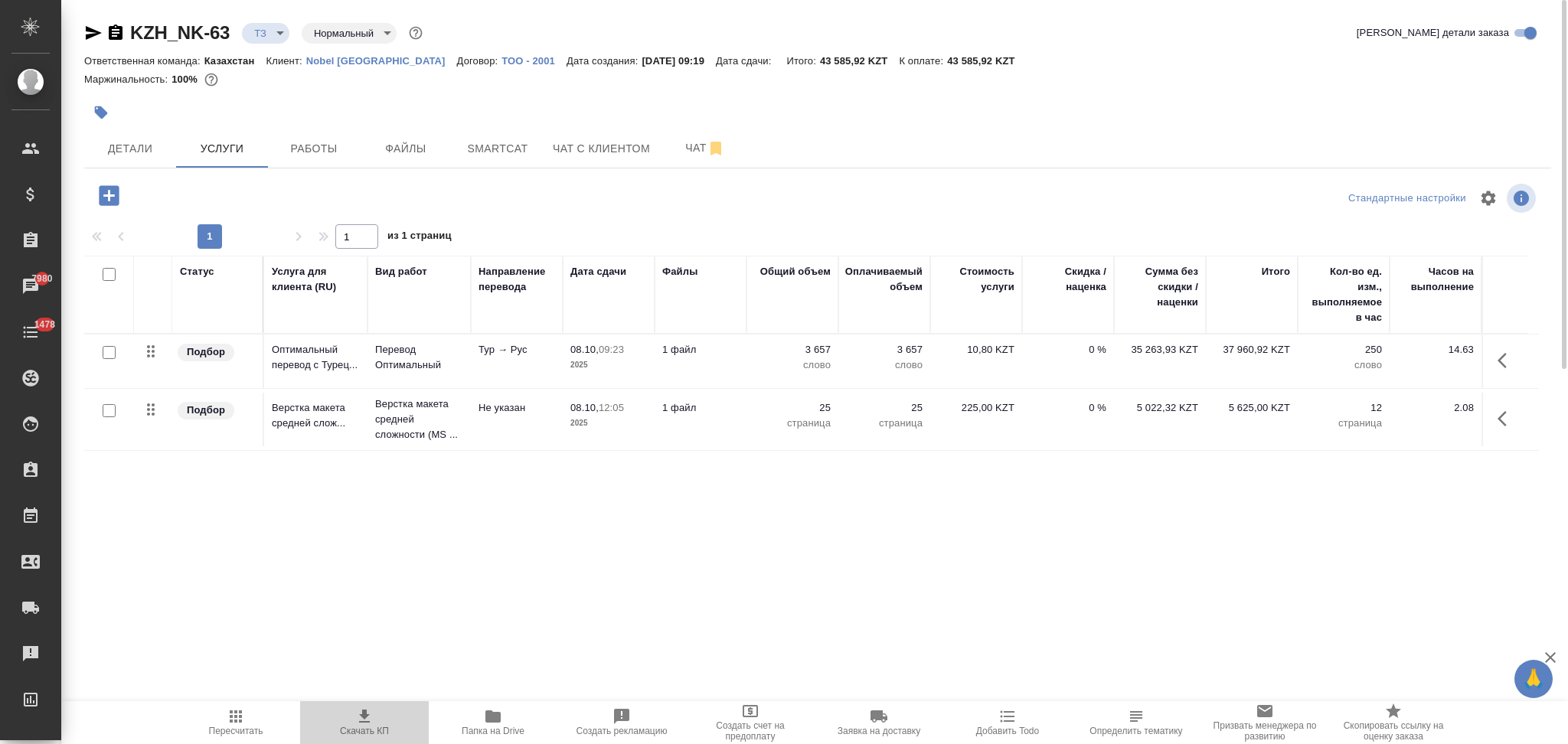
click at [364, 711] on icon "button" at bounding box center [364, 716] width 10 height 13
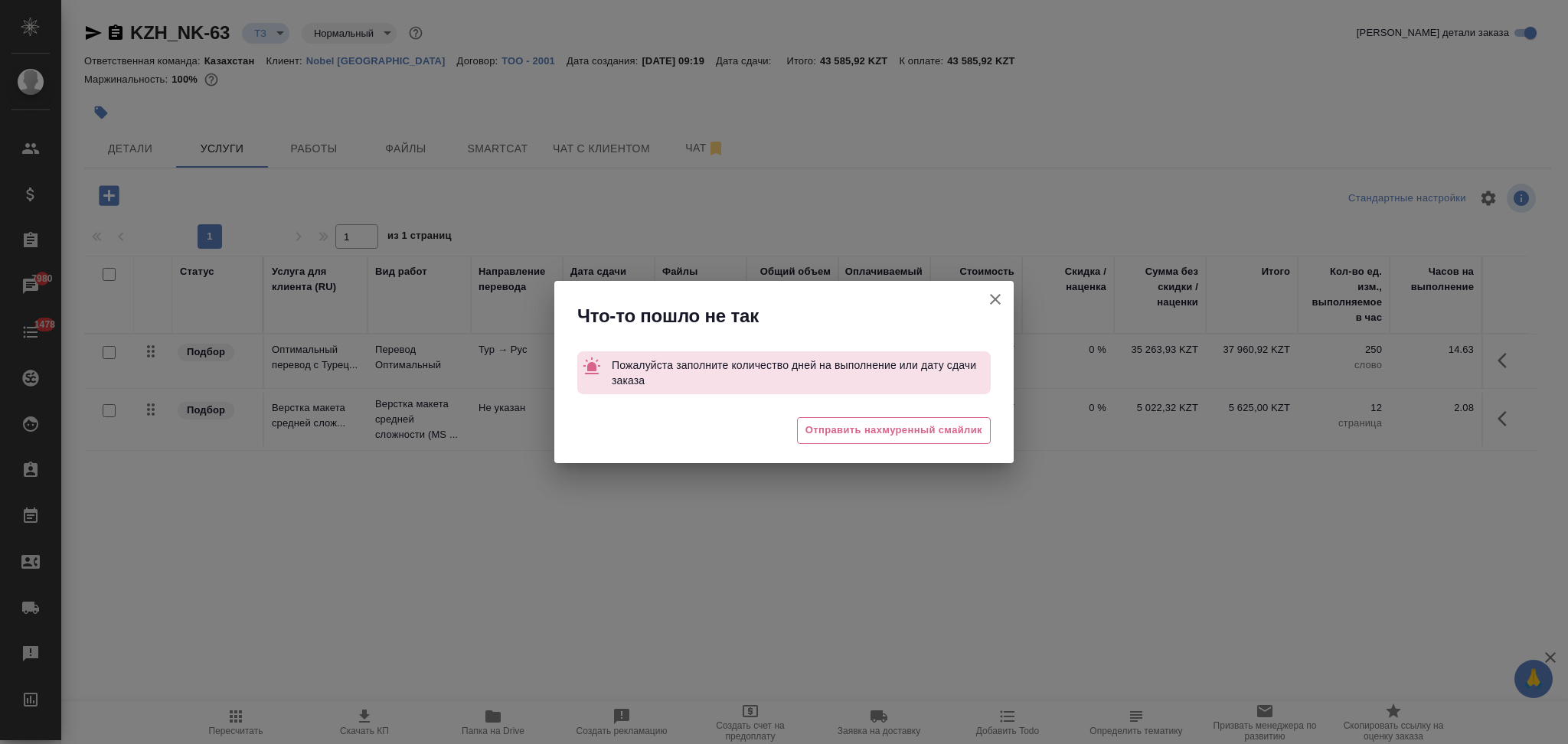
click at [1000, 302] on icon "button" at bounding box center [995, 299] width 18 height 18
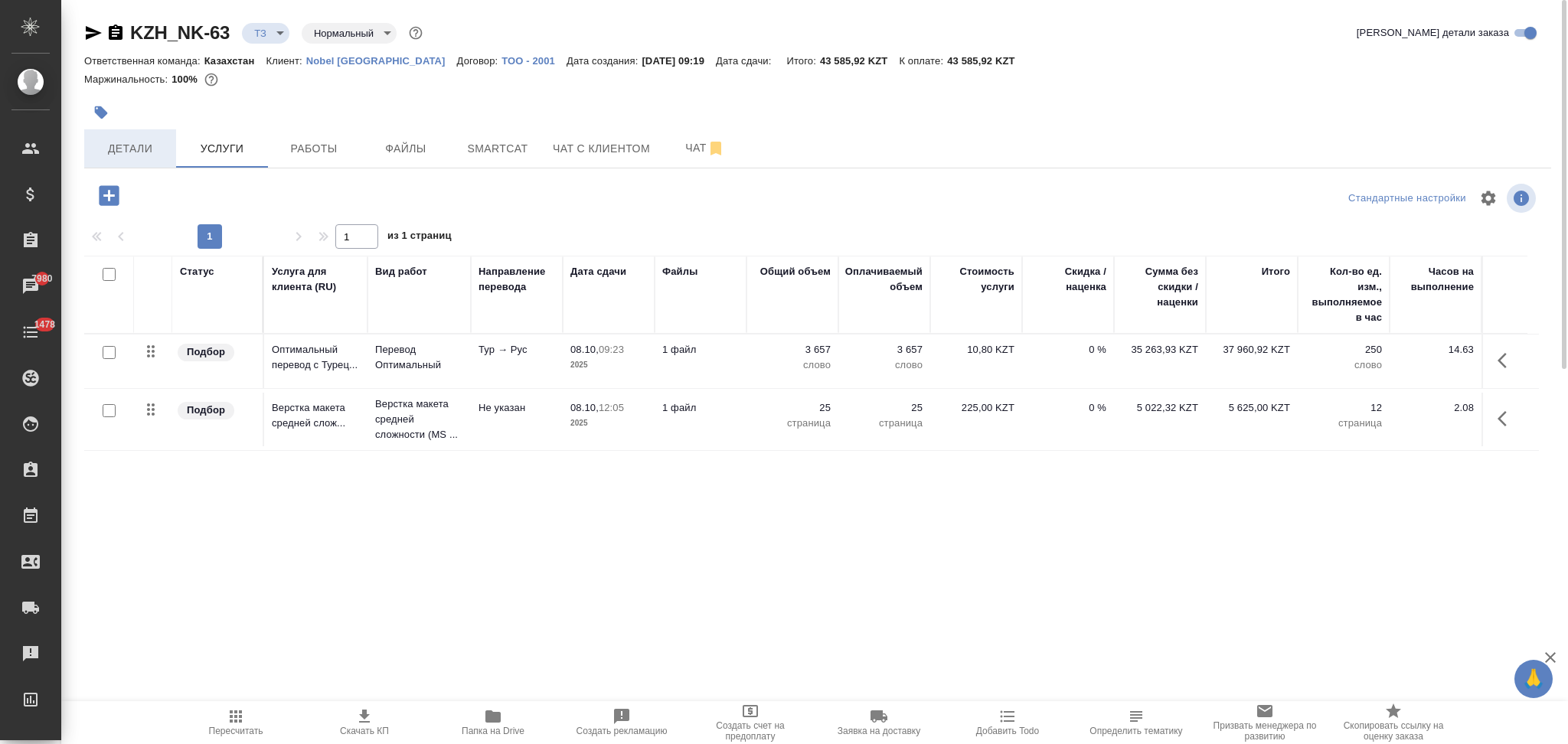
click at [130, 147] on span "Детали" at bounding box center [130, 149] width 73 height 19
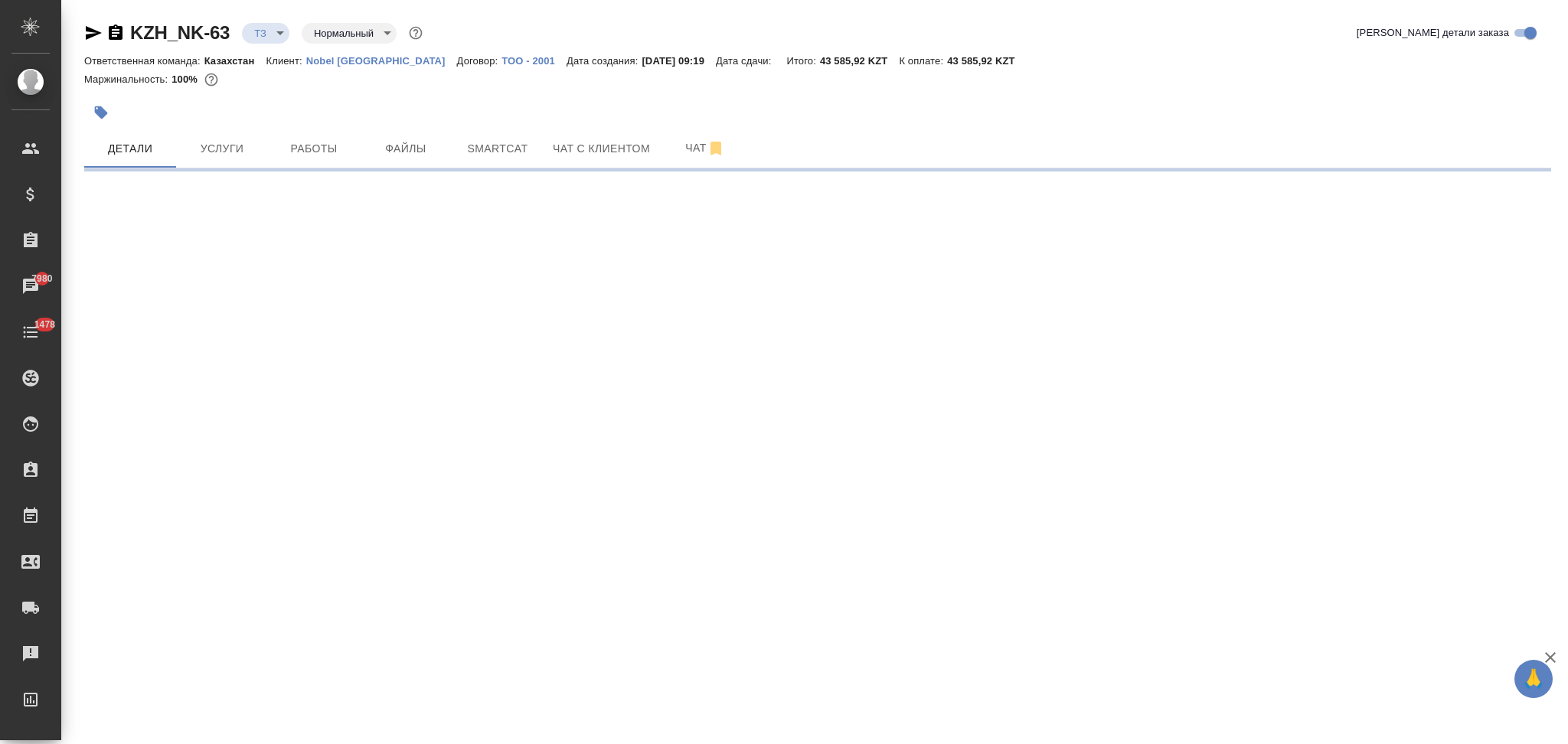
select select "RU"
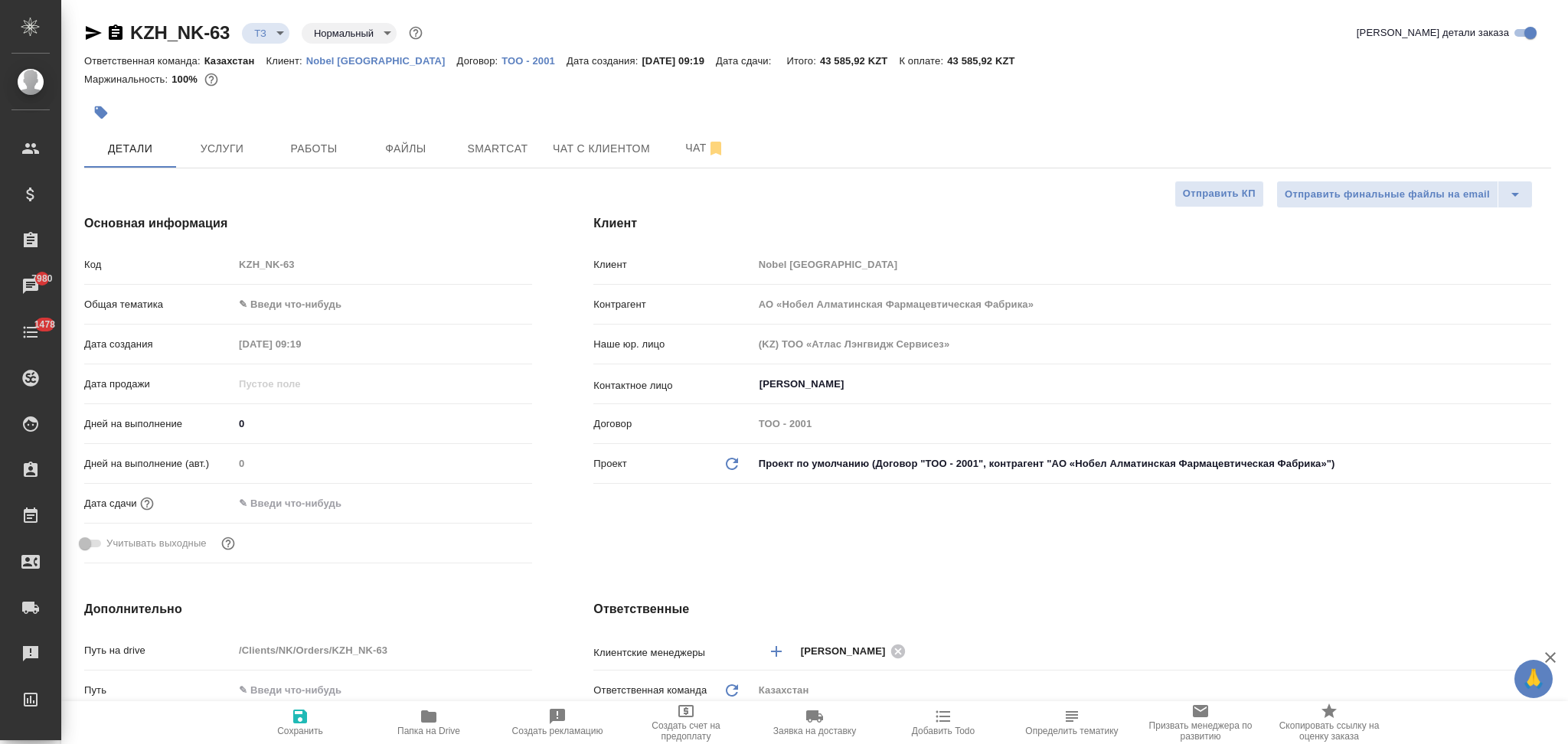
type textarea "x"
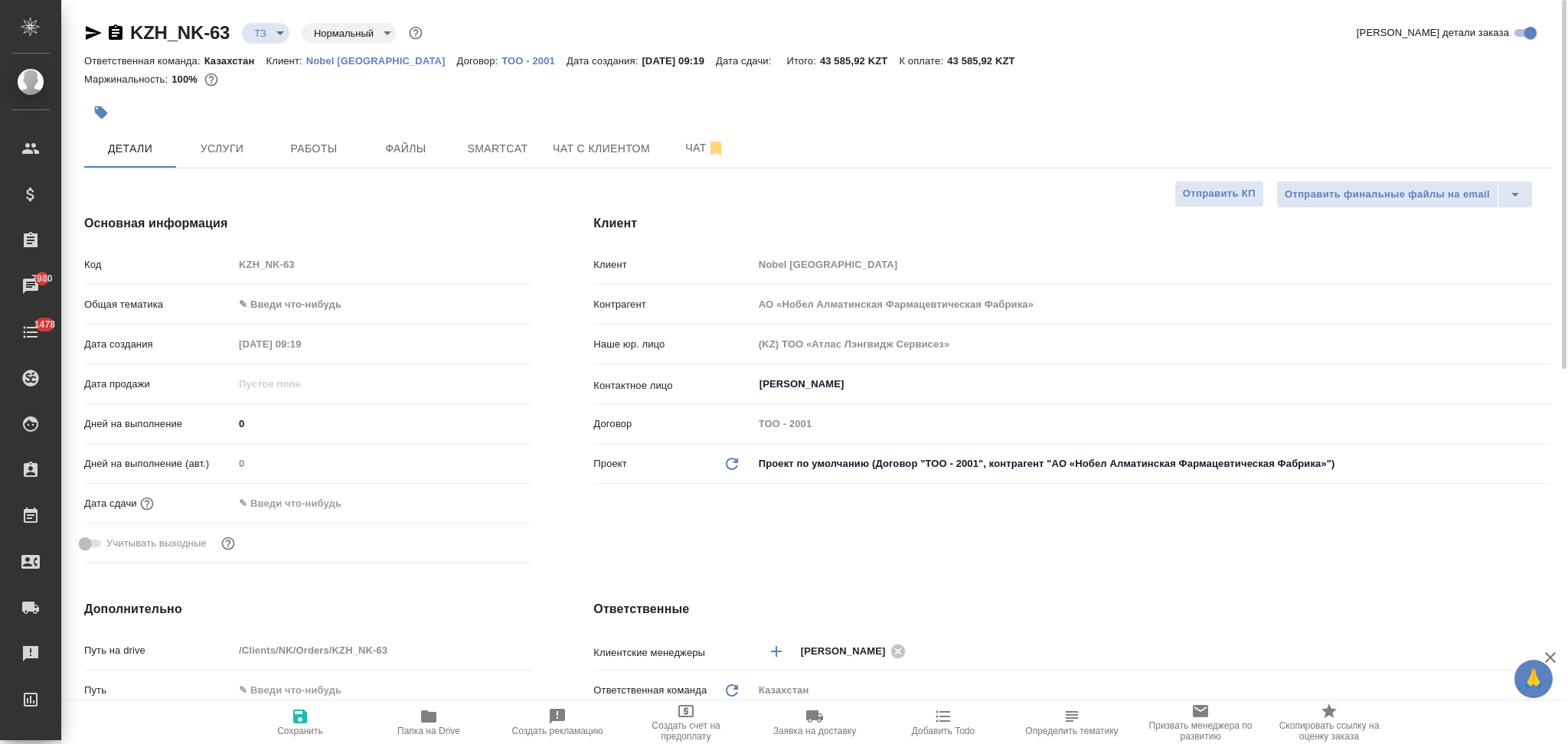
type textarea "x"
click at [295, 724] on icon "button" at bounding box center [299, 716] width 18 height 18
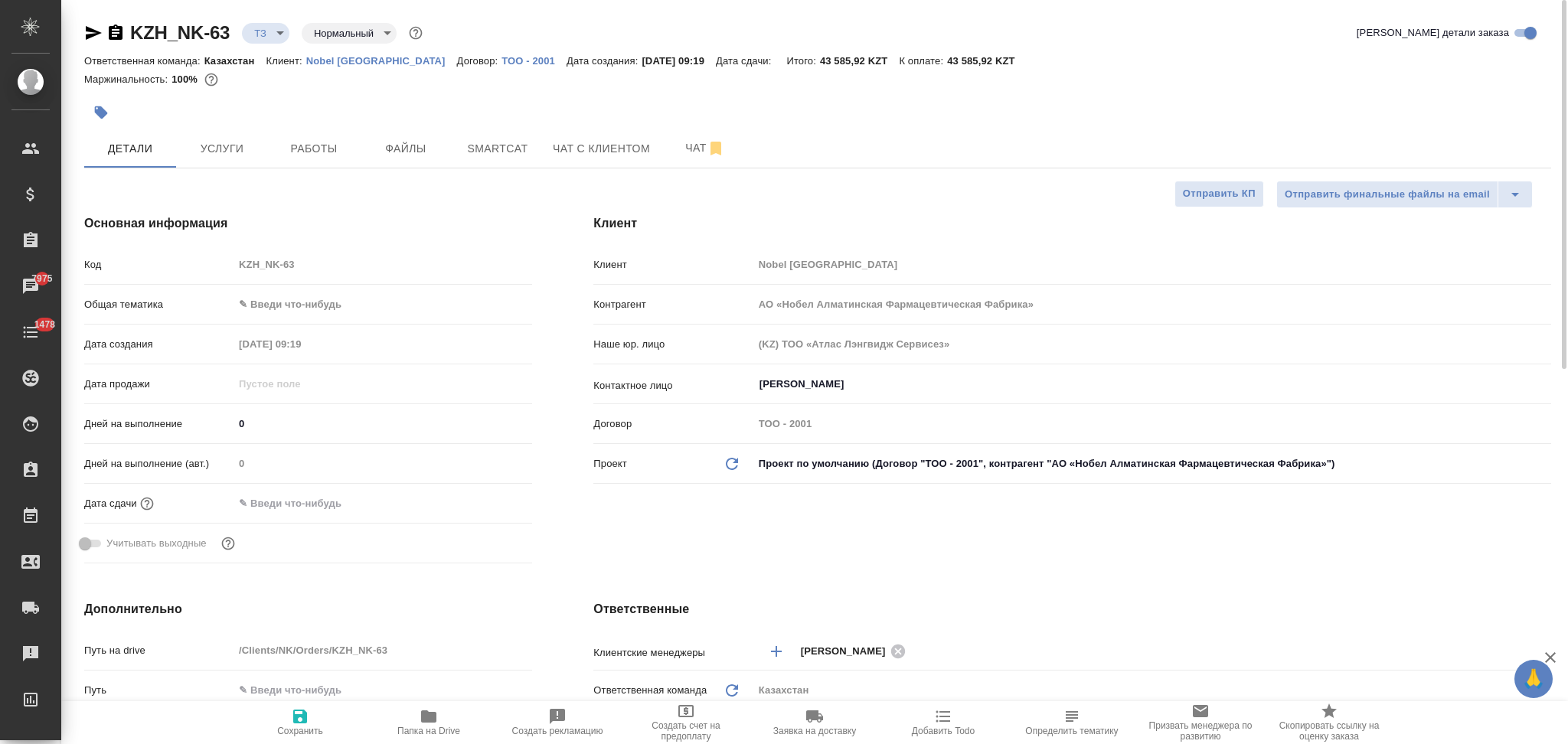
type textarea "x"
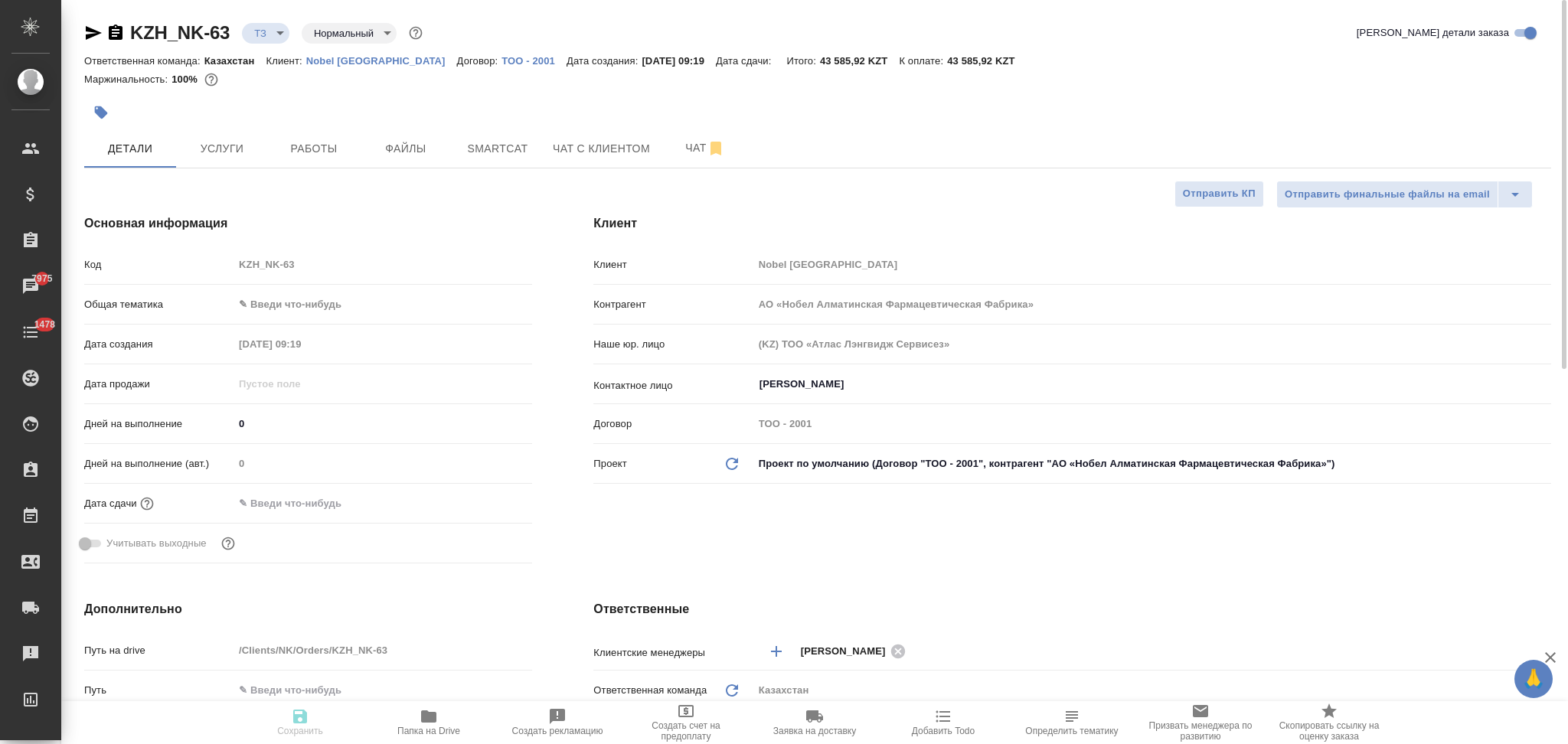
type textarea "x"
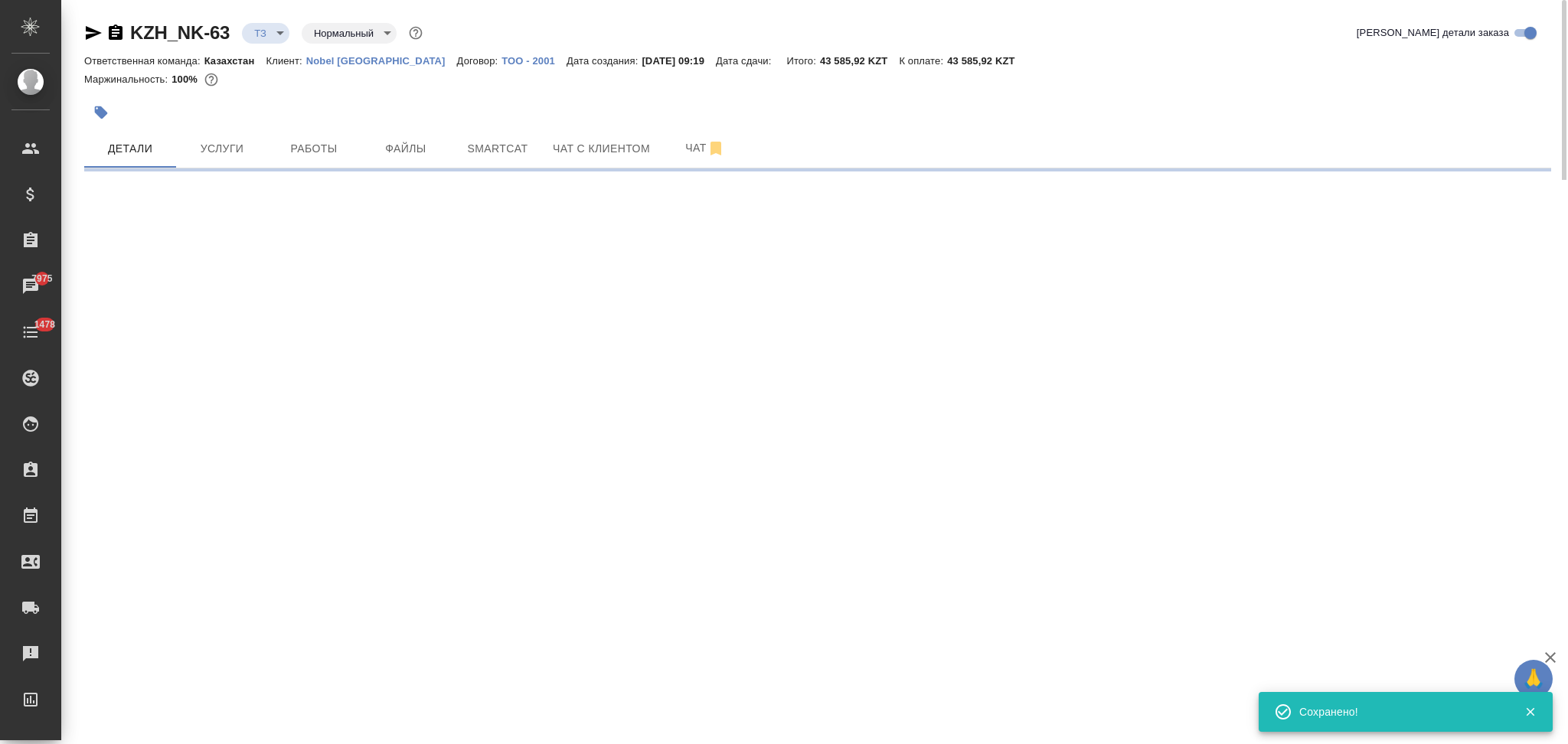
select select "RU"
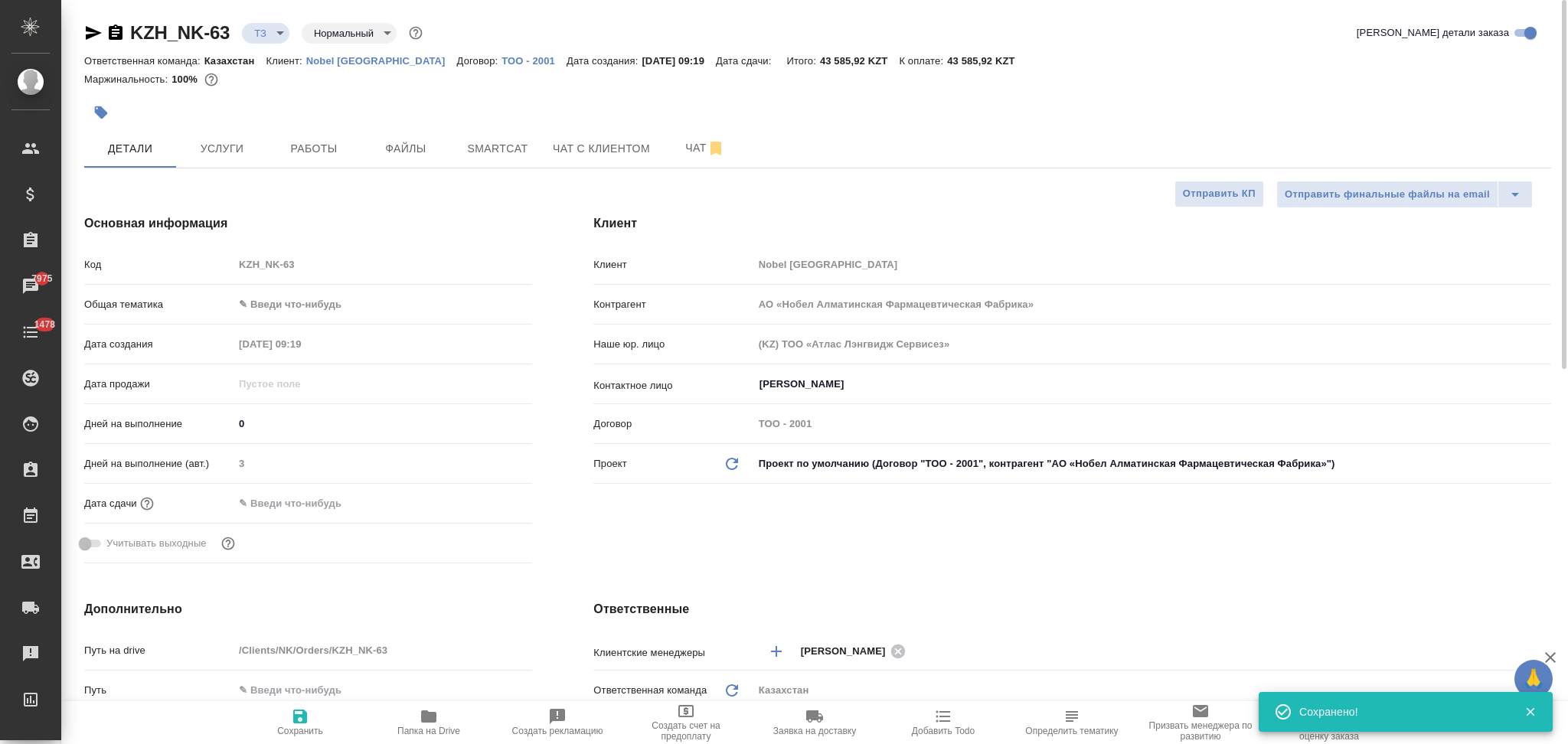
type textarea "x"
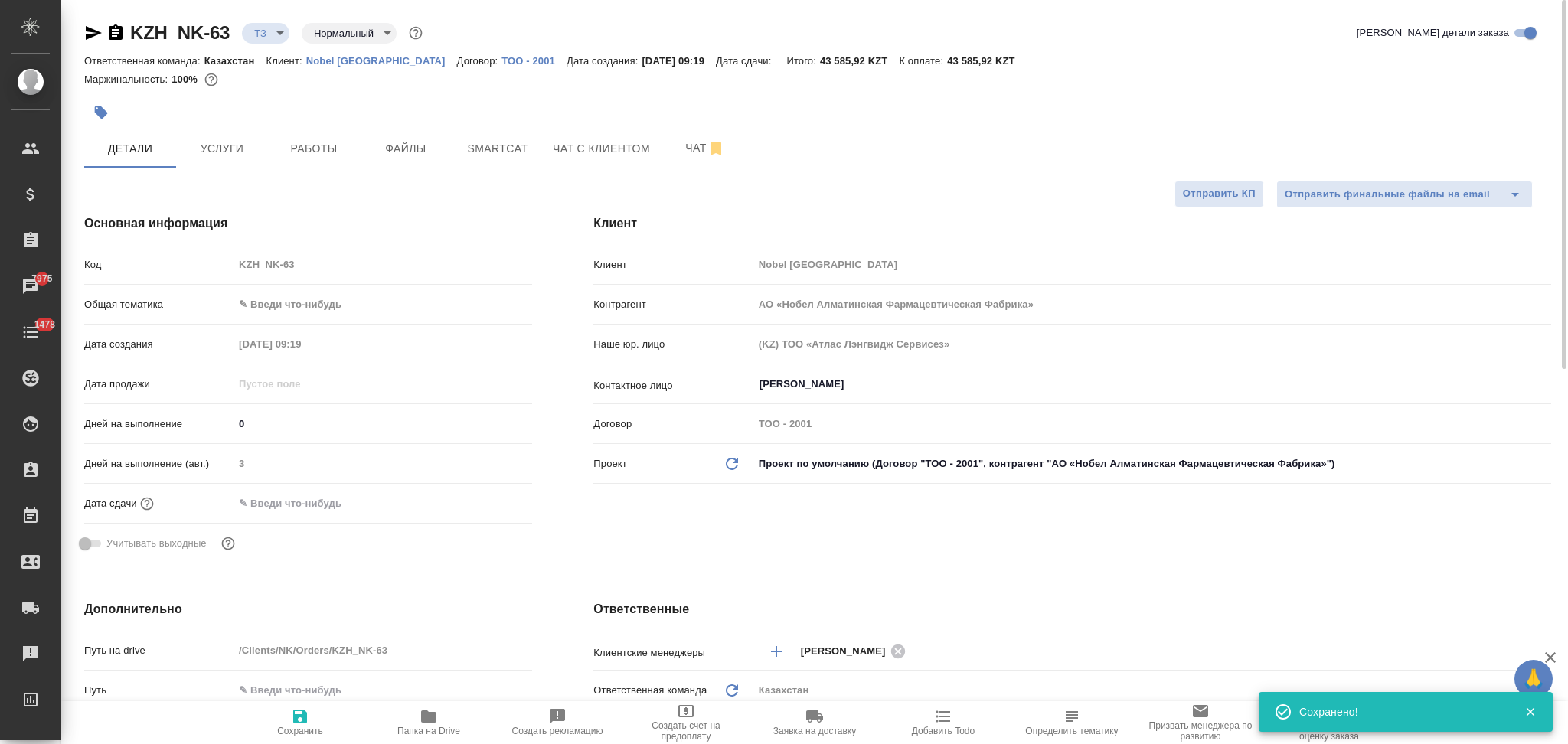
type textarea "x"
click at [323, 503] on input "text" at bounding box center [301, 503] width 134 height 22
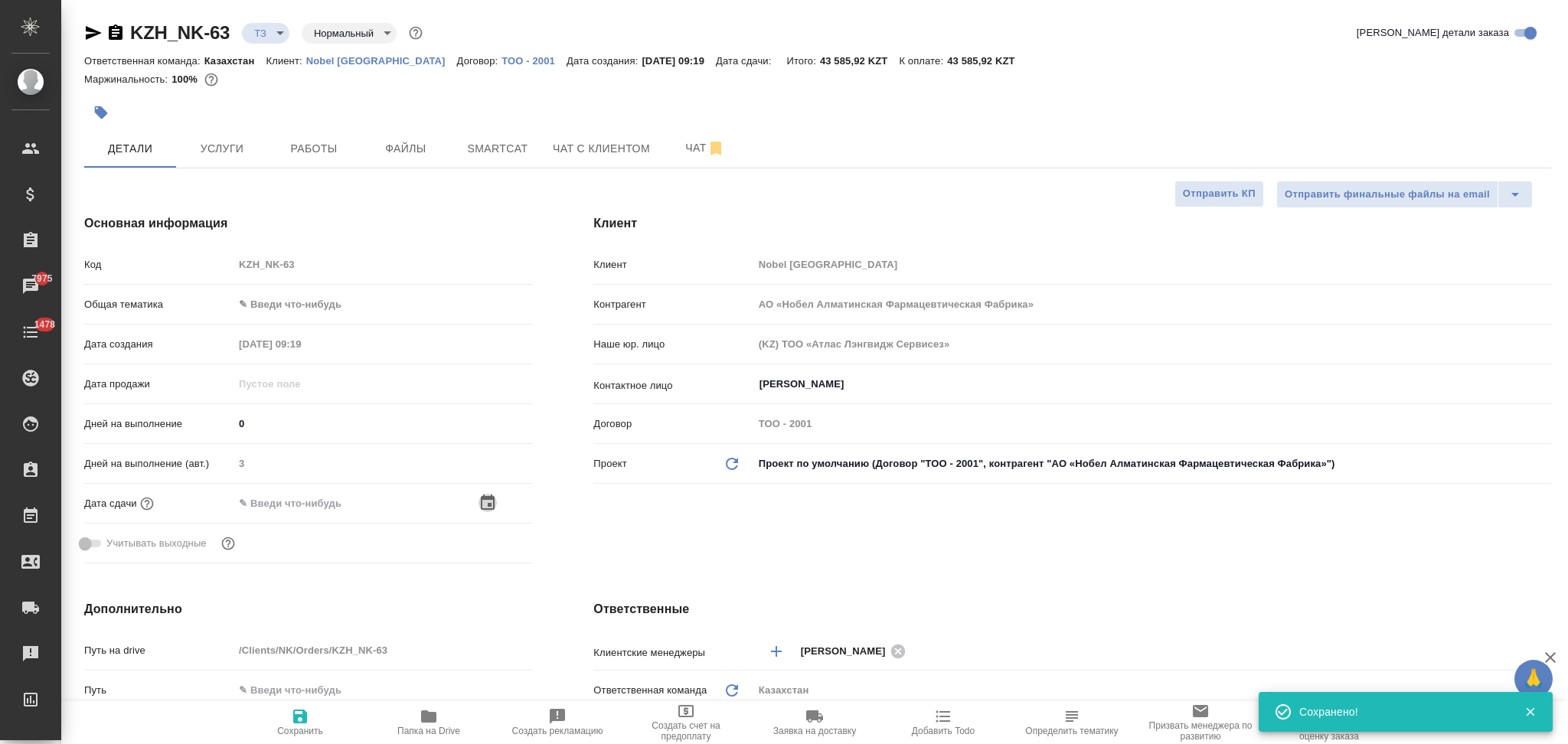
click at [482, 504] on icon "button" at bounding box center [487, 502] width 18 height 18
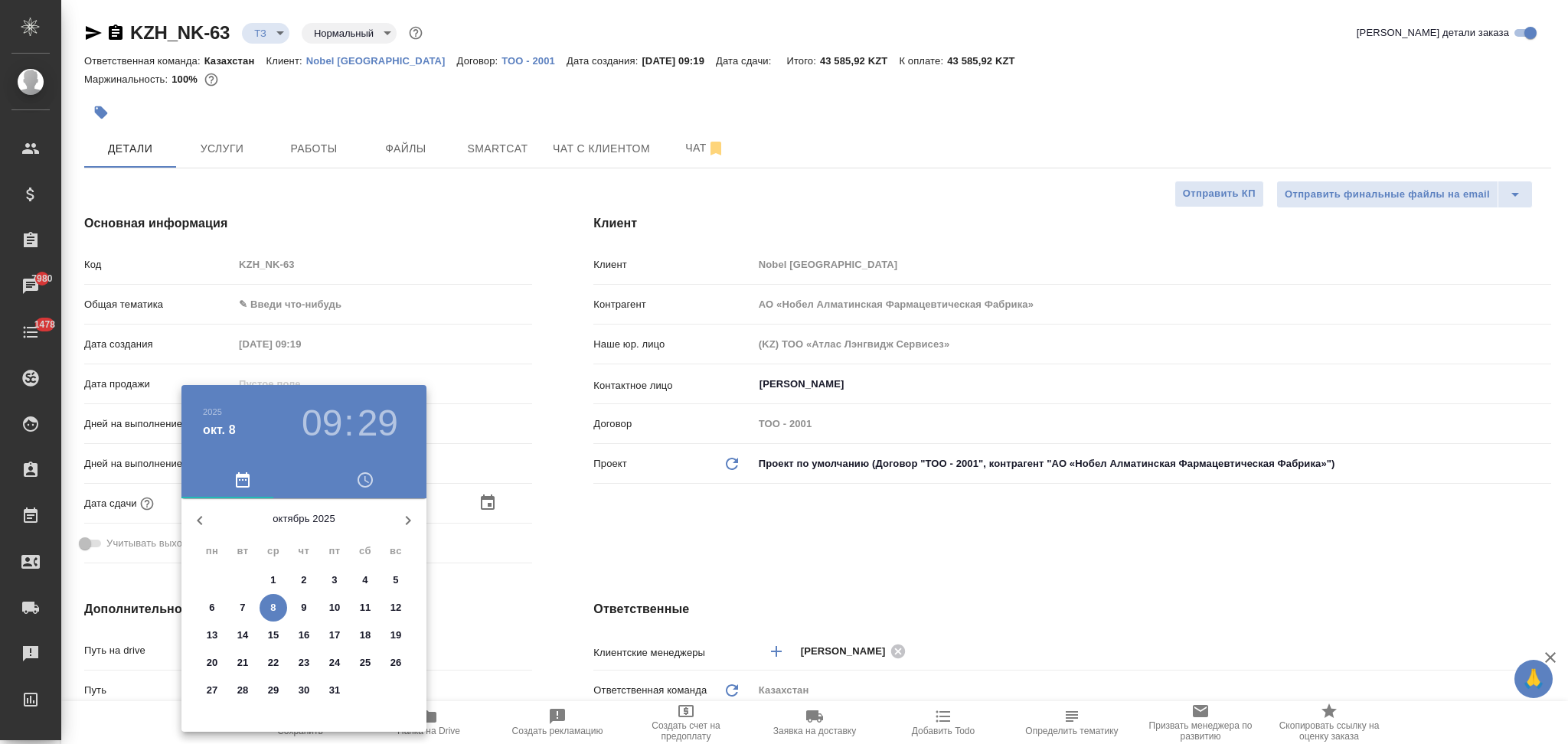
click at [329, 609] on p "10" at bounding box center [334, 607] width 11 height 15
type input "10.10.2025 09:29"
type textarea "x"
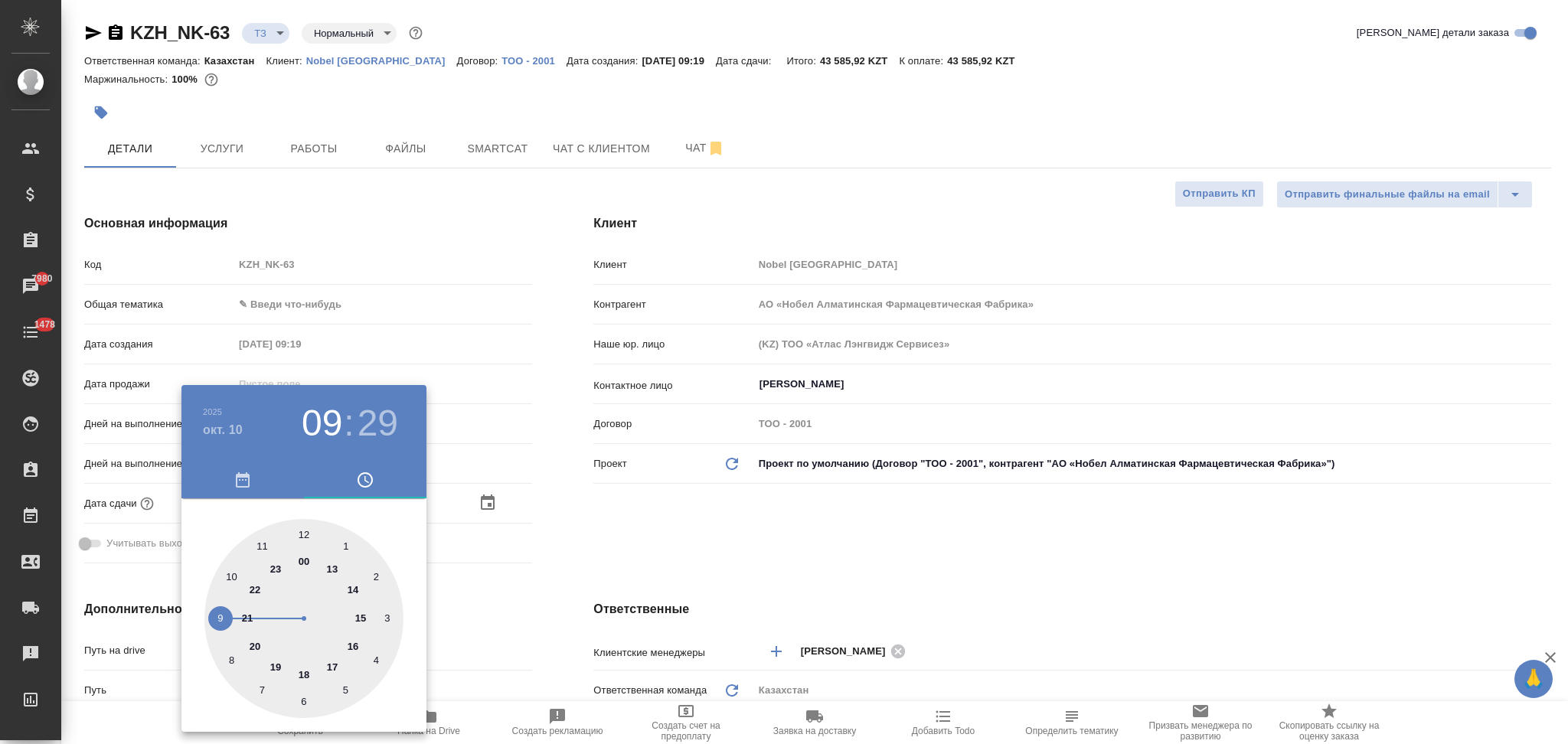
click at [307, 532] on div at bounding box center [304, 619] width 199 height 199
type input "10.10.2025 12:29"
type textarea "x"
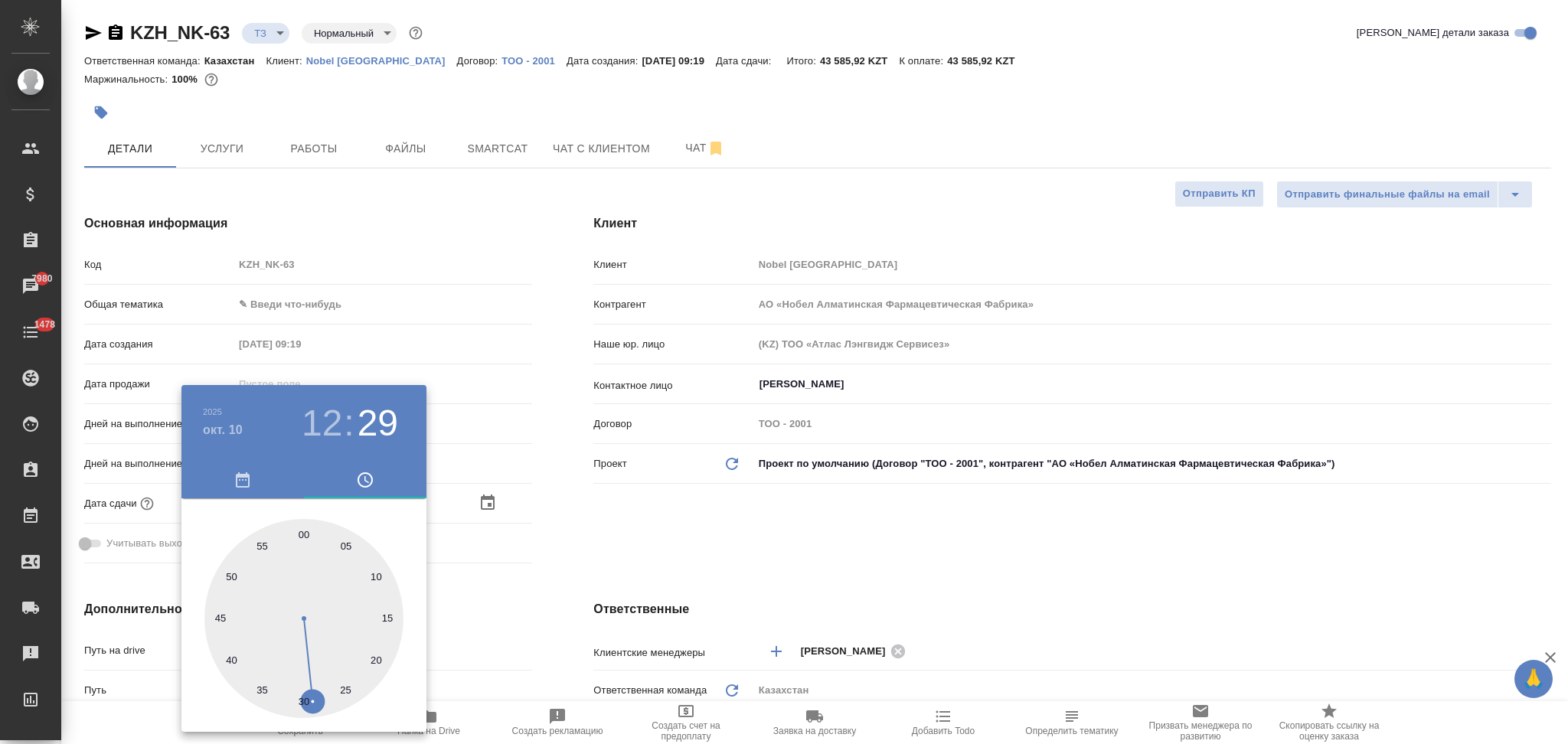
click at [303, 532] on div at bounding box center [304, 619] width 199 height 199
type input "10.10.2025 12:00"
type textarea "x"
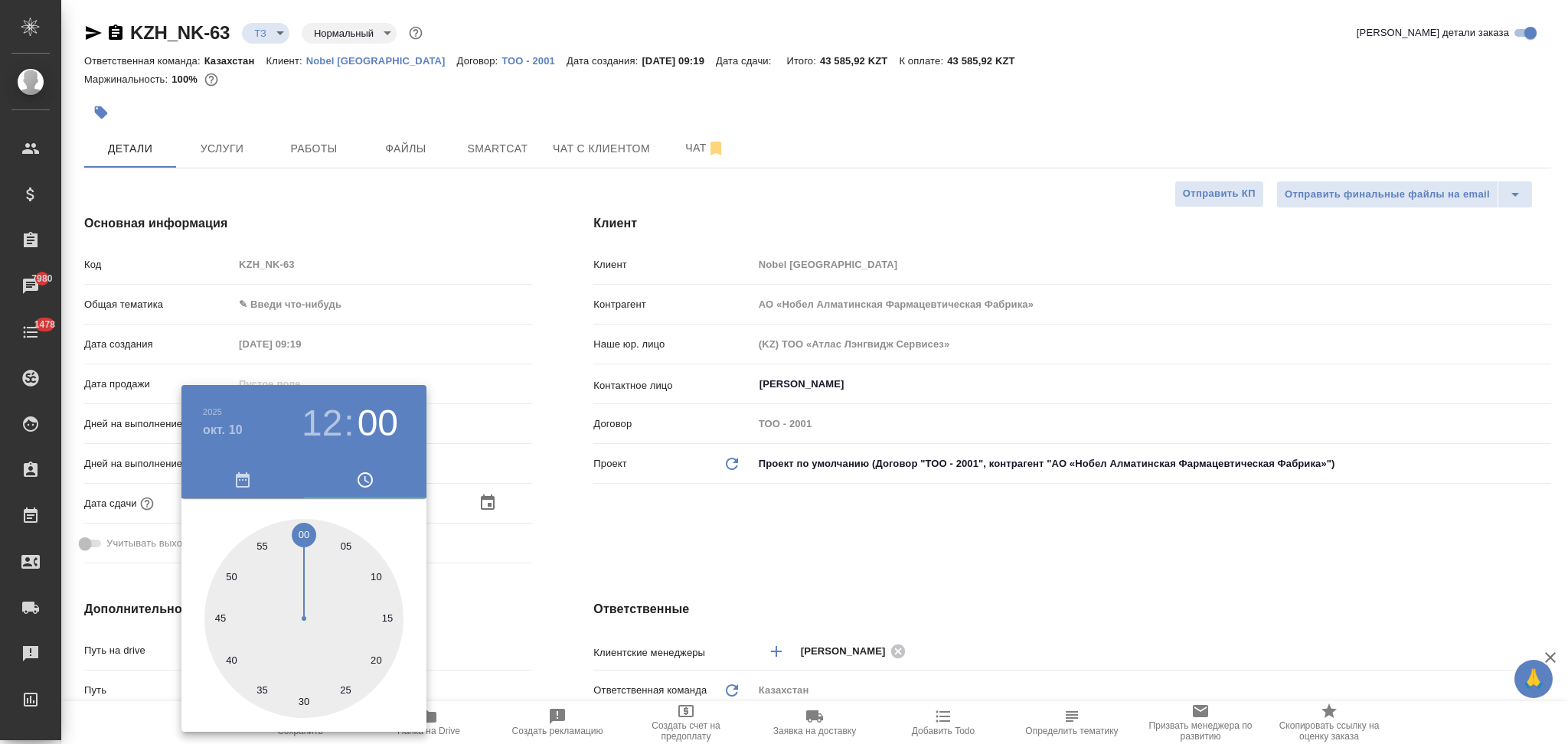
click at [581, 607] on div at bounding box center [784, 372] width 1568 height 744
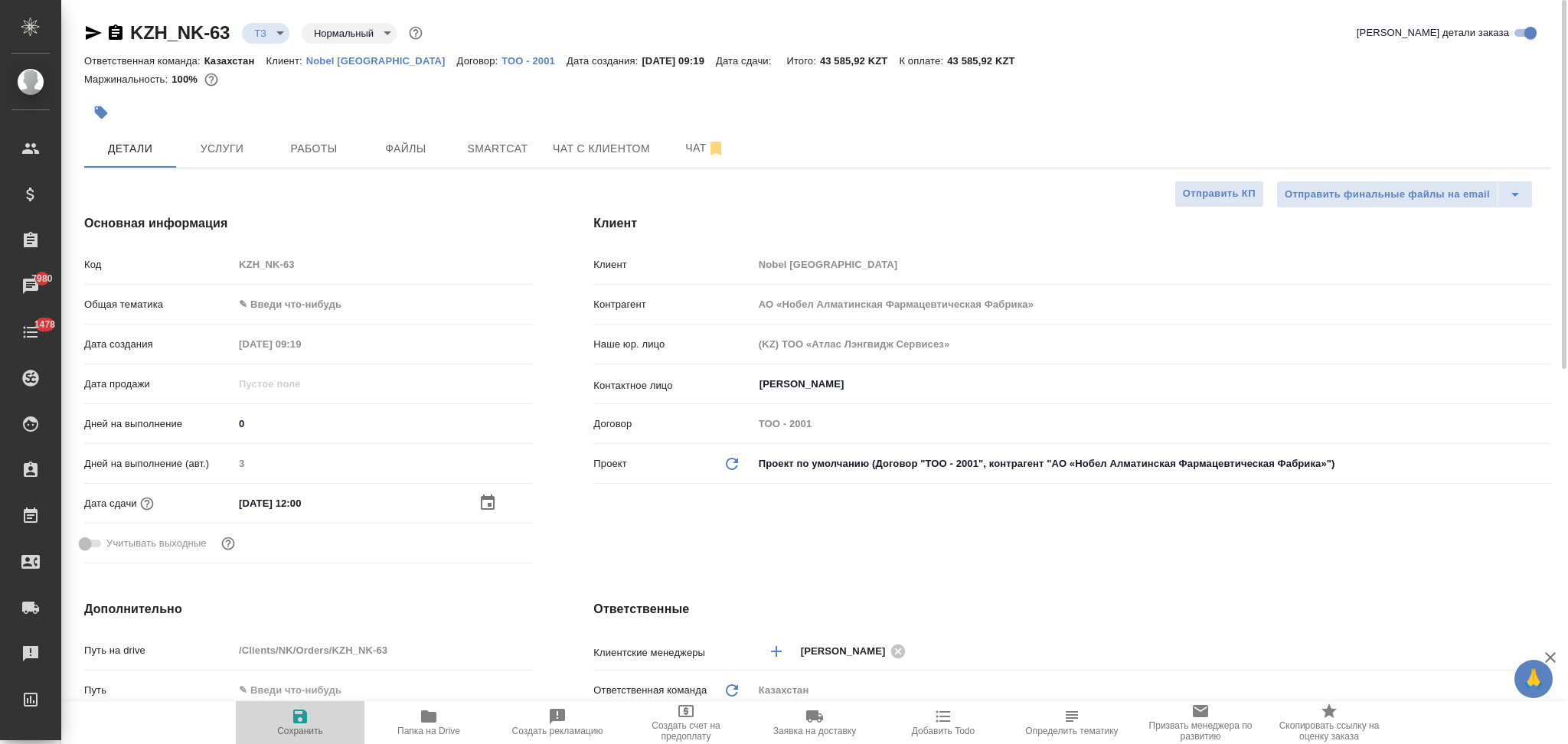
click at [302, 719] on icon "button" at bounding box center [300, 717] width 14 height 14
type textarea "x"
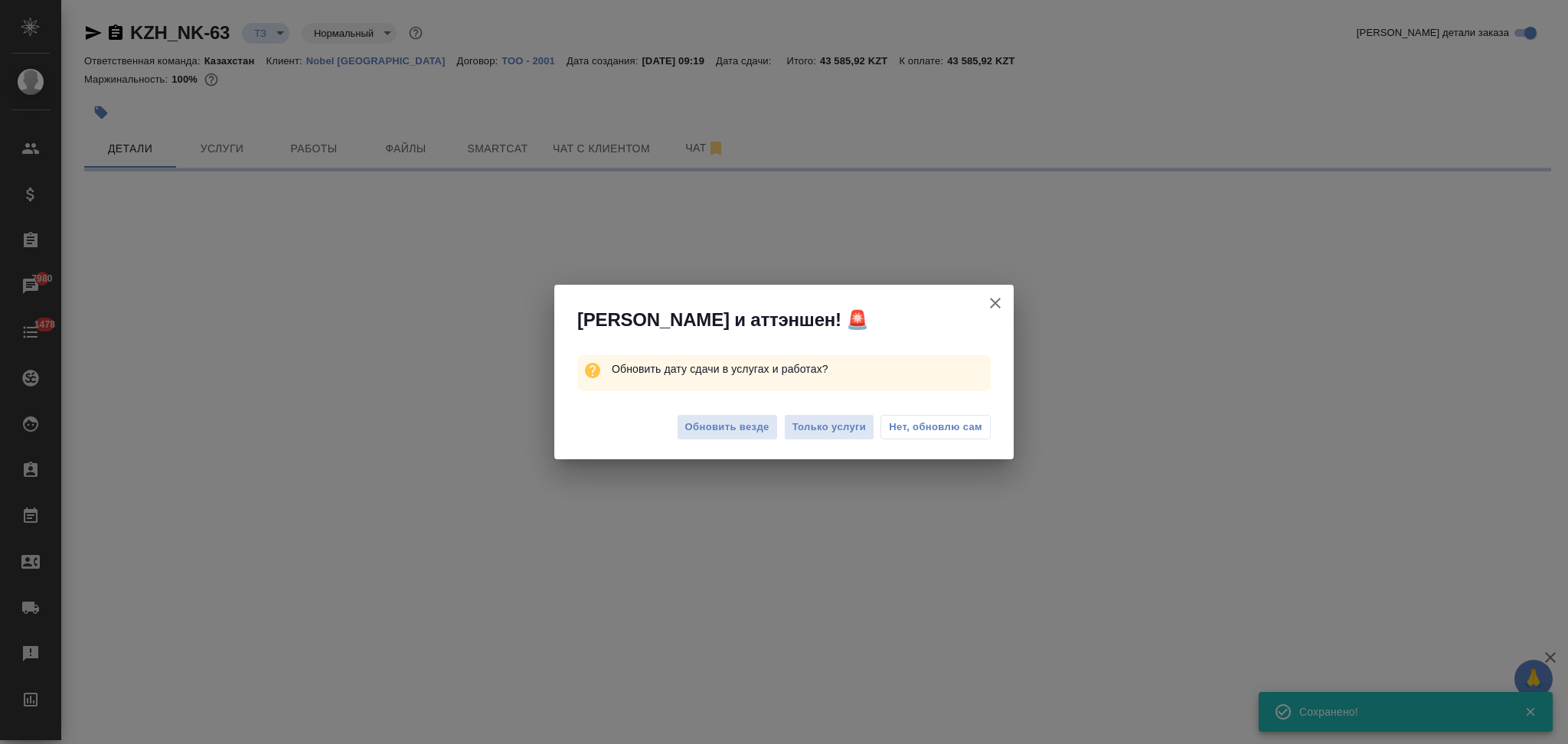
select select "RU"
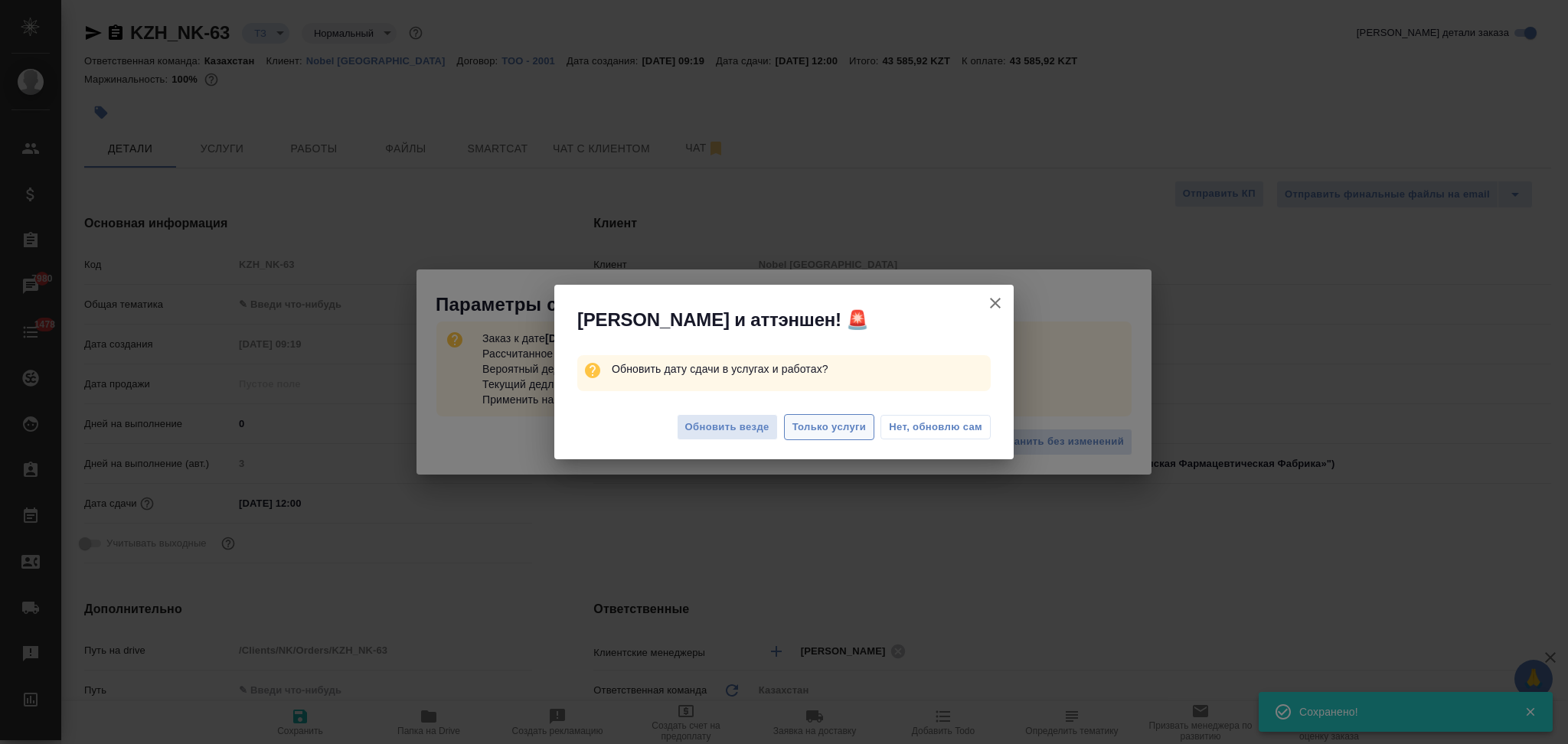
type textarea "x"
click at [836, 430] on span "Только услуги" at bounding box center [830, 427] width 74 height 17
type textarea "x"
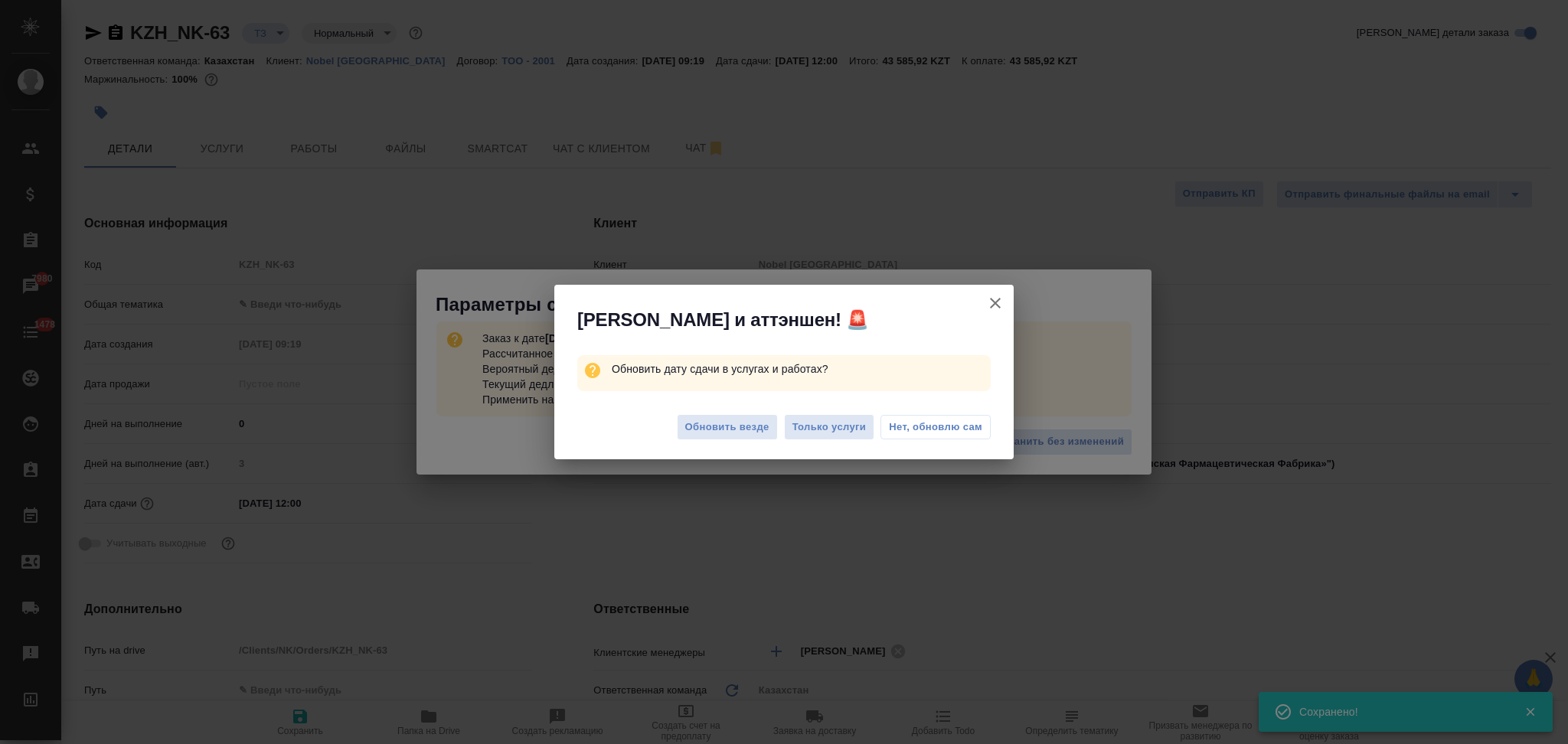
type textarea "x"
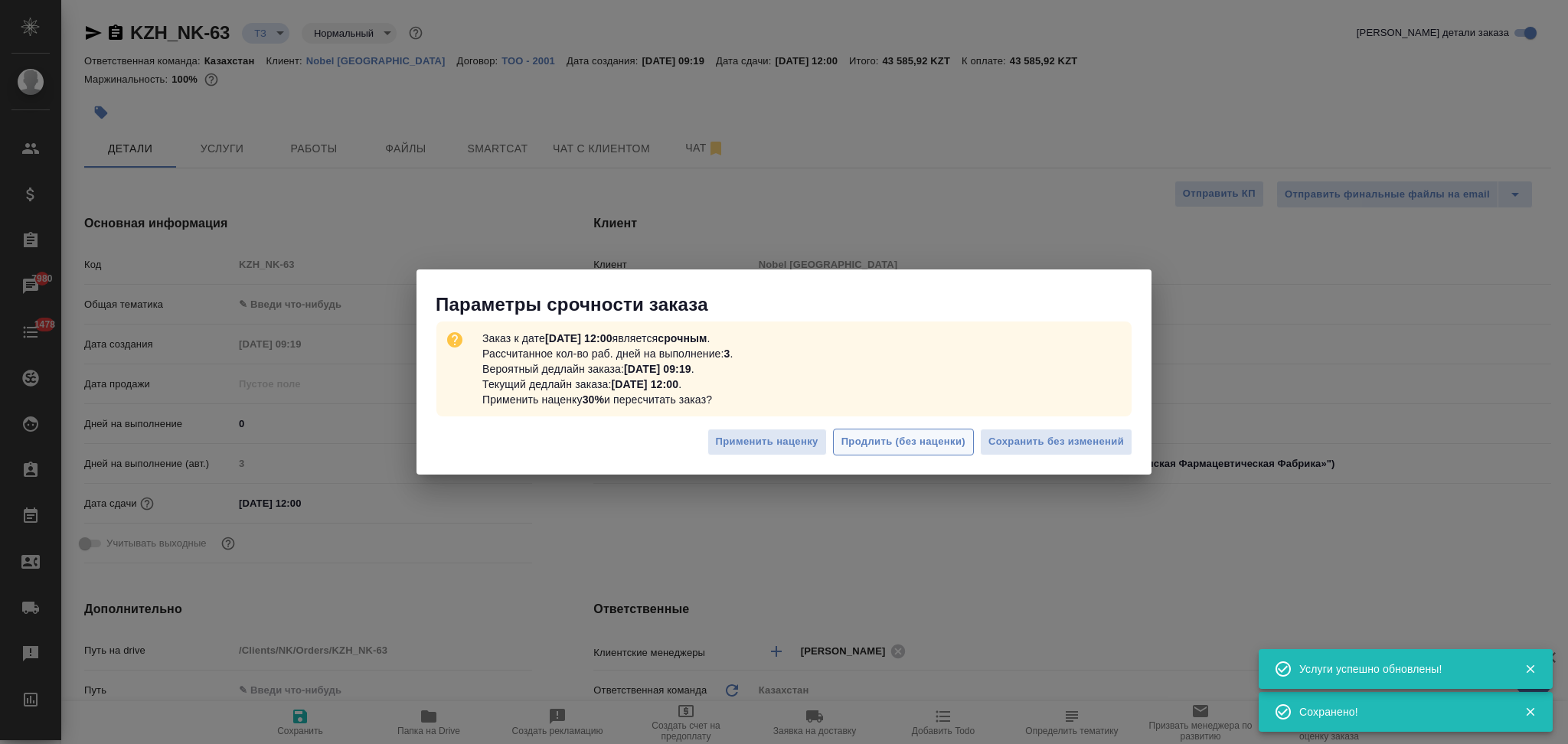
click at [952, 439] on span "Продлить (без наценки)" at bounding box center [903, 442] width 124 height 17
type textarea "x"
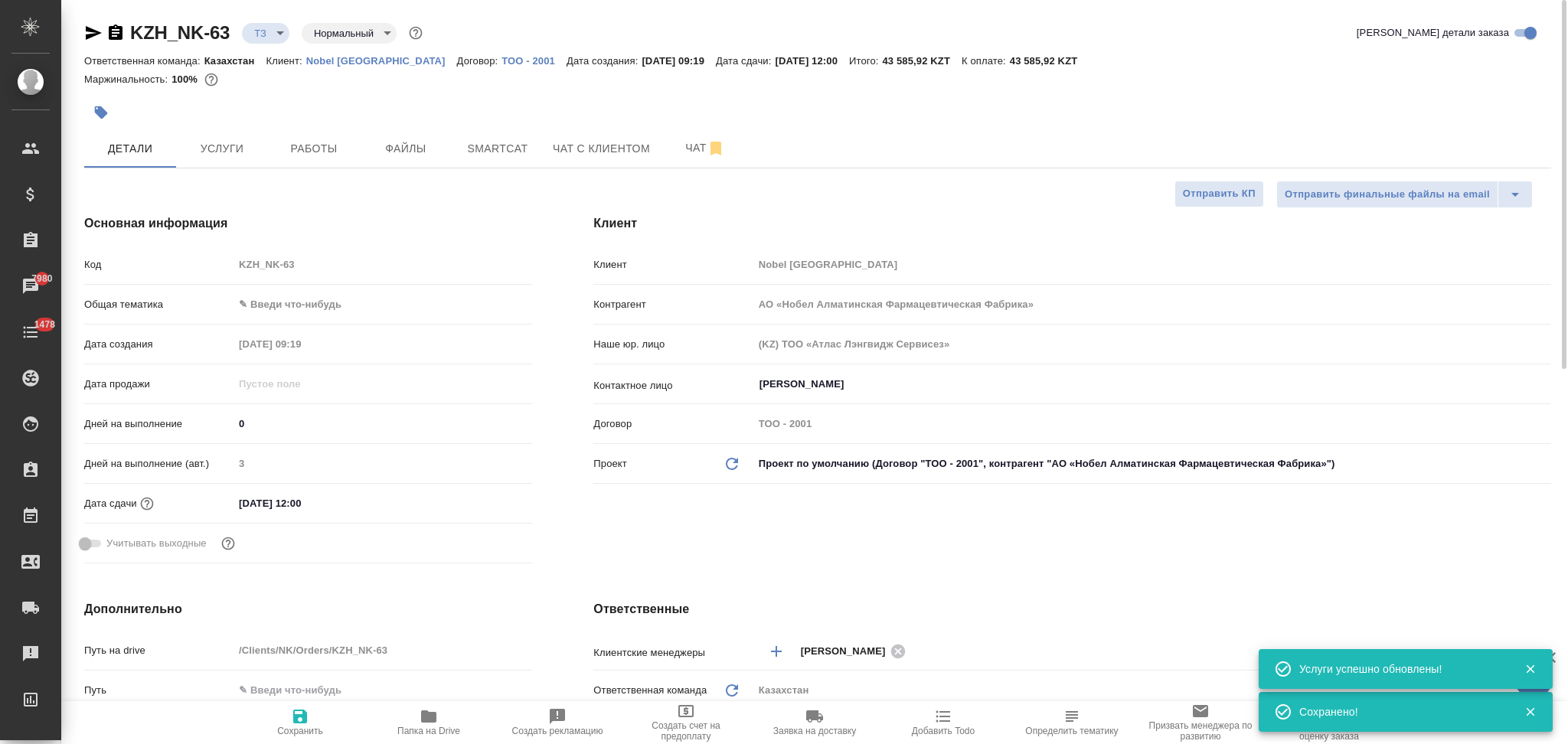
type textarea "x"
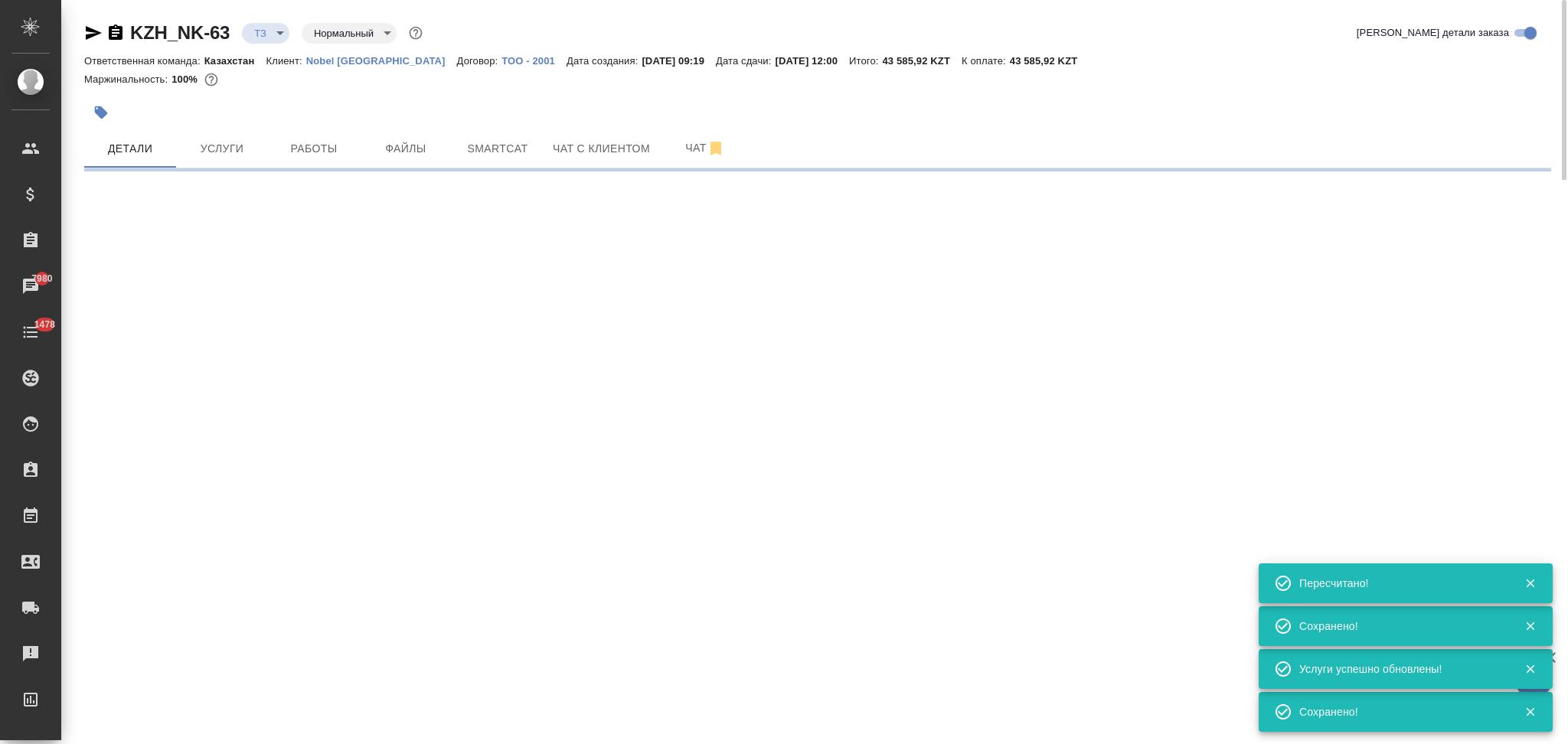
select select "RU"
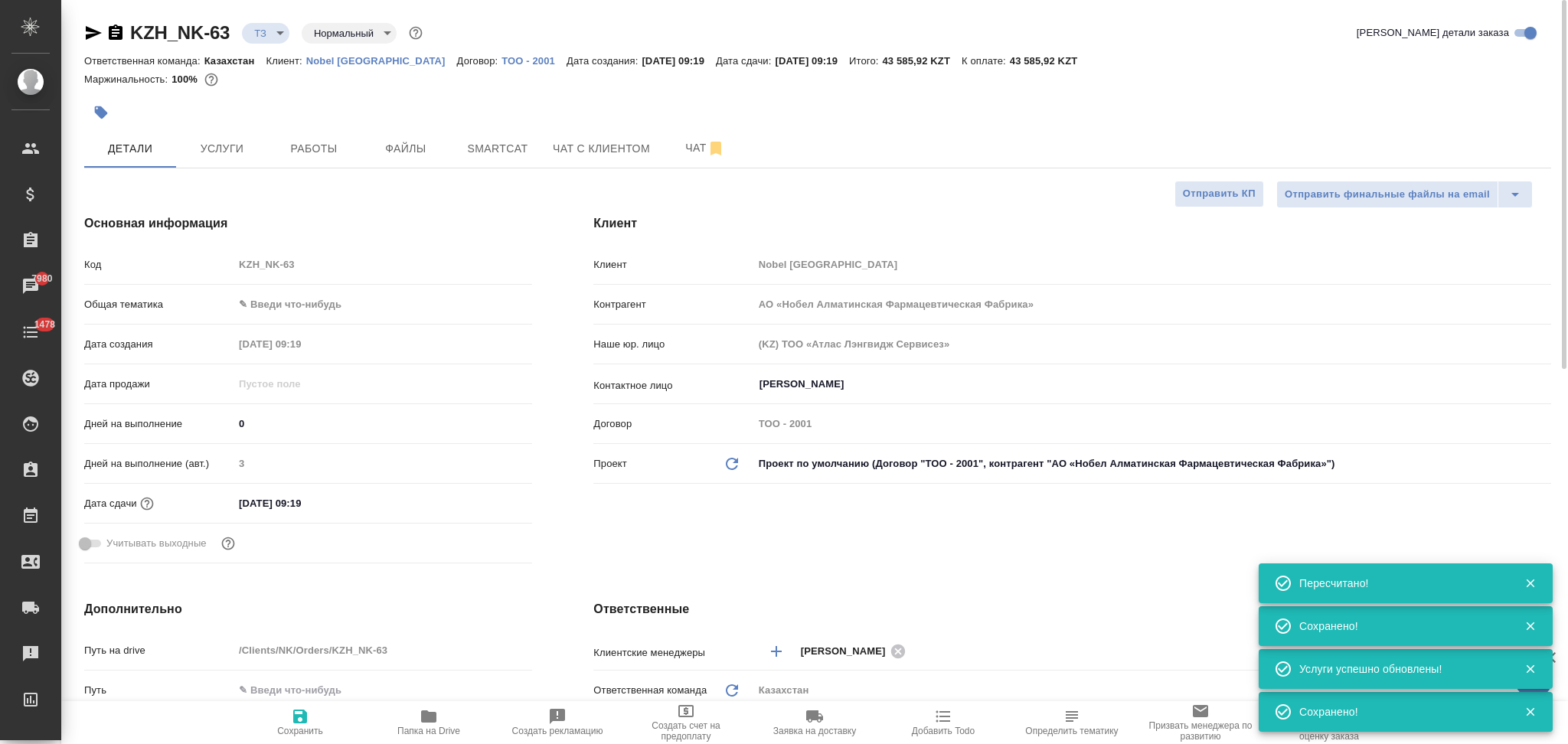
type textarea "x"
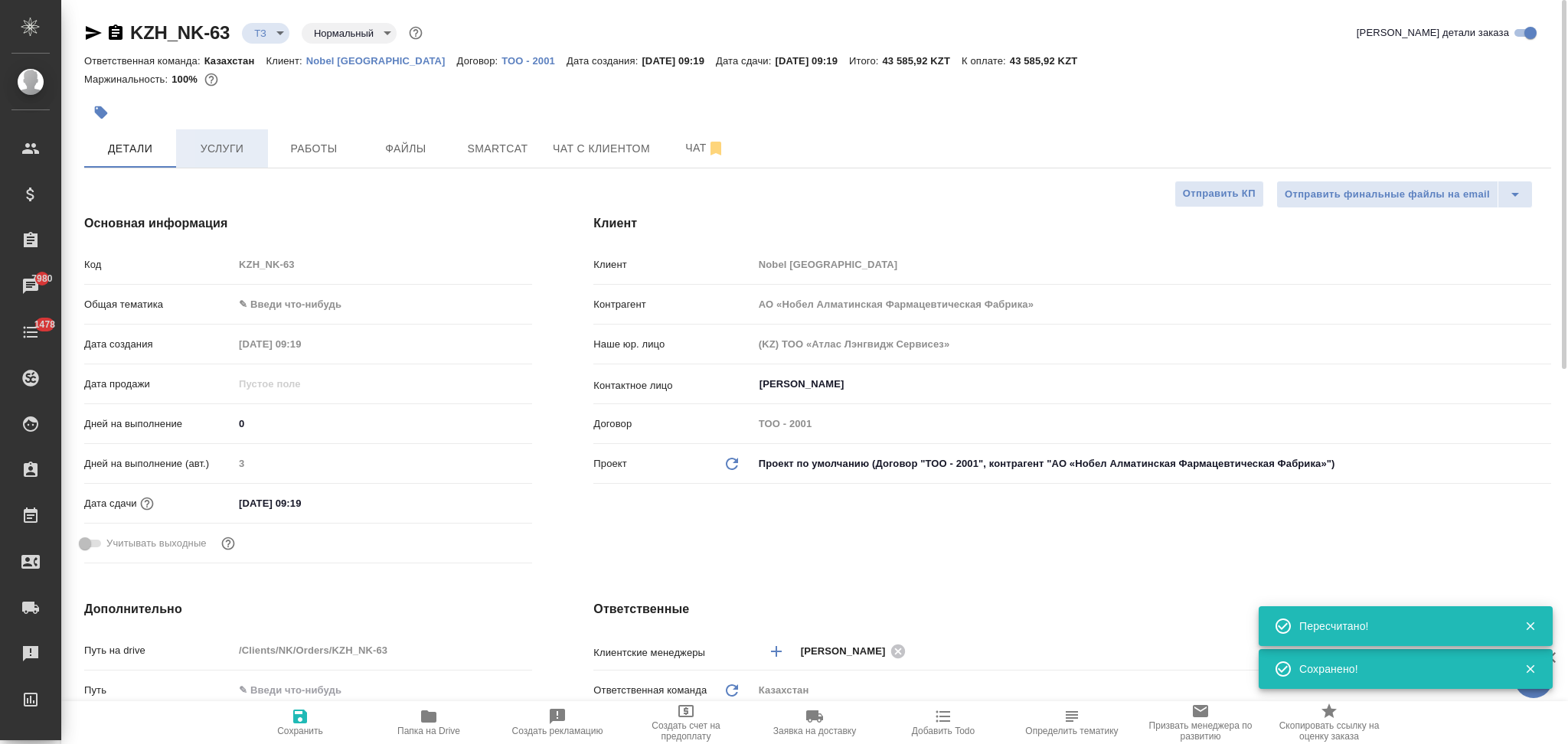
click at [241, 157] on span "Услуги" at bounding box center [222, 149] width 73 height 19
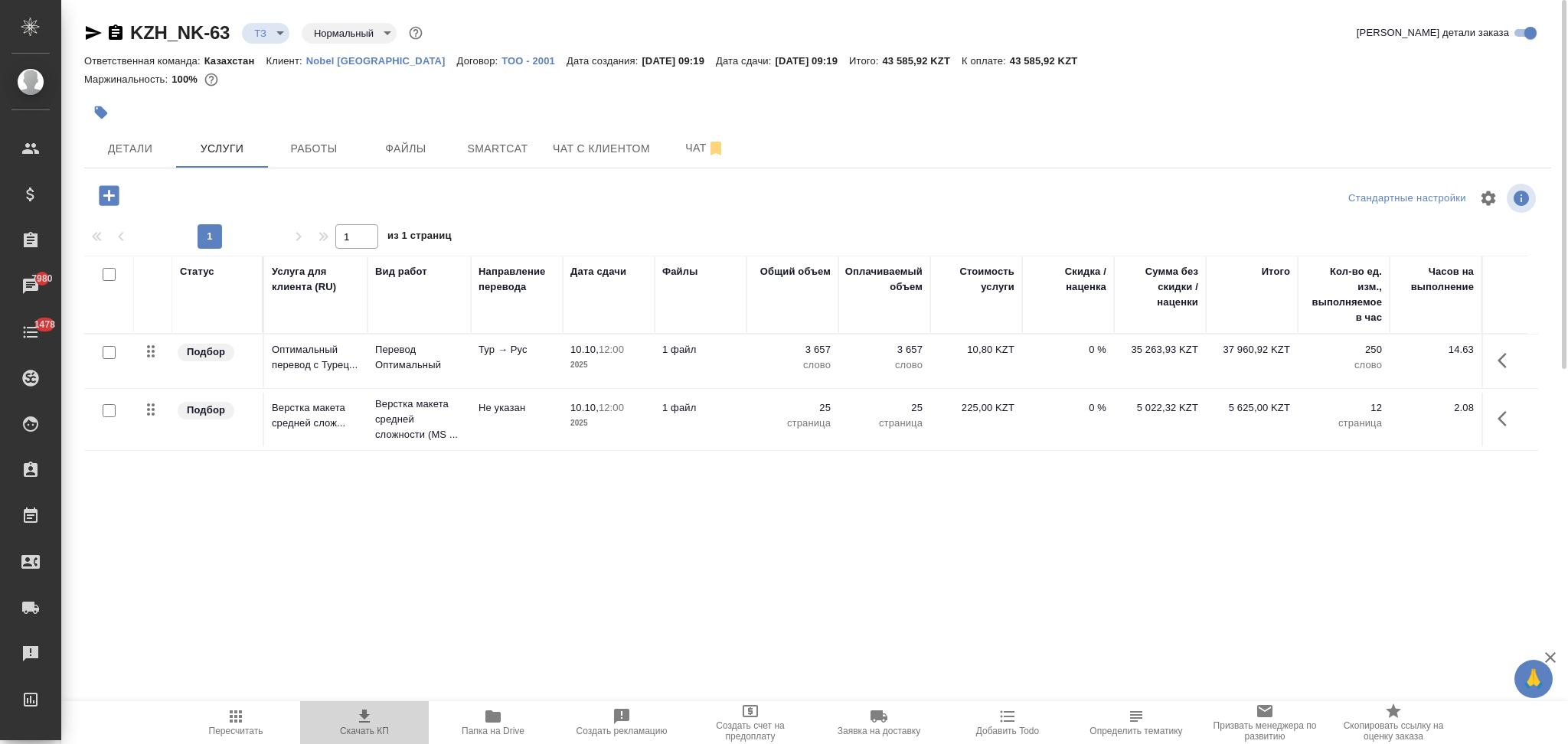
click at [356, 723] on icon "button" at bounding box center [364, 716] width 18 height 18
click at [147, 145] on span "Детали" at bounding box center [130, 149] width 73 height 19
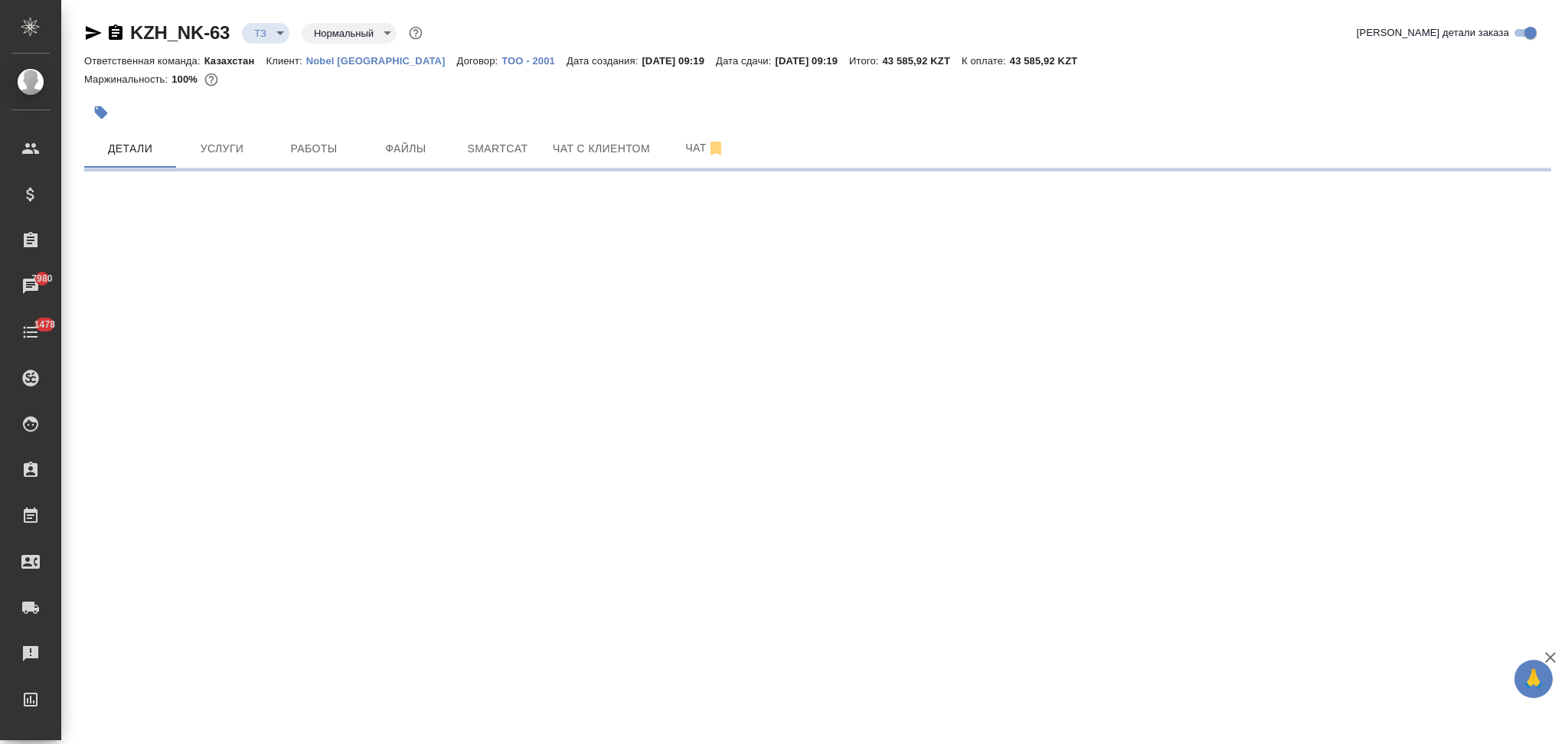
select select "RU"
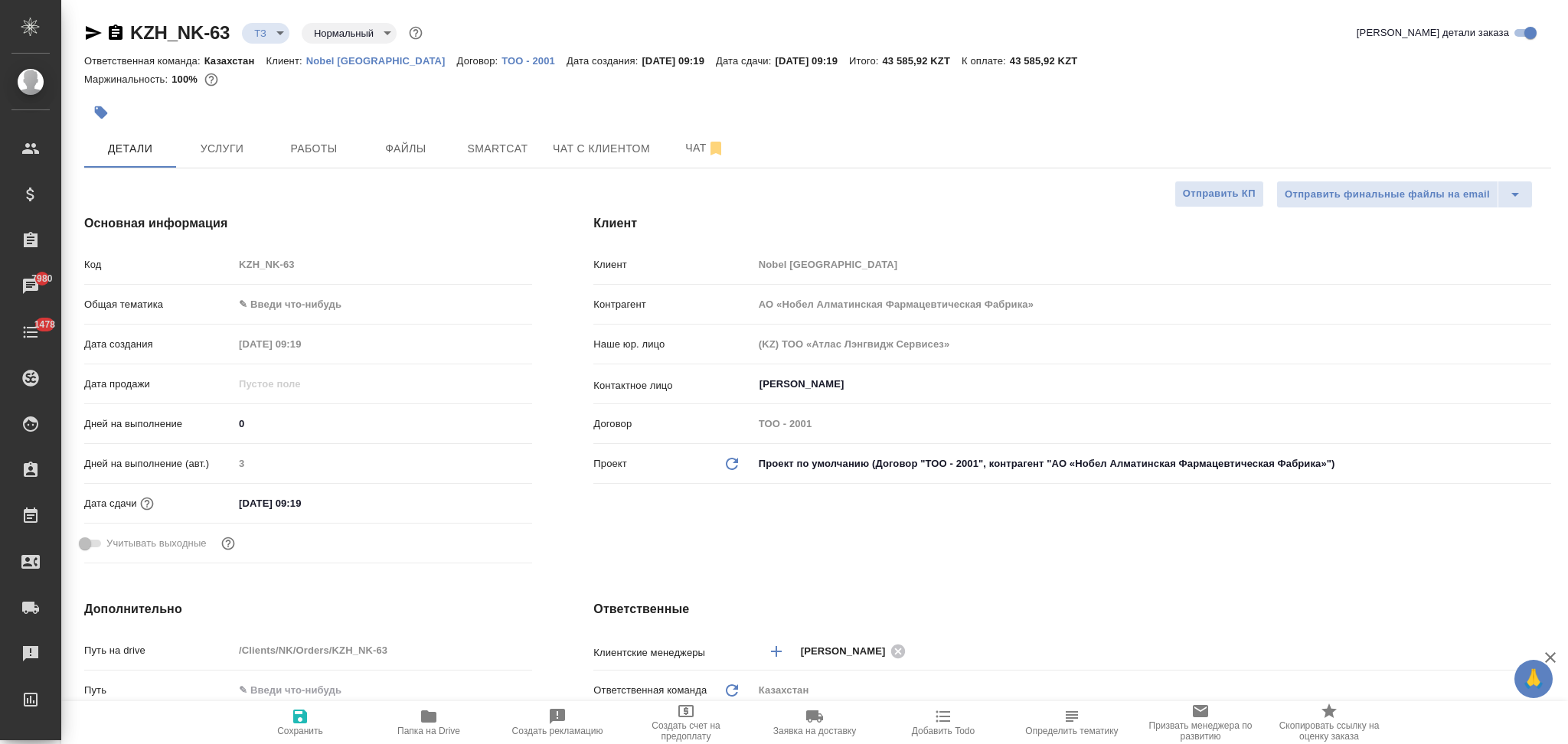
type textarea "x"
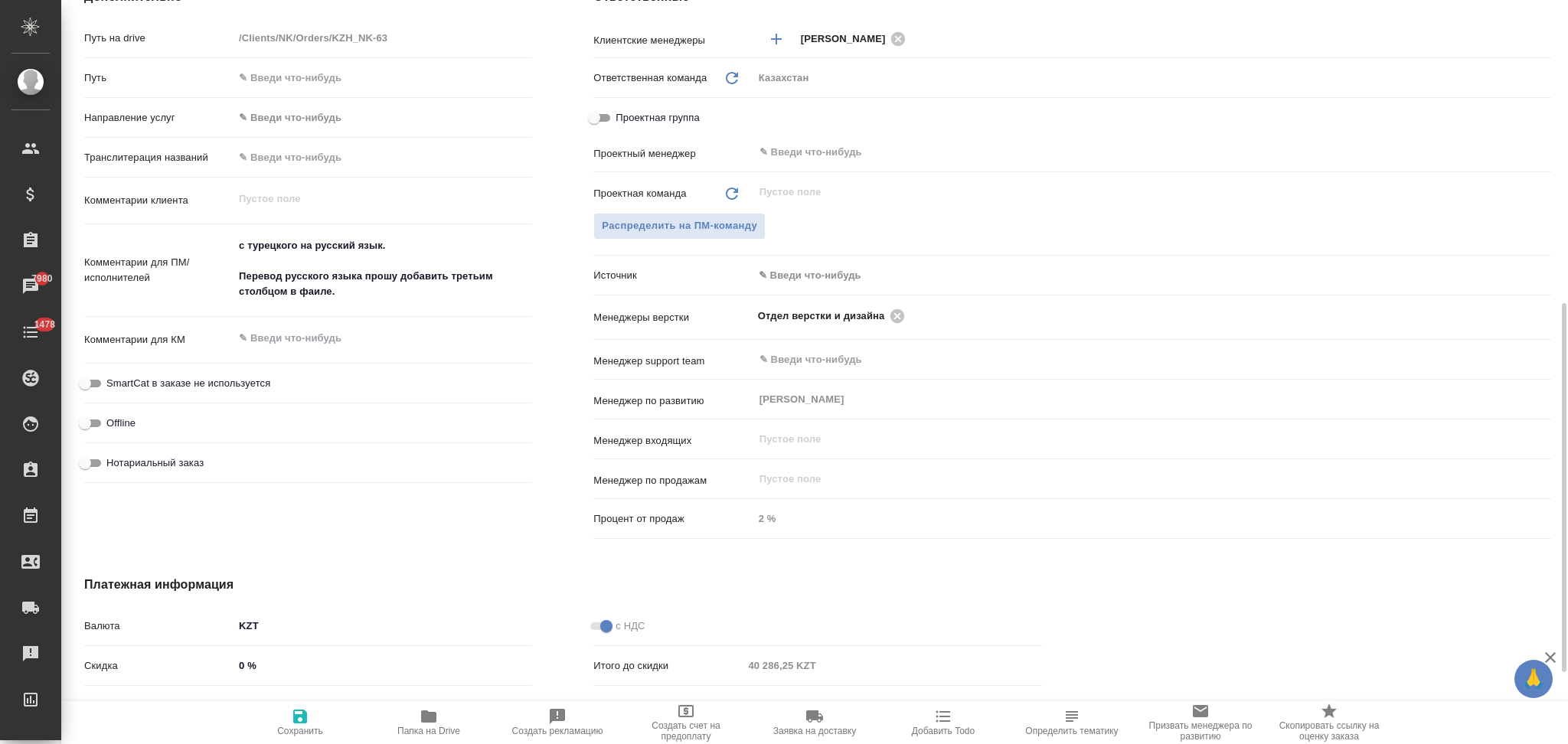
scroll to position [757, 0]
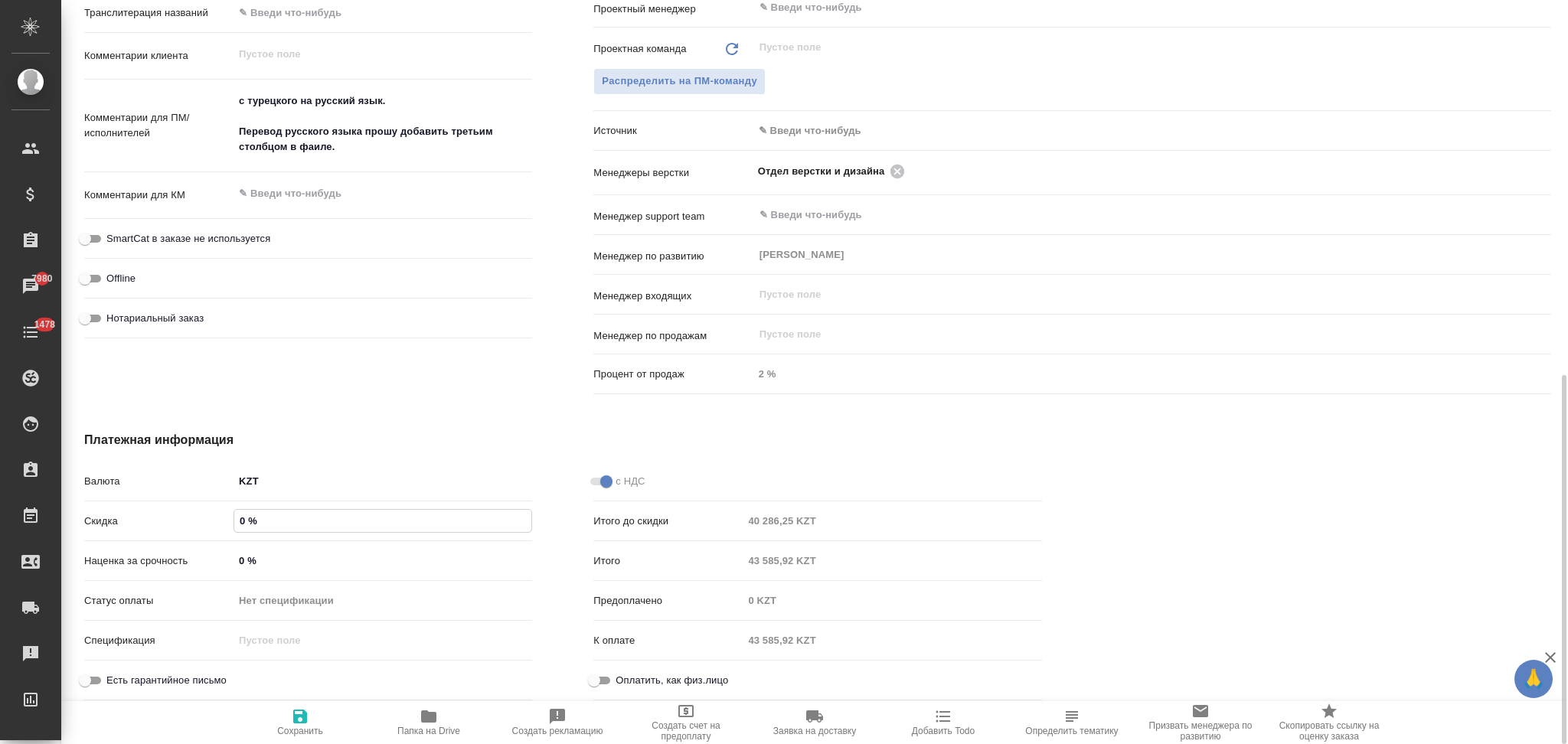
click at [236, 515] on input "0 %" at bounding box center [383, 521] width 297 height 22
type textarea "x"
type input "-0 %"
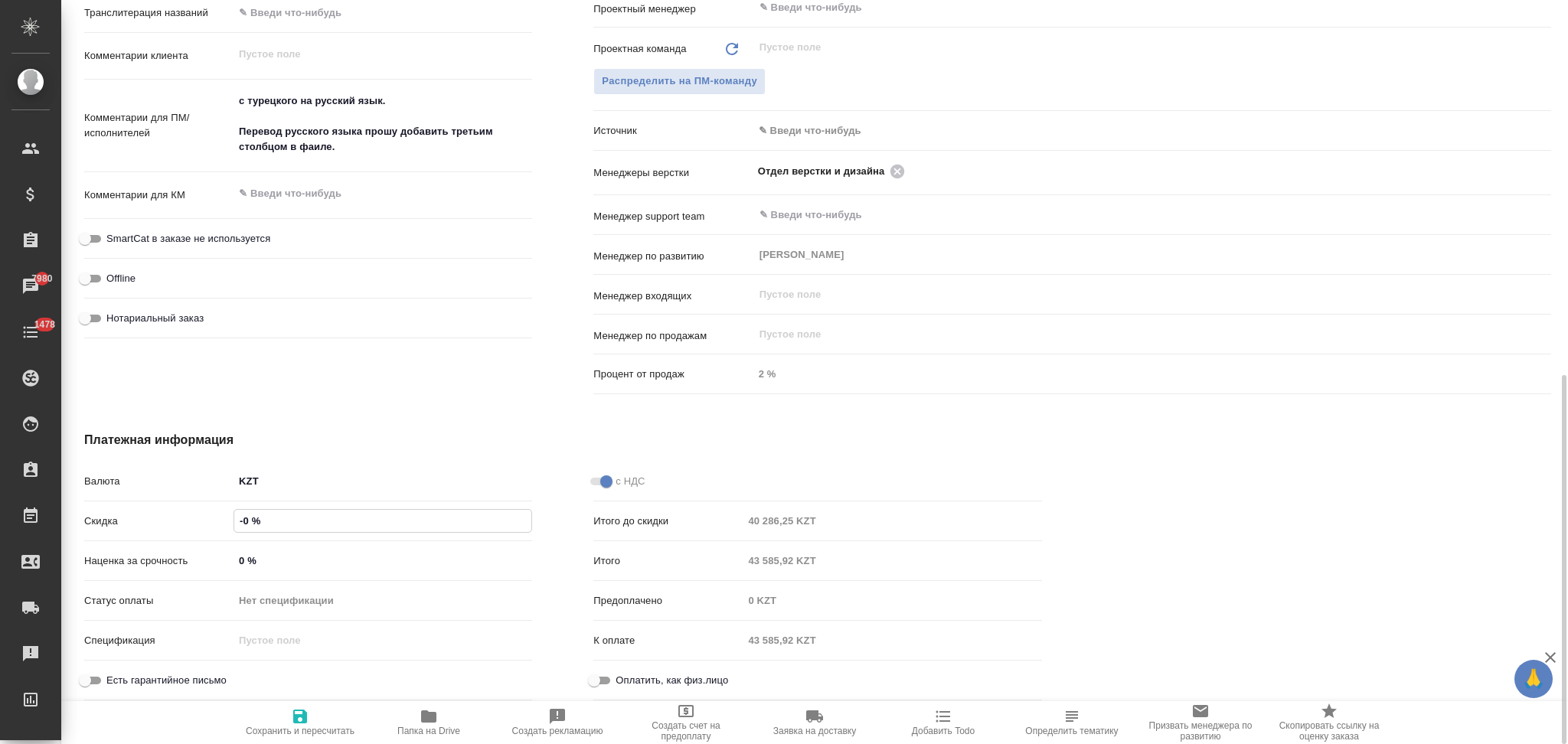
type textarea "x"
type input "-30 %"
click at [297, 719] on icon "button" at bounding box center [300, 717] width 14 height 14
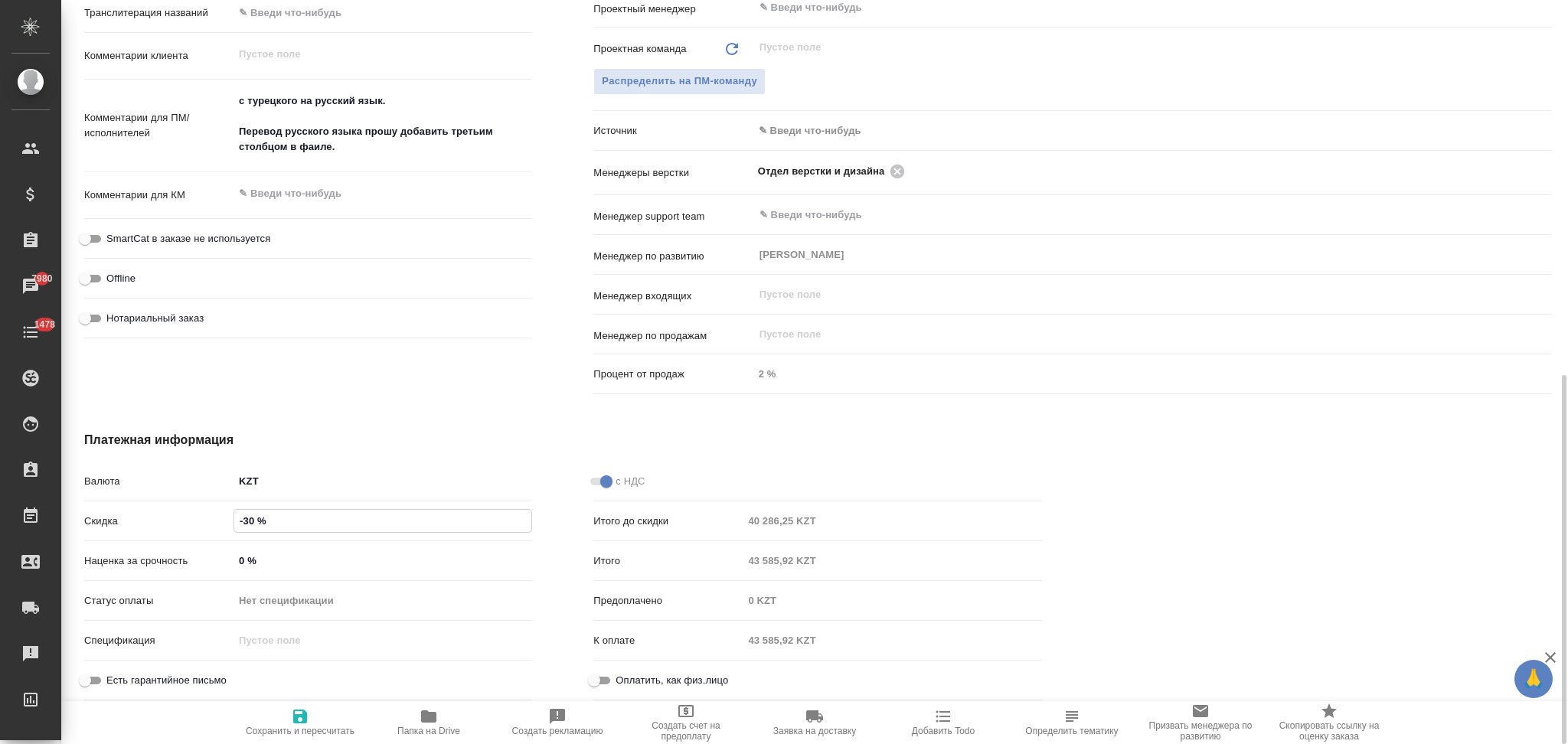
type textarea "x"
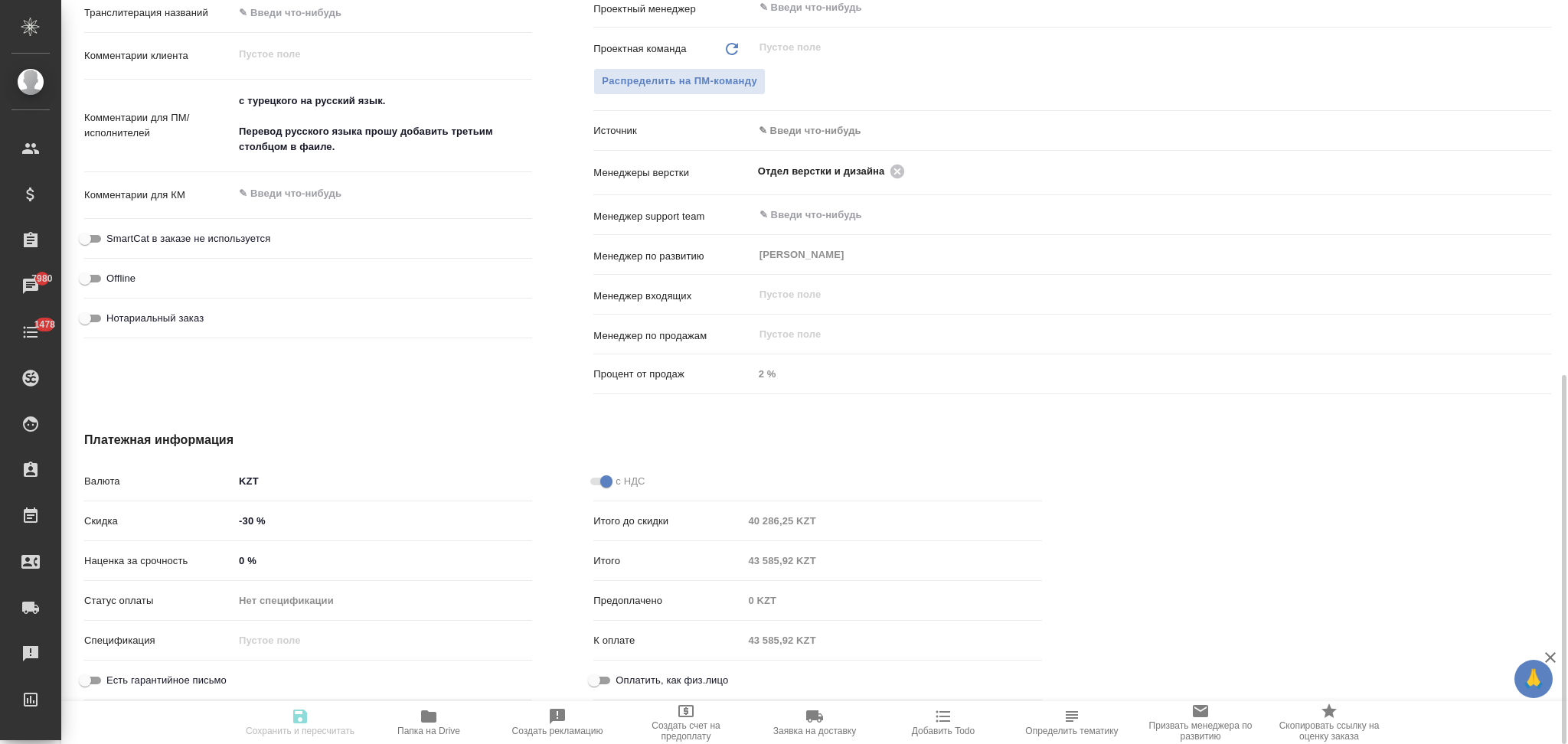
type textarea "x"
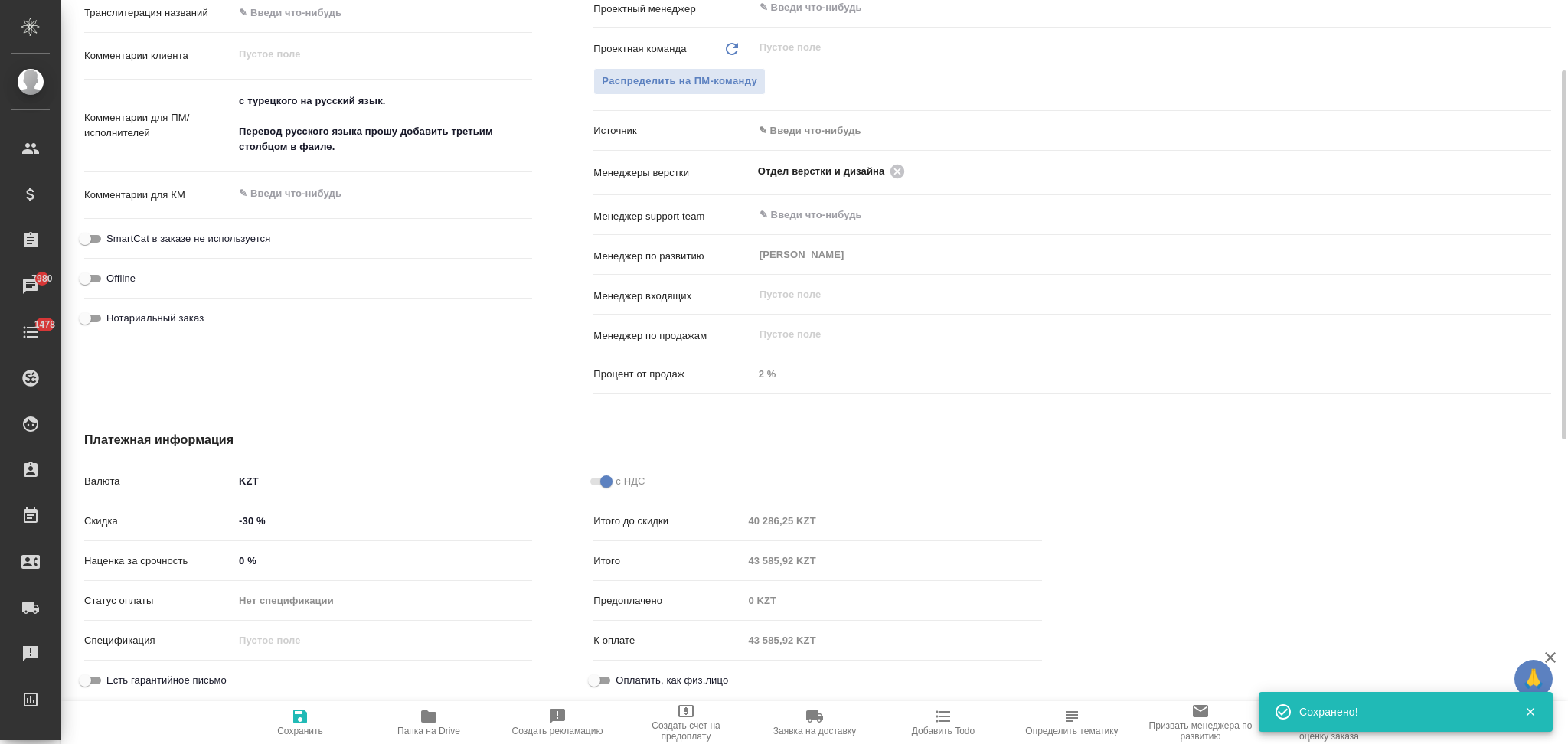
scroll to position [144, 0]
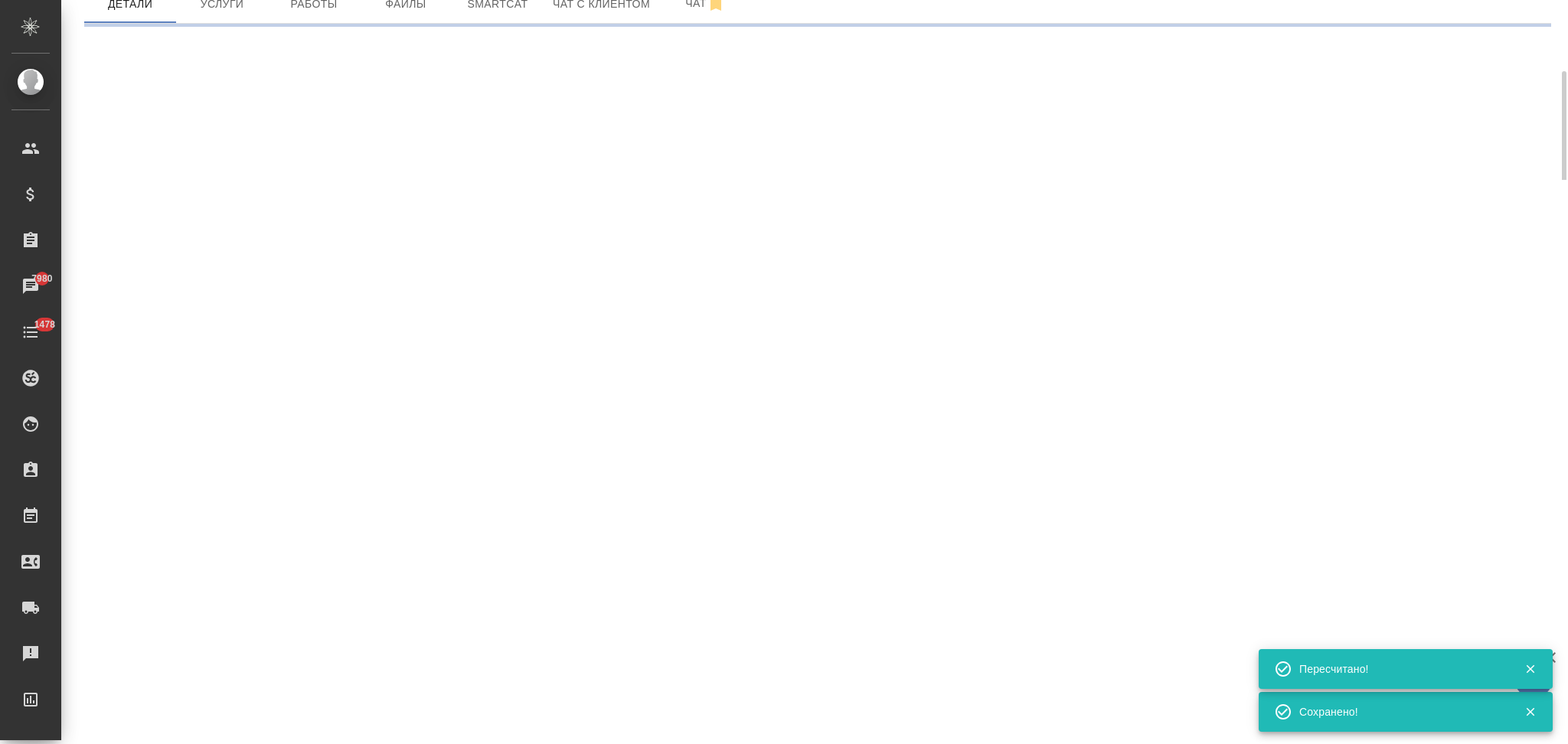
select select "RU"
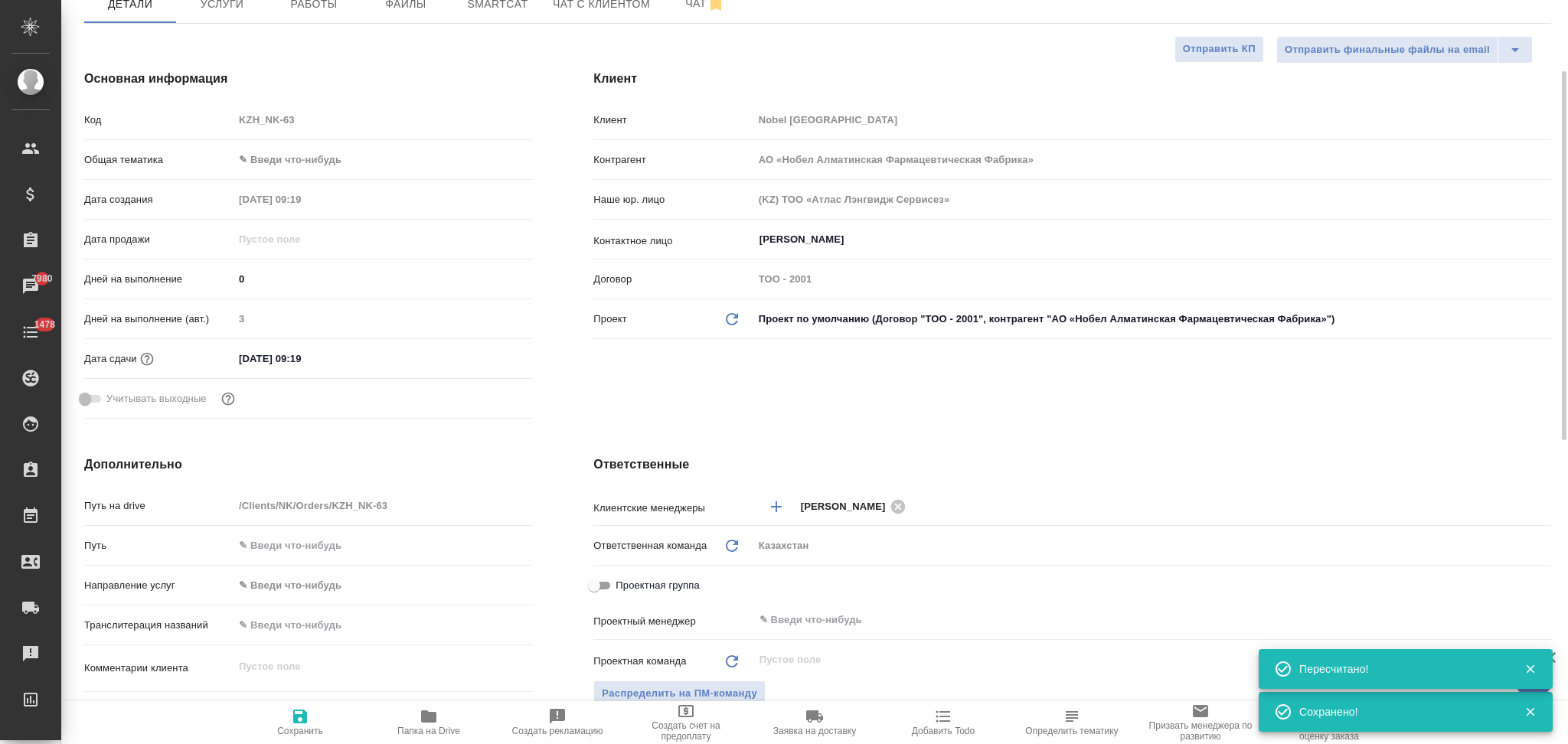
type textarea "x"
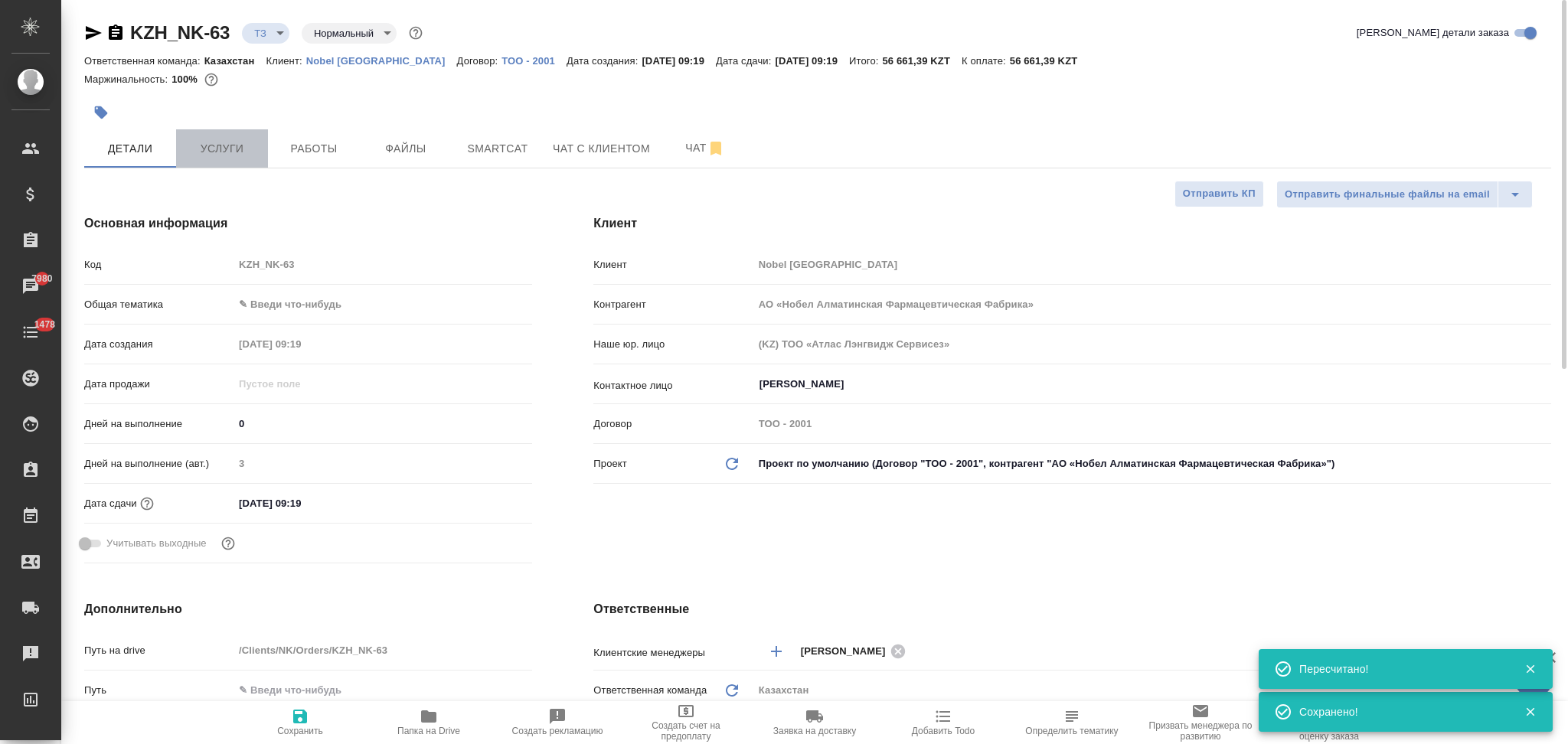
click at [227, 141] on span "Услуги" at bounding box center [222, 149] width 73 height 19
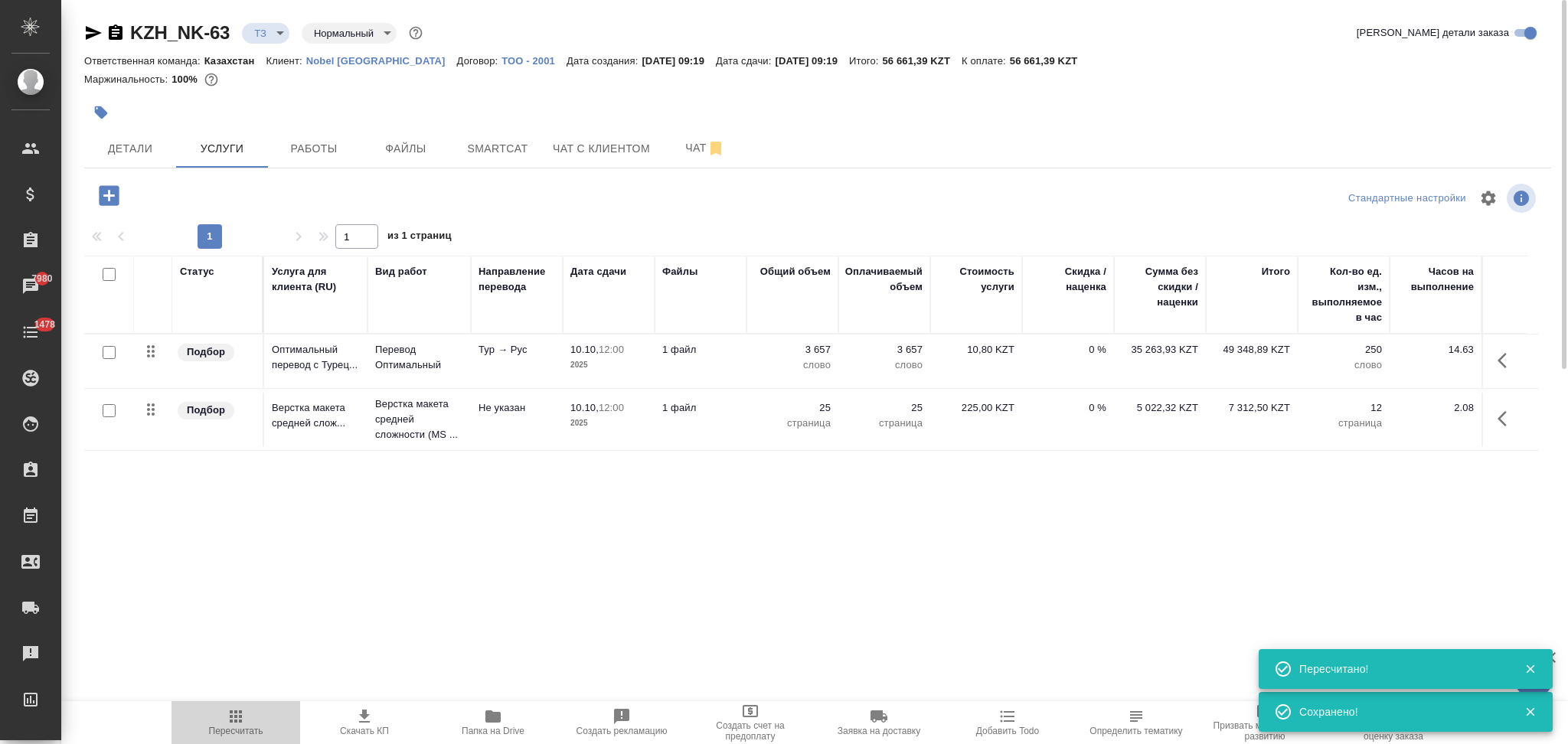
click at [229, 723] on icon "button" at bounding box center [236, 716] width 18 height 18
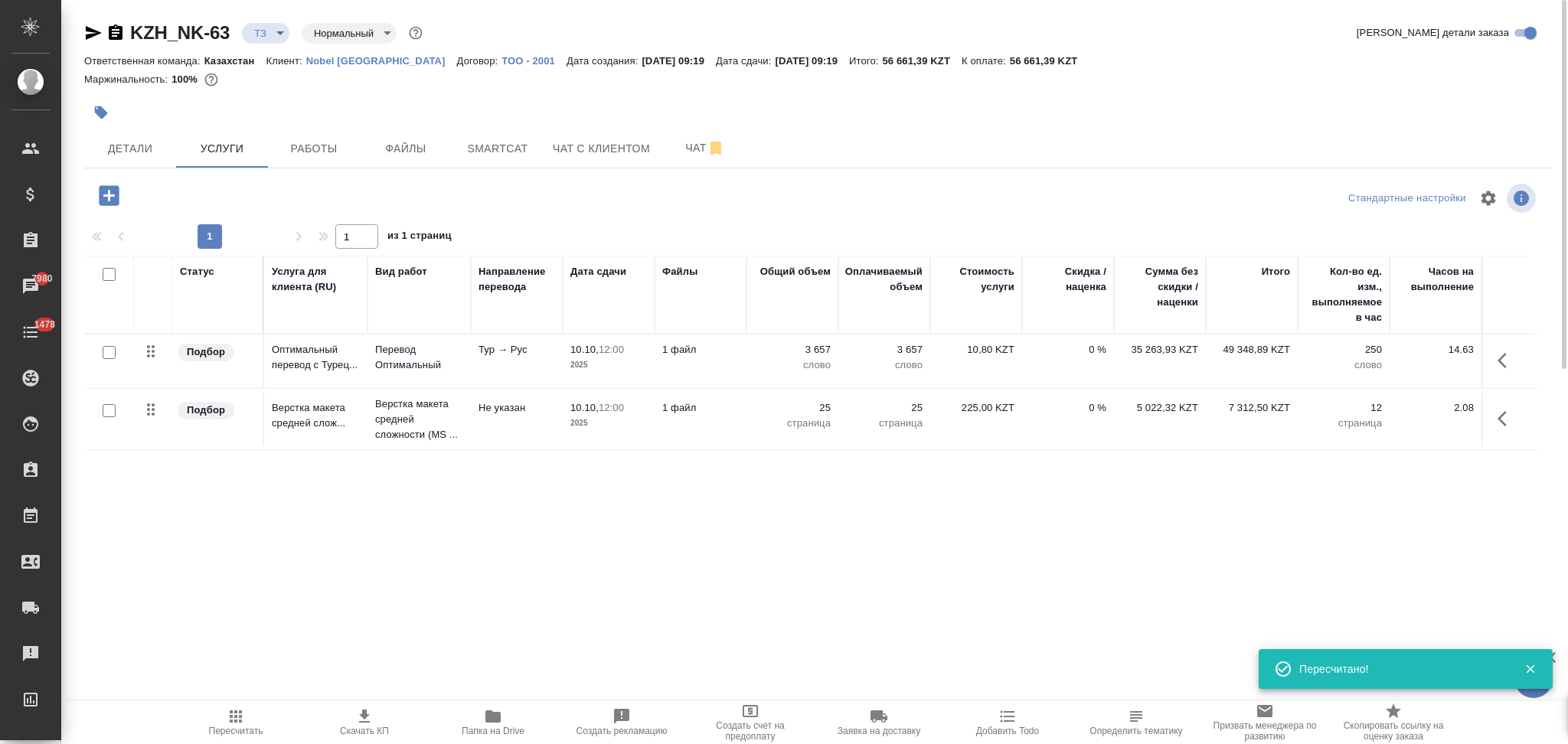
click at [365, 723] on icon "button" at bounding box center [364, 716] width 10 height 13
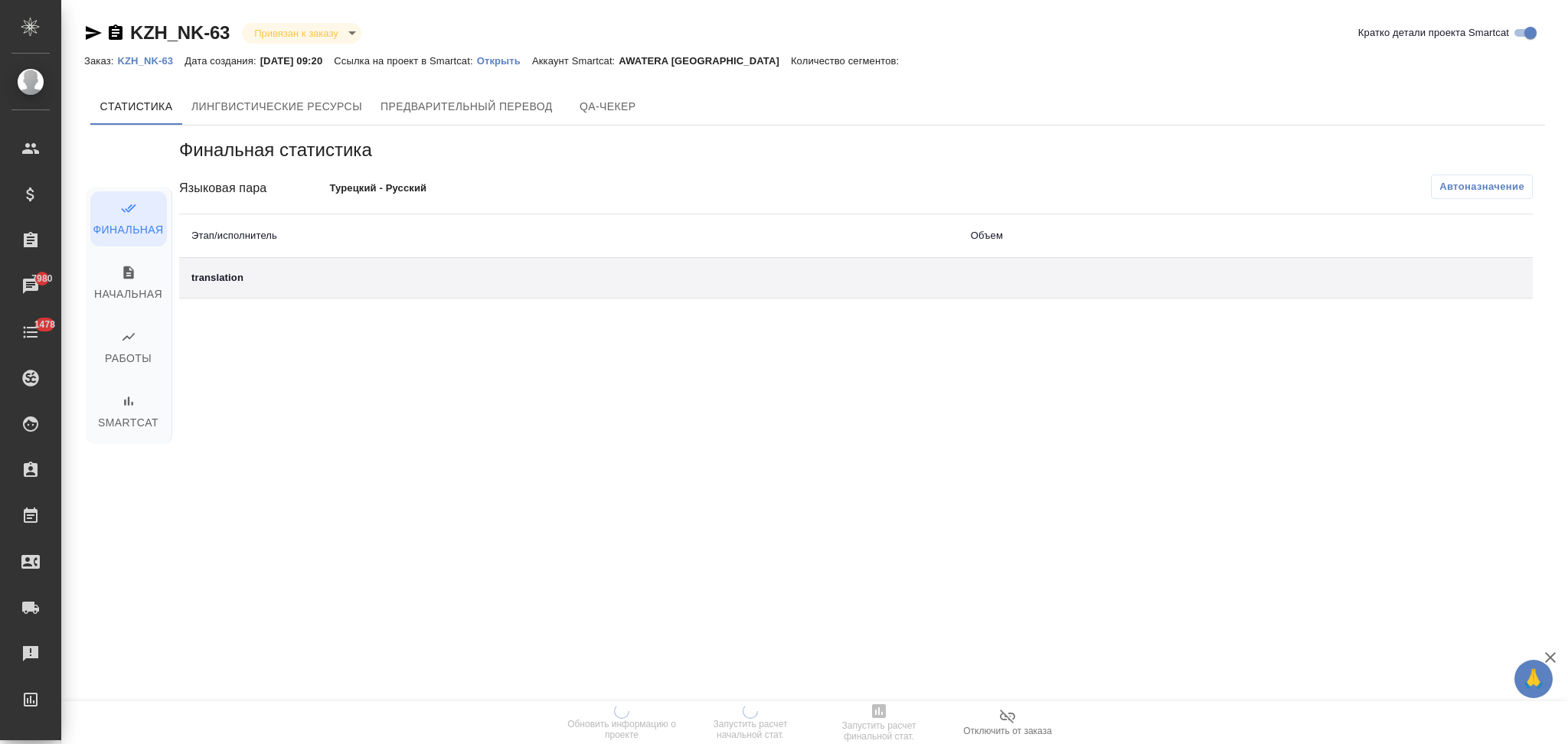
click at [511, 60] on p "Открыть" at bounding box center [505, 60] width 55 height 11
